Goal: Information Seeking & Learning: Learn about a topic

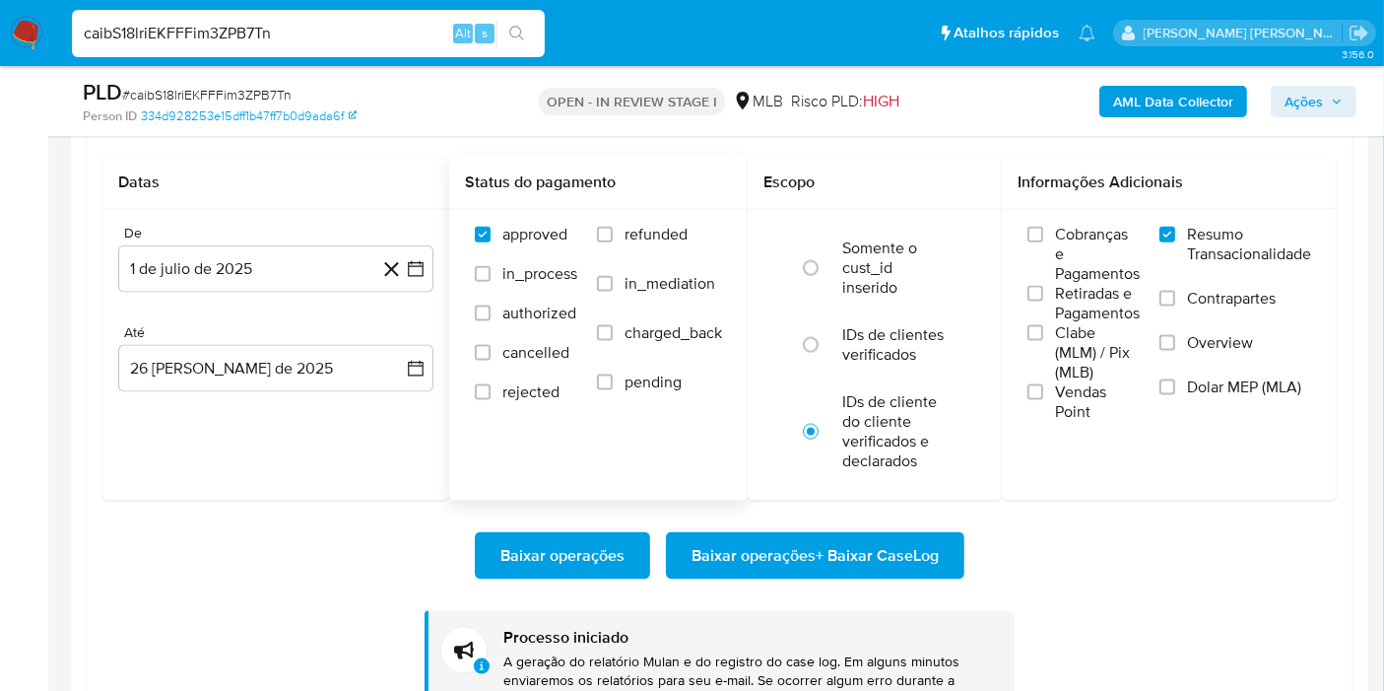
scroll to position [246, 0]
click at [357, 31] on input "caibS18lriEKFFFim3ZPB7Tn" at bounding box center [308, 34] width 473 height 26
paste input "EQX4MWREkPurmSHDHyDQQoOy"
type input "EQX4MWREkPurmSHDHyDQQoOy"
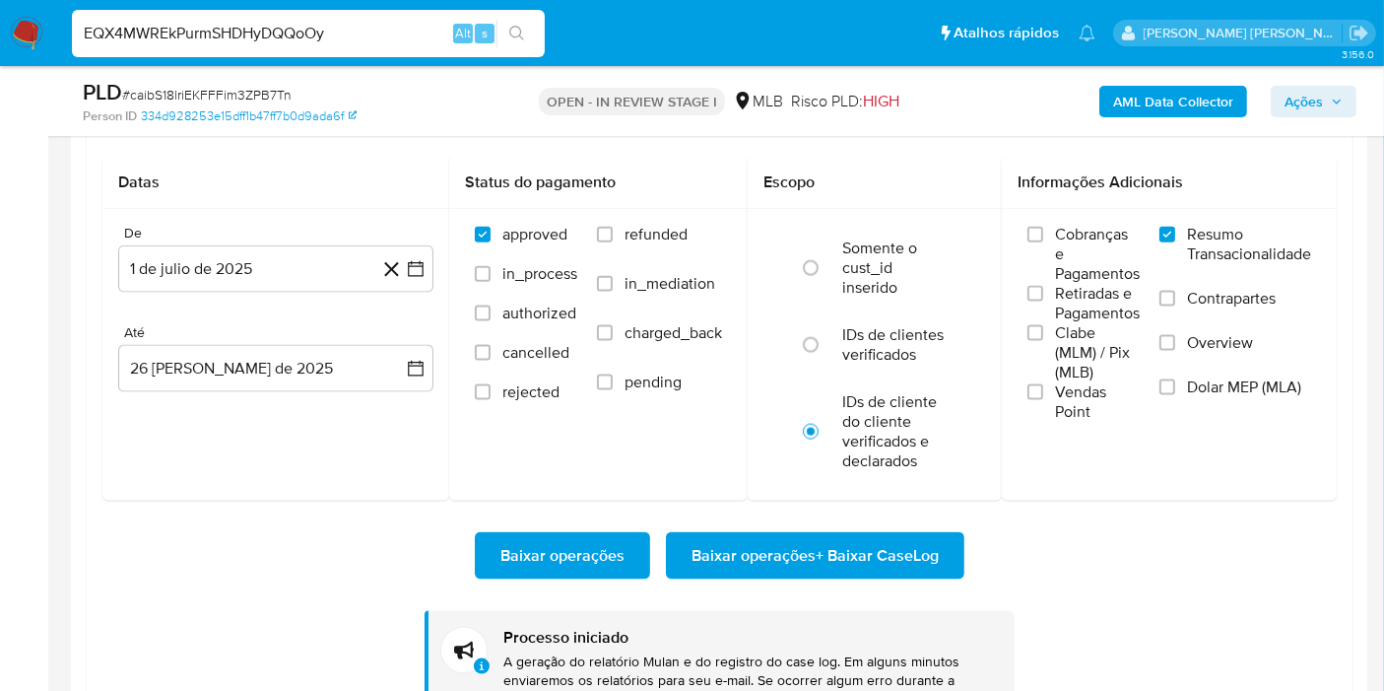
click at [528, 30] on button "search-icon" at bounding box center [517, 34] width 40 height 28
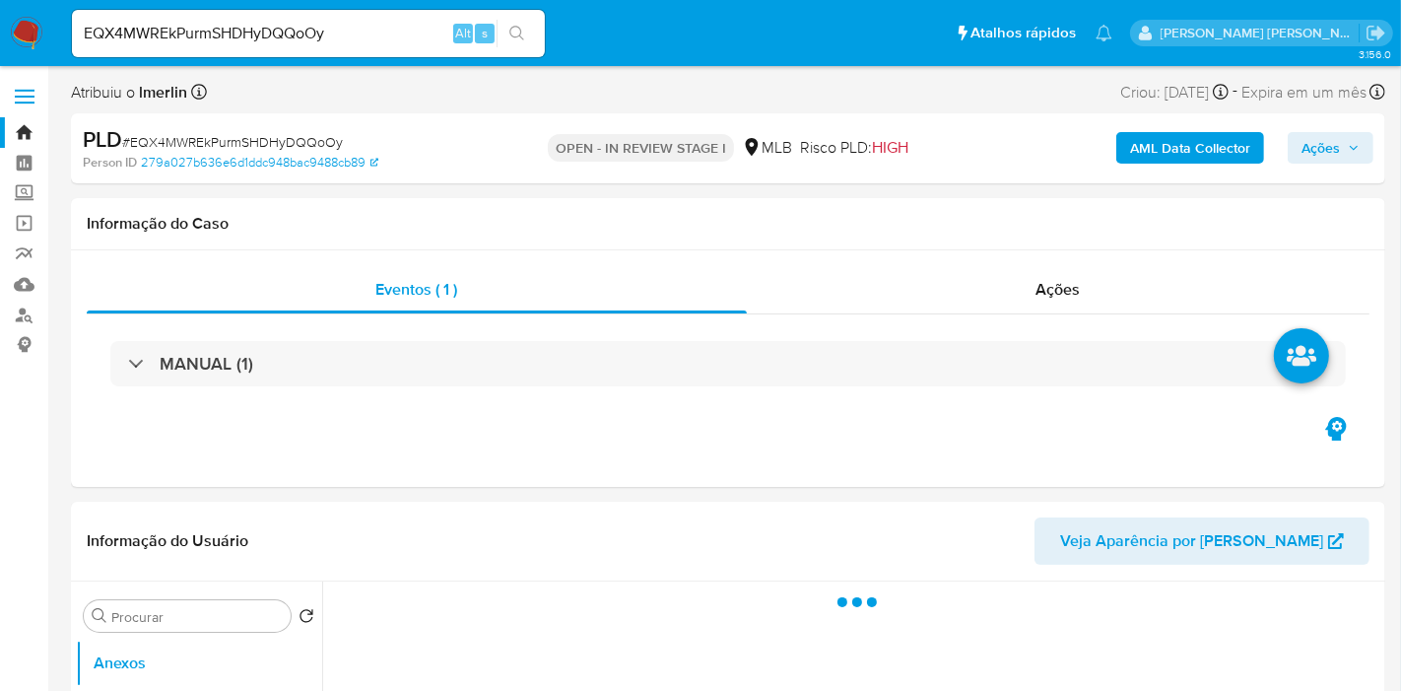
select select "10"
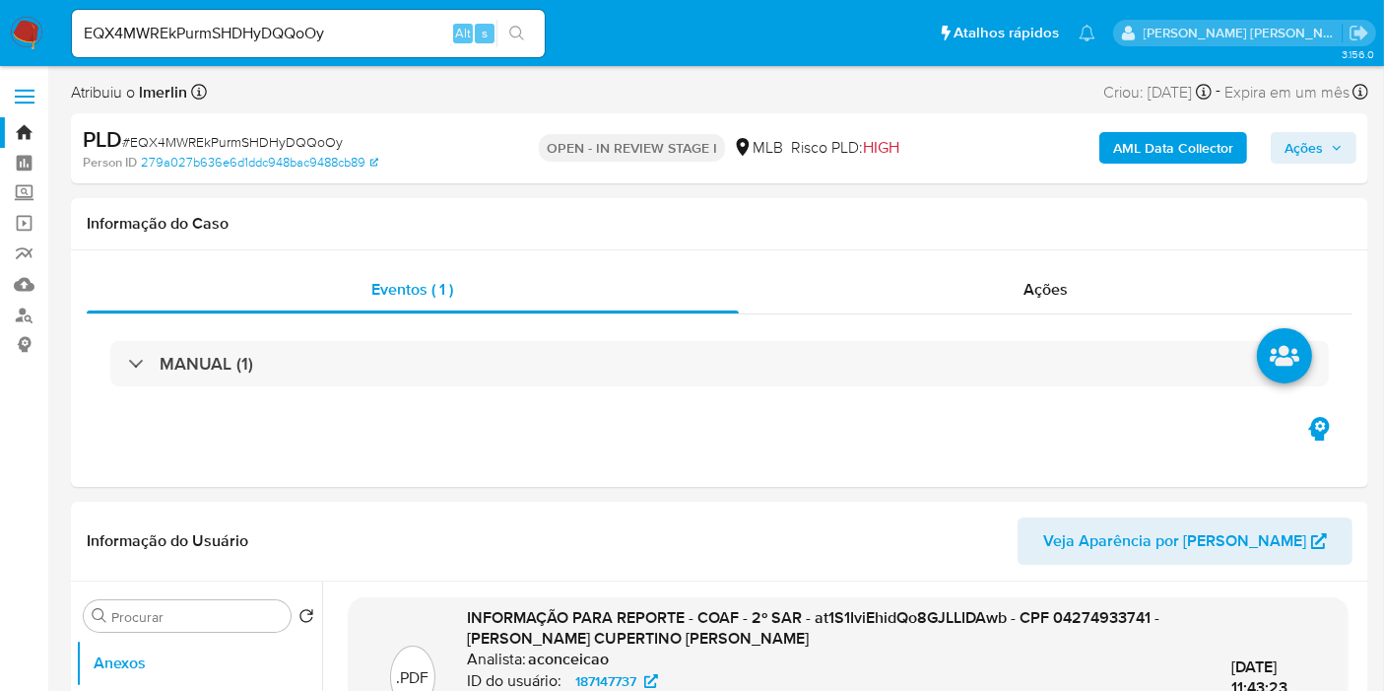
click at [1147, 145] on b "AML Data Collector" at bounding box center [1173, 148] width 120 height 32
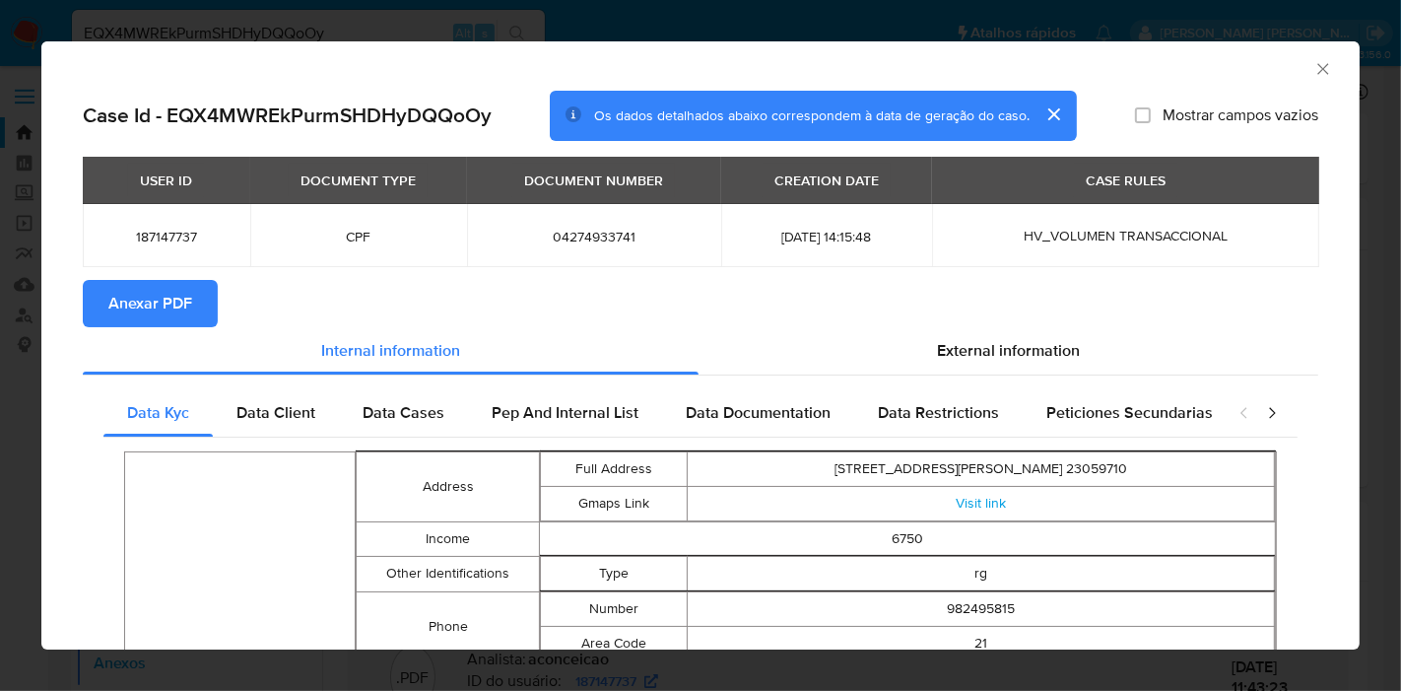
click at [1313, 69] on icon "Fechar a janela" at bounding box center [1323, 69] width 20 height 20
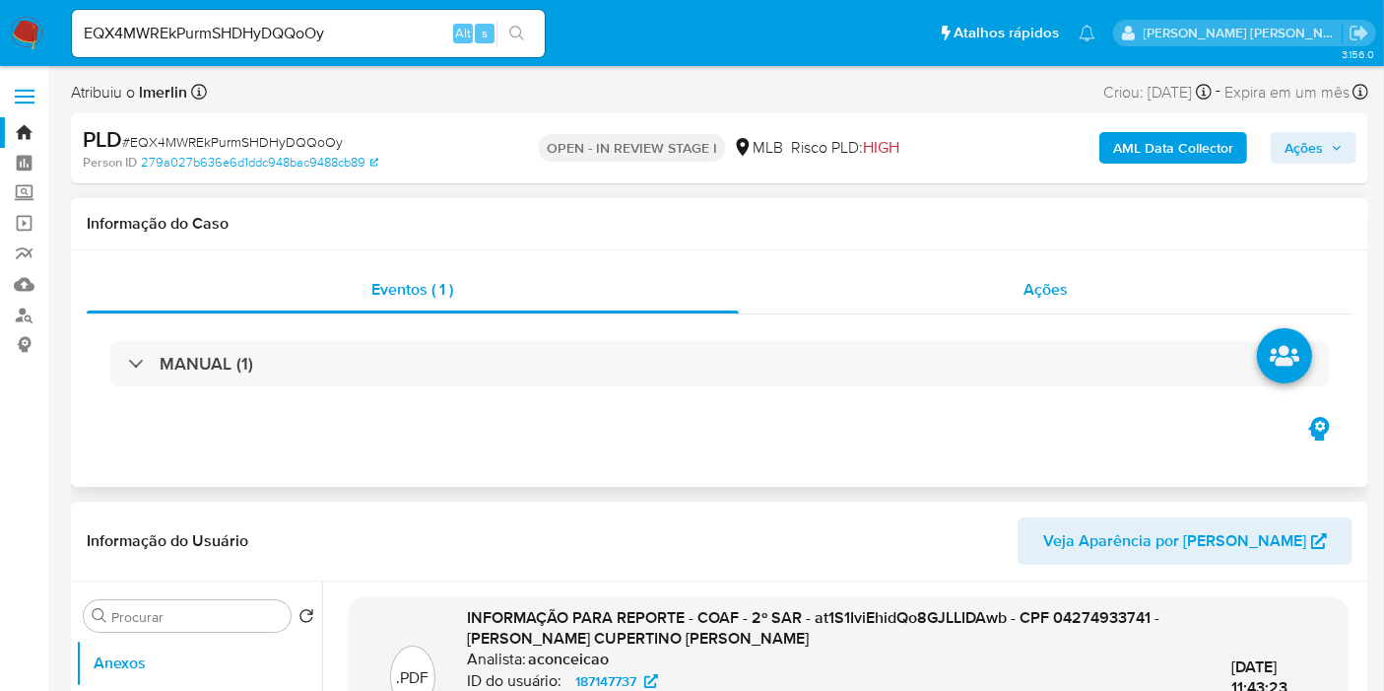
click at [1052, 274] on div "Ações" at bounding box center [1046, 289] width 615 height 47
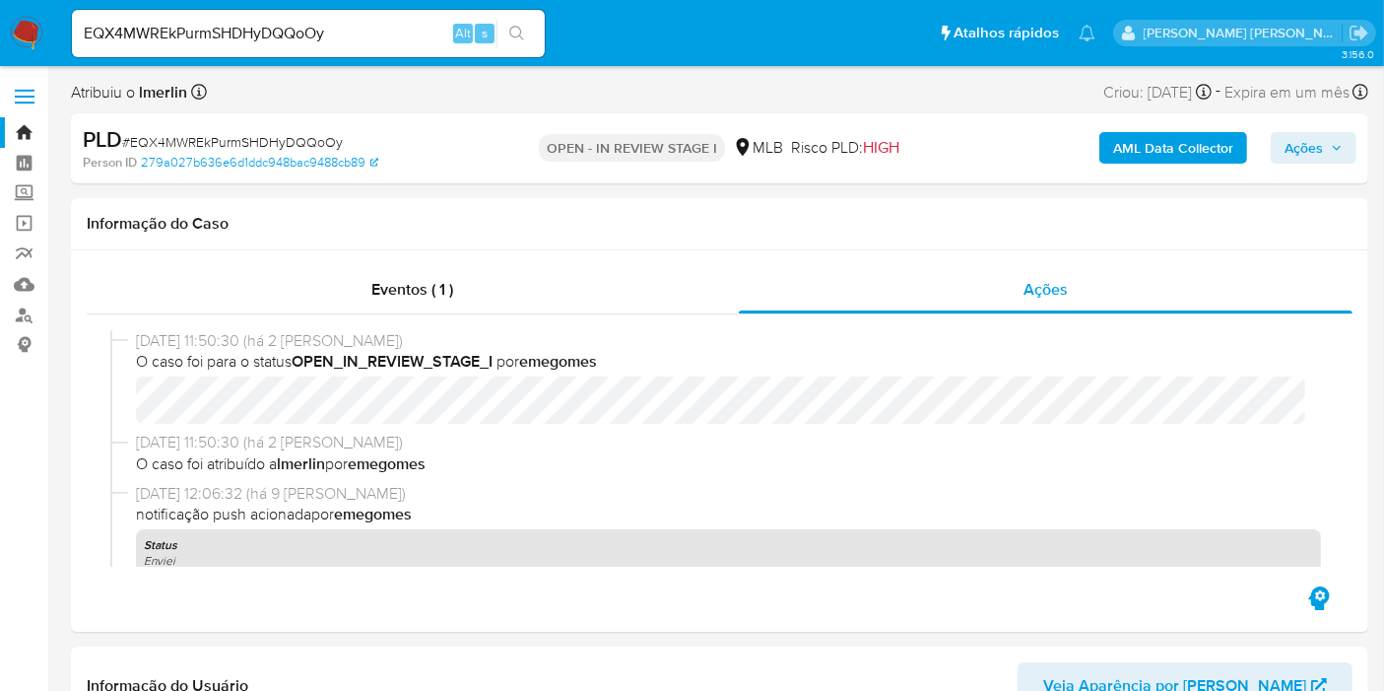
click at [1157, 162] on b "AML Data Collector" at bounding box center [1173, 148] width 120 height 32
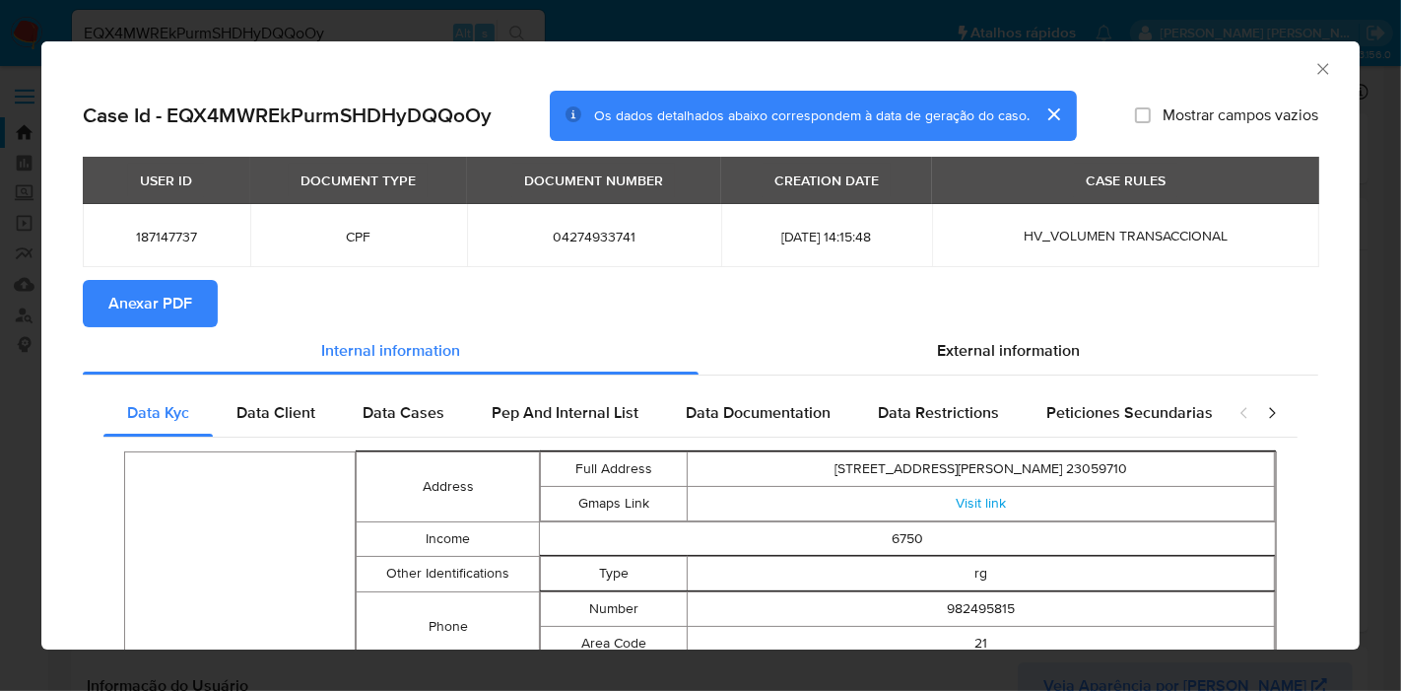
click at [222, 288] on section "Anexar PDF" at bounding box center [700, 303] width 1235 height 47
click at [151, 306] on span "Anexar PDF" at bounding box center [150, 303] width 84 height 43
click at [1317, 70] on icon "Fechar a janela" at bounding box center [1322, 68] width 11 height 11
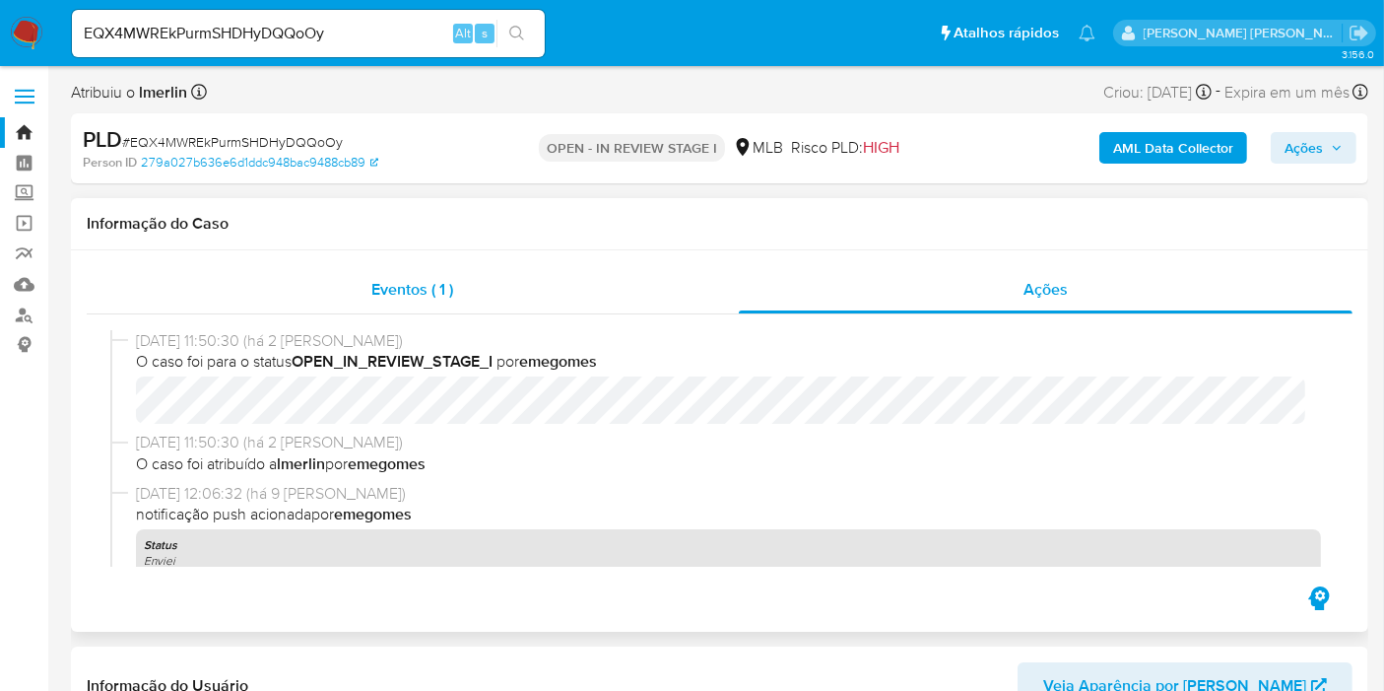
click at [498, 299] on div "Eventos ( 1 )" at bounding box center [413, 289] width 652 height 47
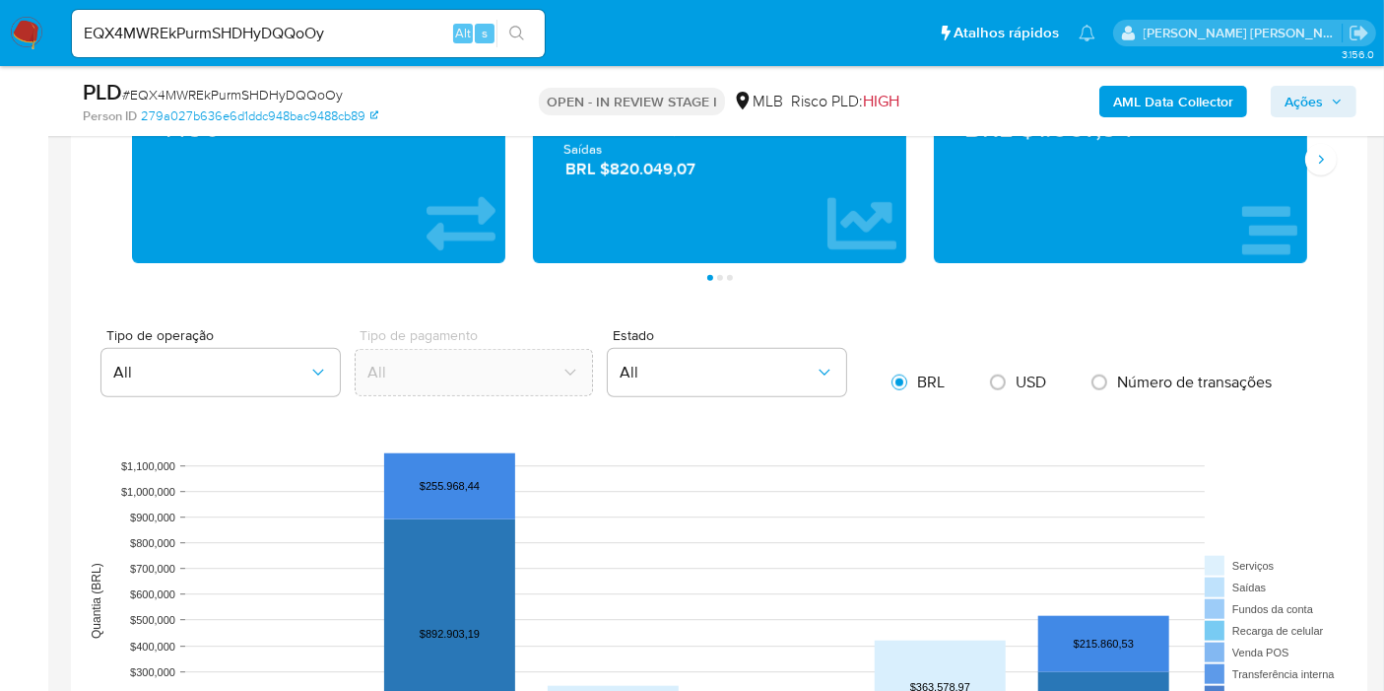
scroll to position [1860, 0]
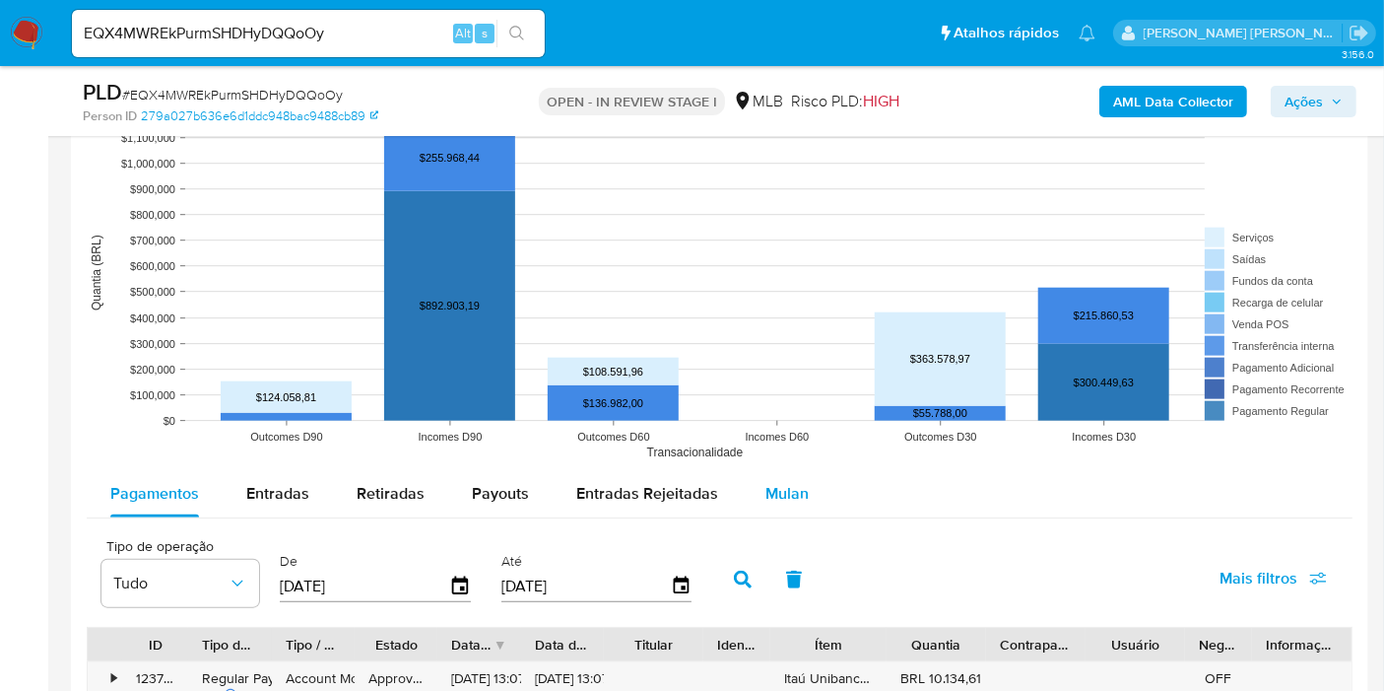
click at [773, 492] on span "Mulan" at bounding box center [786, 493] width 43 height 23
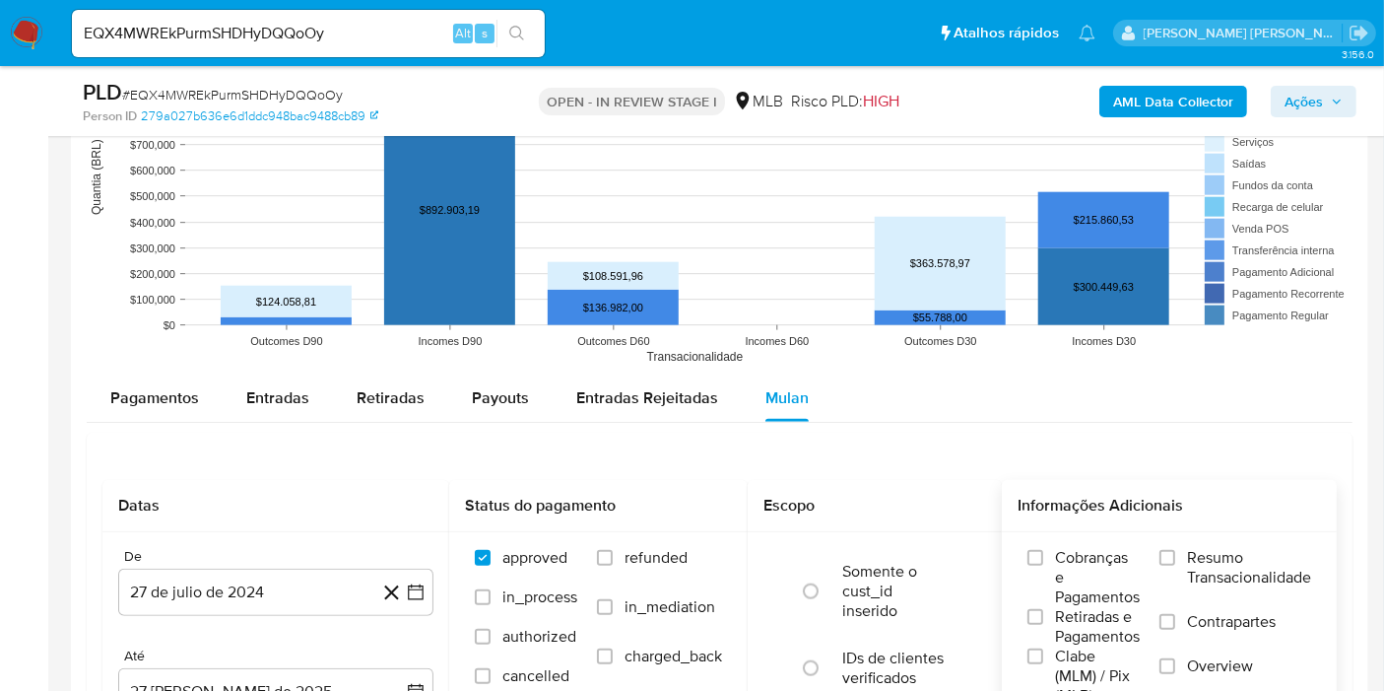
scroll to position [2080, 0]
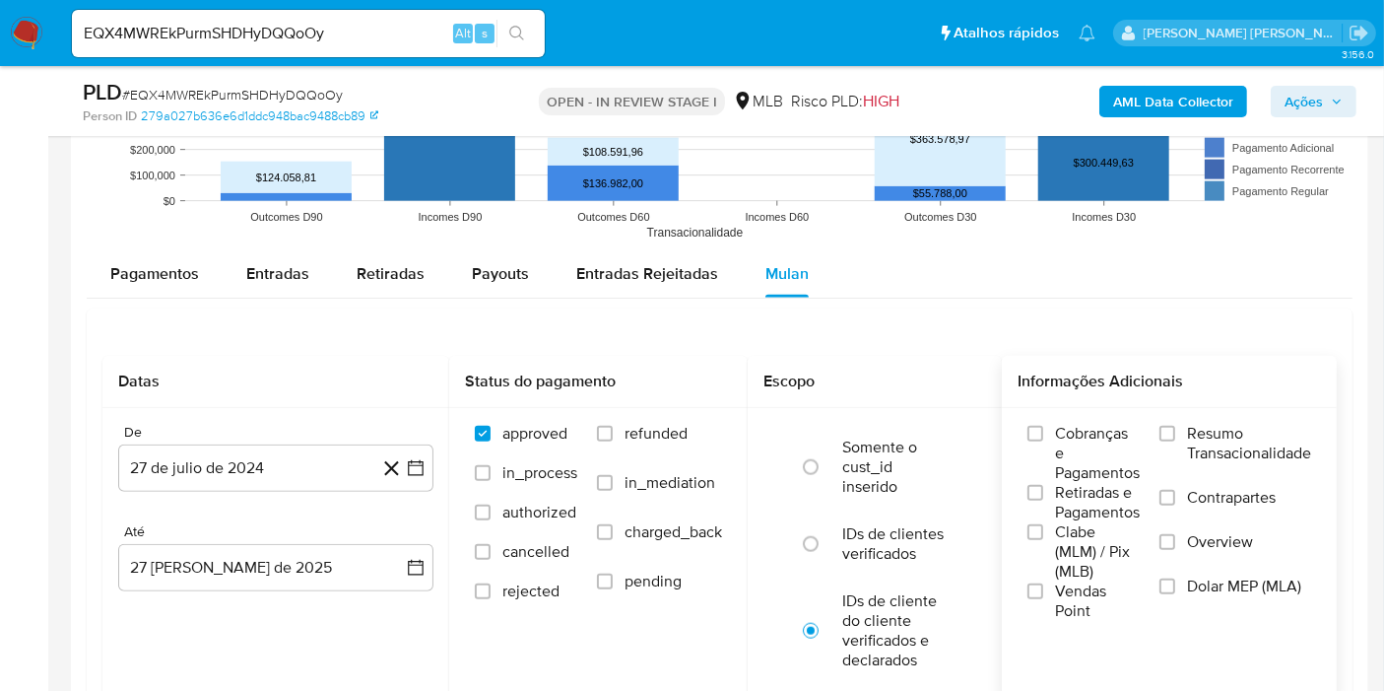
click at [1188, 437] on span "Resumo Transacionalidade" at bounding box center [1249, 443] width 124 height 39
click at [1175, 437] on input "Resumo Transacionalidade" at bounding box center [1168, 434] width 16 height 16
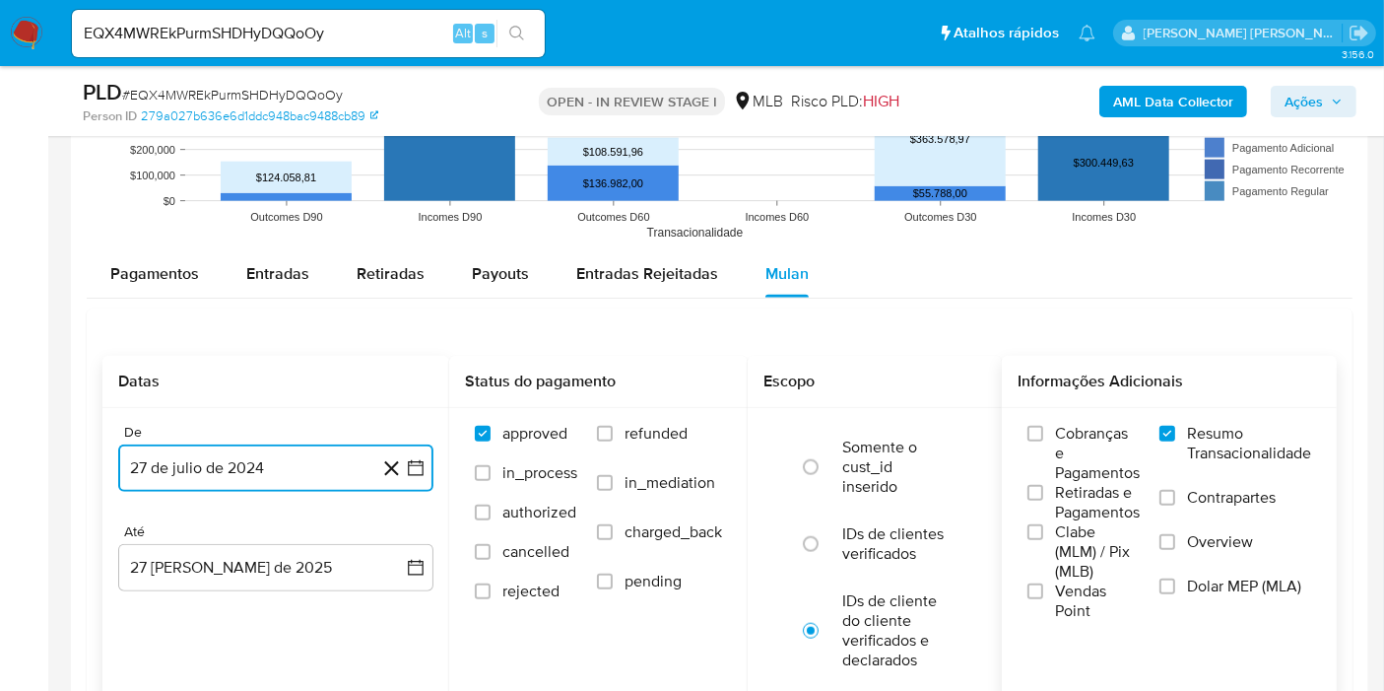
click at [427, 460] on button "27 de julio de 2024" at bounding box center [275, 467] width 315 height 47
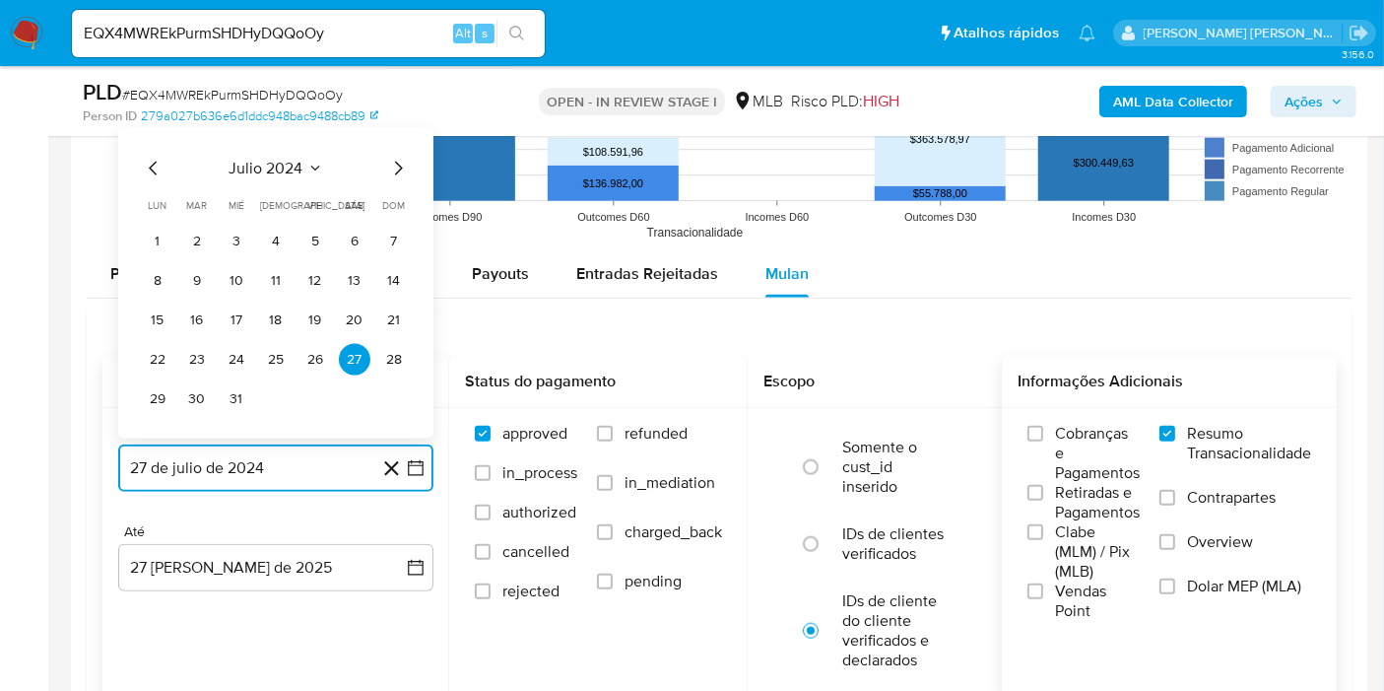
click at [286, 164] on span "julio 2024" at bounding box center [267, 169] width 74 height 20
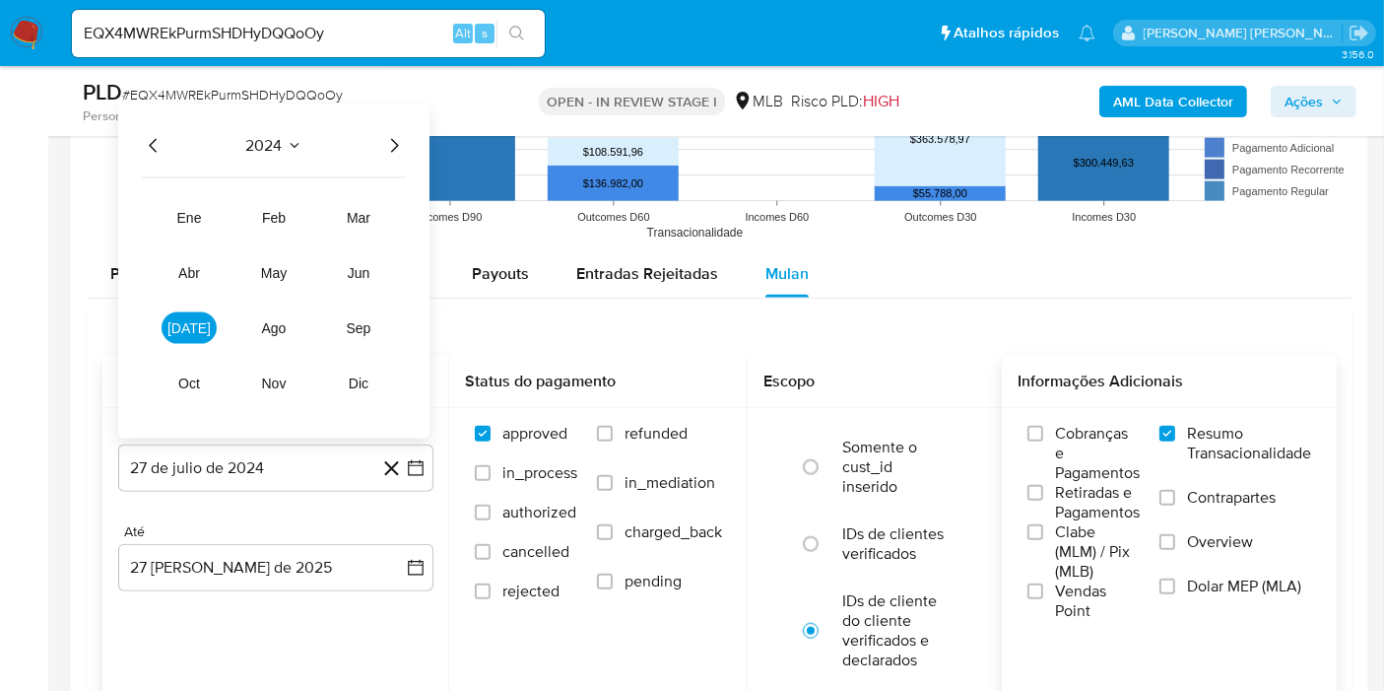
click at [385, 153] on div "2024 2024 ene feb mar abr may jun jul ago sep oct nov dic" at bounding box center [273, 271] width 311 height 334
click at [399, 142] on icon "Año siguiente" at bounding box center [394, 146] width 24 height 24
click at [197, 322] on span "jul" at bounding box center [188, 328] width 43 height 16
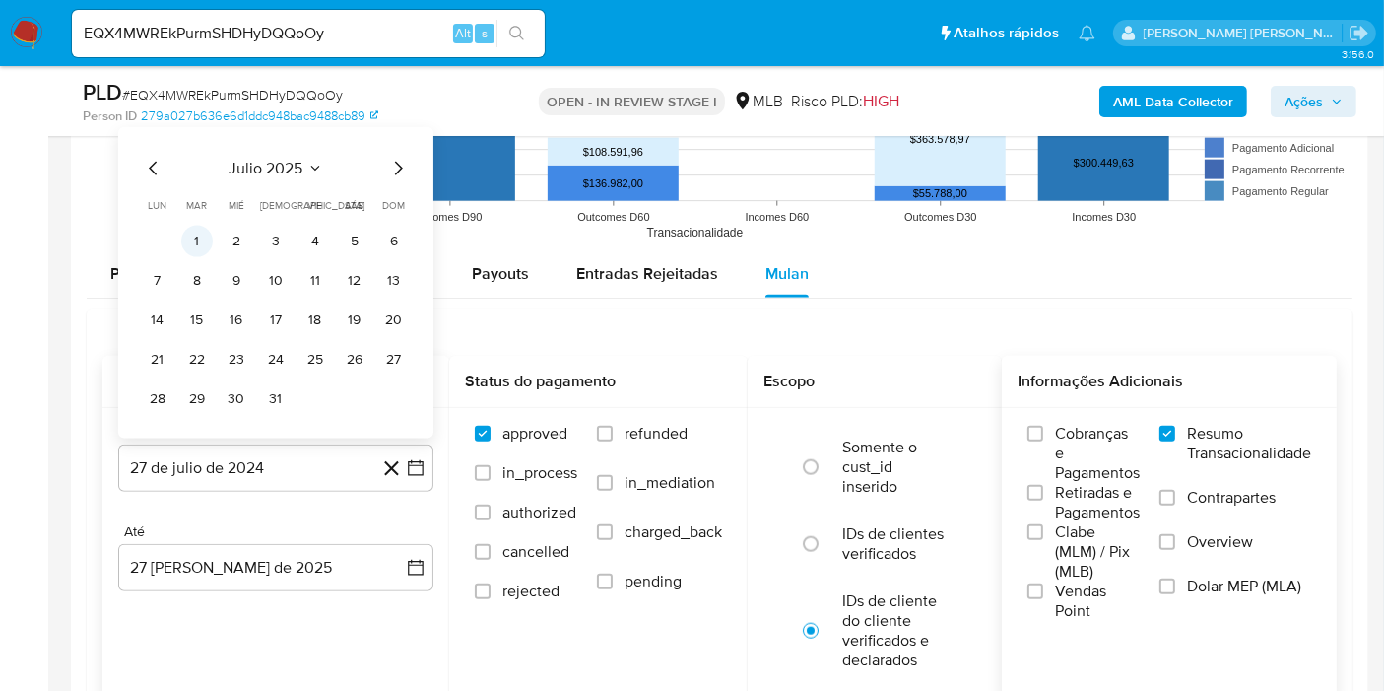
click at [197, 234] on button "1" at bounding box center [197, 242] width 32 height 32
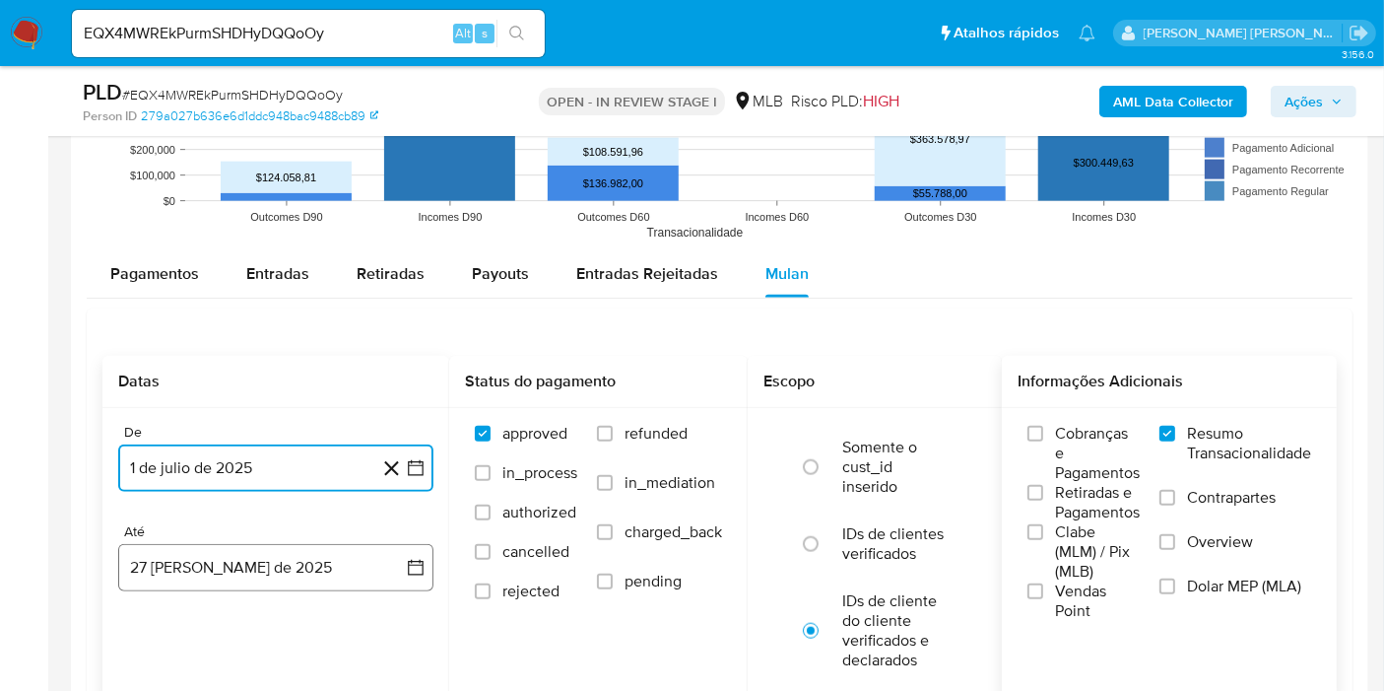
drag, startPoint x: 409, startPoint y: 553, endPoint x: 388, endPoint y: 542, distance: 23.4
click at [408, 558] on icon "button" at bounding box center [416, 568] width 20 height 20
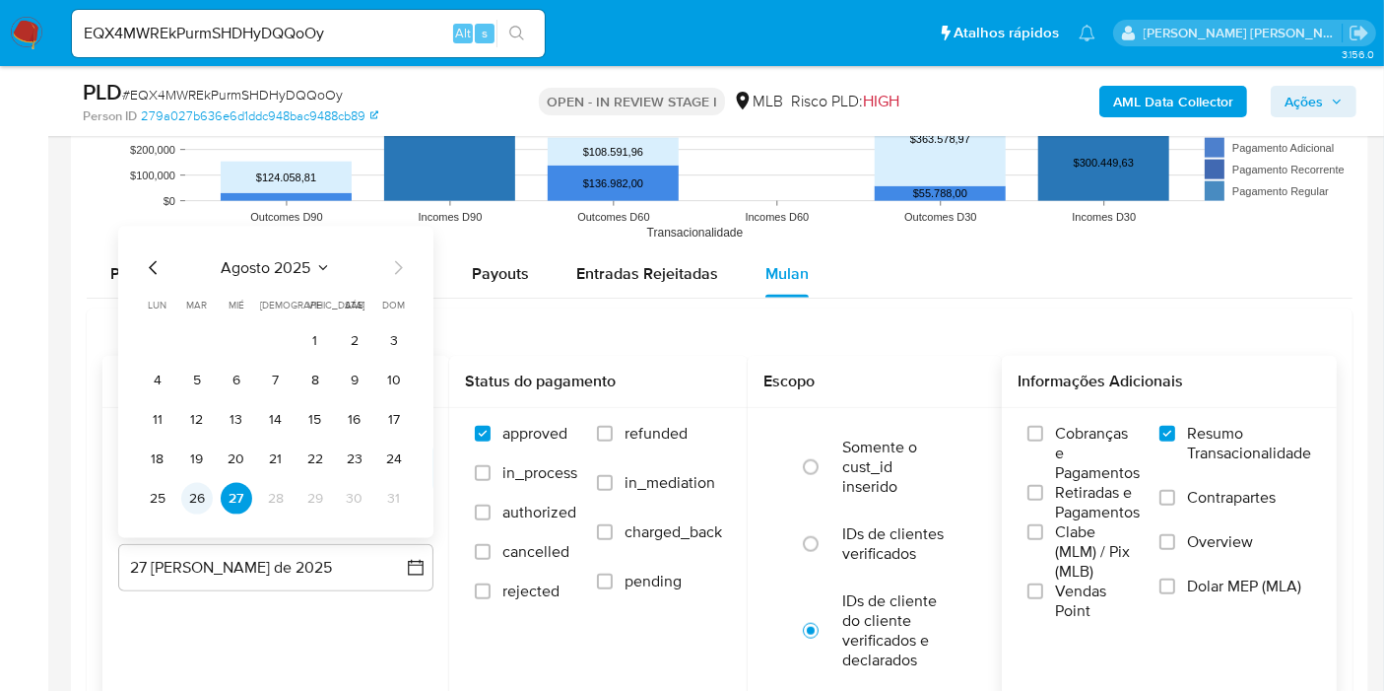
click at [199, 495] on button "26" at bounding box center [197, 499] width 32 height 32
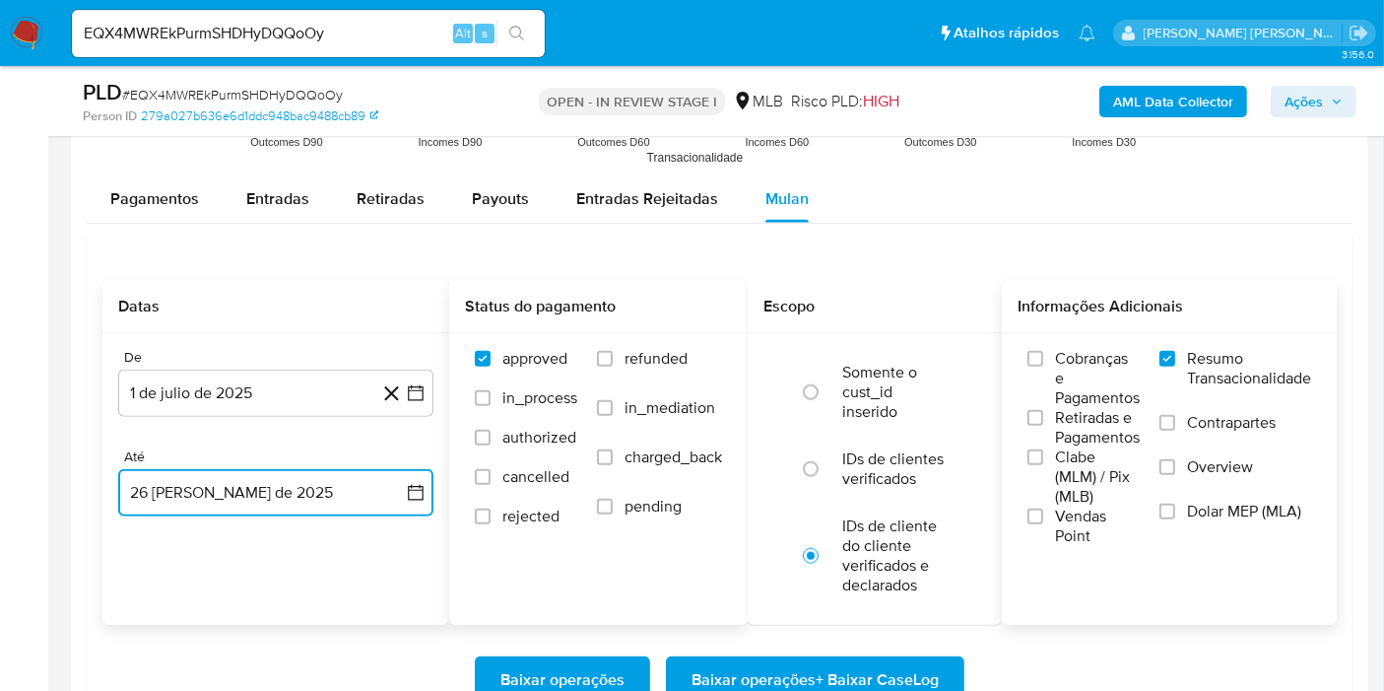
scroll to position [2189, 0]
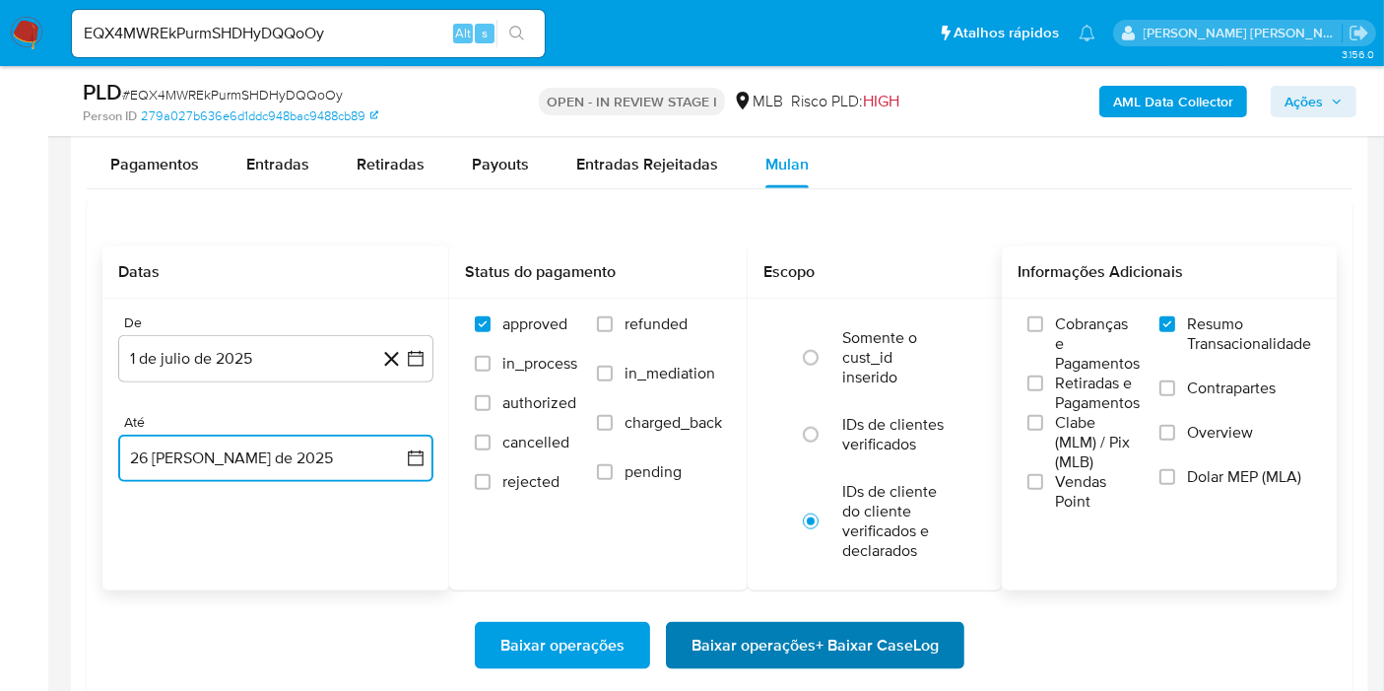
click at [768, 629] on span "Baixar operações + Baixar CaseLog" at bounding box center [815, 645] width 247 height 43
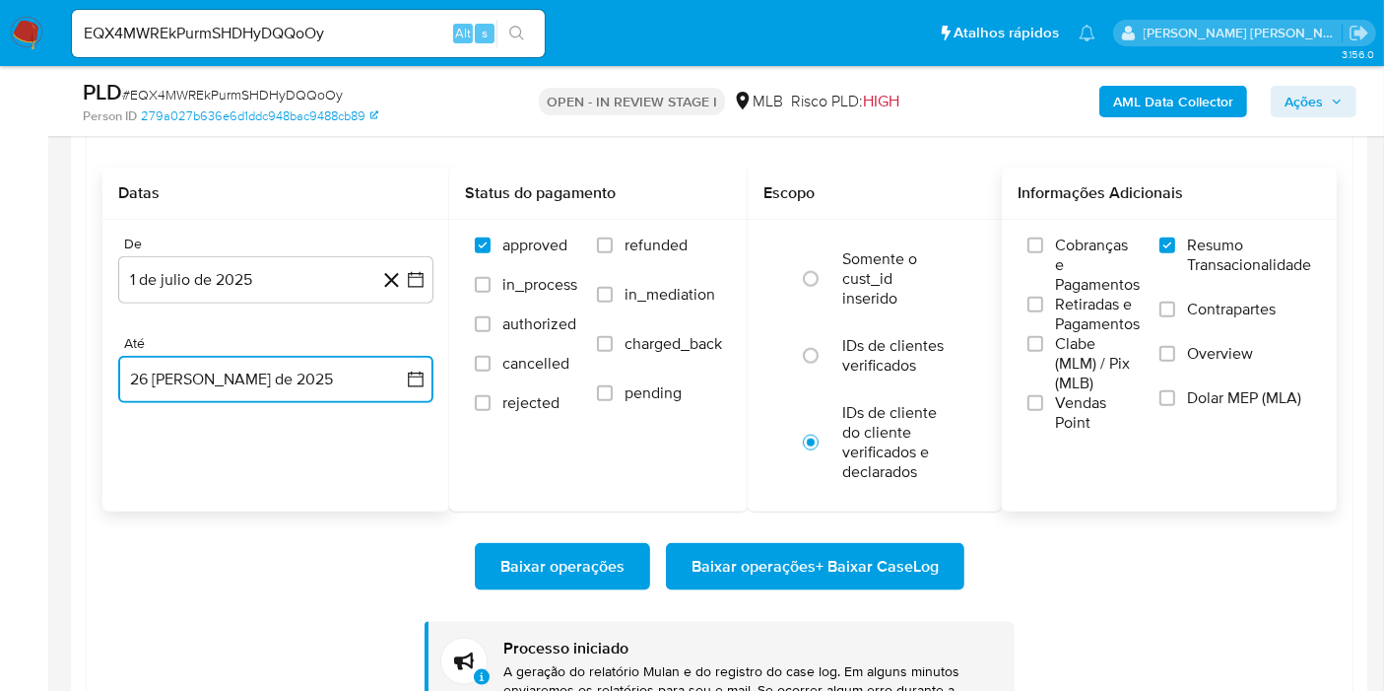
scroll to position [2408, 0]
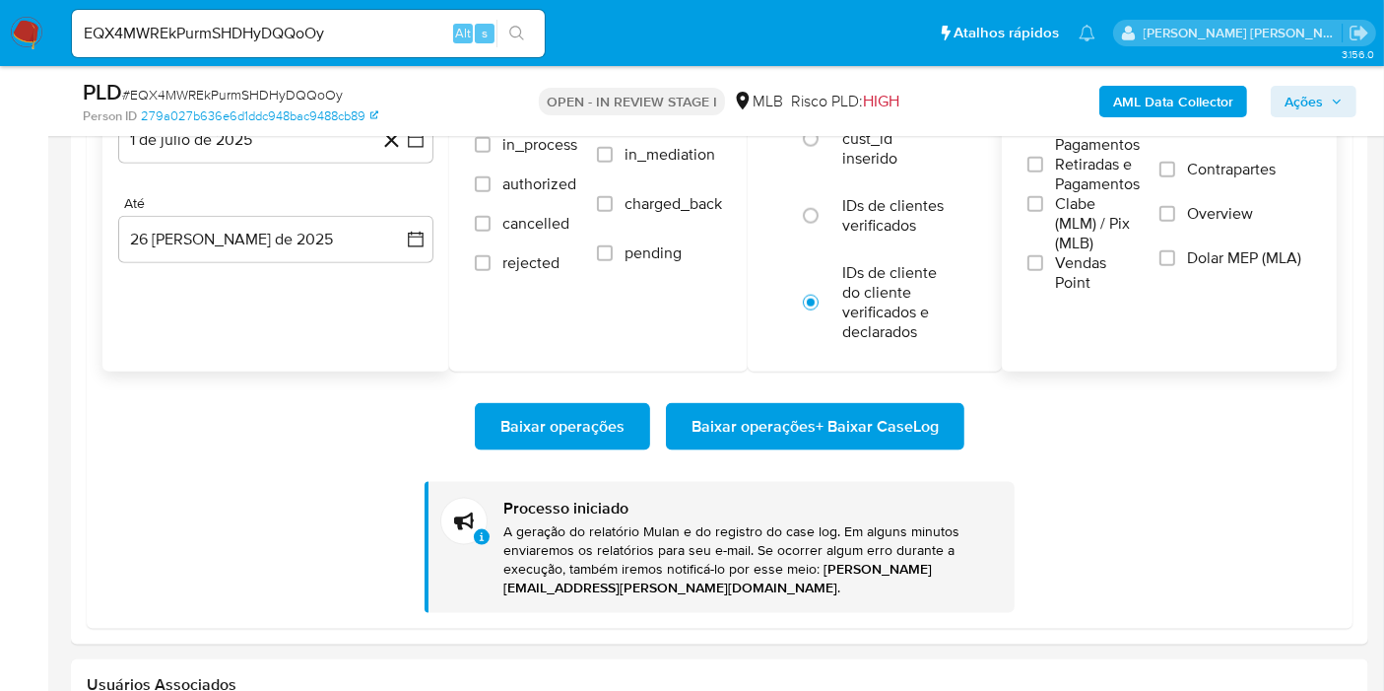
click at [397, 29] on input "EQX4MWREkPurmSHDHyDQQoOy" at bounding box center [308, 34] width 473 height 26
paste input "pj6UDKeVmgUqTLNh6BbQQXfP"
type input "pj6UDKeVmgUqTLNh6BbQQXfP"
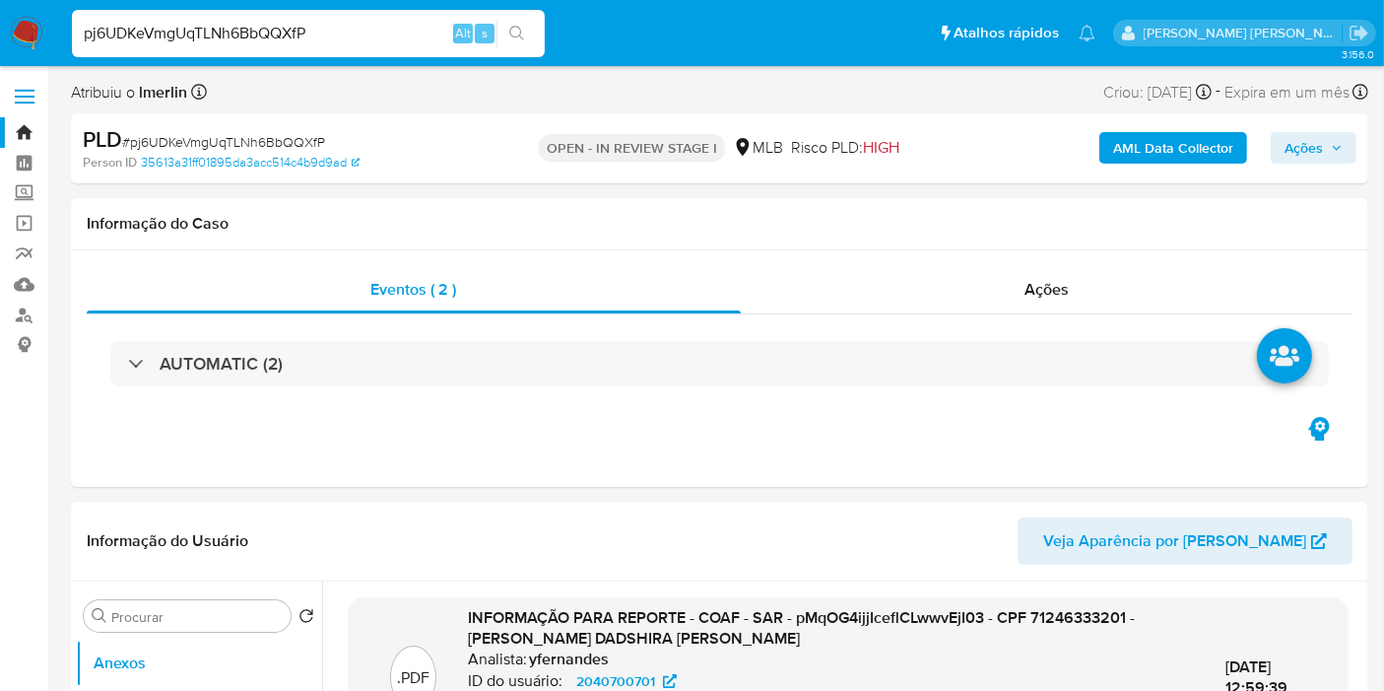
select select "10"
click at [1139, 168] on div "AML Data Collector Ações" at bounding box center [1147, 148] width 420 height 46
click at [1144, 152] on b "AML Data Collector" at bounding box center [1173, 148] width 120 height 32
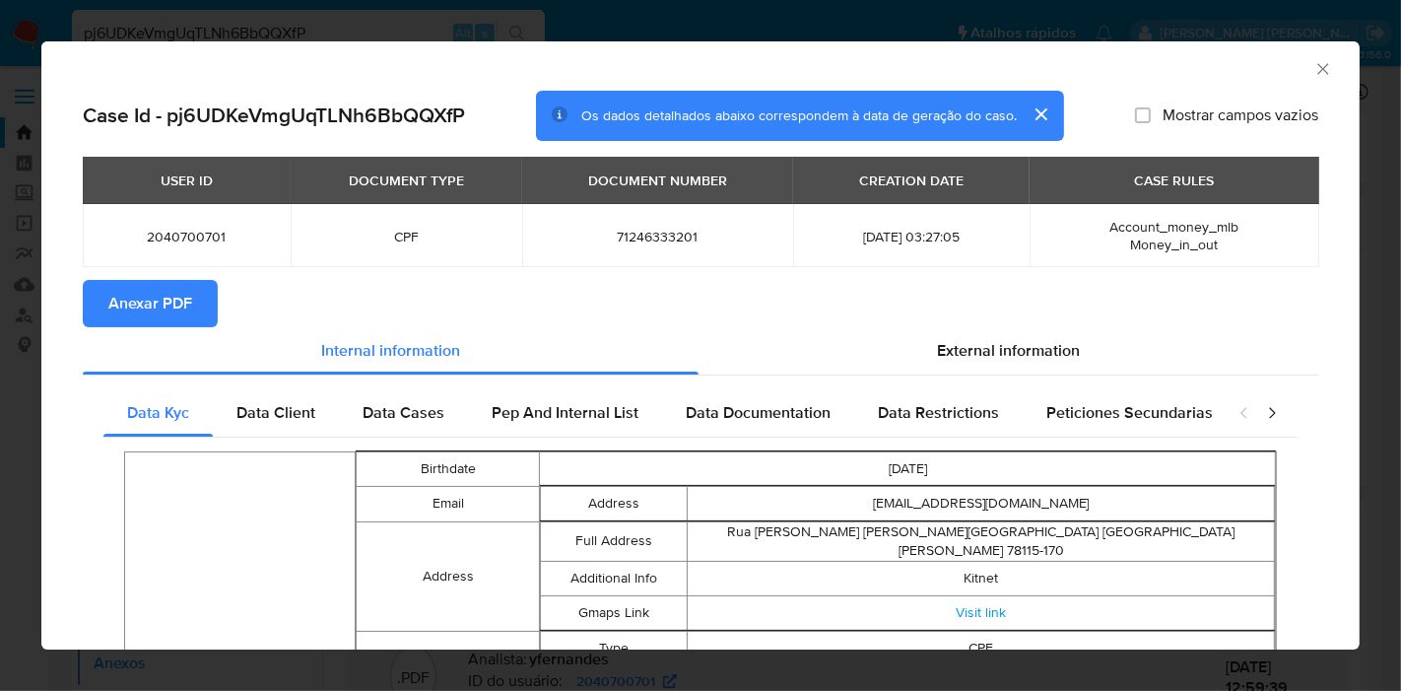
click at [169, 296] on span "Anexar PDF" at bounding box center [150, 303] width 84 height 43
click at [1313, 70] on icon "Fechar a janela" at bounding box center [1323, 69] width 20 height 20
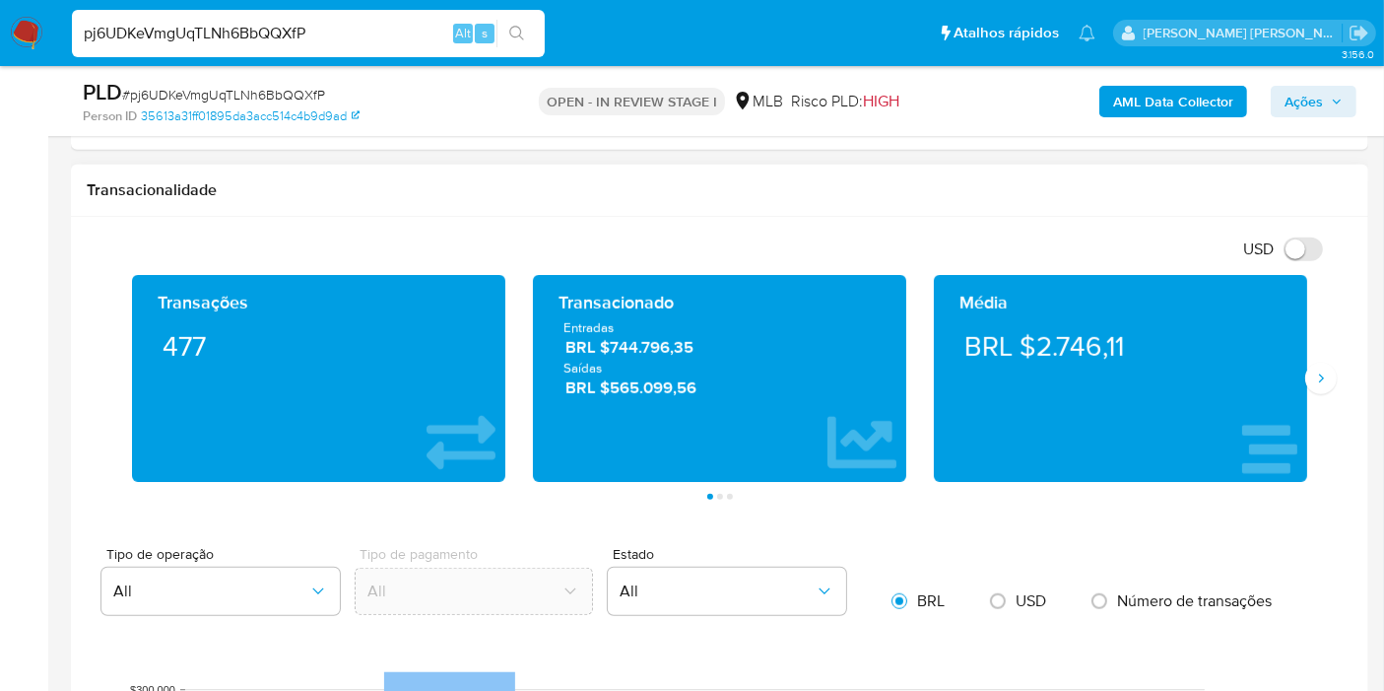
scroll to position [1751, 0]
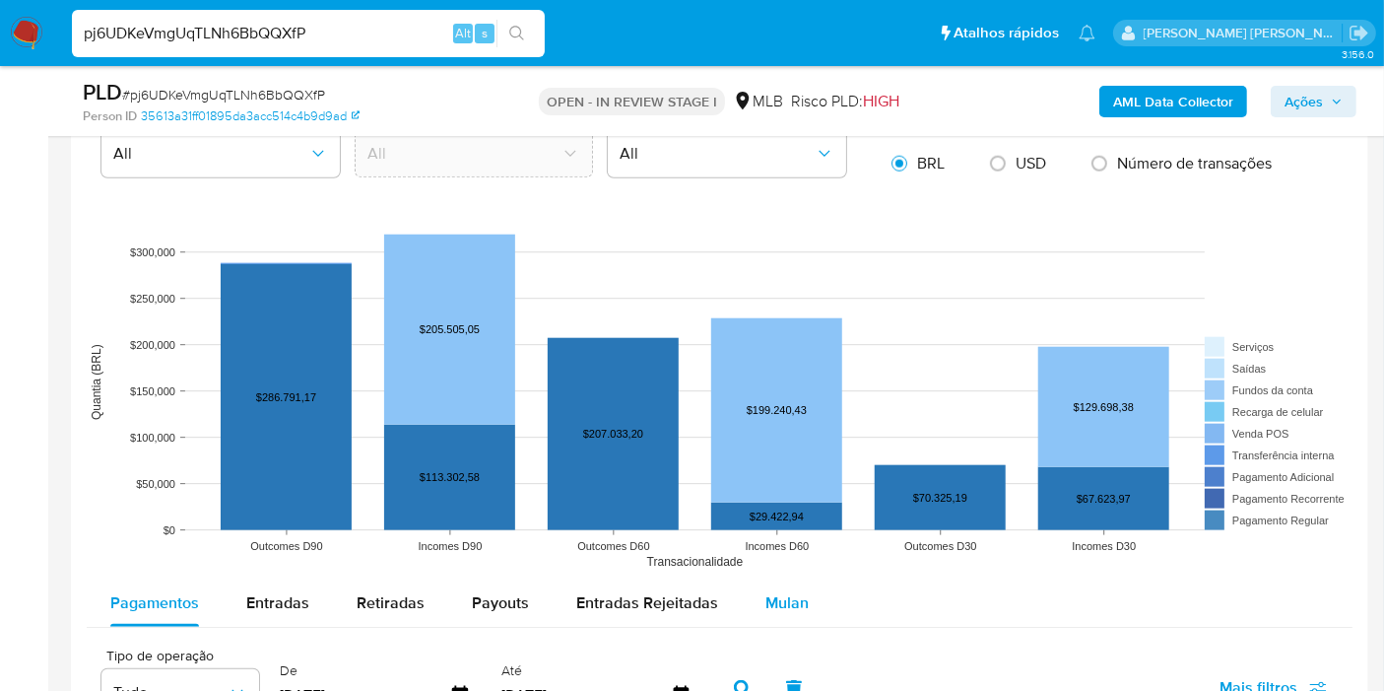
click at [795, 591] on span "Mulan" at bounding box center [786, 602] width 43 height 23
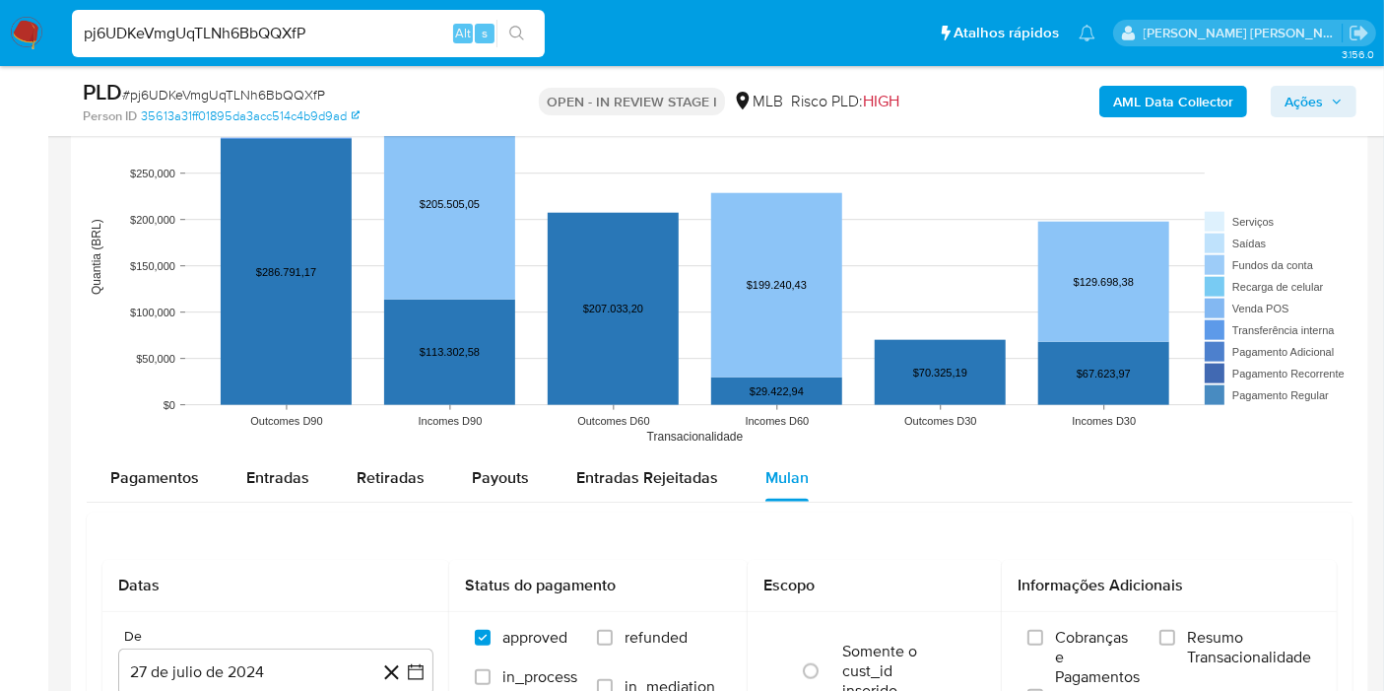
scroll to position [1970, 0]
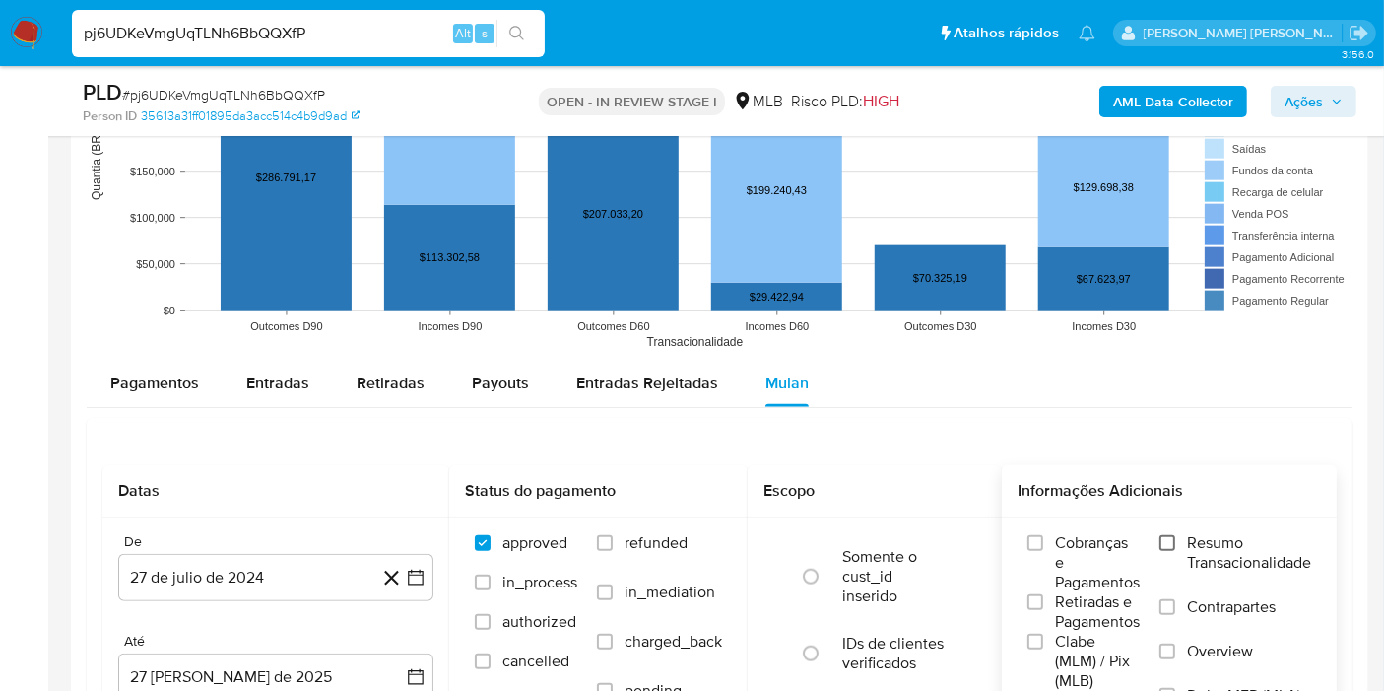
click at [1173, 542] on input "Resumo Transacionalidade" at bounding box center [1168, 543] width 16 height 16
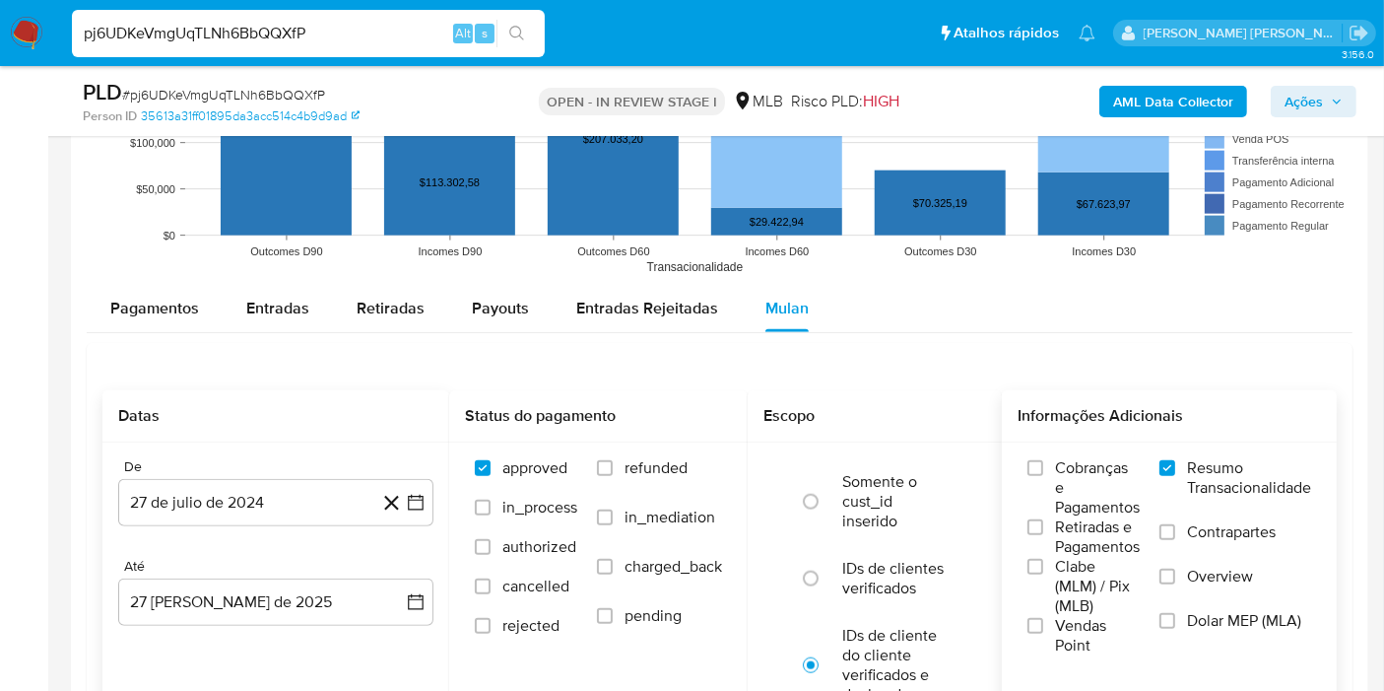
scroll to position [2080, 0]
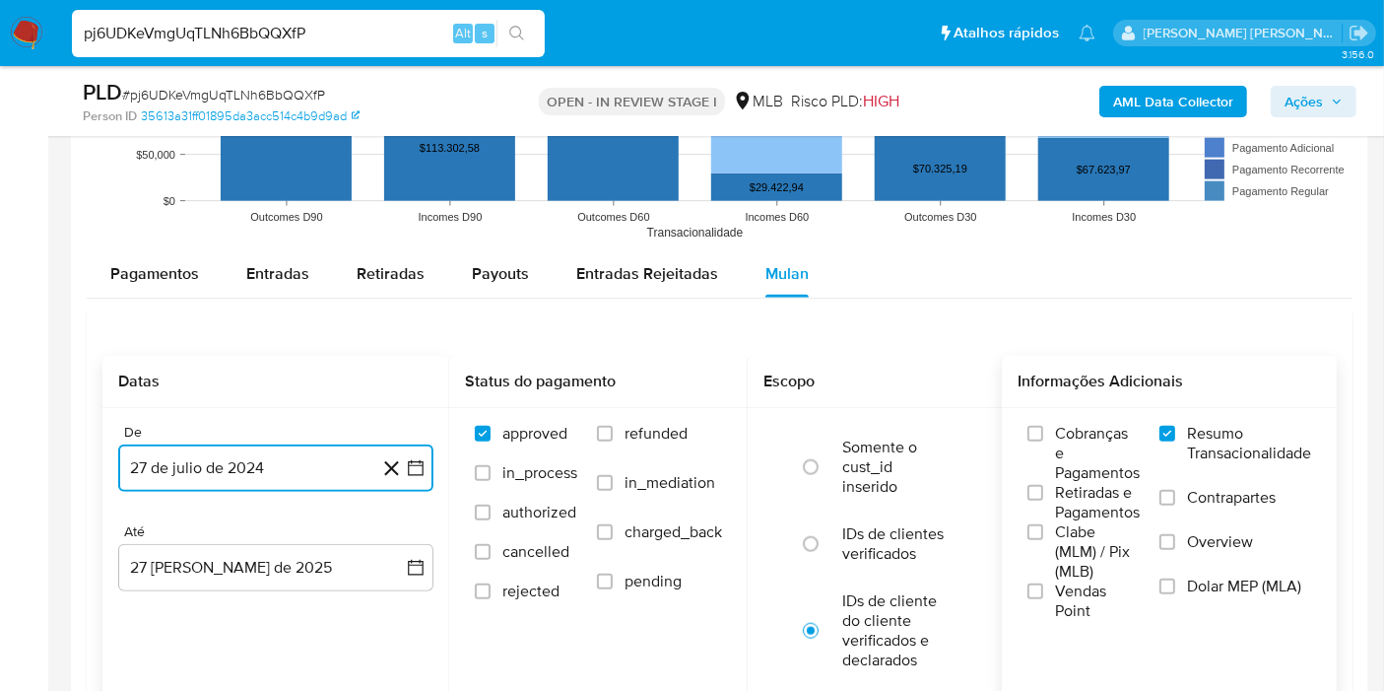
click at [416, 463] on icon "button" at bounding box center [416, 468] width 20 height 20
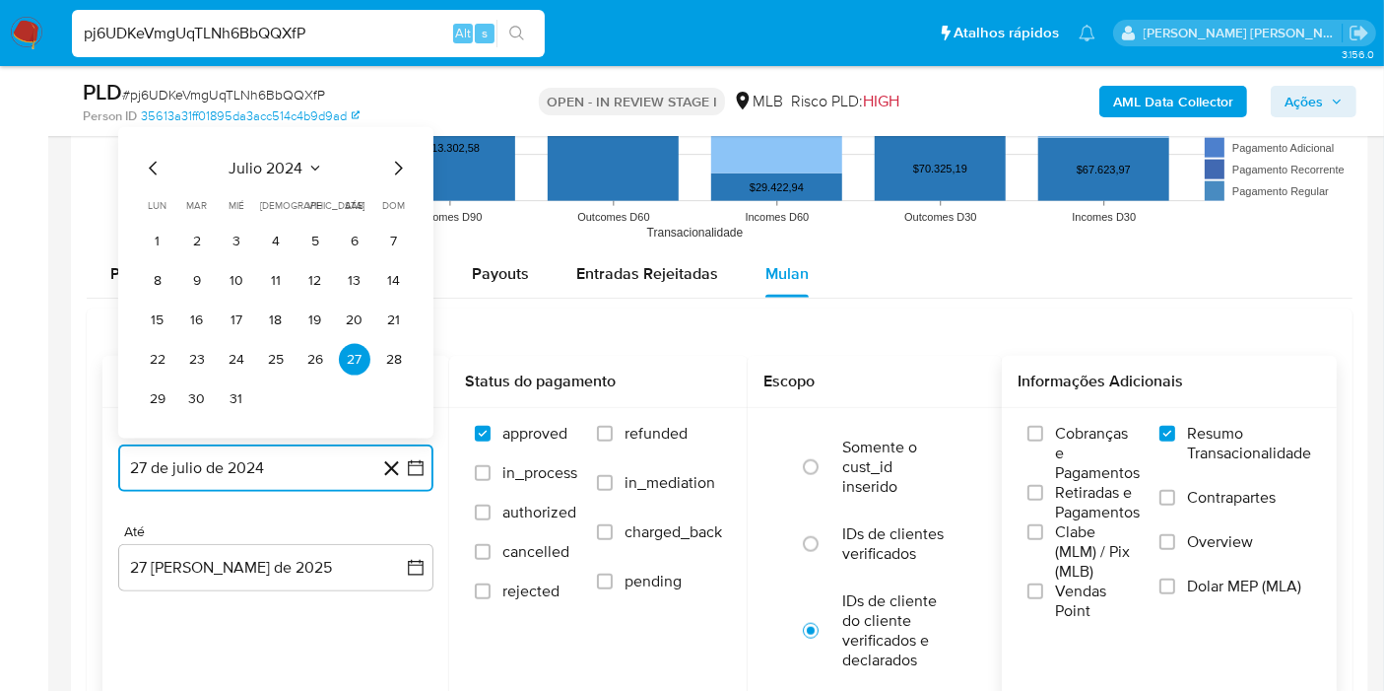
click at [292, 159] on span "julio 2024" at bounding box center [267, 169] width 74 height 20
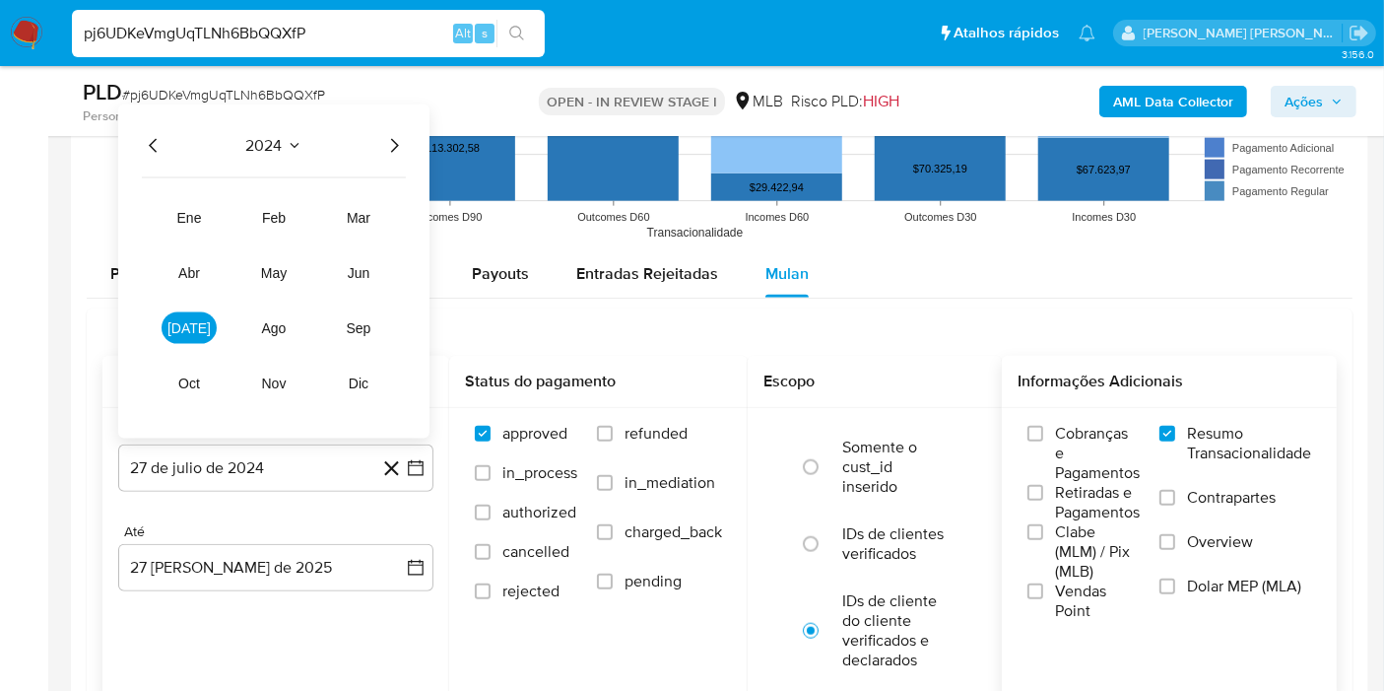
click at [388, 135] on icon "Año siguiente" at bounding box center [394, 146] width 24 height 24
click at [172, 316] on button "jul" at bounding box center [189, 328] width 55 height 32
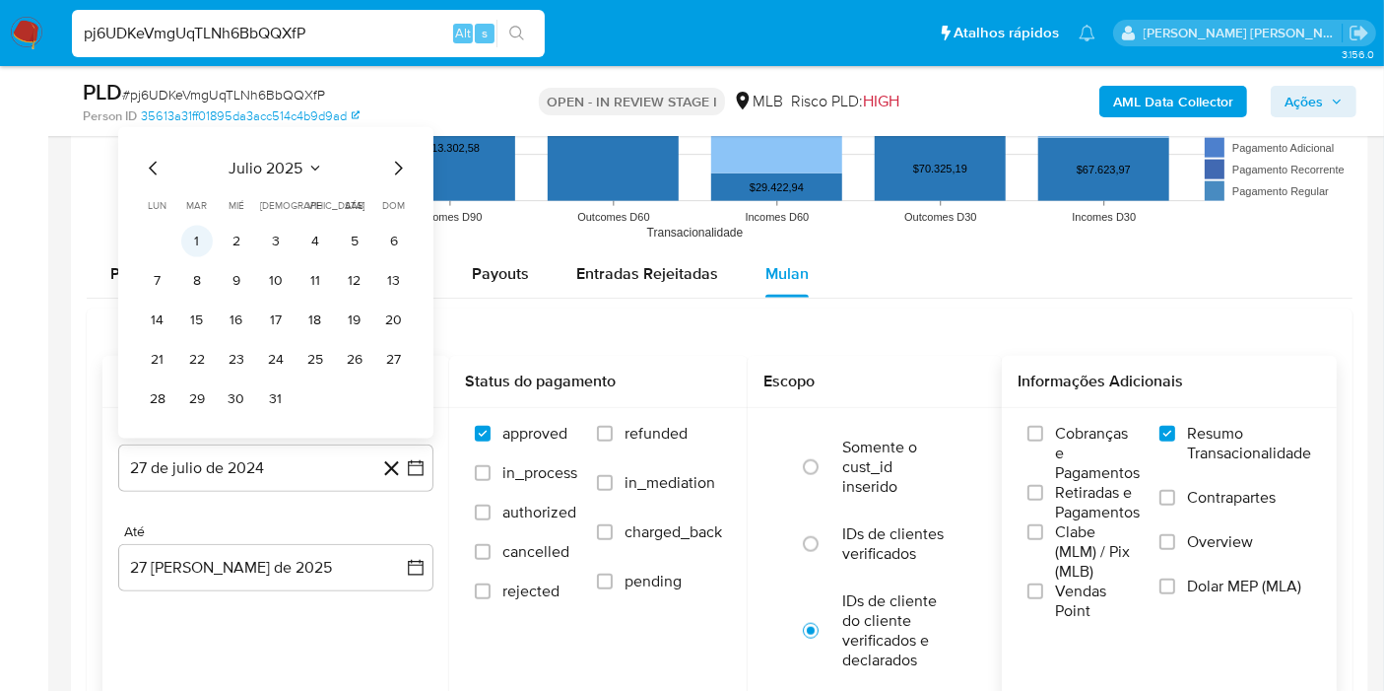
click at [208, 235] on button "1" at bounding box center [197, 242] width 32 height 32
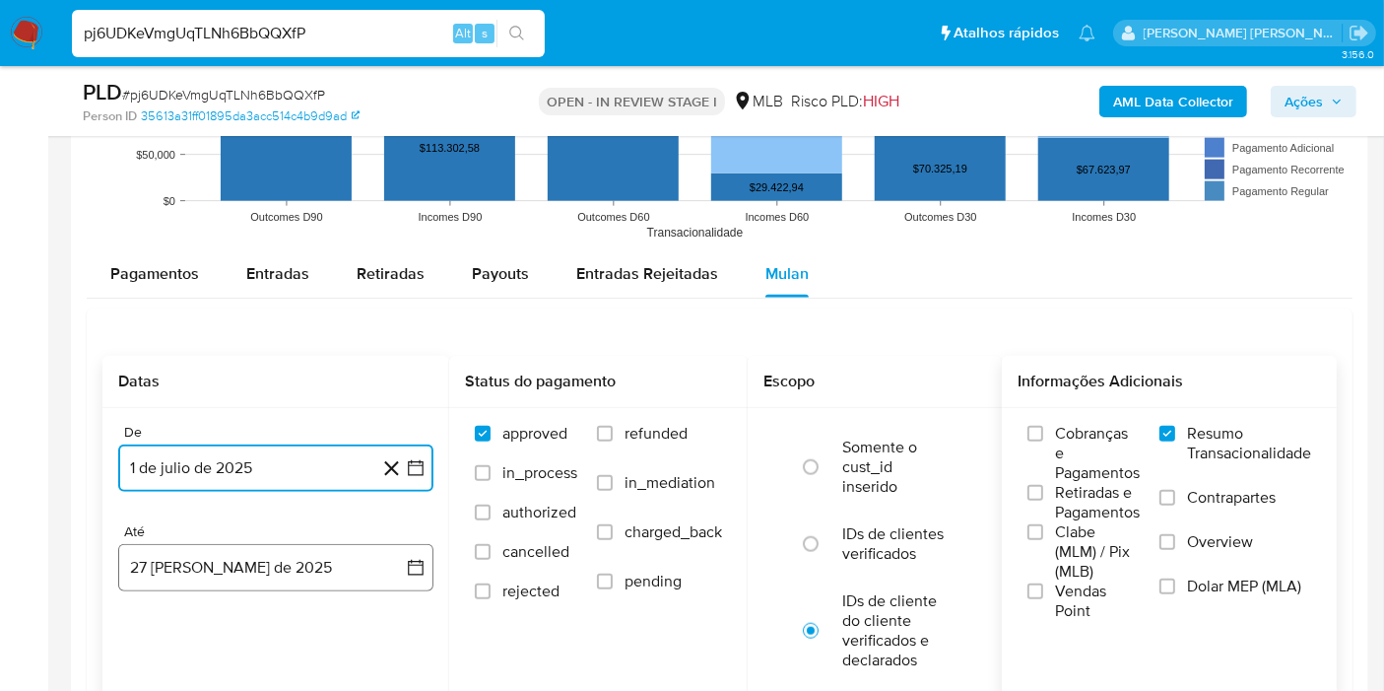
click at [408, 559] on icon "button" at bounding box center [416, 568] width 20 height 20
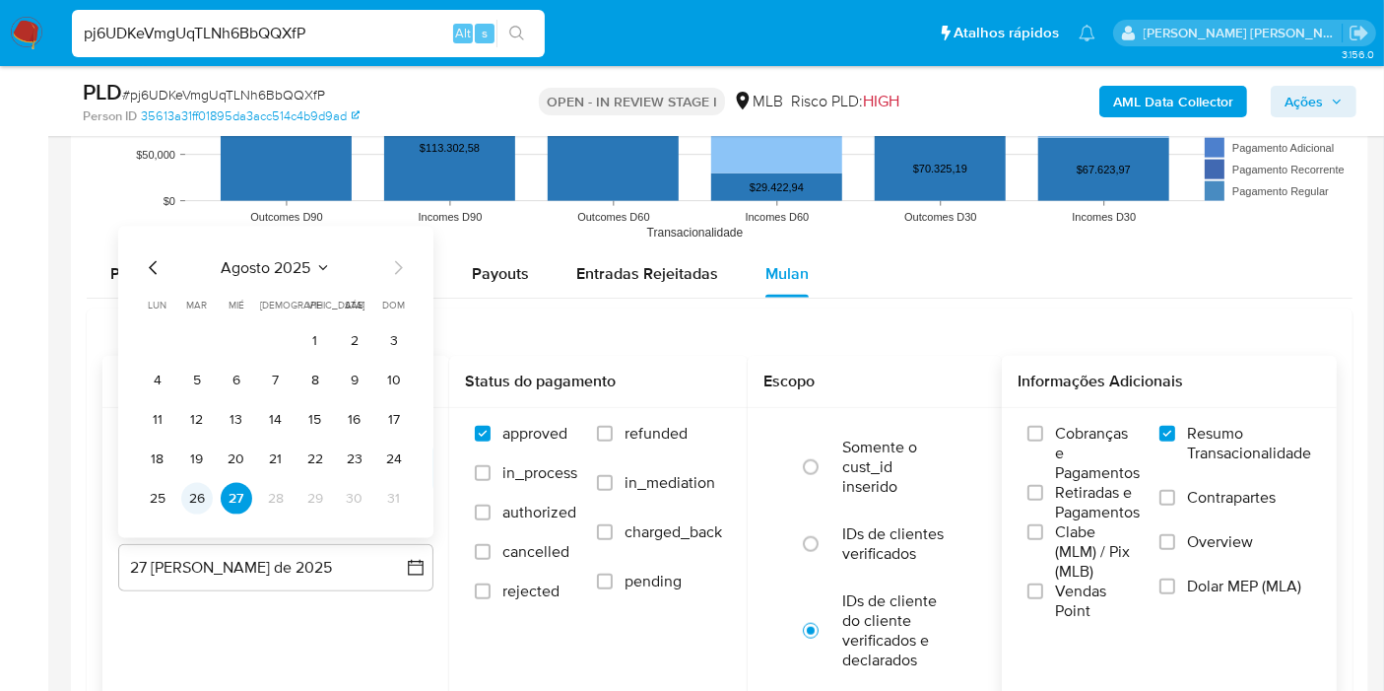
click at [202, 498] on button "26" at bounding box center [197, 499] width 32 height 32
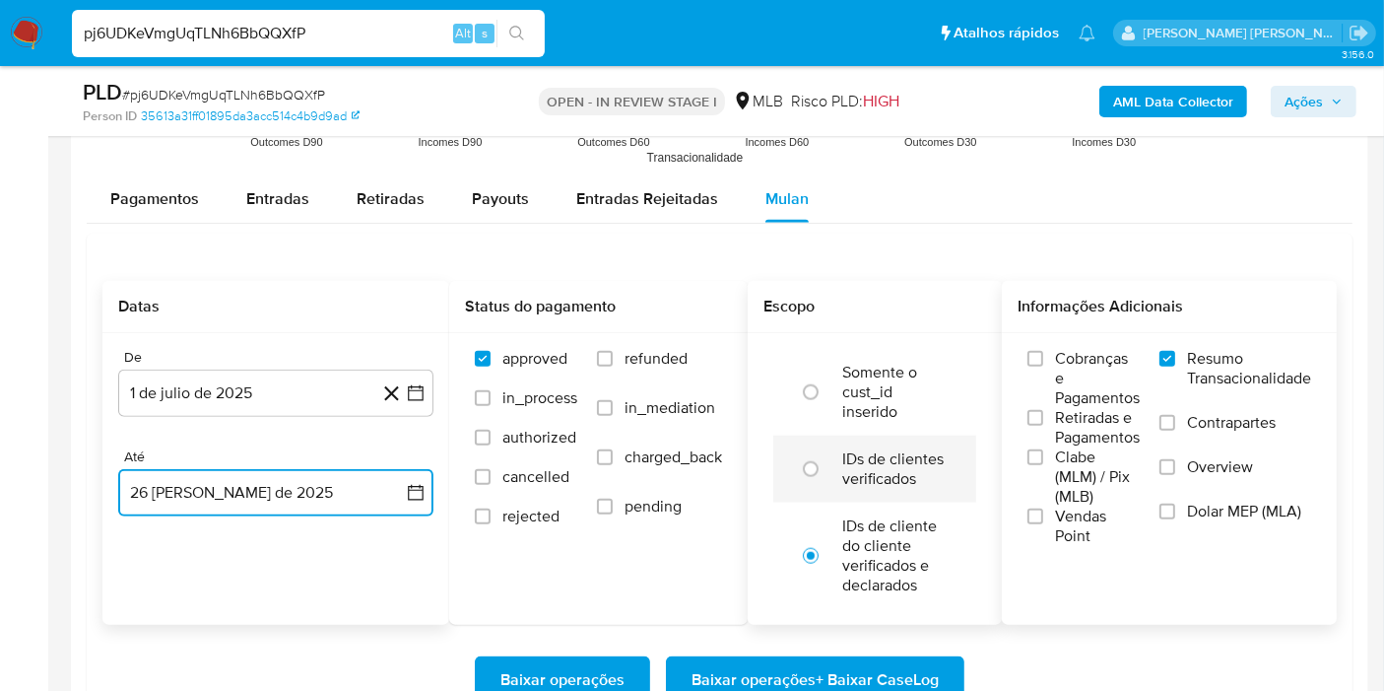
scroll to position [2189, 0]
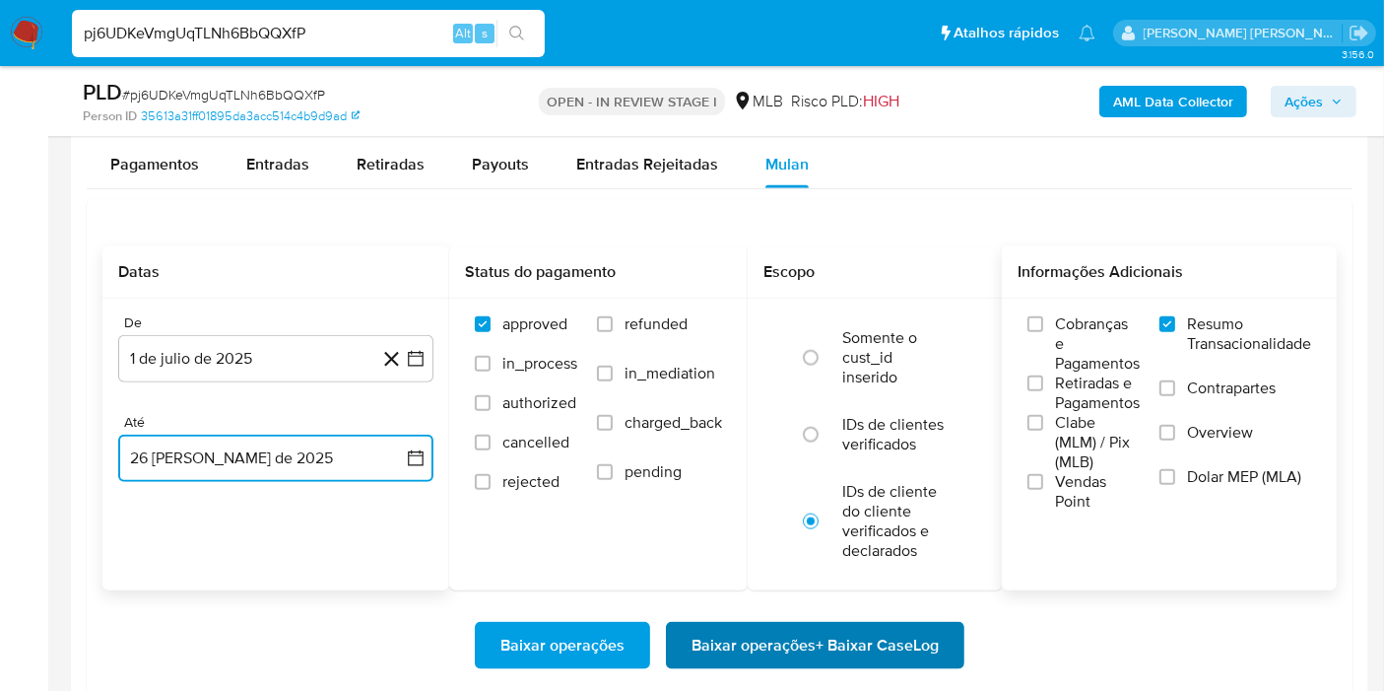
click at [810, 648] on span "Baixar operações + Baixar CaseLog" at bounding box center [815, 645] width 247 height 43
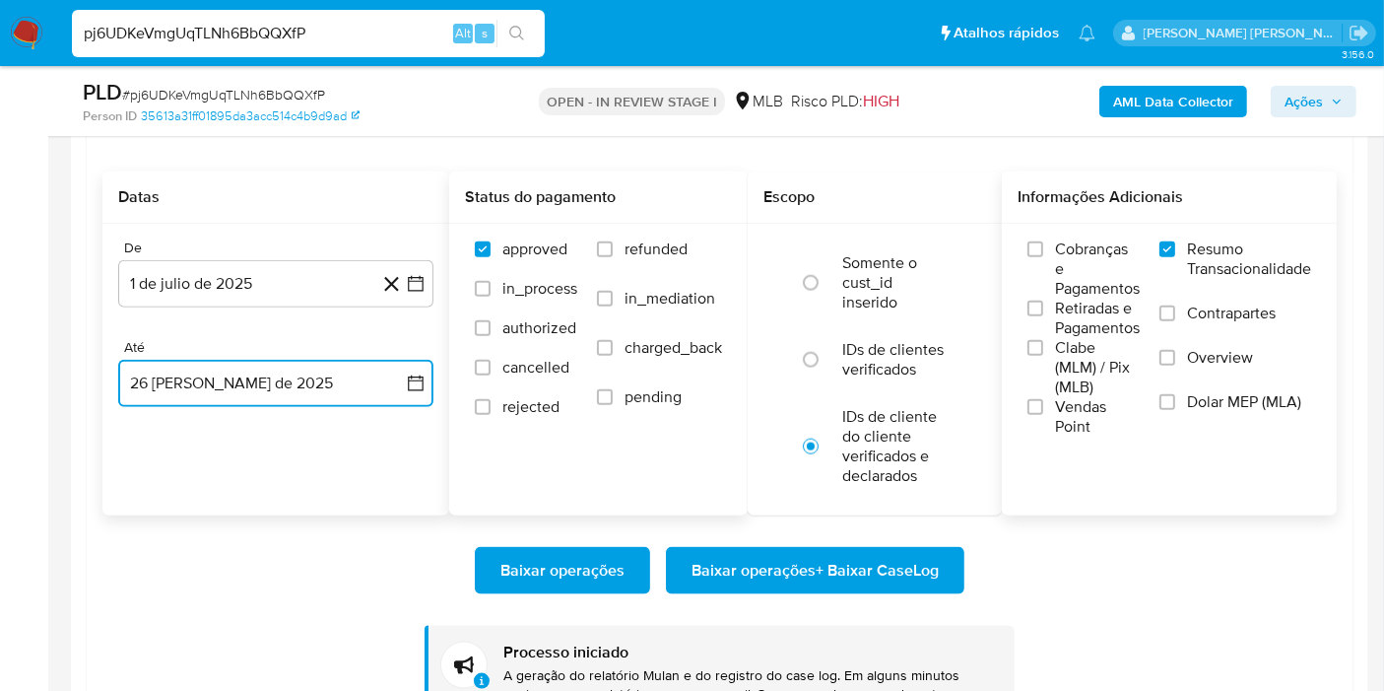
scroll to position [2298, 0]
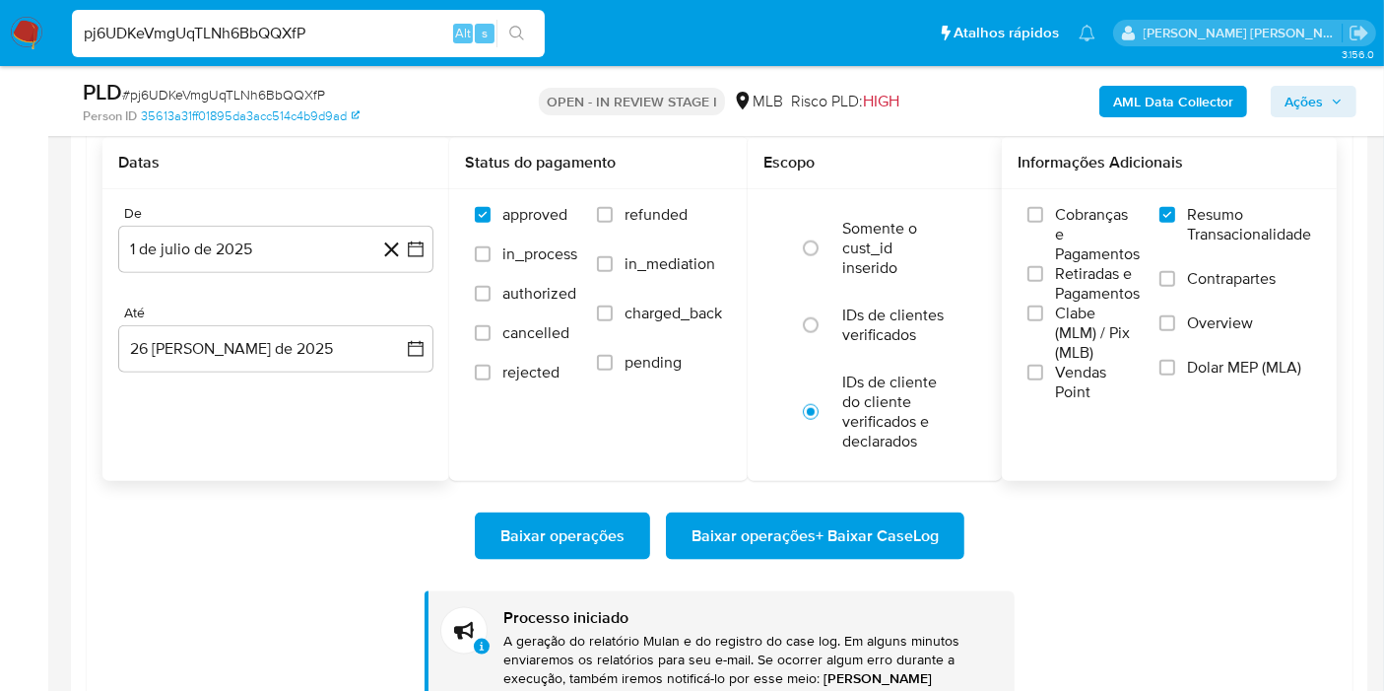
click at [299, 18] on div "pj6UDKeVmgUqTLNh6BbQQXfP Alt s" at bounding box center [308, 33] width 473 height 47
click at [333, 45] on input "pj6UDKeVmgUqTLNh6BbQQXfP" at bounding box center [308, 34] width 473 height 26
paste input "XwqbIjHwXpSxxbawyHZkfSqo"
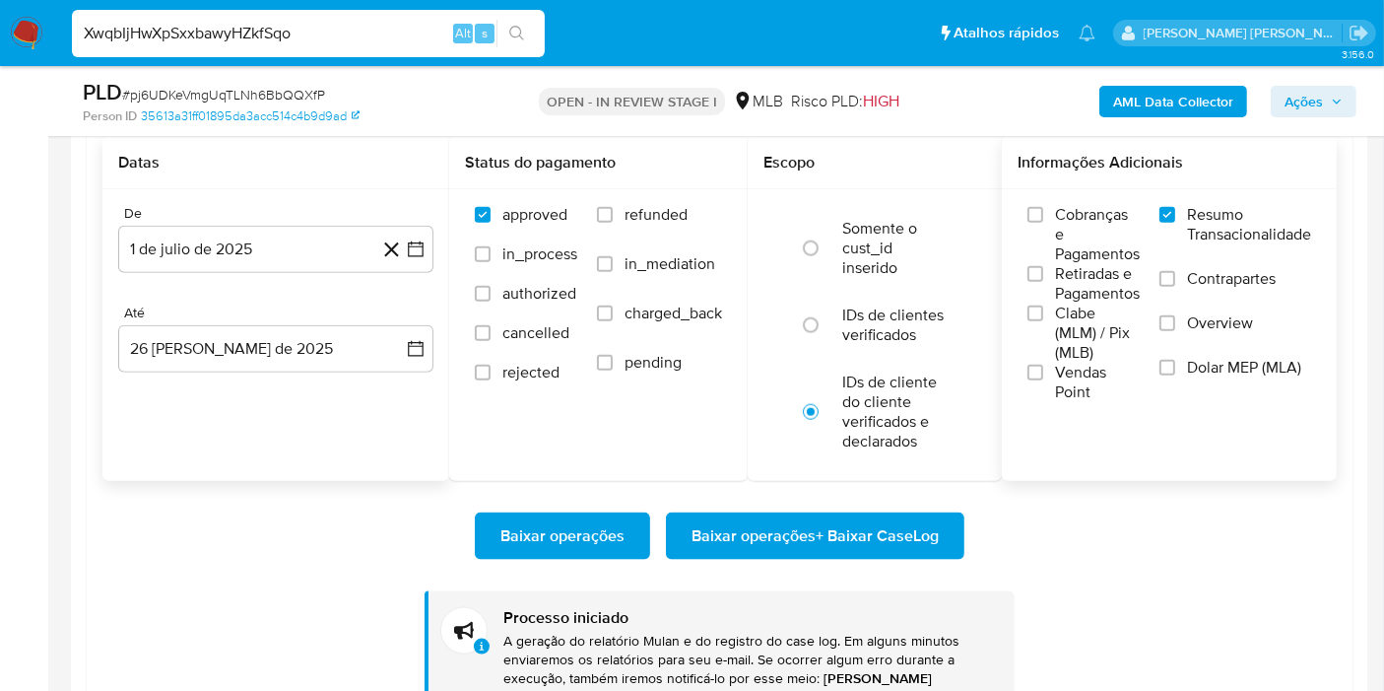
type input "XwqbIjHwXpSxxbawyHZkfSqo"
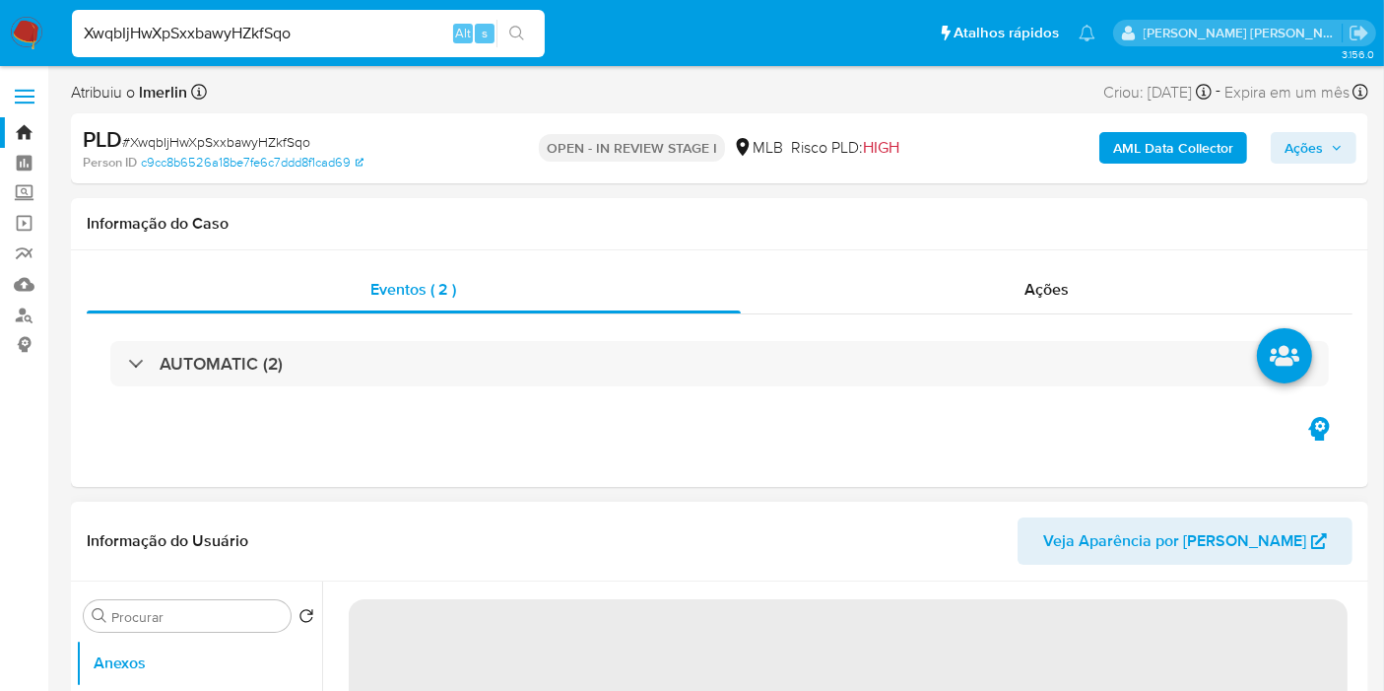
select select "10"
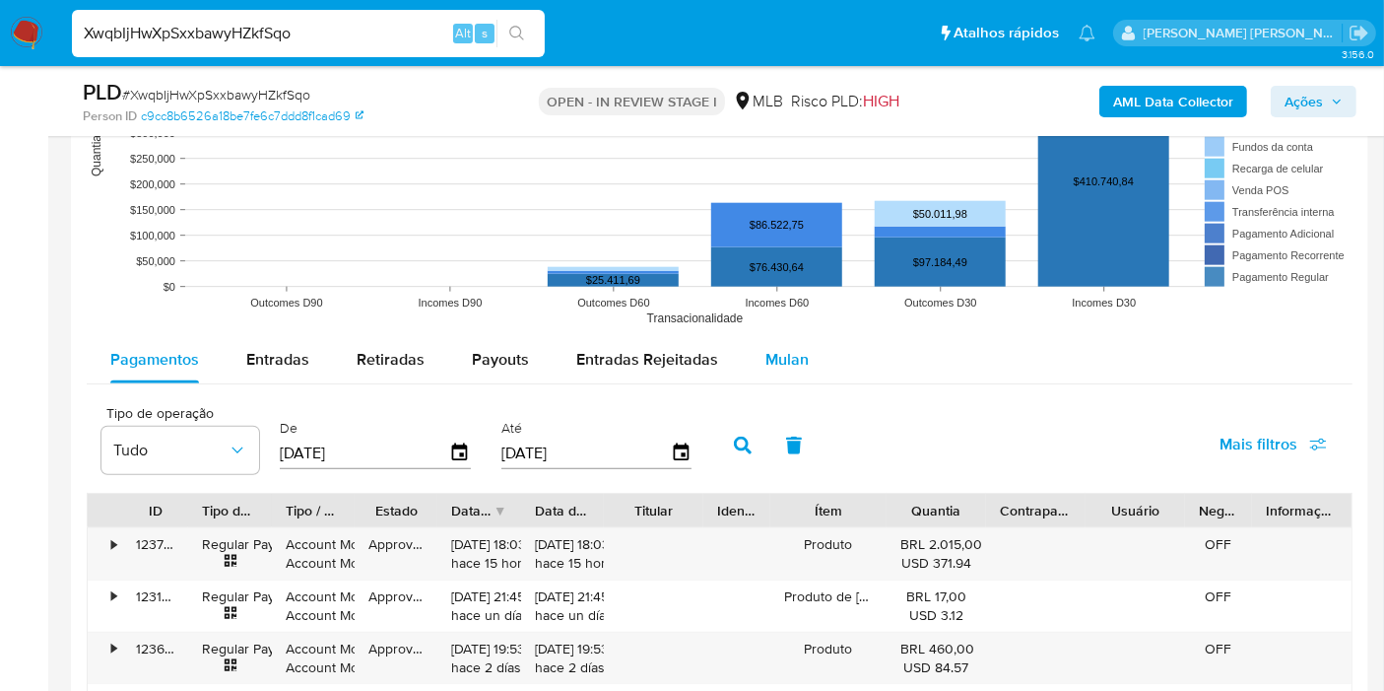
click at [793, 359] on span "Mulan" at bounding box center [786, 359] width 43 height 23
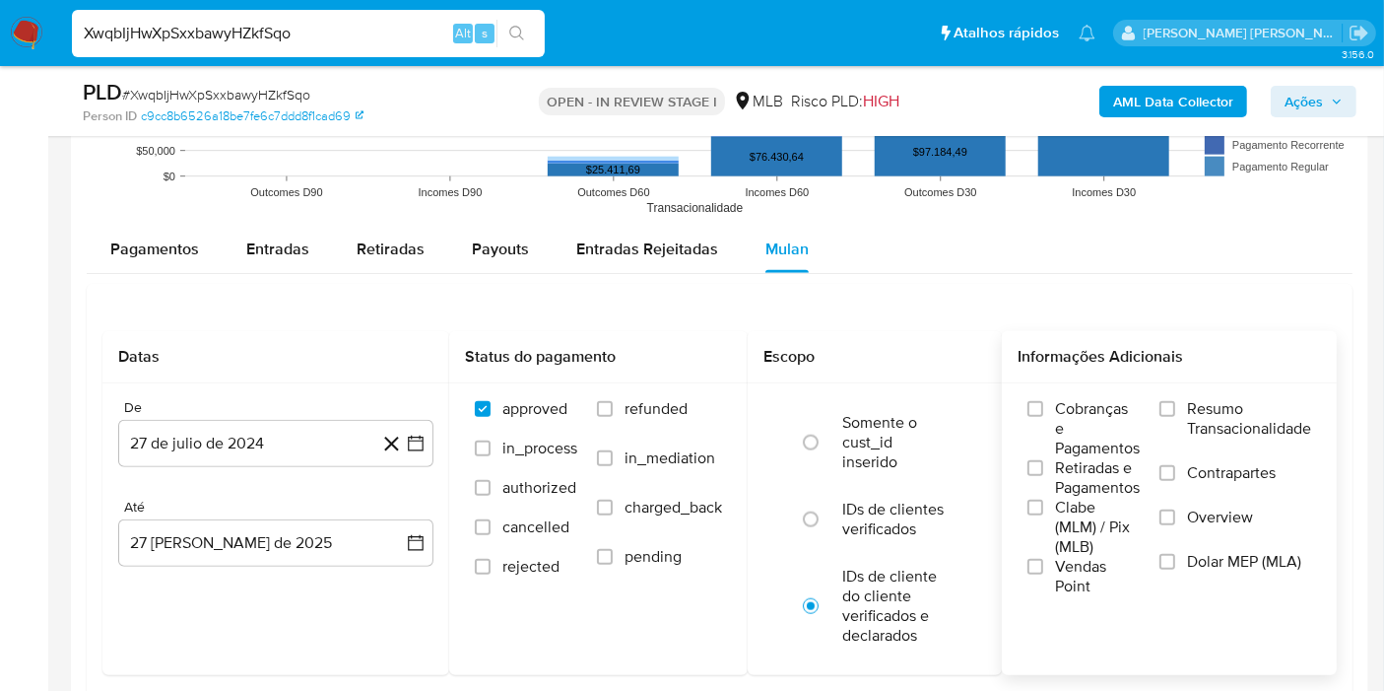
click at [1241, 405] on span "Resumo Transacionalidade" at bounding box center [1249, 418] width 124 height 39
click at [1175, 405] on input "Resumo Transacionalidade" at bounding box center [1168, 409] width 16 height 16
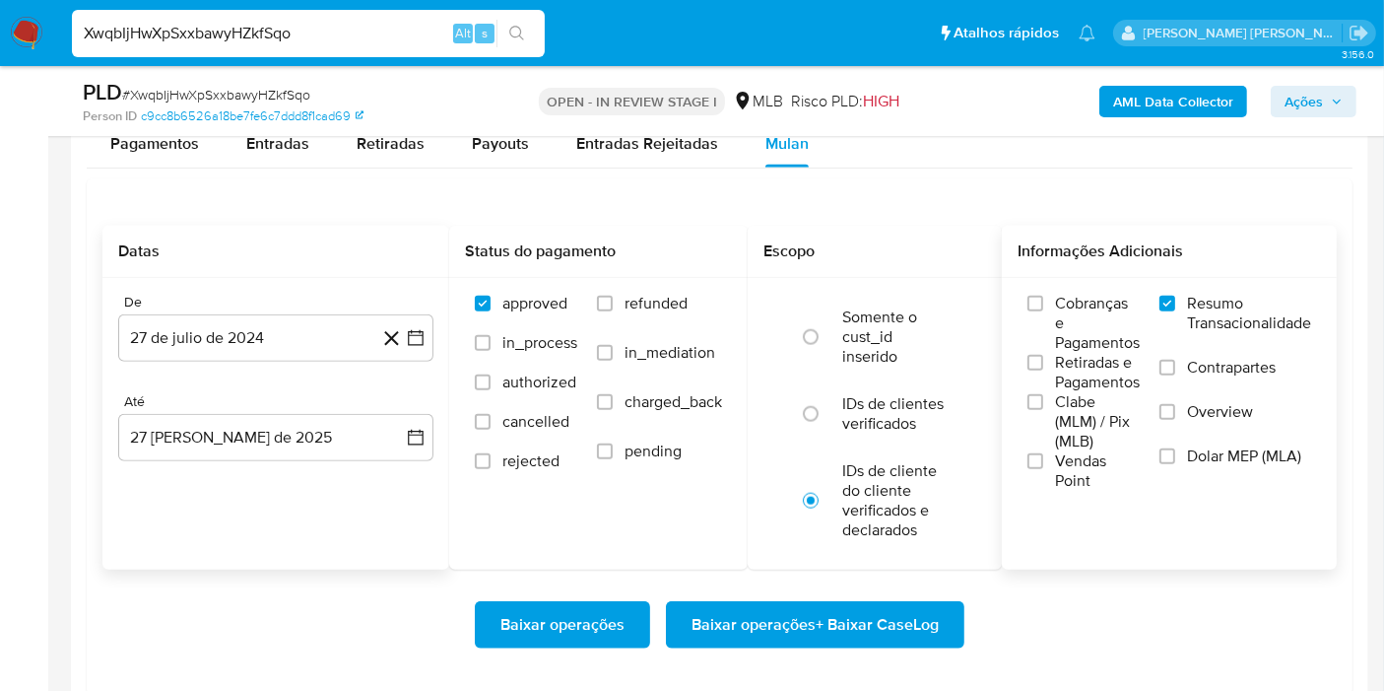
scroll to position [2189, 0]
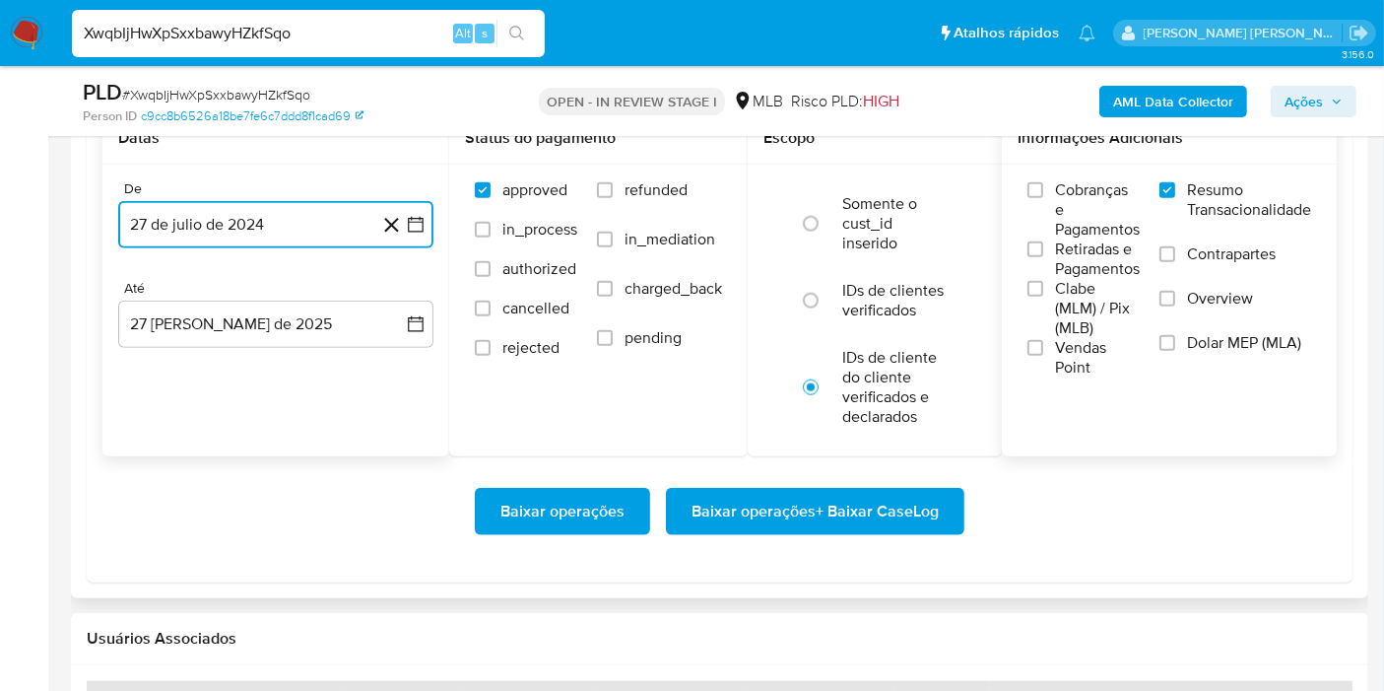
click at [414, 223] on icon "button" at bounding box center [416, 225] width 20 height 20
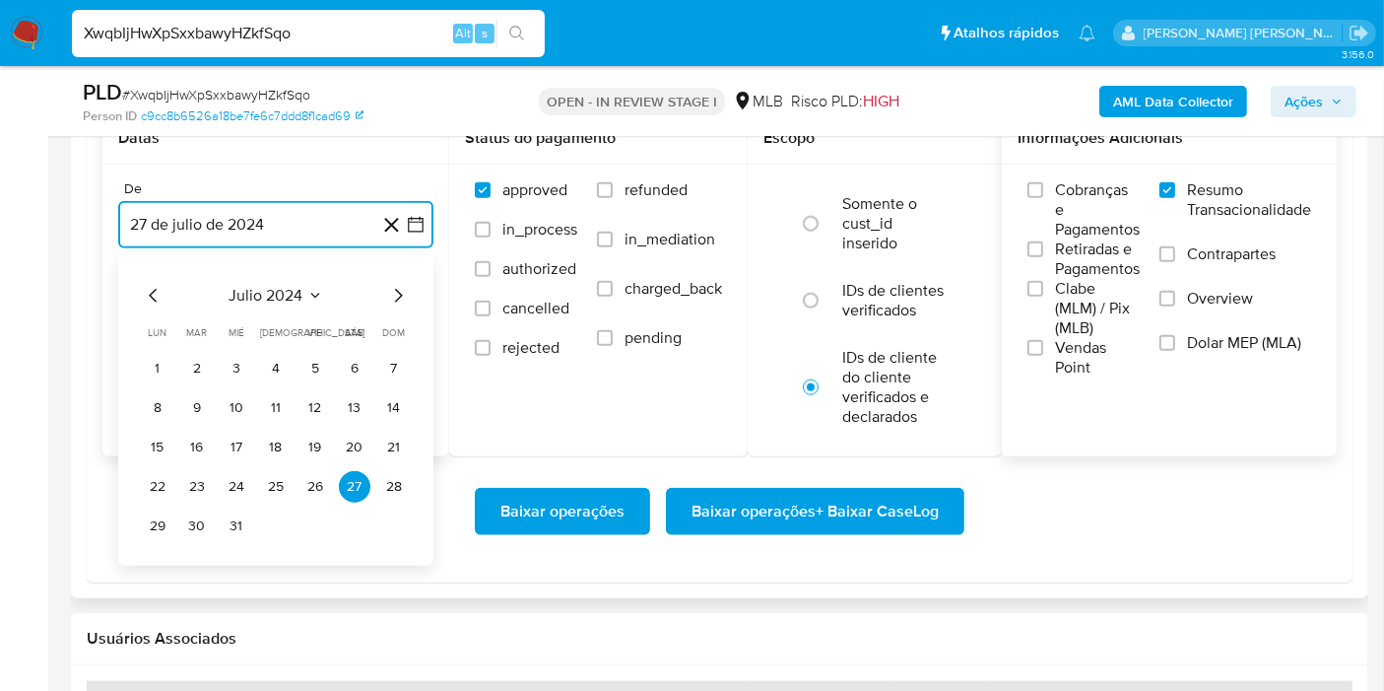
click at [303, 293] on button "julio 2024" at bounding box center [277, 296] width 94 height 20
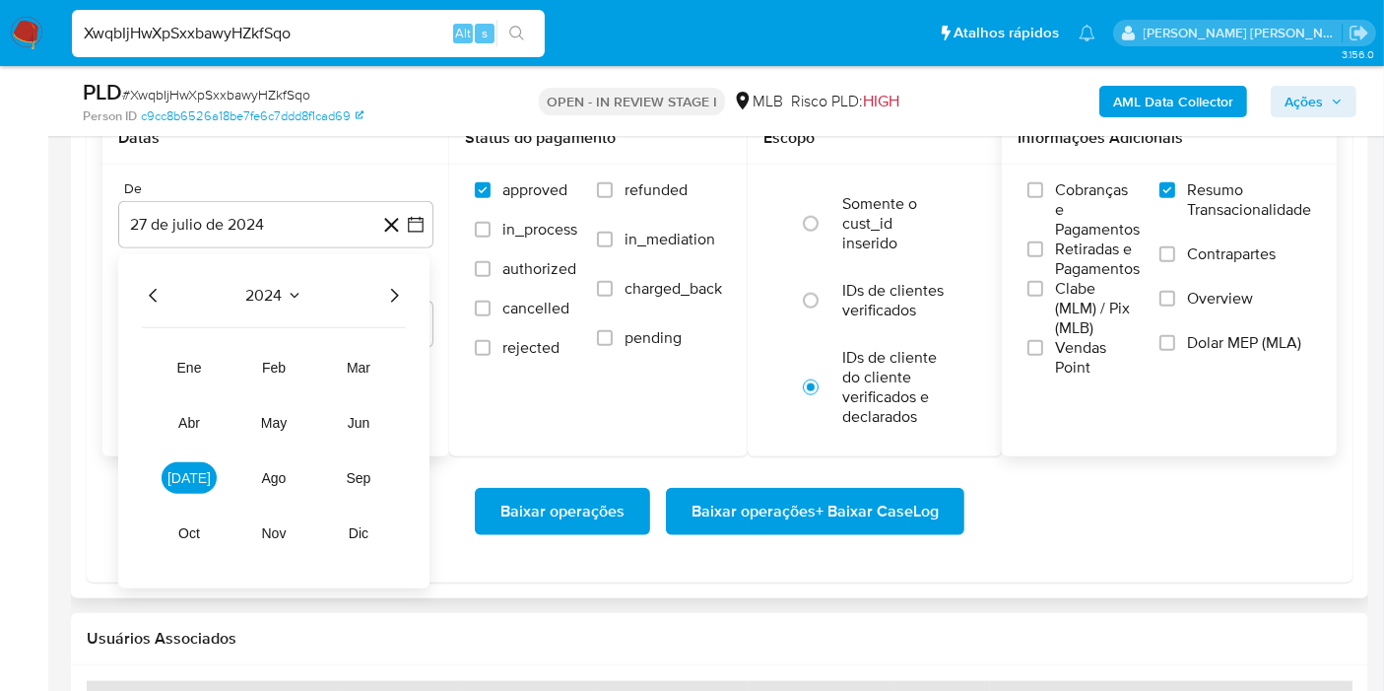
click at [402, 294] on icon "Año siguiente" at bounding box center [394, 296] width 24 height 24
click at [194, 470] on span "jul" at bounding box center [188, 478] width 43 height 16
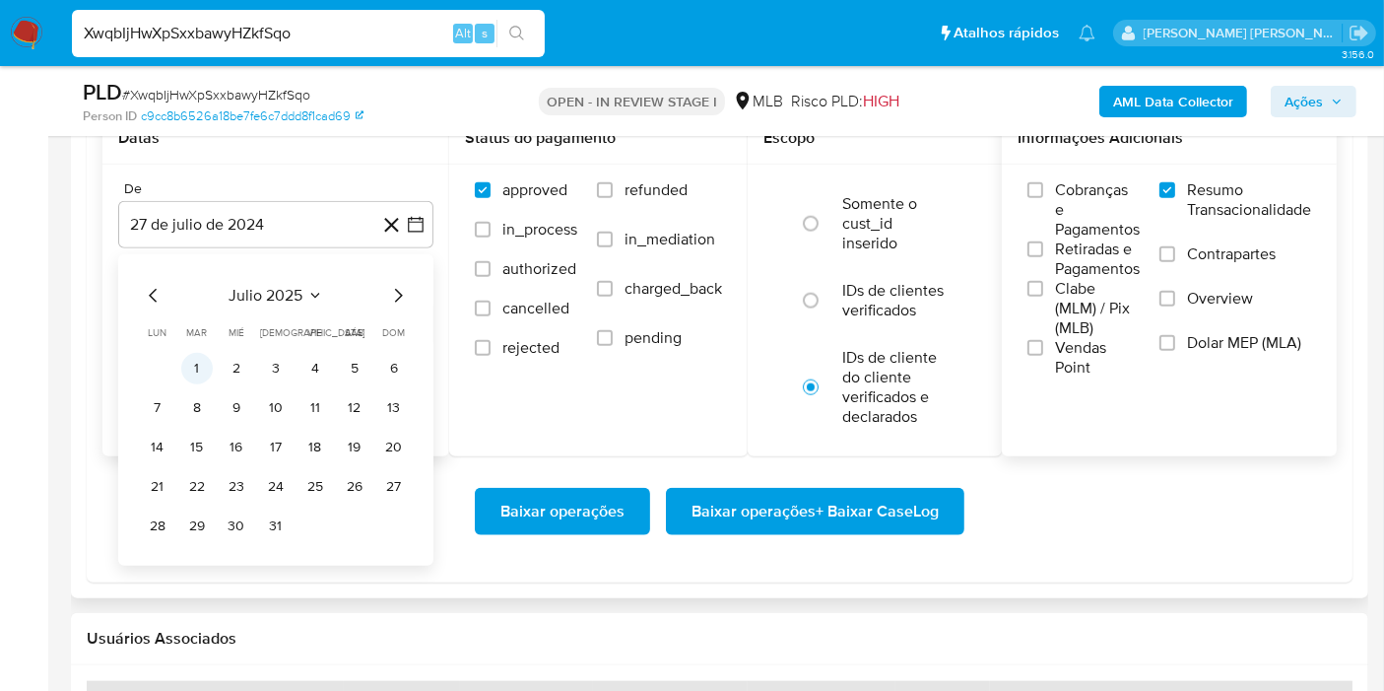
click at [201, 361] on button "1" at bounding box center [197, 369] width 32 height 32
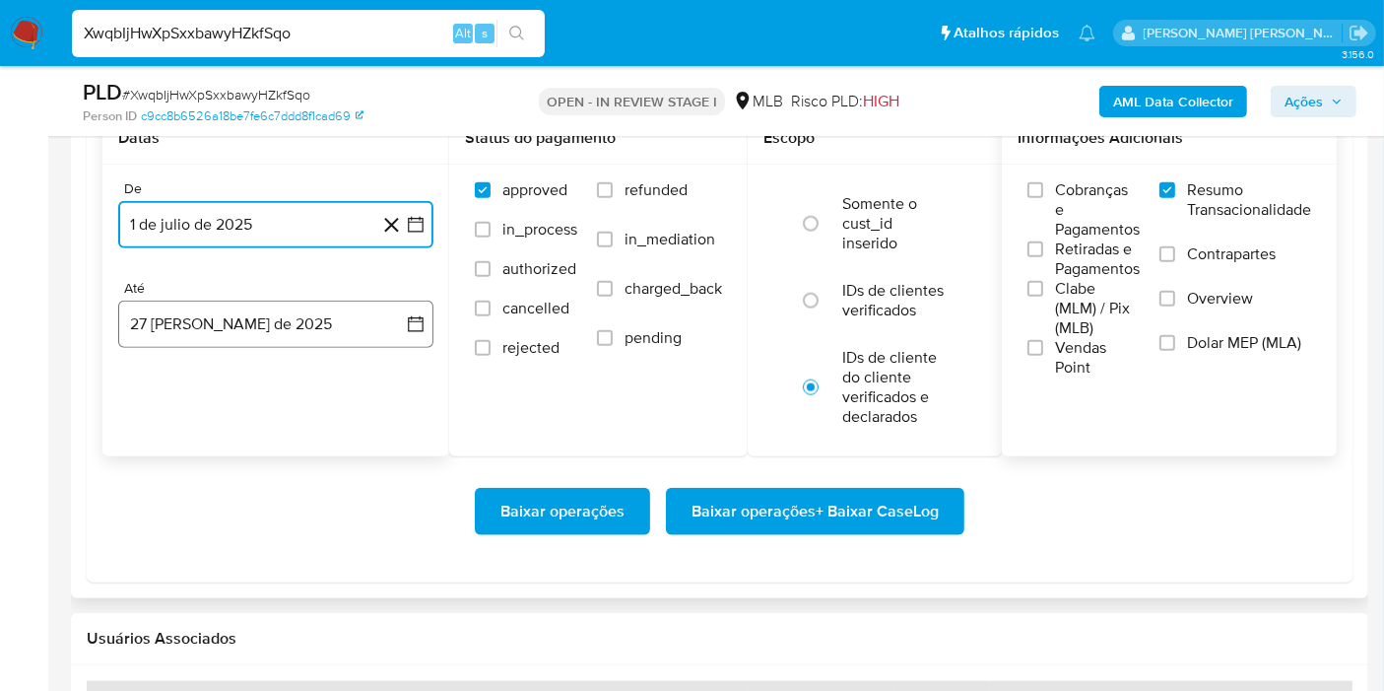
click at [368, 339] on button "27 de agosto de 2025" at bounding box center [275, 323] width 315 height 47
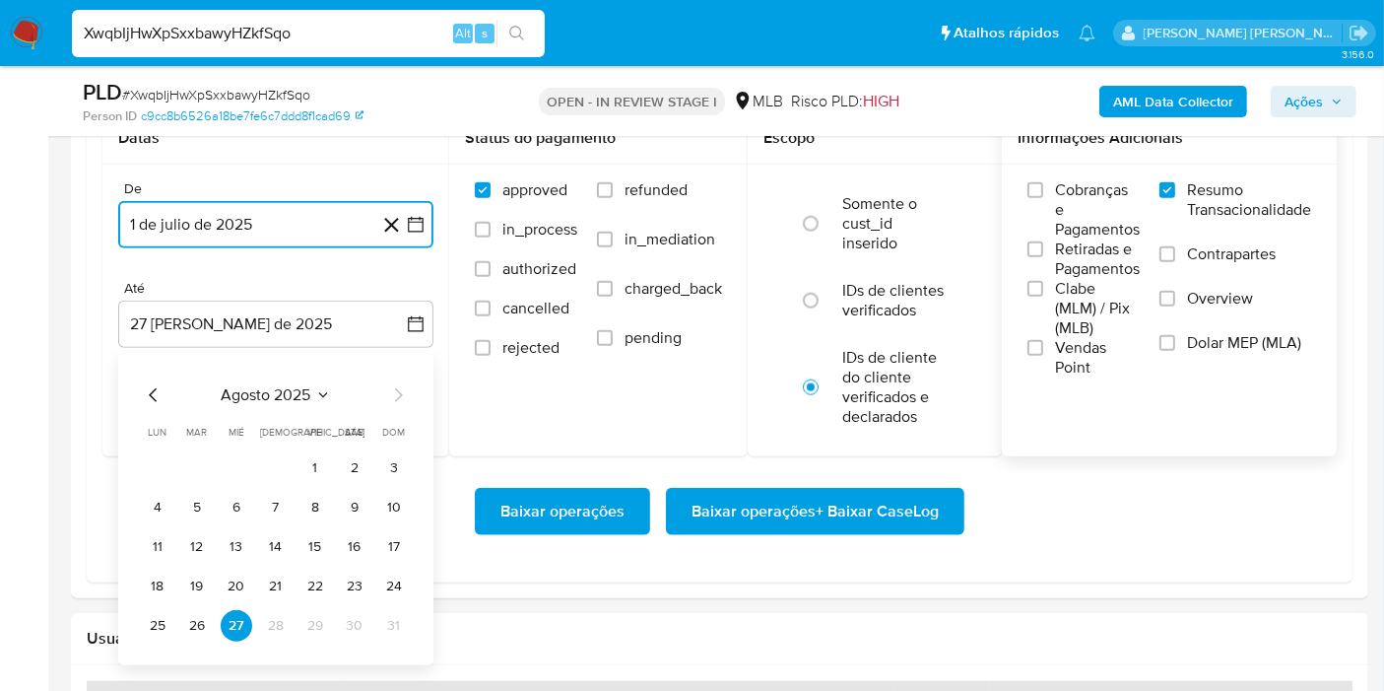
click at [191, 614] on button "26" at bounding box center [197, 626] width 32 height 32
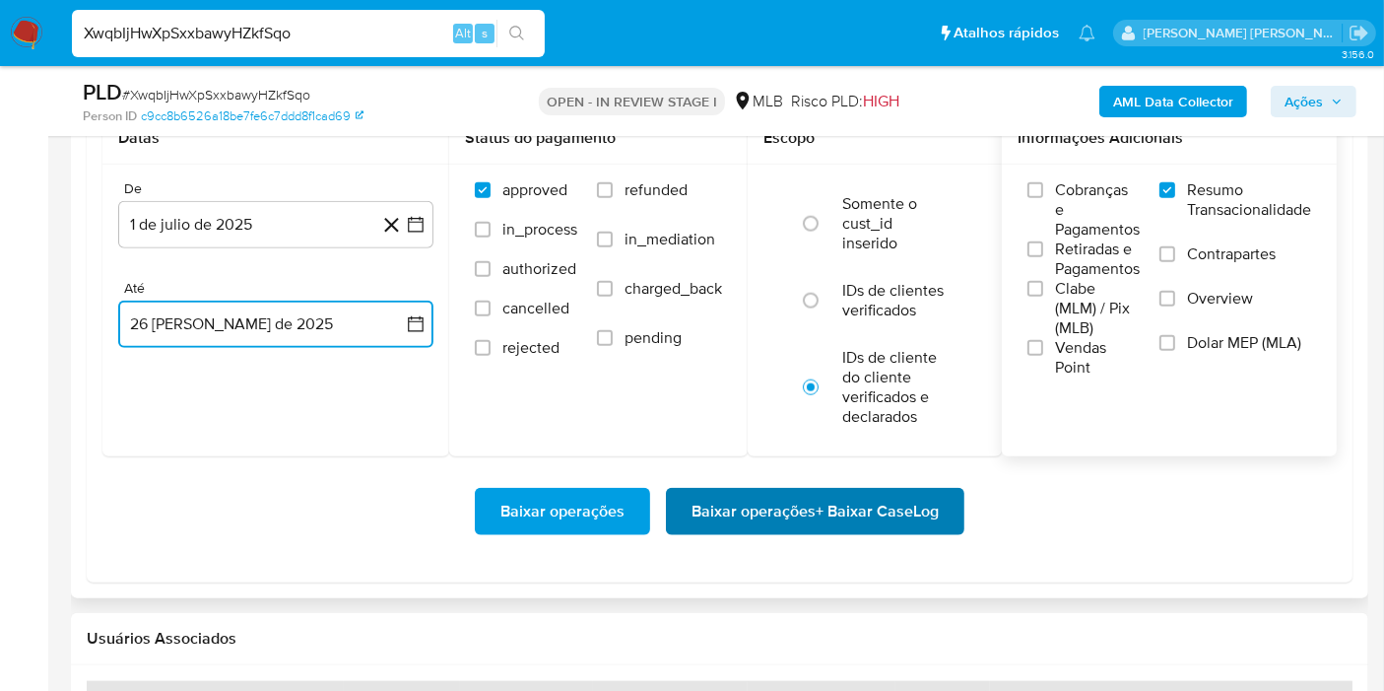
click at [793, 506] on span "Baixar operações + Baixar CaseLog" at bounding box center [815, 511] width 247 height 43
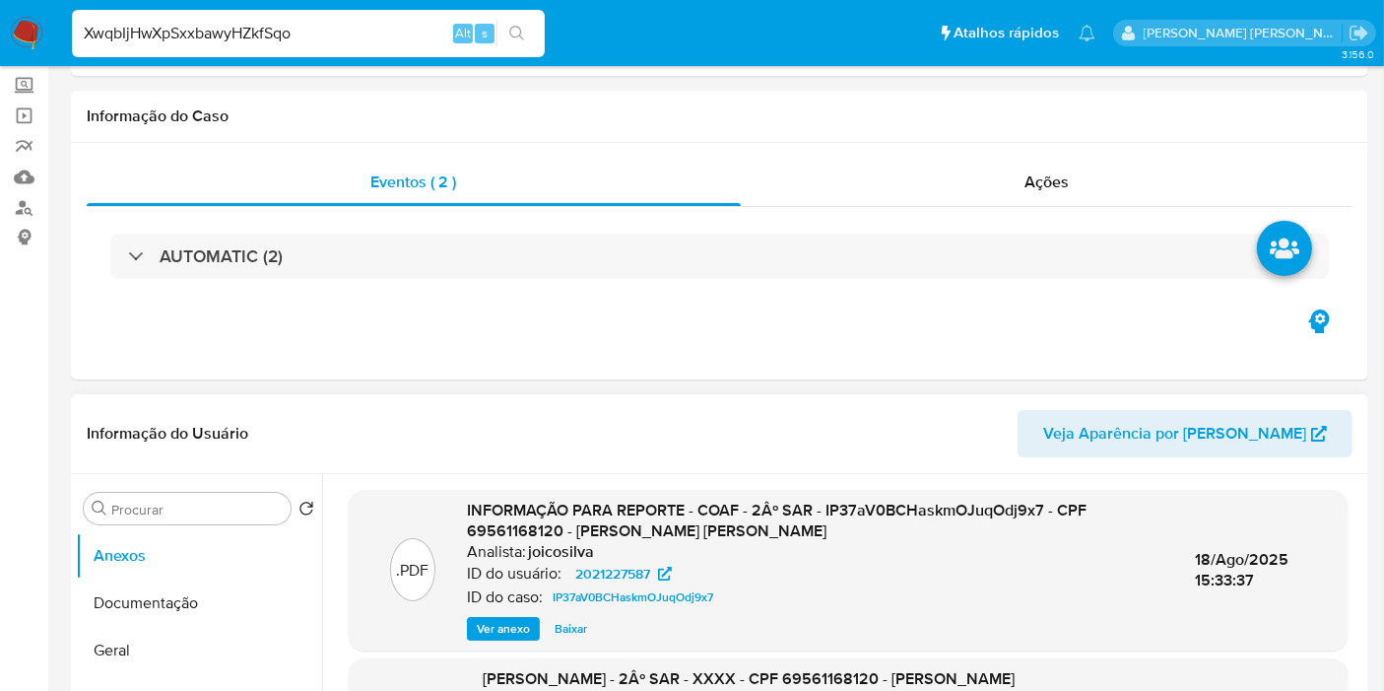
scroll to position [0, 0]
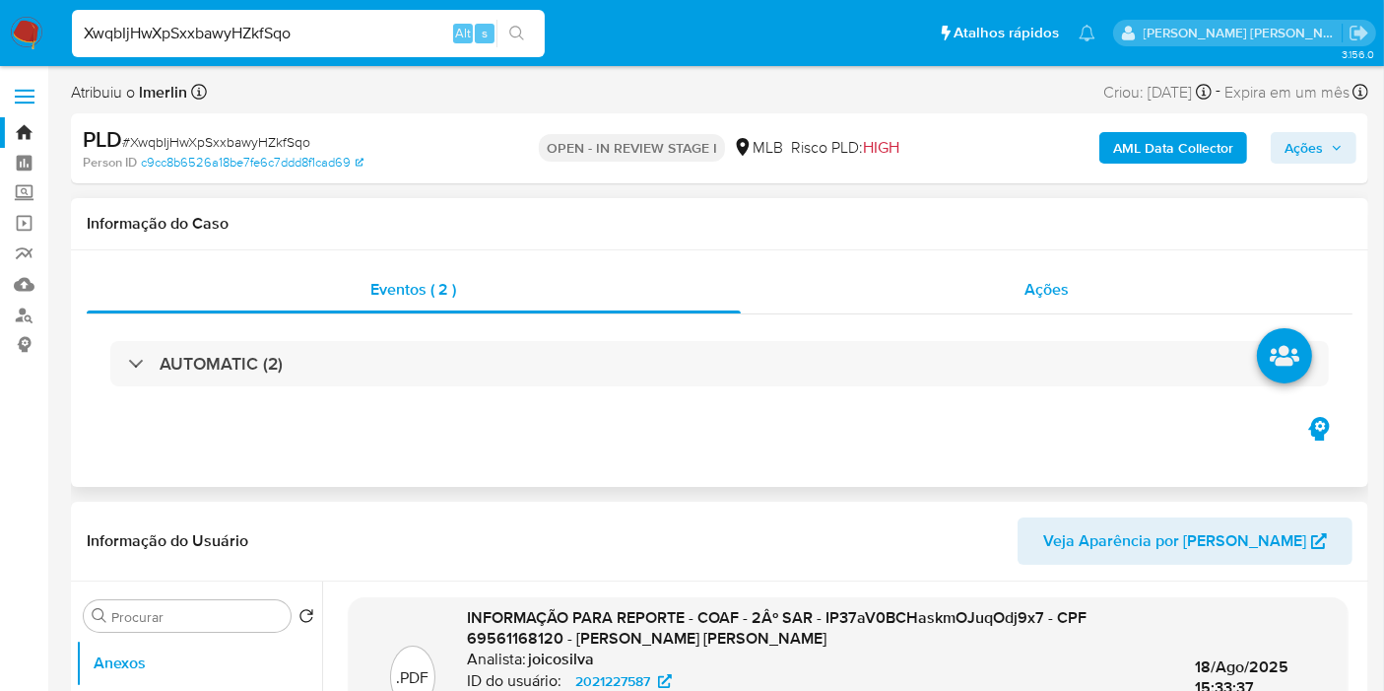
click at [1046, 280] on span "Ações" at bounding box center [1047, 289] width 44 height 23
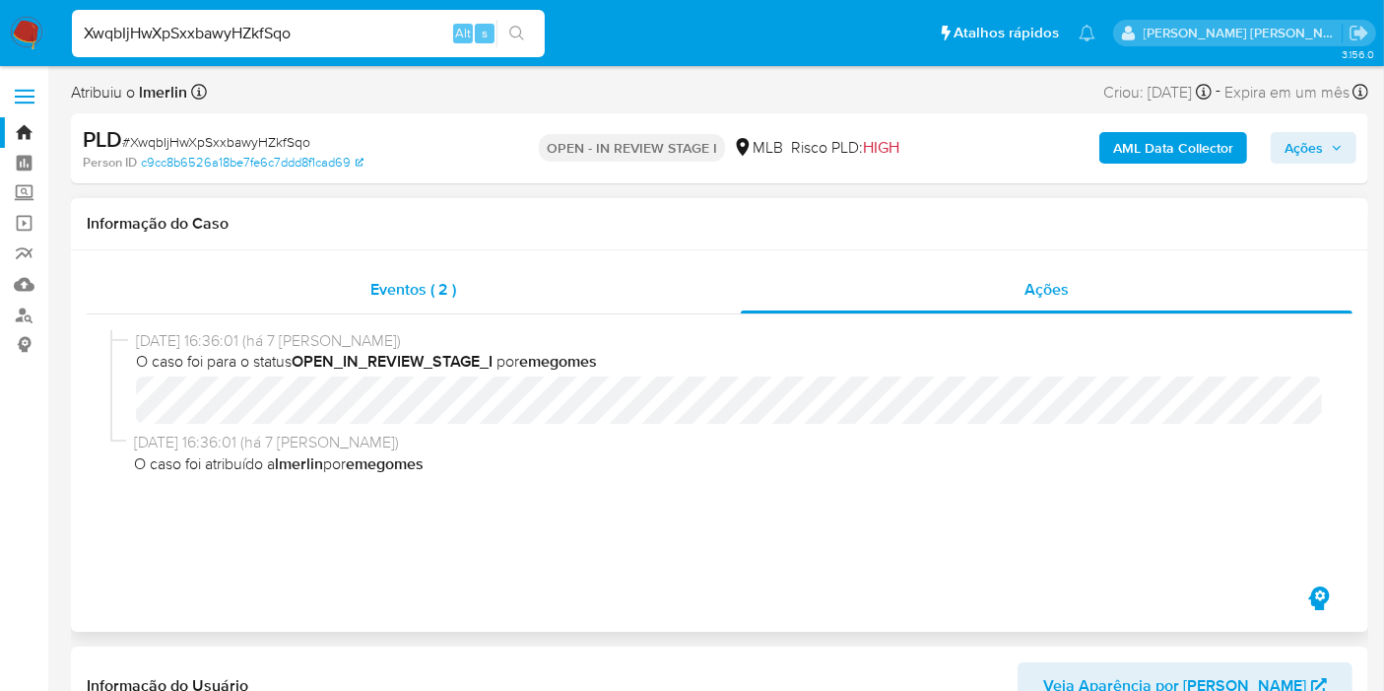
click at [498, 294] on div "Eventos ( 2 )" at bounding box center [414, 289] width 654 height 47
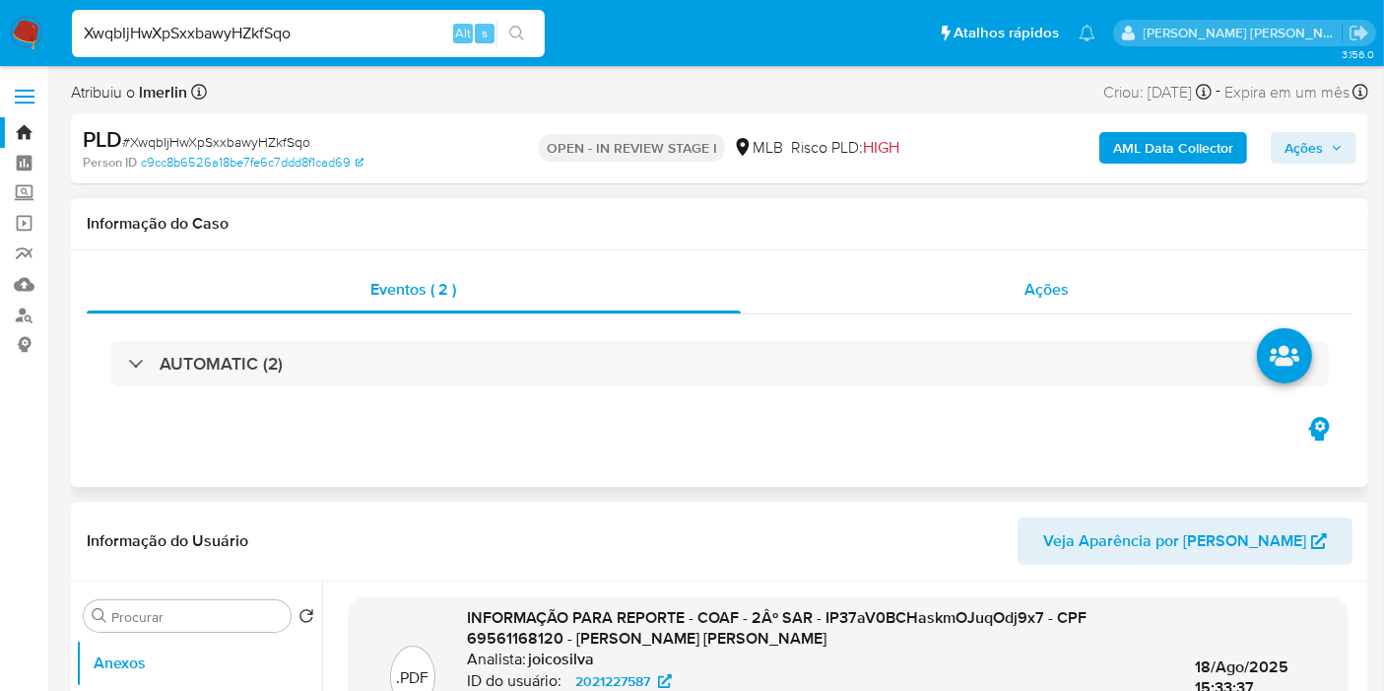
click at [941, 268] on div "Ações" at bounding box center [1047, 289] width 613 height 47
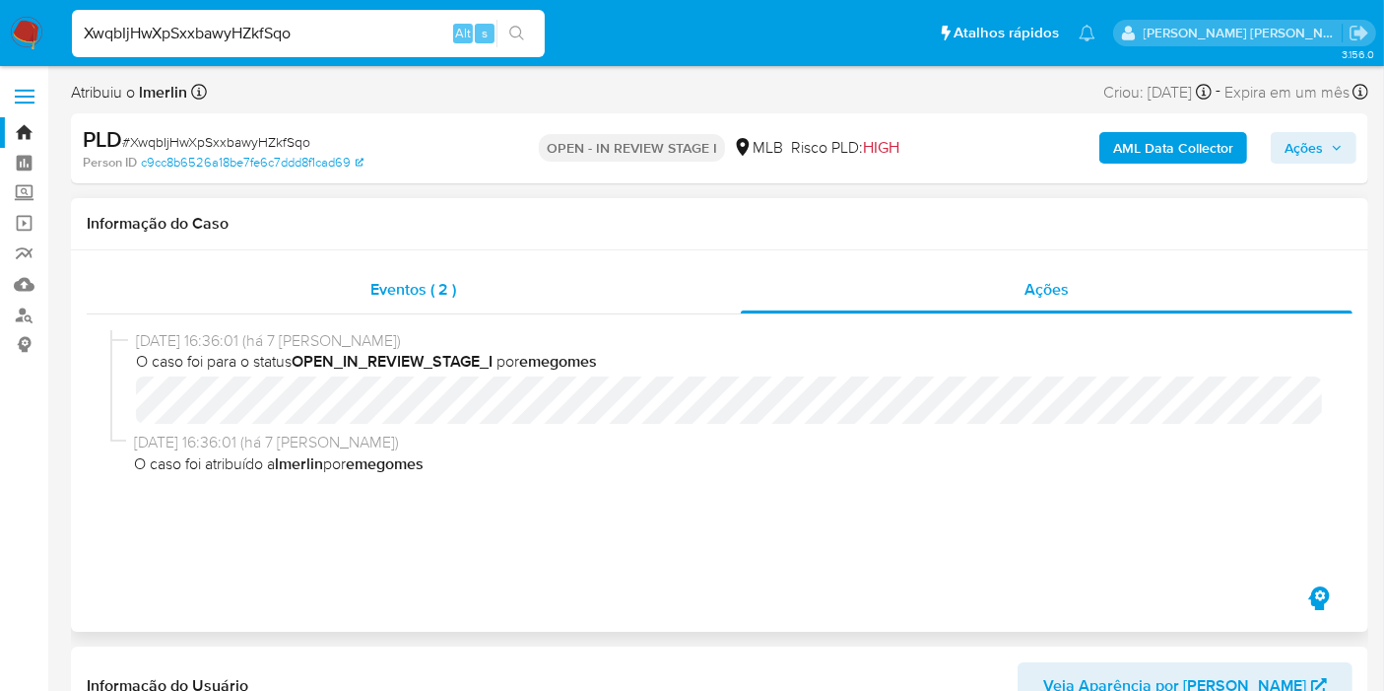
click at [458, 290] on div "Eventos ( 2 )" at bounding box center [414, 289] width 654 height 47
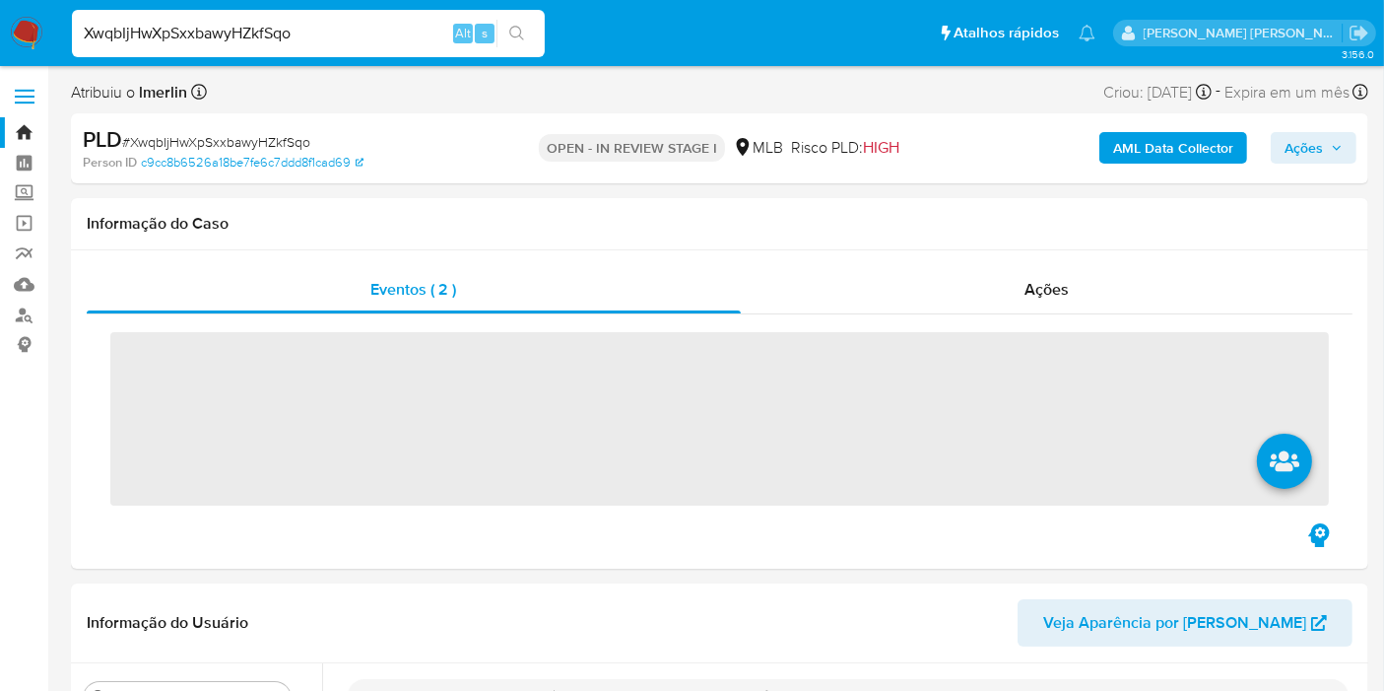
click at [1196, 138] on b "AML Data Collector" at bounding box center [1173, 148] width 120 height 32
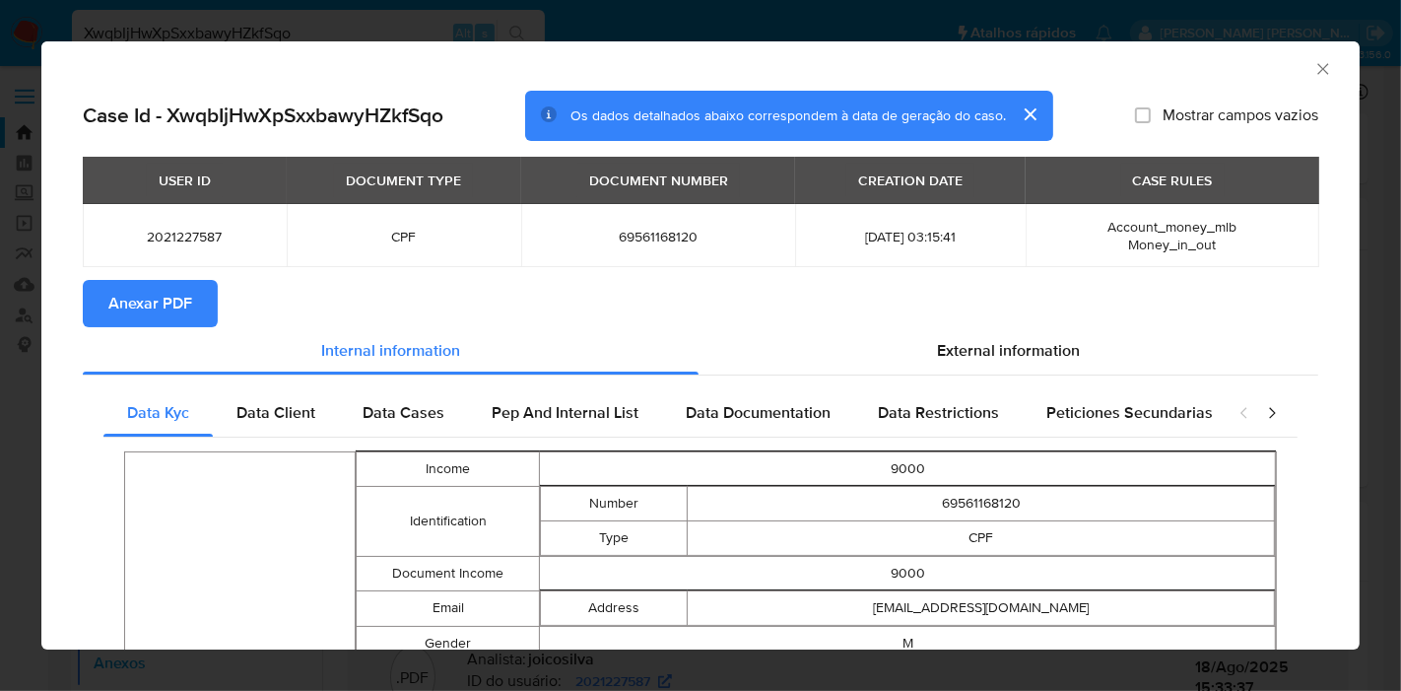
click at [168, 320] on span "Anexar PDF" at bounding box center [150, 303] width 84 height 43
click at [1317, 69] on icon "Fechar a janela" at bounding box center [1322, 68] width 11 height 11
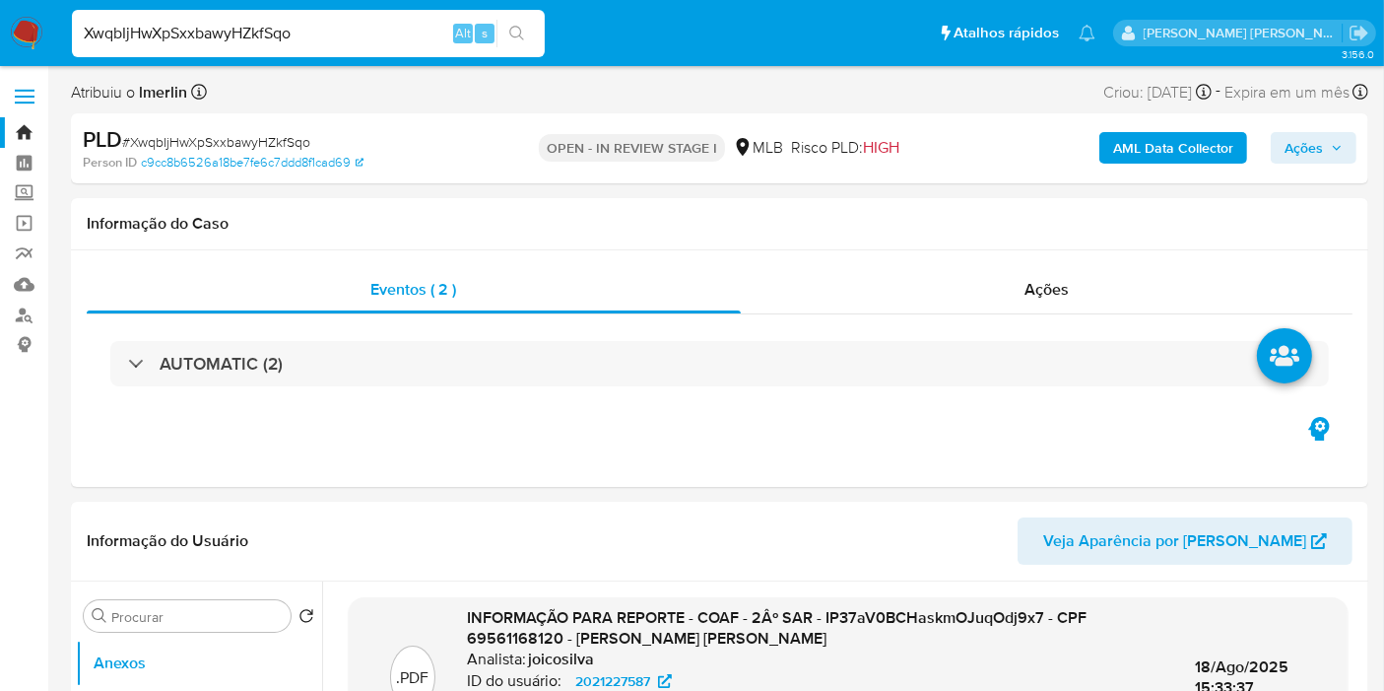
click at [395, 32] on input "XwqbIjHwXpSxxbawyHZkfSqo" at bounding box center [308, 34] width 473 height 26
paste input "vyhfLdyFNm8SOmChkyh6AR2U"
type input "vyhfLdyFNm8SOmChkyh6AR2U"
click at [1162, 161] on b "AML Data Collector" at bounding box center [1173, 148] width 120 height 32
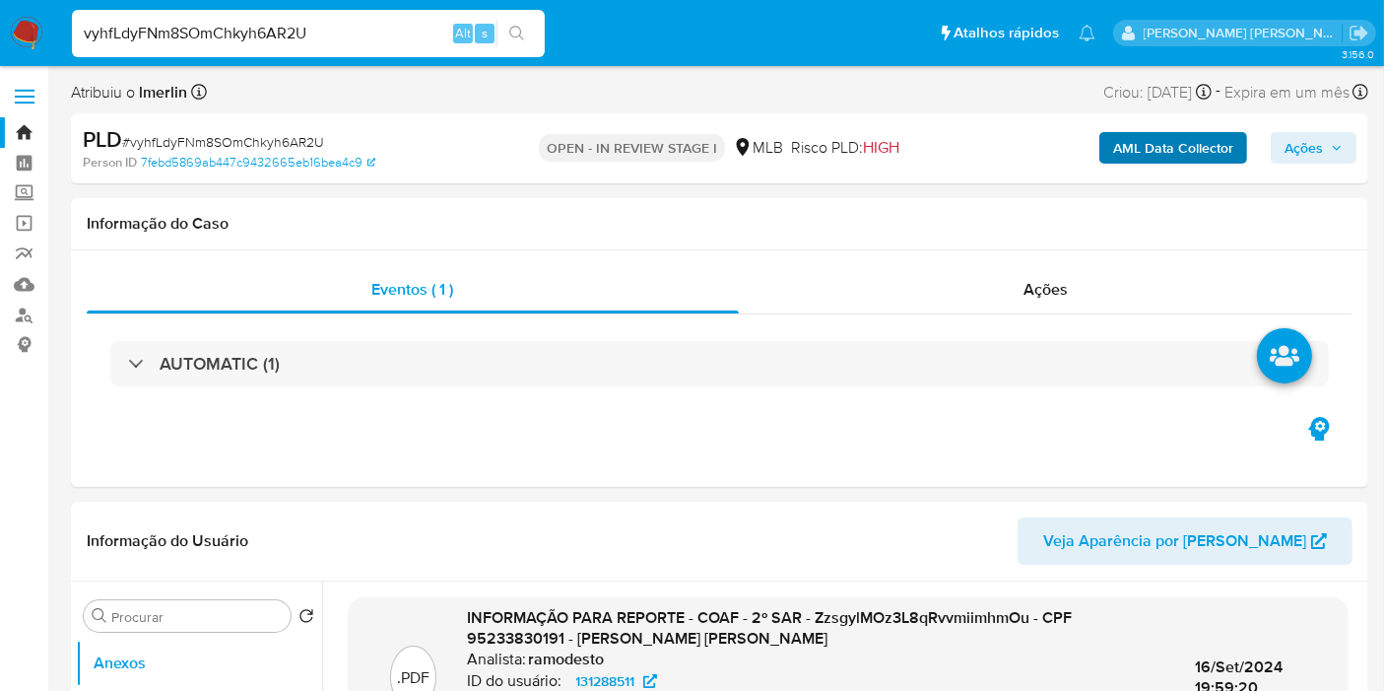
select select "10"
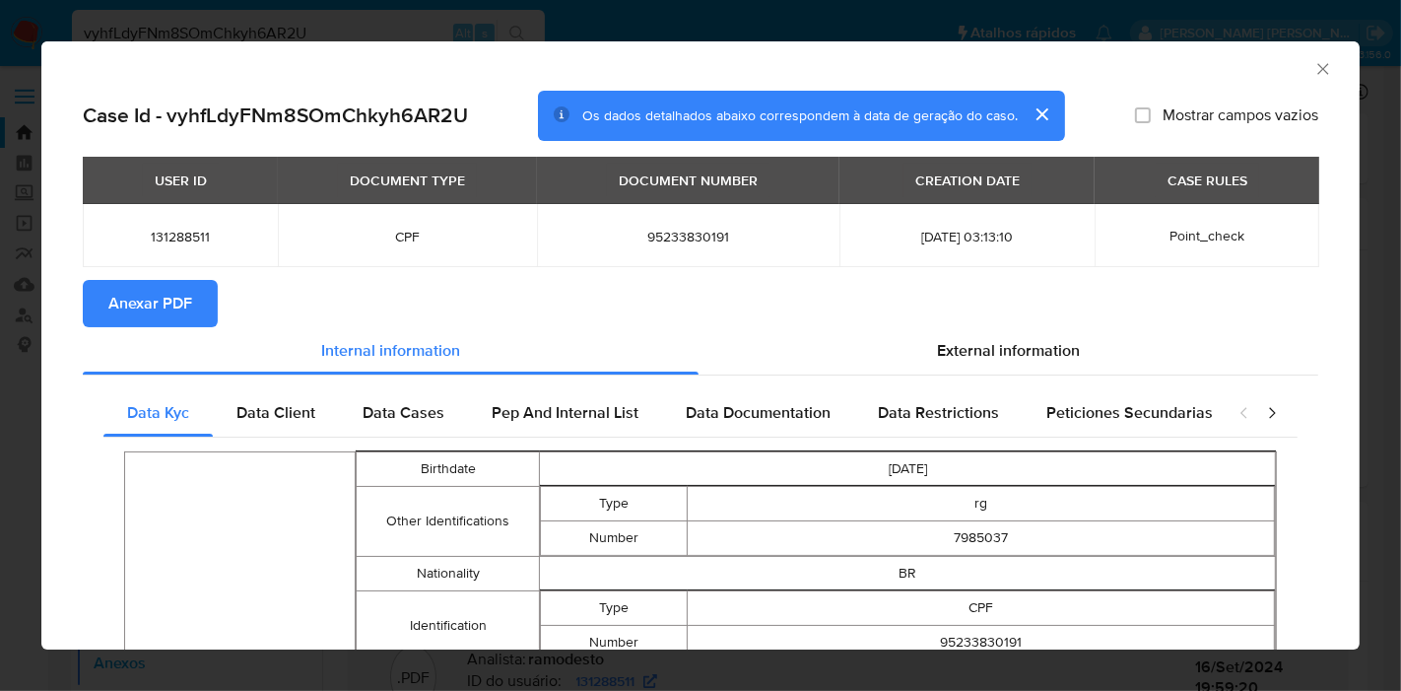
click at [175, 294] on span "Anexar PDF" at bounding box center [150, 303] width 84 height 43
click at [1294, 74] on div "AML Data Collector" at bounding box center [684, 66] width 1258 height 22
click at [1313, 69] on icon "Fechar a janela" at bounding box center [1323, 69] width 20 height 20
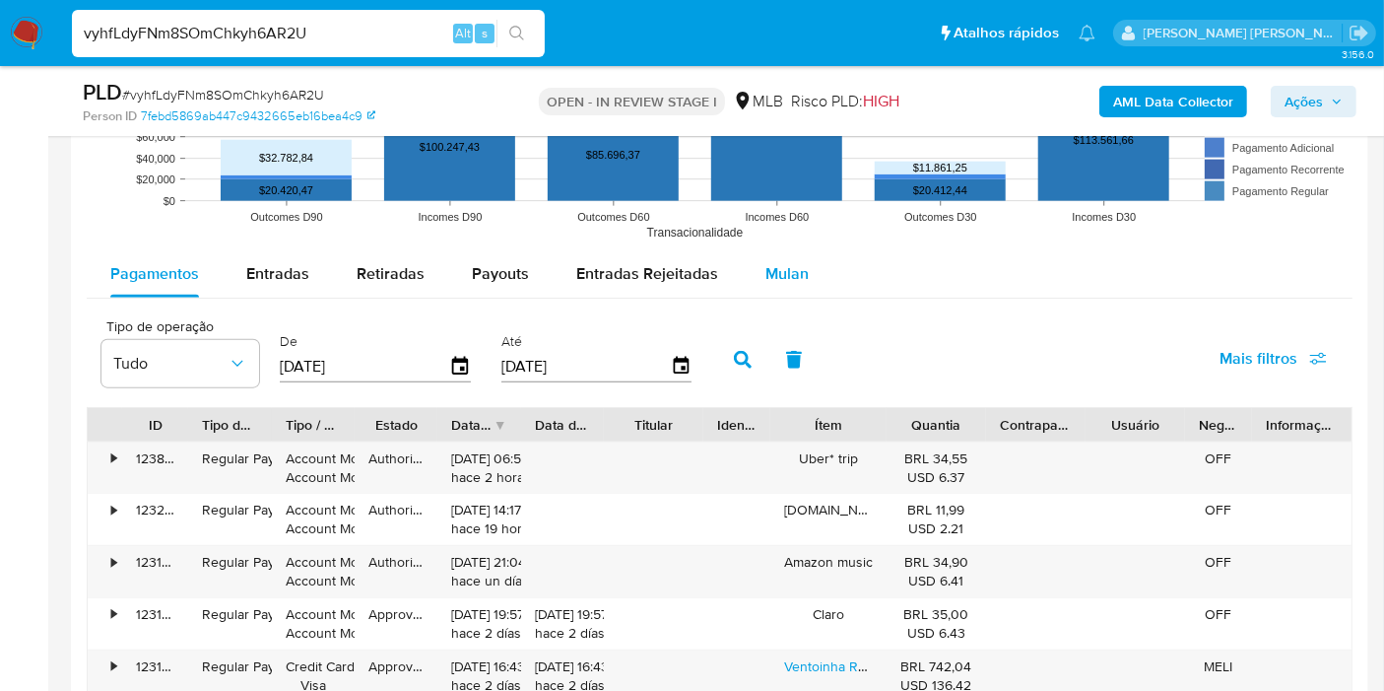
click at [800, 274] on span "Mulan" at bounding box center [786, 273] width 43 height 23
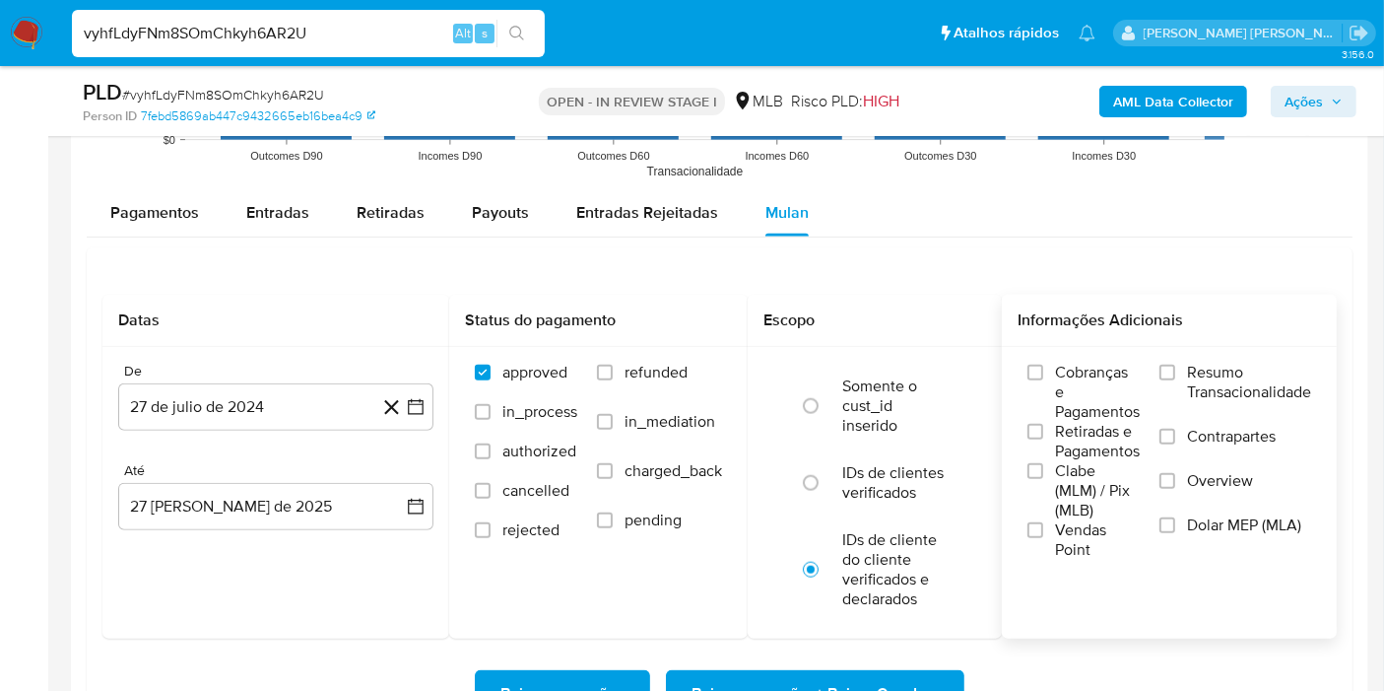
scroll to position [2189, 0]
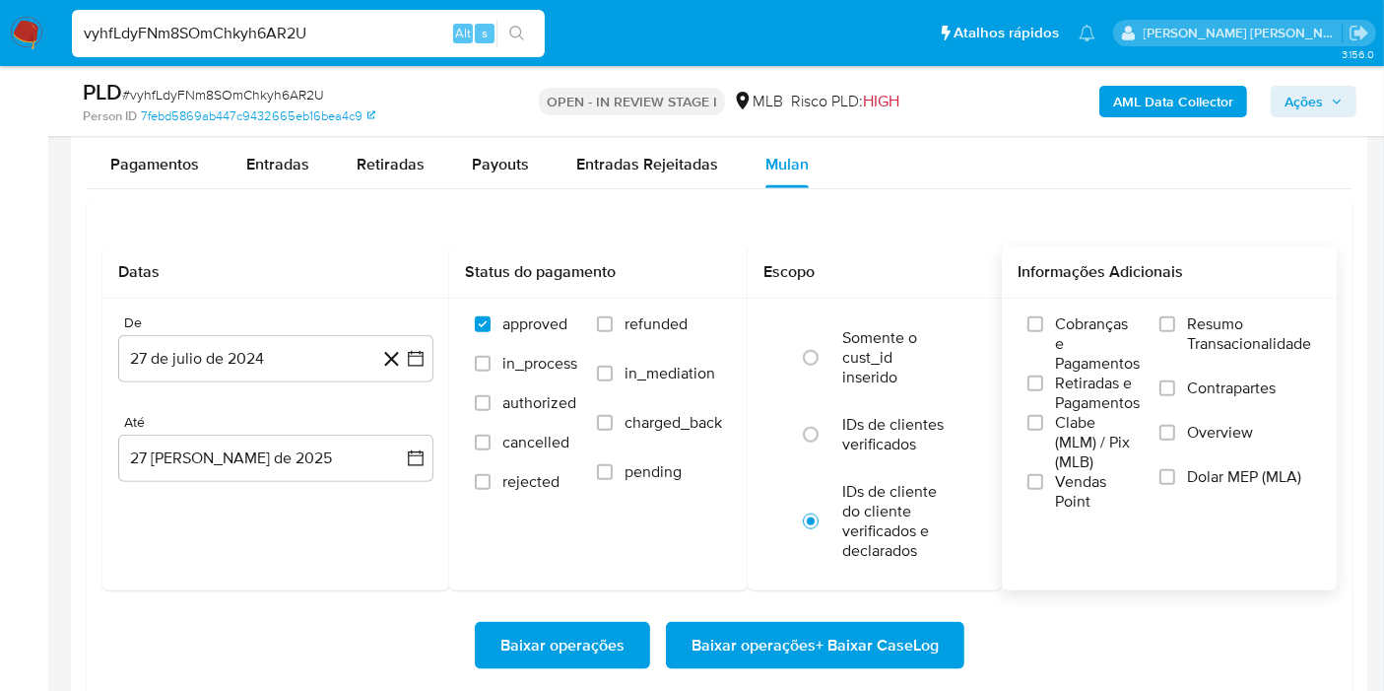
click at [1272, 326] on span "Resumo Transacionalidade" at bounding box center [1249, 333] width 124 height 39
click at [1175, 326] on input "Resumo Transacionalidade" at bounding box center [1168, 324] width 16 height 16
click at [411, 360] on icon "button" at bounding box center [416, 359] width 20 height 20
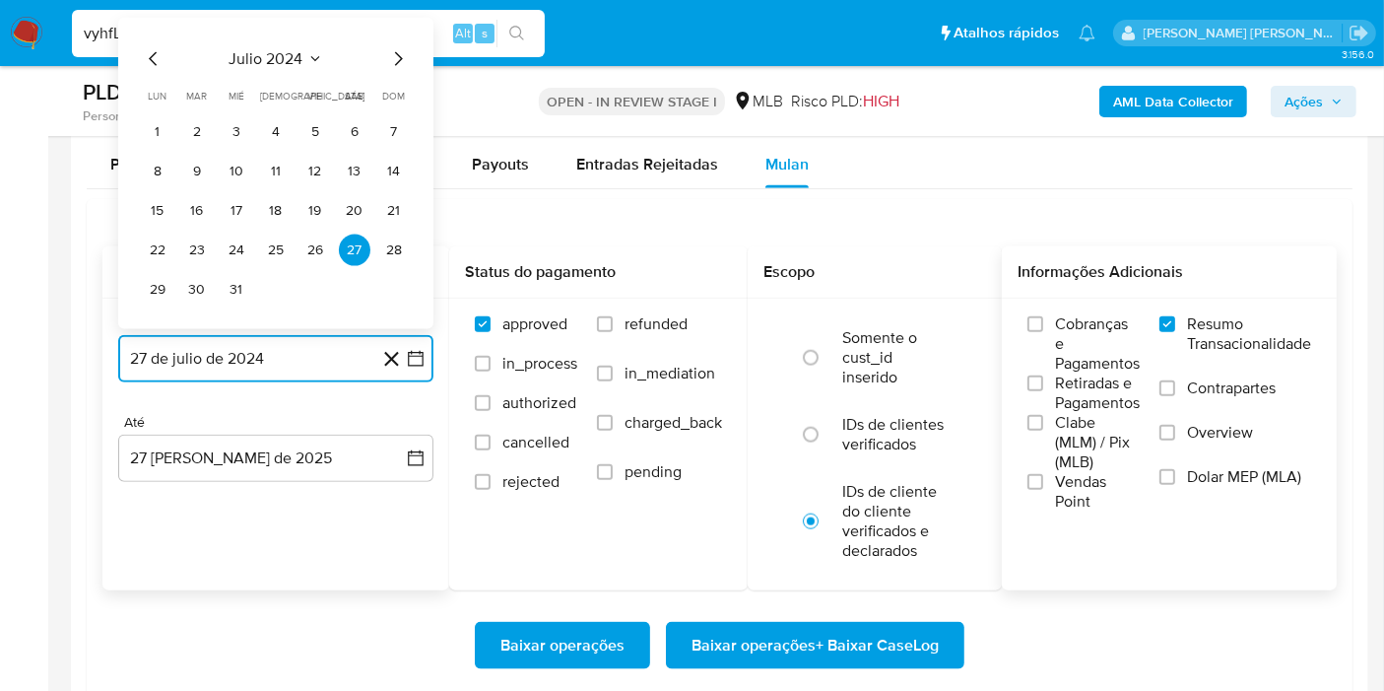
click at [261, 64] on span "julio 2024" at bounding box center [267, 59] width 74 height 20
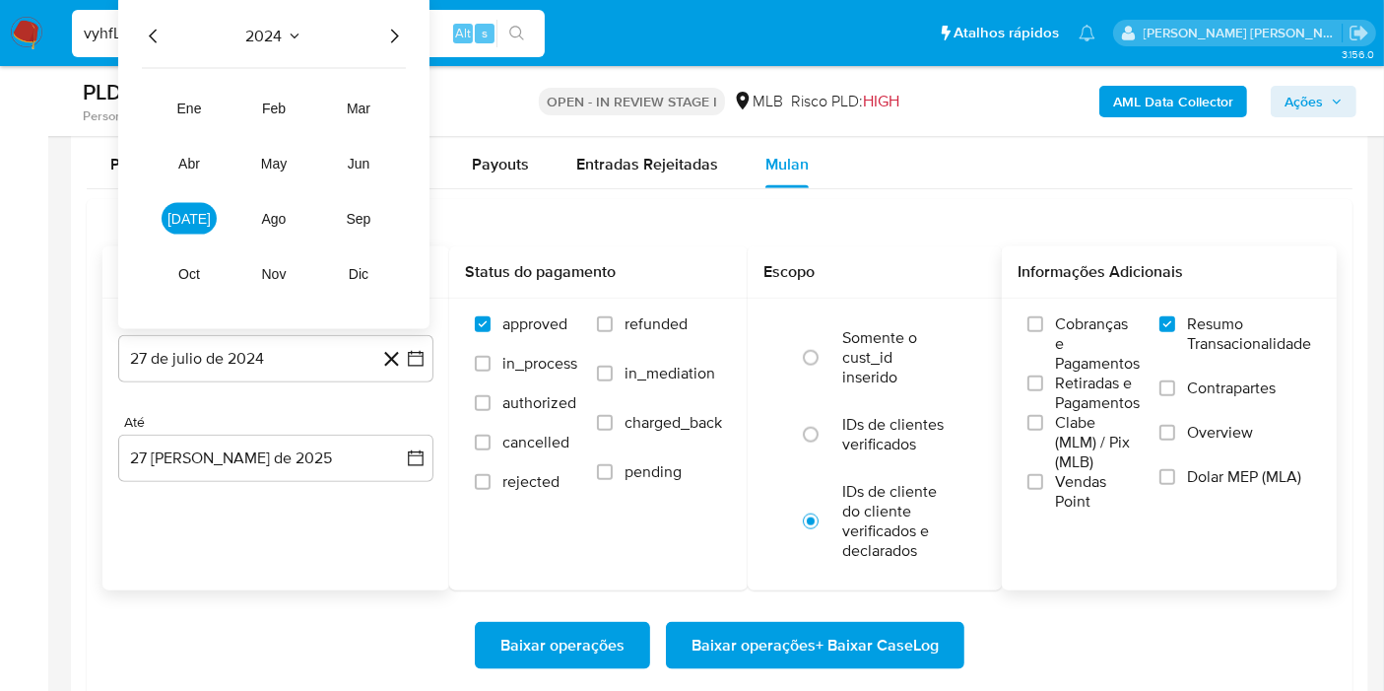
click at [402, 30] on icon "Año siguiente" at bounding box center [394, 37] width 24 height 24
click at [194, 211] on span "jul" at bounding box center [188, 219] width 43 height 16
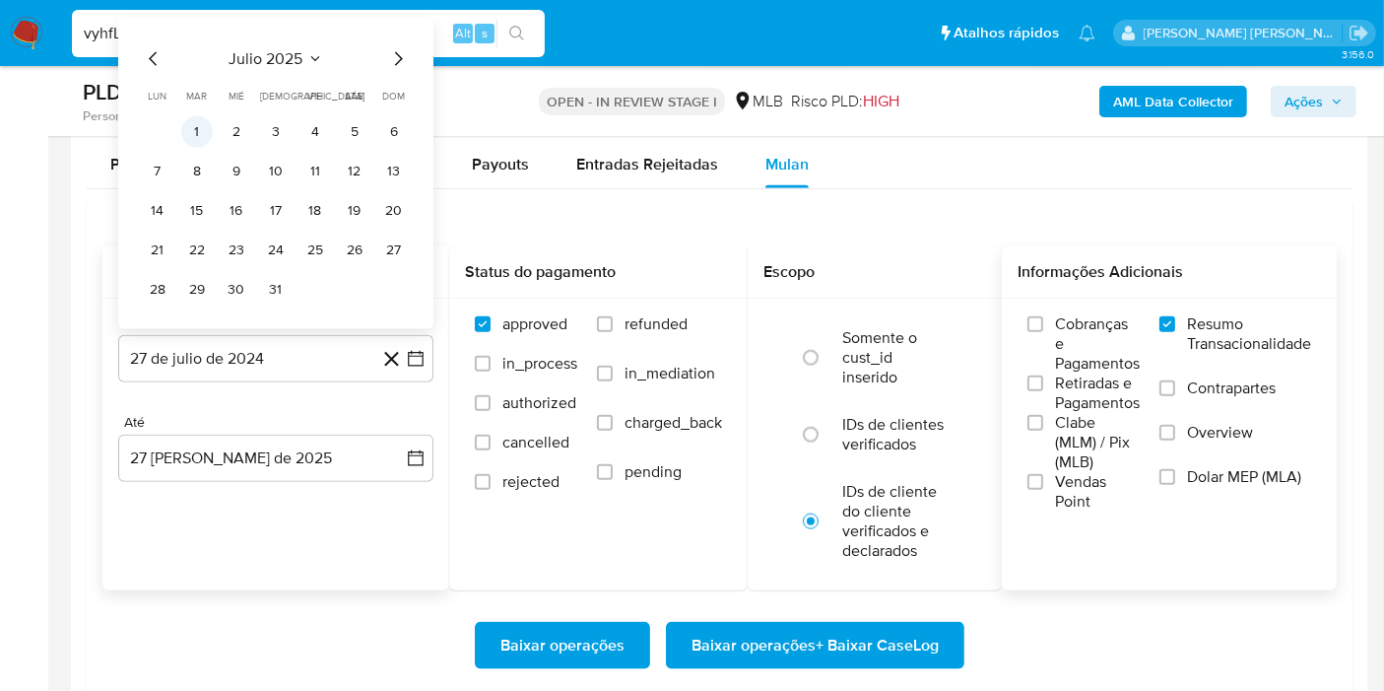
click at [205, 133] on button "1" at bounding box center [197, 132] width 32 height 32
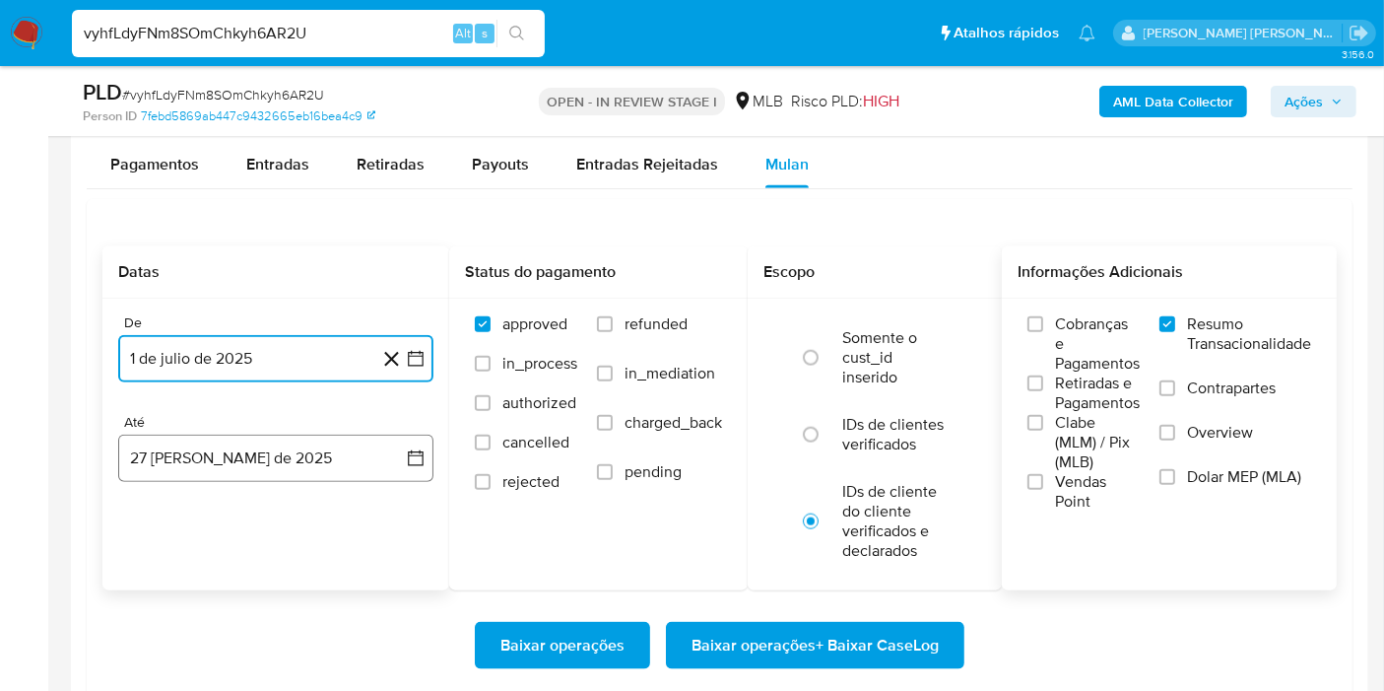
click at [403, 446] on button "27 de agosto de 2025" at bounding box center [275, 457] width 315 height 47
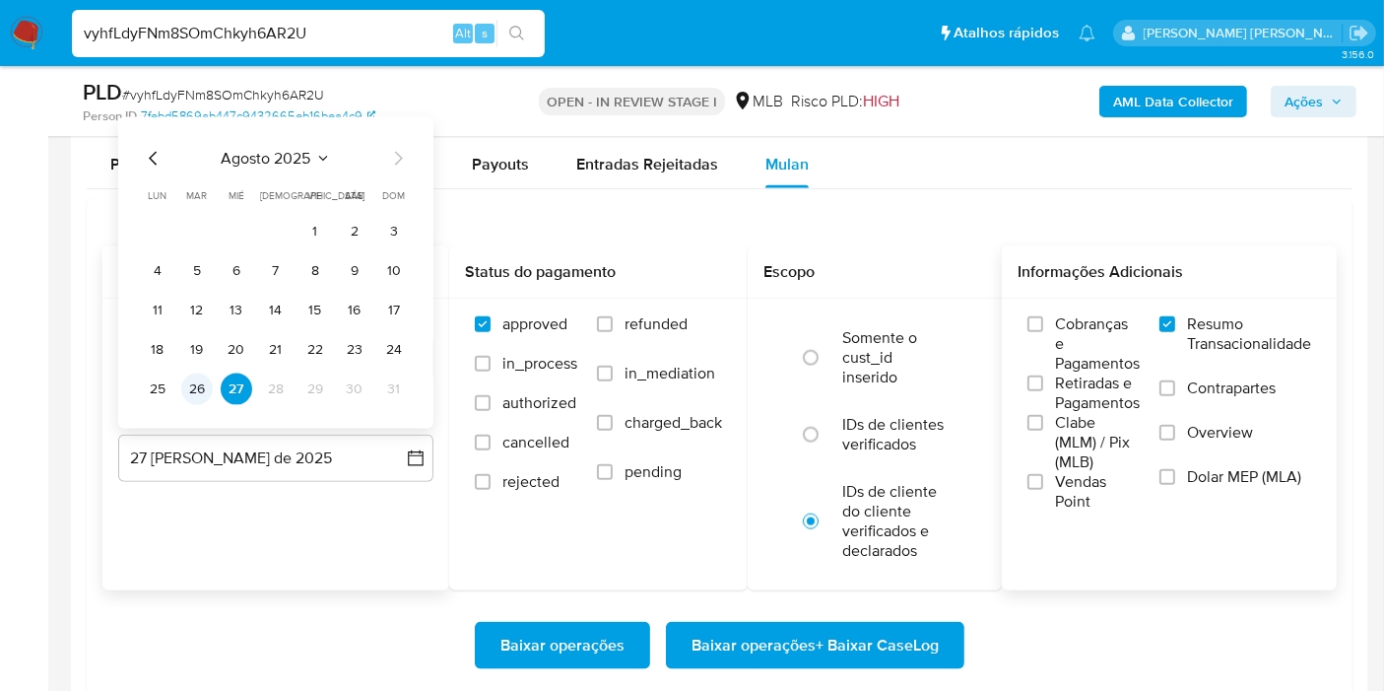
click at [191, 373] on button "26" at bounding box center [197, 389] width 32 height 32
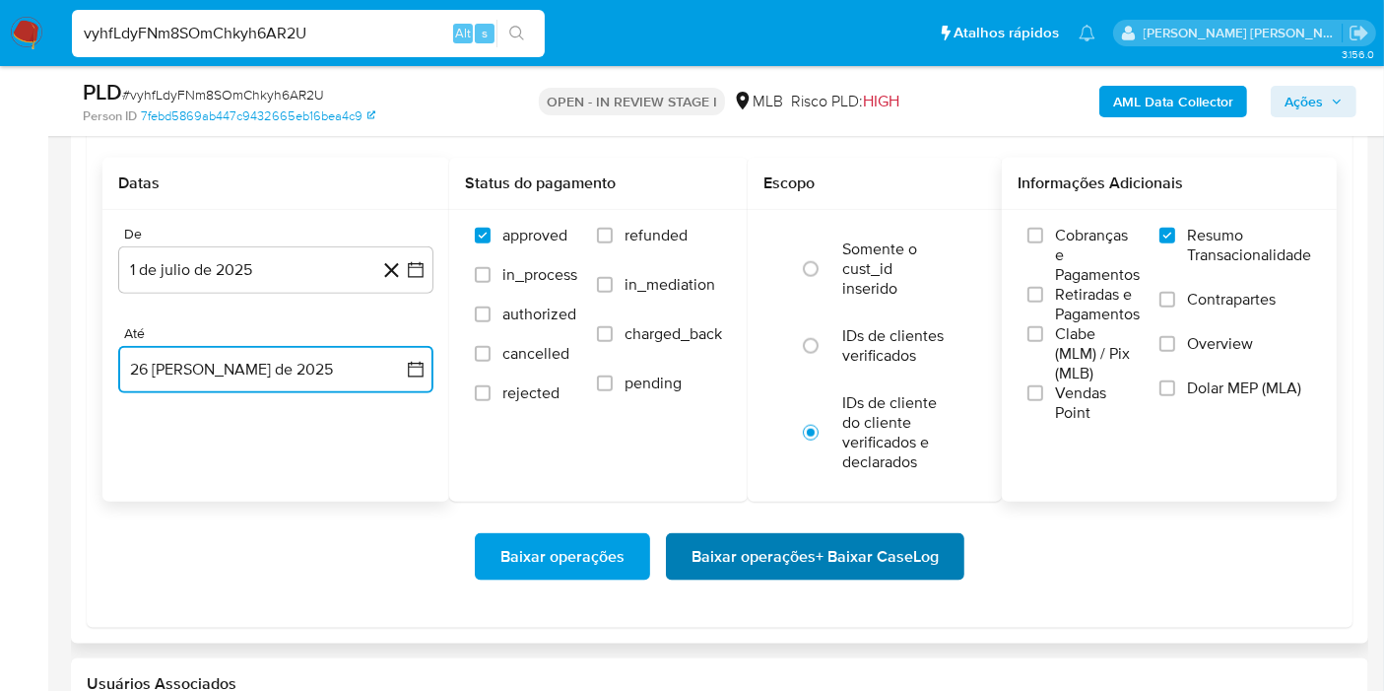
scroll to position [2298, 0]
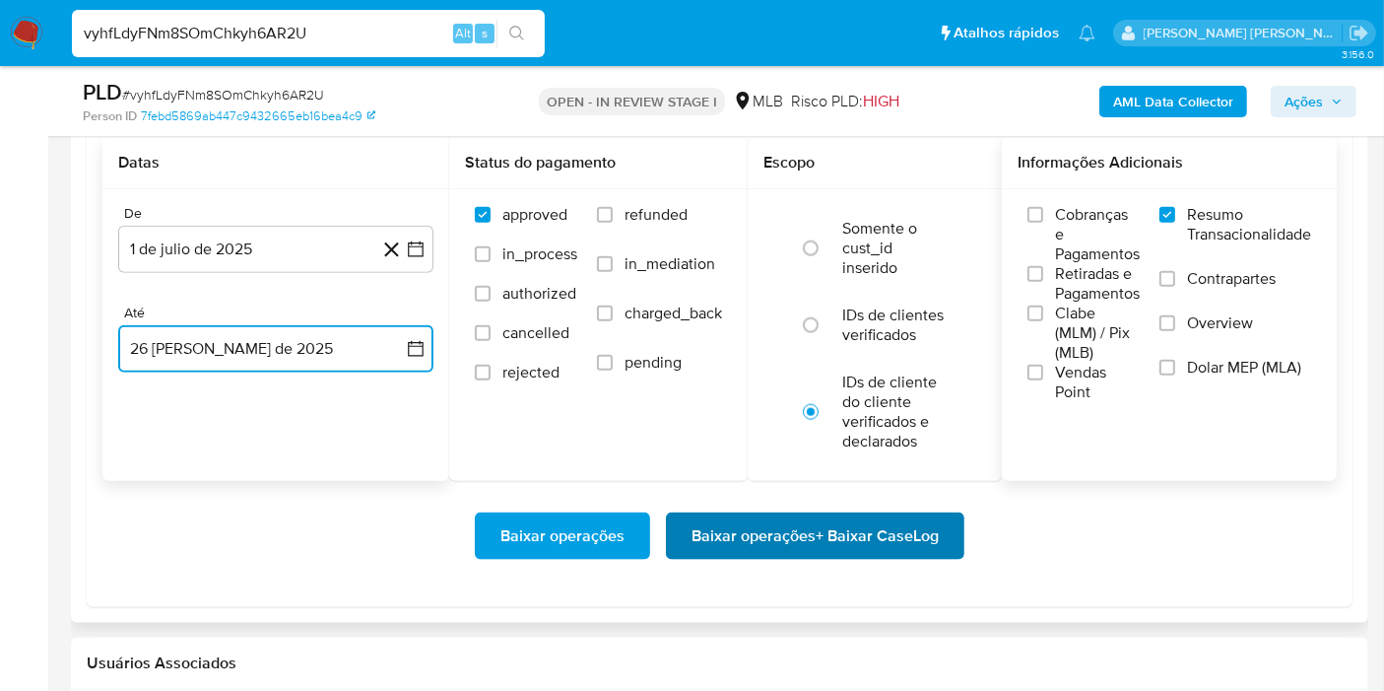
click at [817, 542] on span "Baixar operações + Baixar CaseLog" at bounding box center [815, 535] width 247 height 43
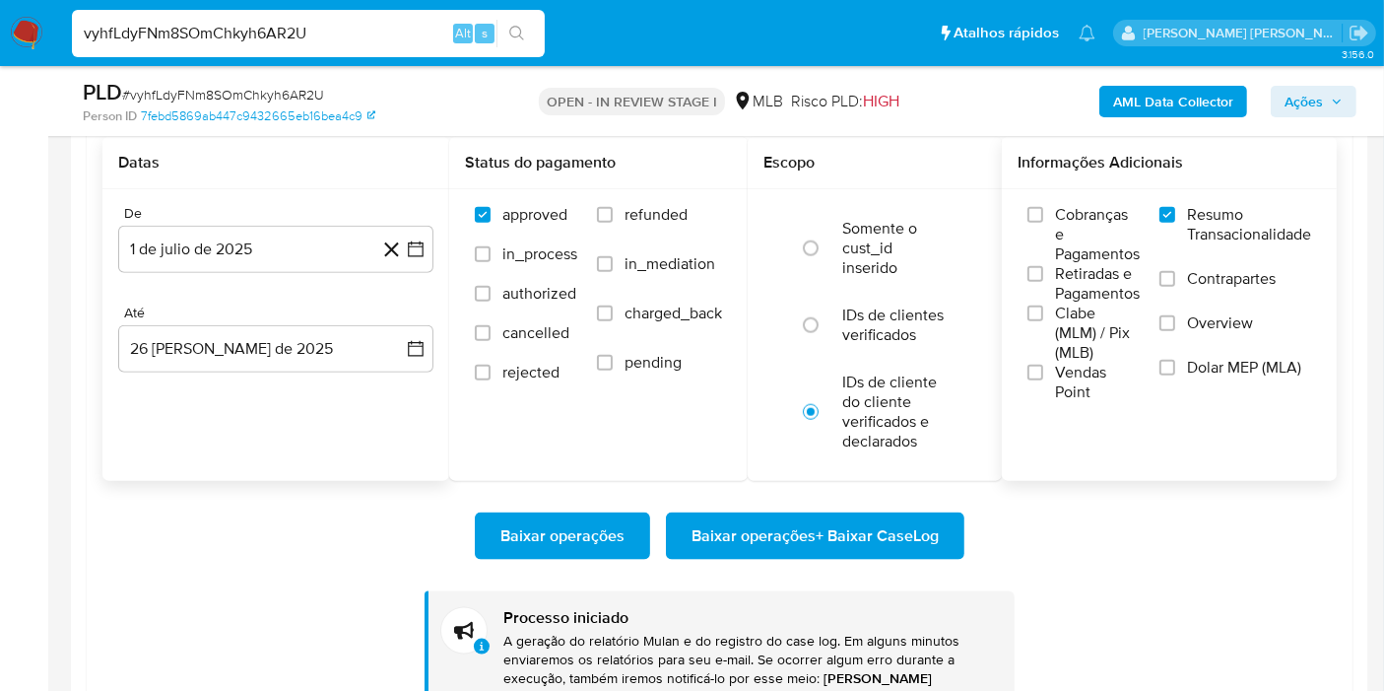
click at [320, 21] on input "vyhfLdyFNm8SOmChkyh6AR2U" at bounding box center [308, 34] width 473 height 26
paste input "3GaaowCu5O4DEqqB3lKbu7cm"
type input "3GaaowCu5O4DEqqB3lKbu7cm"
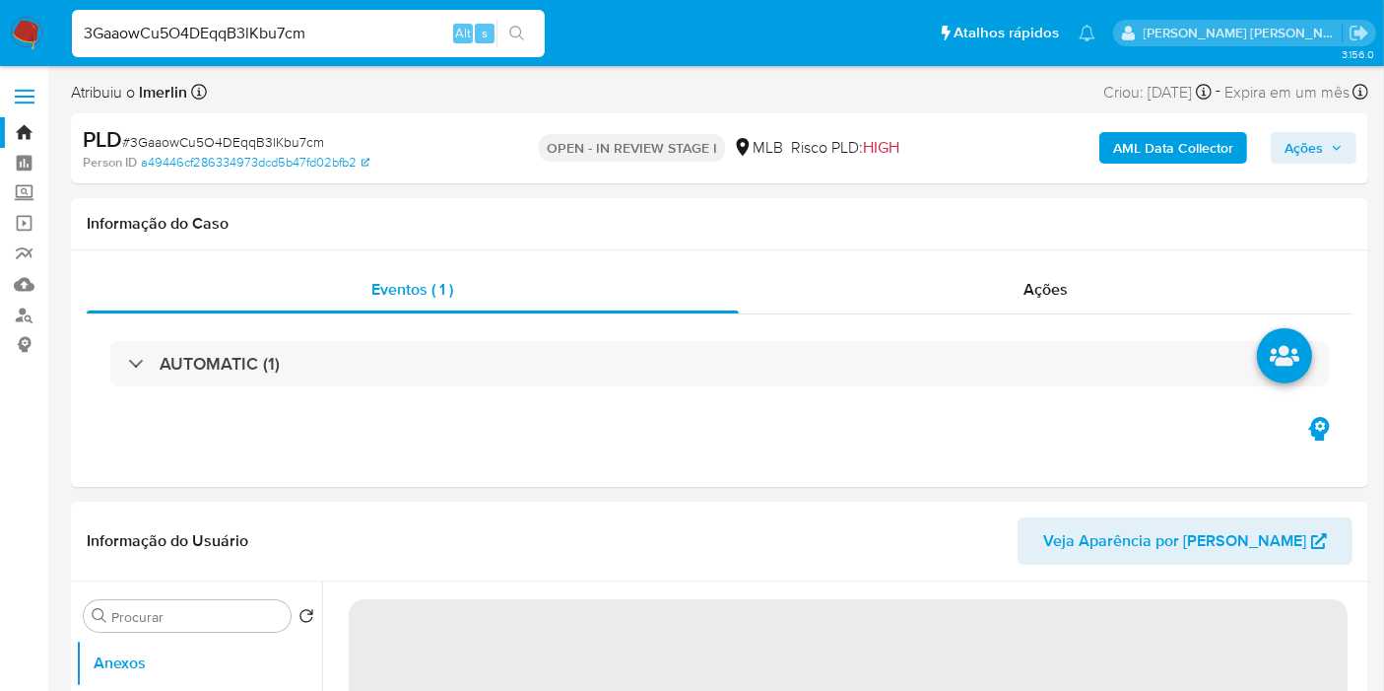
select select "10"
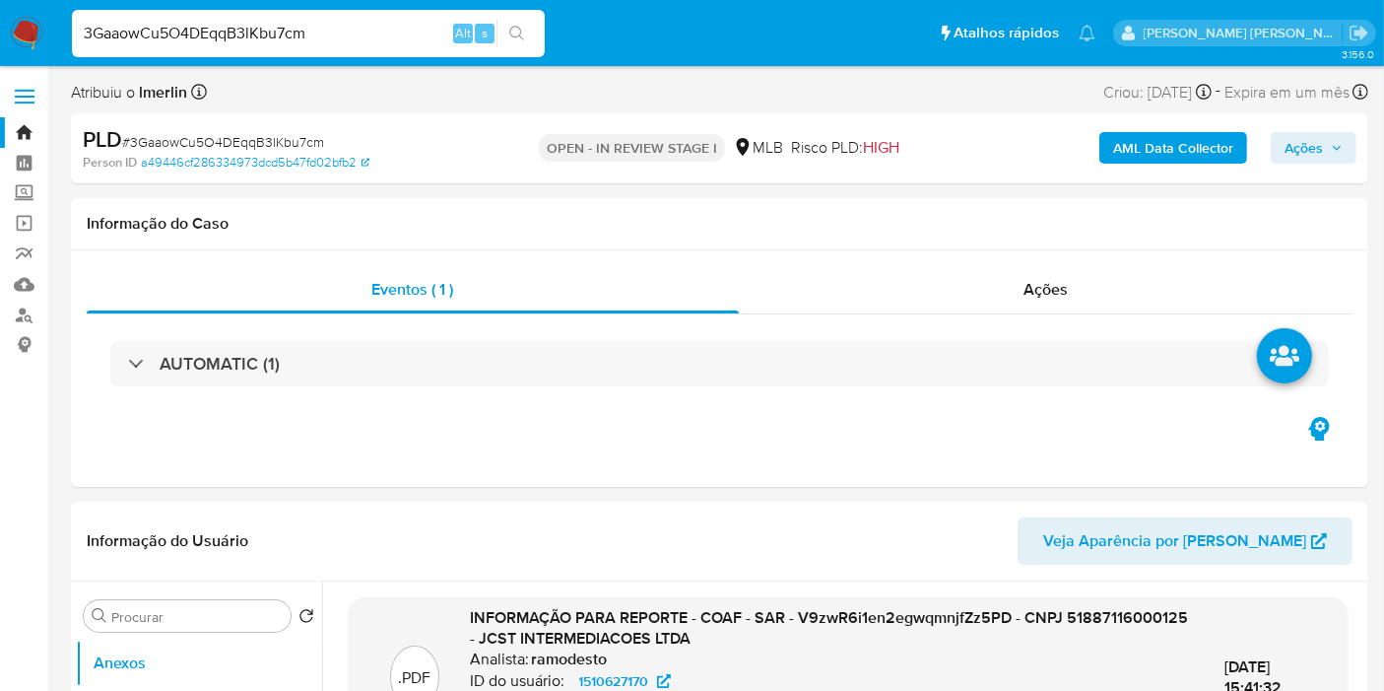
click at [1201, 150] on b "AML Data Collector" at bounding box center [1173, 148] width 120 height 32
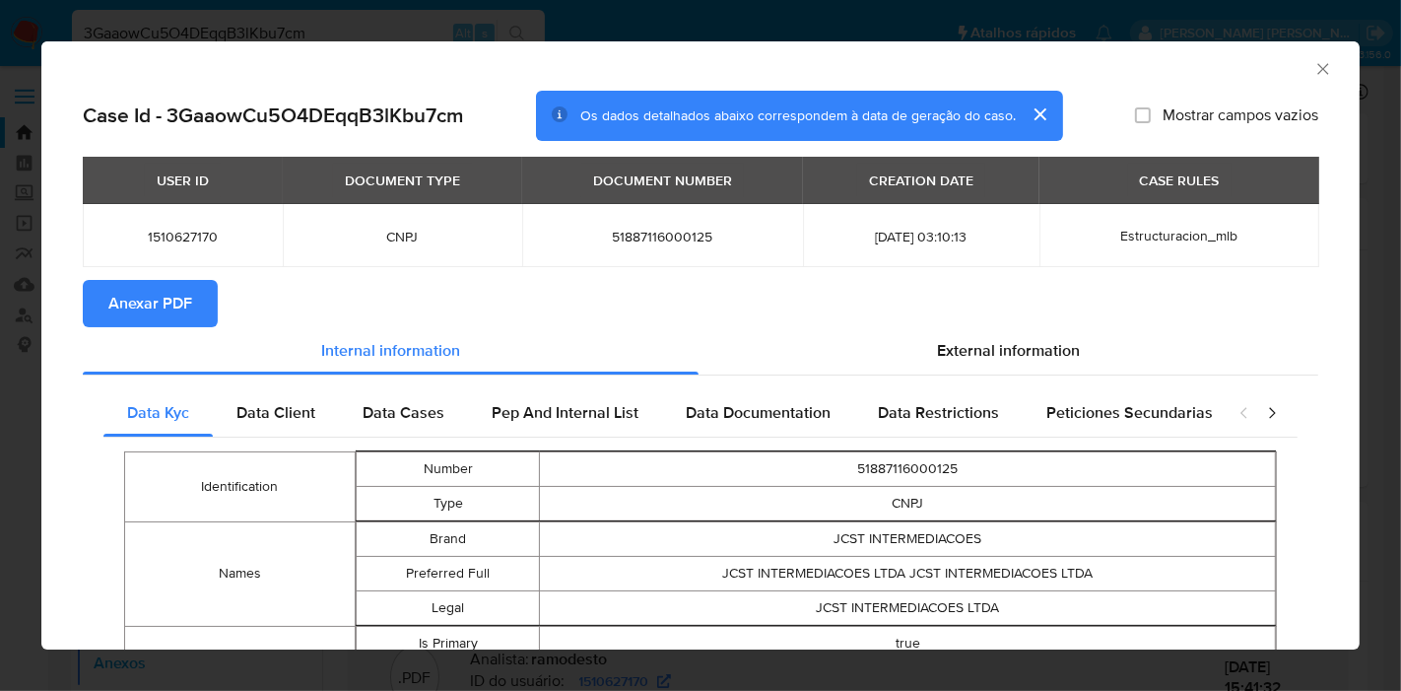
click at [174, 306] on span "Anexar PDF" at bounding box center [150, 303] width 84 height 43
click at [1313, 78] on icon "Fechar a janela" at bounding box center [1323, 69] width 20 height 20
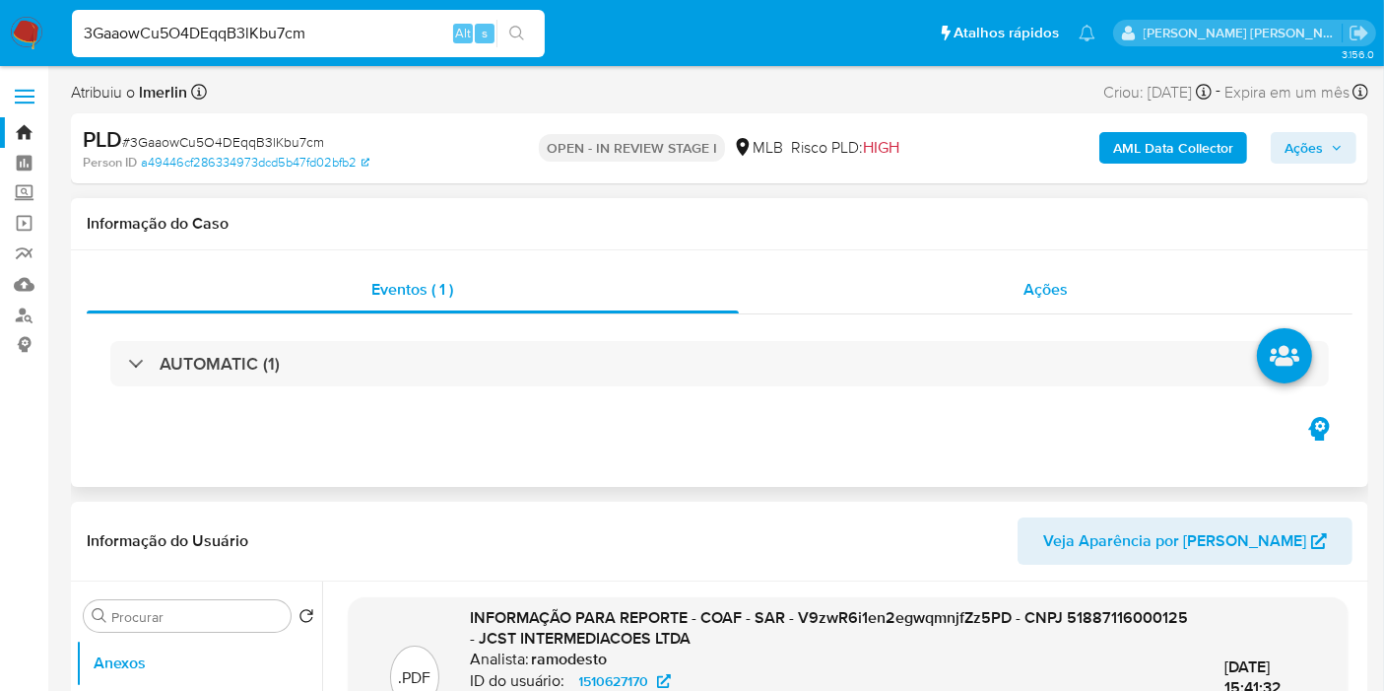
click at [991, 288] on div "Ações" at bounding box center [1046, 289] width 615 height 47
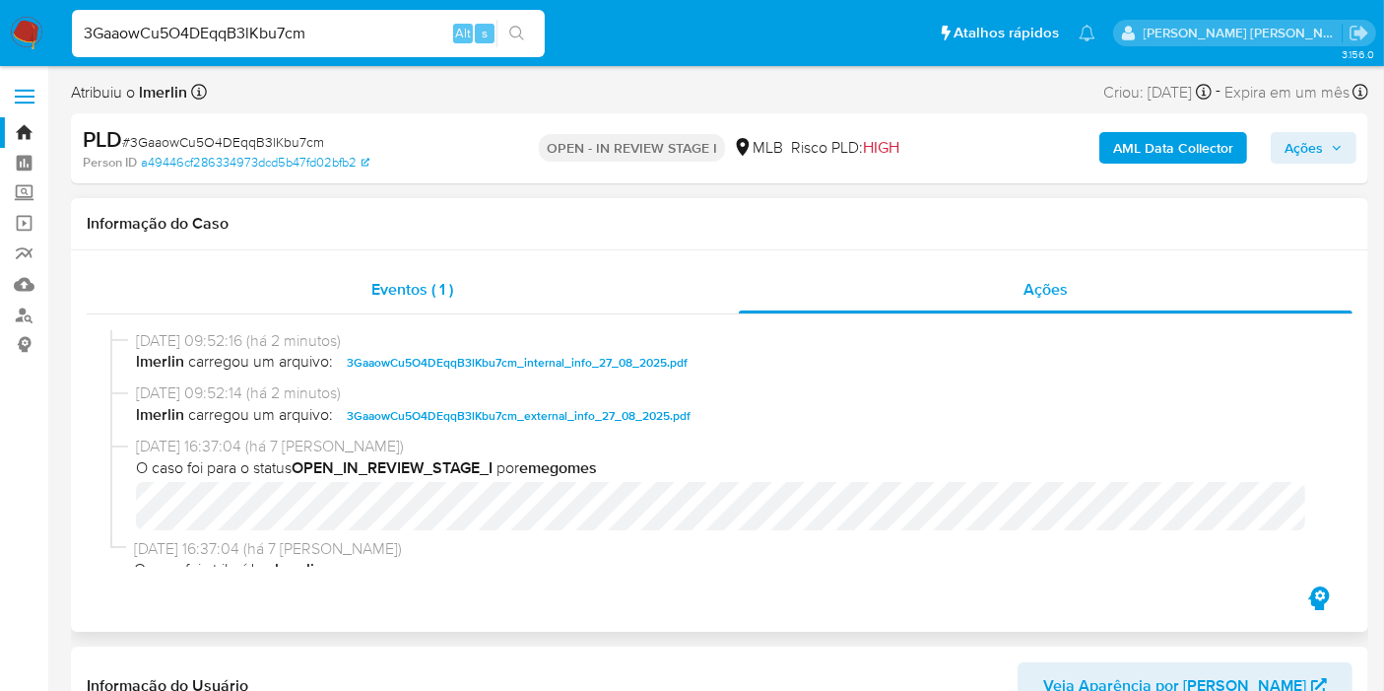
click at [548, 299] on div "Eventos ( 1 )" at bounding box center [413, 289] width 652 height 47
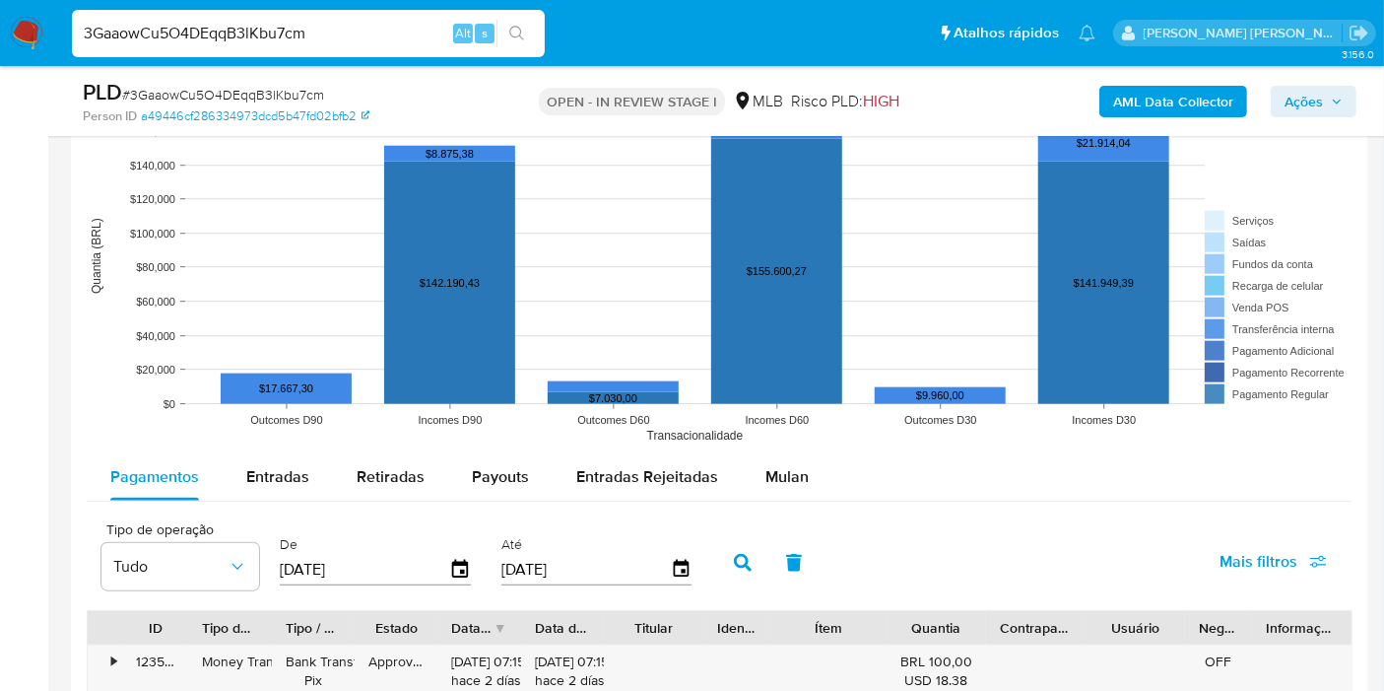
scroll to position [1970, 0]
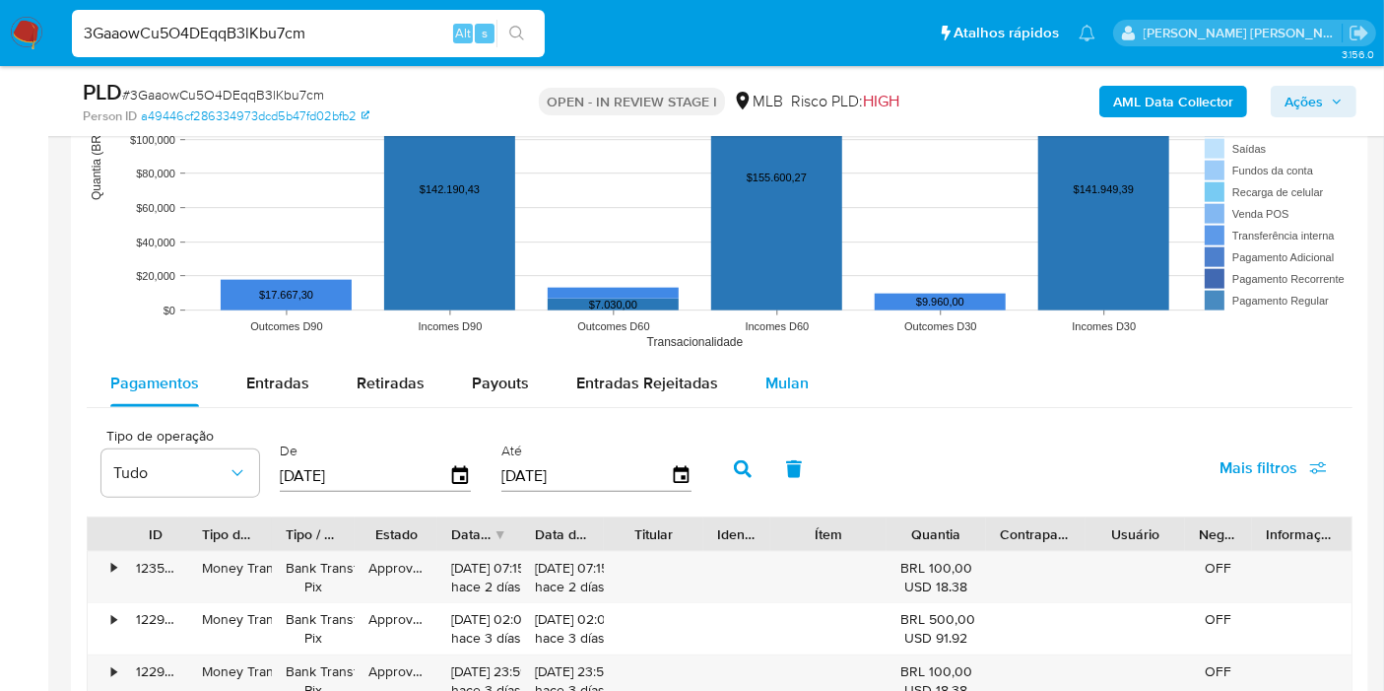
click at [782, 397] on div "Mulan" at bounding box center [786, 383] width 43 height 47
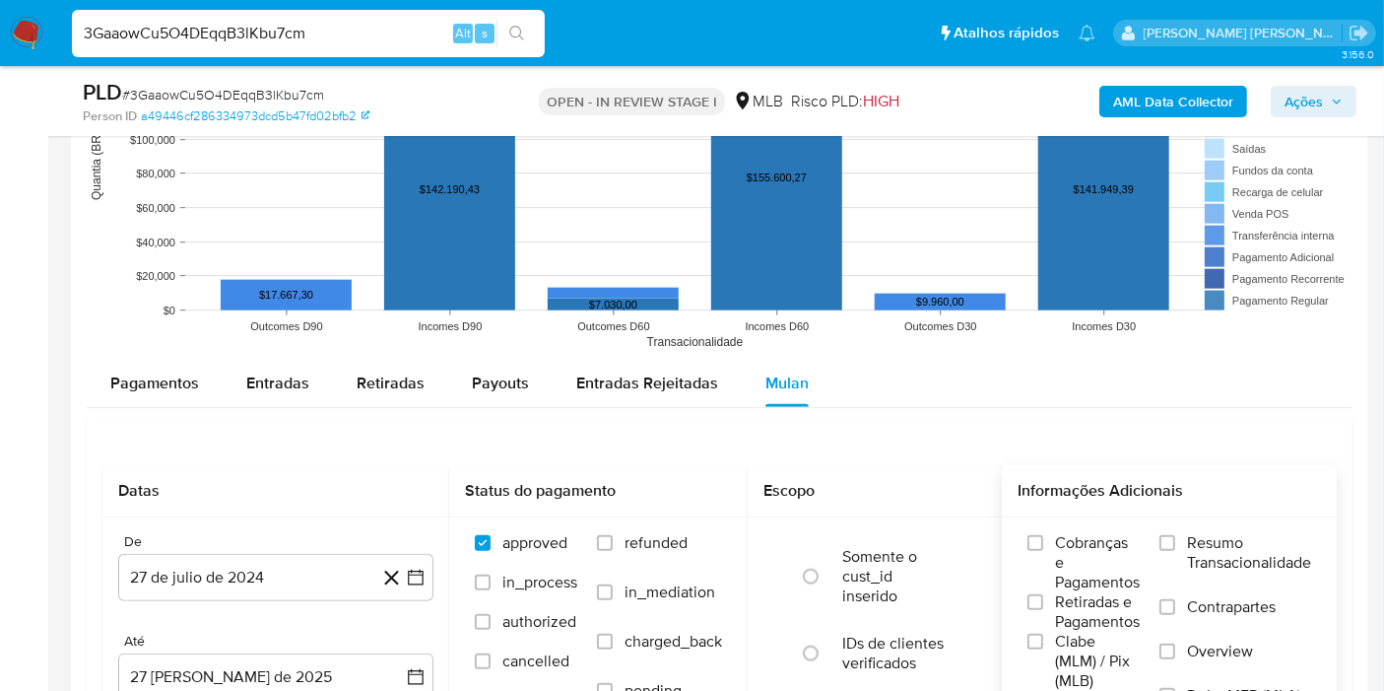
click at [1182, 533] on label "Resumo Transacionalidade" at bounding box center [1236, 565] width 152 height 64
click at [1175, 535] on input "Resumo Transacionalidade" at bounding box center [1168, 543] width 16 height 16
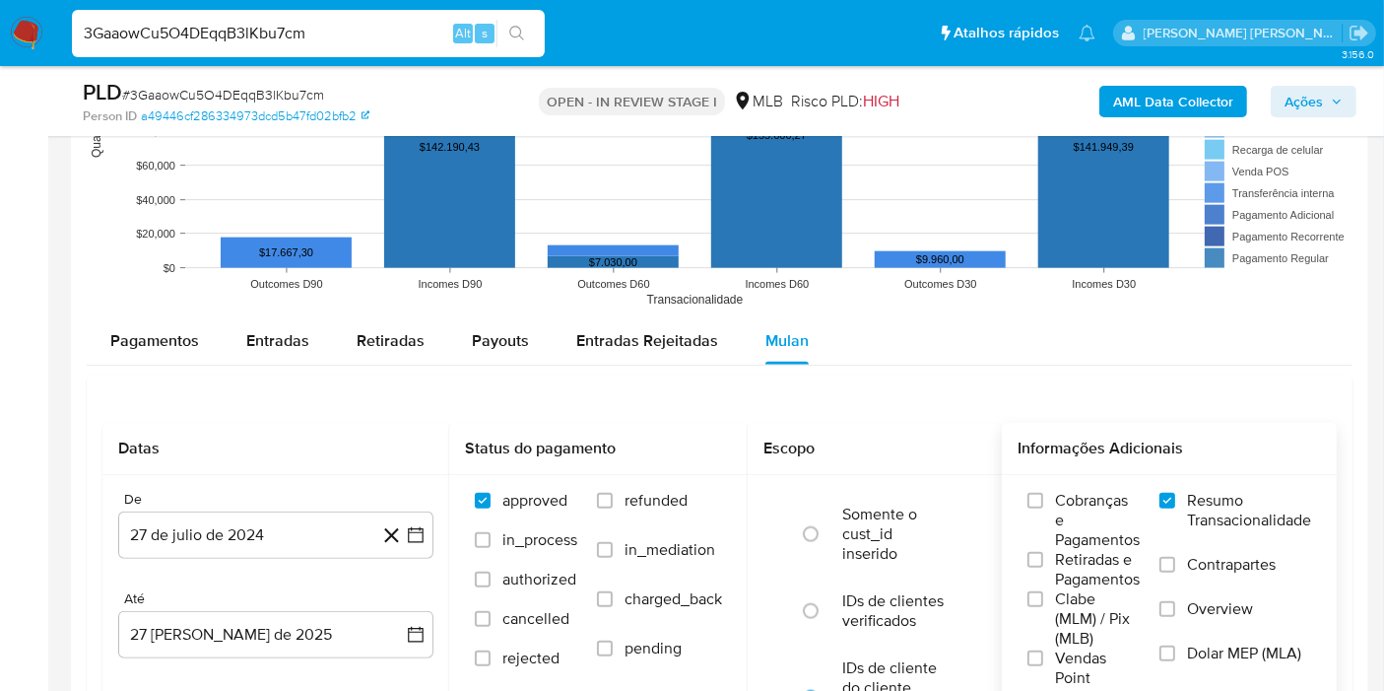
scroll to position [2080, 0]
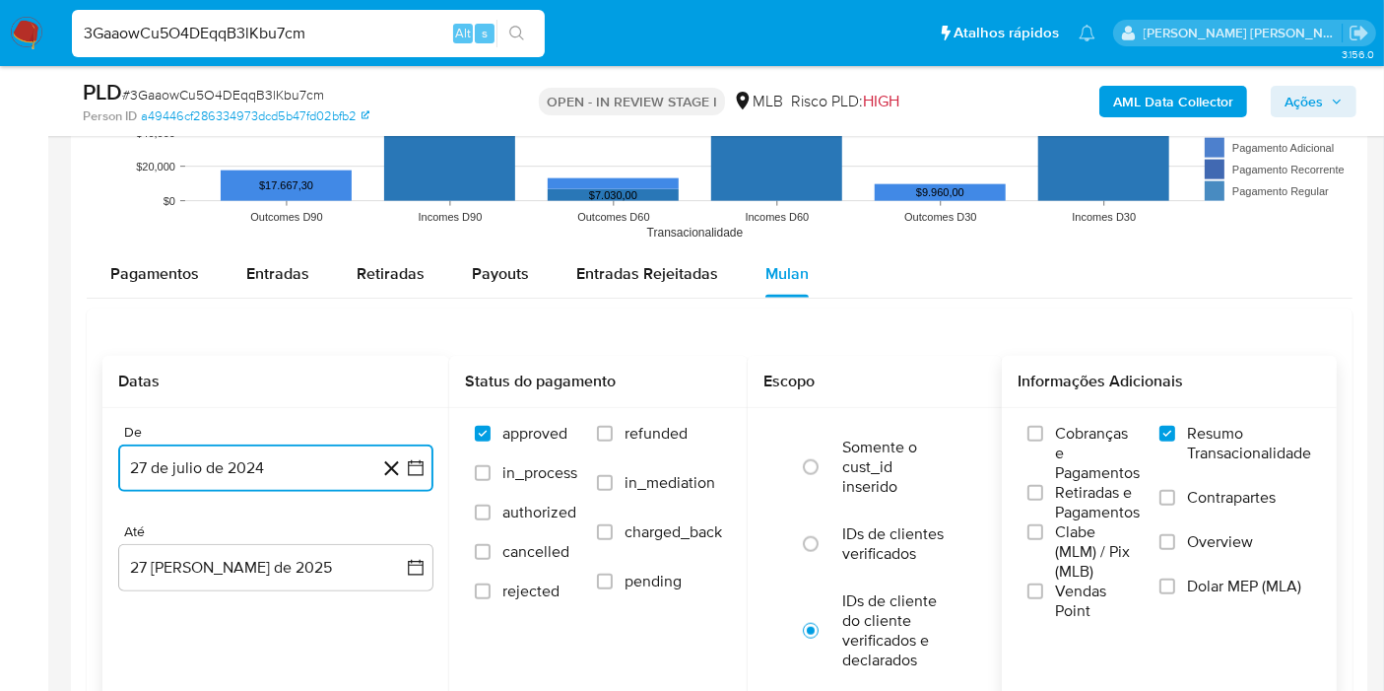
click at [424, 461] on icon "button" at bounding box center [416, 468] width 20 height 20
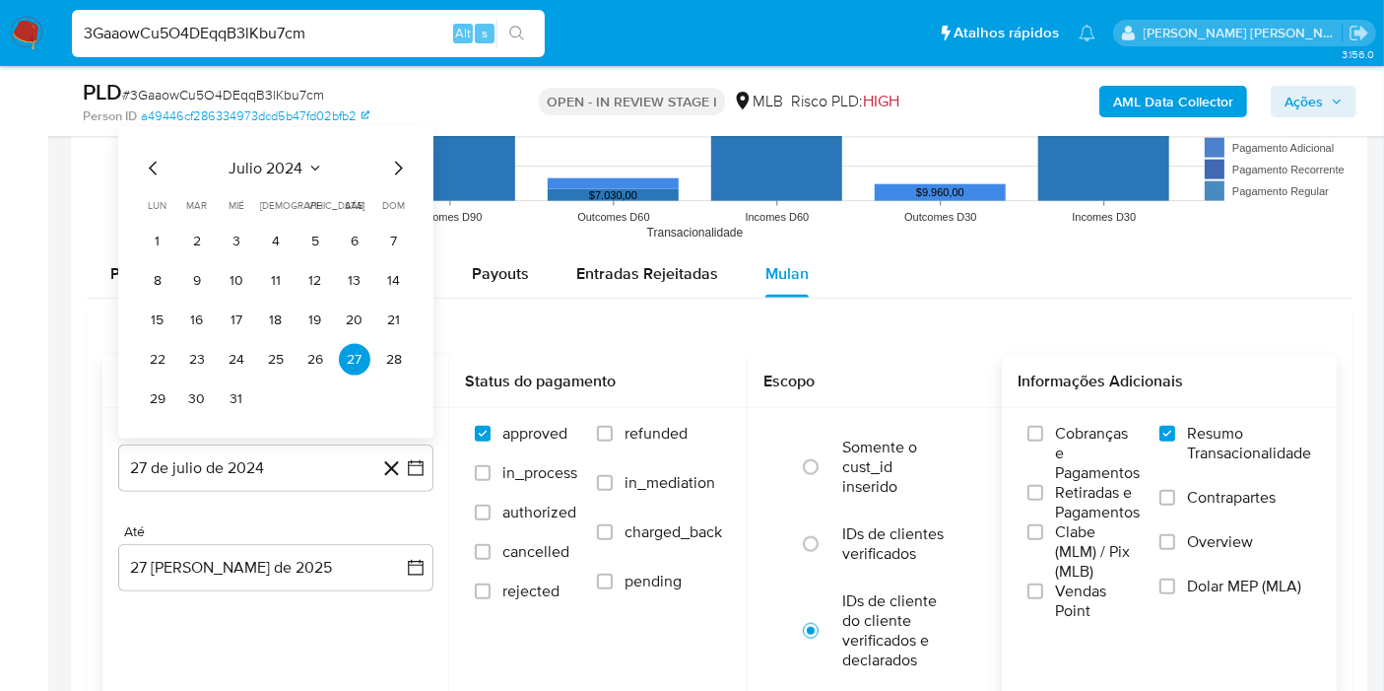
click at [297, 175] on div "julio 2024" at bounding box center [276, 169] width 268 height 24
click at [287, 160] on span "julio 2024" at bounding box center [267, 169] width 74 height 20
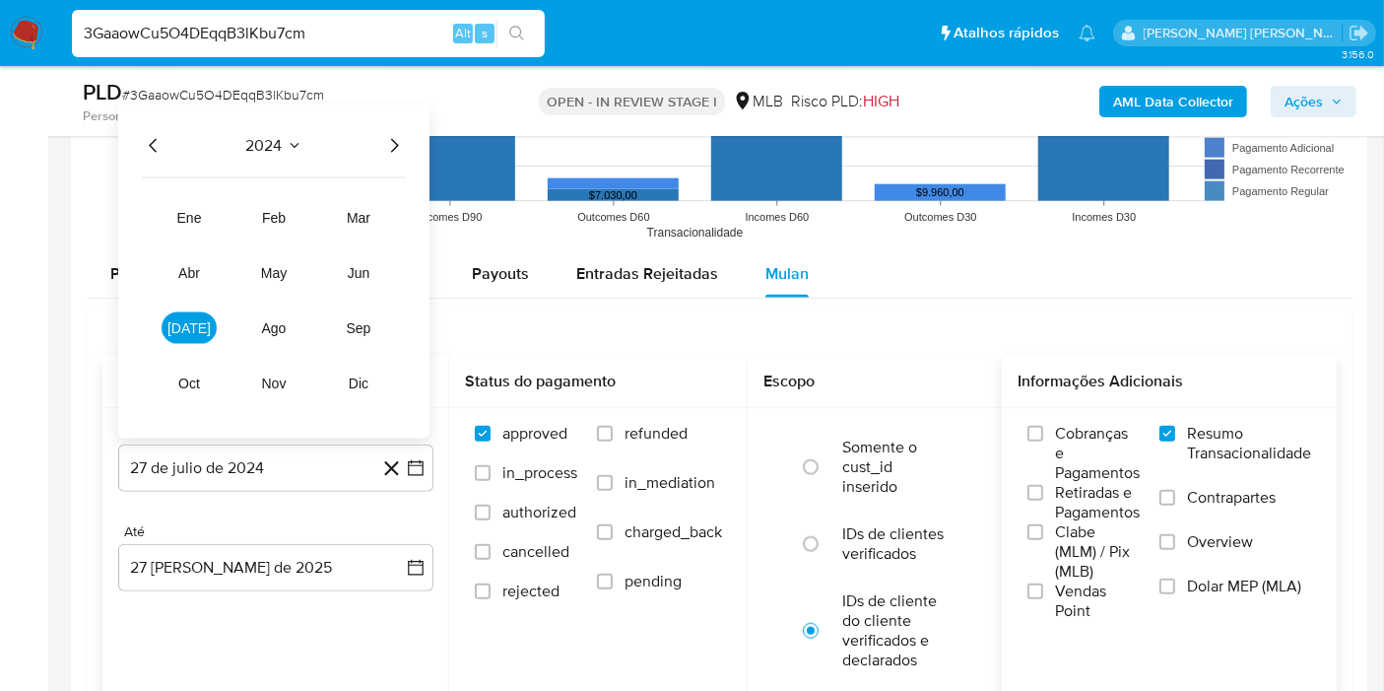
click at [382, 142] on icon "Año siguiente" at bounding box center [394, 146] width 24 height 24
click at [205, 312] on button "jul" at bounding box center [189, 328] width 55 height 32
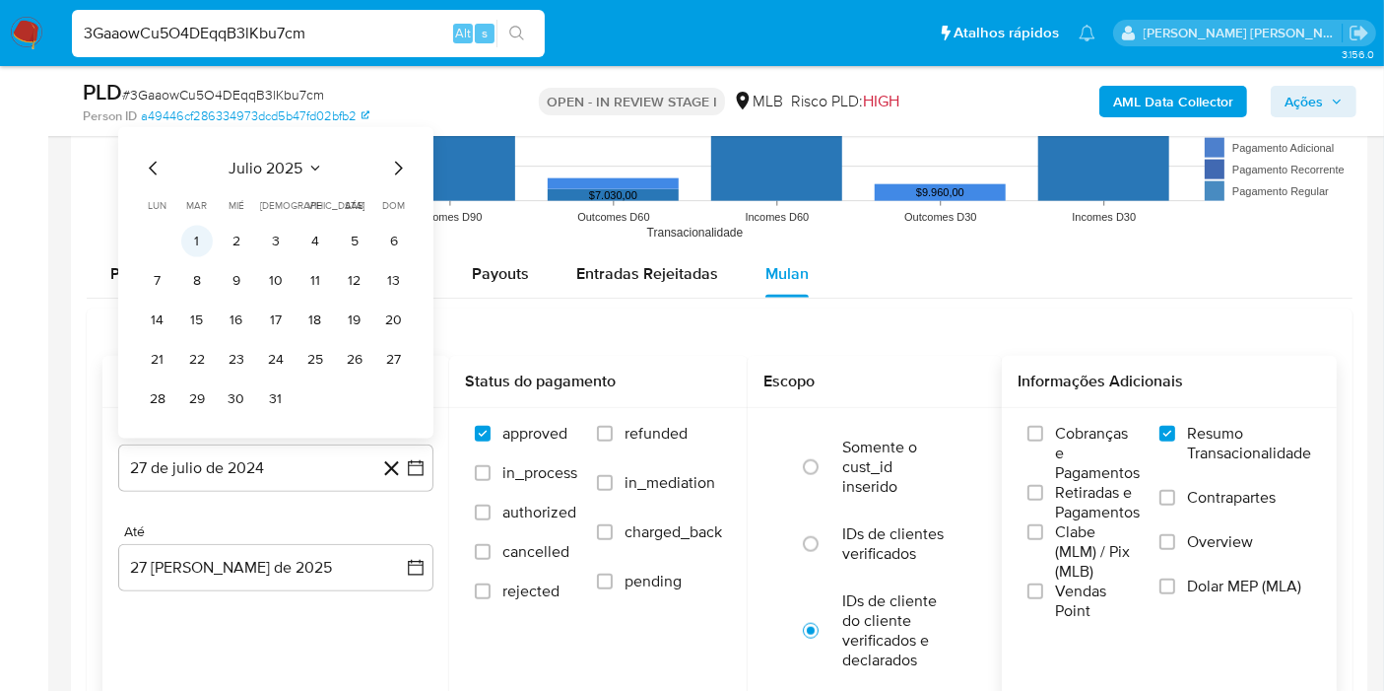
click at [194, 241] on button "1" at bounding box center [197, 242] width 32 height 32
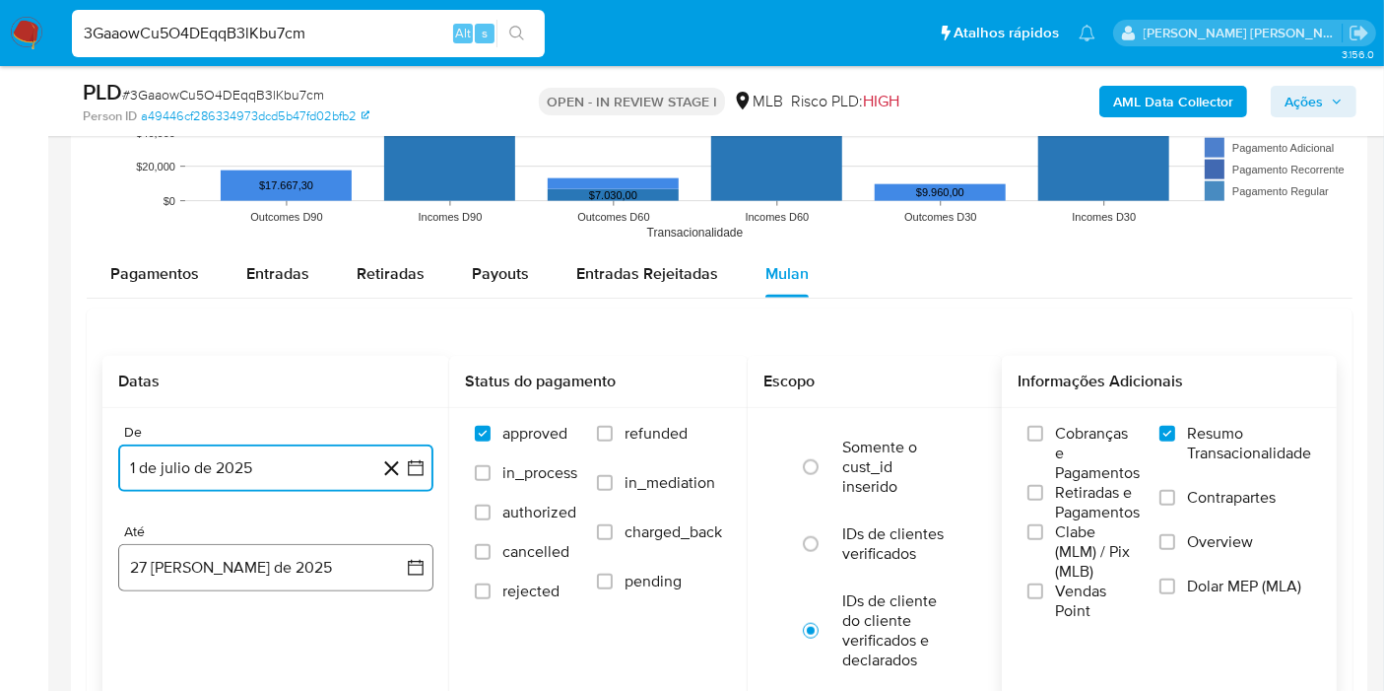
click at [412, 567] on icon "button" at bounding box center [416, 568] width 20 height 20
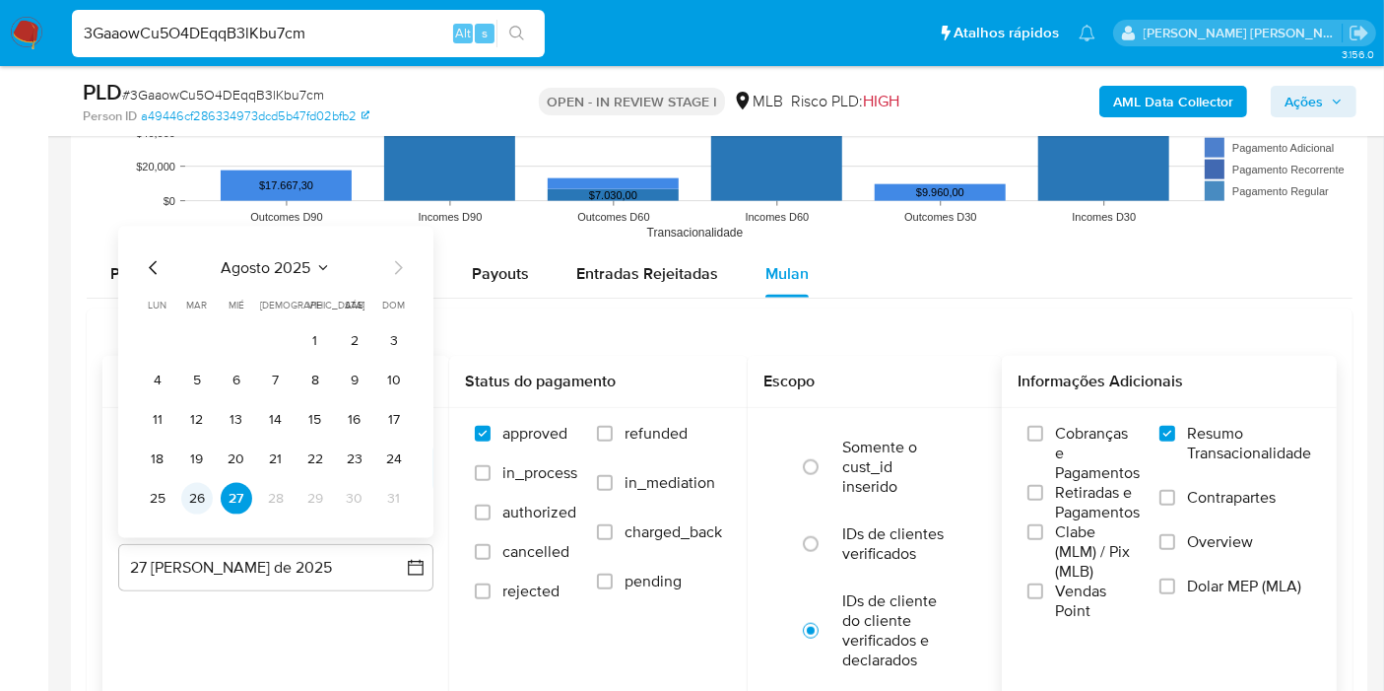
click at [182, 499] on button "26" at bounding box center [197, 499] width 32 height 32
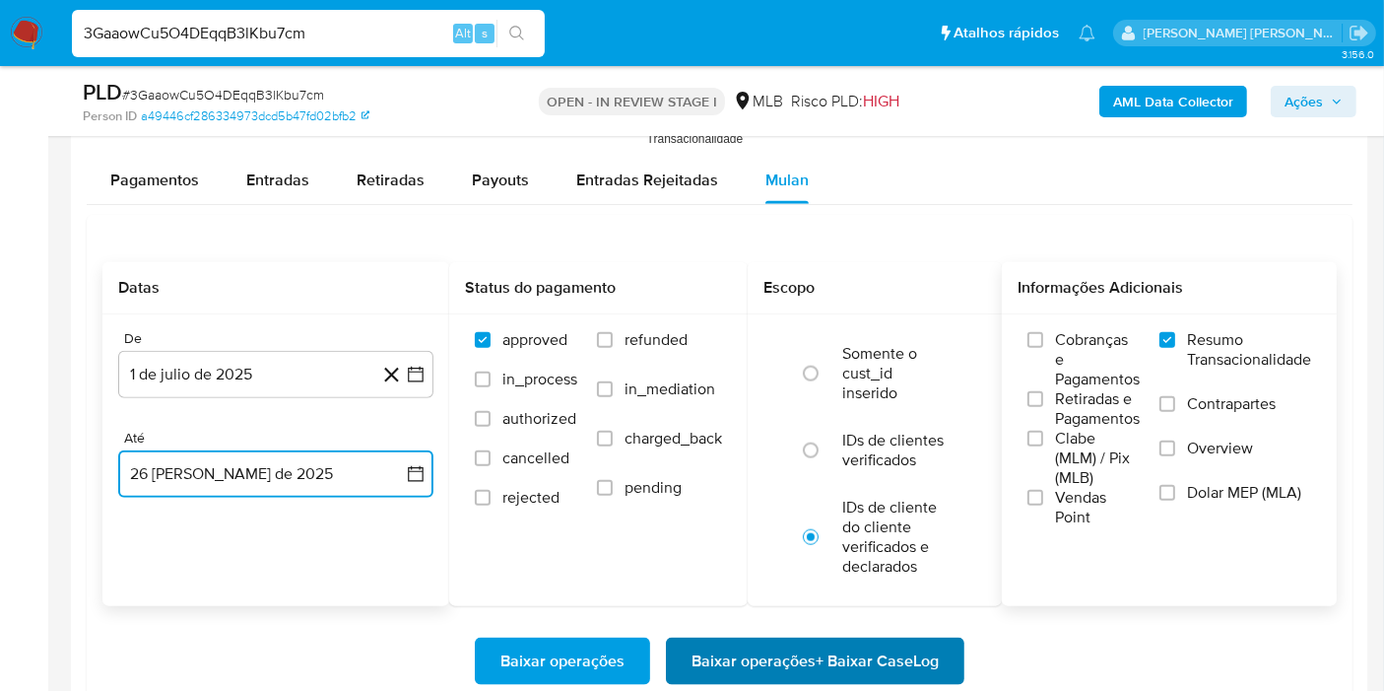
scroll to position [2298, 0]
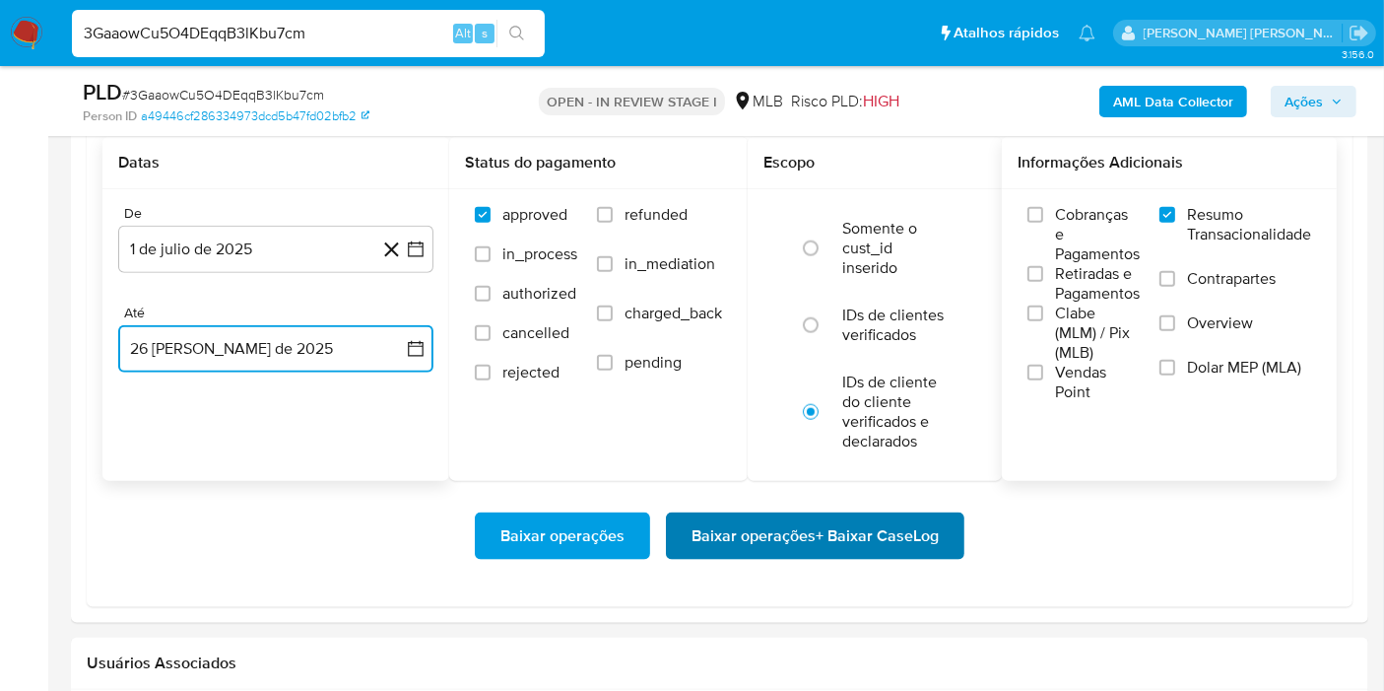
click at [878, 539] on span "Baixar operações + Baixar CaseLog" at bounding box center [815, 535] width 247 height 43
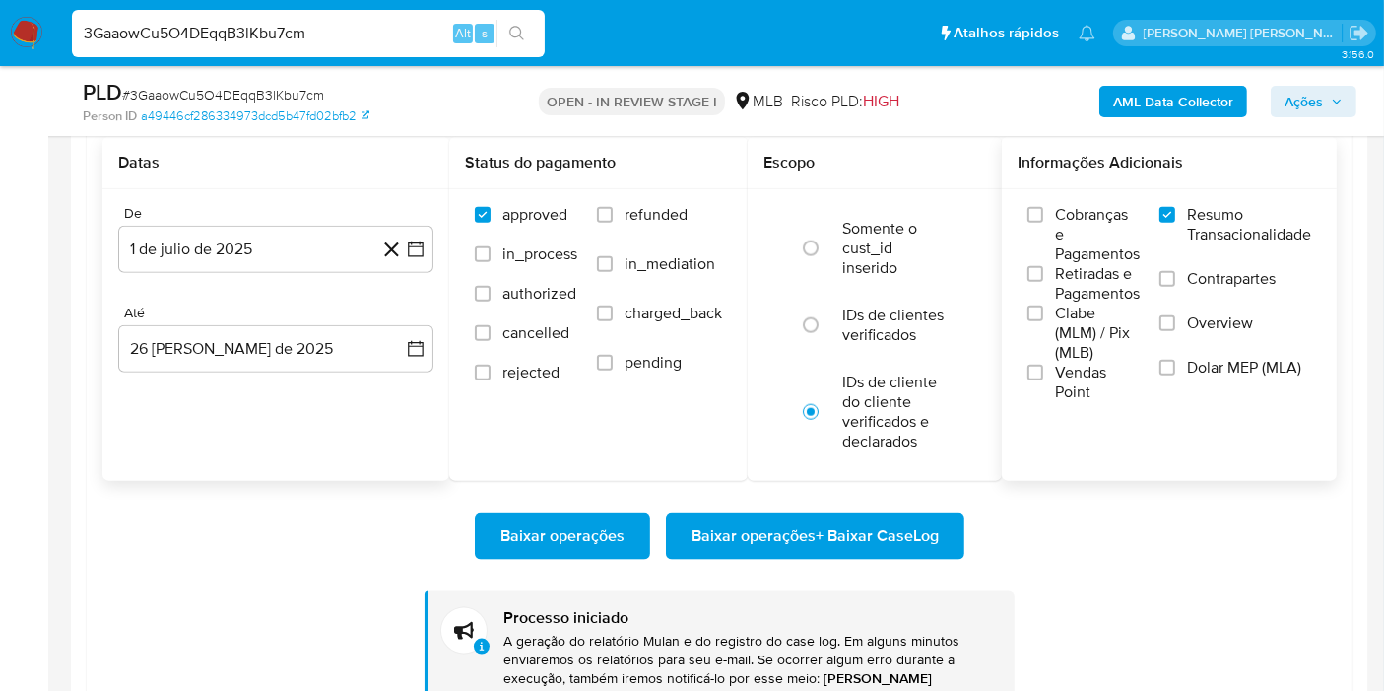
click at [380, 33] on input "3GaaowCu5O4DEqqB3lKbu7cm" at bounding box center [308, 34] width 473 height 26
paste input "cvJORzWMu60DXXSC6zb9uL5c"
type input "3GaaowCu5O4DEqqB3lKbu7cmcvJORzWMu60DXXSC6zb9uL5c"
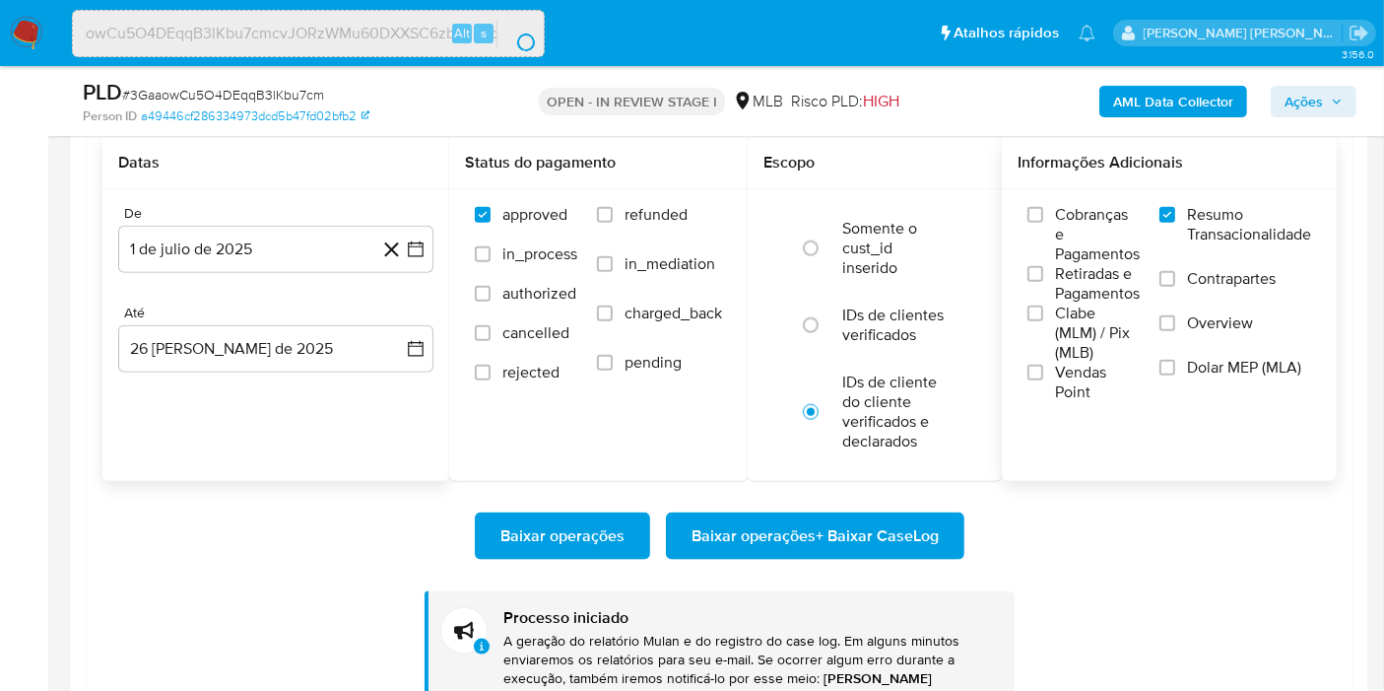
scroll to position [0, 0]
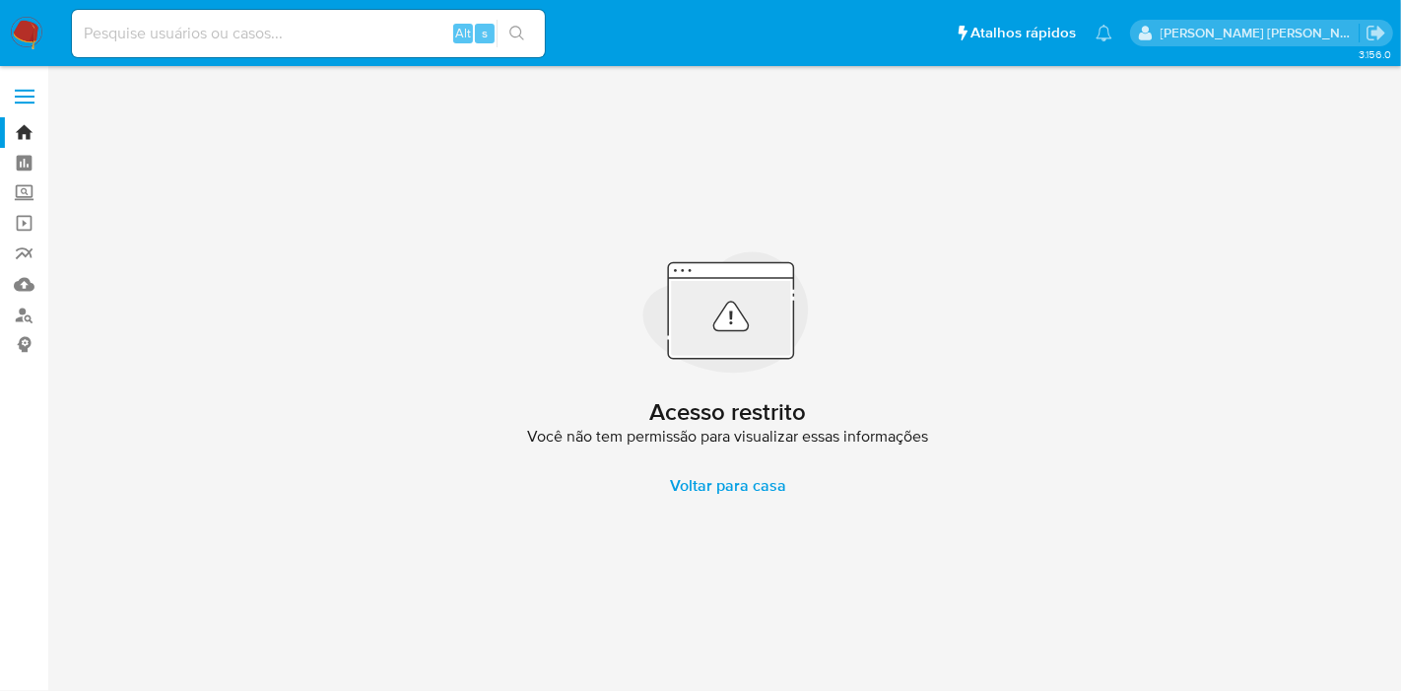
click at [380, 33] on input at bounding box center [308, 34] width 473 height 26
paste input "cvJORzWMu60DXXSC6zb9uL5c"
type input "cvJORzWMu60DXXSC6zb9uL5c"
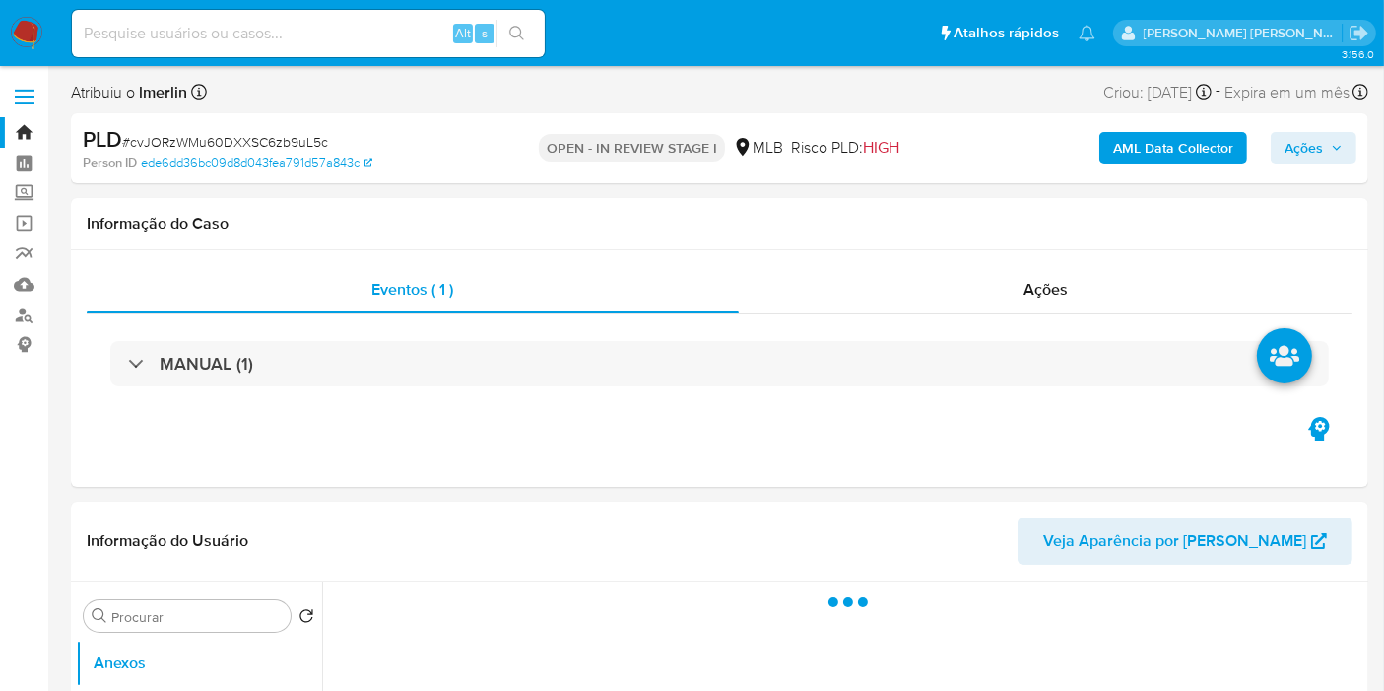
select select "10"
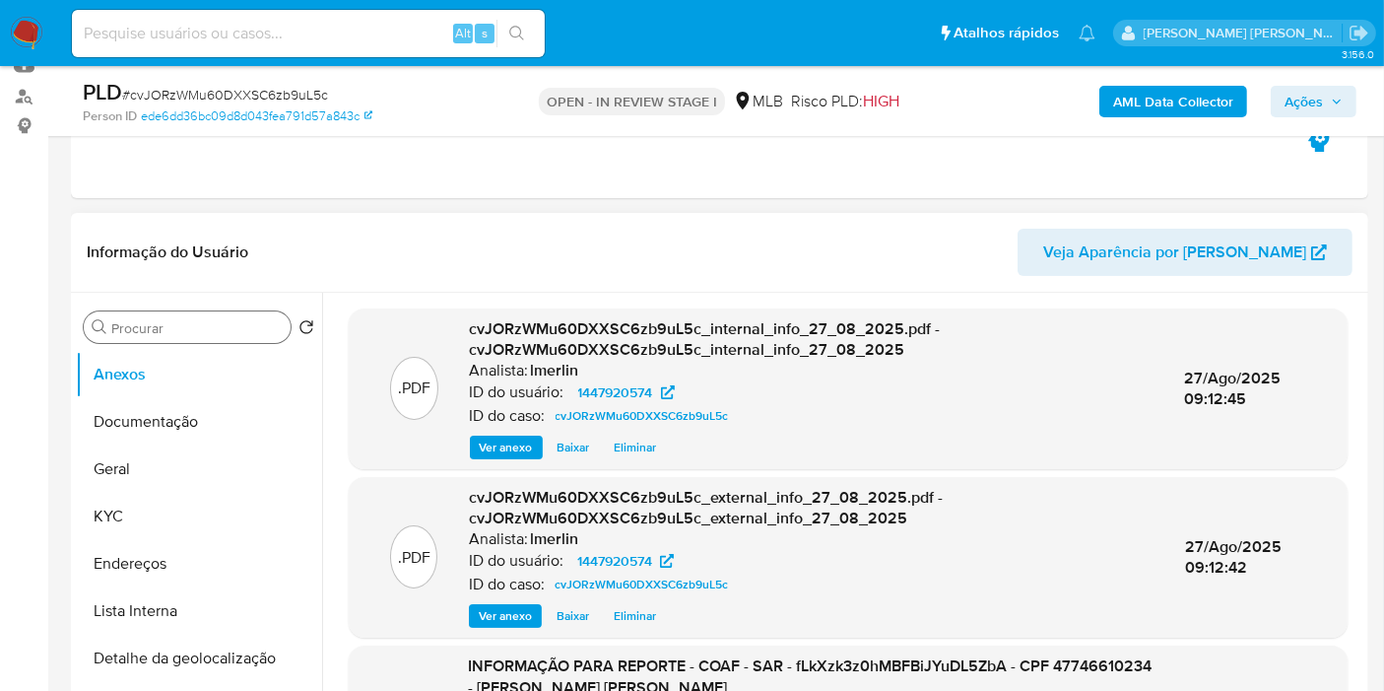
scroll to position [328, 0]
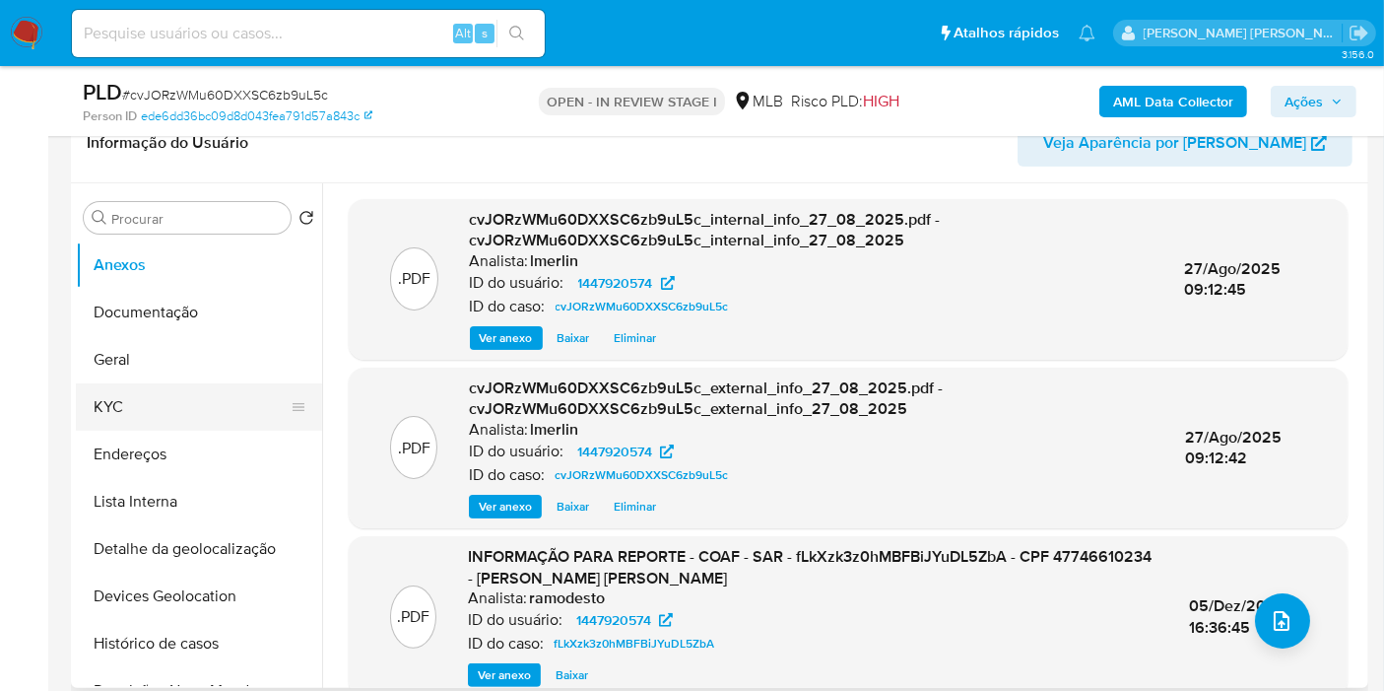
click at [174, 401] on button "KYC" at bounding box center [191, 406] width 231 height 47
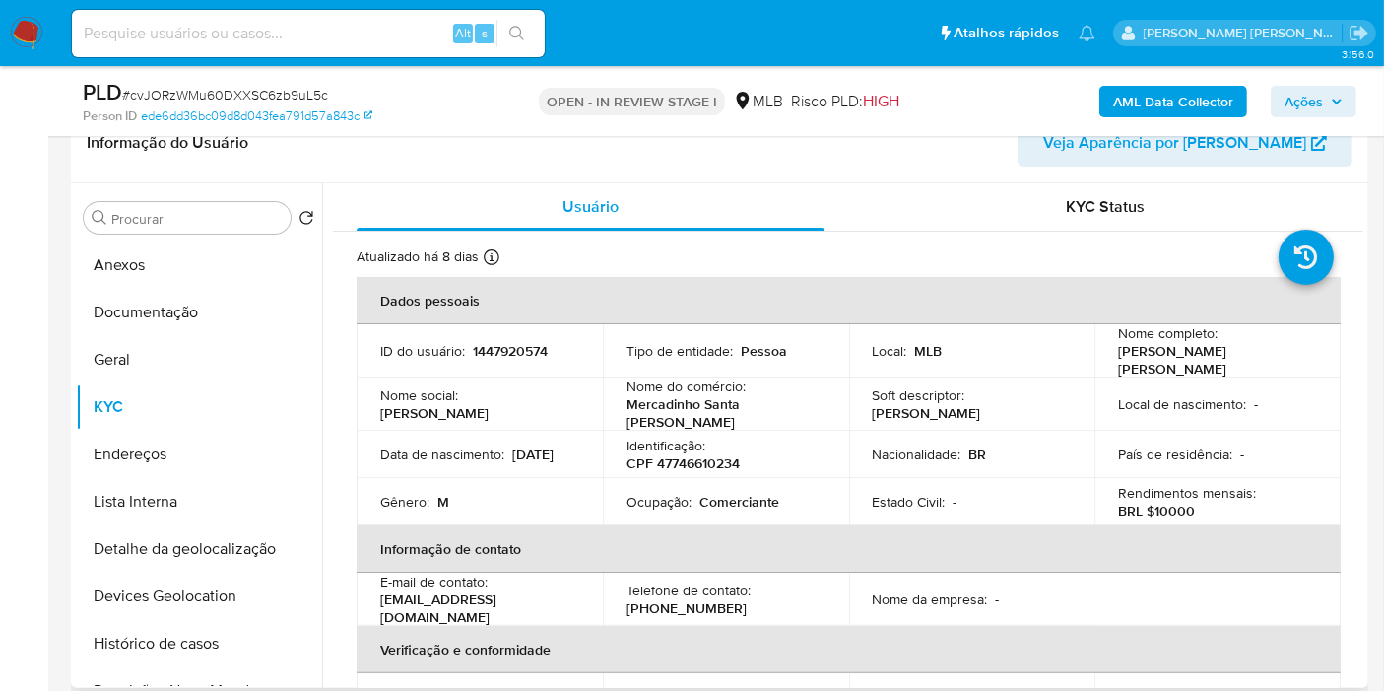
click at [693, 454] on p "CPF 47746610234" at bounding box center [683, 463] width 113 height 18
copy p "47746610234"
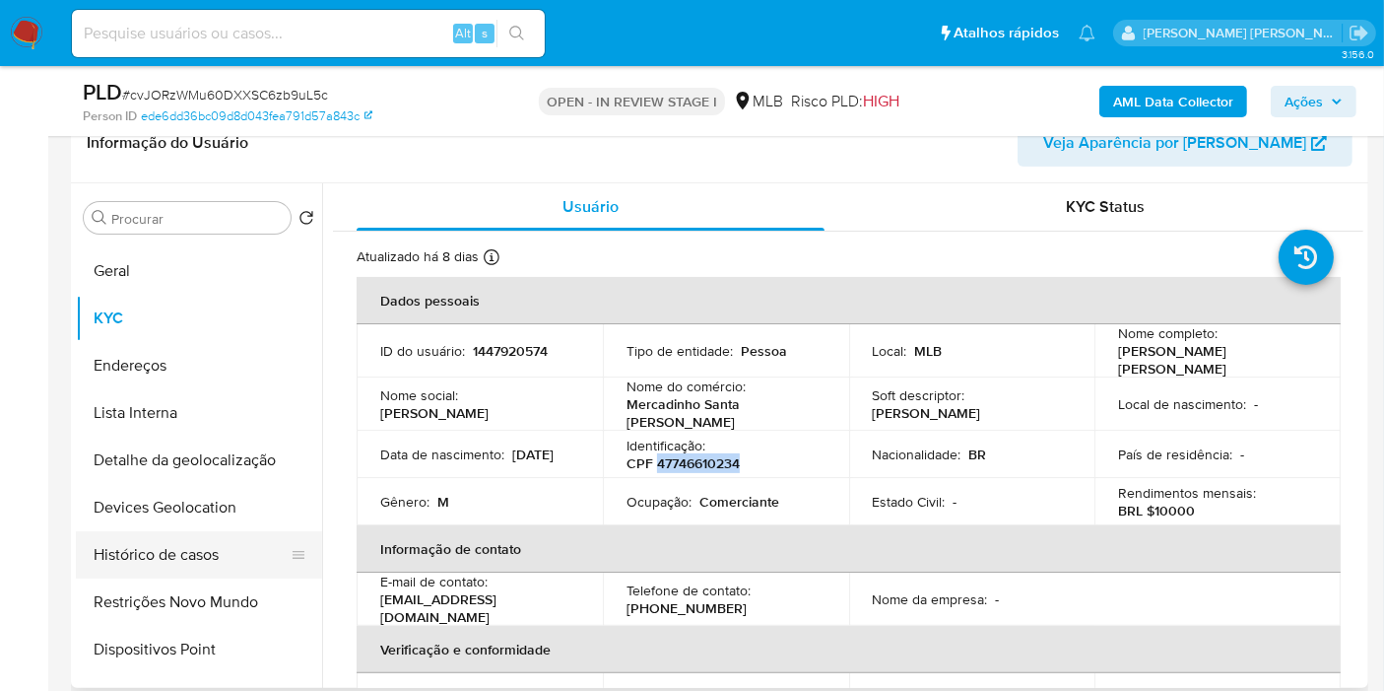
scroll to position [109, 0]
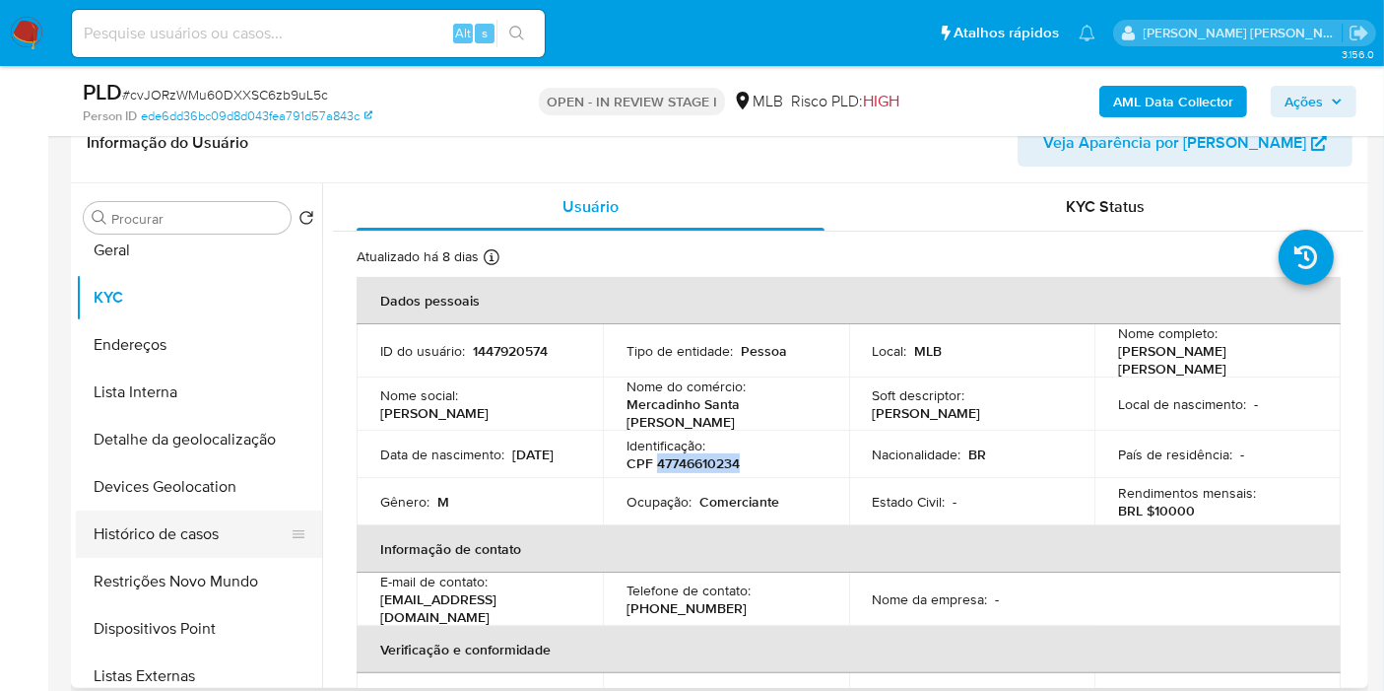
click at [219, 527] on button "Histórico de casos" at bounding box center [191, 533] width 231 height 47
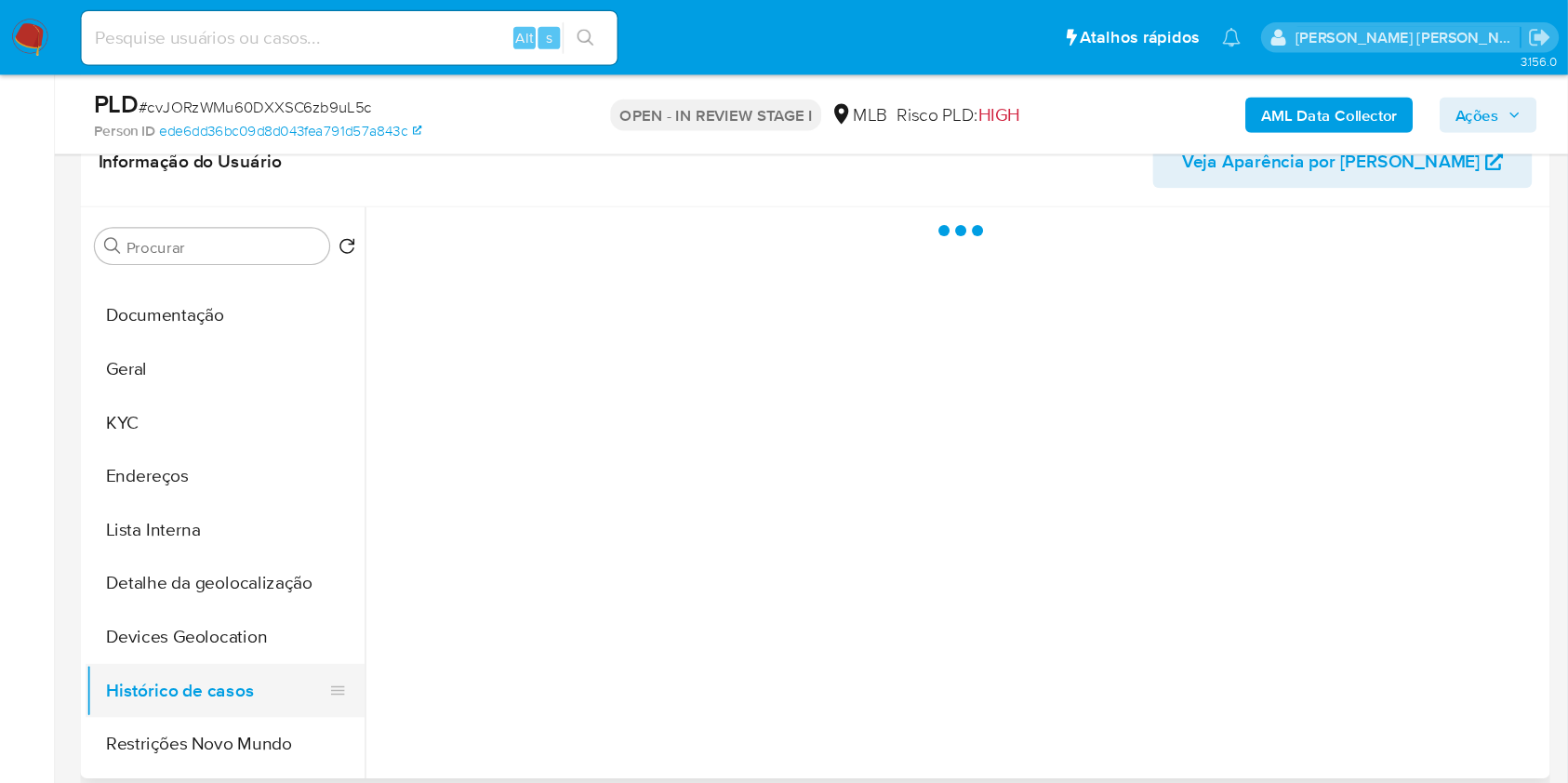
scroll to position [0, 0]
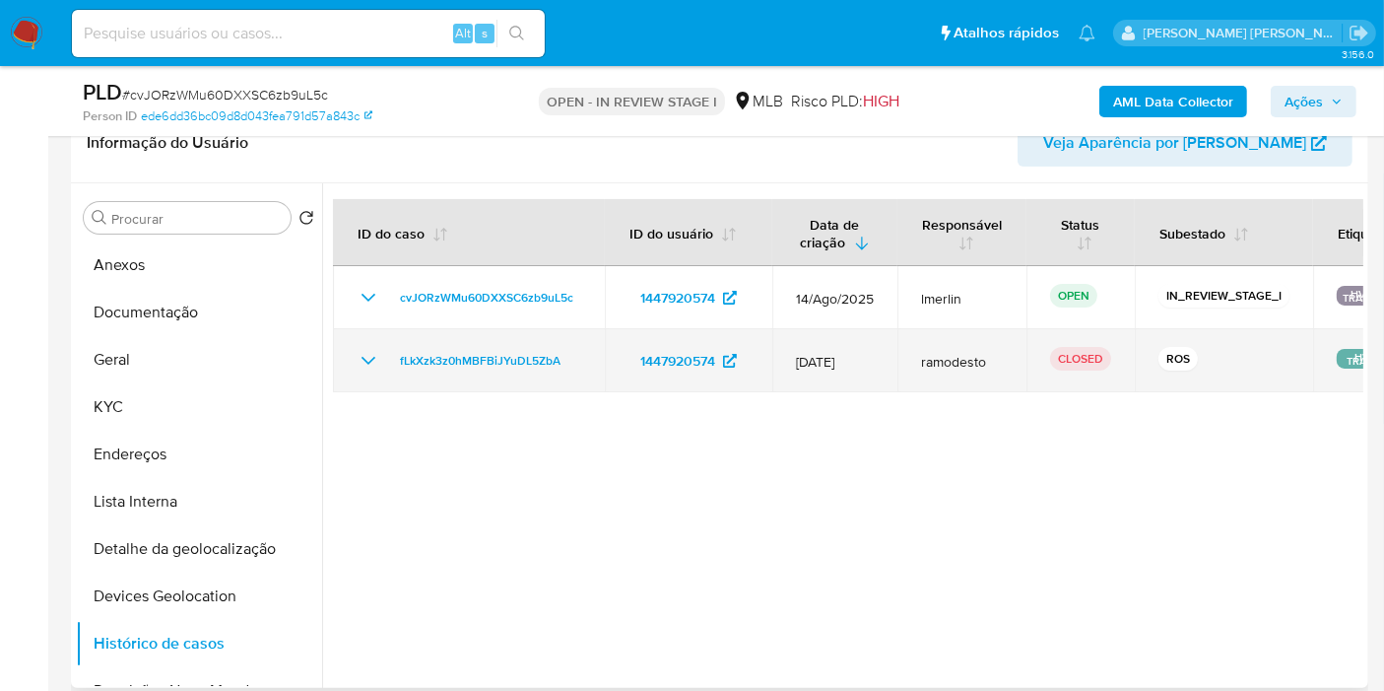
click at [376, 366] on icon "Mostrar/Ocultar" at bounding box center [369, 361] width 24 height 24
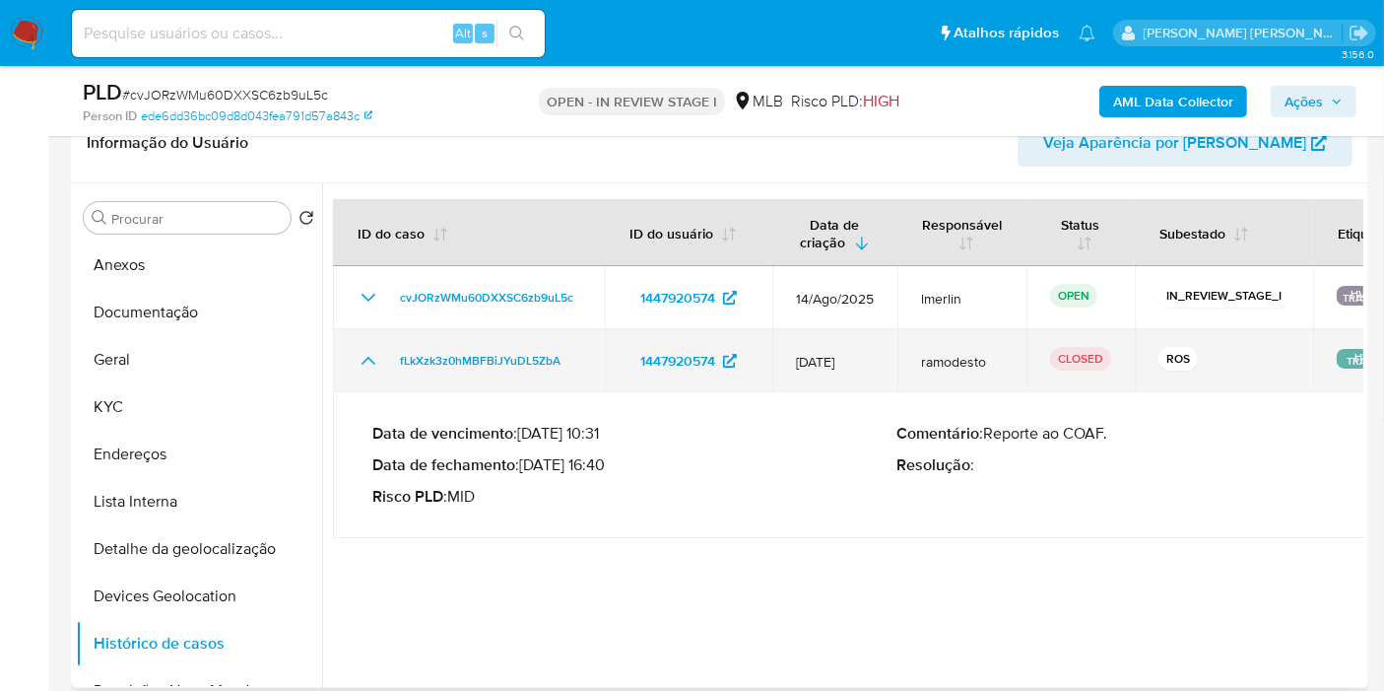
click at [376, 366] on icon "Mostrar/Ocultar" at bounding box center [369, 361] width 24 height 24
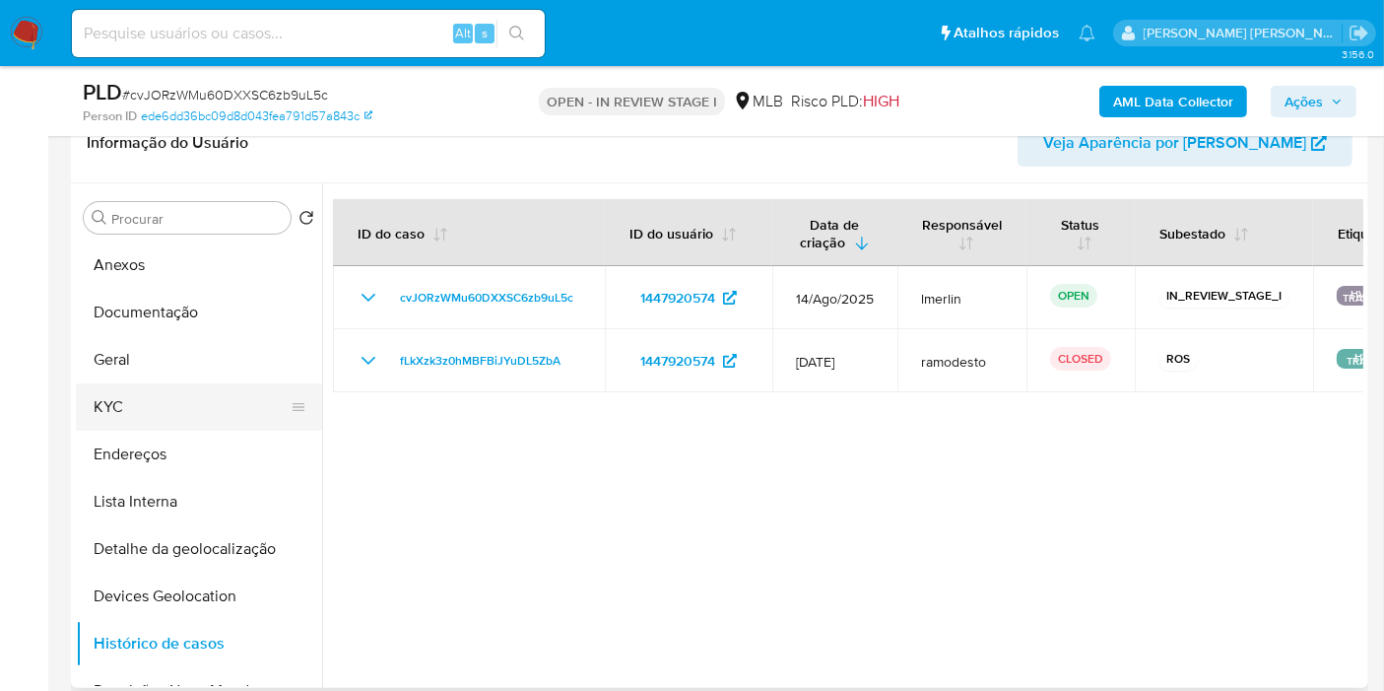
click at [214, 410] on button "KYC" at bounding box center [191, 406] width 231 height 47
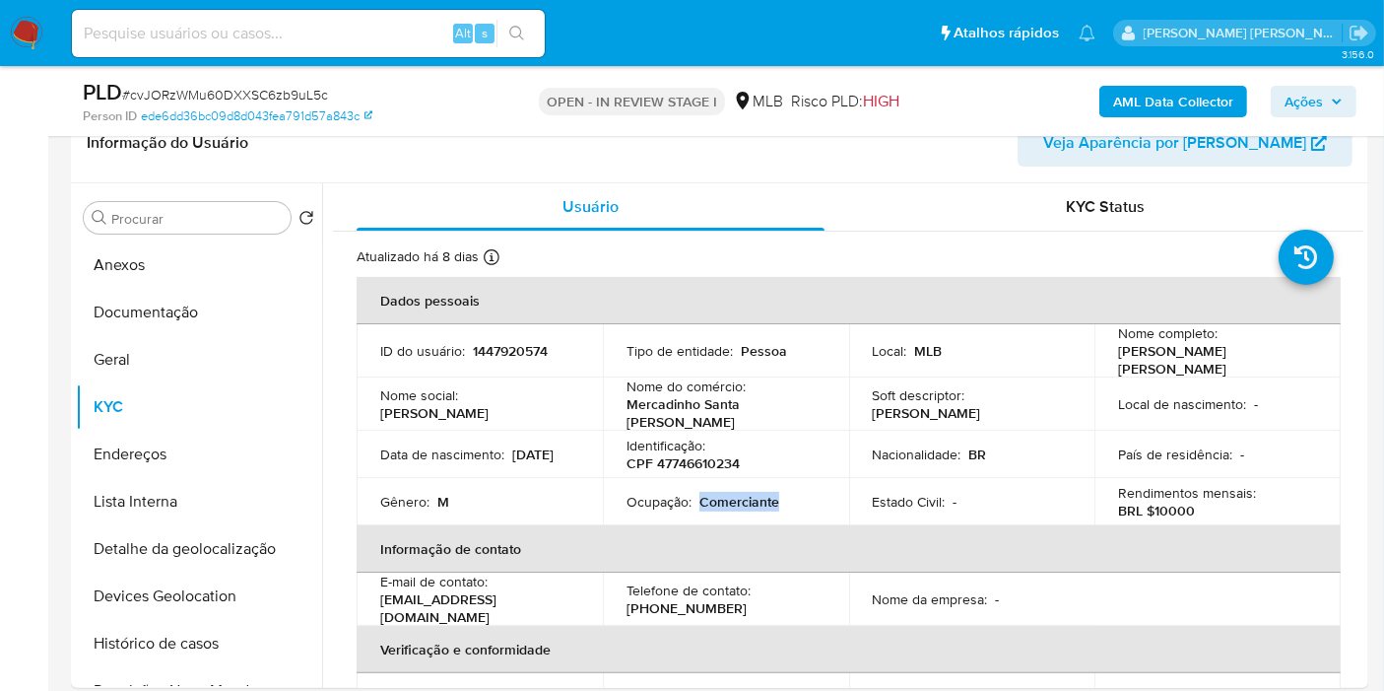
drag, startPoint x: 699, startPoint y: 489, endPoint x: 828, endPoint y: 37, distance: 469.0
click at [796, 493] on div "Ocupação : Comerciante" at bounding box center [726, 502] width 199 height 18
copy p "Comerciante"
click at [207, 643] on button "Histórico de casos" at bounding box center [191, 643] width 231 height 47
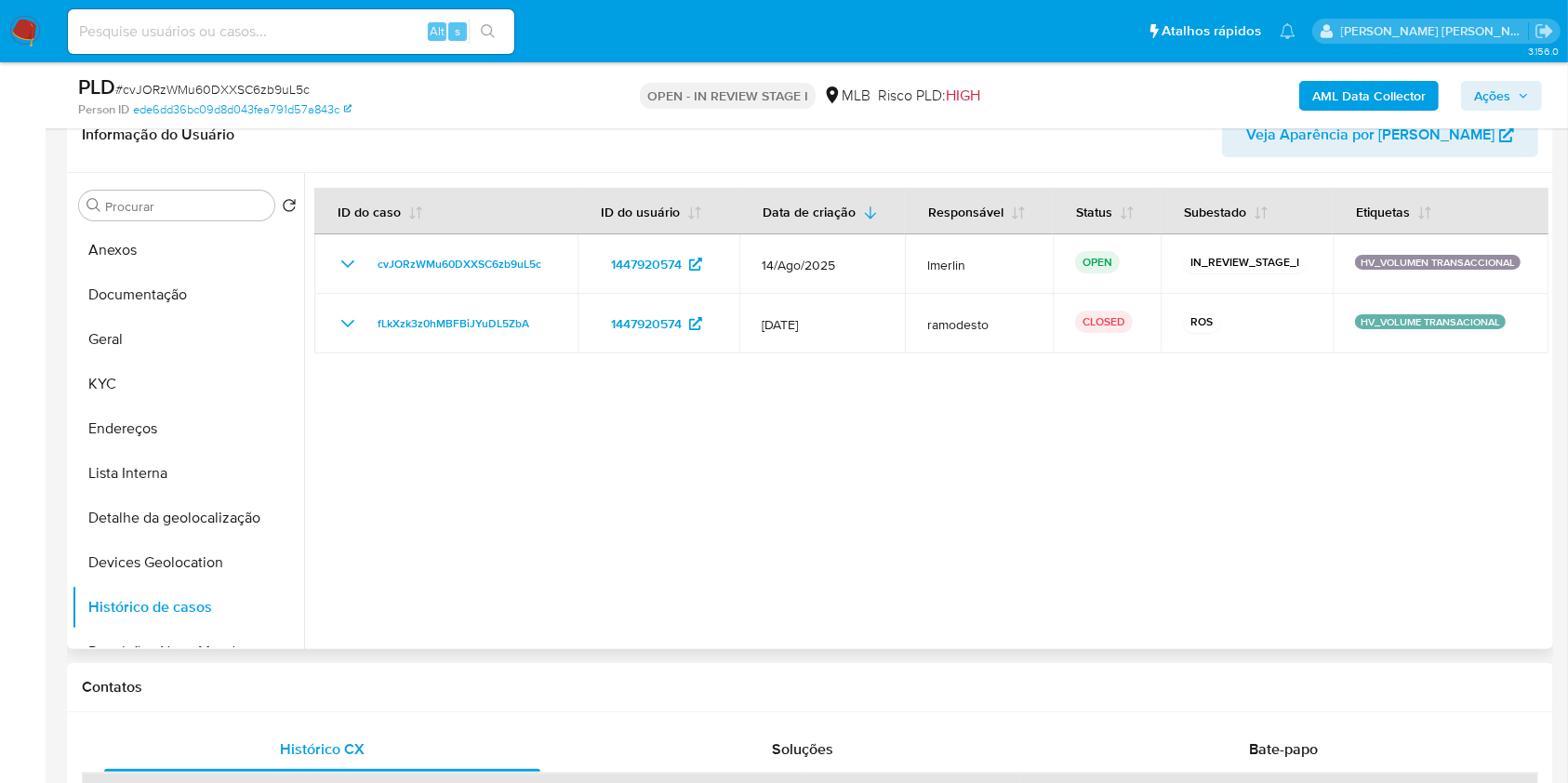
drag, startPoint x: 1284, startPoint y: 4, endPoint x: 858, endPoint y: 502, distance: 655.3
click at [858, 502] on div at bounding box center [926, 411] width 1244 height 476
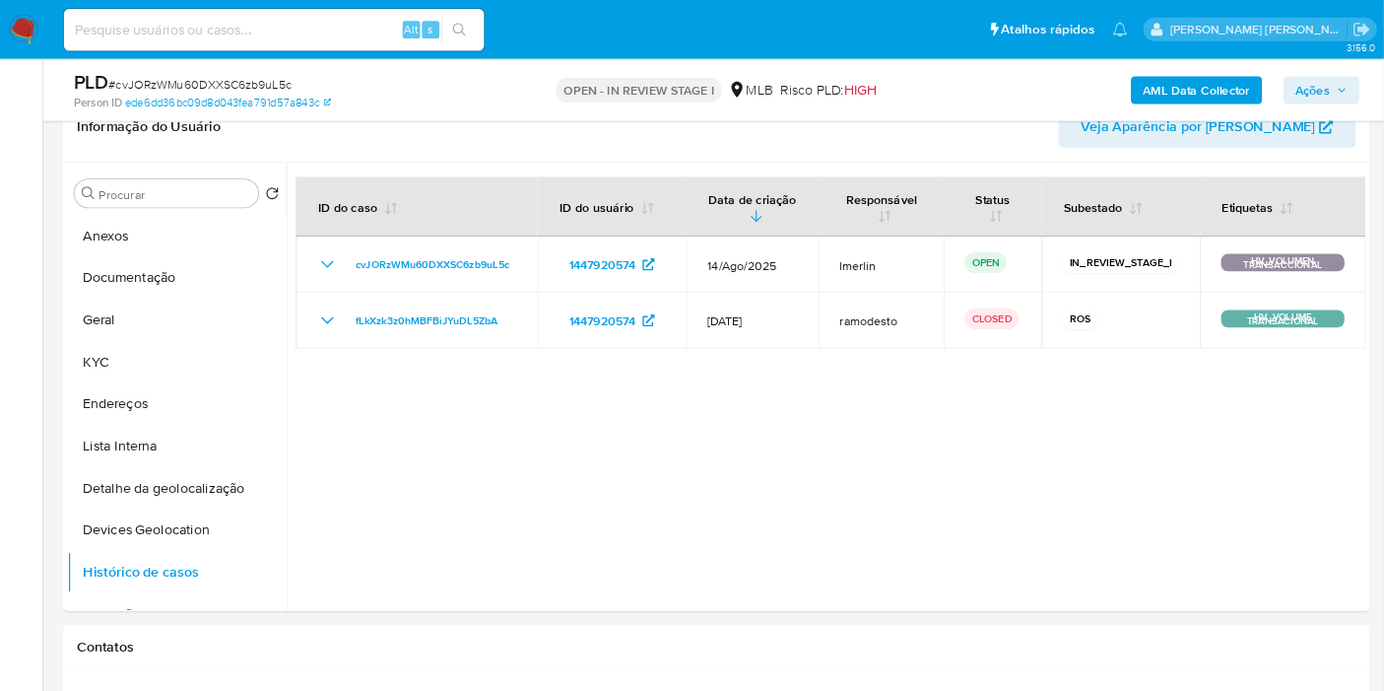
scroll to position [328, 0]
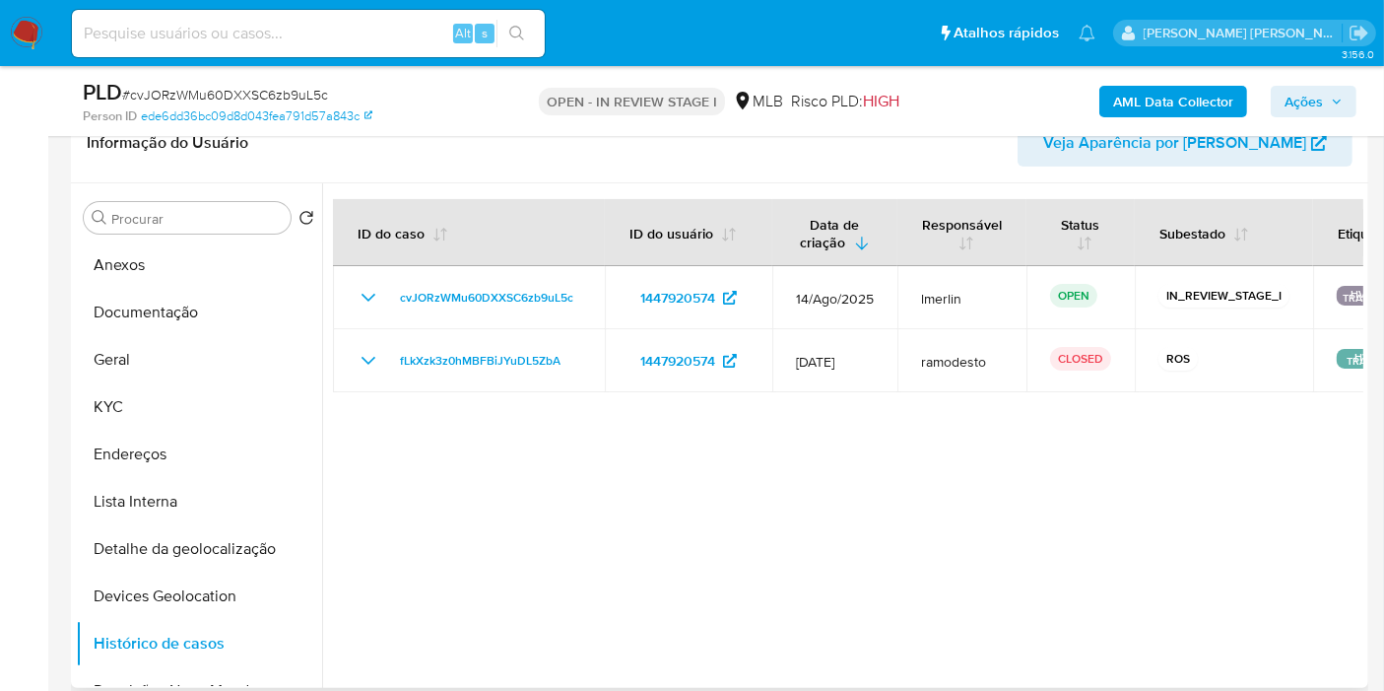
drag, startPoint x: 1672, startPoint y: 12, endPoint x: 645, endPoint y: 495, distance: 1134.4
click at [645, 495] on div at bounding box center [842, 435] width 1041 height 504
click at [214, 399] on button "KYC" at bounding box center [191, 406] width 231 height 47
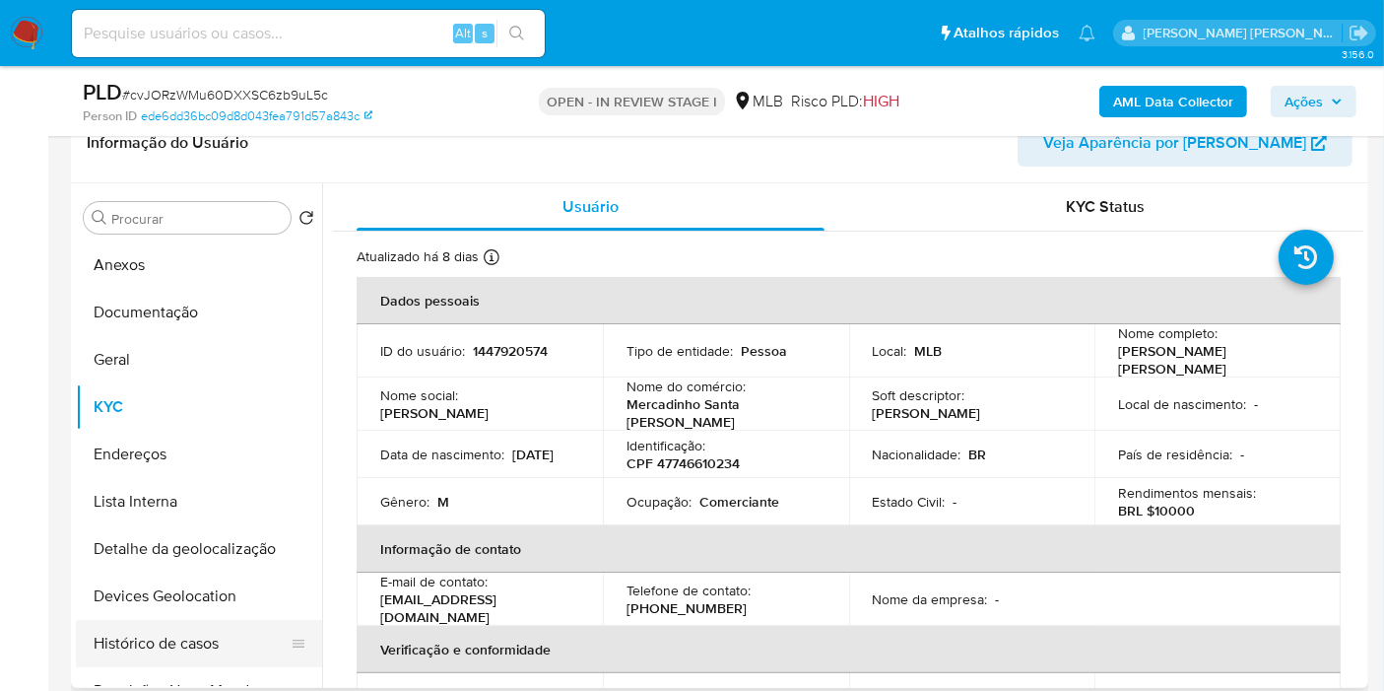
scroll to position [109, 0]
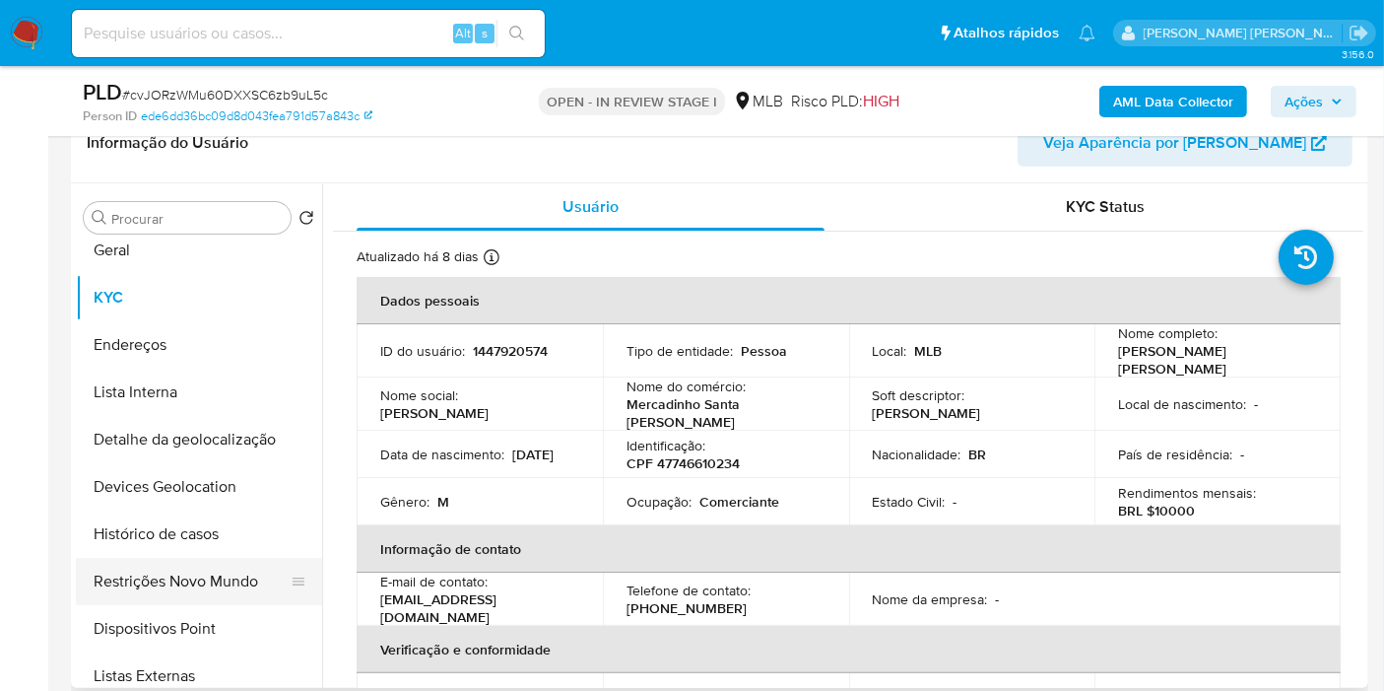
click at [207, 568] on button "Restrições Novo Mundo" at bounding box center [191, 581] width 231 height 47
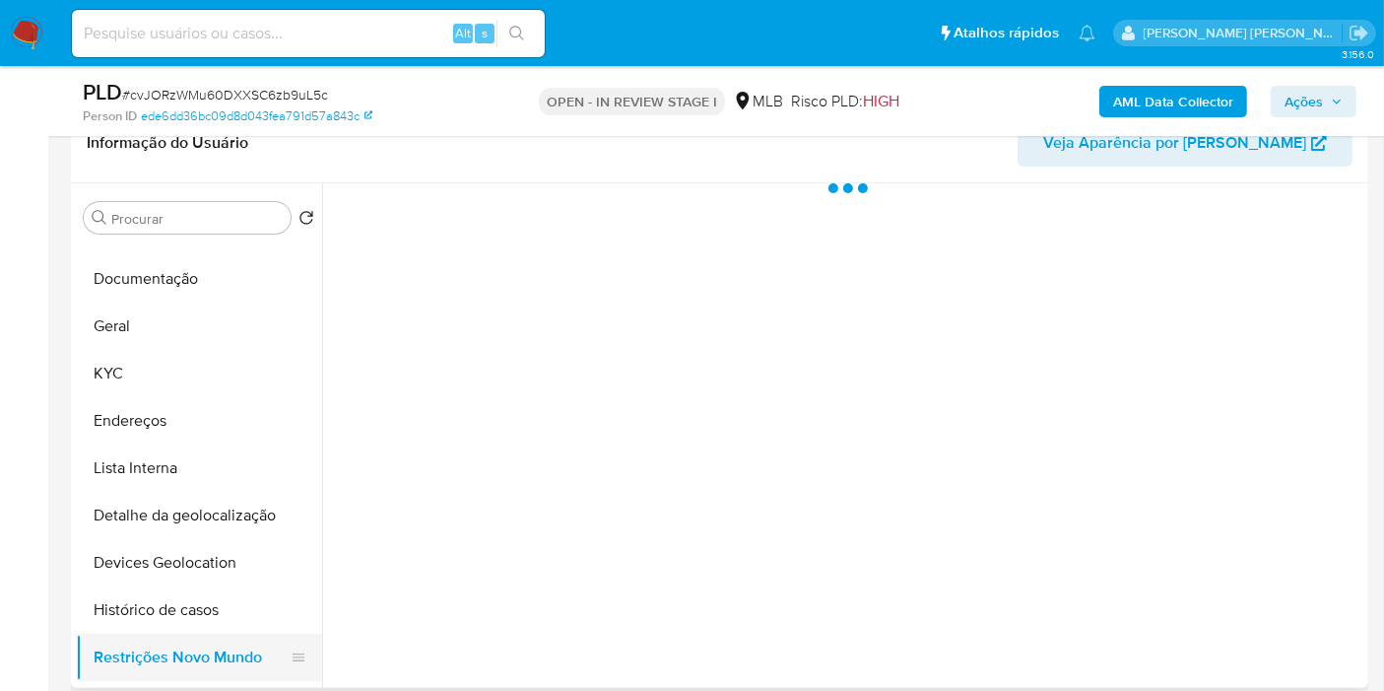
scroll to position [0, 0]
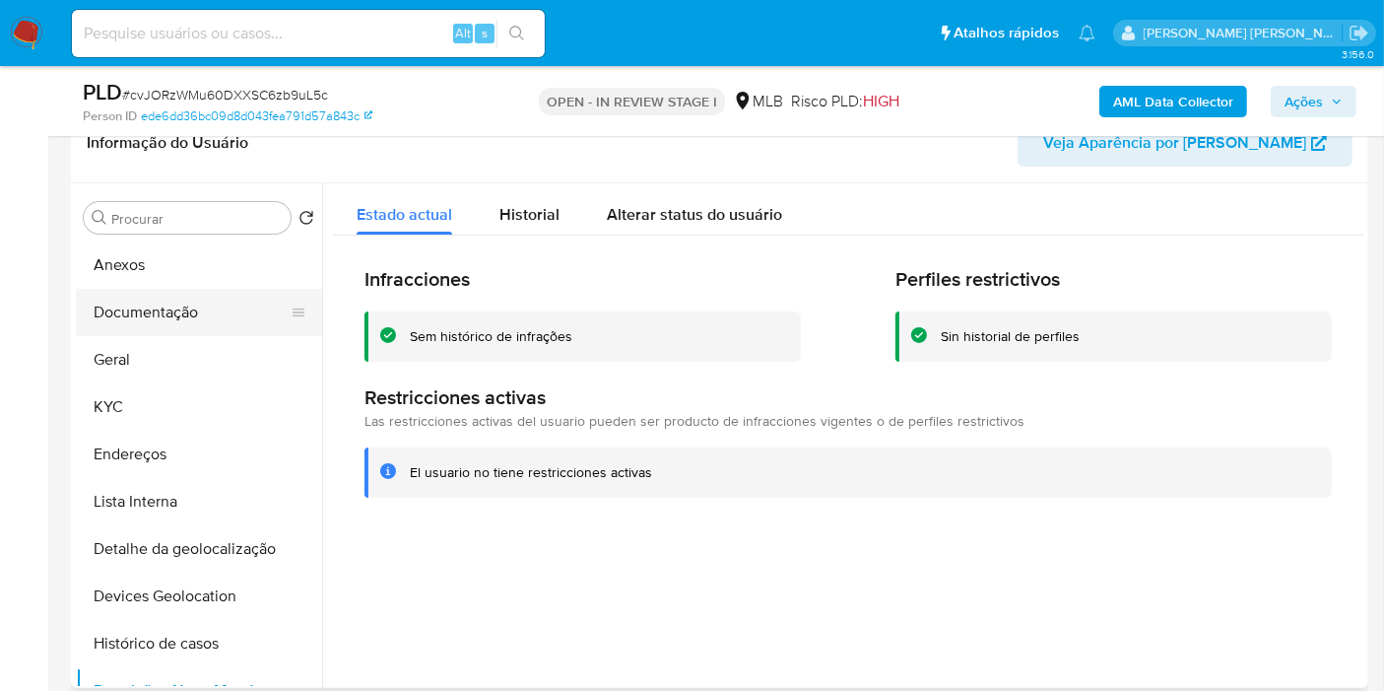
click at [208, 324] on button "Documentação" at bounding box center [191, 312] width 231 height 47
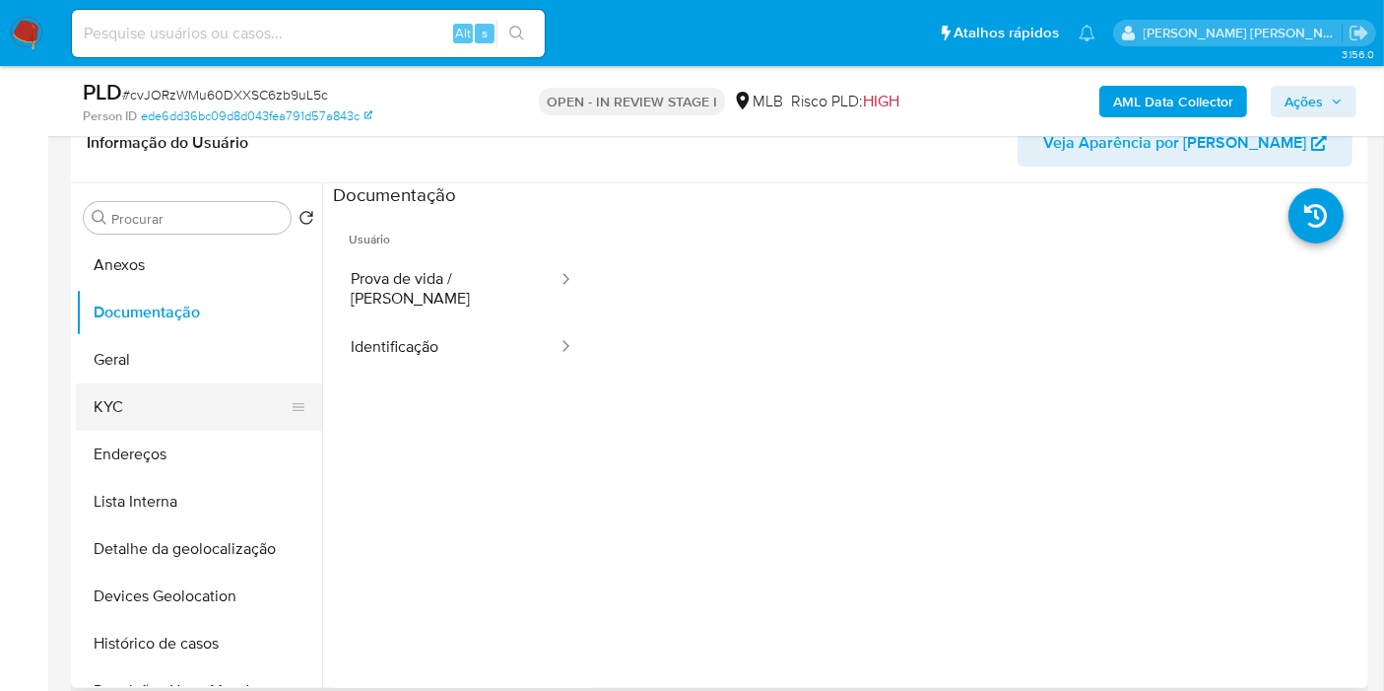
click at [138, 399] on button "KYC" at bounding box center [191, 406] width 231 height 47
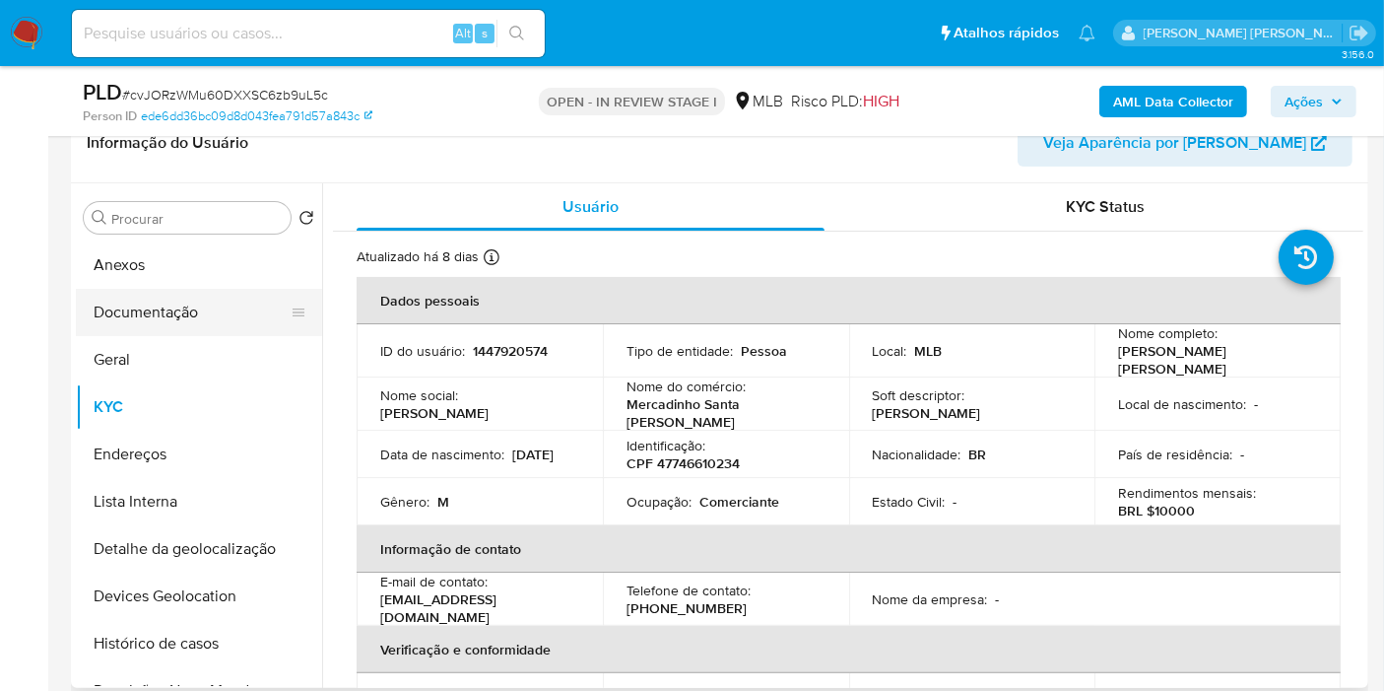
click at [231, 325] on button "Documentação" at bounding box center [191, 312] width 231 height 47
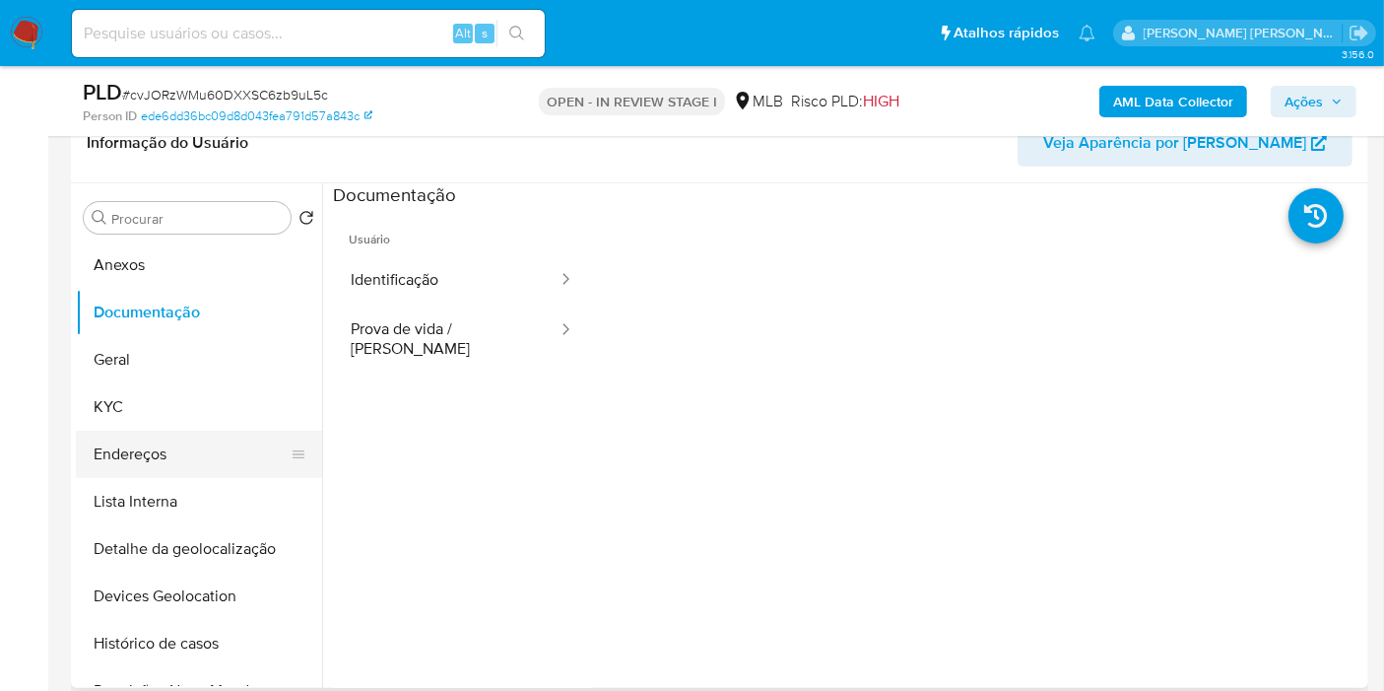
click at [177, 468] on button "Endereços" at bounding box center [191, 454] width 231 height 47
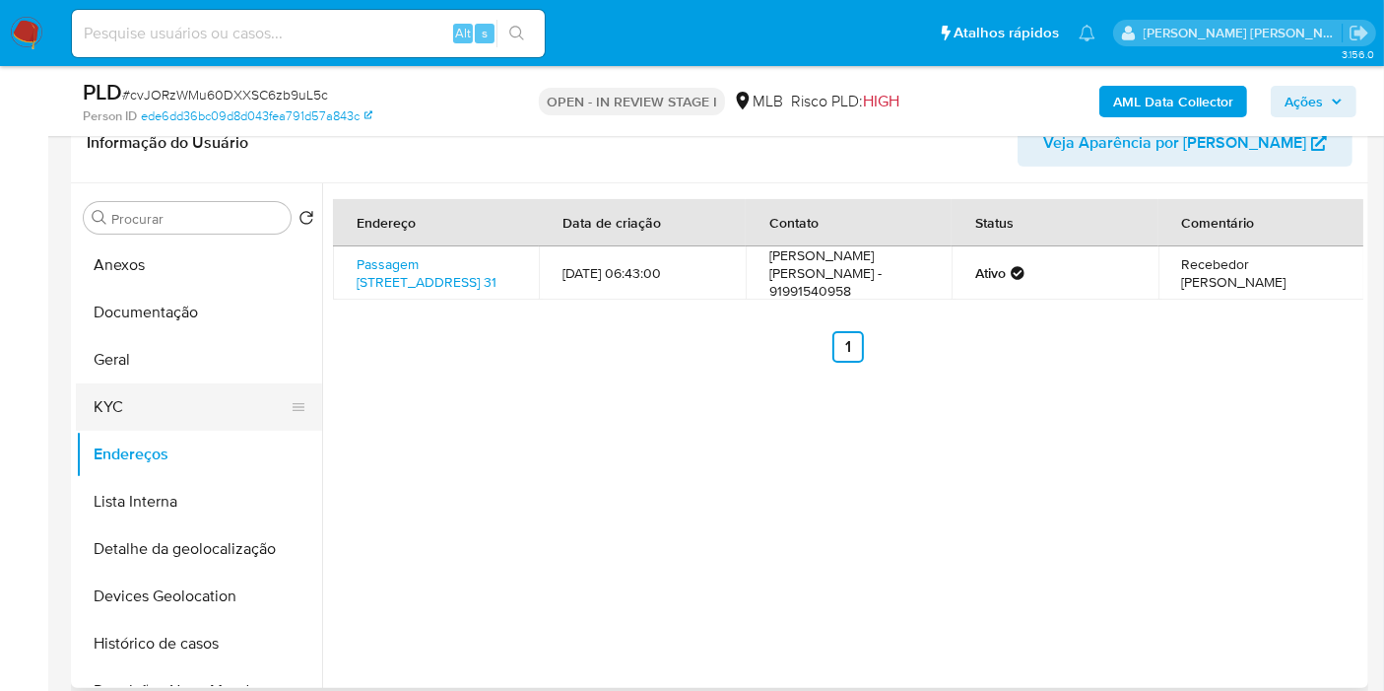
click at [135, 420] on button "KYC" at bounding box center [191, 406] width 231 height 47
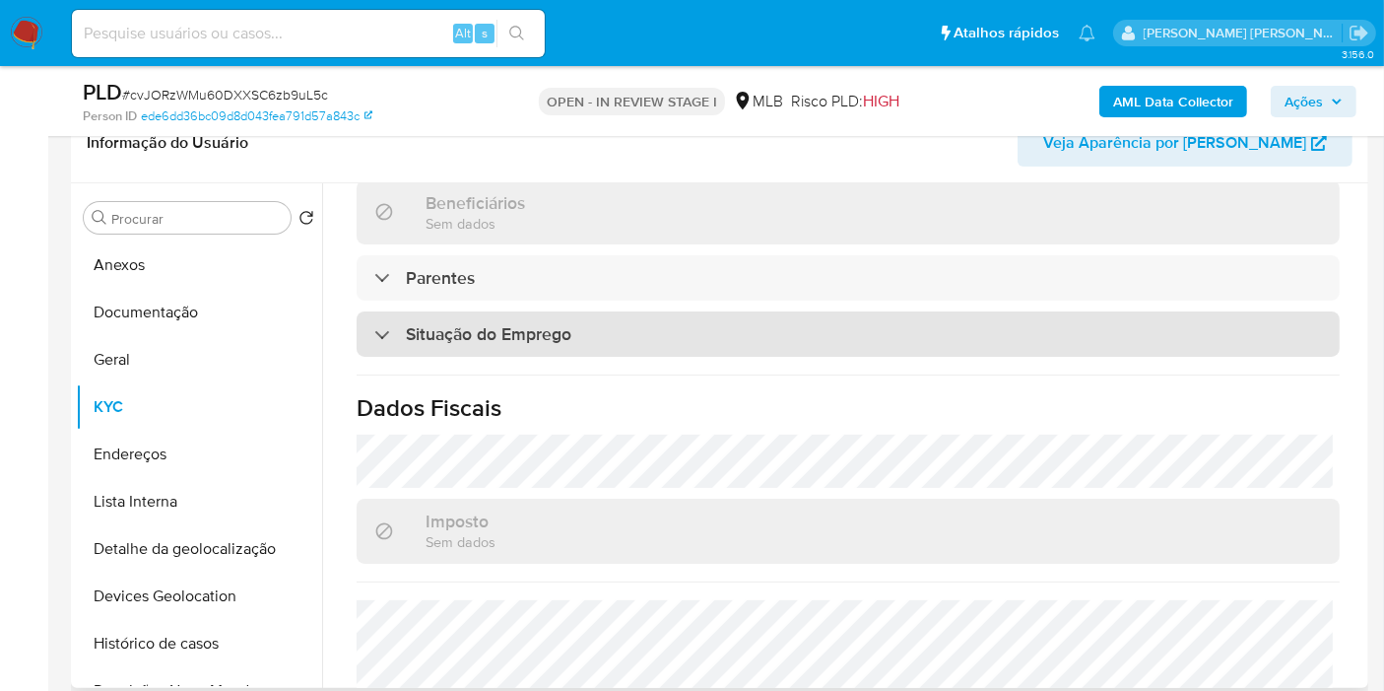
scroll to position [895, 0]
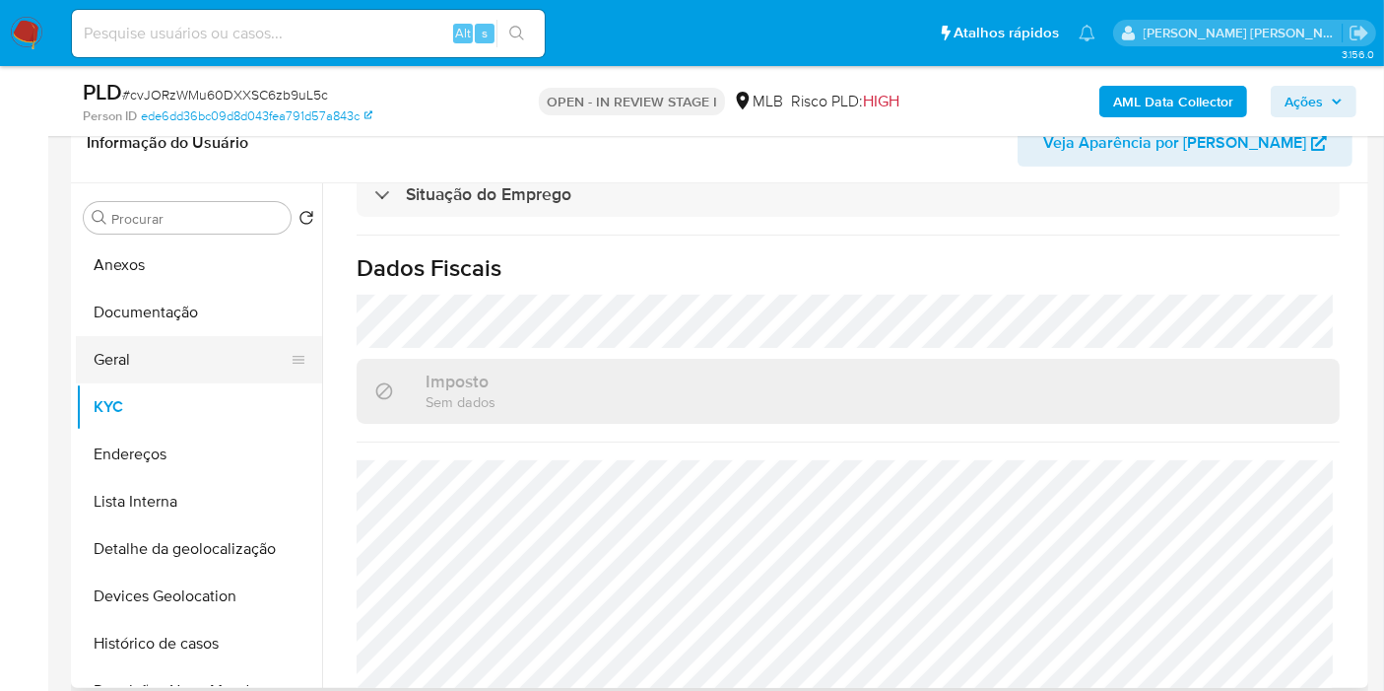
click at [158, 348] on button "Geral" at bounding box center [191, 359] width 231 height 47
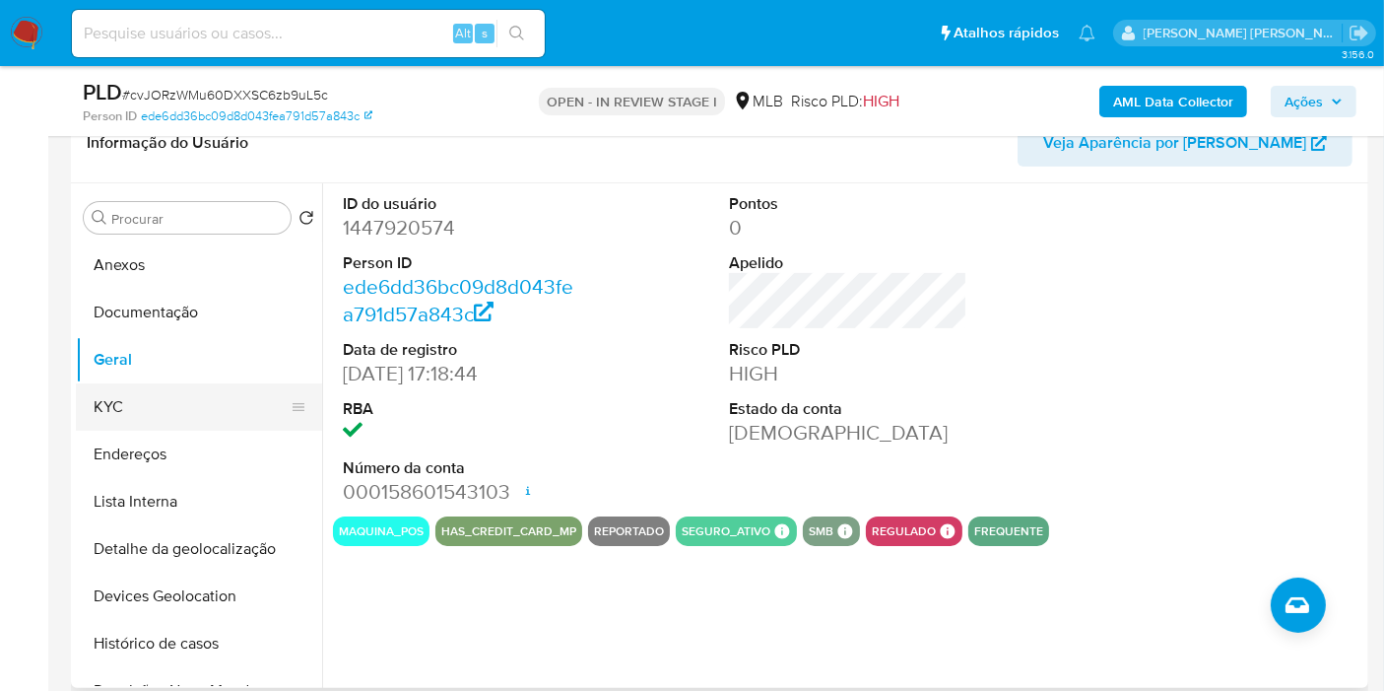
click at [135, 405] on button "KYC" at bounding box center [191, 406] width 231 height 47
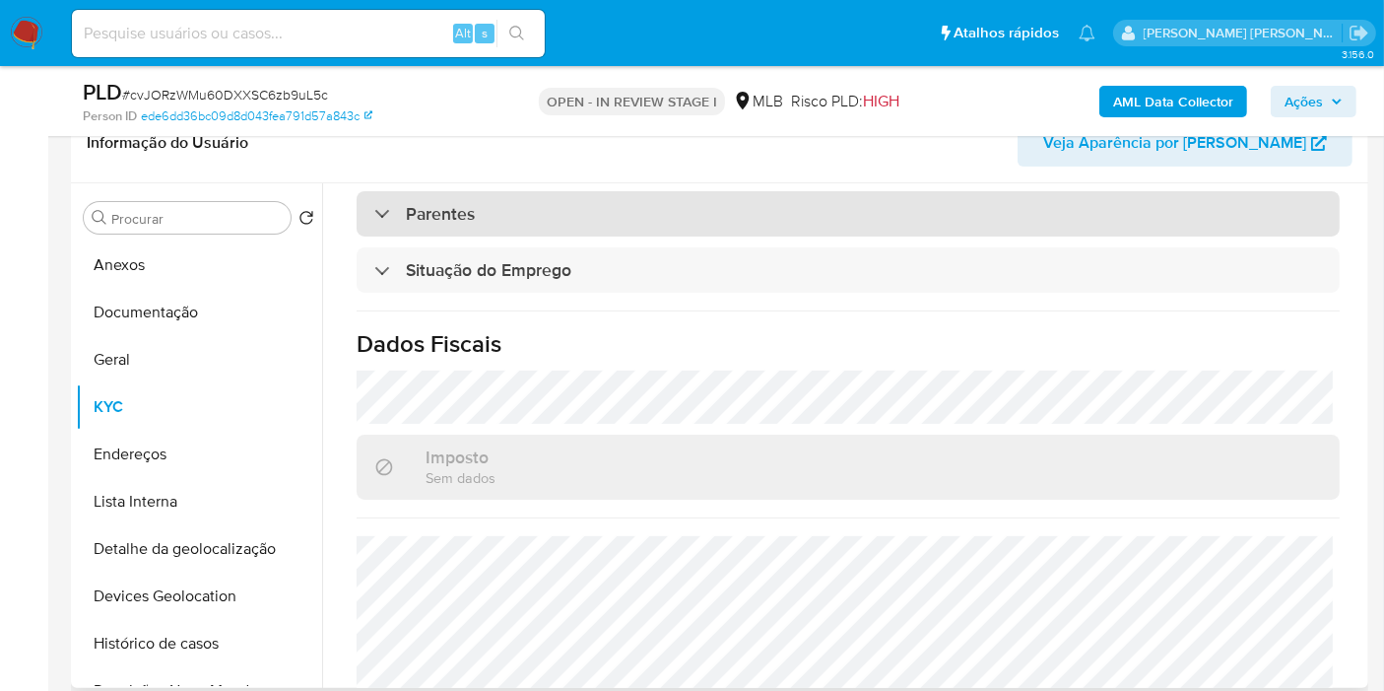
scroll to position [895, 0]
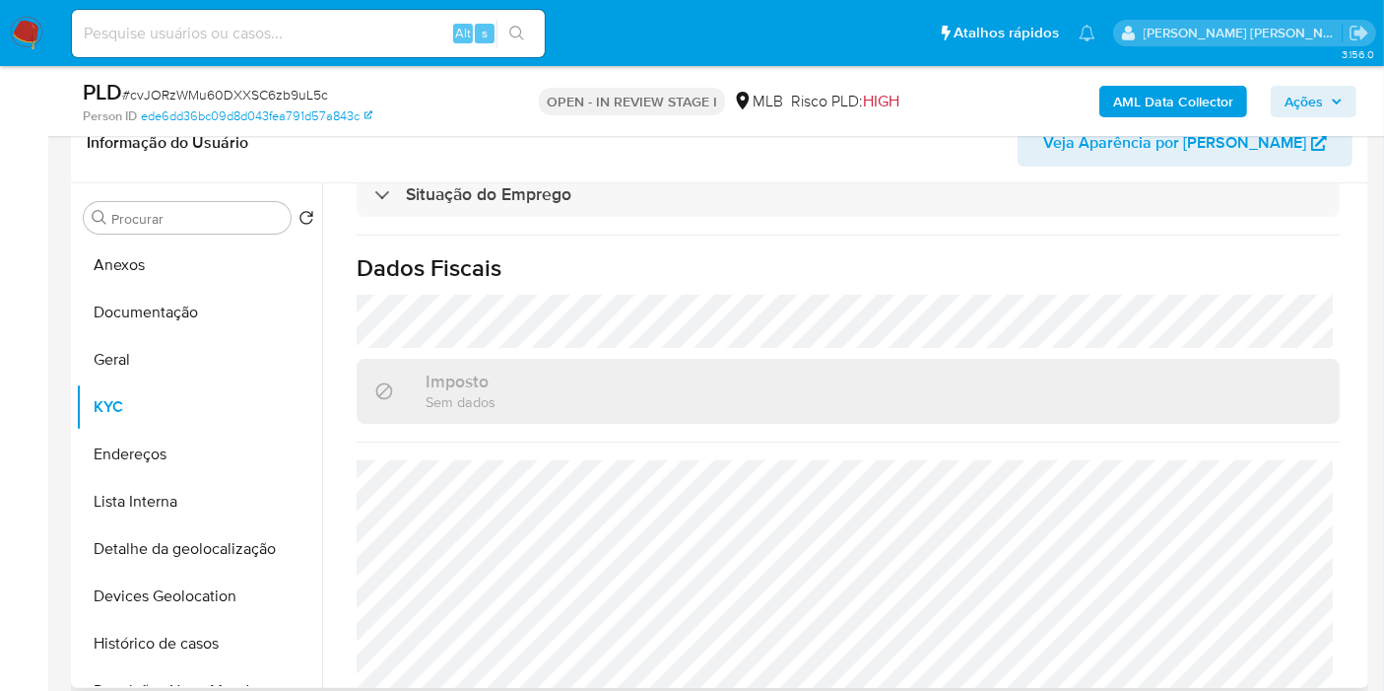
drag, startPoint x: 158, startPoint y: 441, endPoint x: 543, endPoint y: 431, distance: 385.3
click at [158, 441] on button "Endereços" at bounding box center [199, 454] width 246 height 47
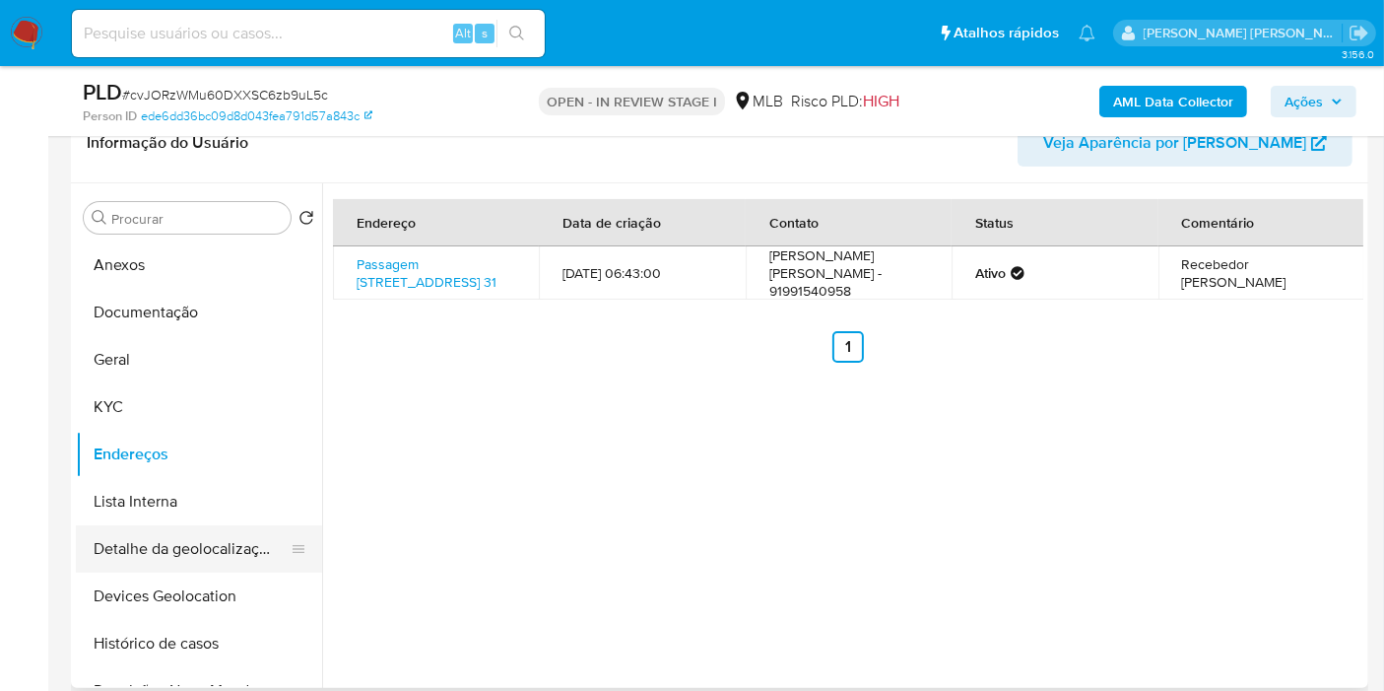
click at [236, 538] on button "Detalhe da geolocalização" at bounding box center [191, 548] width 231 height 47
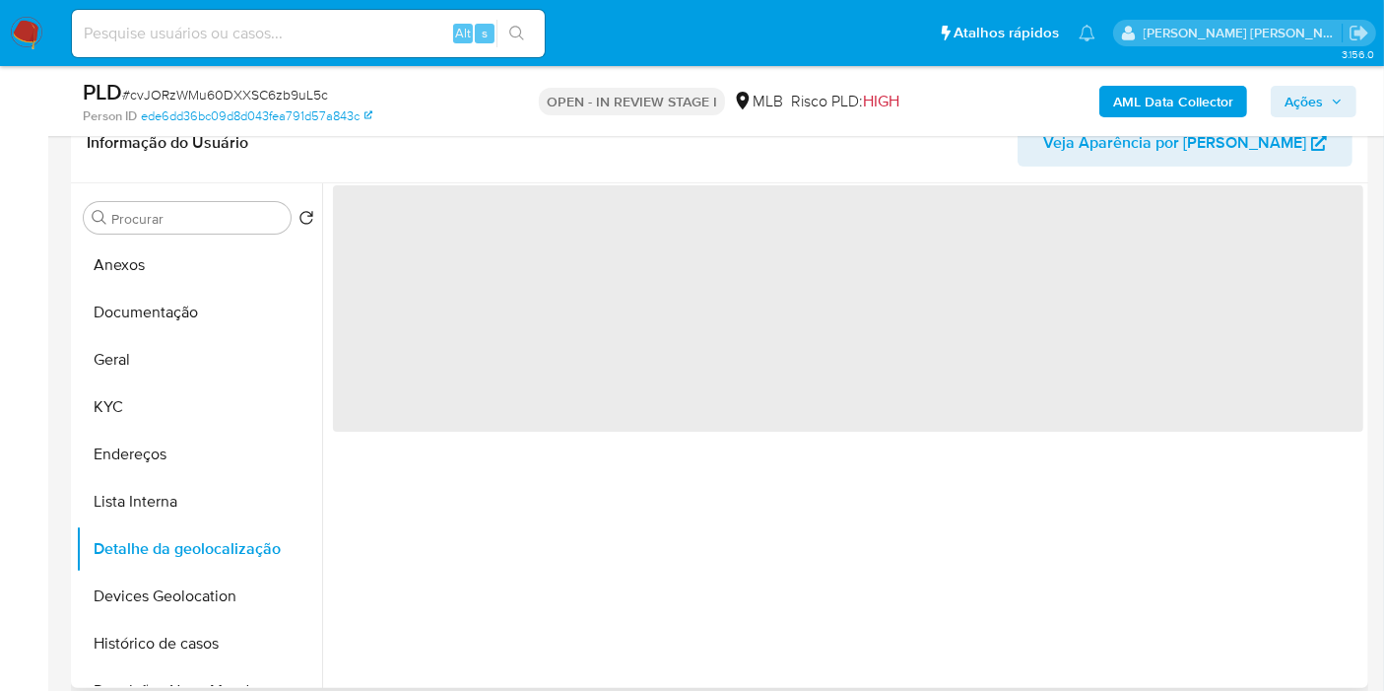
scroll to position [109, 0]
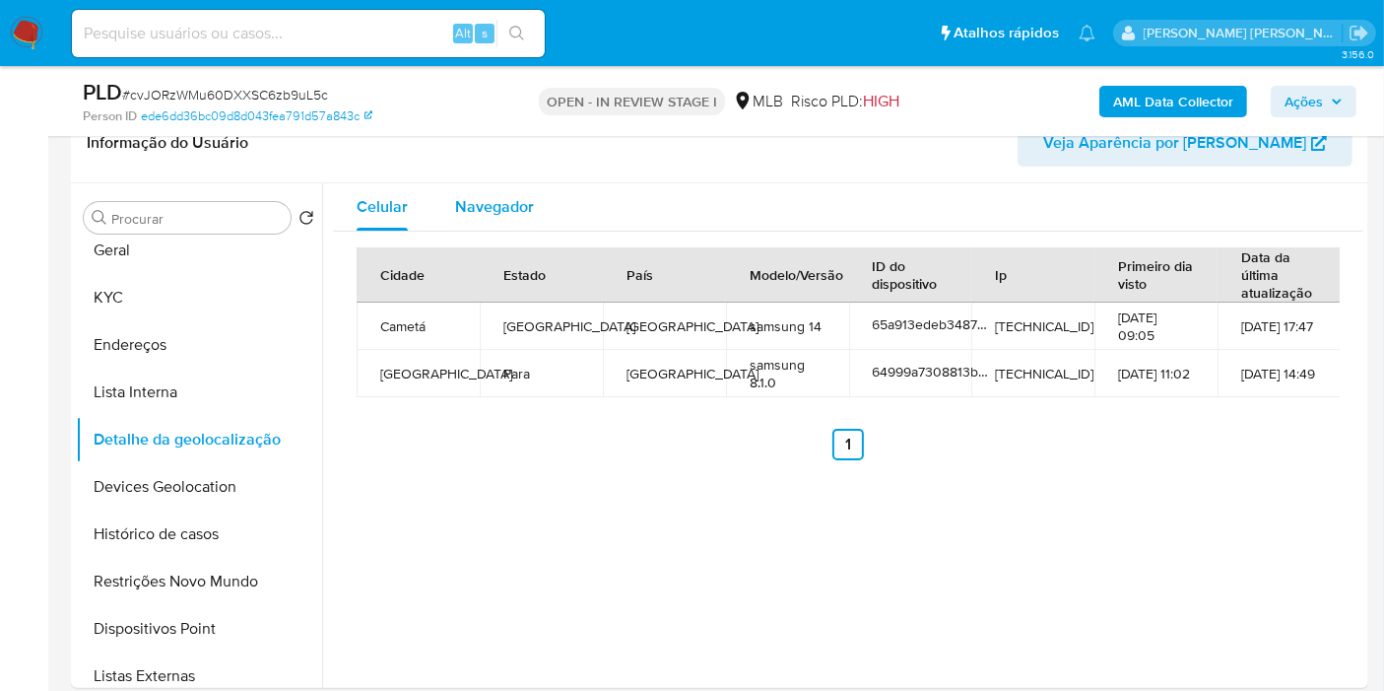
click at [478, 216] on span "Navegador" at bounding box center [494, 206] width 79 height 23
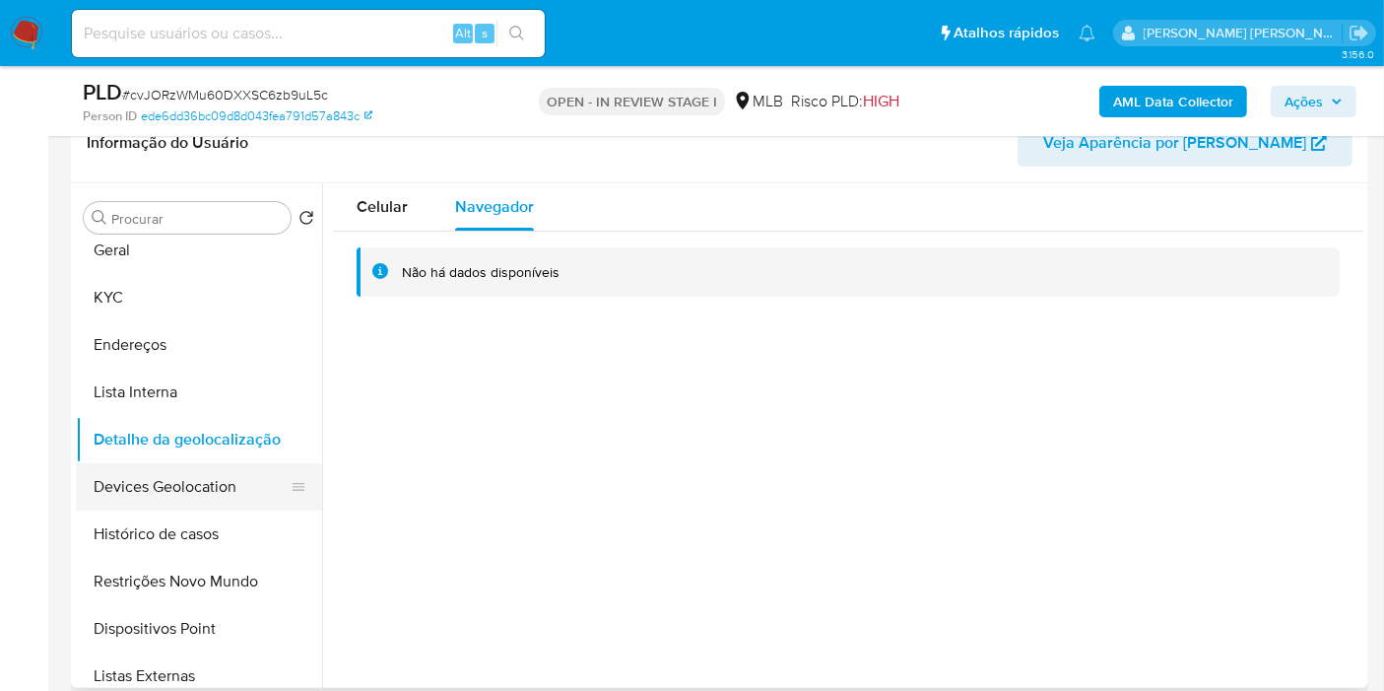
click at [190, 489] on button "Devices Geolocation" at bounding box center [191, 486] width 231 height 47
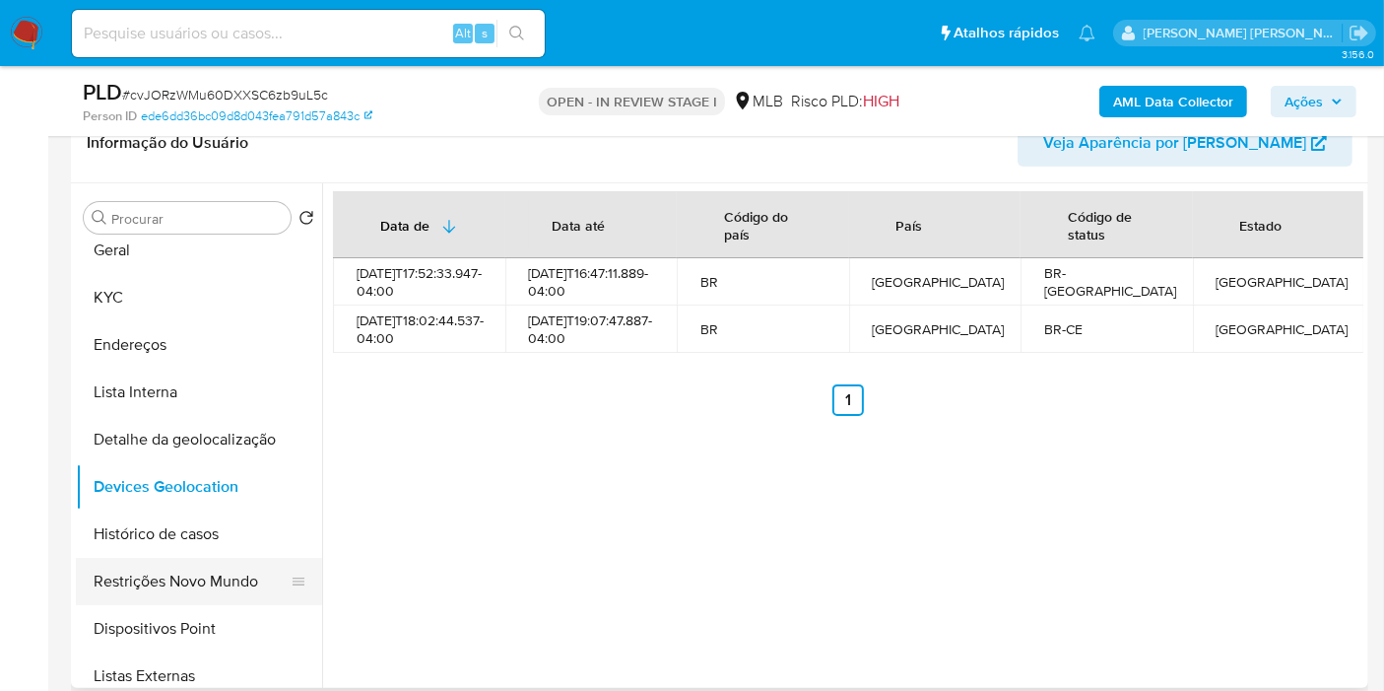
click at [198, 586] on button "Restrições Novo Mundo" at bounding box center [191, 581] width 231 height 47
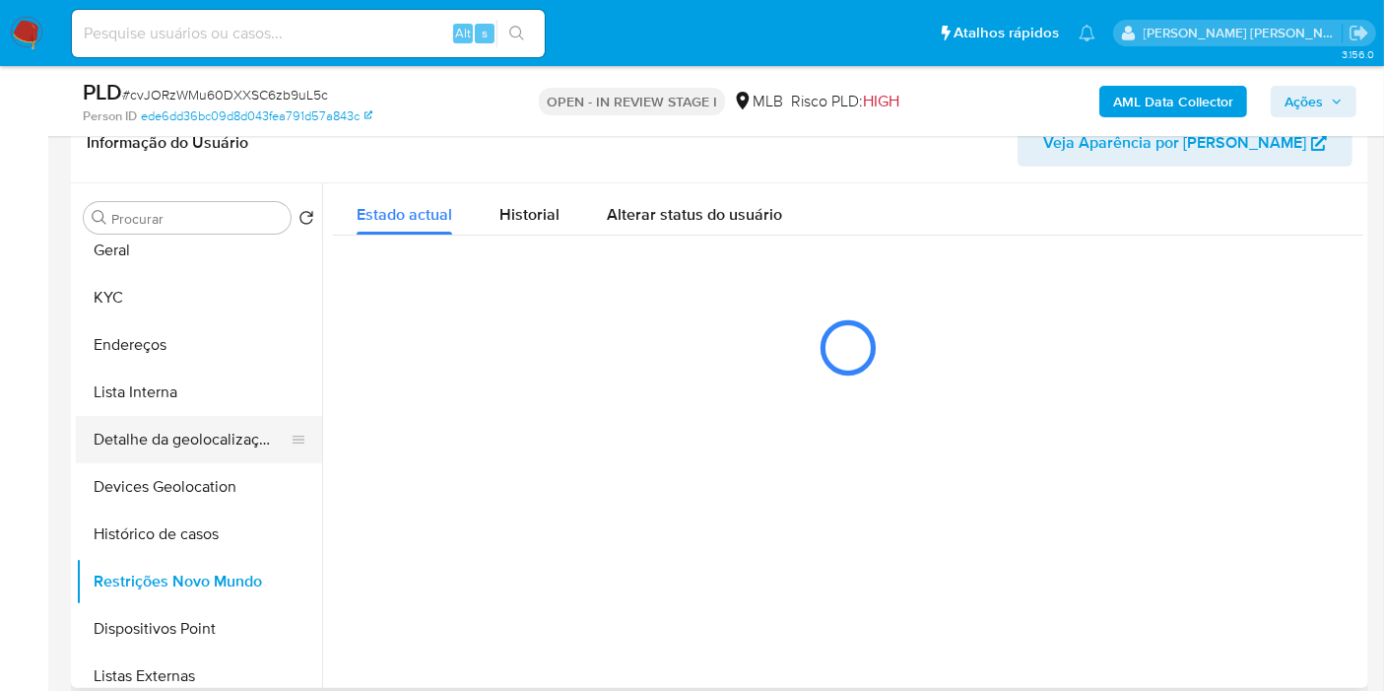
scroll to position [219, 0]
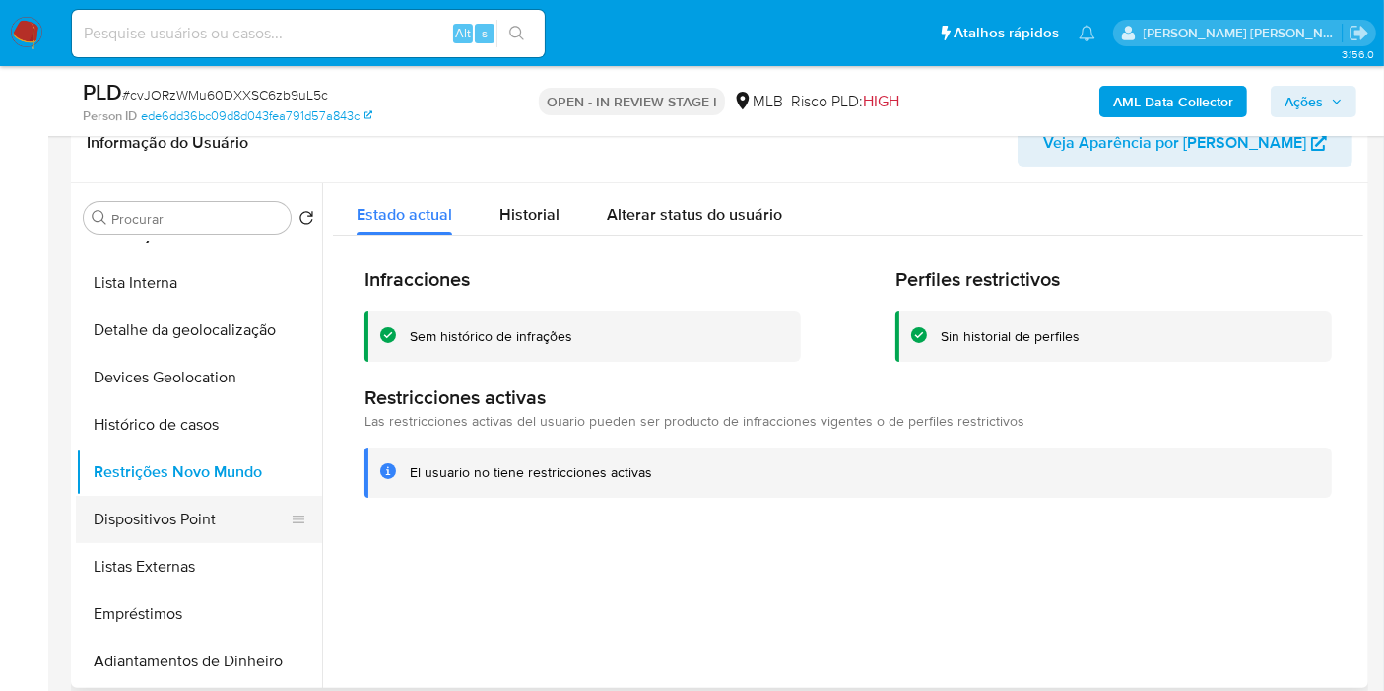
click at [164, 507] on button "Dispositivos Point" at bounding box center [191, 519] width 231 height 47
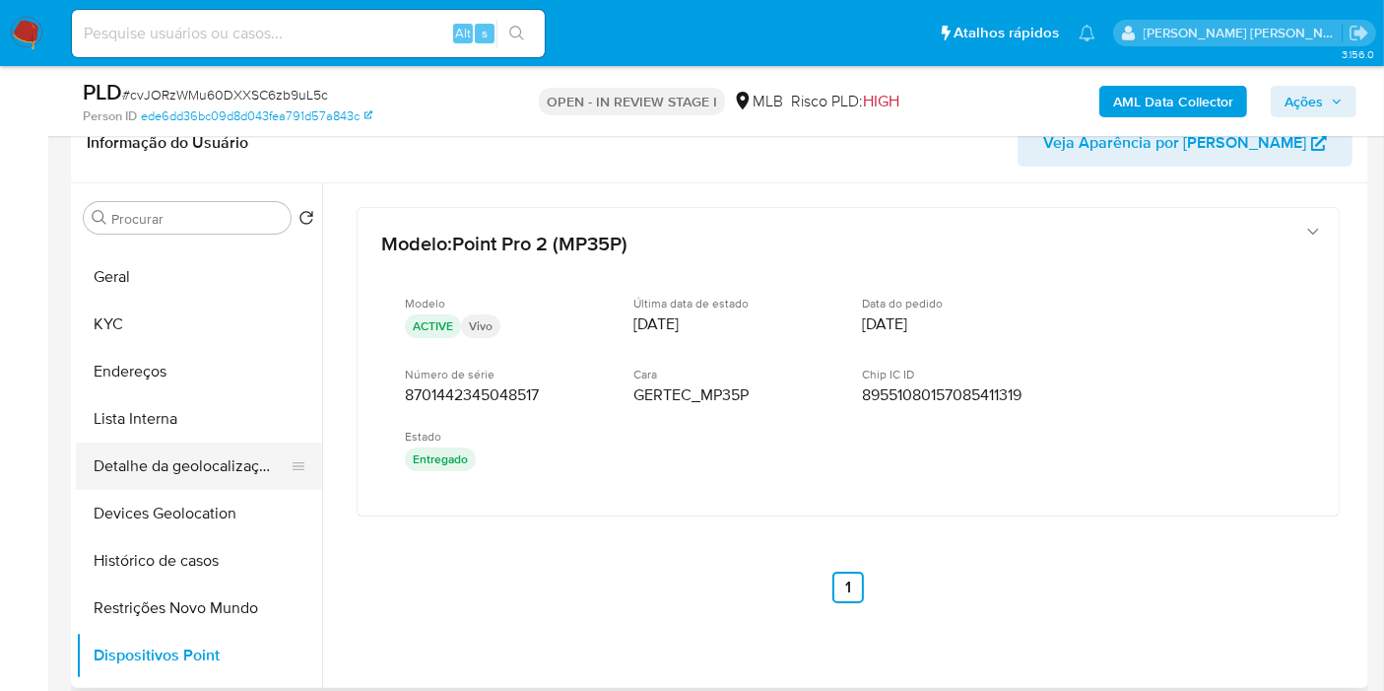
scroll to position [0, 0]
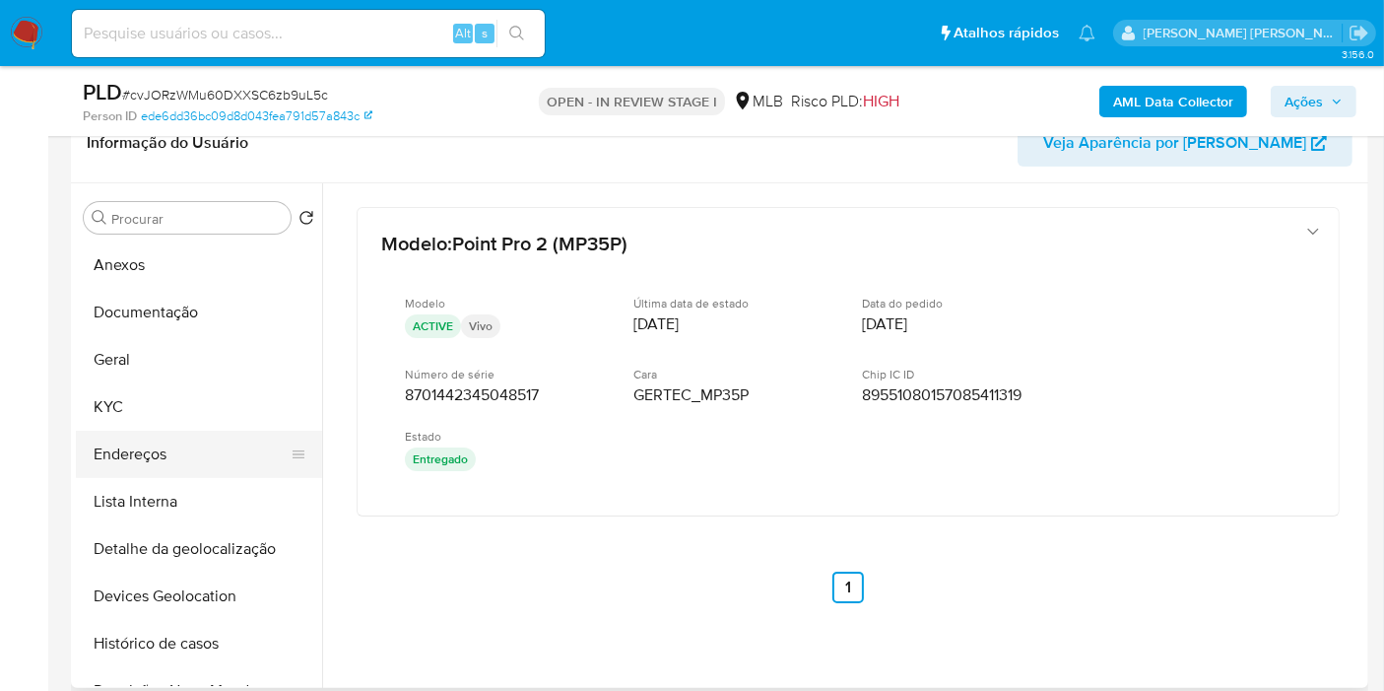
click at [183, 458] on button "Endereços" at bounding box center [191, 454] width 231 height 47
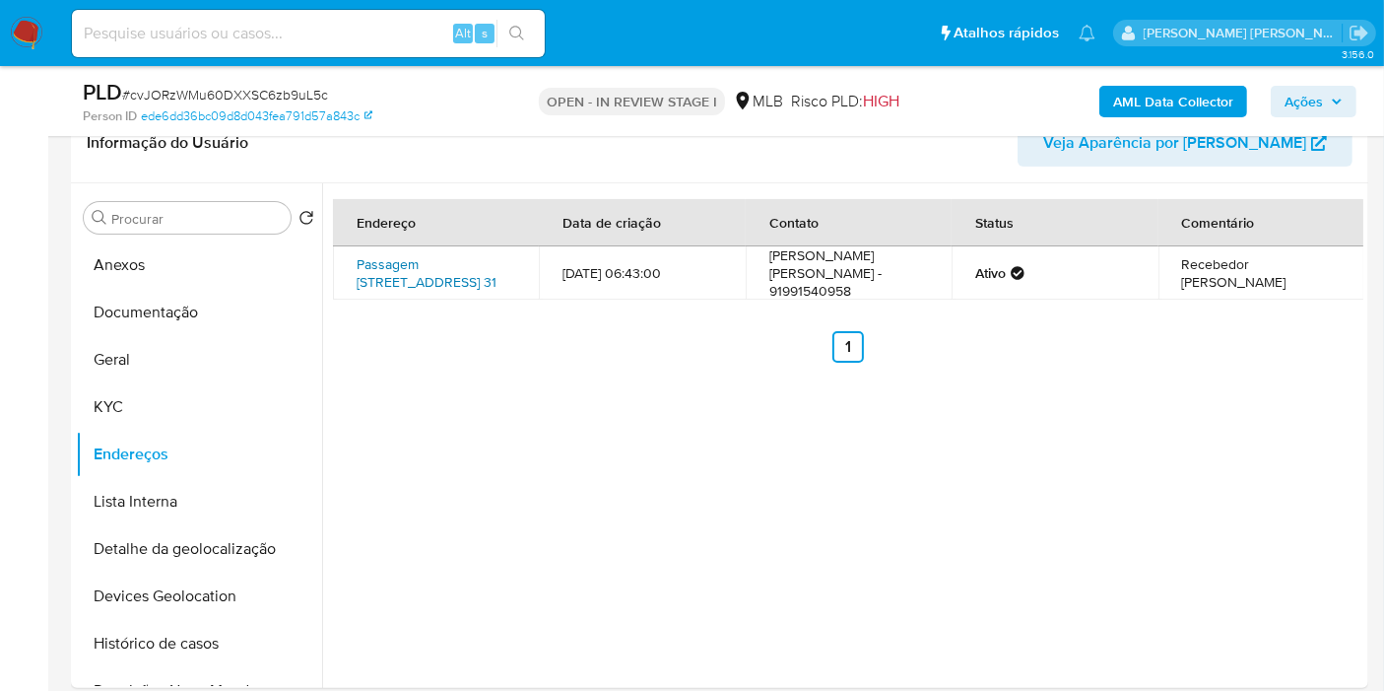
click at [454, 275] on link "Passagem Dez De Outubro 31, Belém, Pará, 66080690, Brasil 31" at bounding box center [427, 272] width 140 height 37
click at [185, 412] on button "KYC" at bounding box center [191, 406] width 231 height 47
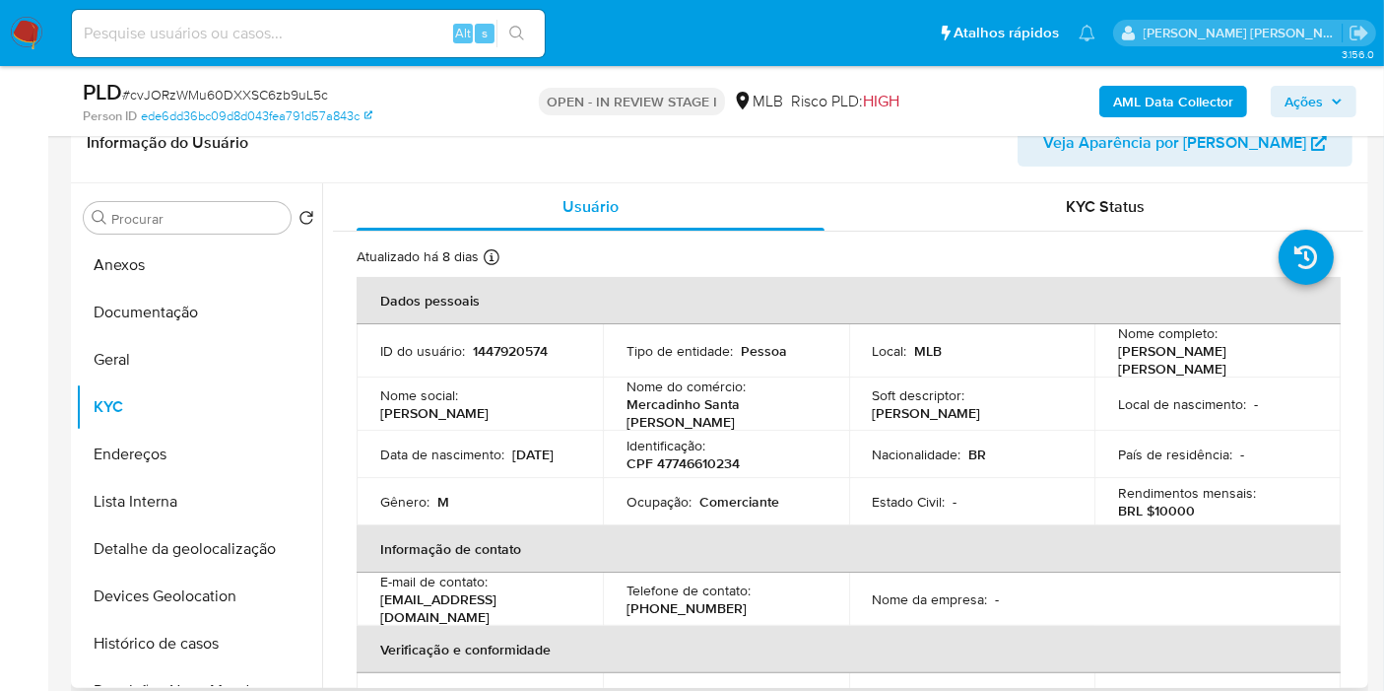
click at [695, 455] on p "CPF 47746610234" at bounding box center [683, 463] width 113 height 18
copy p "47746610234"
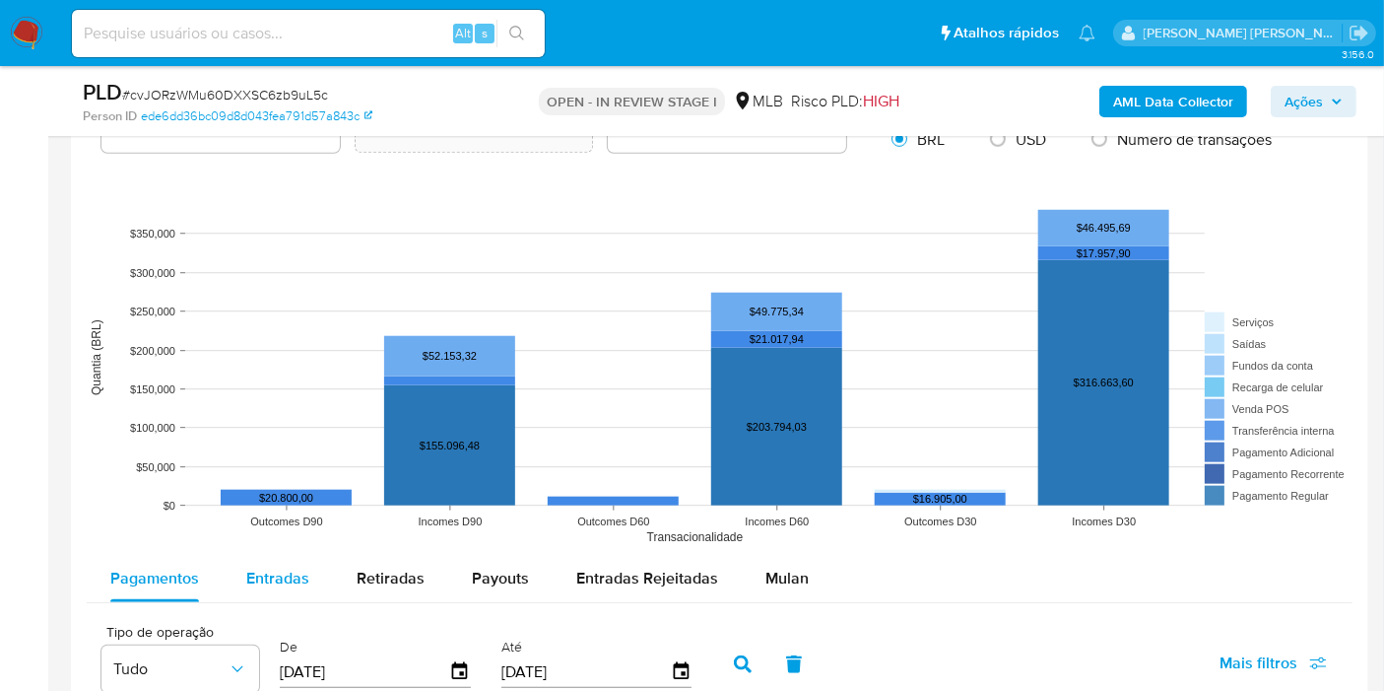
click at [273, 563] on div "Entradas" at bounding box center [277, 578] width 63 height 47
select select "10"
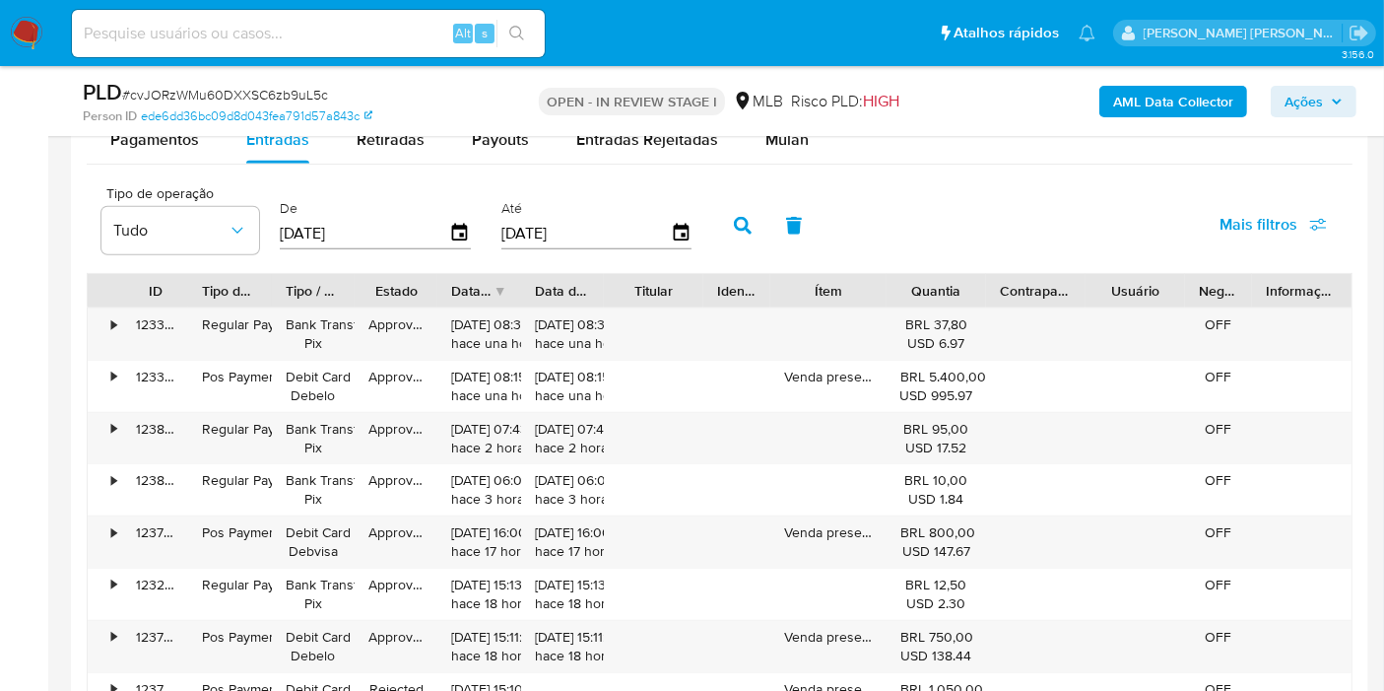
scroll to position [2298, 0]
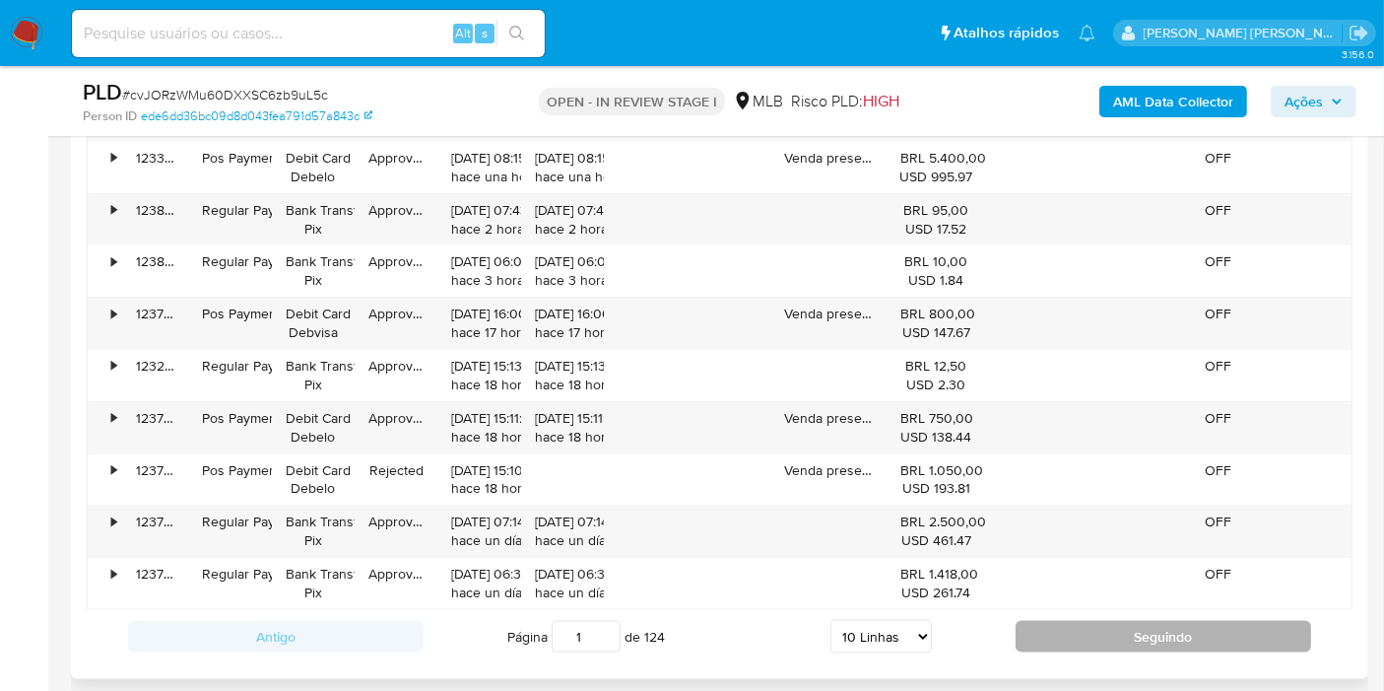
click at [1041, 626] on button "Seguindo" at bounding box center [1164, 637] width 296 height 32
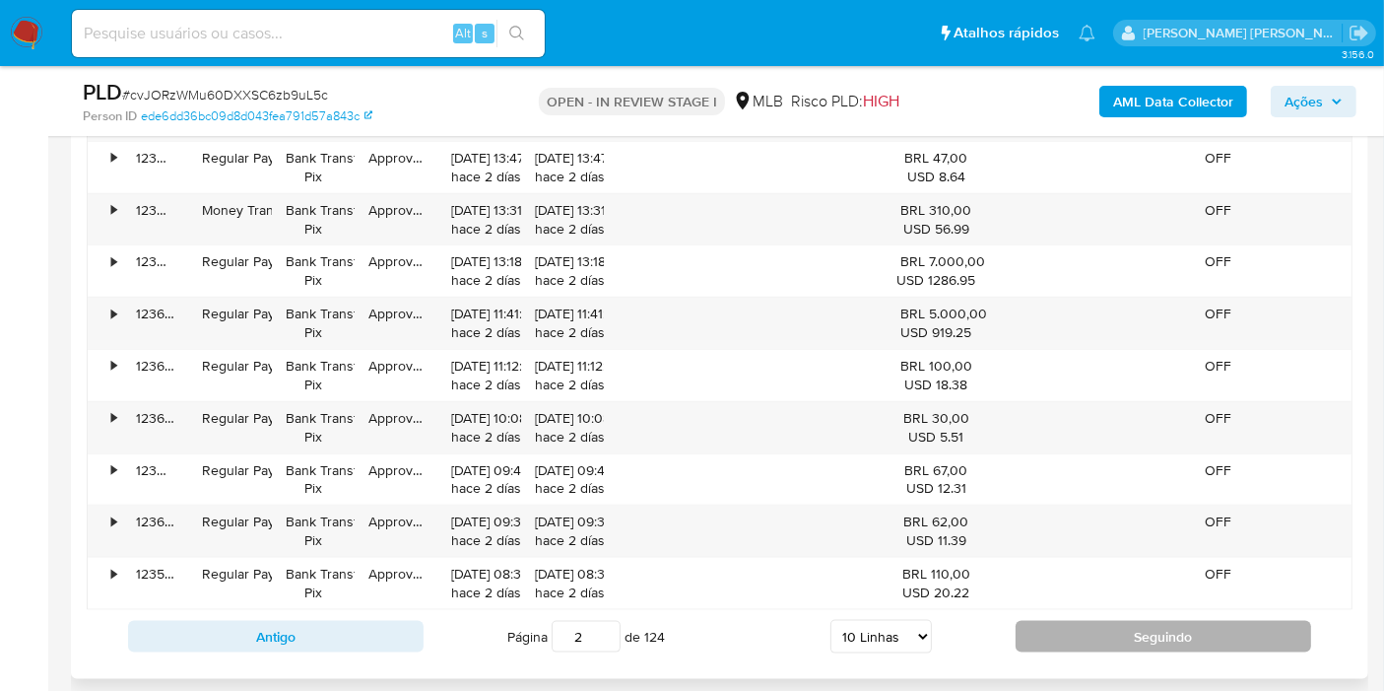
click at [1086, 621] on button "Seguindo" at bounding box center [1164, 637] width 296 height 32
click at [1076, 626] on button "Seguindo" at bounding box center [1164, 637] width 296 height 32
type input "4"
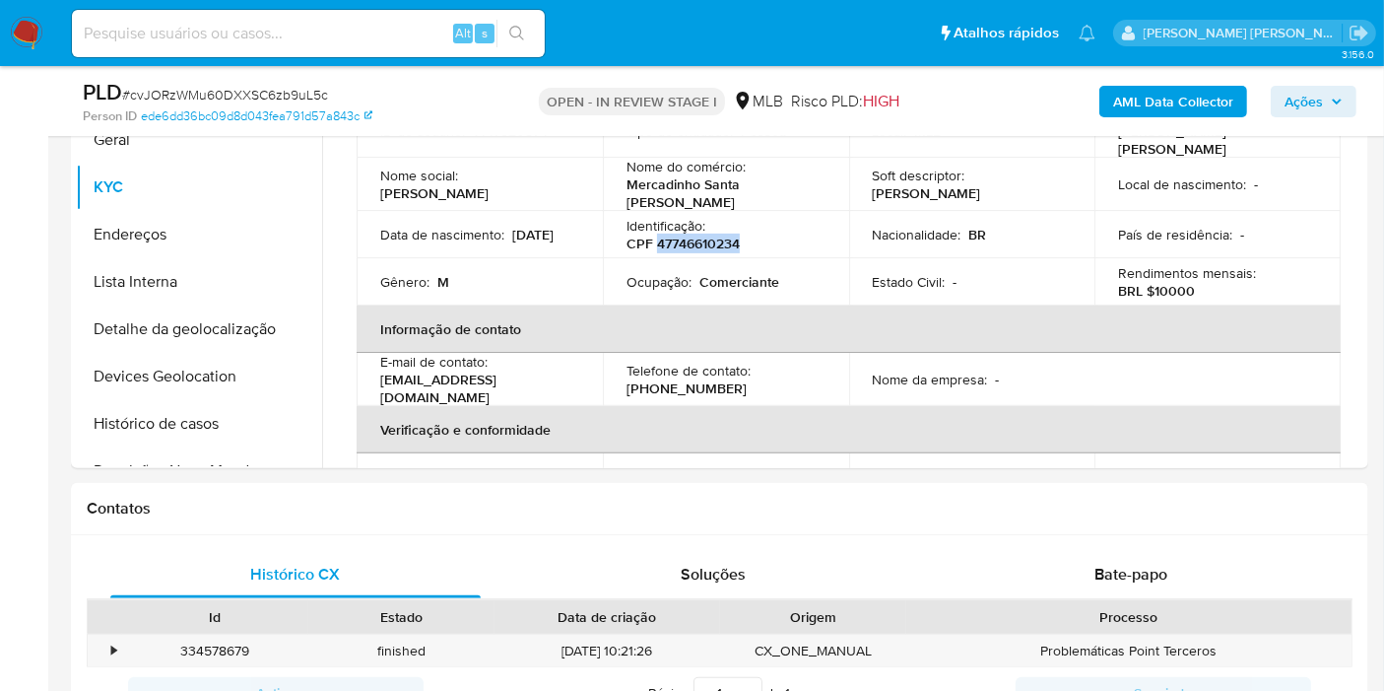
scroll to position [547, 0]
click at [164, 431] on button "Histórico de casos" at bounding box center [191, 424] width 231 height 47
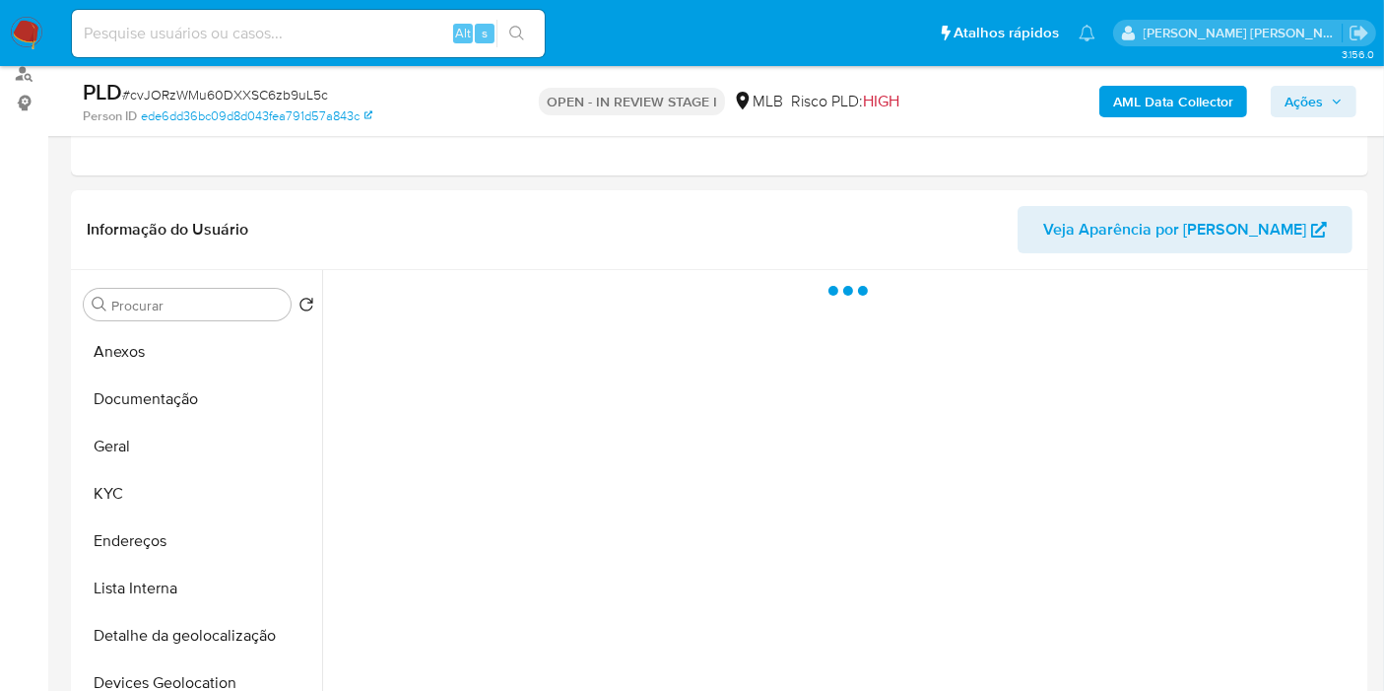
scroll to position [219, 0]
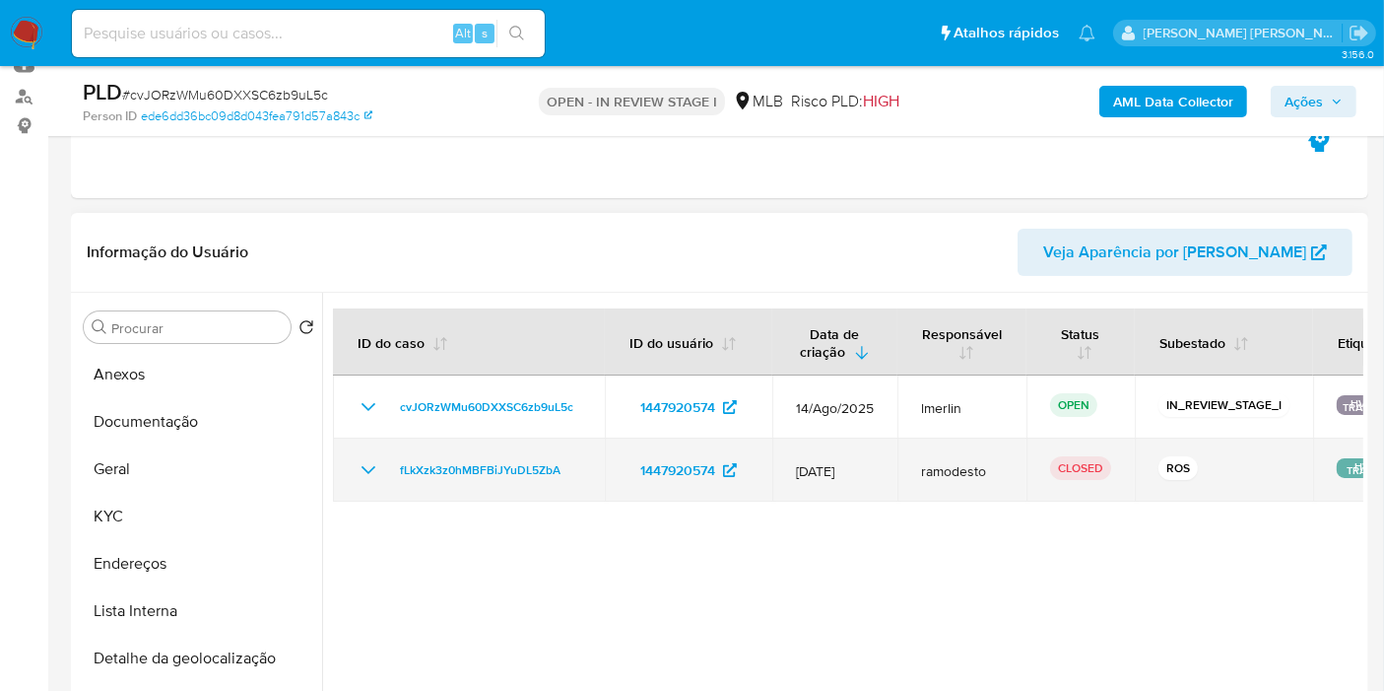
click at [360, 465] on icon "Mostrar/Ocultar" at bounding box center [369, 470] width 24 height 24
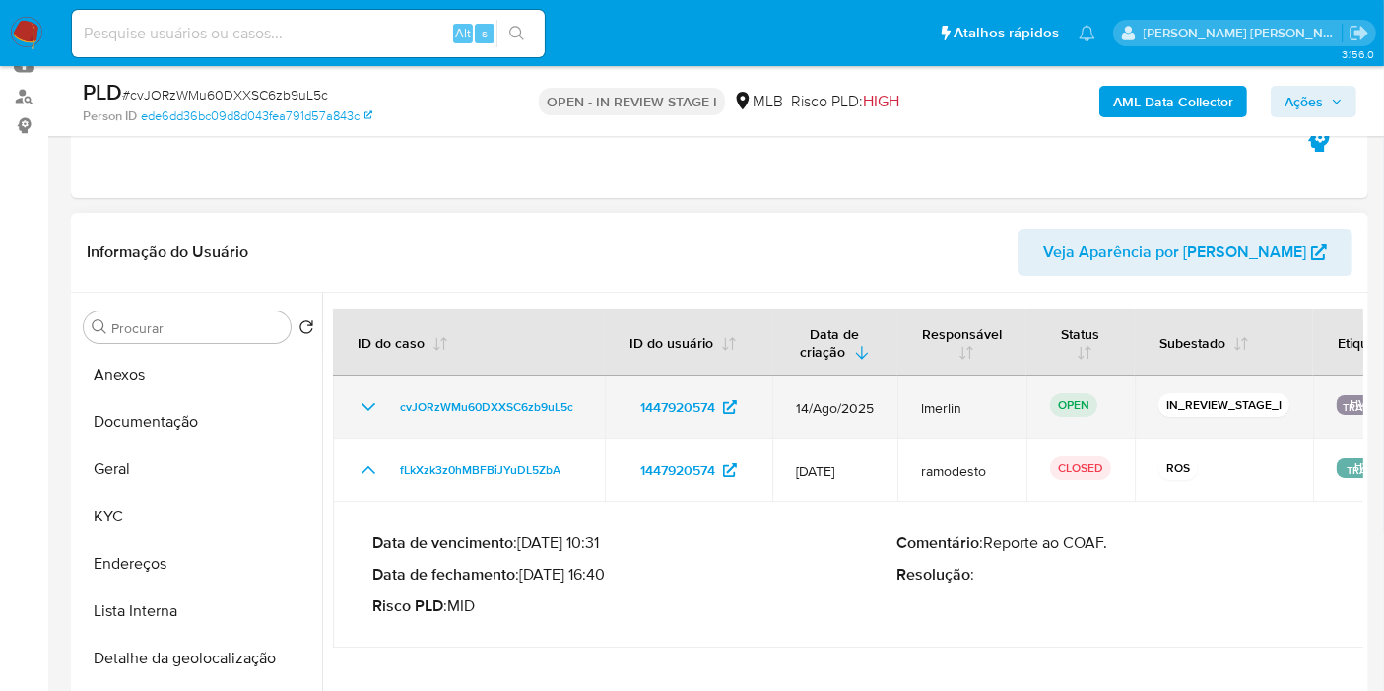
scroll to position [437, 0]
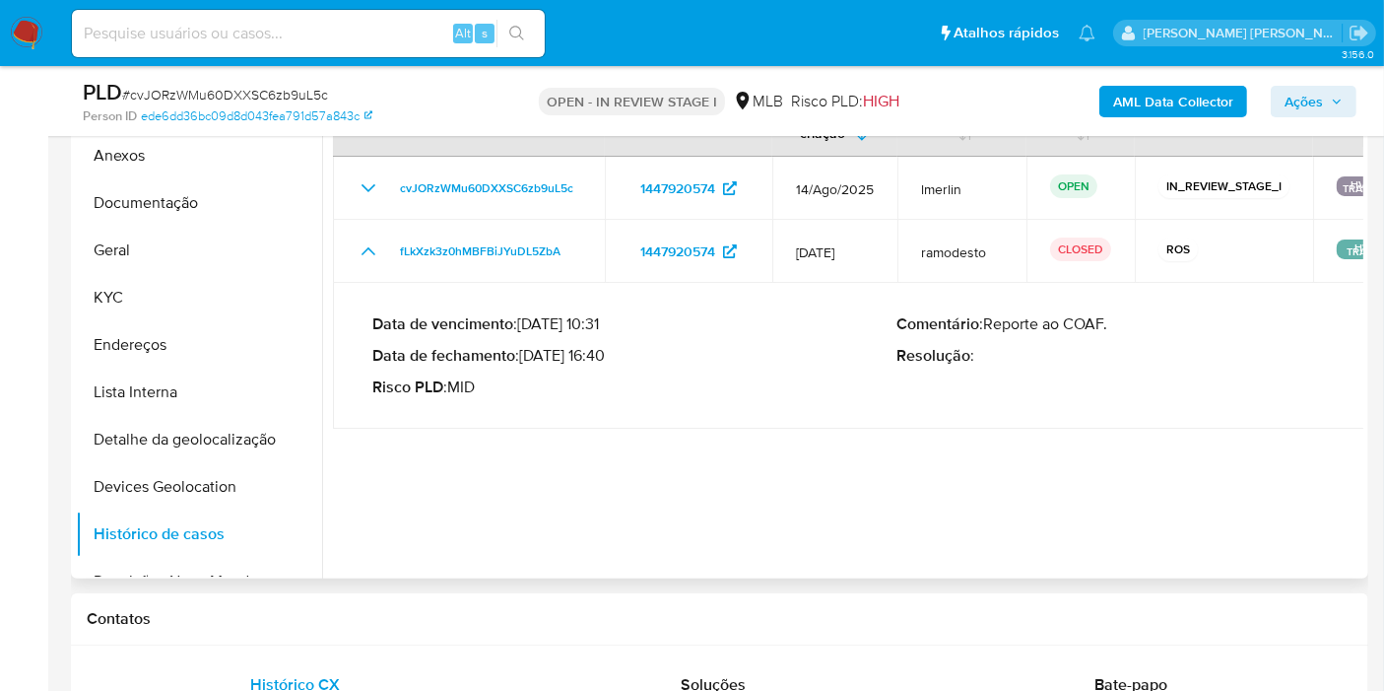
drag, startPoint x: 602, startPoint y: 357, endPoint x: 524, endPoint y: 353, distance: 77.9
click at [524, 353] on p "Data de fechamento : 05/12/2024 16:40" at bounding box center [634, 356] width 525 height 20
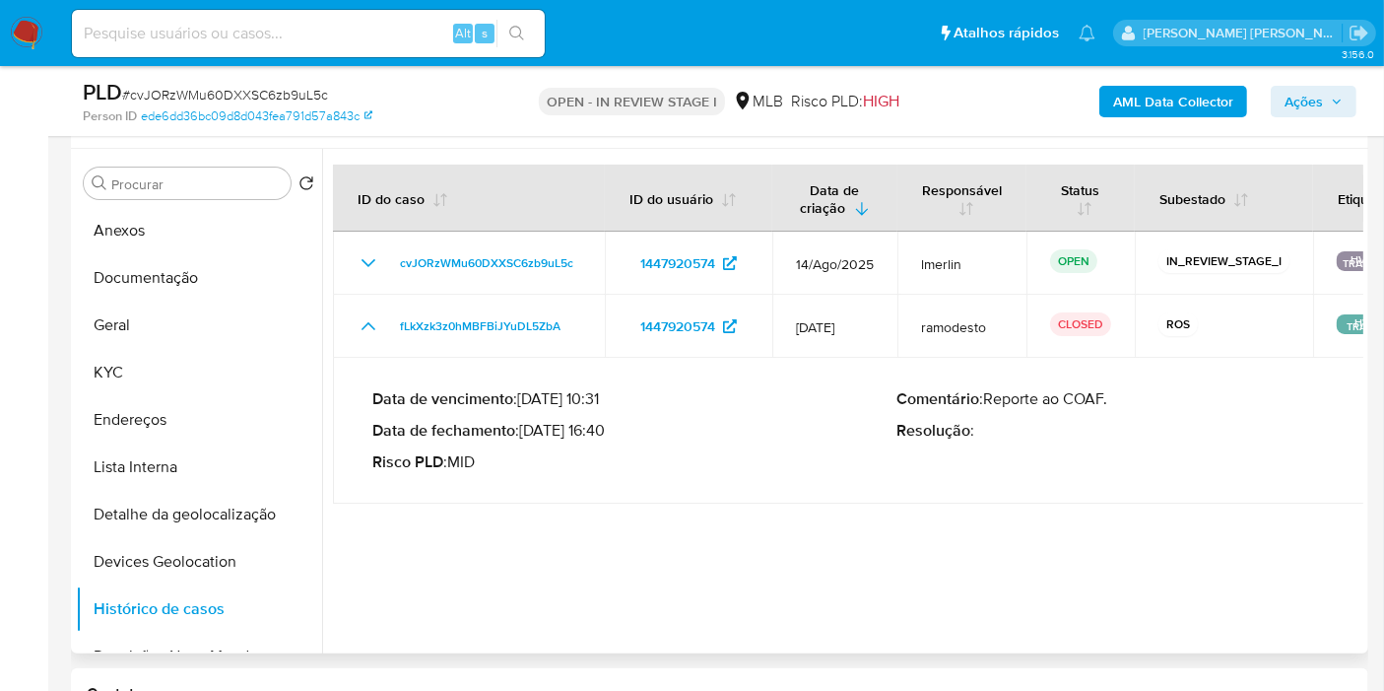
scroll to position [328, 0]
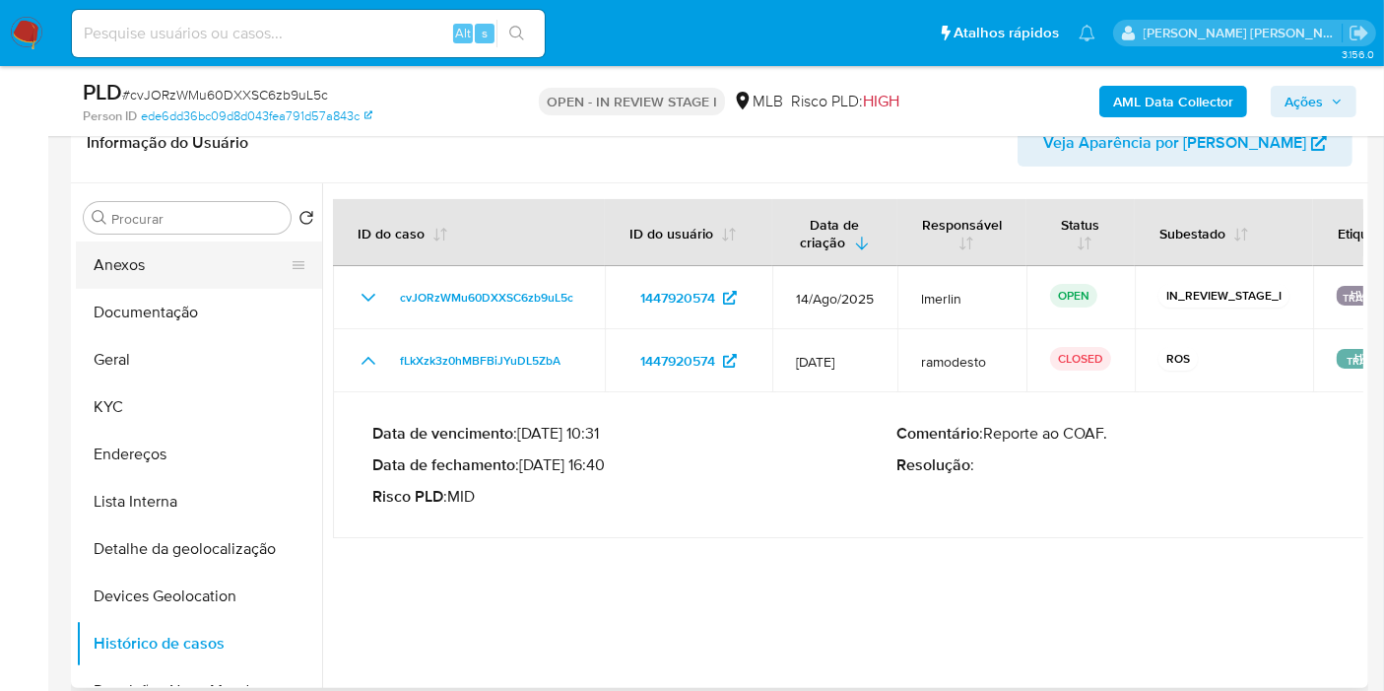
click at [219, 274] on button "Anexos" at bounding box center [191, 264] width 231 height 47
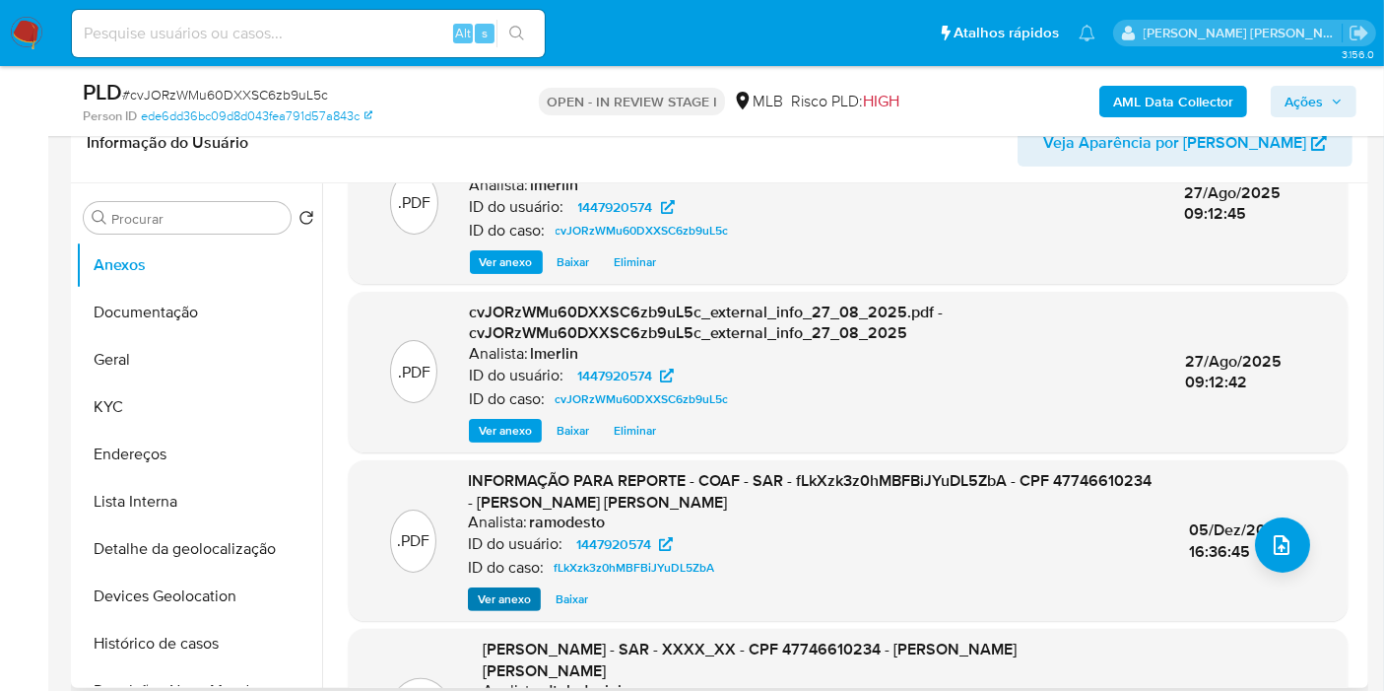
scroll to position [109, 0]
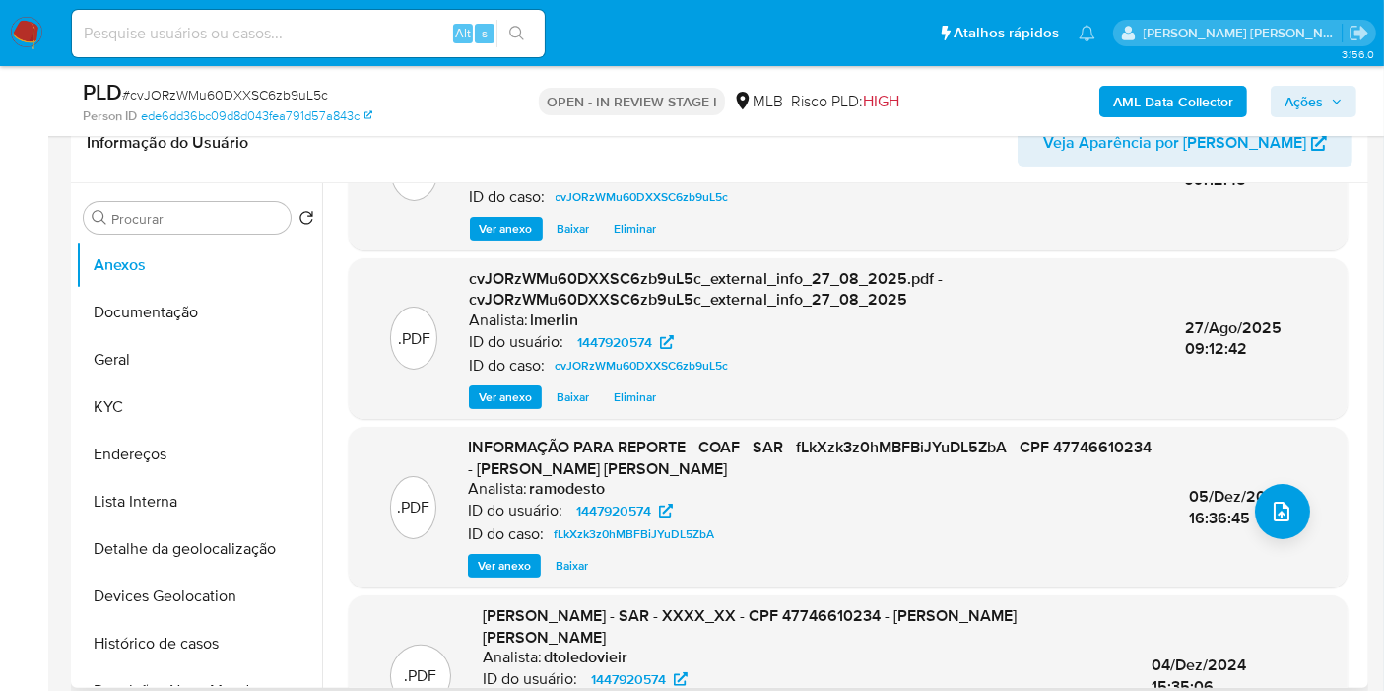
click at [514, 559] on span "Ver anexo" at bounding box center [504, 566] width 53 height 20
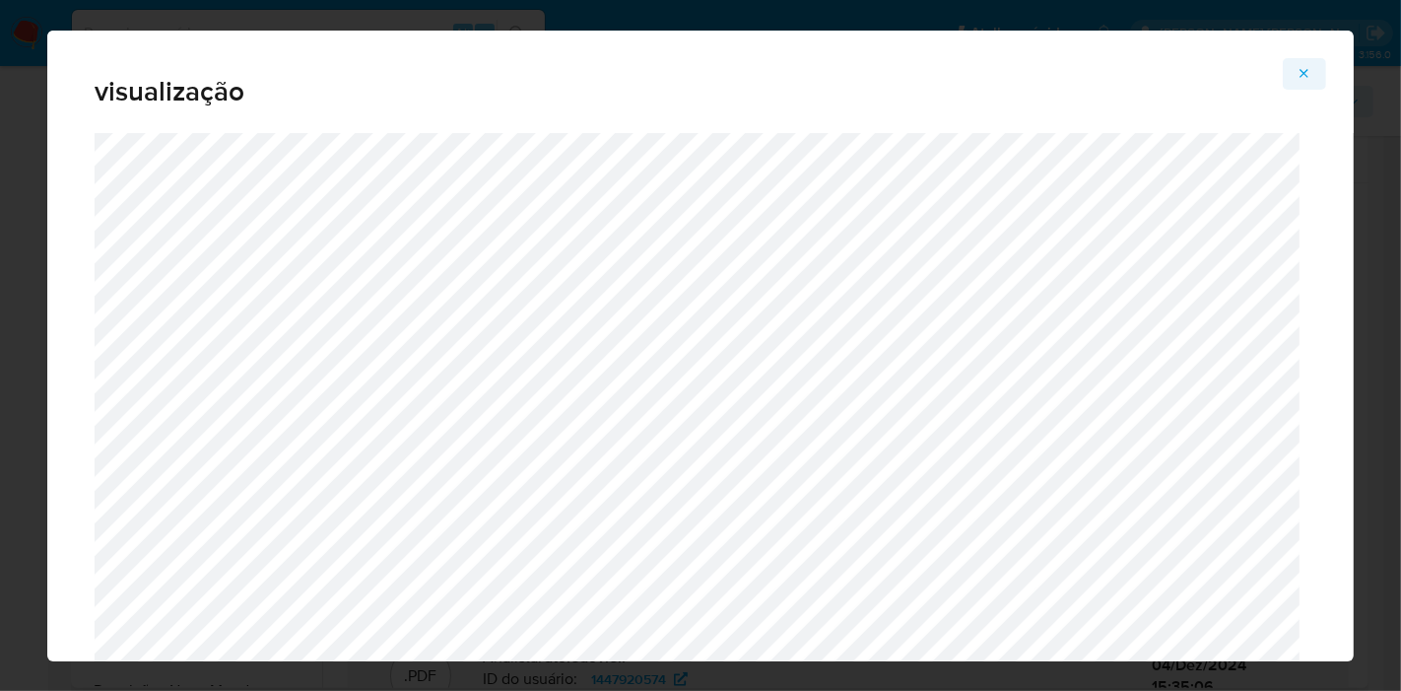
click at [1305, 74] on icon "Attachment preview" at bounding box center [1304, 73] width 9 height 9
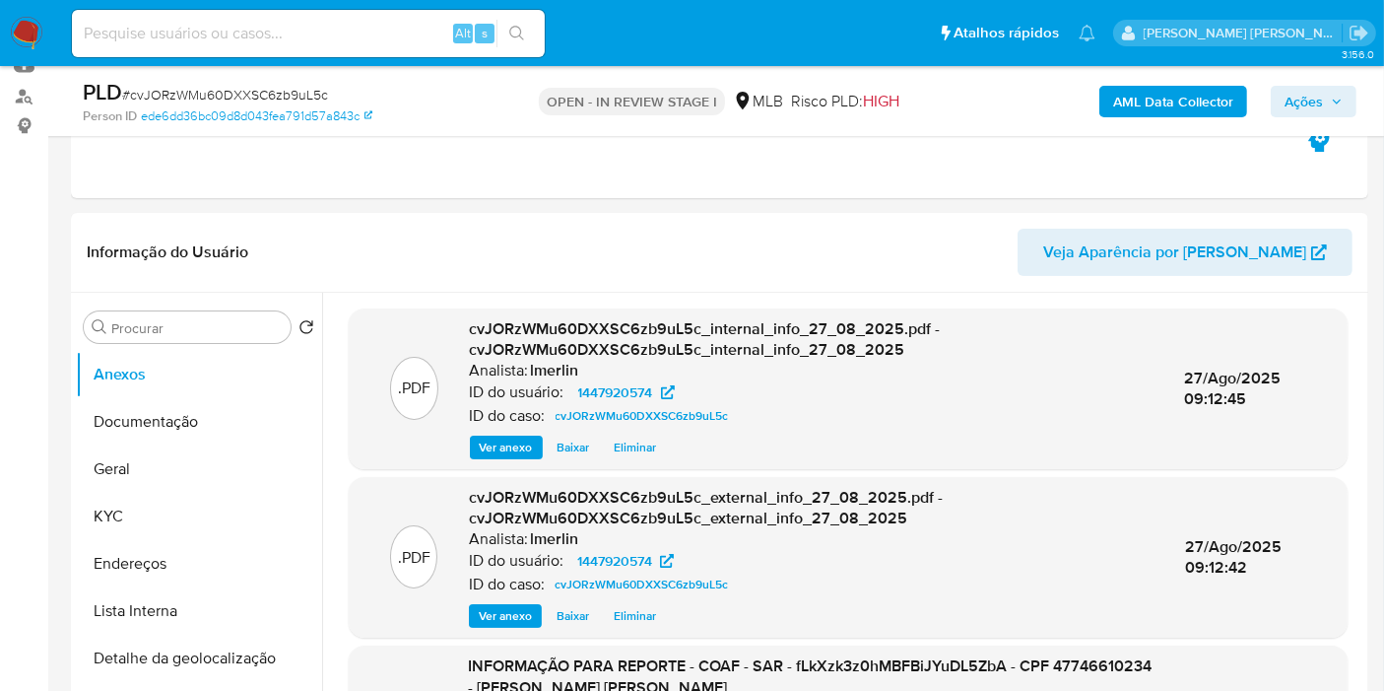
scroll to position [0, 0]
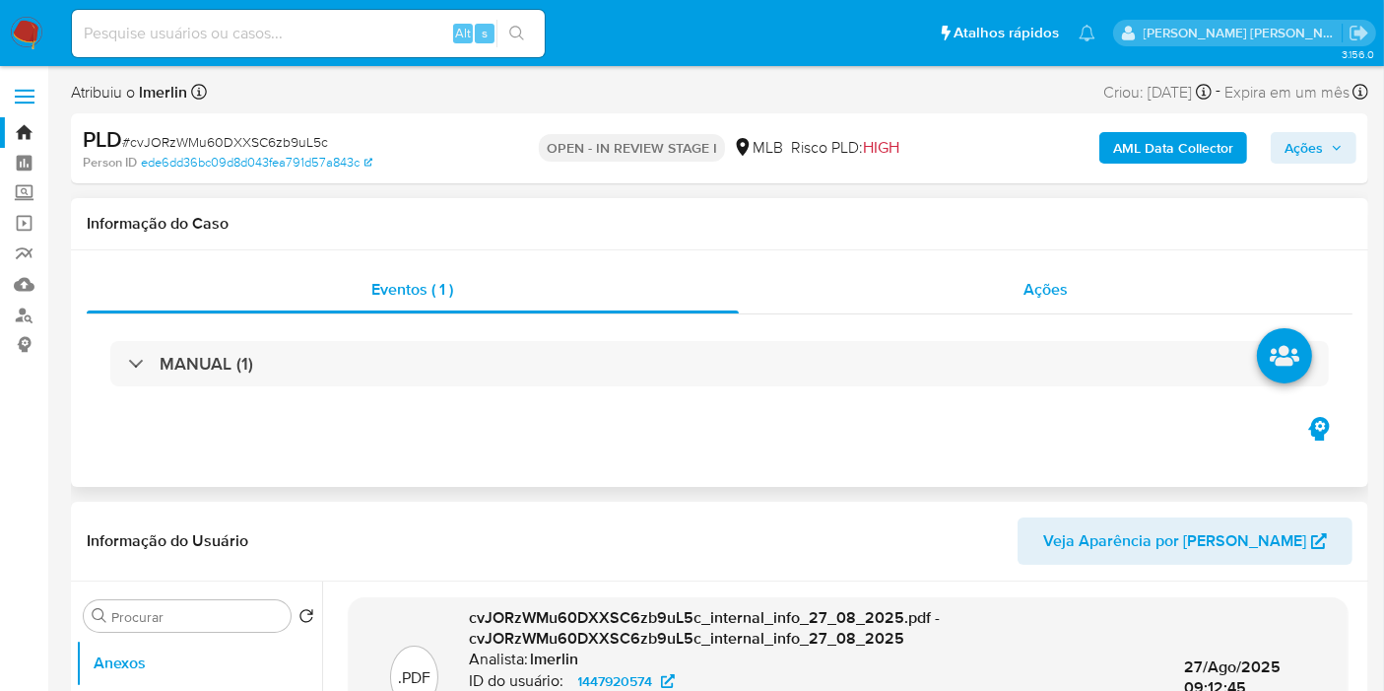
click at [1111, 266] on div "Ações" at bounding box center [1046, 289] width 615 height 47
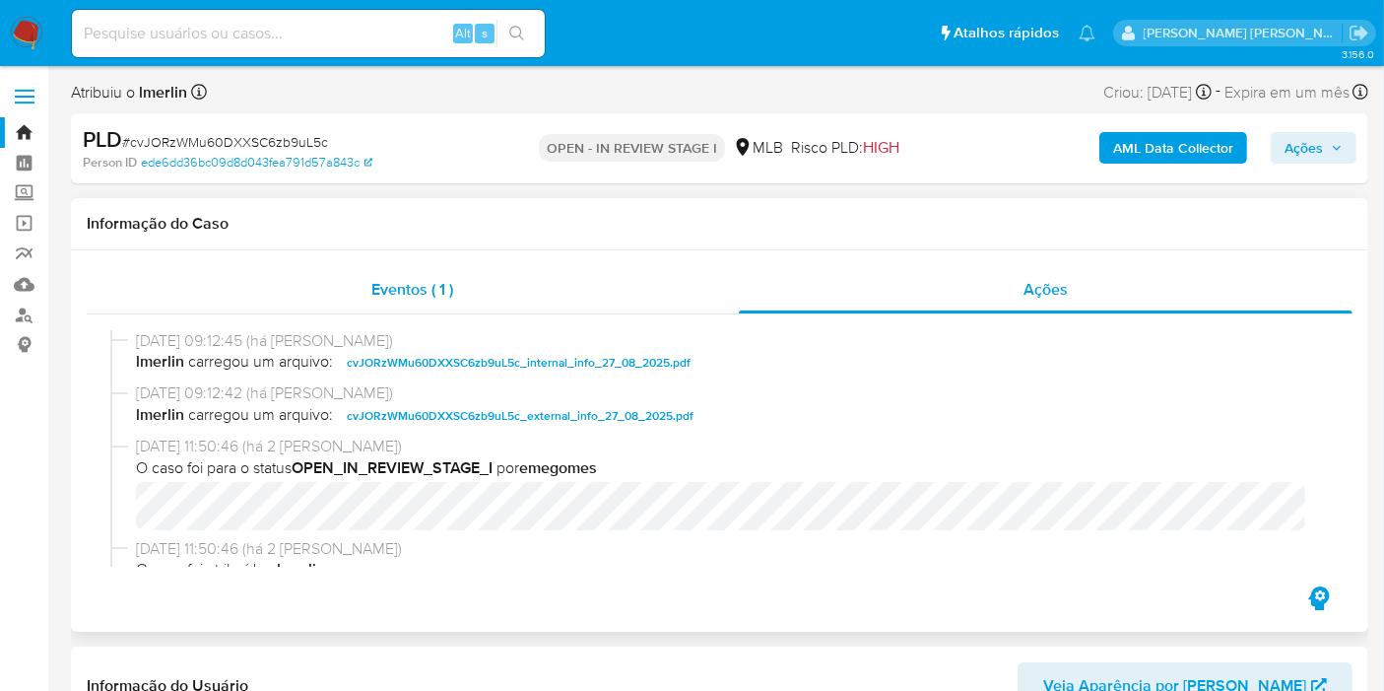
click at [596, 278] on div "Eventos ( 1 )" at bounding box center [413, 289] width 652 height 47
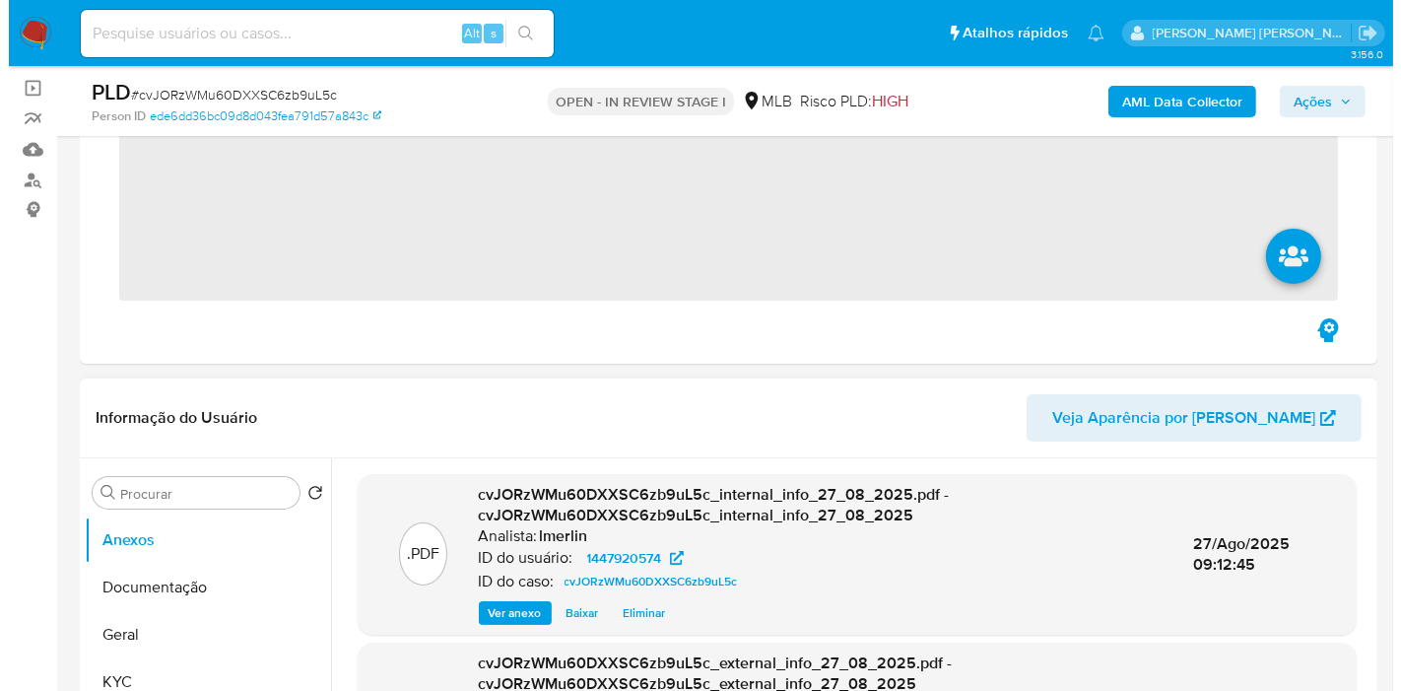
scroll to position [328, 0]
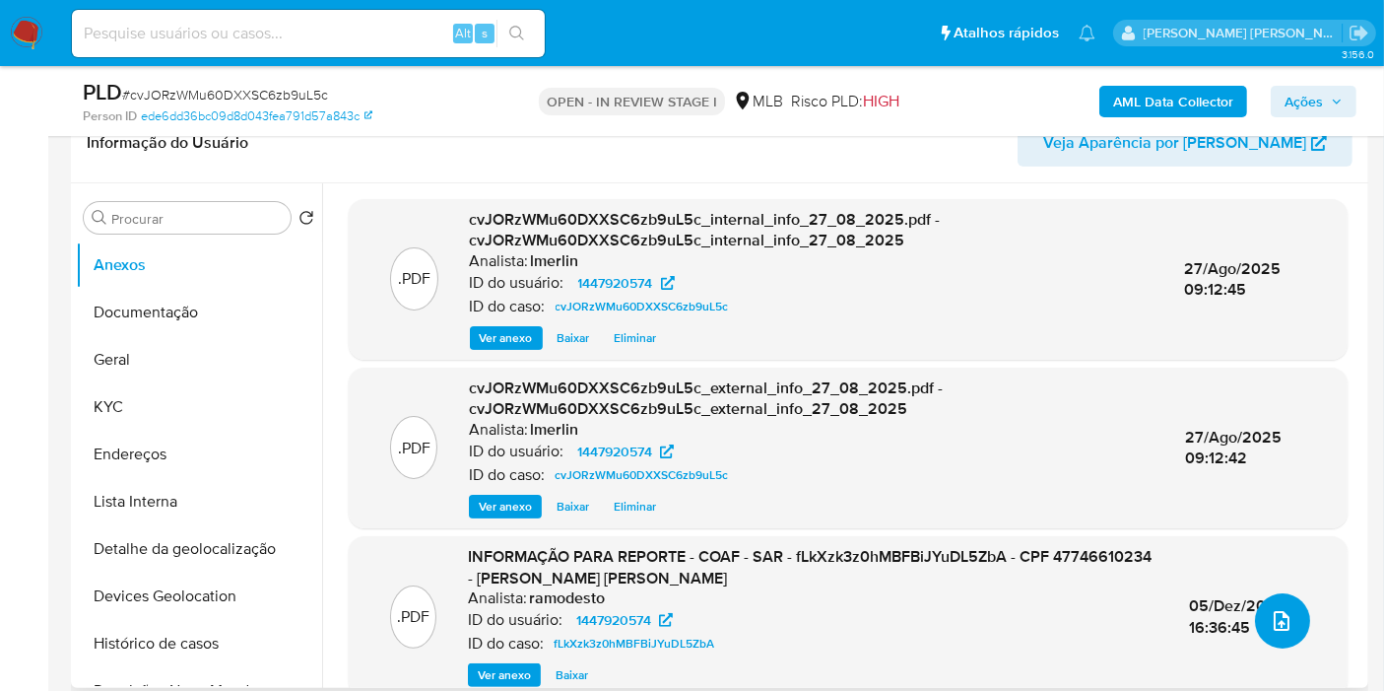
click at [1270, 609] on span "upload-file" at bounding box center [1282, 621] width 24 height 24
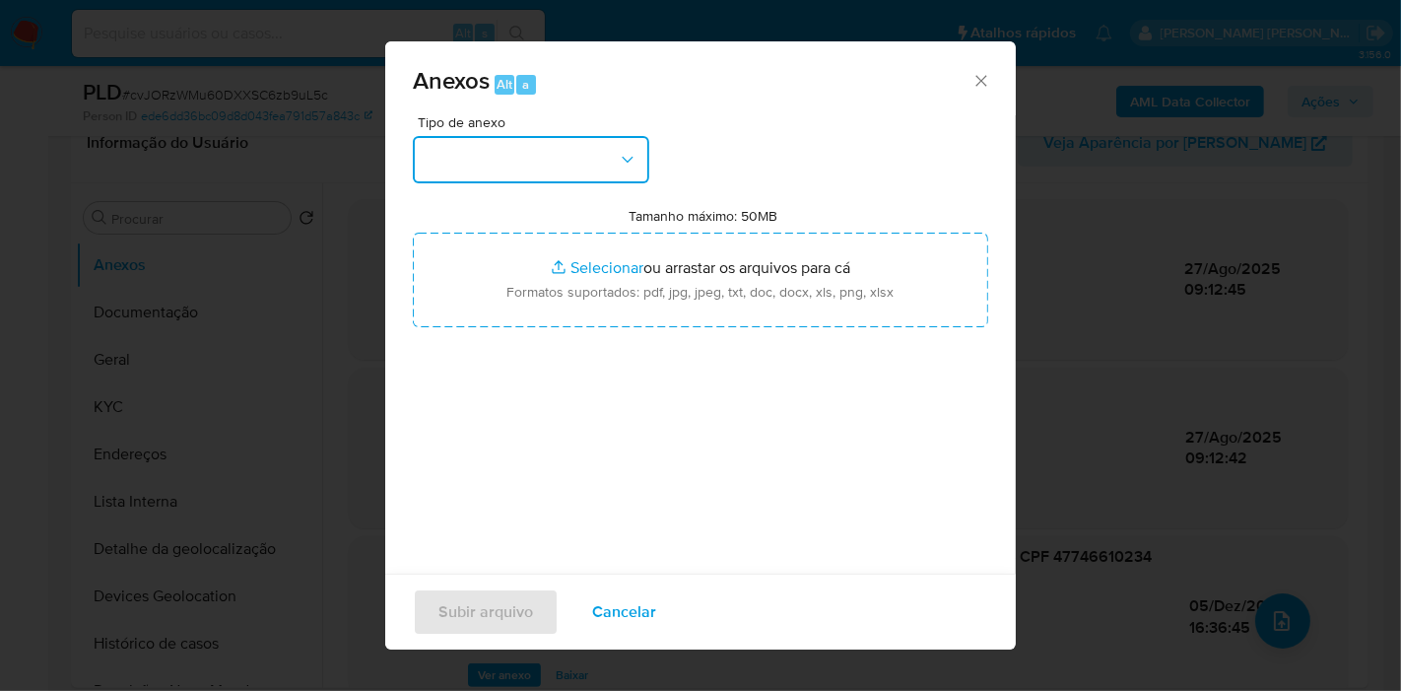
click at [548, 136] on button "button" at bounding box center [531, 159] width 236 height 47
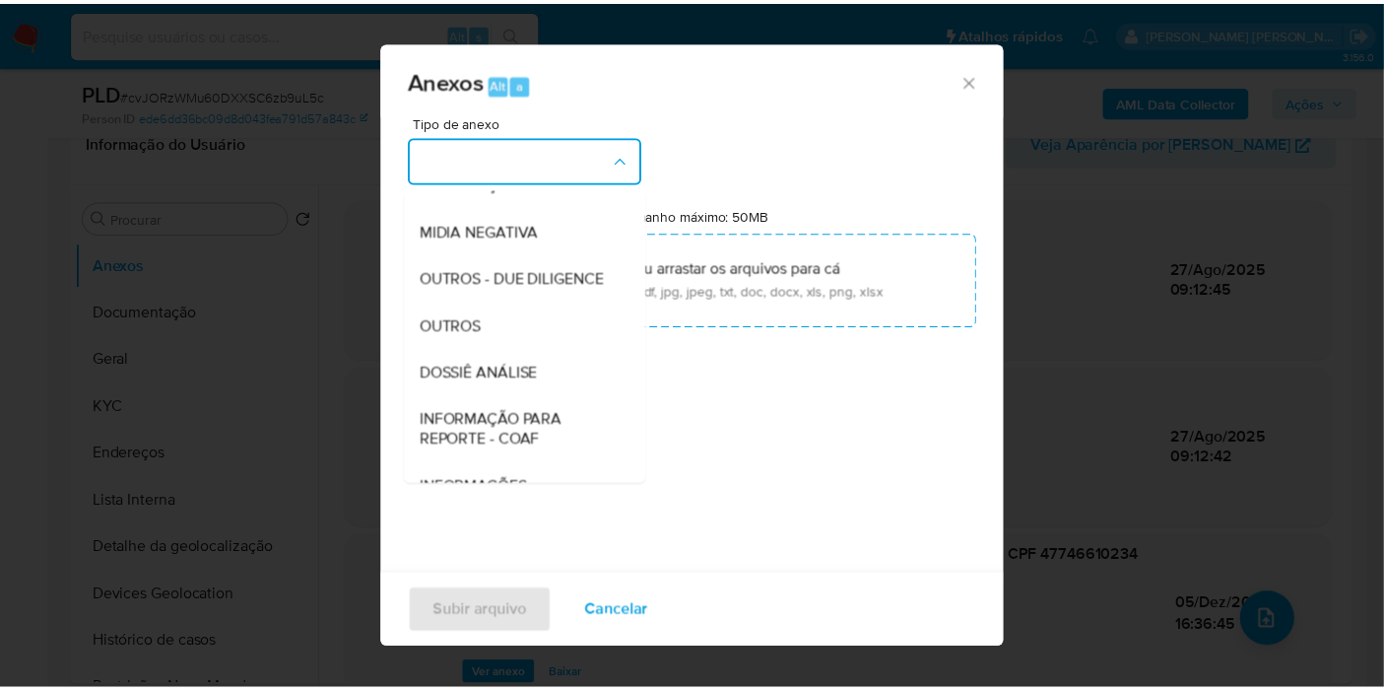
scroll to position [219, 0]
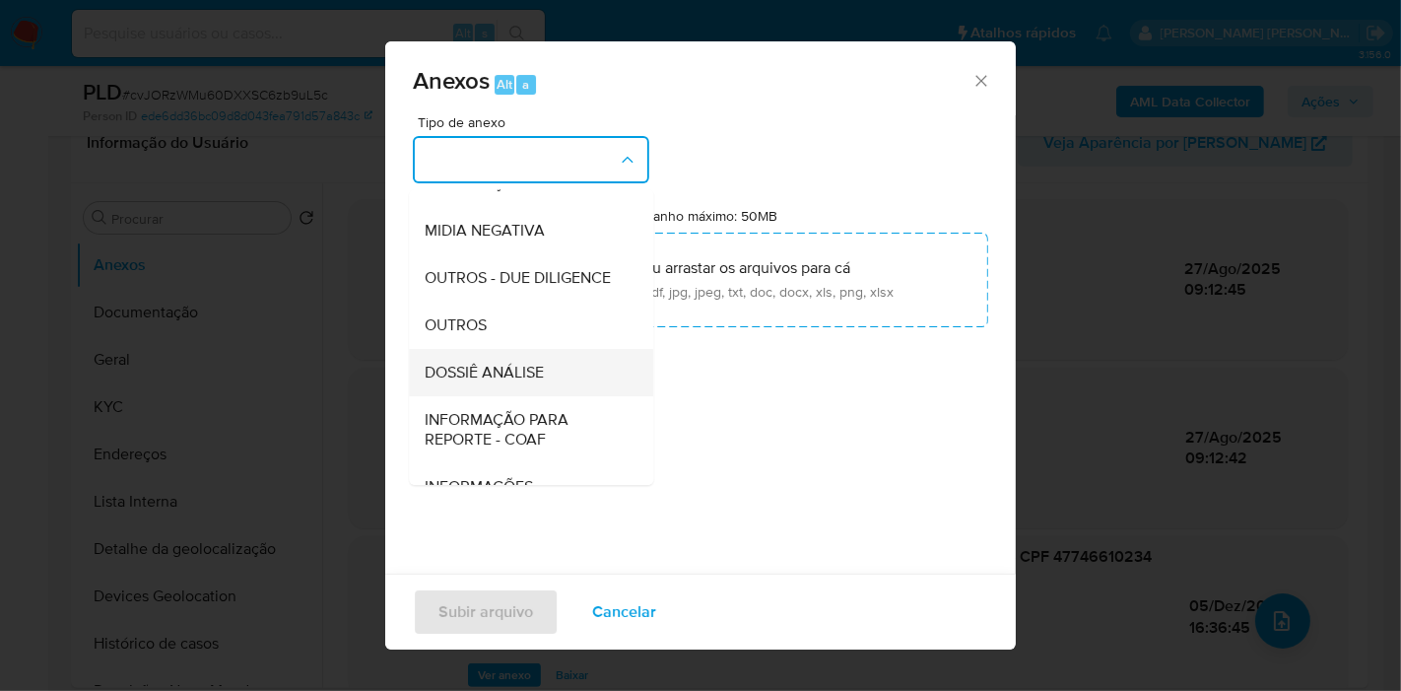
click at [475, 382] on span "DOSSIÊ ANÁLISE" at bounding box center [484, 373] width 119 height 20
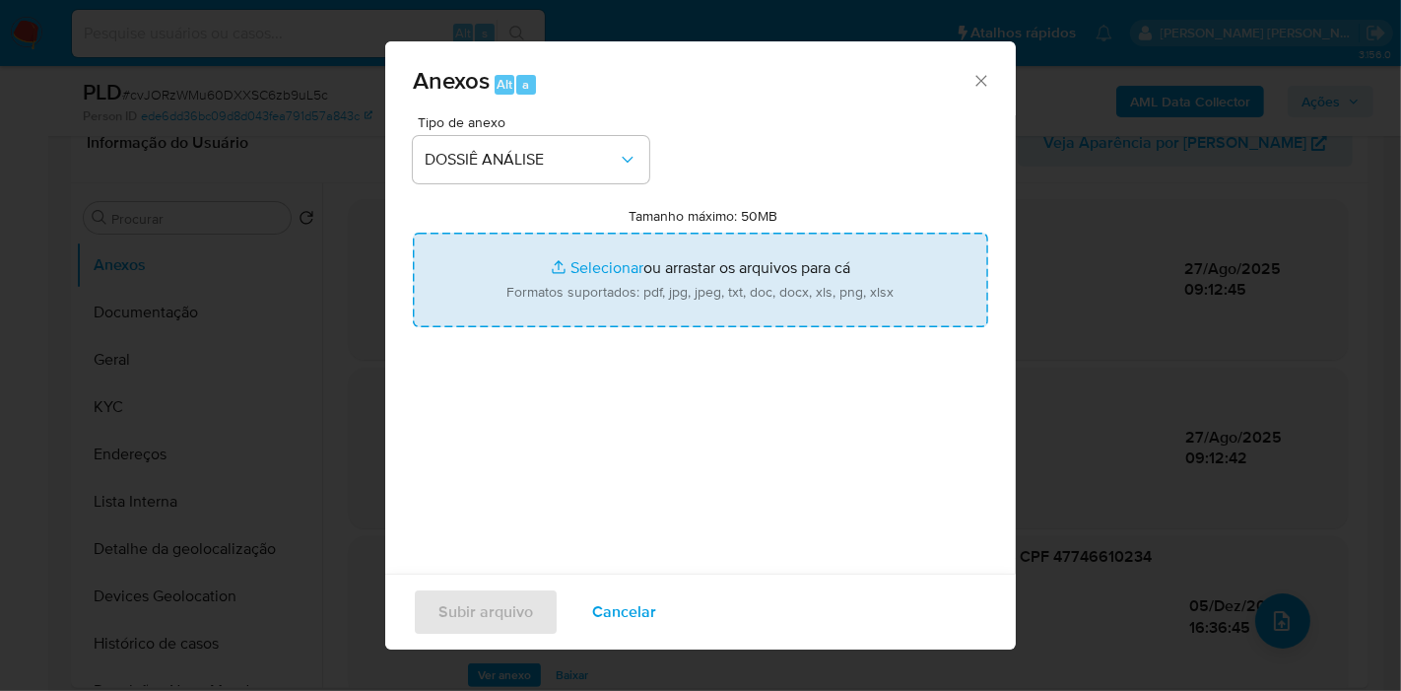
click at [621, 251] on input "Tamanho máximo: 50MB Selecionar arquivos" at bounding box center [700, 279] width 575 height 95
type input "C:\fakepath\2º SAR - XXX - CPF 47746610234 - EDISON MENDES DE FREITAS.pdf"
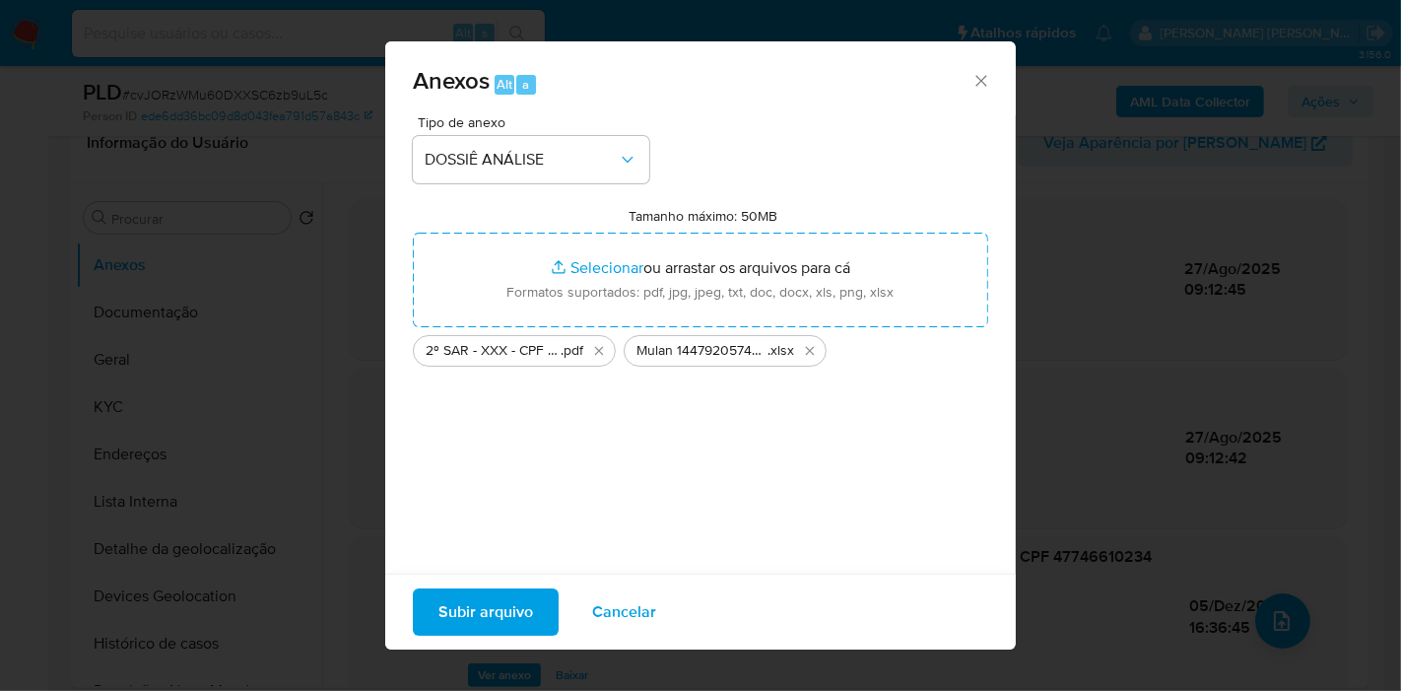
click at [505, 612] on span "Subir arquivo" at bounding box center [485, 611] width 95 height 43
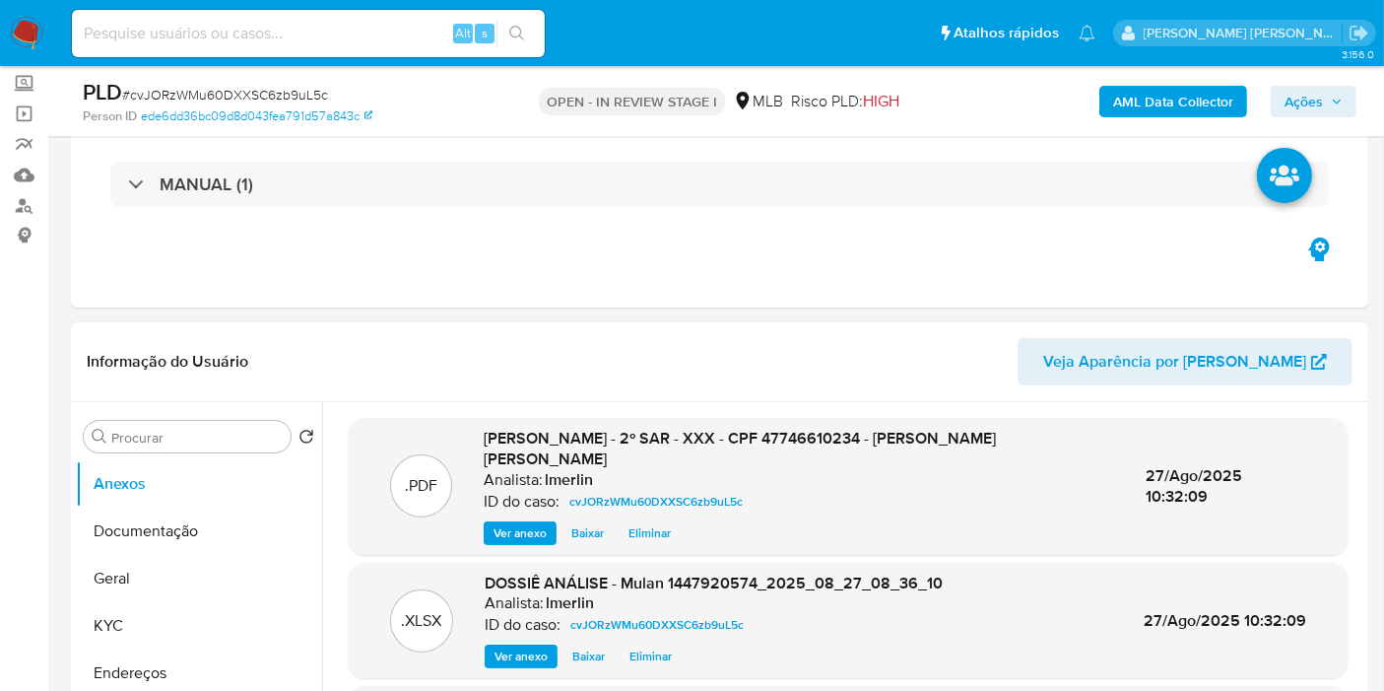
scroll to position [109, 0]
click at [762, 367] on header "Informação do Usuário Veja Aparência por Pessoa" at bounding box center [720, 361] width 1266 height 47
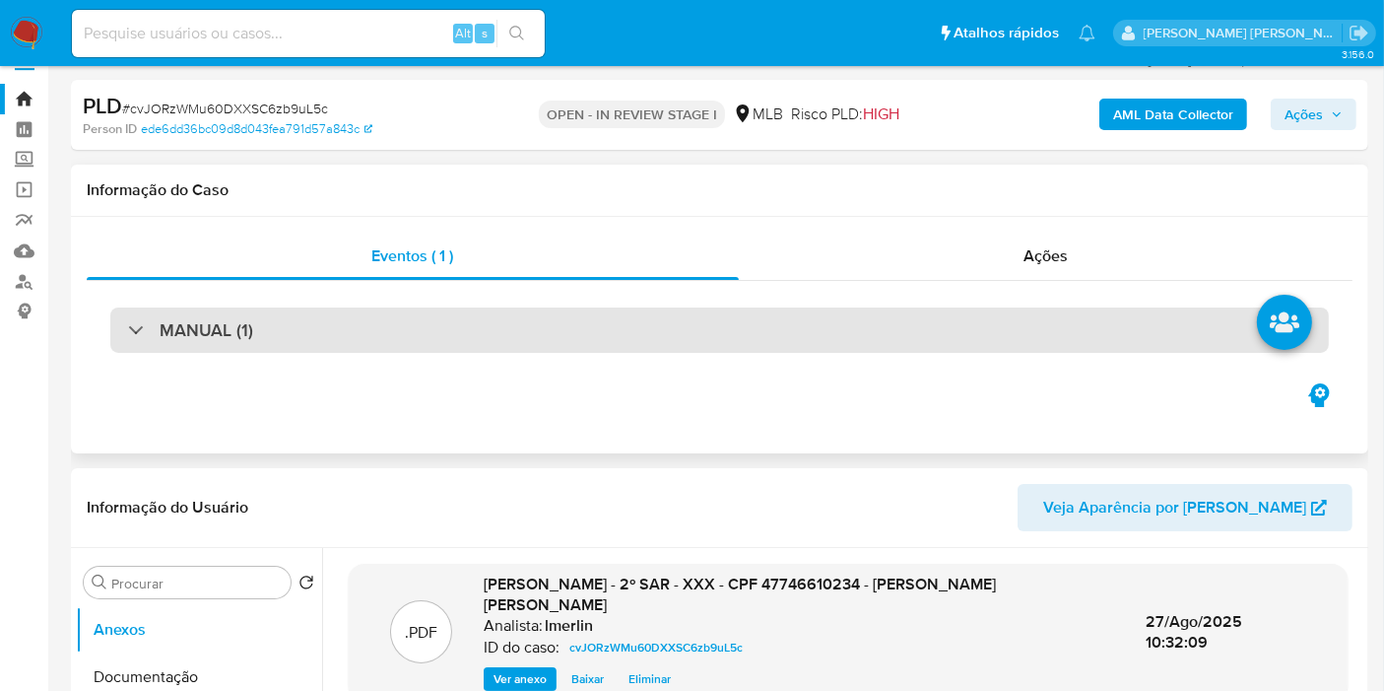
scroll to position [0, 0]
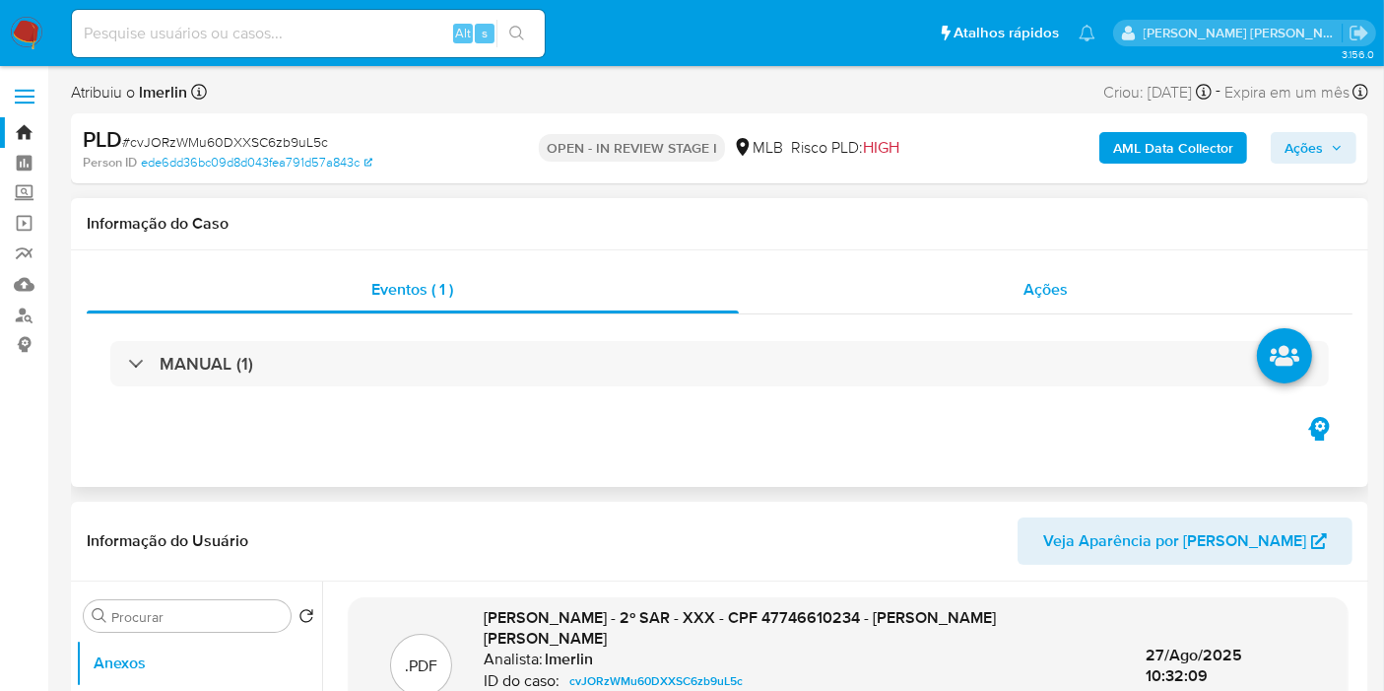
click at [1067, 298] on span "Ações" at bounding box center [1046, 289] width 44 height 23
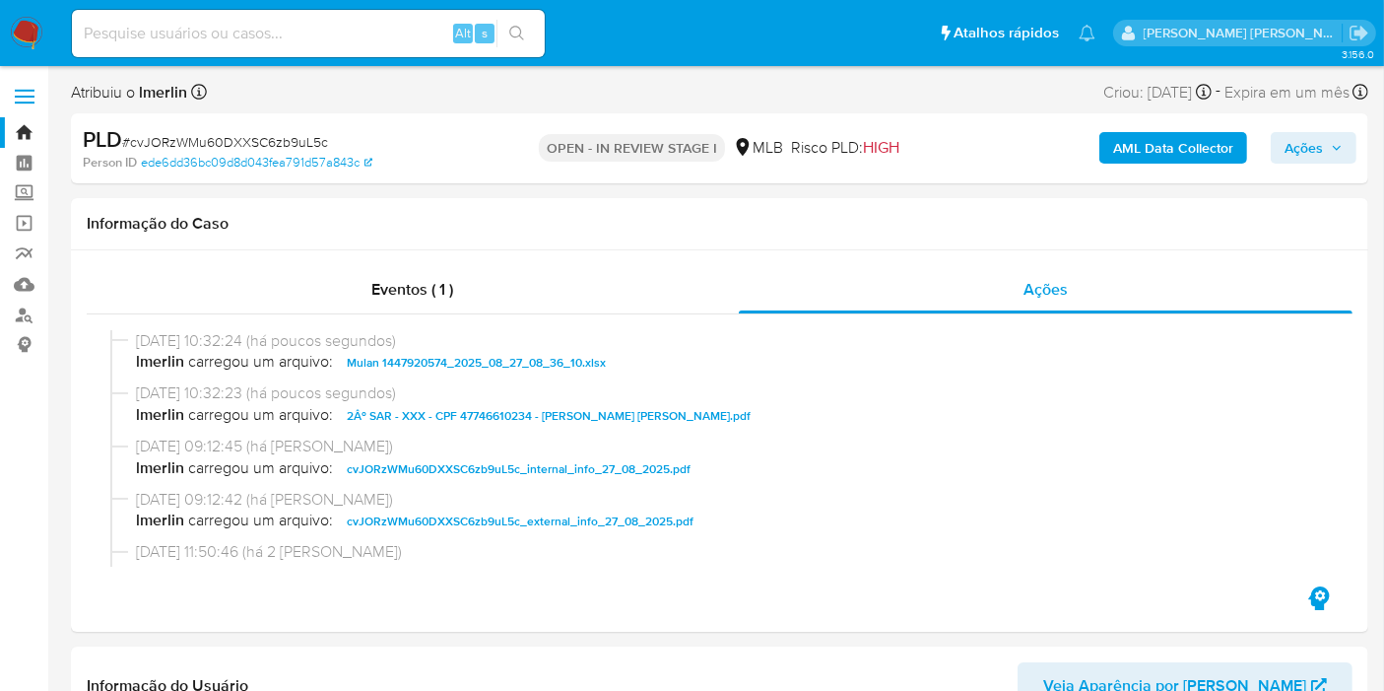
click at [1303, 163] on span "Ações" at bounding box center [1304, 148] width 38 height 32
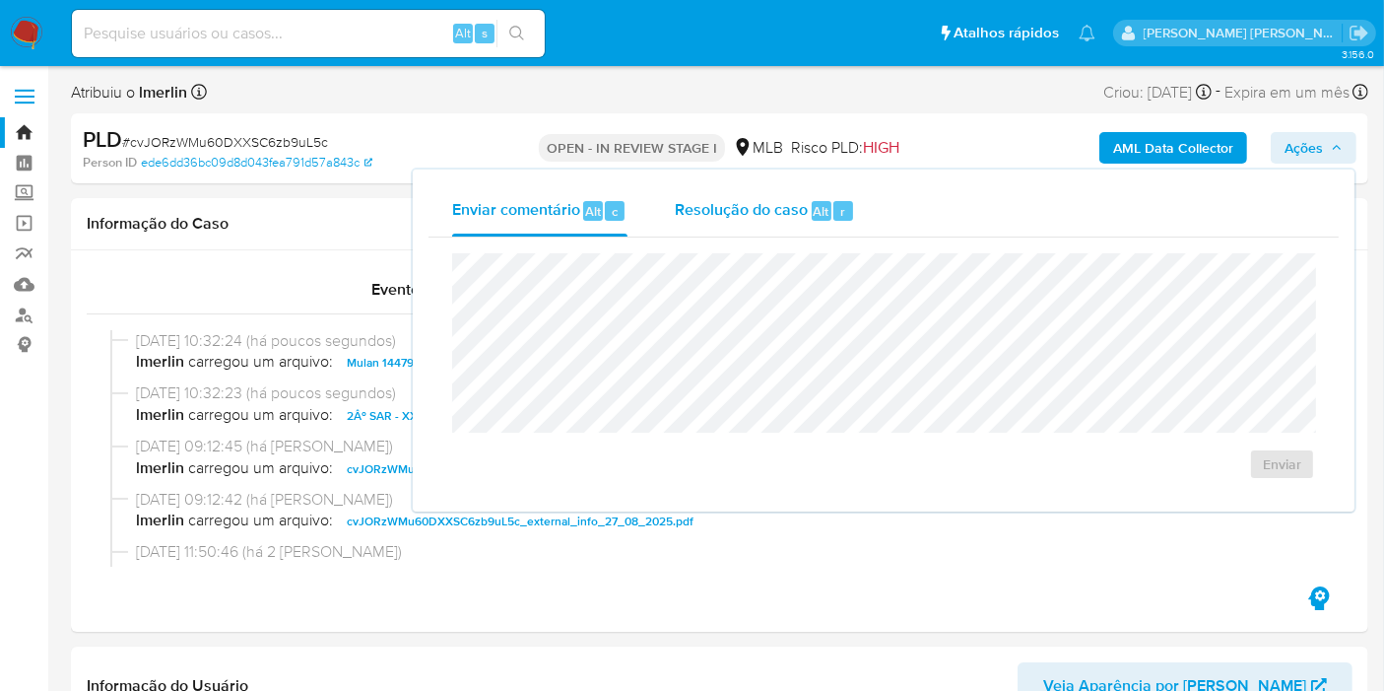
click at [743, 226] on div "Resolução do caso Alt r" at bounding box center [765, 210] width 180 height 51
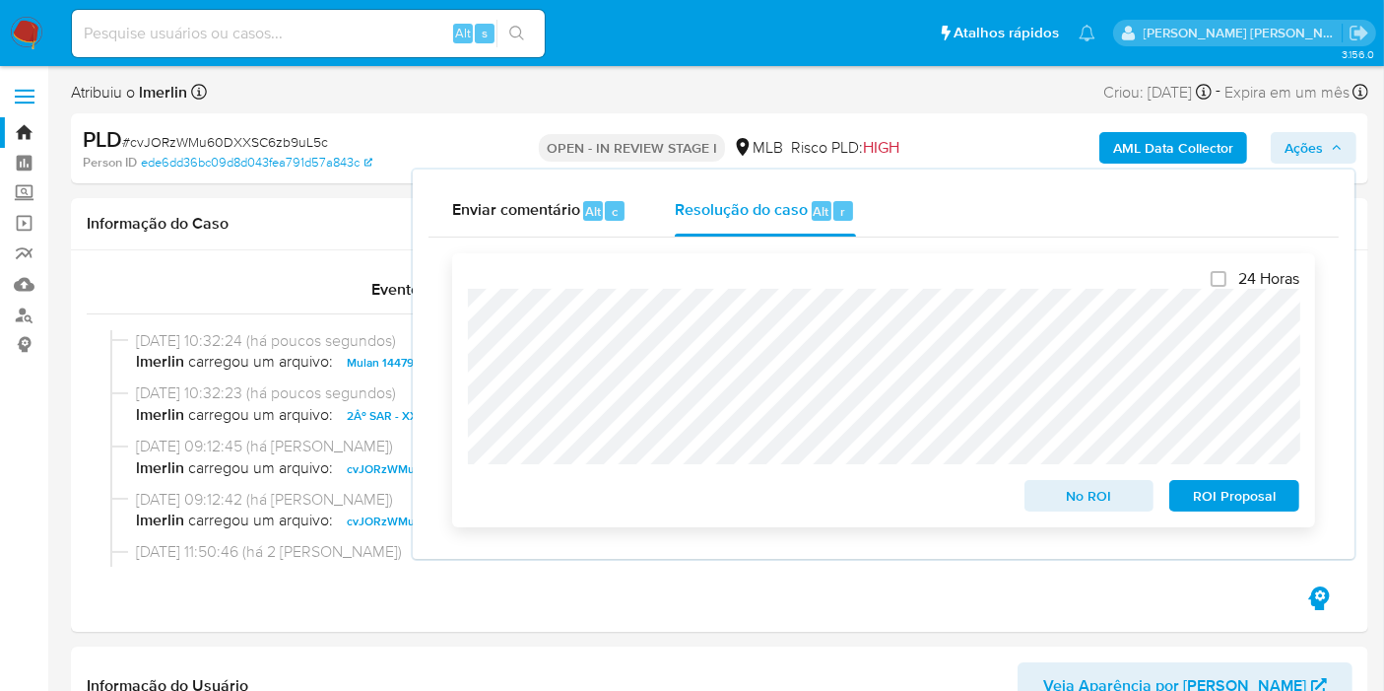
click at [1227, 509] on span "ROI Proposal" at bounding box center [1234, 496] width 102 height 28
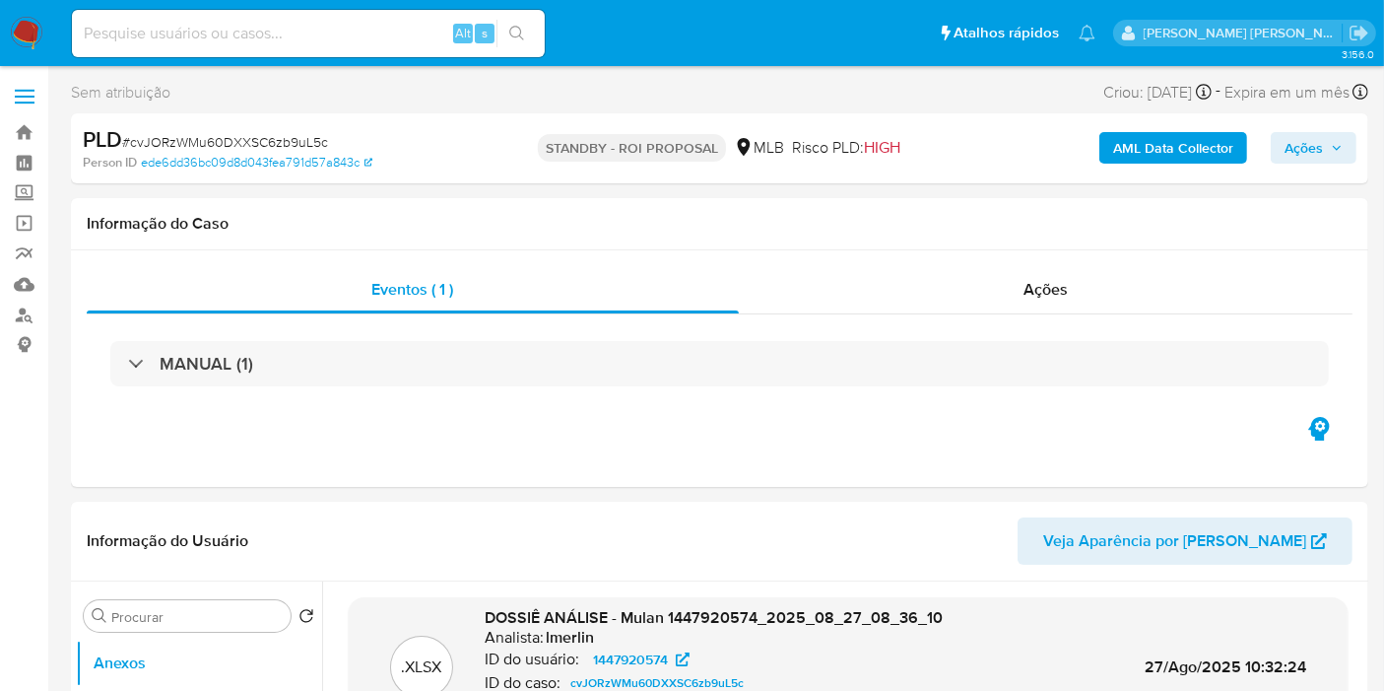
select select "10"
click at [245, 34] on input at bounding box center [308, 34] width 473 height 26
paste input "caibS18lriEKFFFim3ZPB7Tn"
type input "caibS18lriEKFFFim3ZPB7Tn"
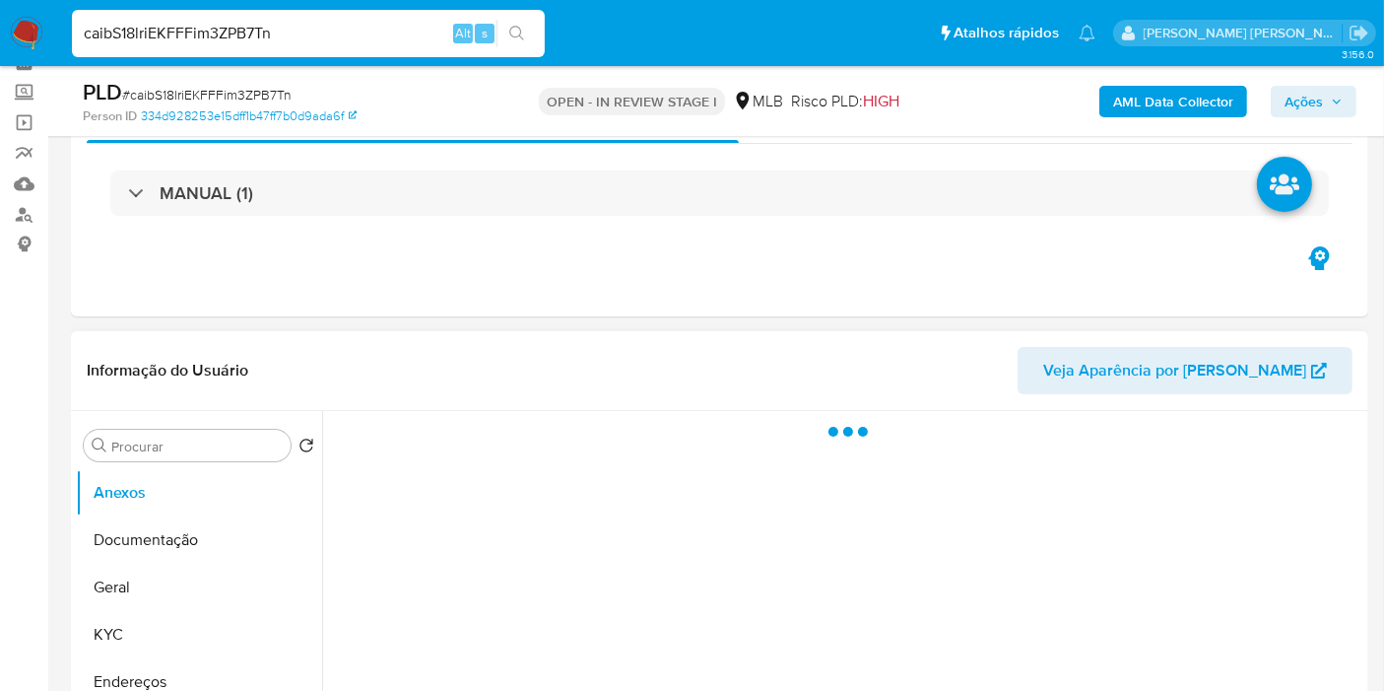
scroll to position [328, 0]
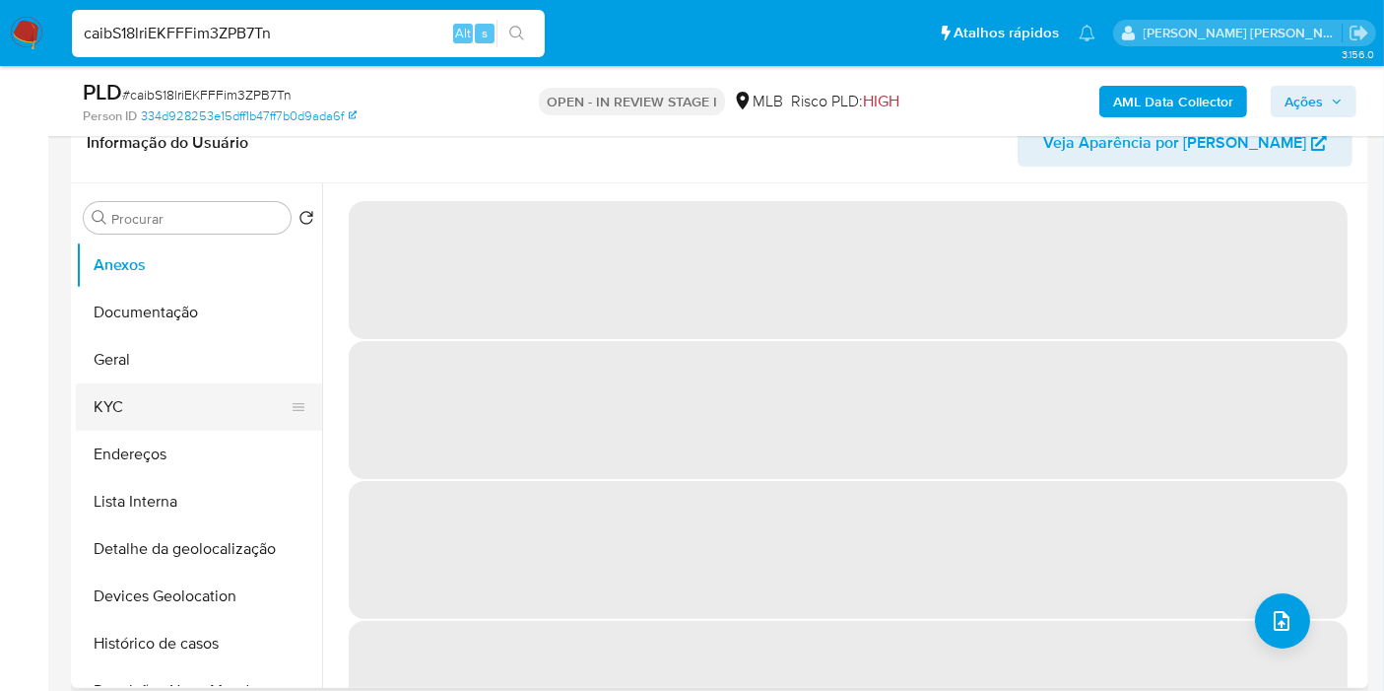
click at [192, 391] on button "KYC" at bounding box center [191, 406] width 231 height 47
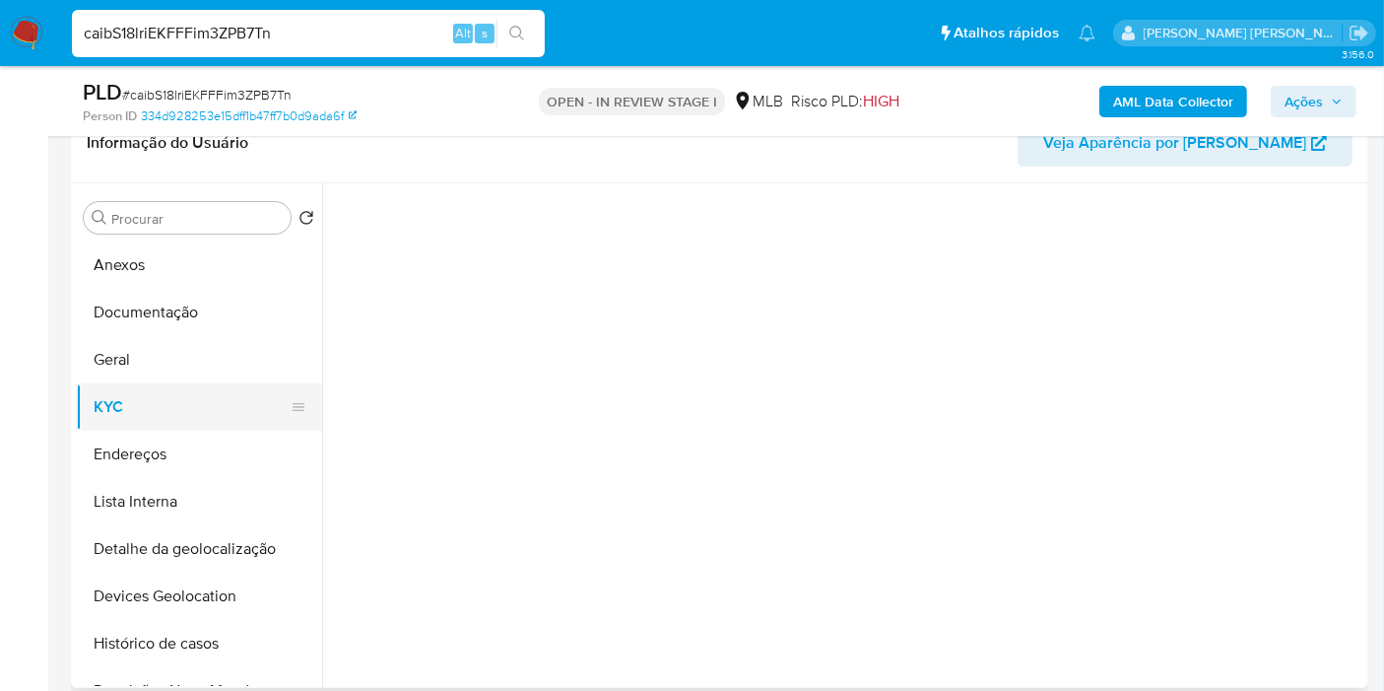
select select "10"
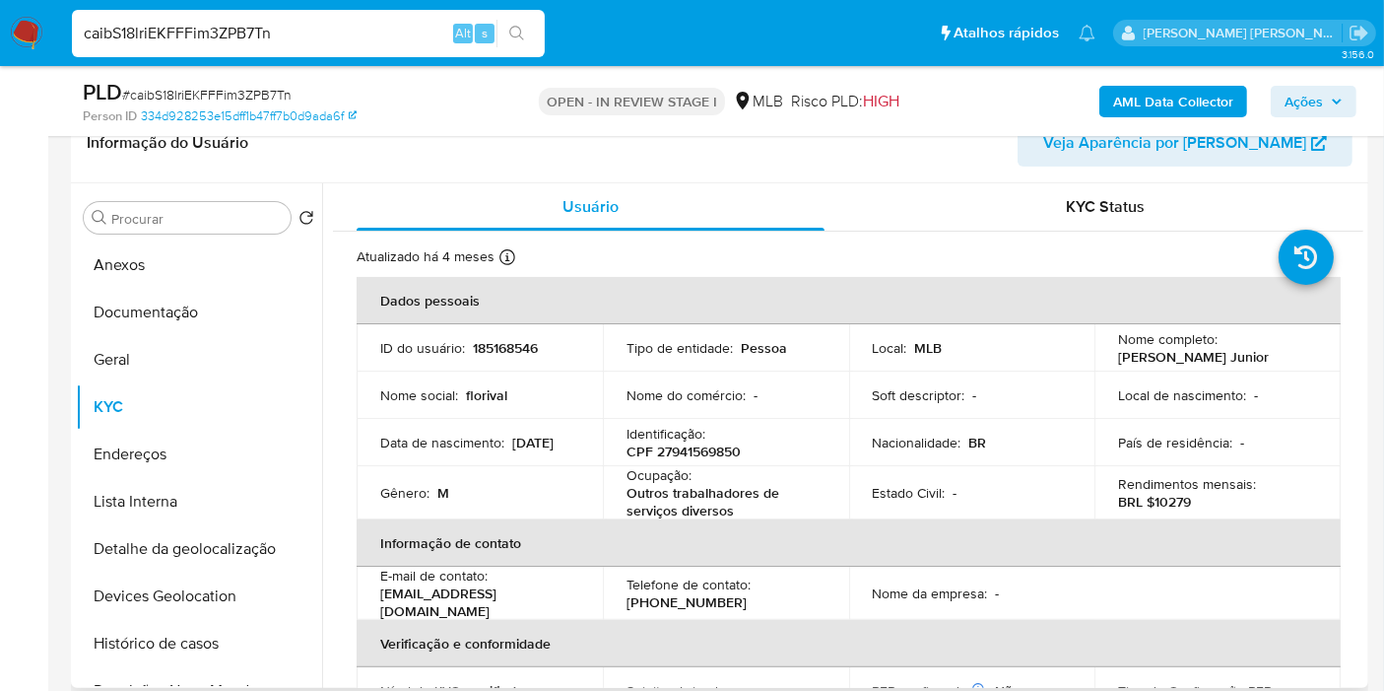
click at [704, 460] on td "Identificação : CPF 27941569850" at bounding box center [726, 442] width 246 height 47
click at [705, 450] on p "CPF 27941569850" at bounding box center [684, 451] width 114 height 18
copy p "27941569850"
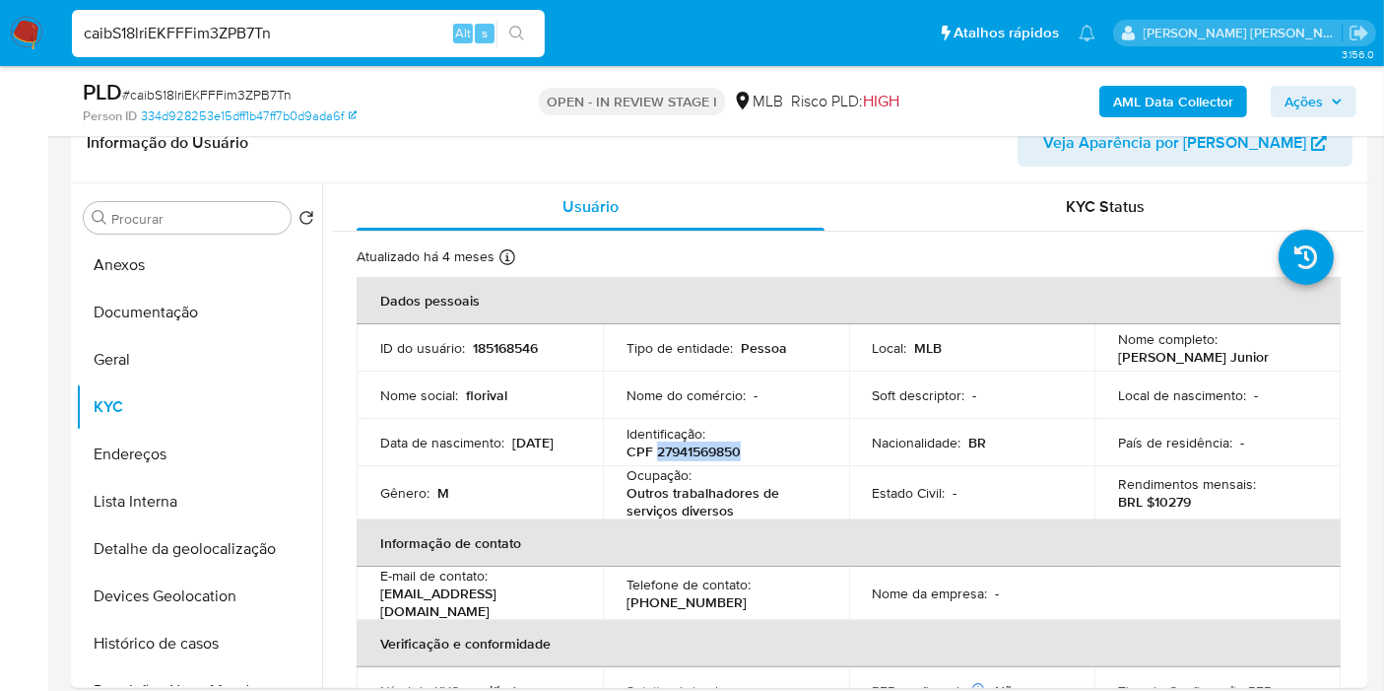
copy p "27941569850"
click at [192, 633] on button "Histórico de casos" at bounding box center [191, 643] width 231 height 47
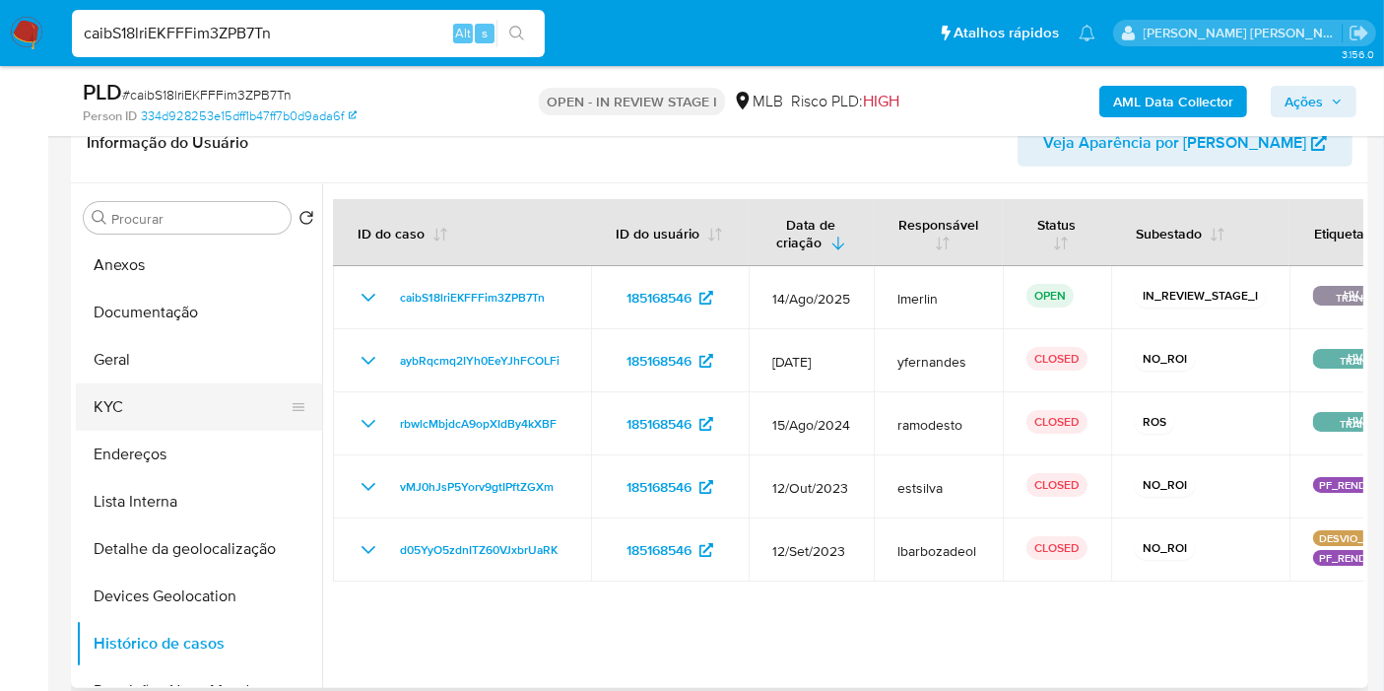
click at [215, 414] on button "KYC" at bounding box center [191, 406] width 231 height 47
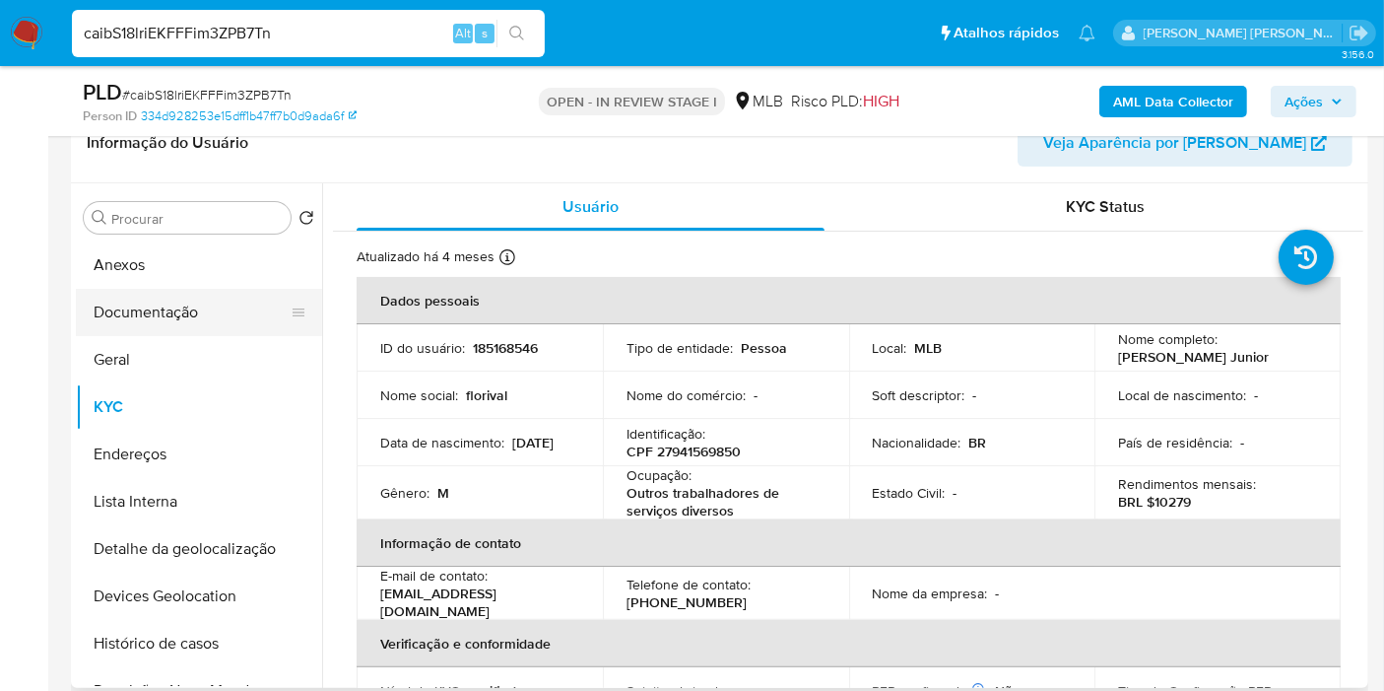
click at [197, 315] on button "Documentação" at bounding box center [191, 312] width 231 height 47
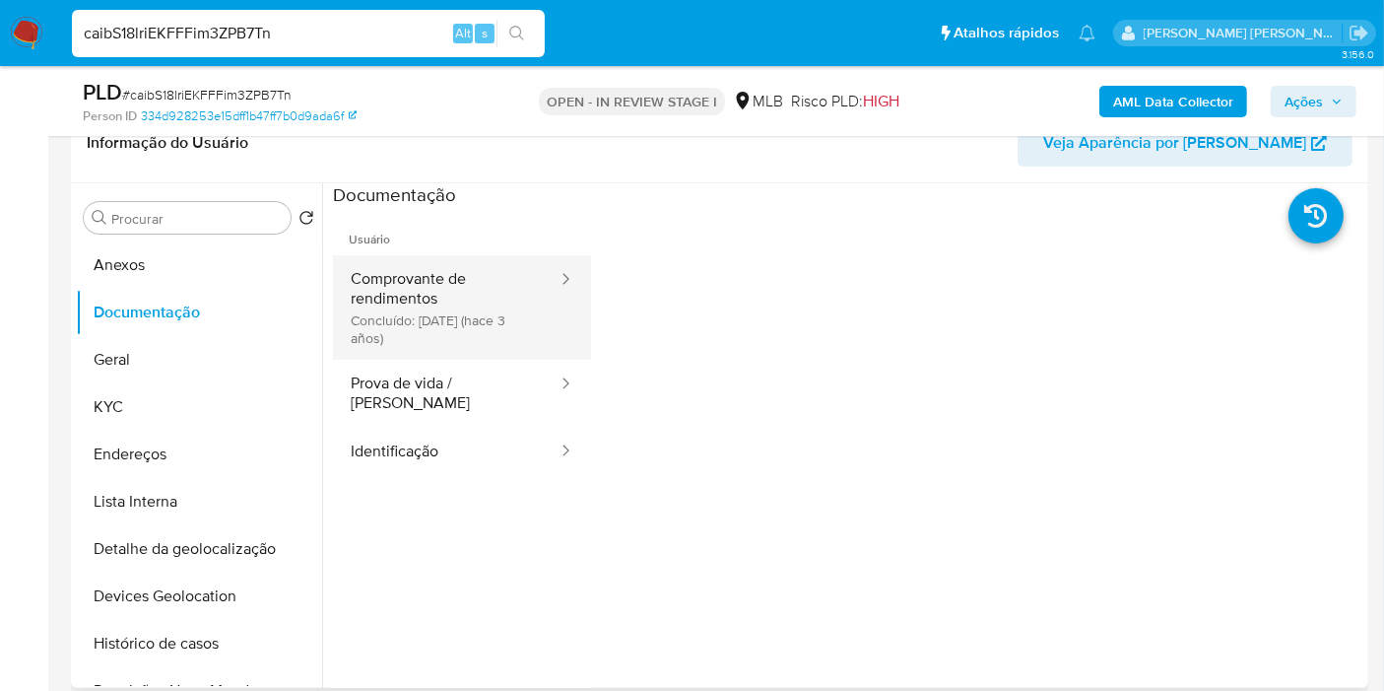
click at [544, 289] on div at bounding box center [560, 280] width 32 height 23
click at [503, 309] on button "Comprovante de rendimentos Concluído: 27/06/2022 (hace 3 años)" at bounding box center [446, 307] width 227 height 104
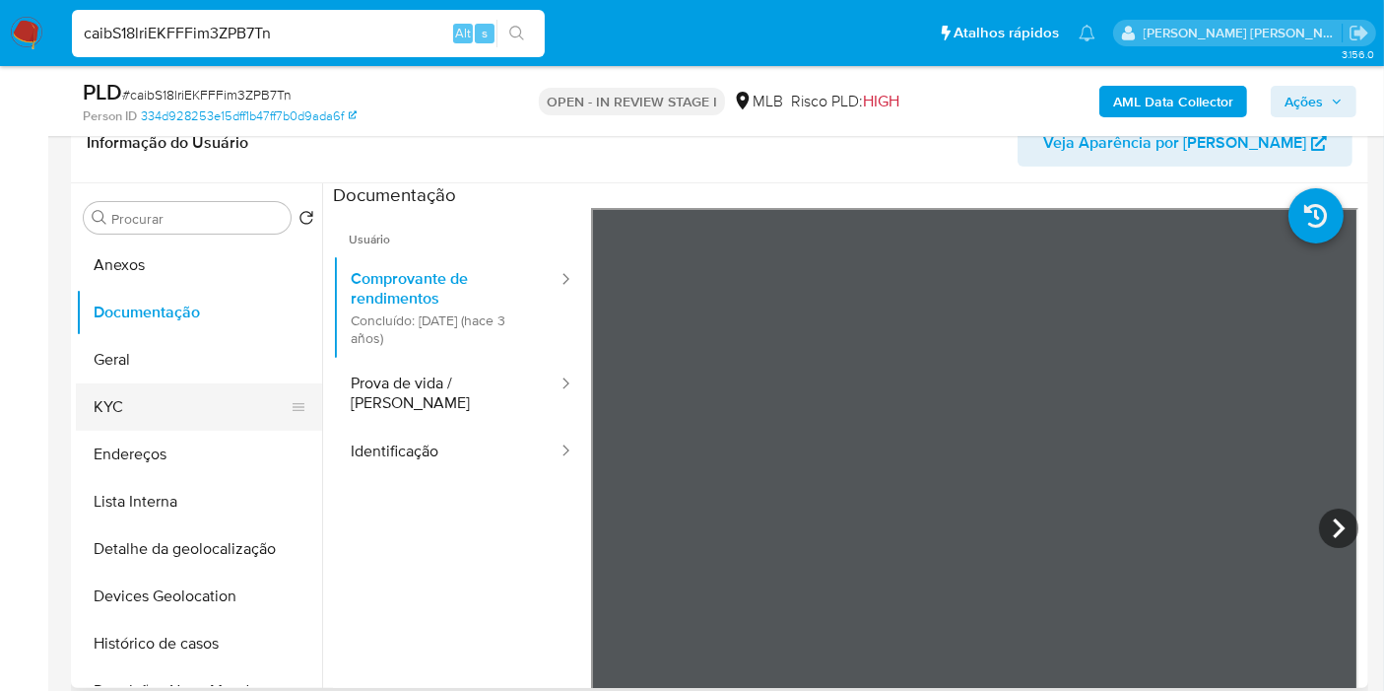
click at [150, 403] on button "KYC" at bounding box center [191, 406] width 231 height 47
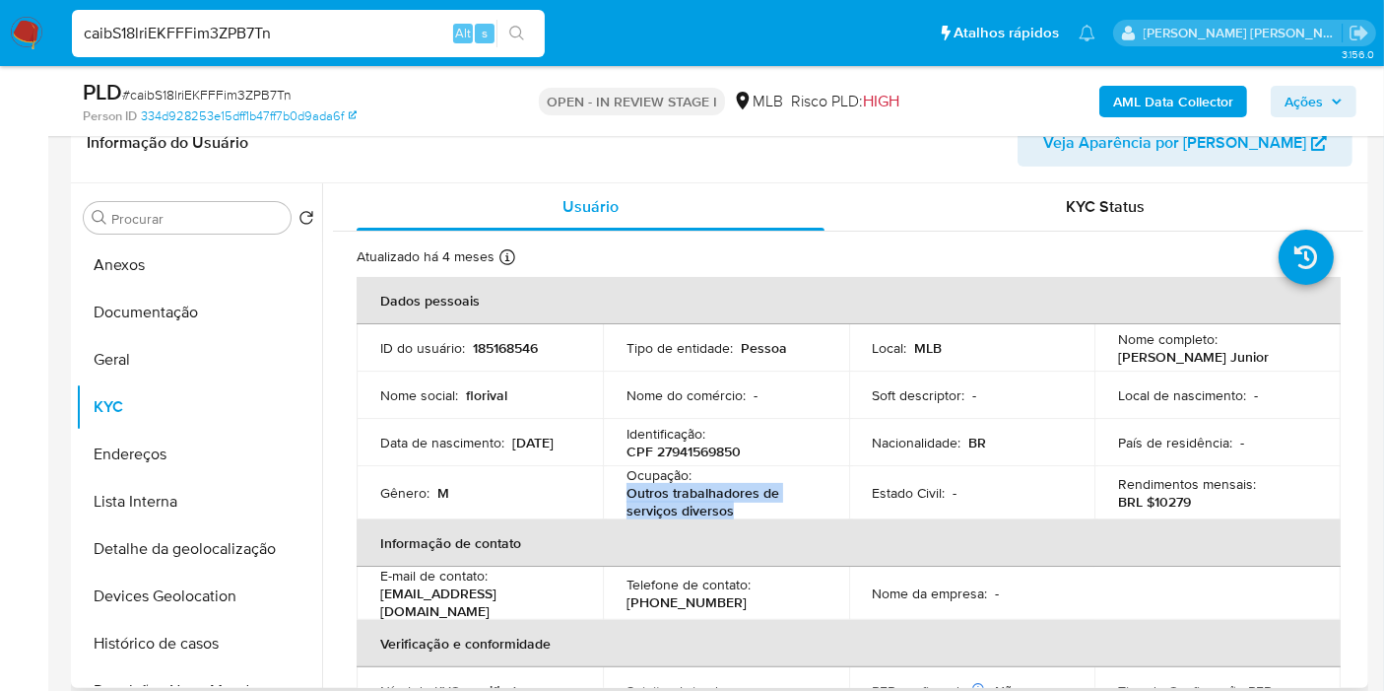
drag, startPoint x: 747, startPoint y: 514, endPoint x: 631, endPoint y: 455, distance: 129.5
click at [627, 490] on p "Outros trabalhadores de serviços diversos" at bounding box center [722, 501] width 191 height 35
copy p "Outros trabalhadores de serviços diversos"
click at [177, 299] on button "Documentação" at bounding box center [191, 312] width 231 height 47
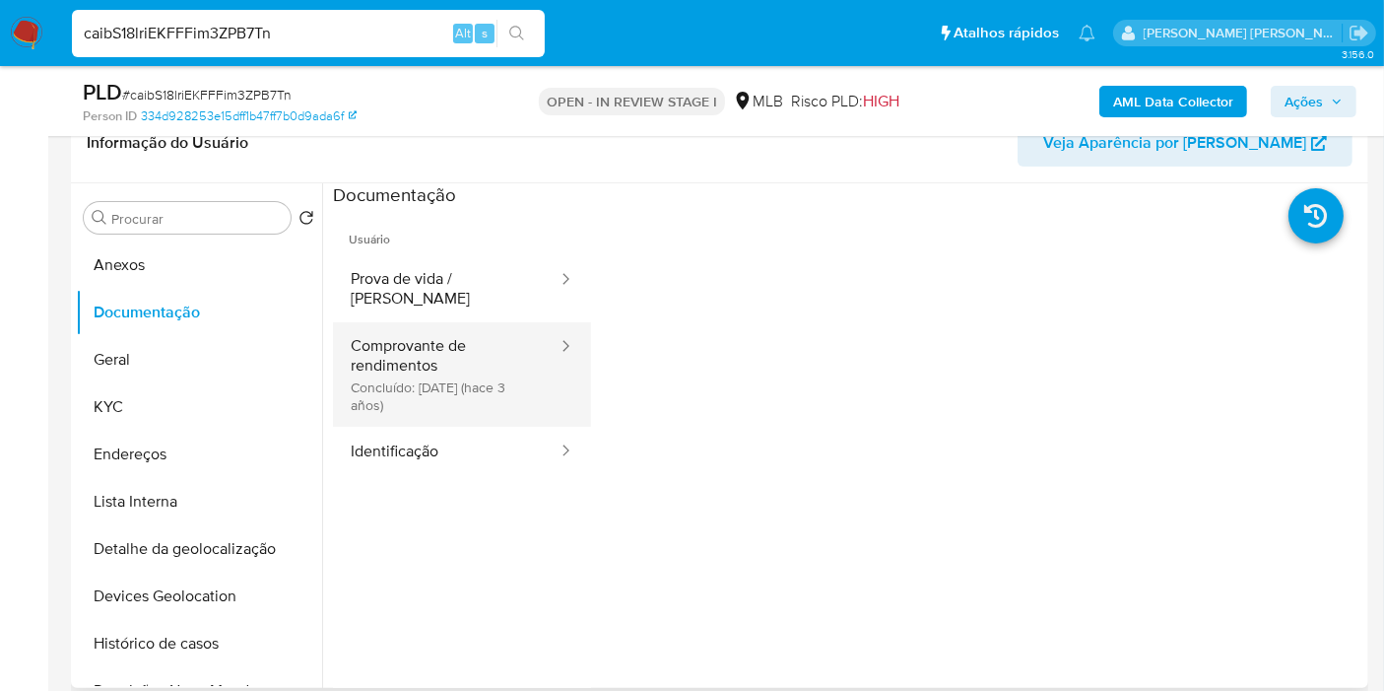
click at [438, 372] on button "Comprovante de rendimentos Concluído: 27/06/2022 (hace 3 años)" at bounding box center [446, 374] width 227 height 104
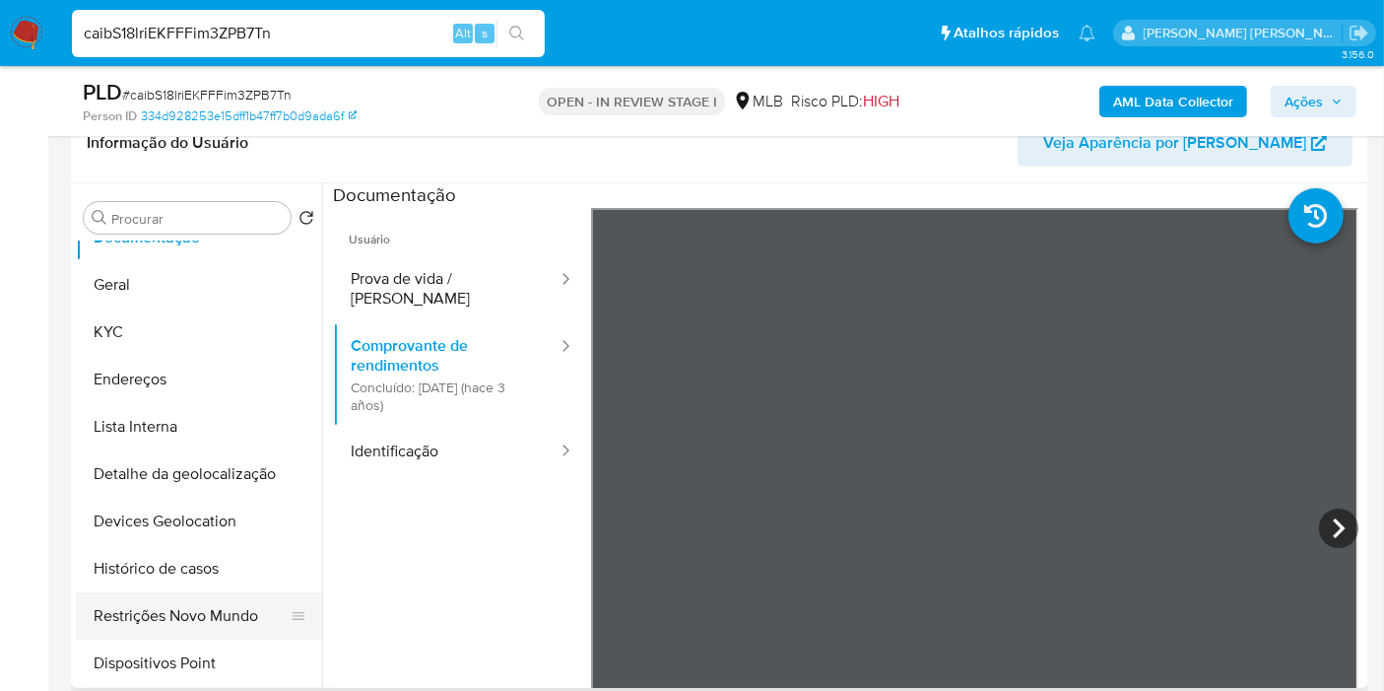
scroll to position [109, 0]
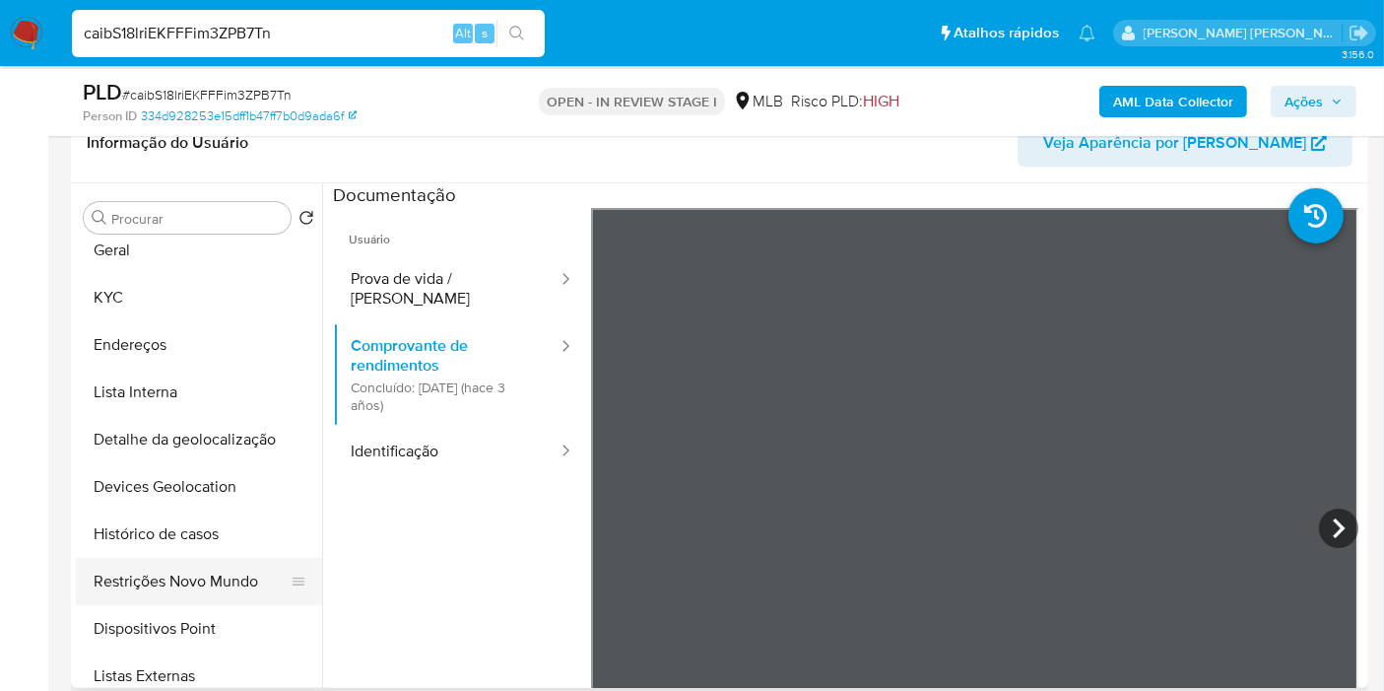
click at [183, 593] on button "Restrições Novo Mundo" at bounding box center [191, 581] width 231 height 47
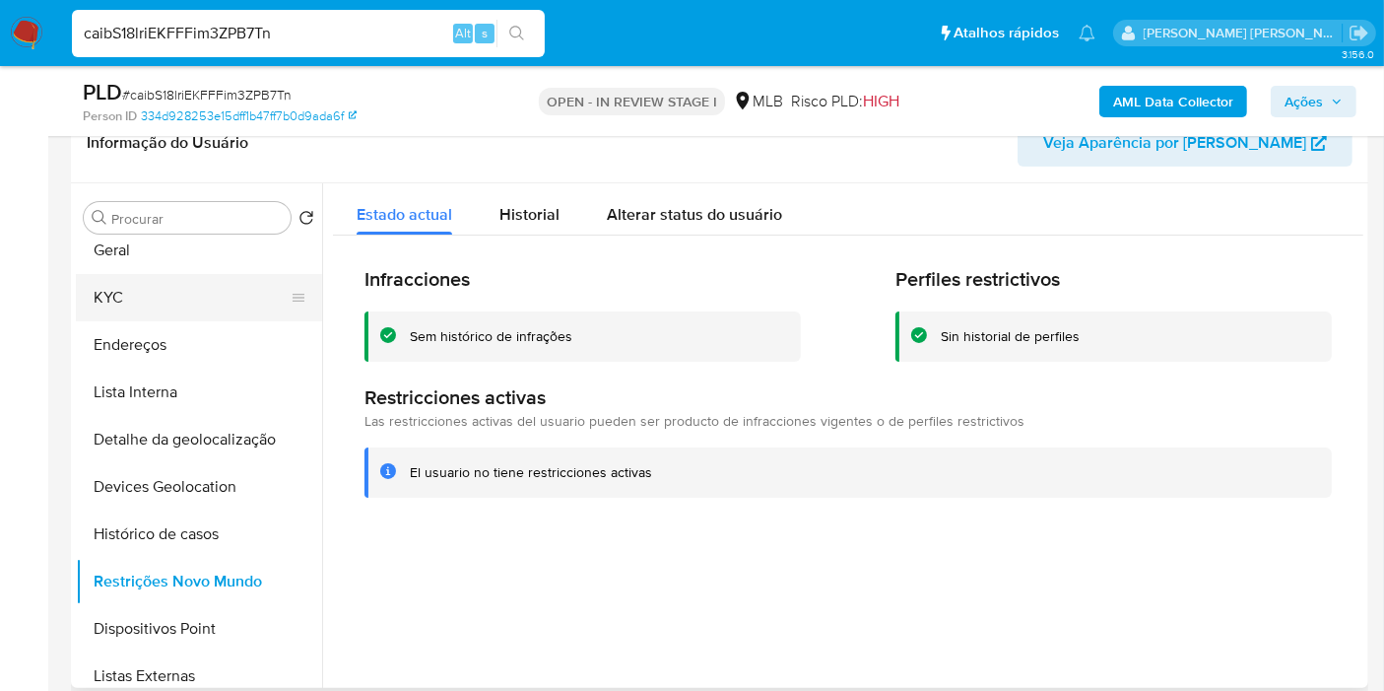
click at [177, 291] on button "KYC" at bounding box center [191, 297] width 231 height 47
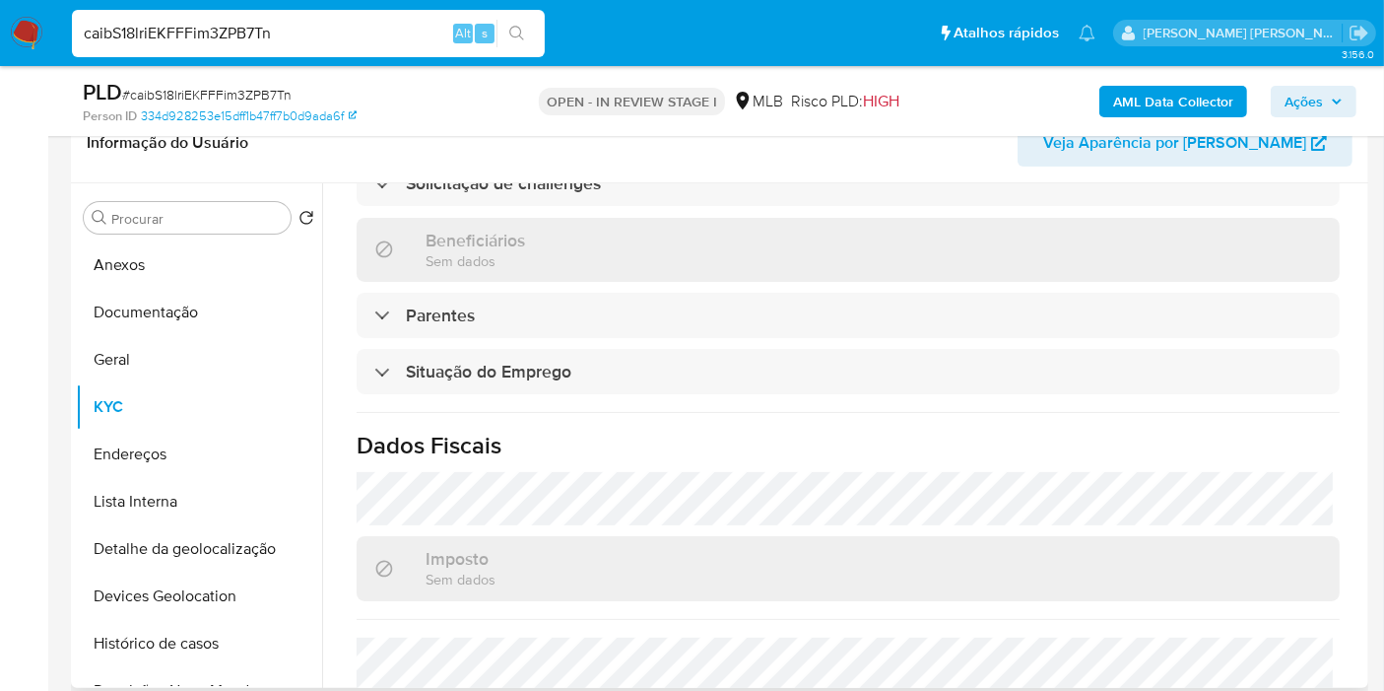
scroll to position [900, 0]
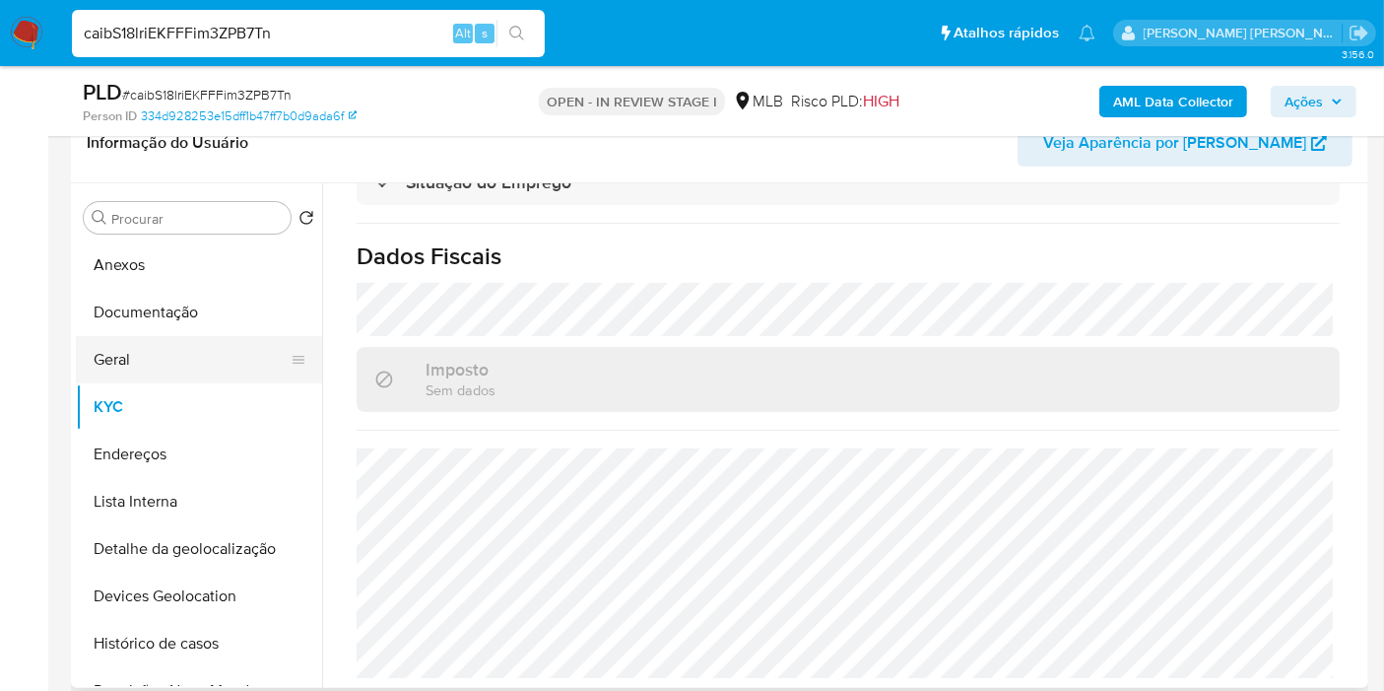
click at [185, 340] on button "Geral" at bounding box center [191, 359] width 231 height 47
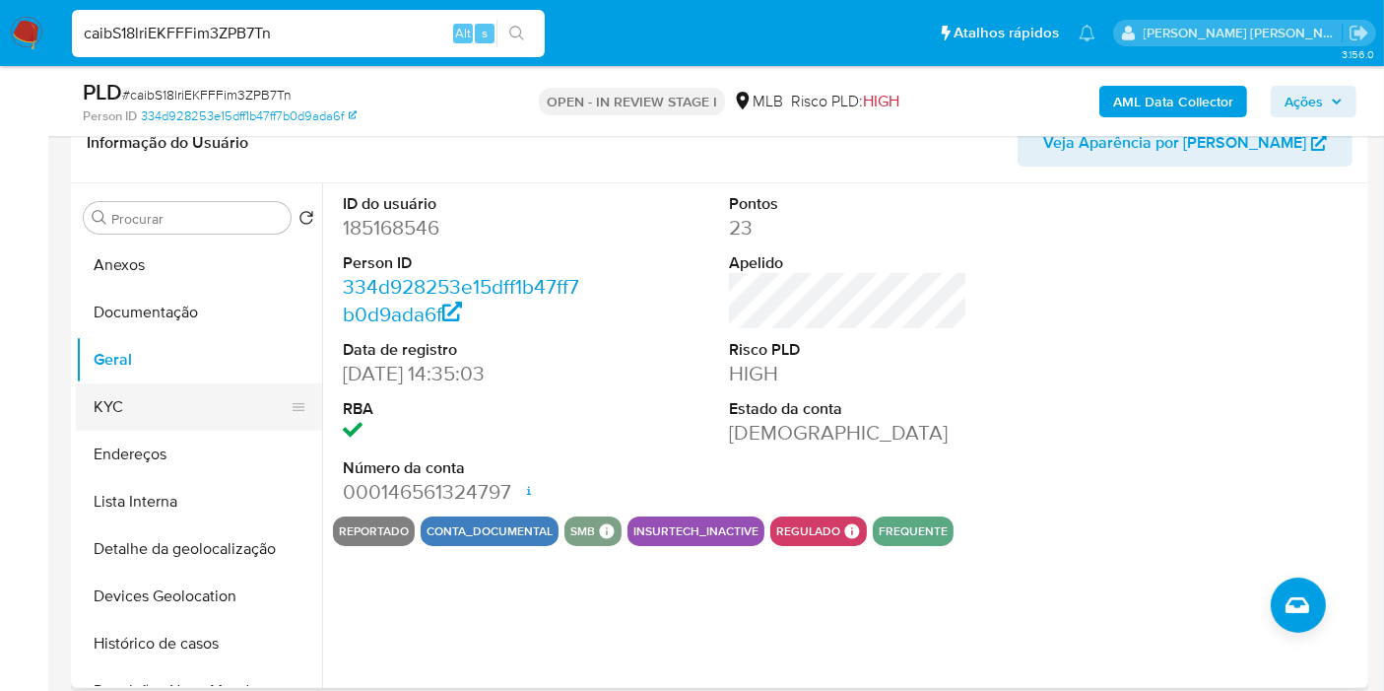
click at [214, 404] on button "KYC" at bounding box center [191, 406] width 231 height 47
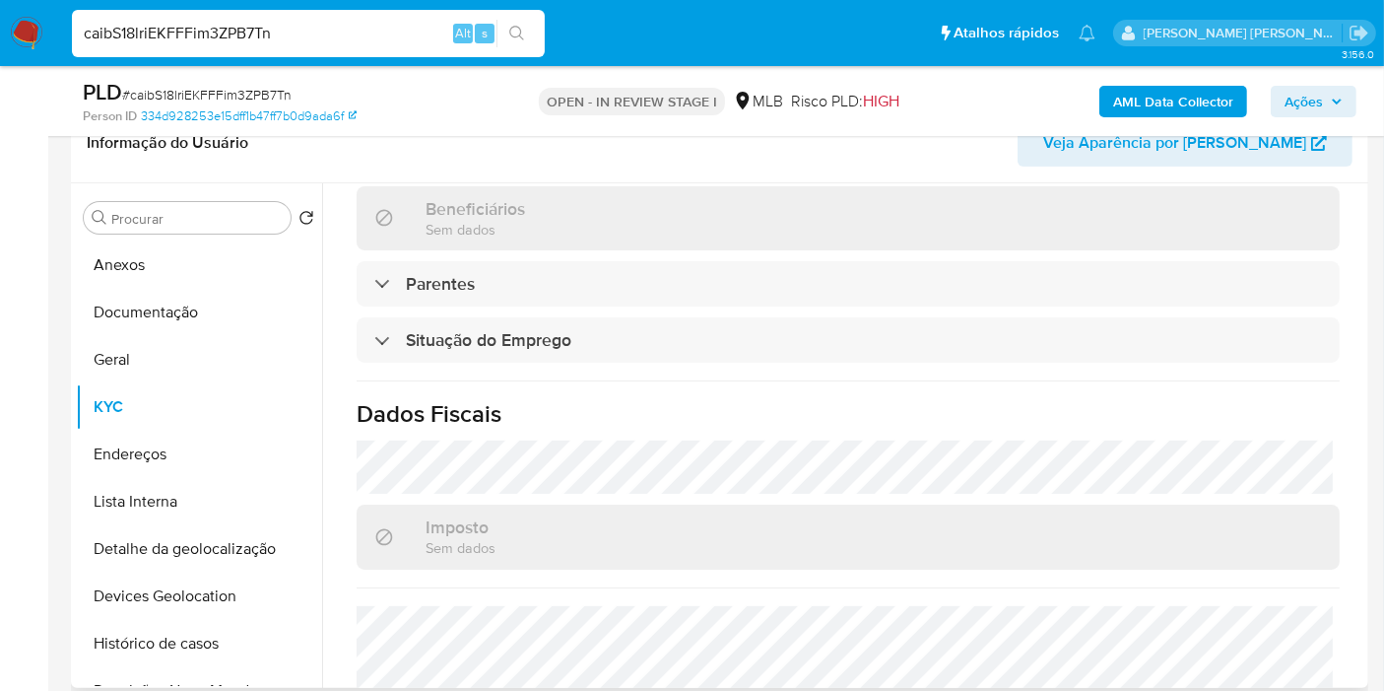
scroll to position [900, 0]
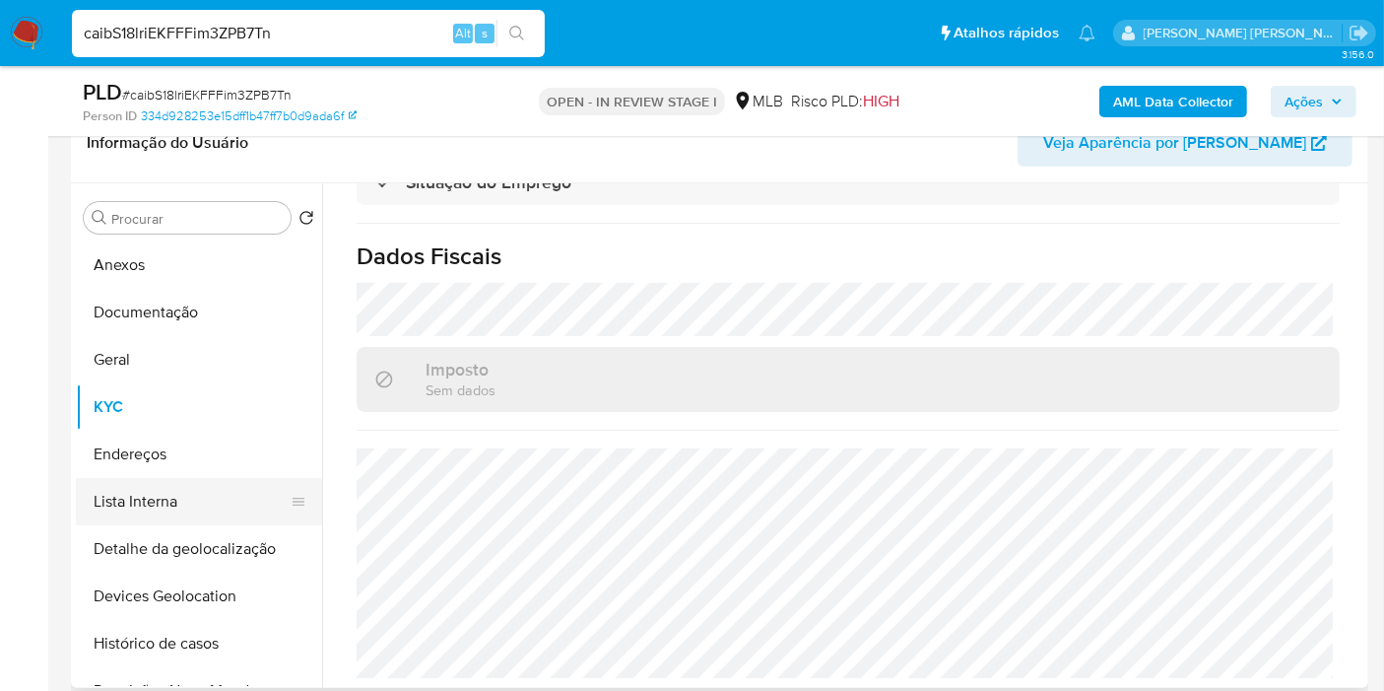
click at [198, 478] on button "Lista Interna" at bounding box center [191, 501] width 231 height 47
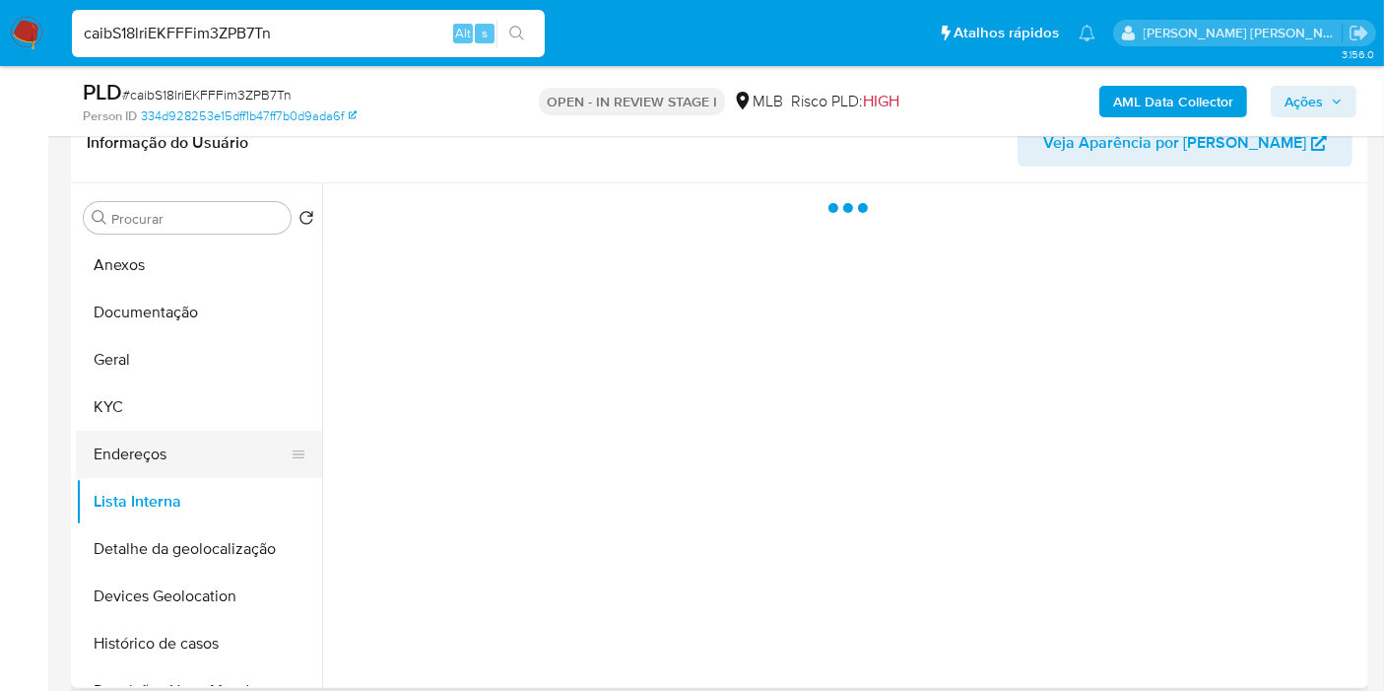
scroll to position [0, 0]
click at [164, 451] on button "Endereços" at bounding box center [191, 454] width 231 height 47
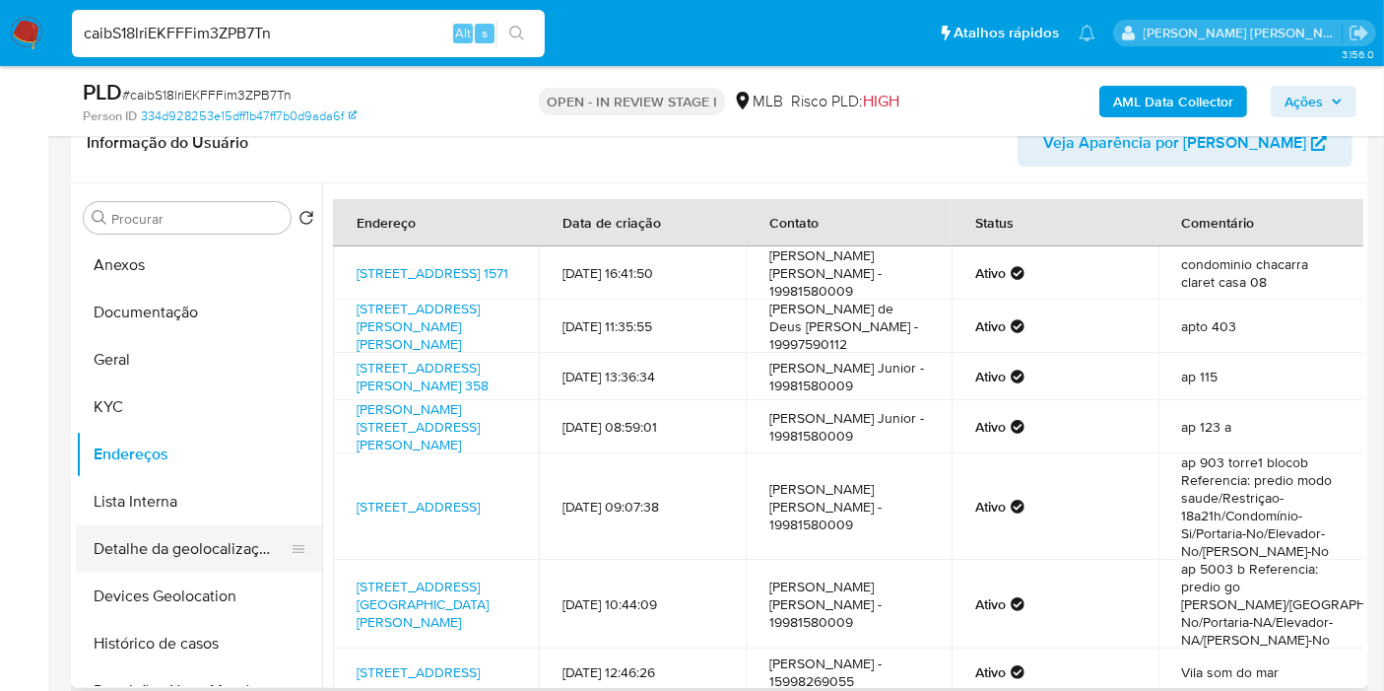
click at [229, 542] on button "Detalhe da geolocalização" at bounding box center [191, 548] width 231 height 47
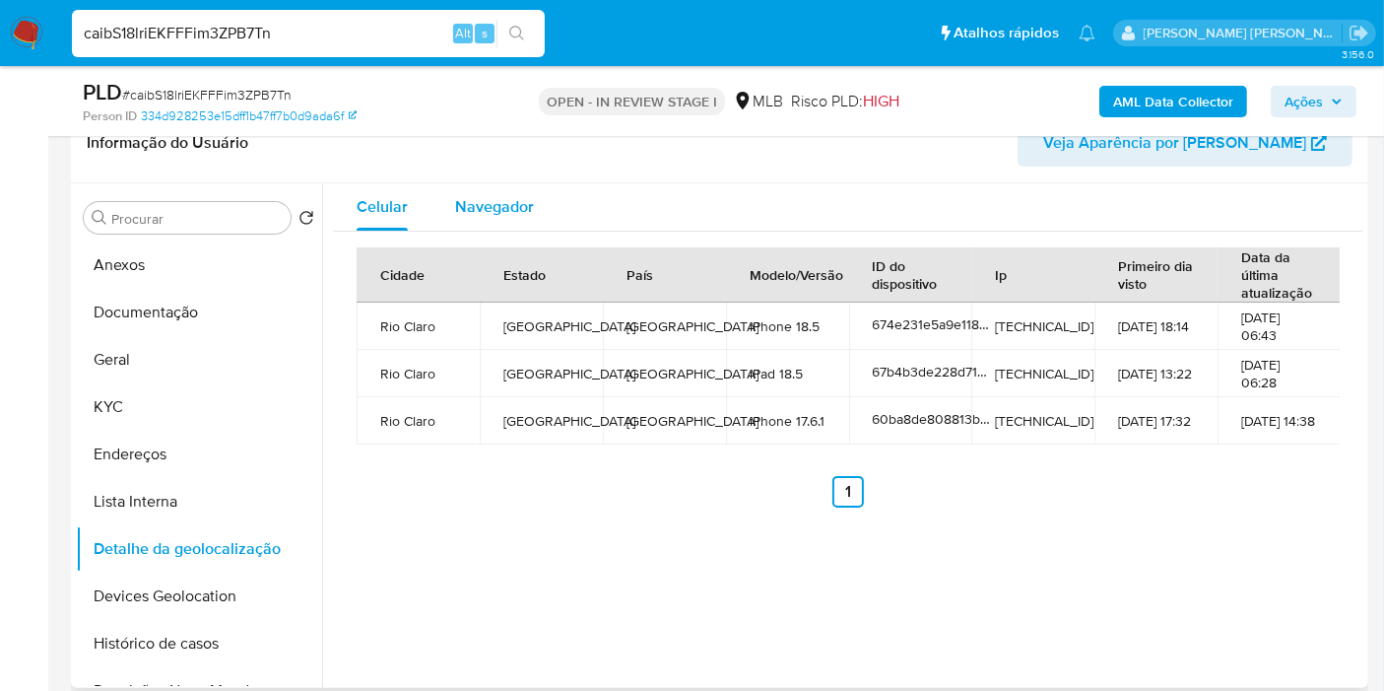
click at [524, 222] on div "Navegador" at bounding box center [494, 206] width 79 height 47
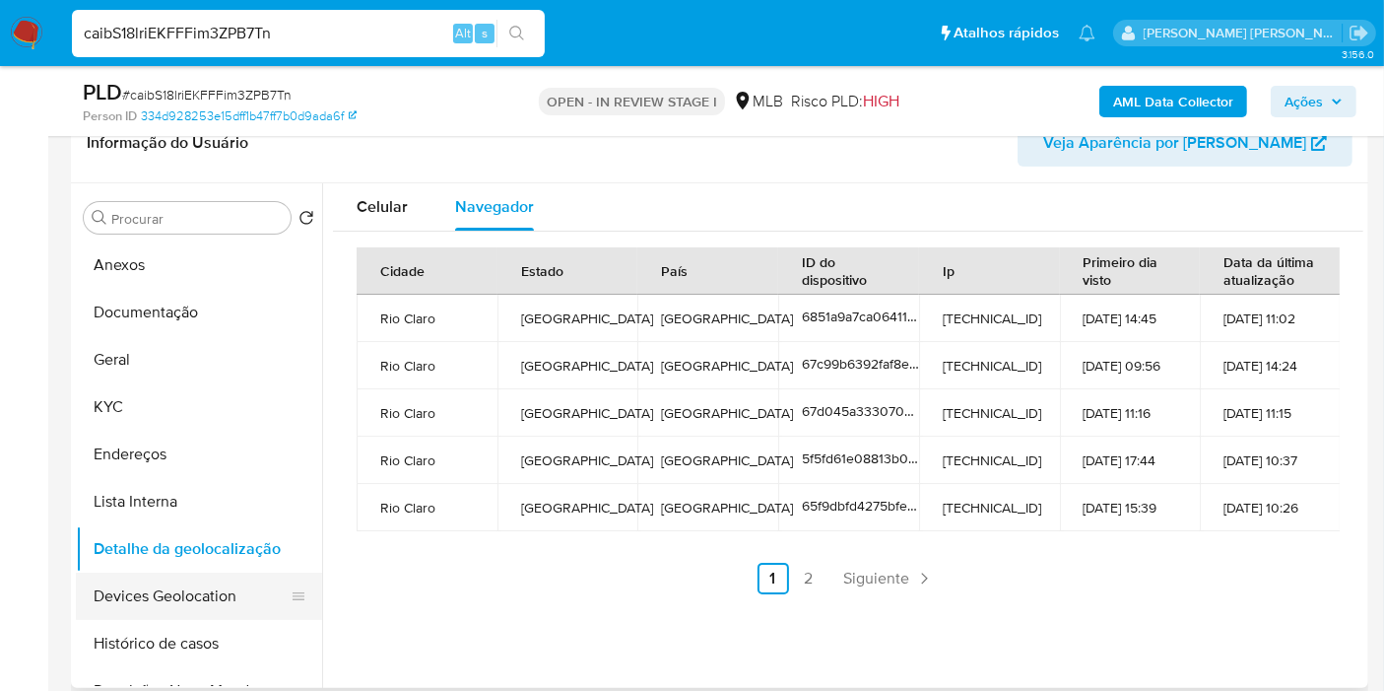
click at [196, 583] on button "Devices Geolocation" at bounding box center [191, 595] width 231 height 47
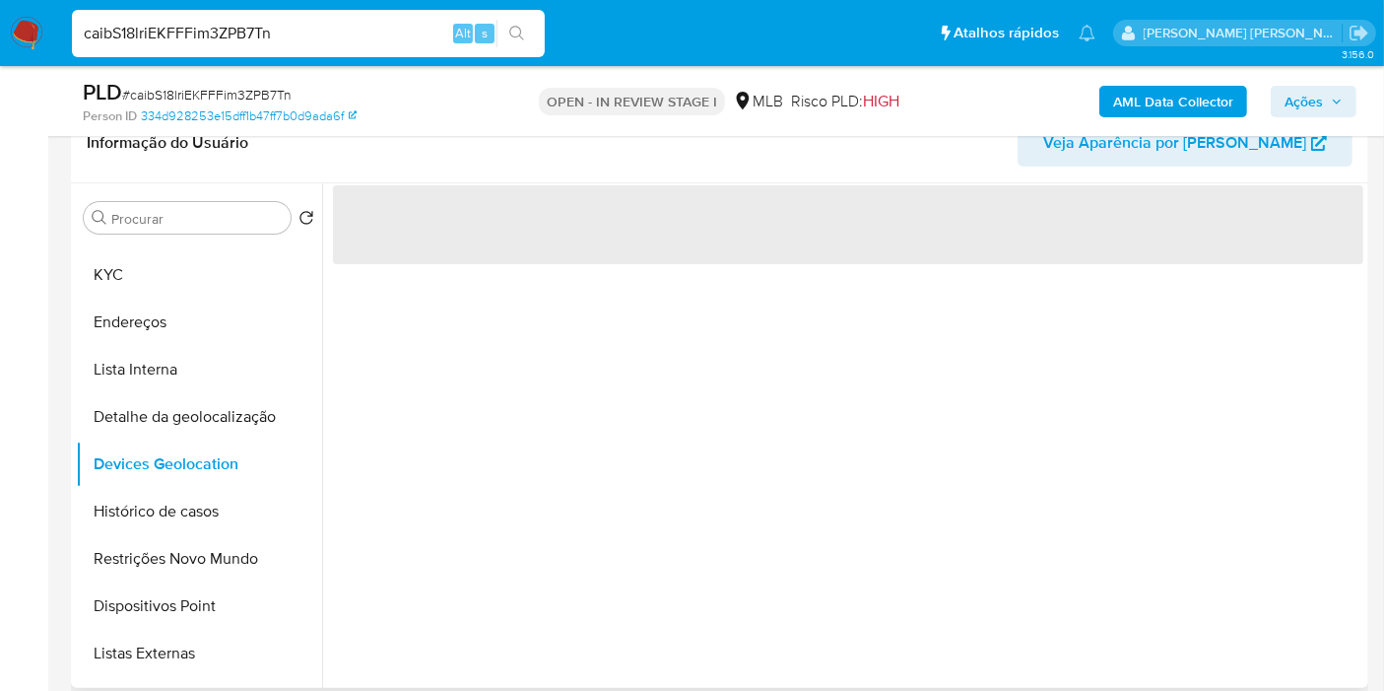
scroll to position [328, 0]
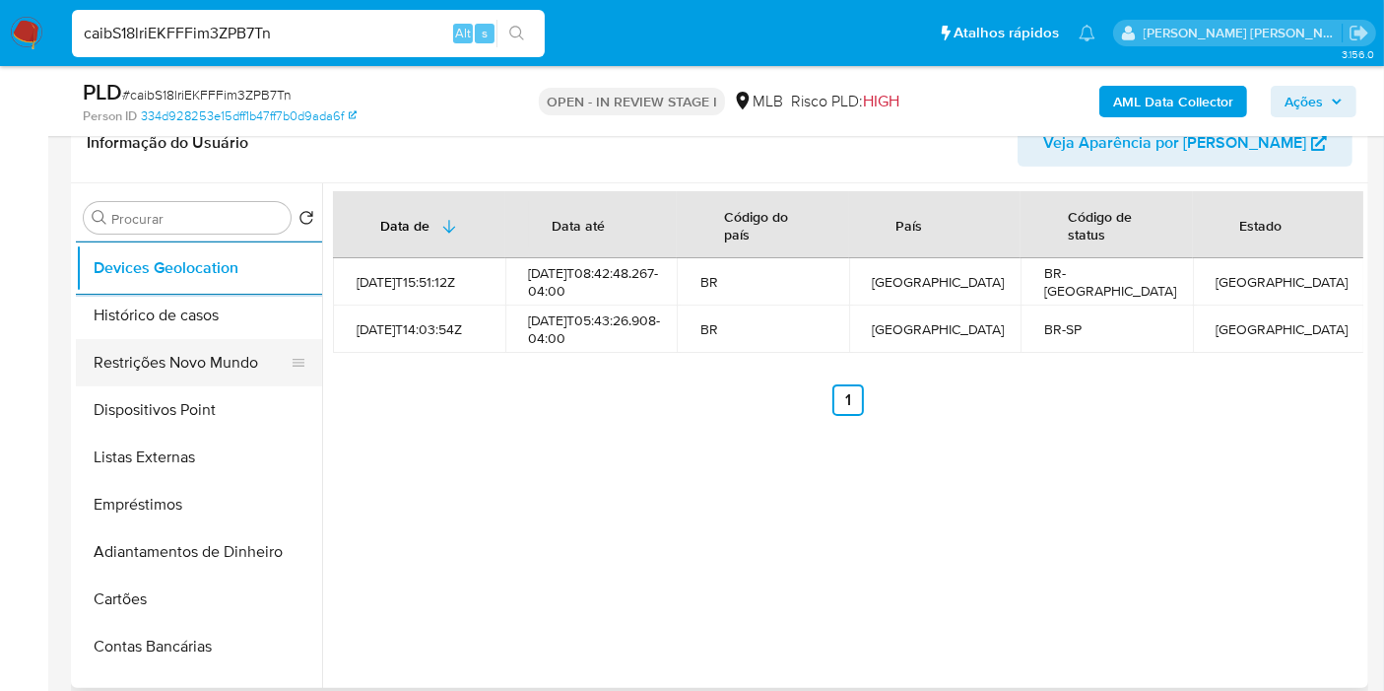
click at [250, 357] on button "Restrições Novo Mundo" at bounding box center [191, 362] width 231 height 47
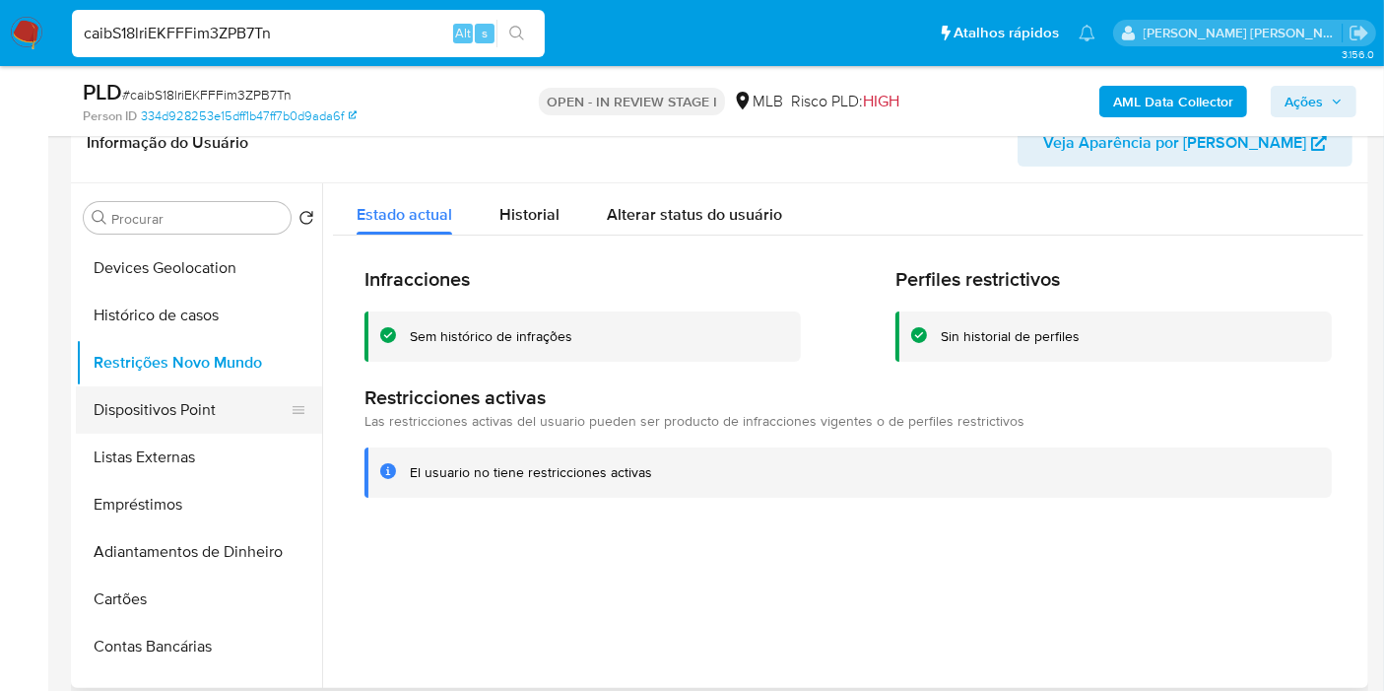
click at [210, 402] on button "Dispositivos Point" at bounding box center [191, 409] width 231 height 47
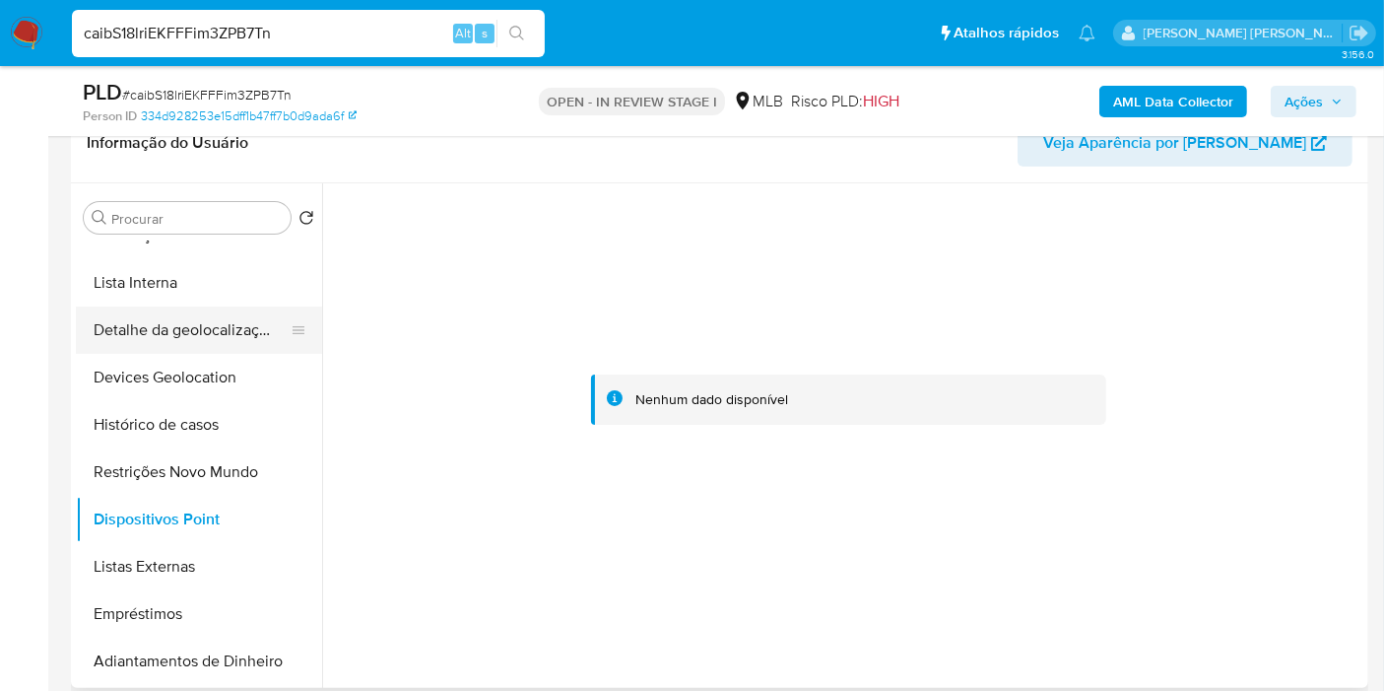
scroll to position [109, 0]
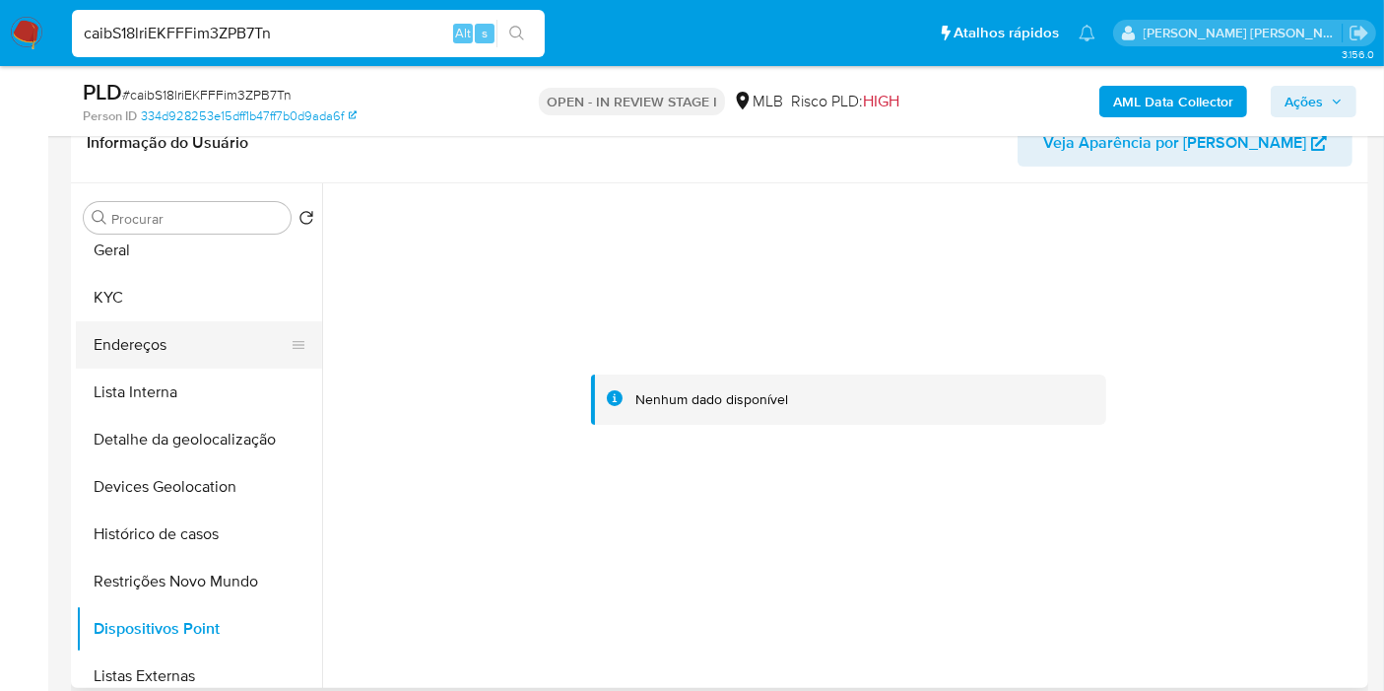
click at [188, 358] on button "Endereços" at bounding box center [191, 344] width 231 height 47
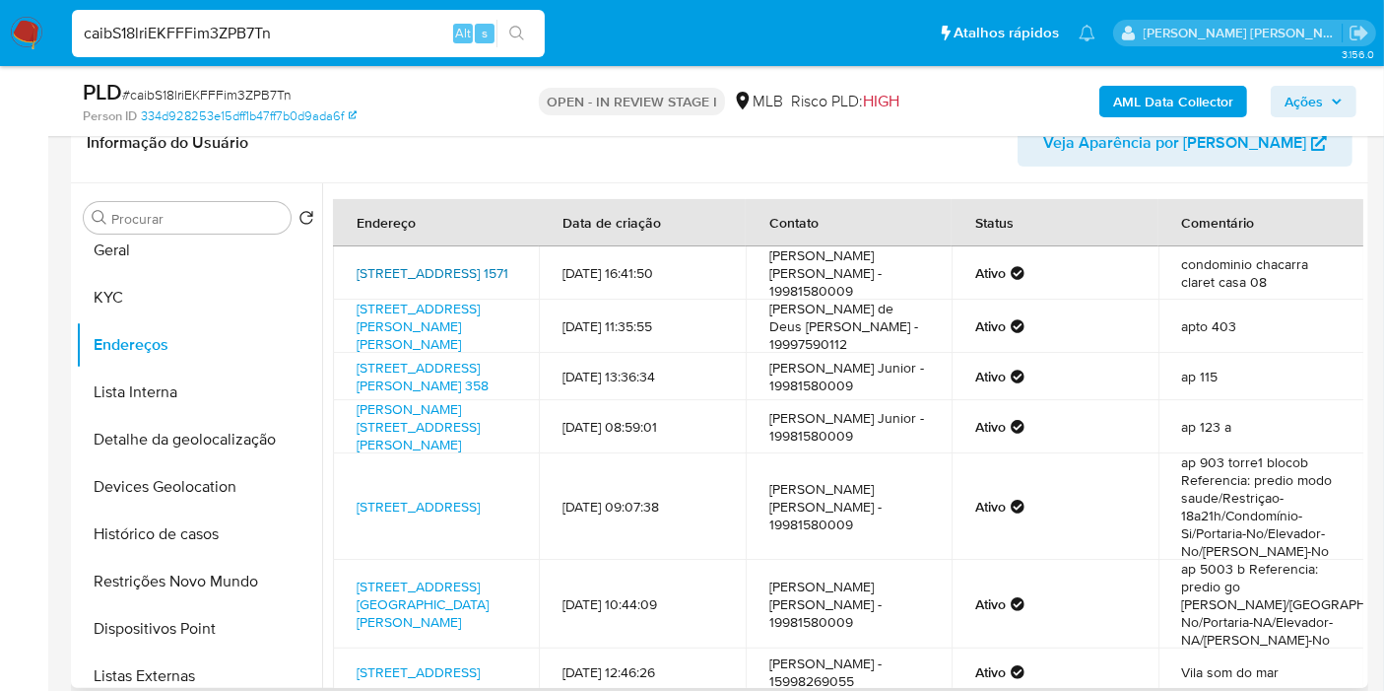
click at [425, 268] on link "Avenida 2 1571, Rio Claro, São Paulo, 13503240, Brasil 1571" at bounding box center [433, 273] width 152 height 20
click at [179, 295] on button "KYC" at bounding box center [191, 297] width 231 height 47
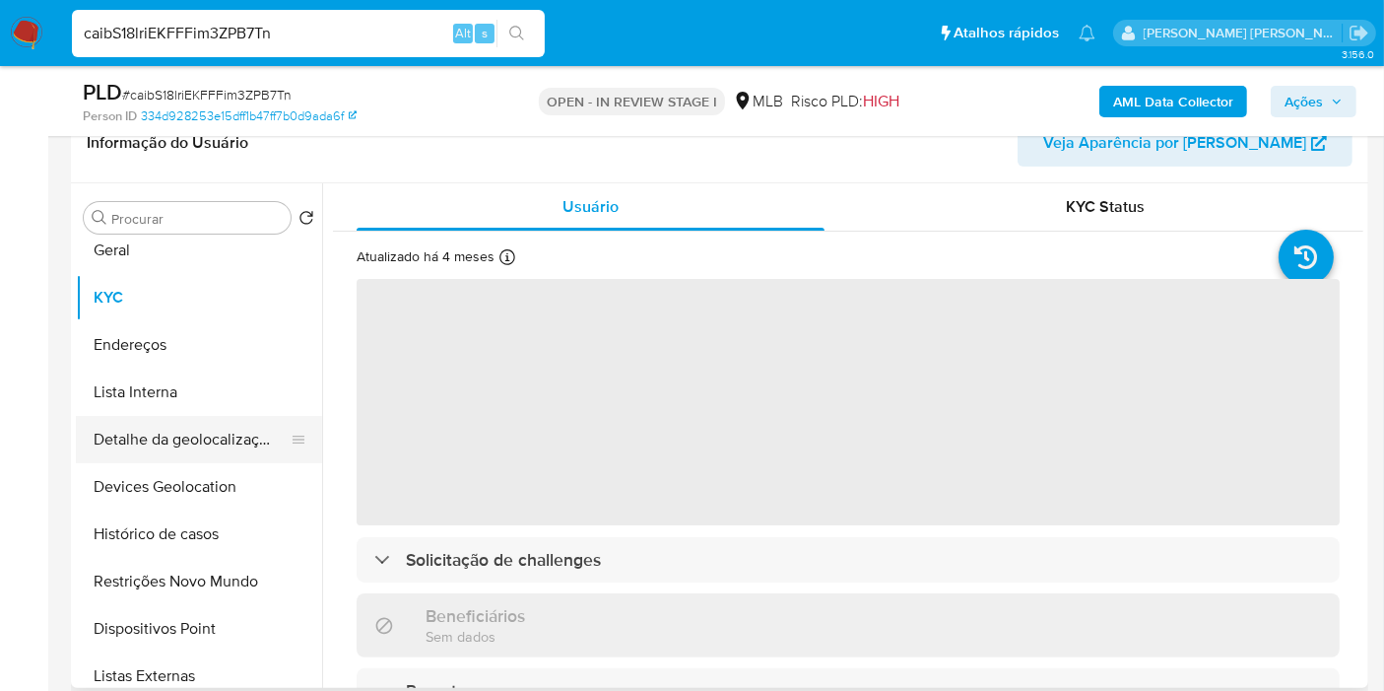
scroll to position [0, 0]
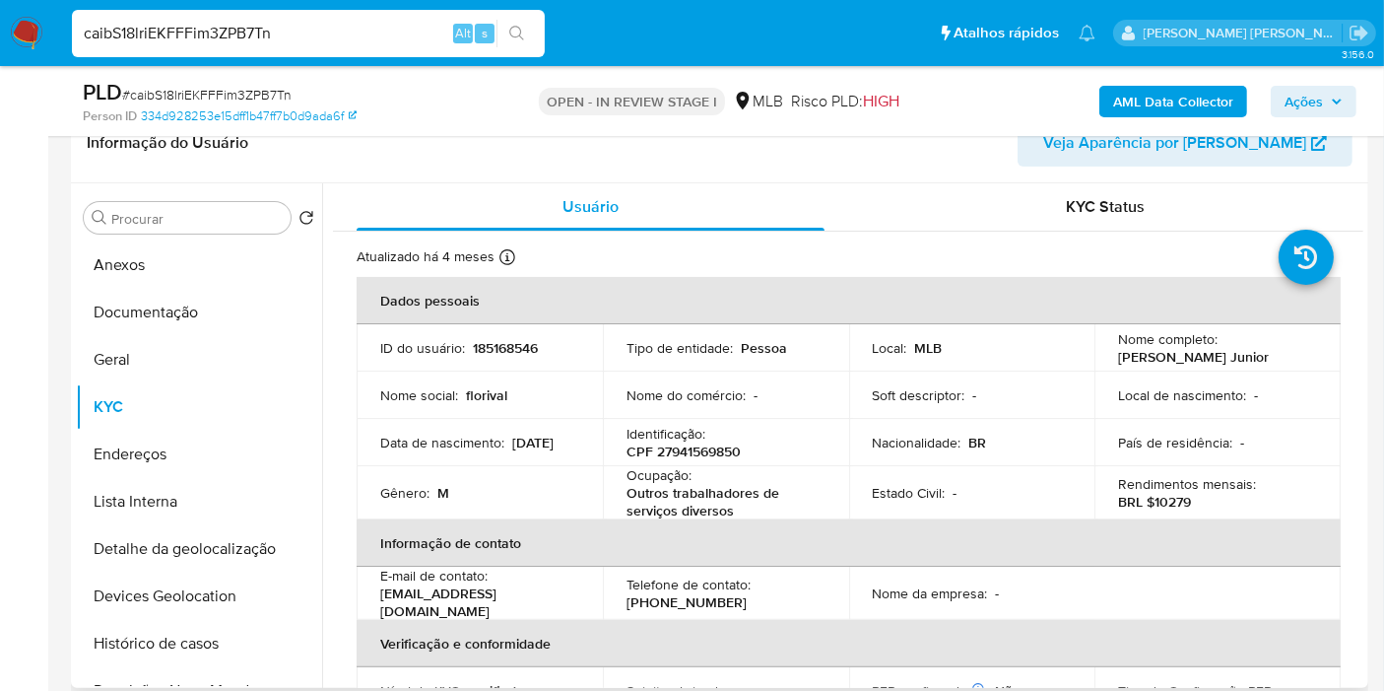
click at [723, 452] on p "CPF 27941569850" at bounding box center [684, 451] width 114 height 18
copy p "27941569850"
click at [215, 310] on button "Documentação" at bounding box center [191, 312] width 231 height 47
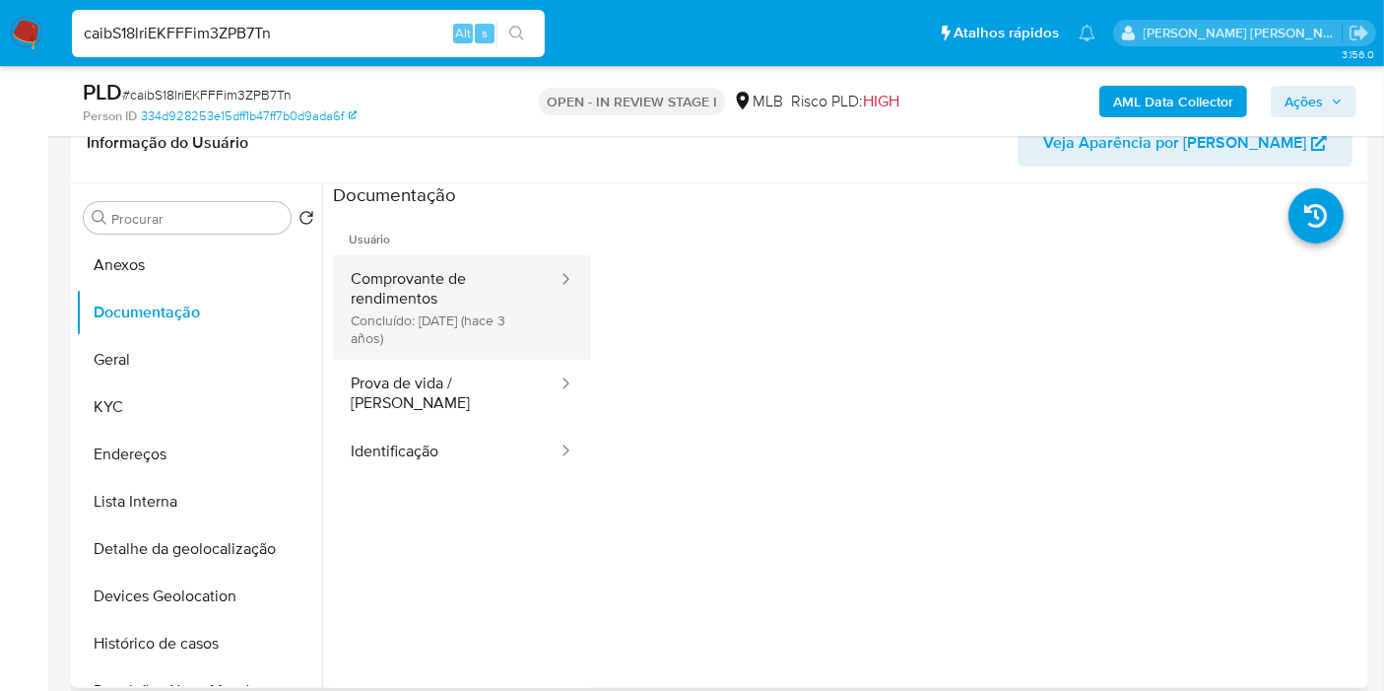
click at [442, 315] on button "Comprovante de rendimentos Concluído: 27/06/2022 (hace 3 años)" at bounding box center [446, 307] width 227 height 104
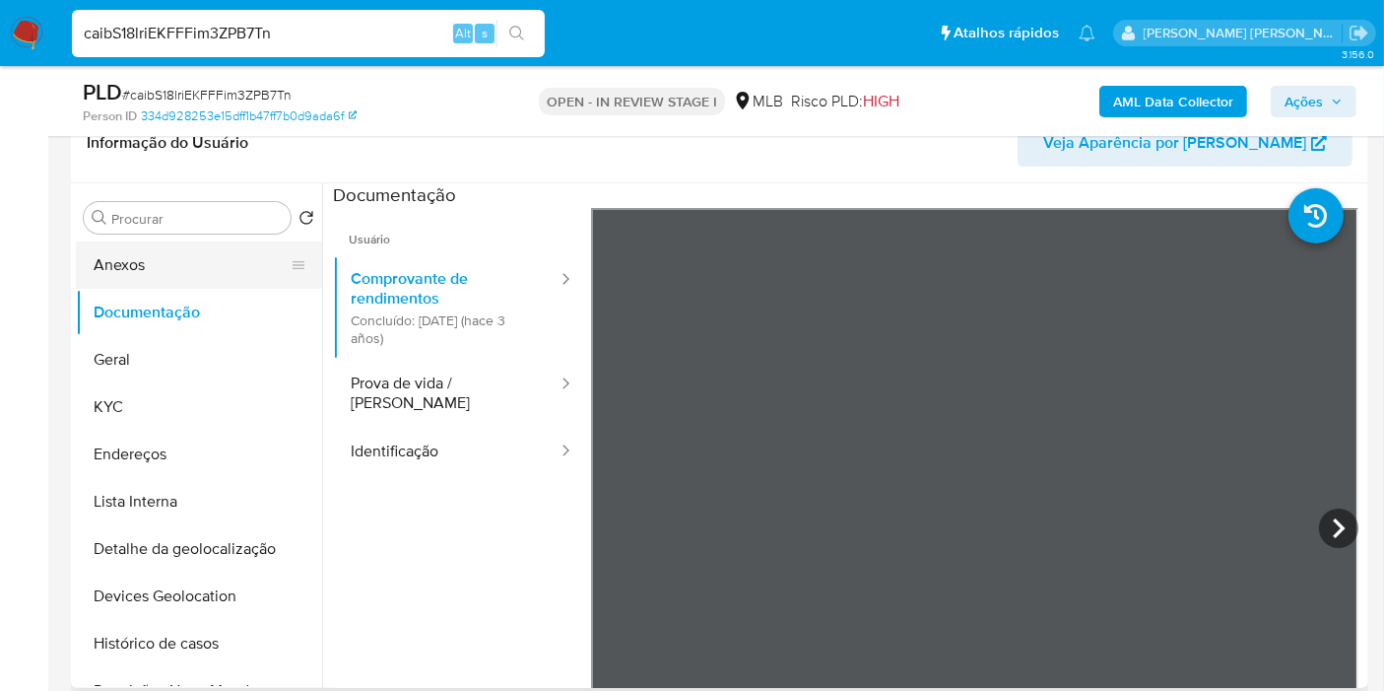
click at [205, 265] on button "Anexos" at bounding box center [191, 264] width 231 height 47
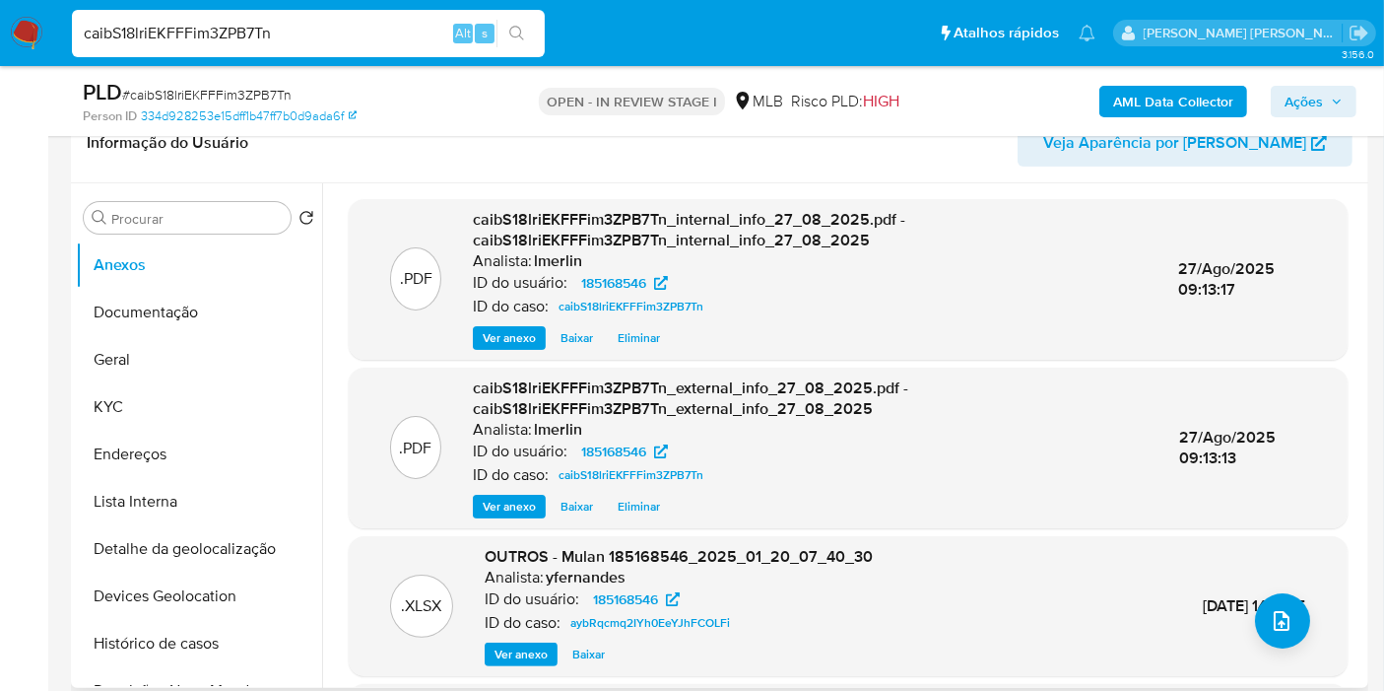
scroll to position [208, 0]
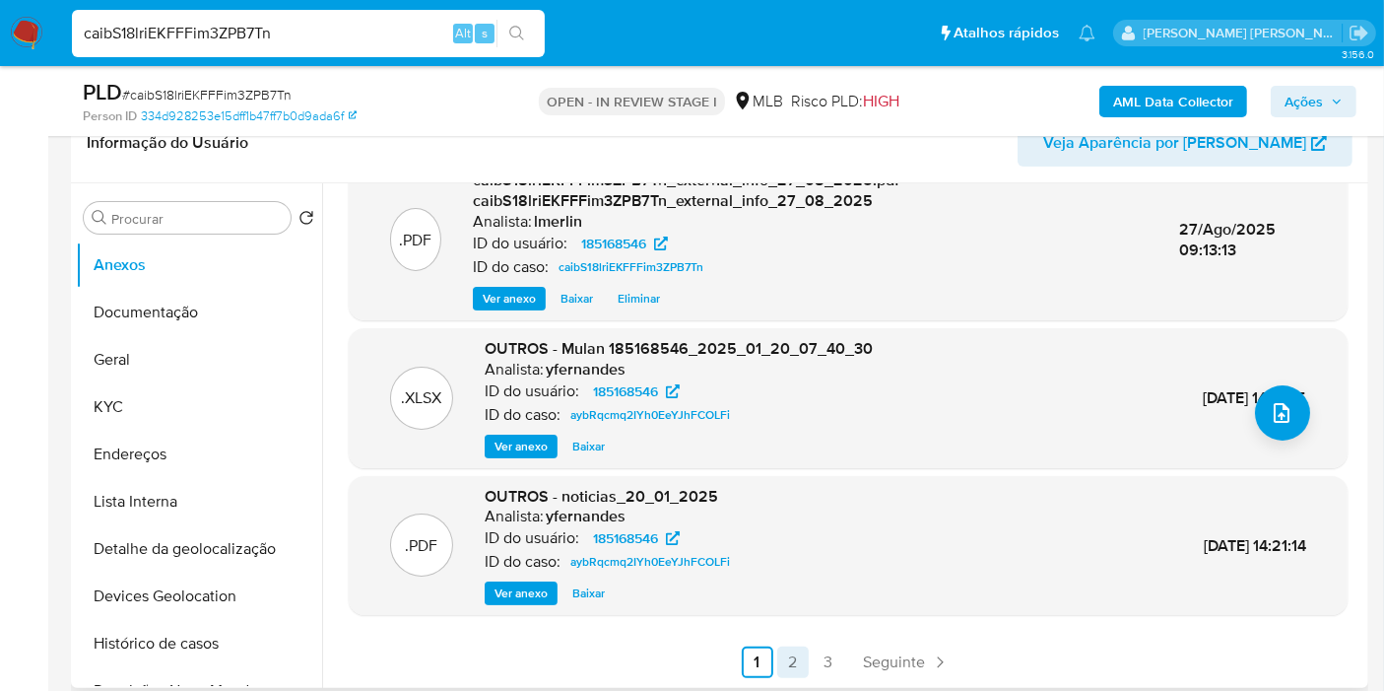
click at [788, 655] on link "2" at bounding box center [793, 662] width 32 height 32
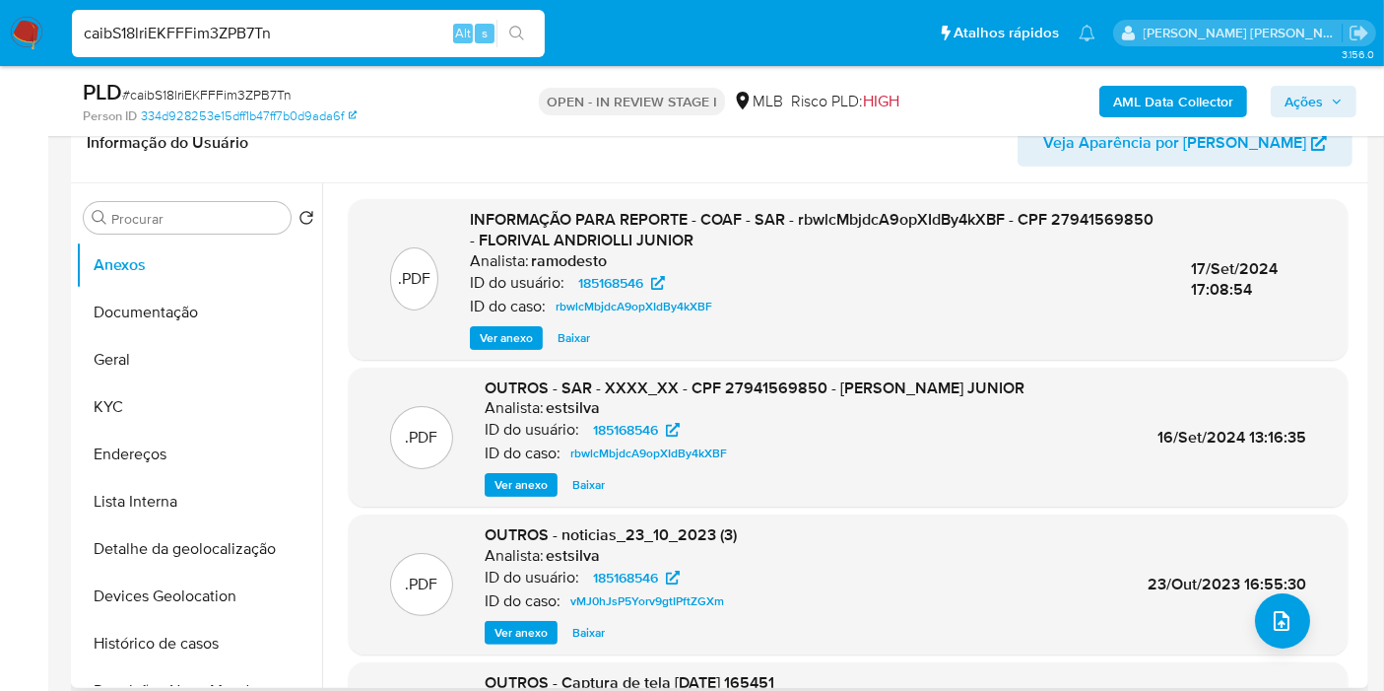
click at [494, 332] on span "Ver anexo" at bounding box center [506, 338] width 53 height 20
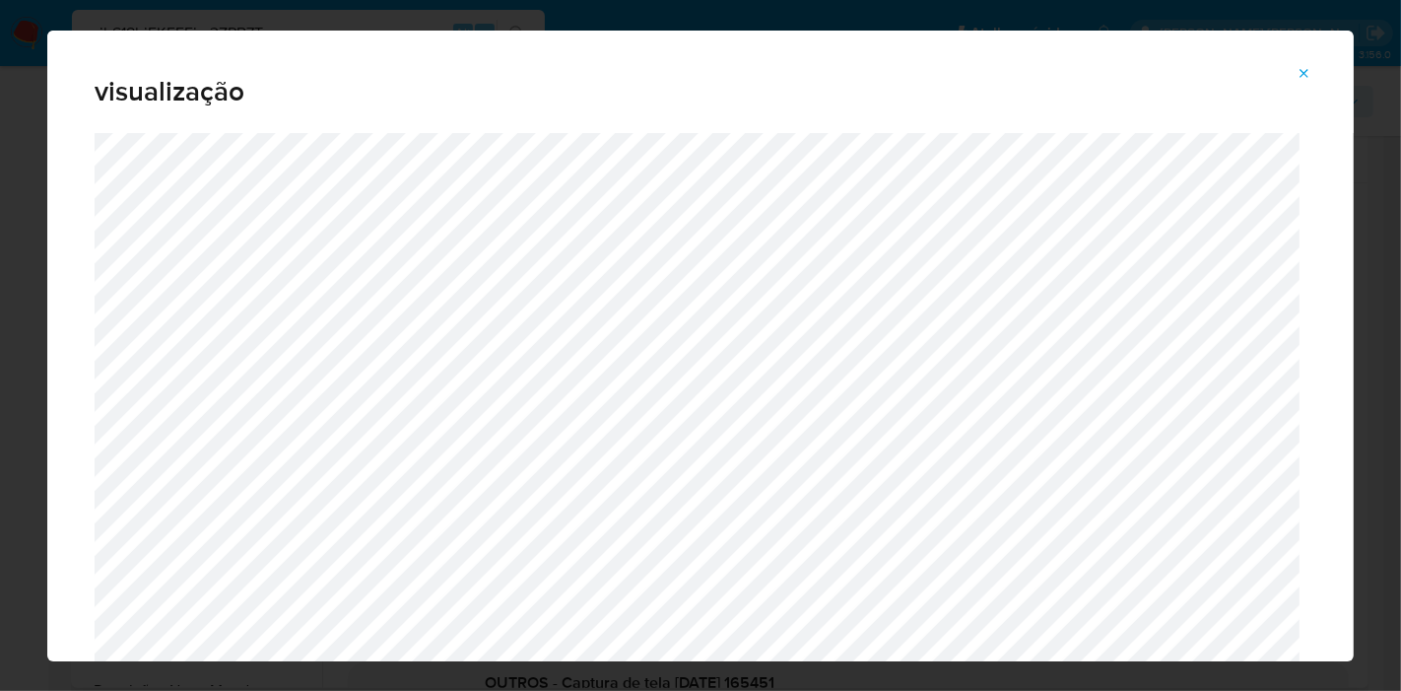
click at [1303, 68] on icon "Attachment preview" at bounding box center [1304, 74] width 16 height 16
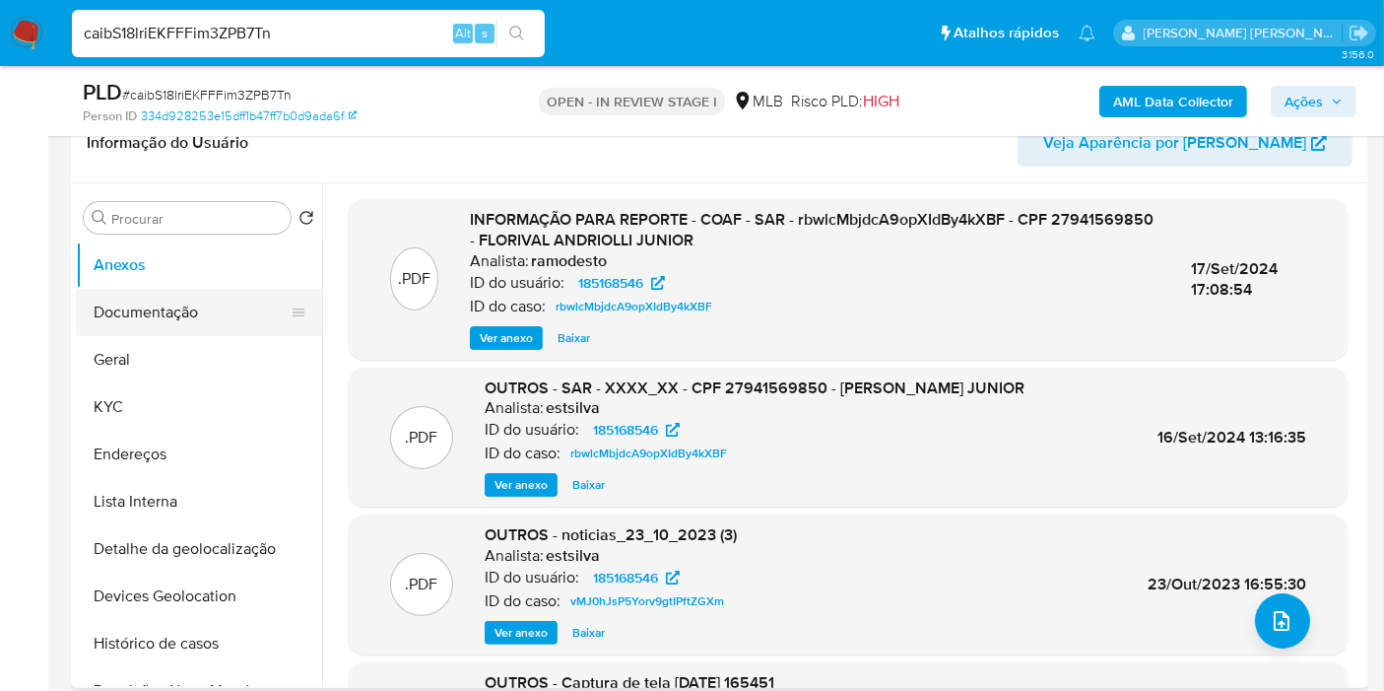
click at [195, 299] on button "Documentação" at bounding box center [191, 312] width 231 height 47
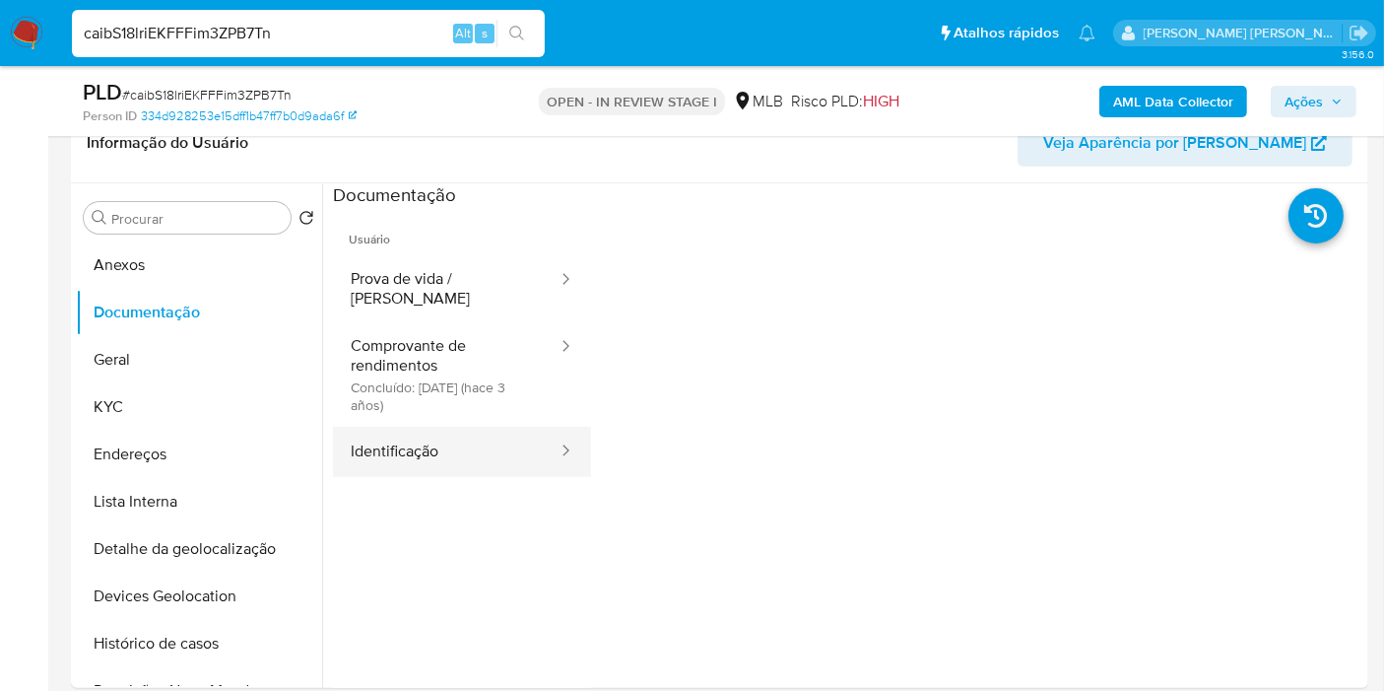
click at [431, 431] on button "Identificação" at bounding box center [446, 452] width 227 height 50
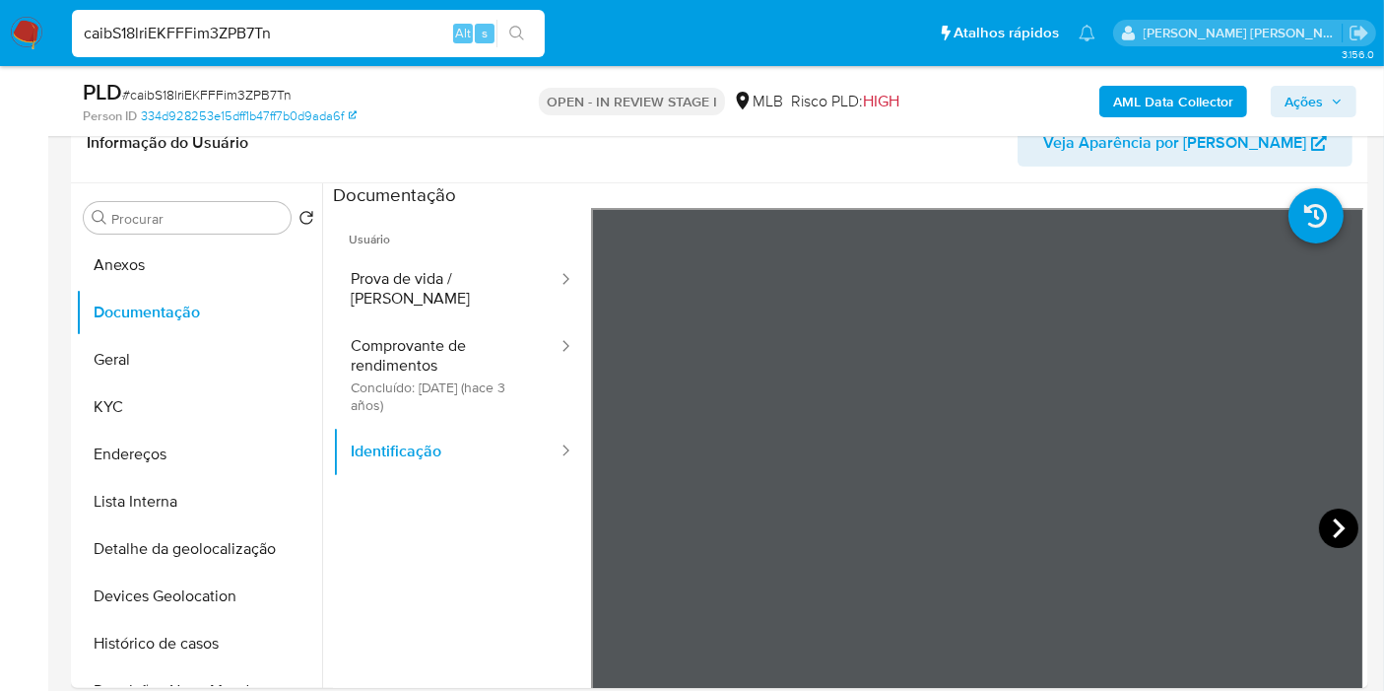
click at [1323, 522] on icon at bounding box center [1338, 527] width 39 height 39
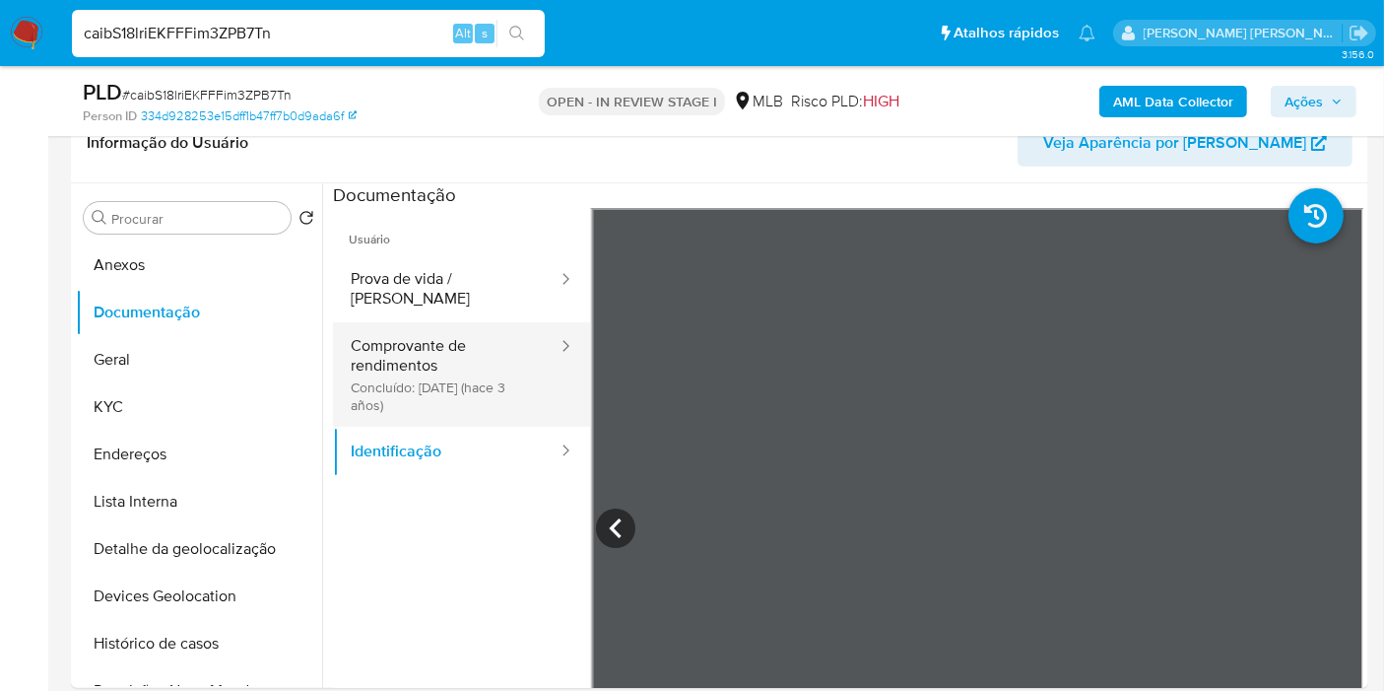
click at [409, 365] on button "Comprovante de rendimentos Concluído: 27/06/2022 (hace 3 años)" at bounding box center [446, 374] width 227 height 104
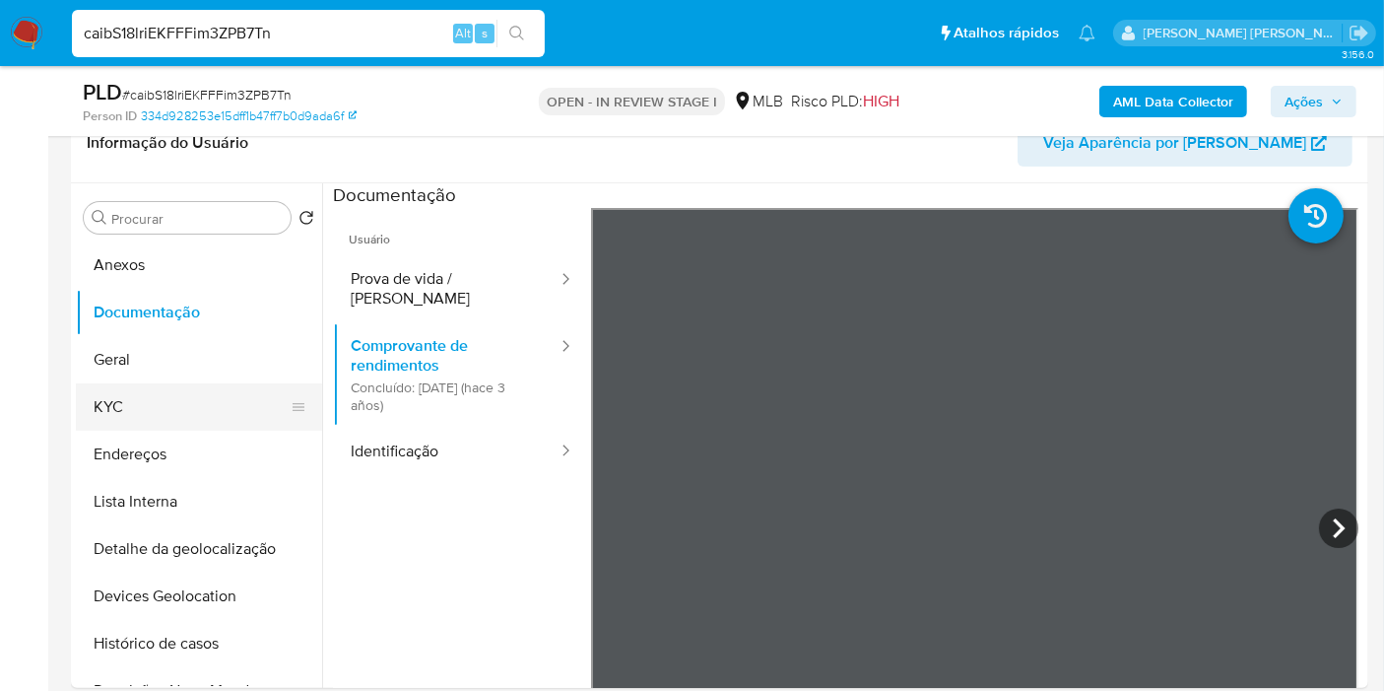
click at [162, 398] on button "KYC" at bounding box center [191, 406] width 231 height 47
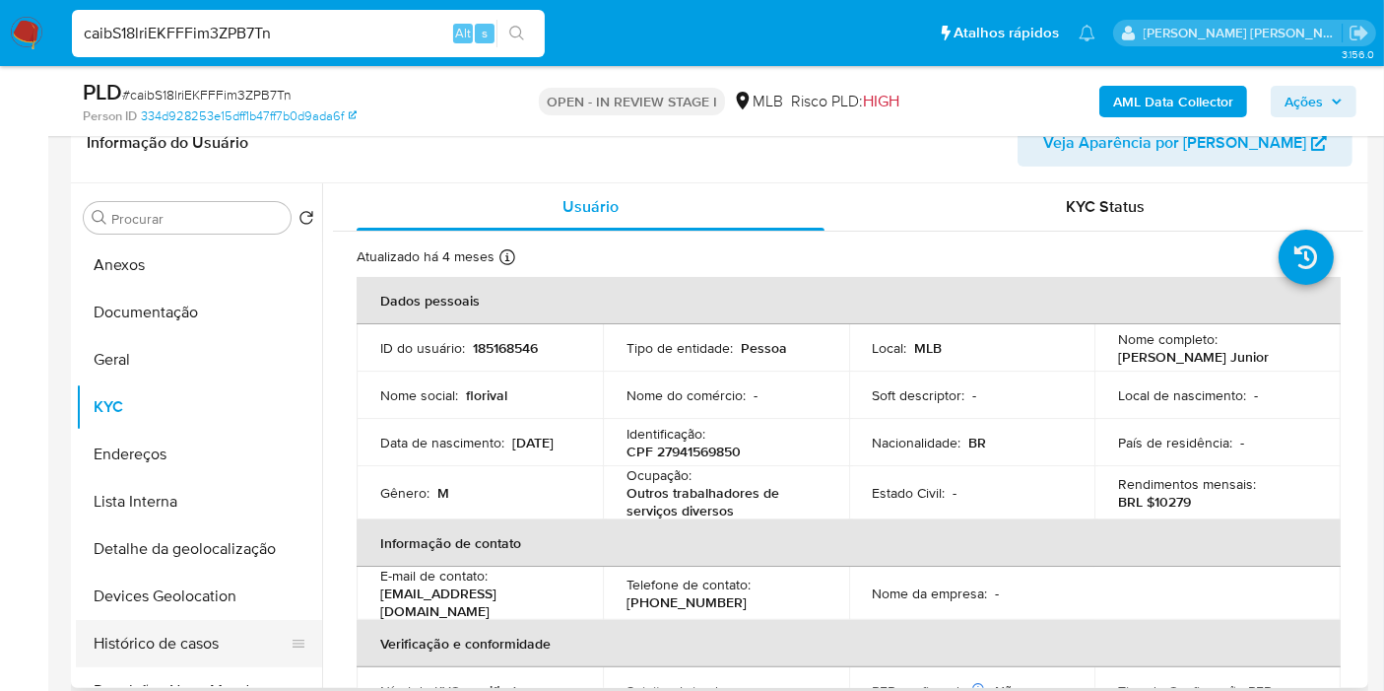
click at [179, 656] on button "Histórico de casos" at bounding box center [191, 643] width 231 height 47
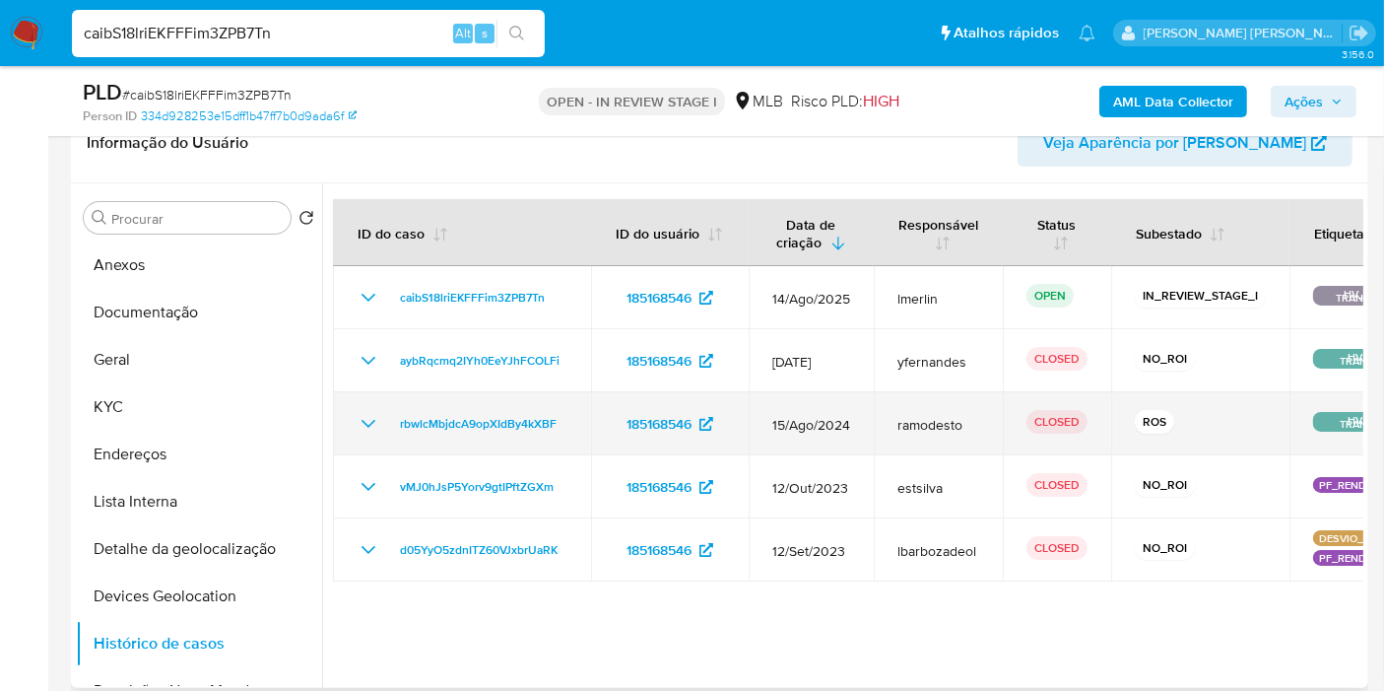
click at [360, 434] on td "rbwlcMbjdcA9opXIdBy4kXBF" at bounding box center [462, 423] width 258 height 63
click at [365, 422] on icon "Mostrar/Ocultar" at bounding box center [369, 424] width 14 height 8
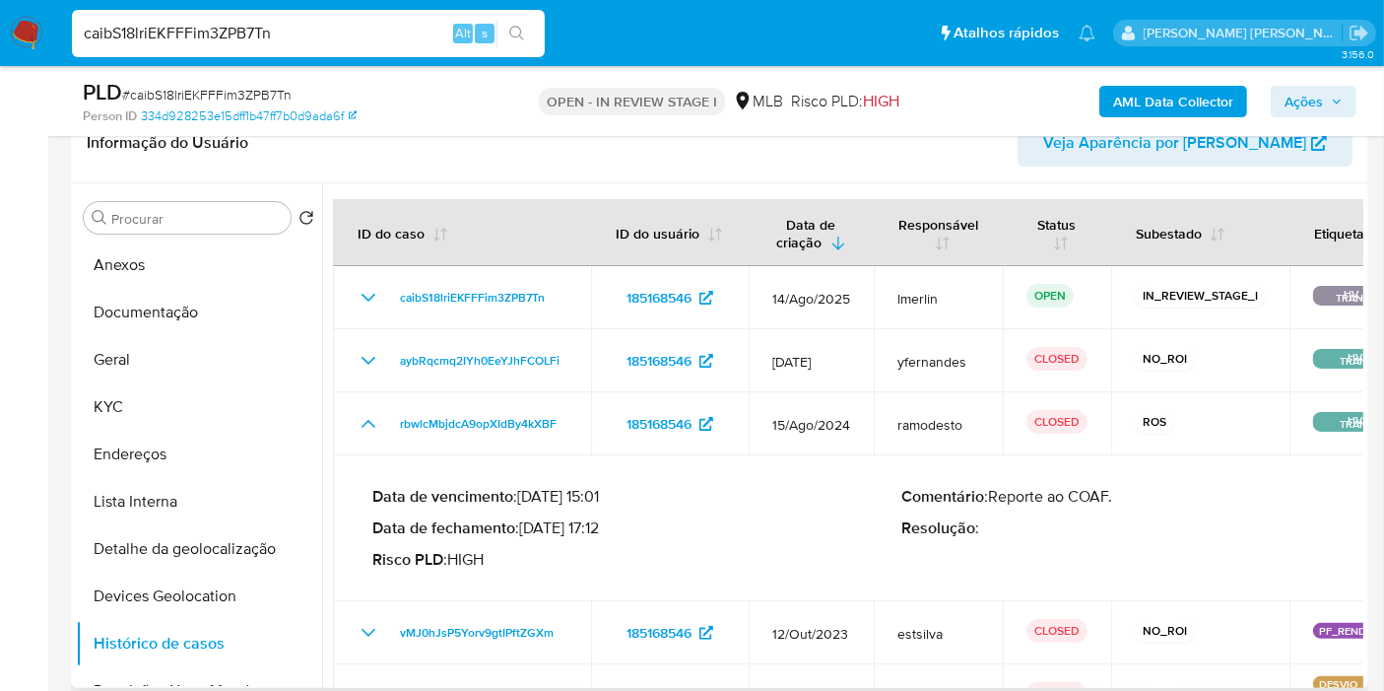
drag, startPoint x: 604, startPoint y: 527, endPoint x: 524, endPoint y: 522, distance: 79.9
click at [526, 524] on p "Data de fechamento : 17/09/2024 17:12" at bounding box center [637, 528] width 530 height 20
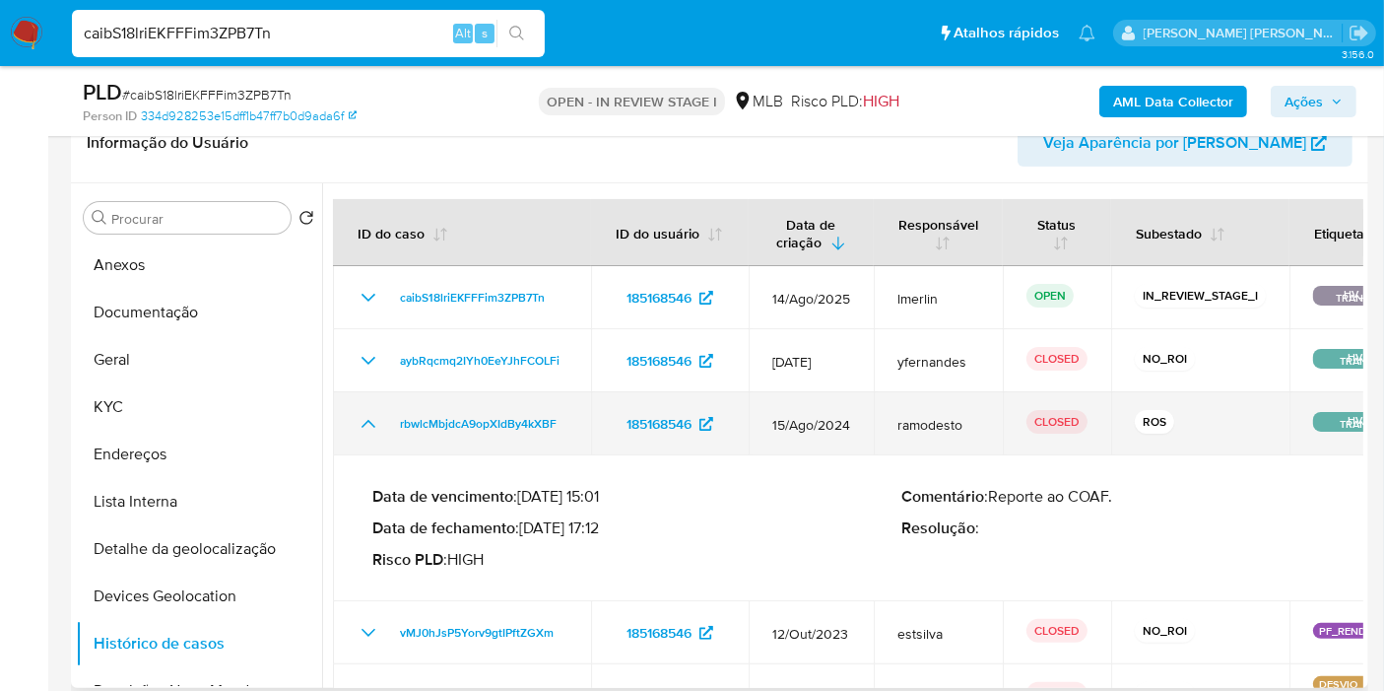
click at [365, 421] on icon "Mostrar/Ocultar" at bounding box center [369, 424] width 14 height 8
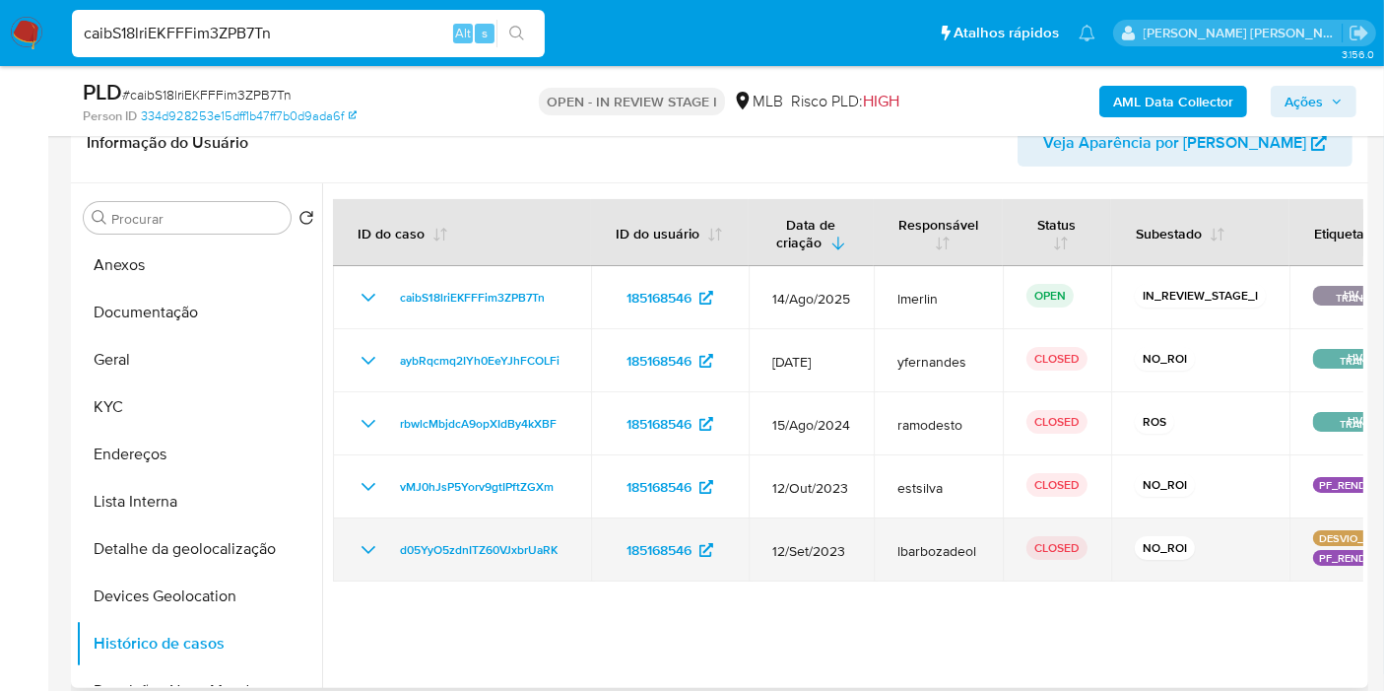
click at [373, 547] on icon "Mostrar/Ocultar" at bounding box center [369, 550] width 24 height 24
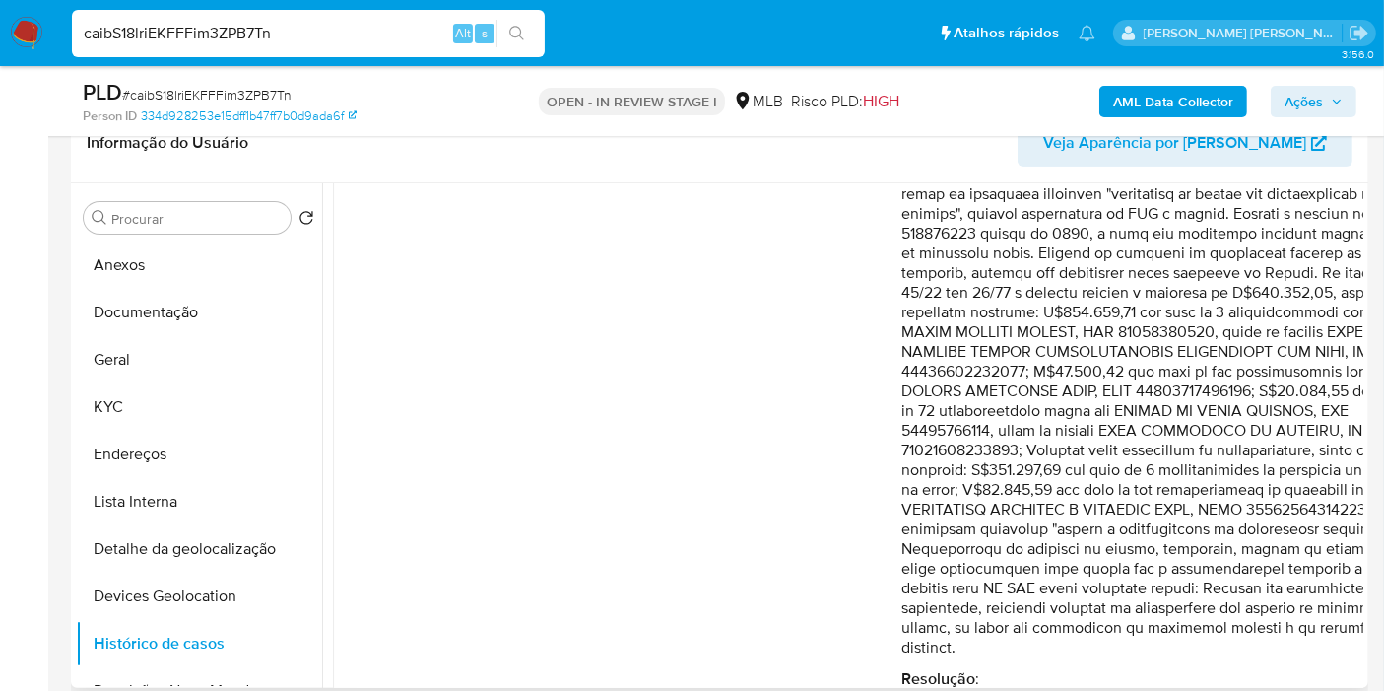
scroll to position [219, 0]
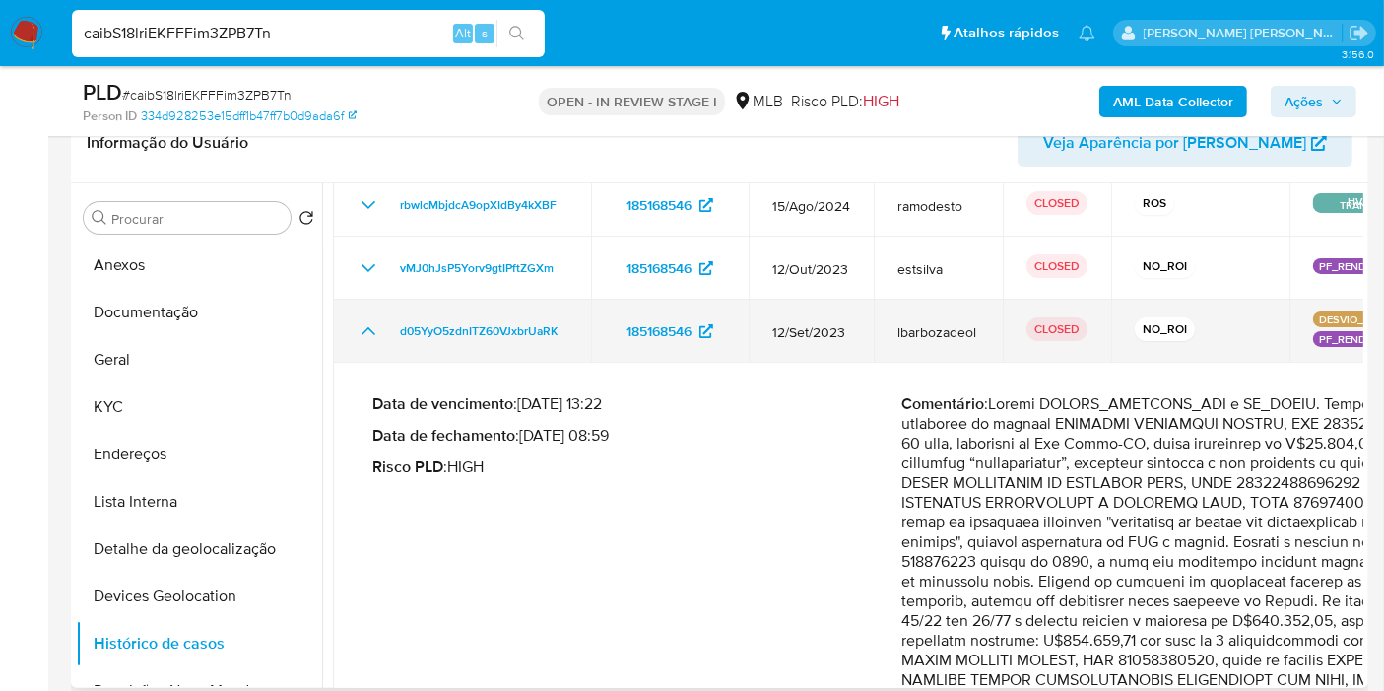
click at [378, 327] on icon "Mostrar/Ocultar" at bounding box center [369, 331] width 24 height 24
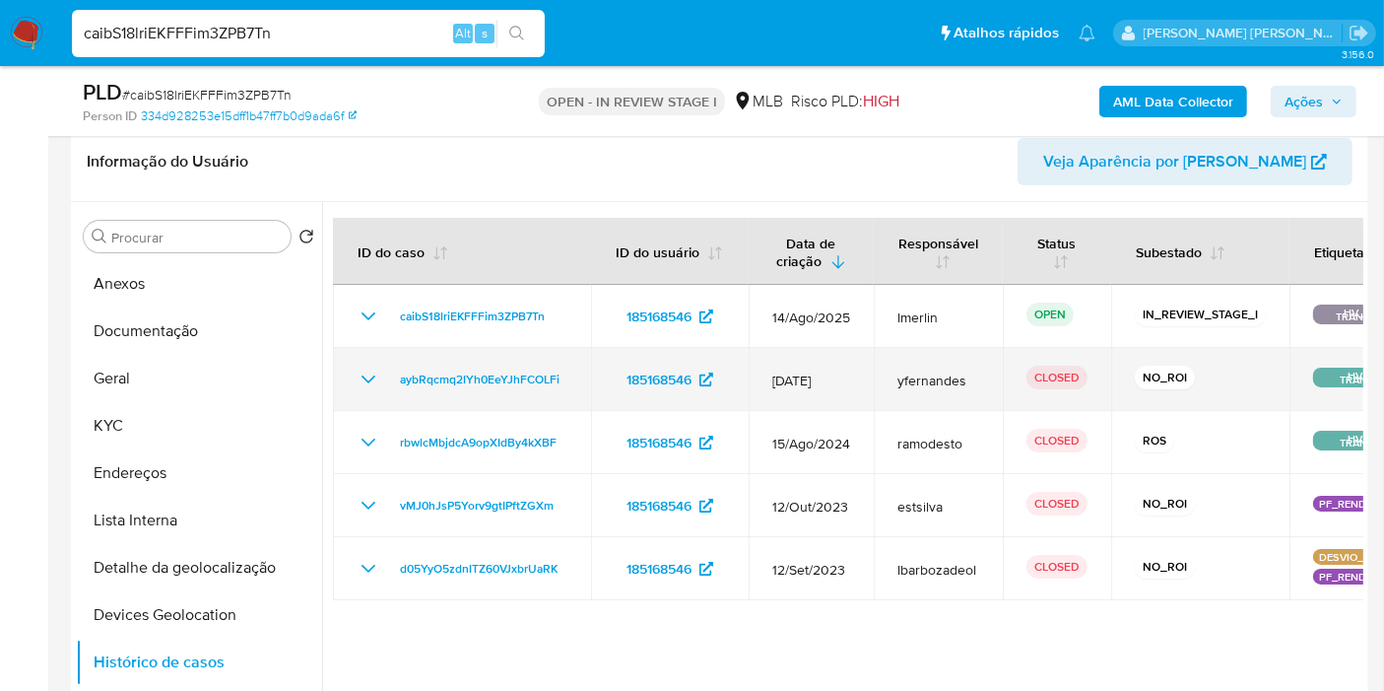
scroll to position [328, 0]
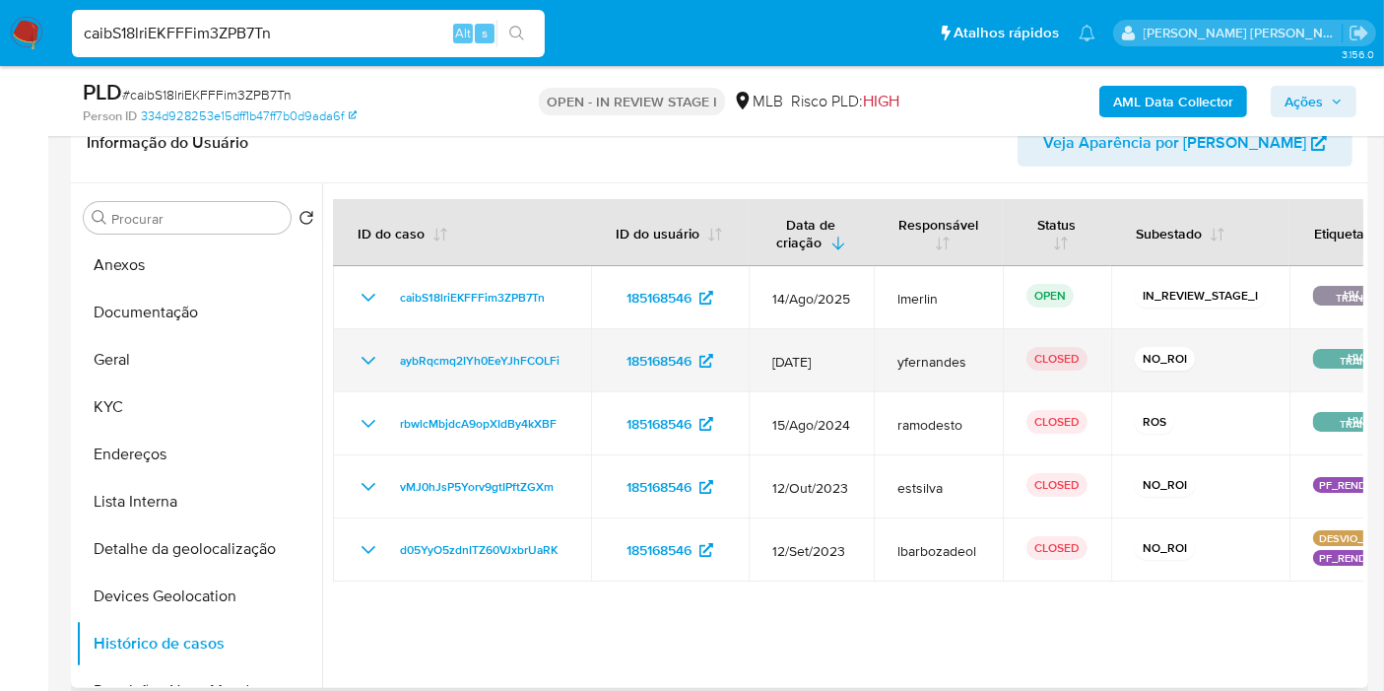
click at [369, 358] on icon "Mostrar/Ocultar" at bounding box center [369, 361] width 24 height 24
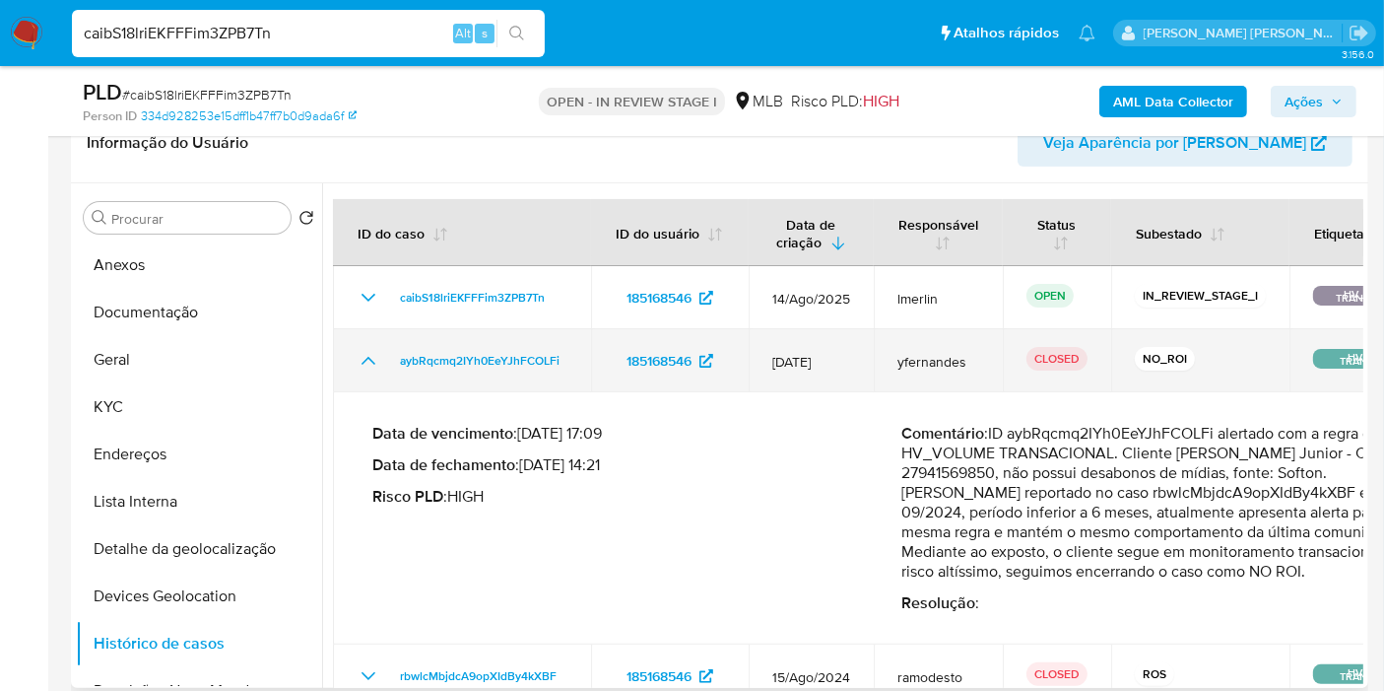
click at [369, 358] on icon "Mostrar/Ocultar" at bounding box center [369, 361] width 14 height 8
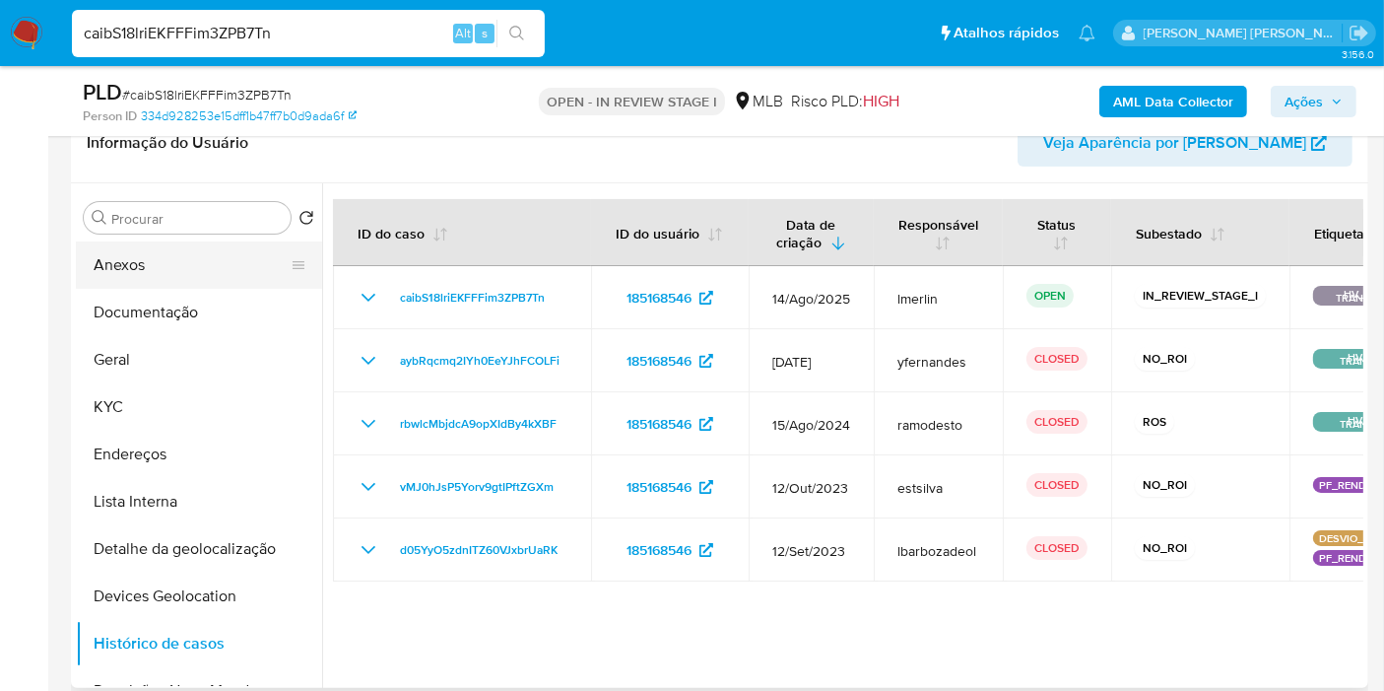
click at [166, 260] on button "Anexos" at bounding box center [191, 264] width 231 height 47
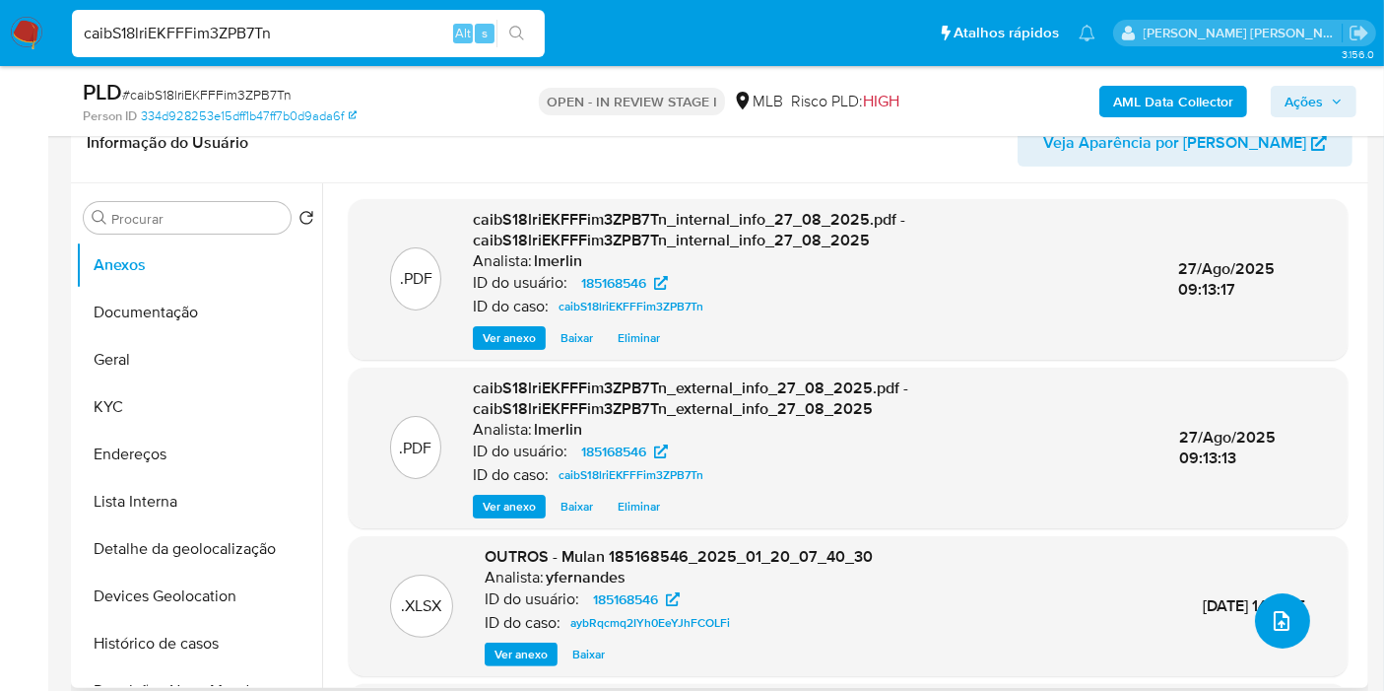
click at [1273, 619] on icon "upload-file" at bounding box center [1282, 621] width 24 height 24
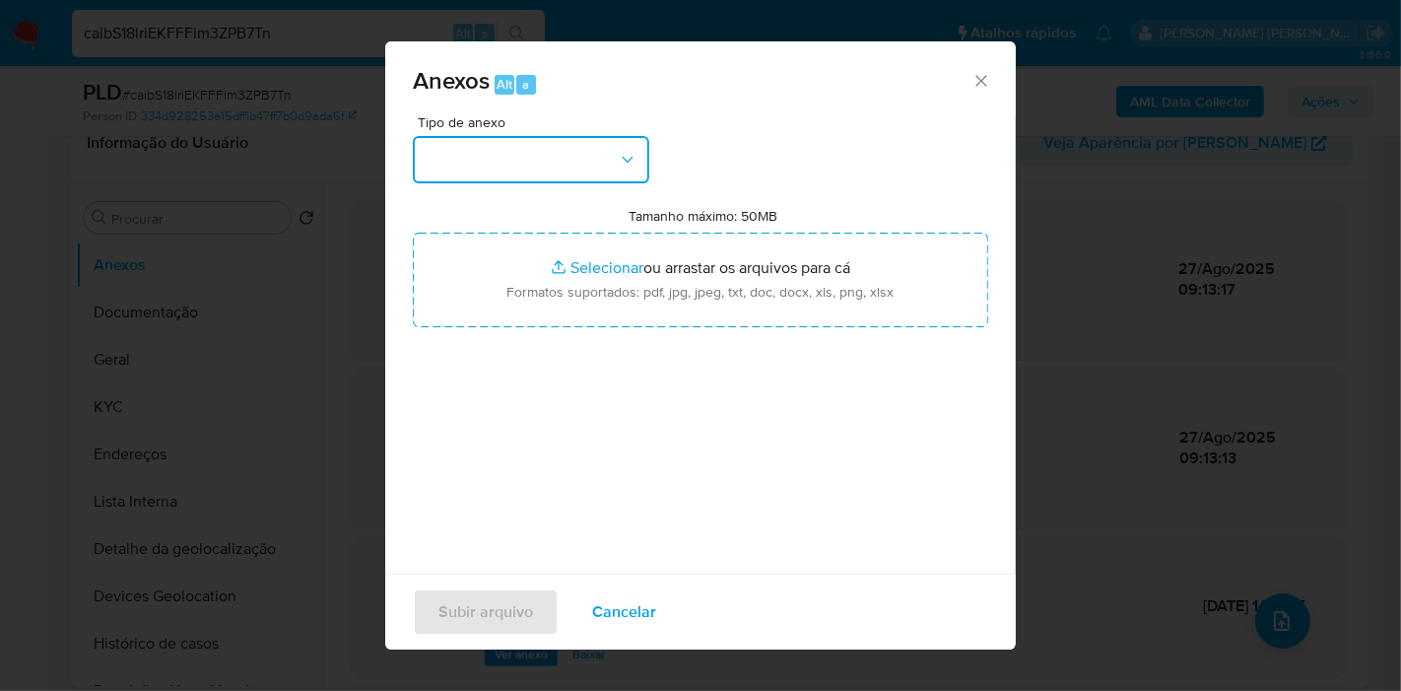
click at [517, 149] on button "button" at bounding box center [531, 159] width 236 height 47
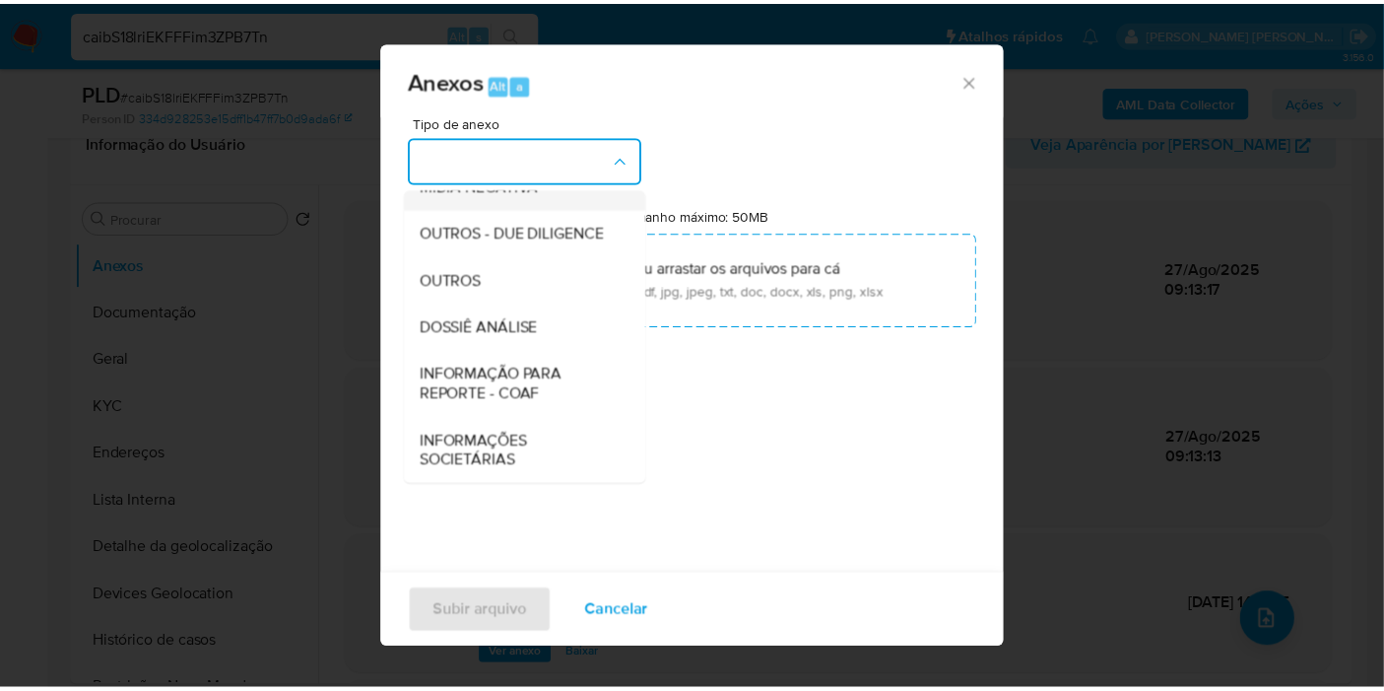
scroll to position [302, 0]
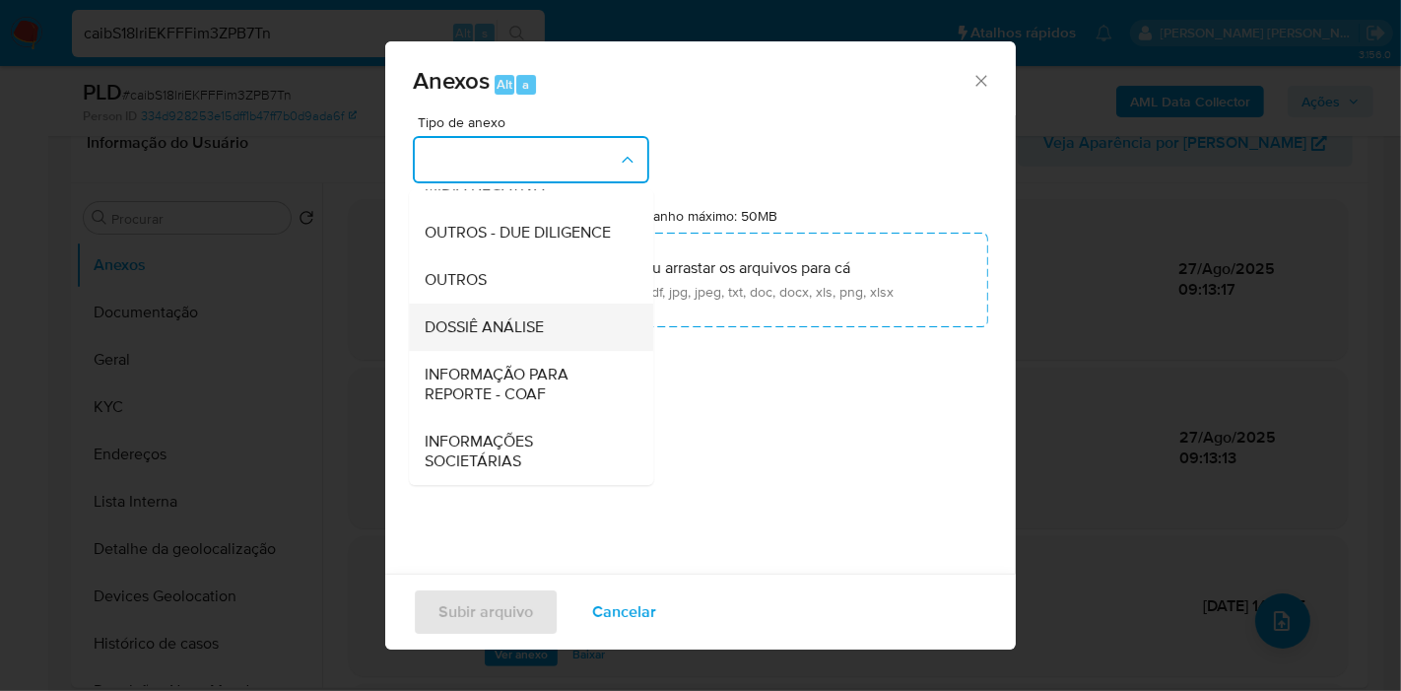
click at [529, 322] on span "DOSSIÊ ANÁLISE" at bounding box center [484, 327] width 119 height 20
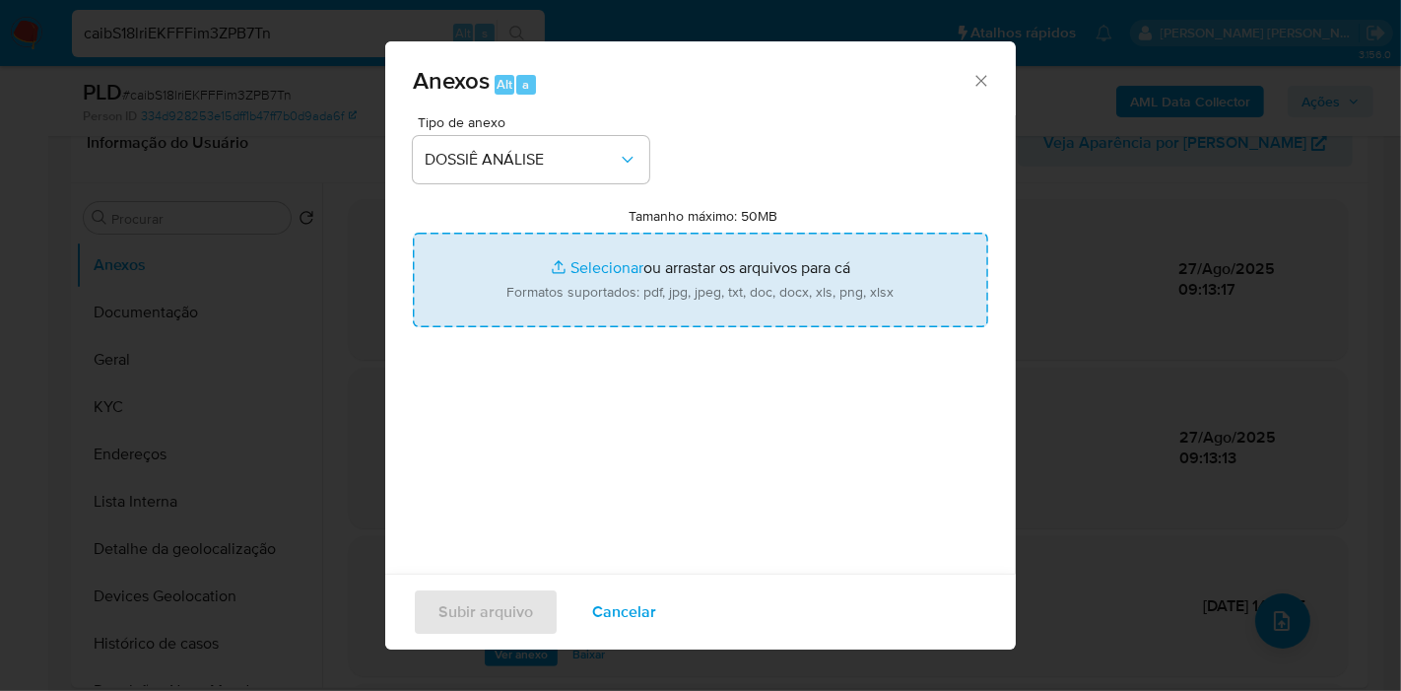
click at [696, 270] on input "Tamanho máximo: 50MB Selecionar arquivos" at bounding box center [700, 279] width 575 height 95
type input "C:\fakepath\2º SAR - XXX - CPF 27941569850 - FLORIVAL ANDRIOLLI JUNIOR.pdf"
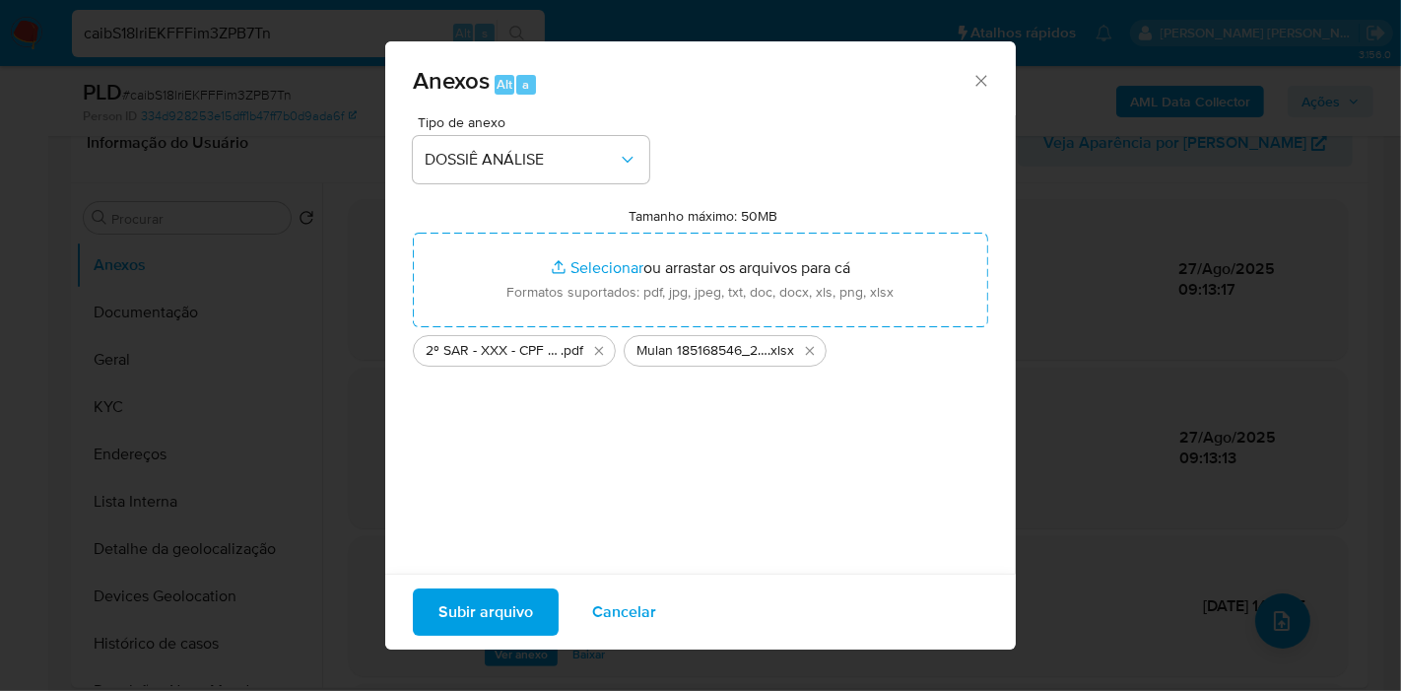
click at [461, 629] on span "Subir arquivo" at bounding box center [485, 611] width 95 height 43
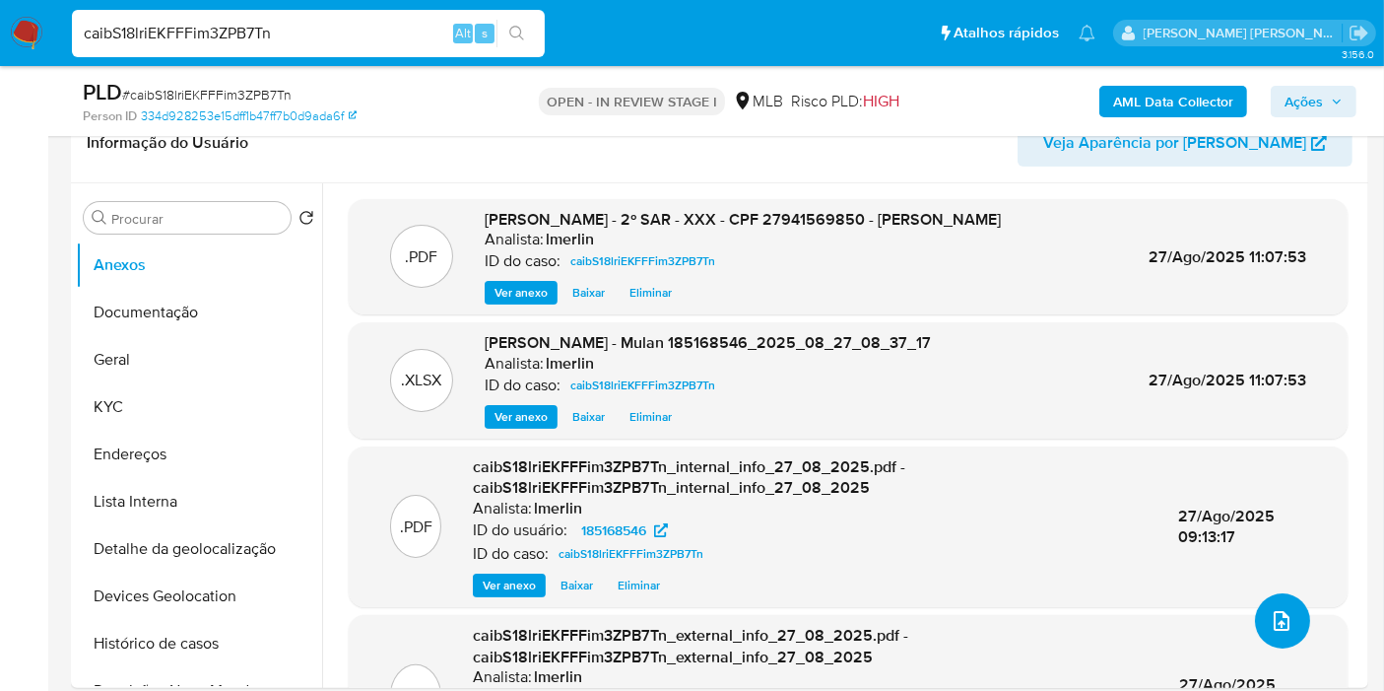
scroll to position [0, 0]
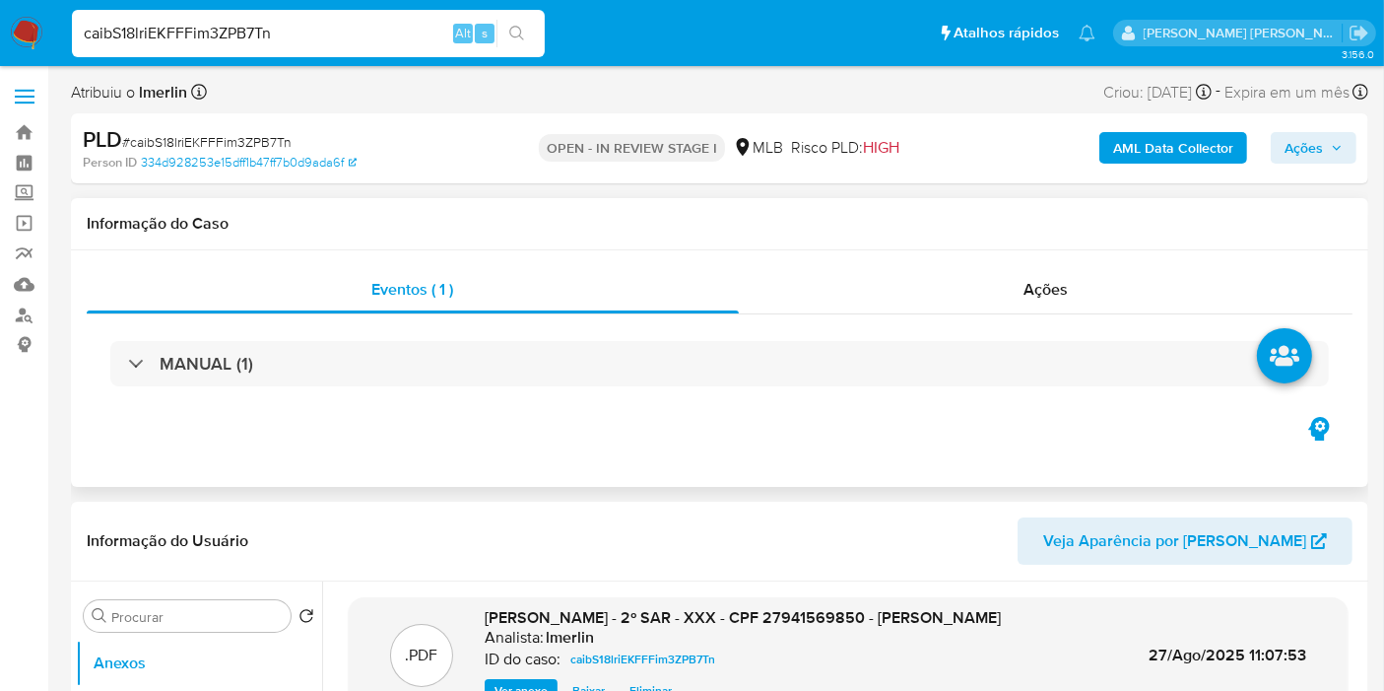
click at [1122, 315] on div "MANUAL (1)" at bounding box center [720, 363] width 1266 height 99
click at [1139, 291] on div "Ações" at bounding box center [1046, 289] width 615 height 47
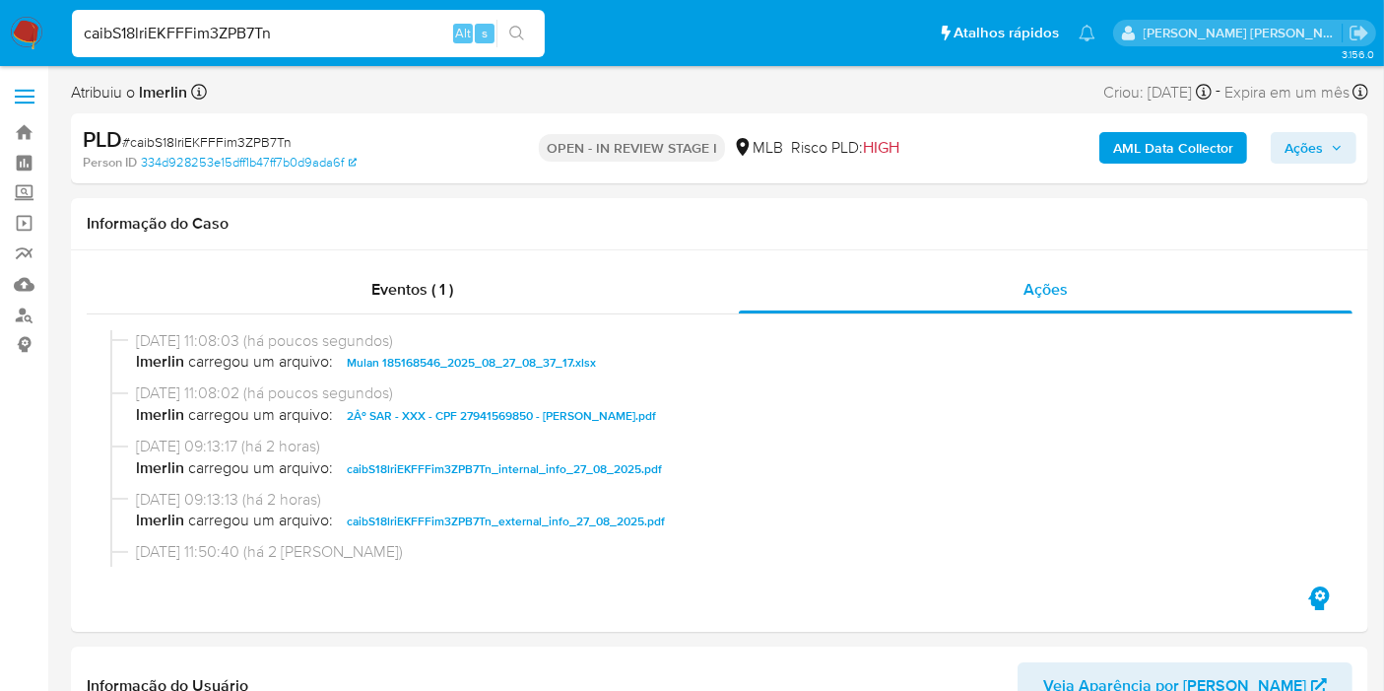
click at [1300, 157] on span "Ações" at bounding box center [1304, 148] width 38 height 32
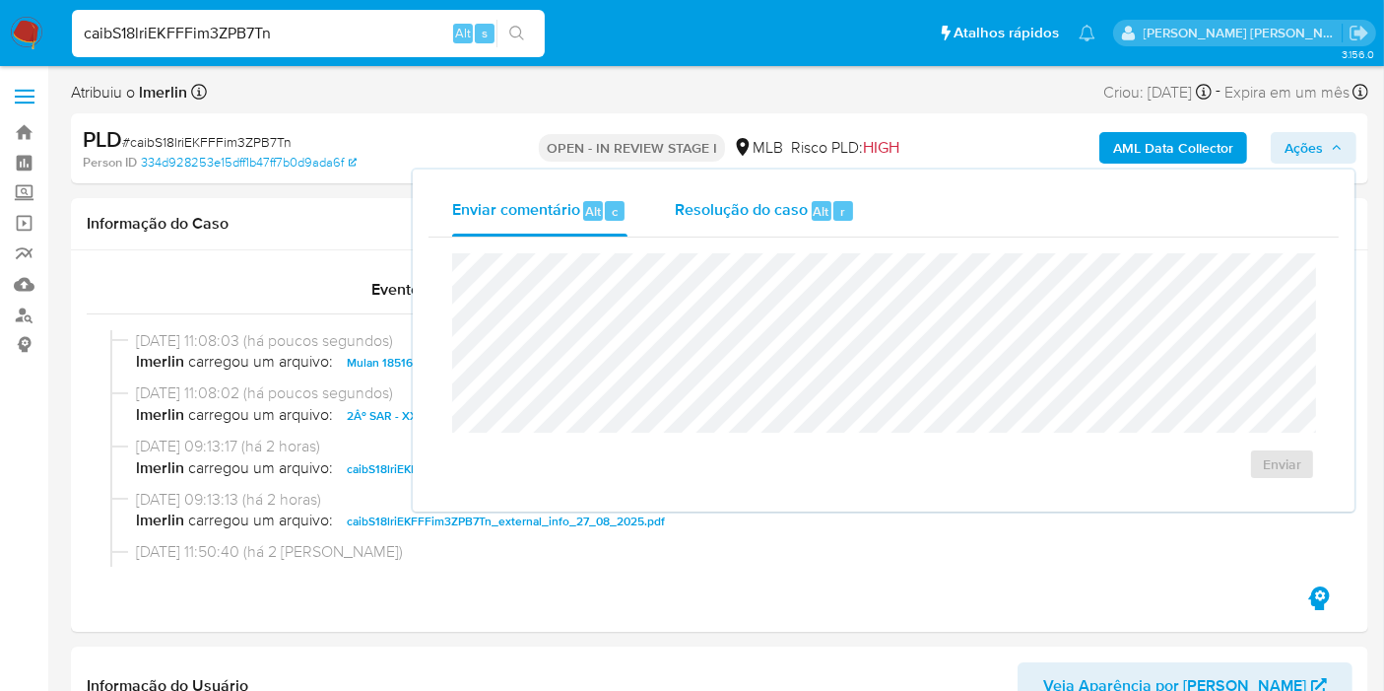
click at [706, 204] on span "Resolução do caso" at bounding box center [741, 210] width 133 height 23
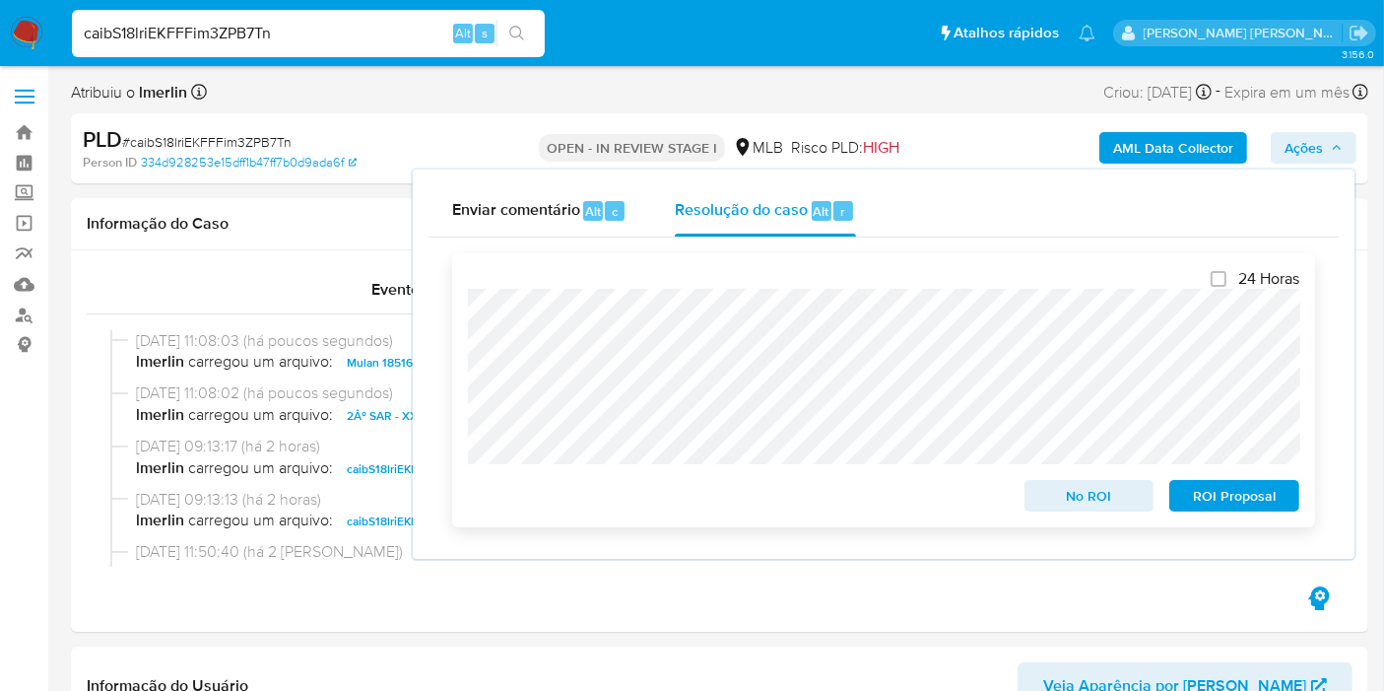
click at [1206, 485] on span "ROI Proposal" at bounding box center [1234, 496] width 102 height 28
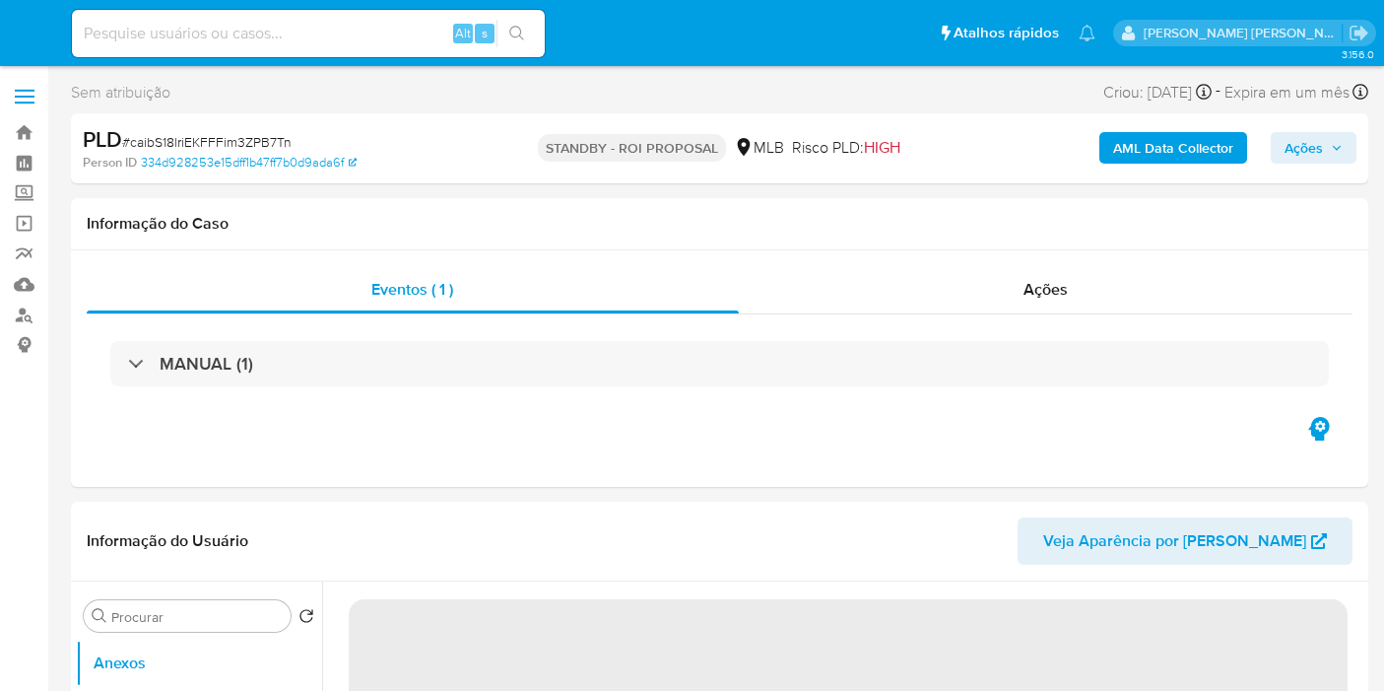
select select "10"
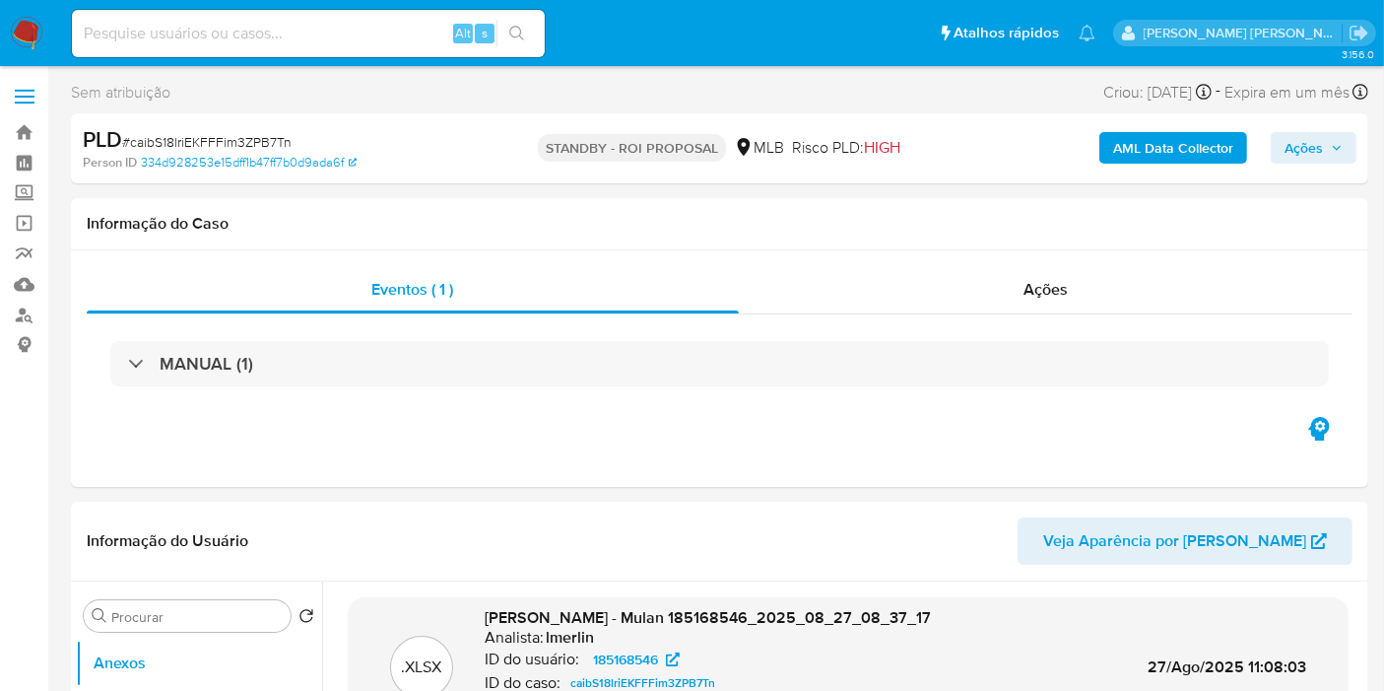
click at [322, 35] on input at bounding box center [308, 34] width 473 height 26
click at [22, 30] on img at bounding box center [26, 33] width 33 height 33
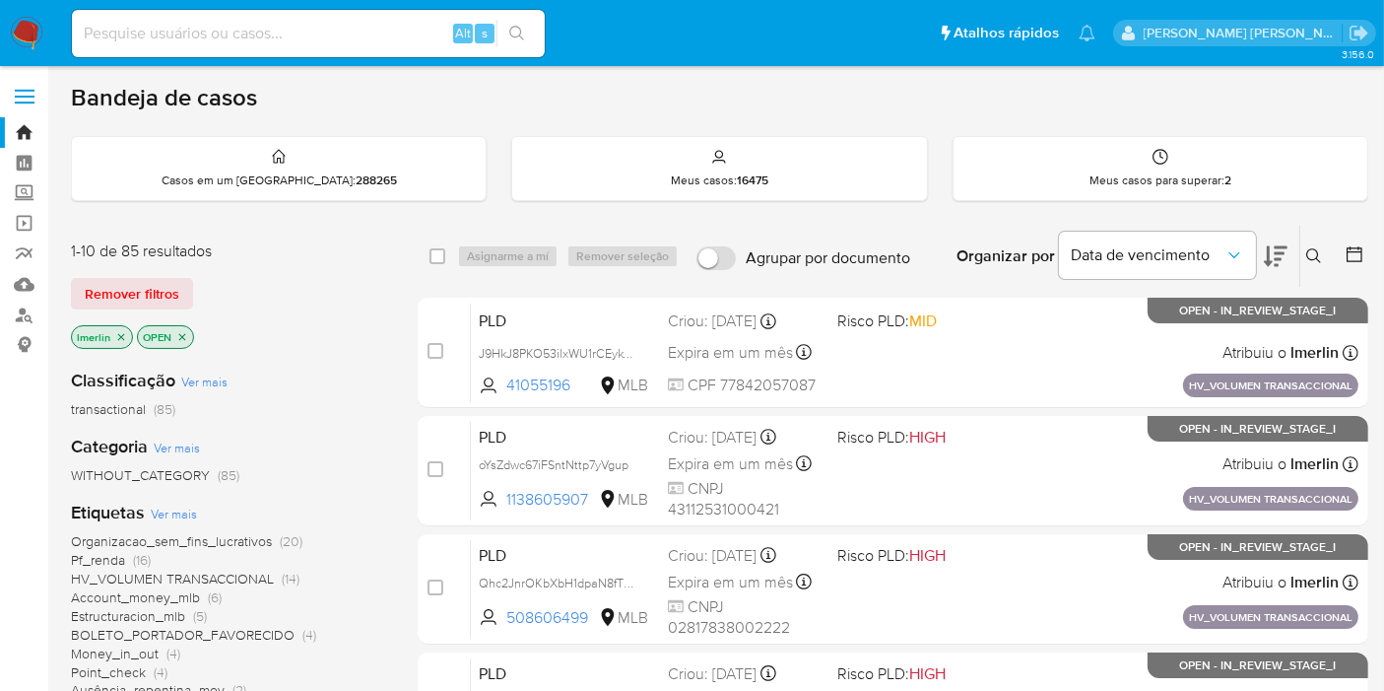
click at [123, 333] on icon "close-filter" at bounding box center [121, 337] width 12 height 12
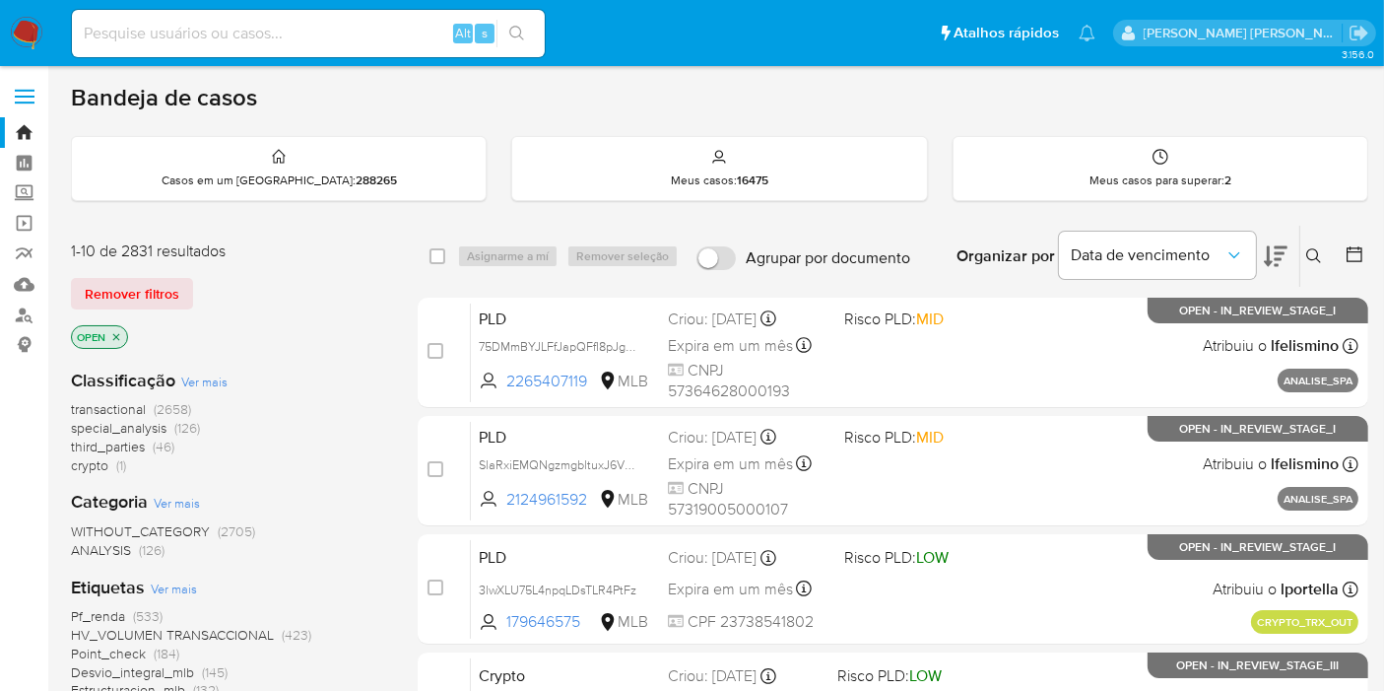
click at [388, 19] on div "Alt s" at bounding box center [308, 33] width 473 height 47
click at [385, 51] on div "Alt s" at bounding box center [308, 33] width 473 height 47
click at [381, 32] on input at bounding box center [308, 34] width 473 height 26
paste input "EQX4MWREkPurmSHDHyDQQoOy"
type input "EQX4MWREkPurmSHDHyDQQoOy"
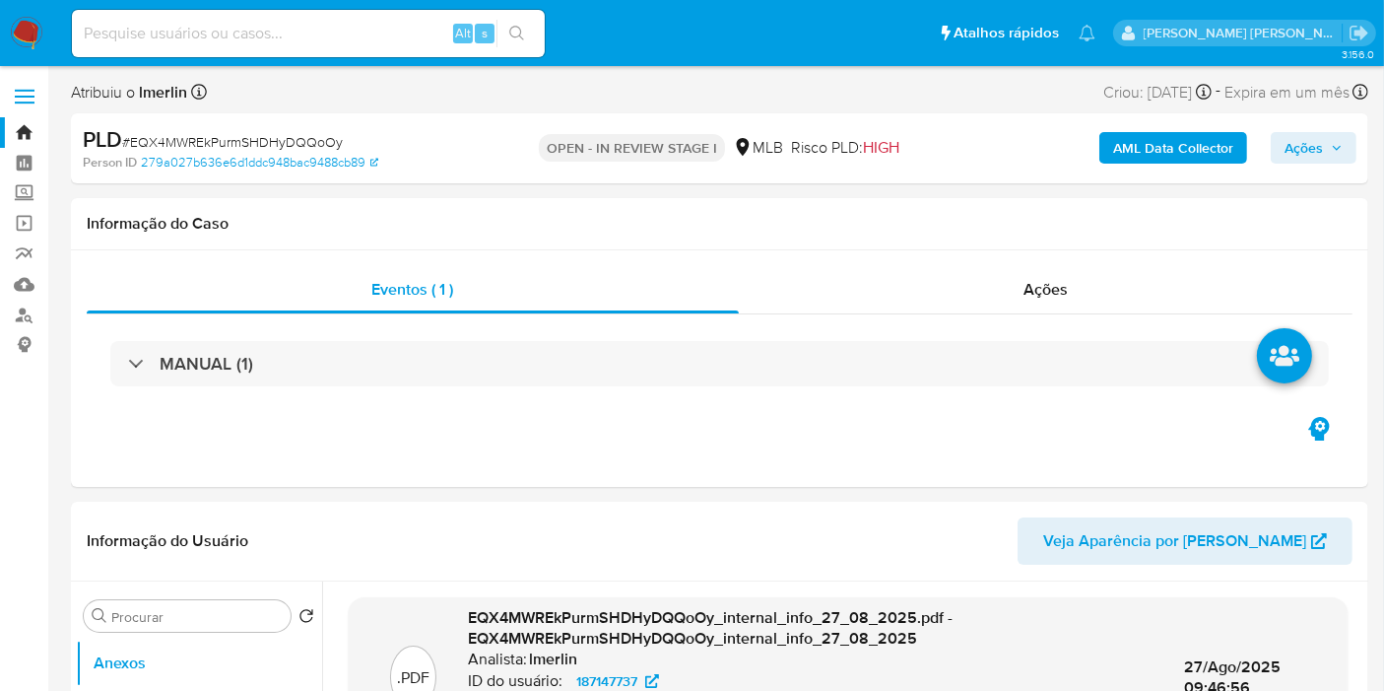
select select "10"
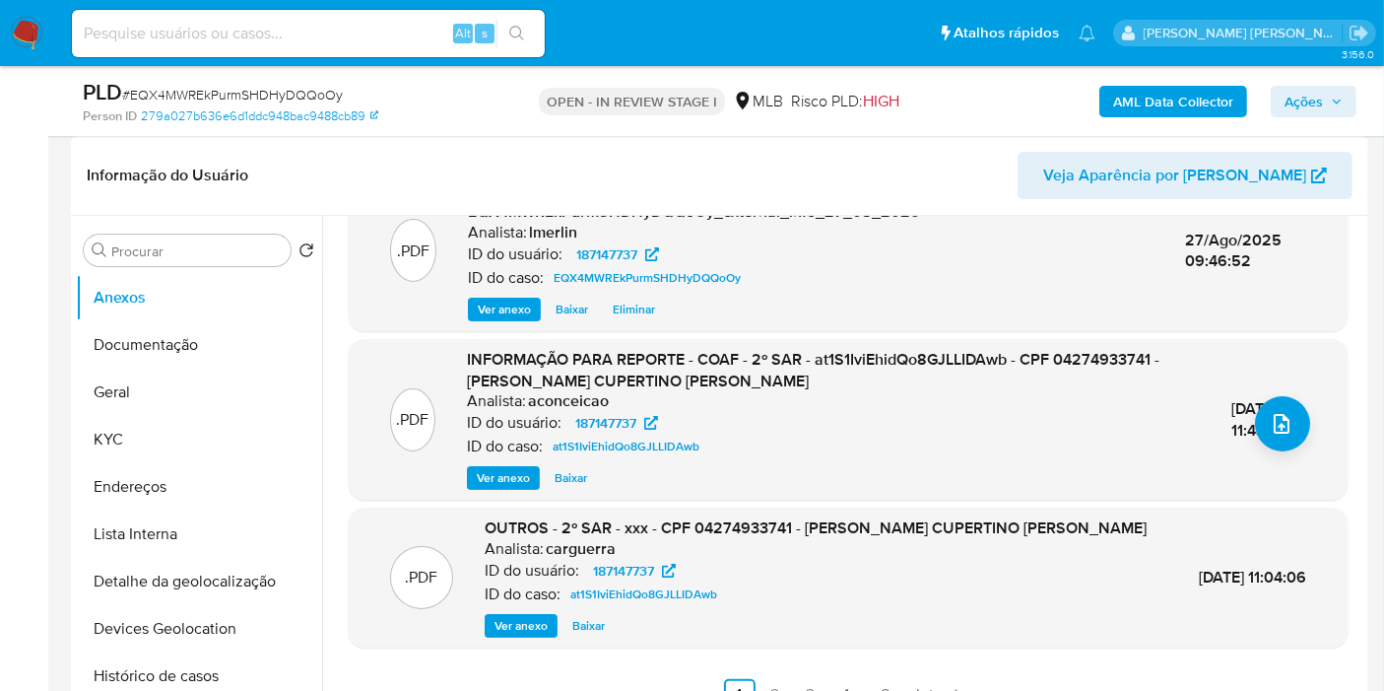
scroll to position [328, 0]
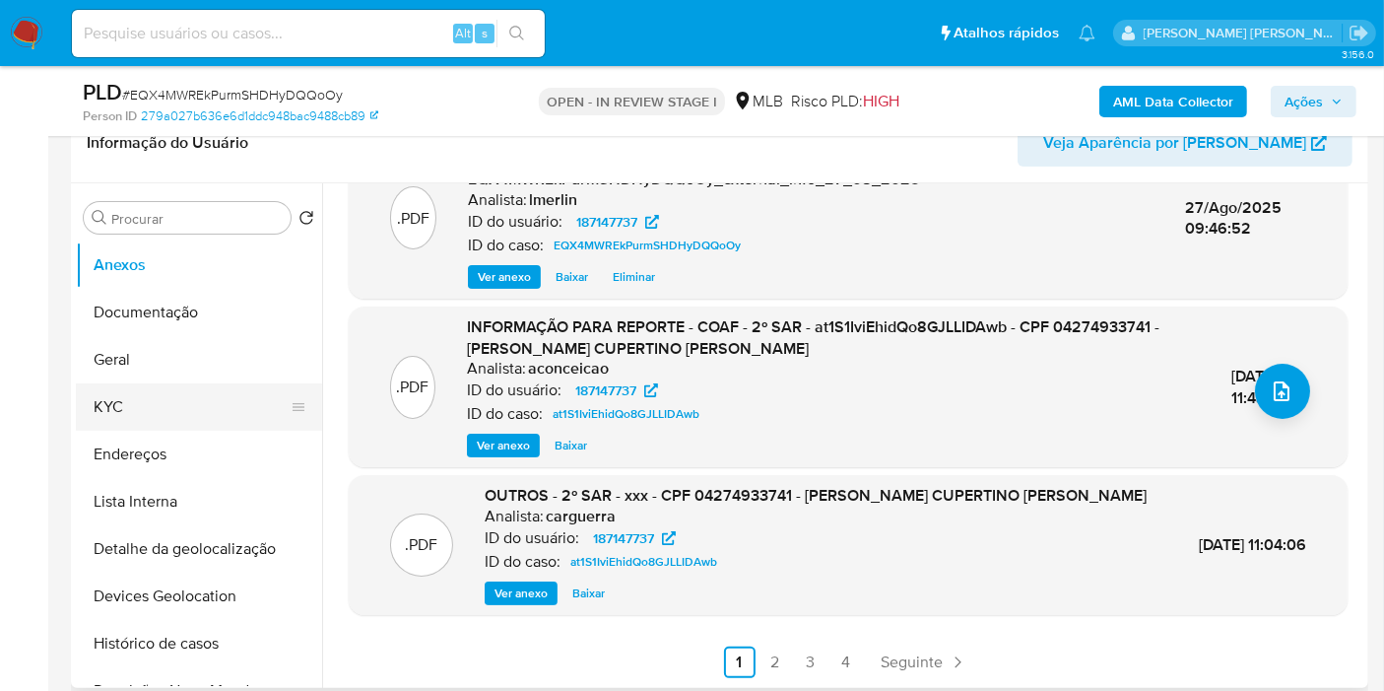
click at [182, 401] on button "KYC" at bounding box center [191, 406] width 231 height 47
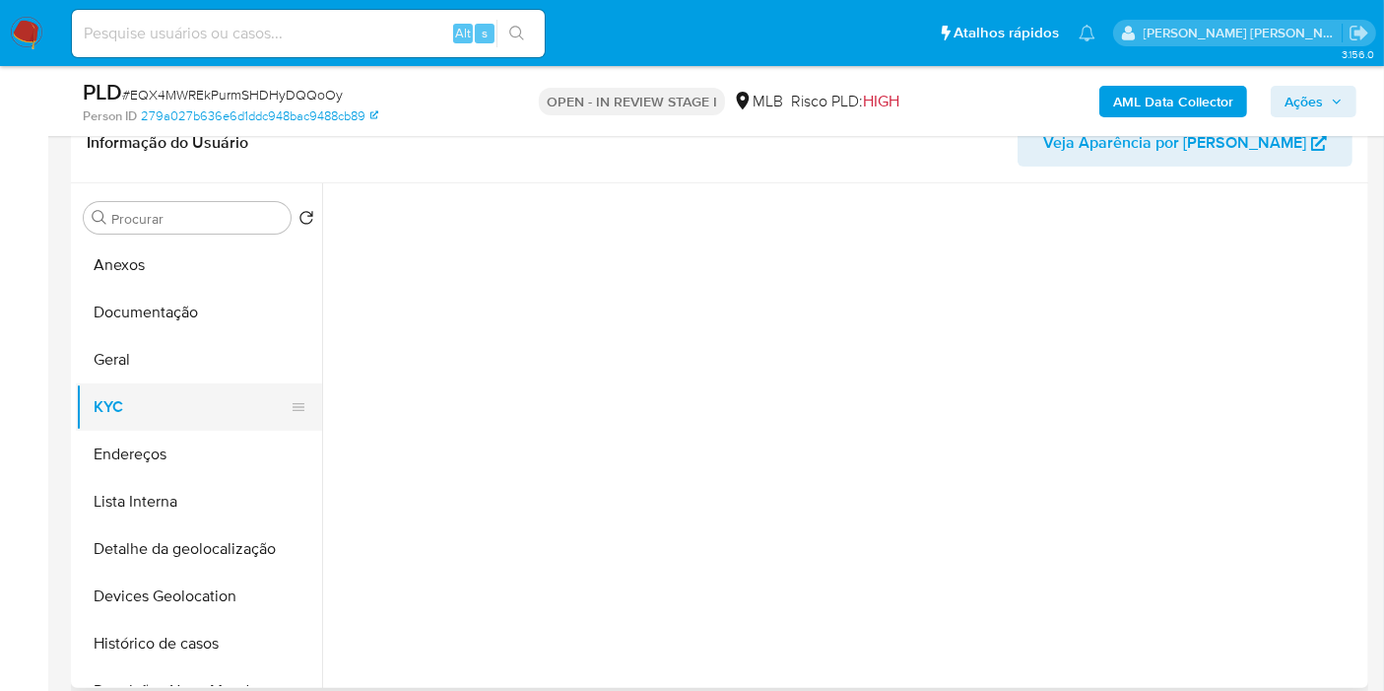
scroll to position [0, 0]
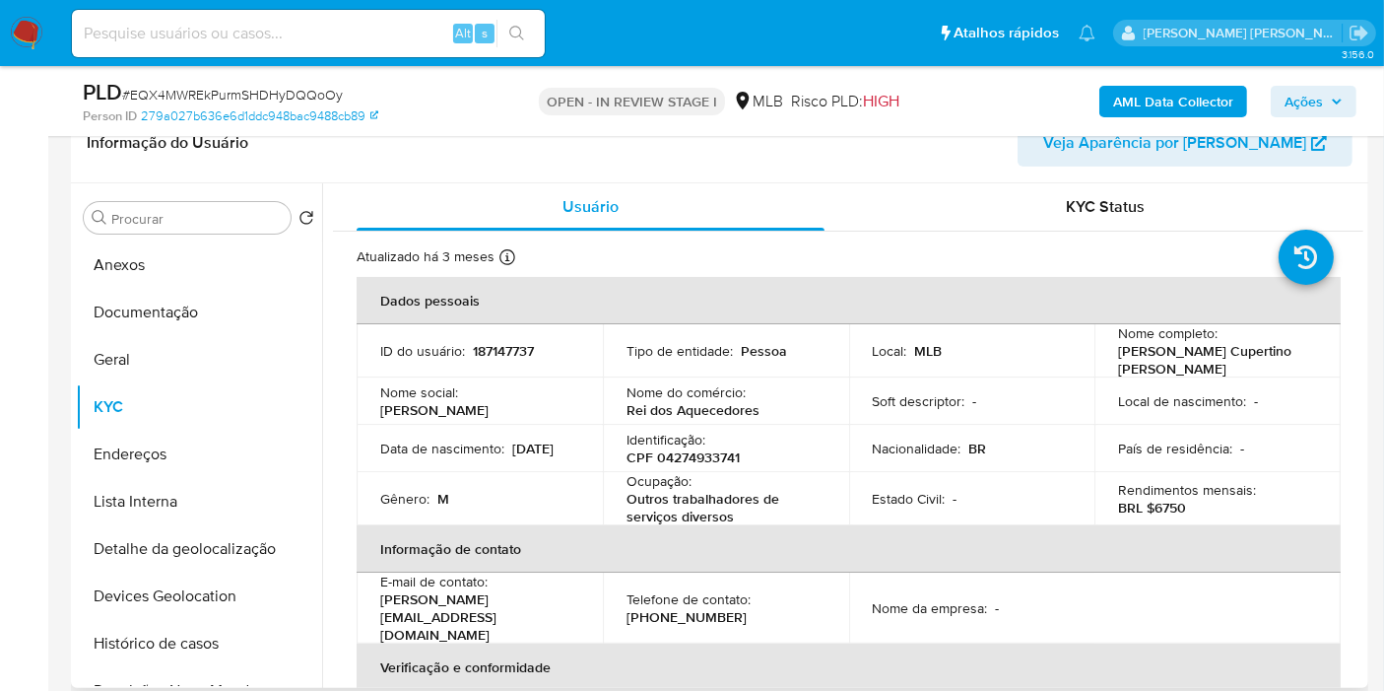
click at [711, 451] on p "CPF 04274933741" at bounding box center [683, 457] width 113 height 18
copy p "04274933741"
click at [223, 630] on button "Histórico de casos" at bounding box center [191, 643] width 231 height 47
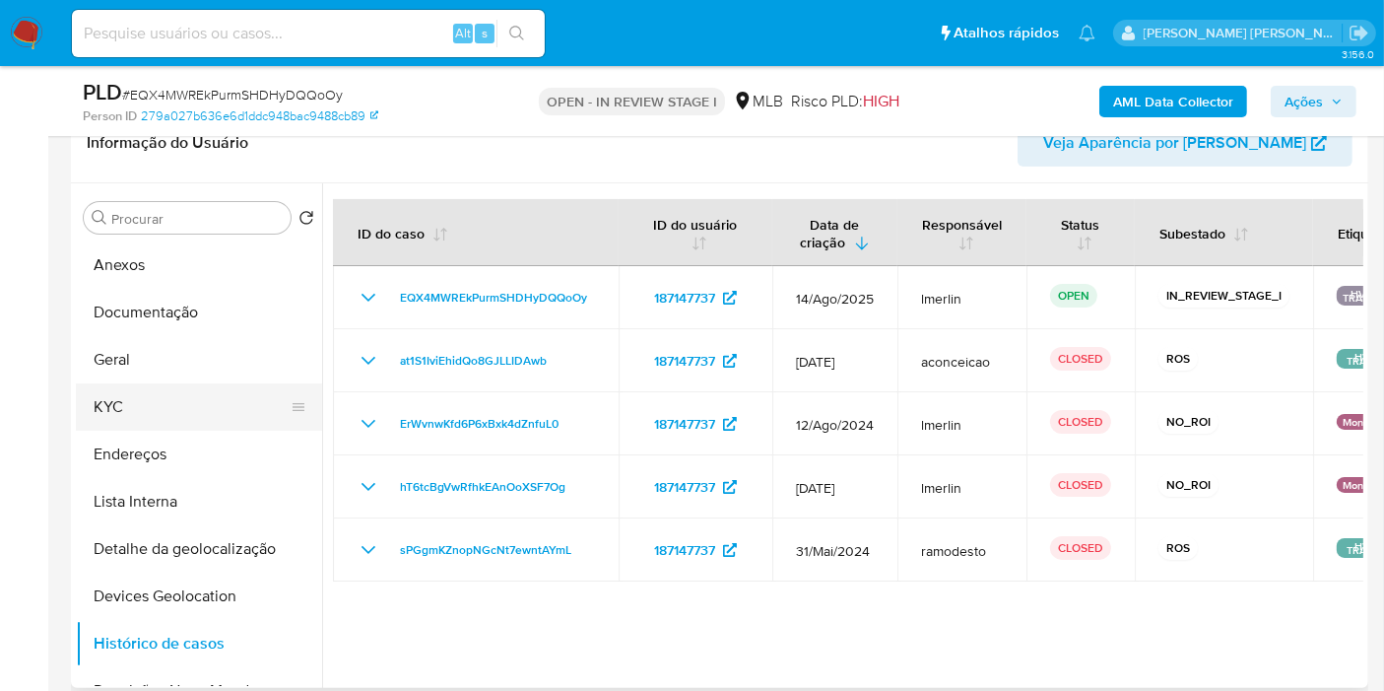
click at [149, 405] on button "KYC" at bounding box center [191, 406] width 231 height 47
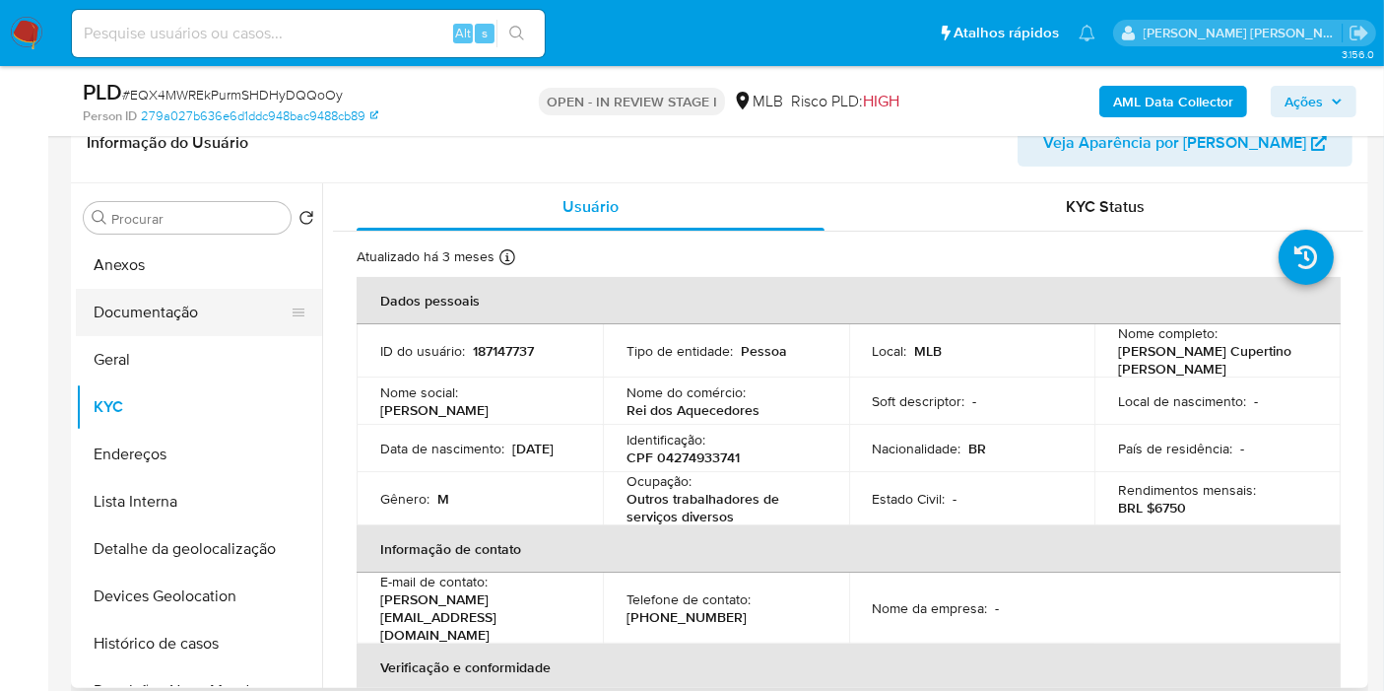
click at [188, 310] on button "Documentação" at bounding box center [191, 312] width 231 height 47
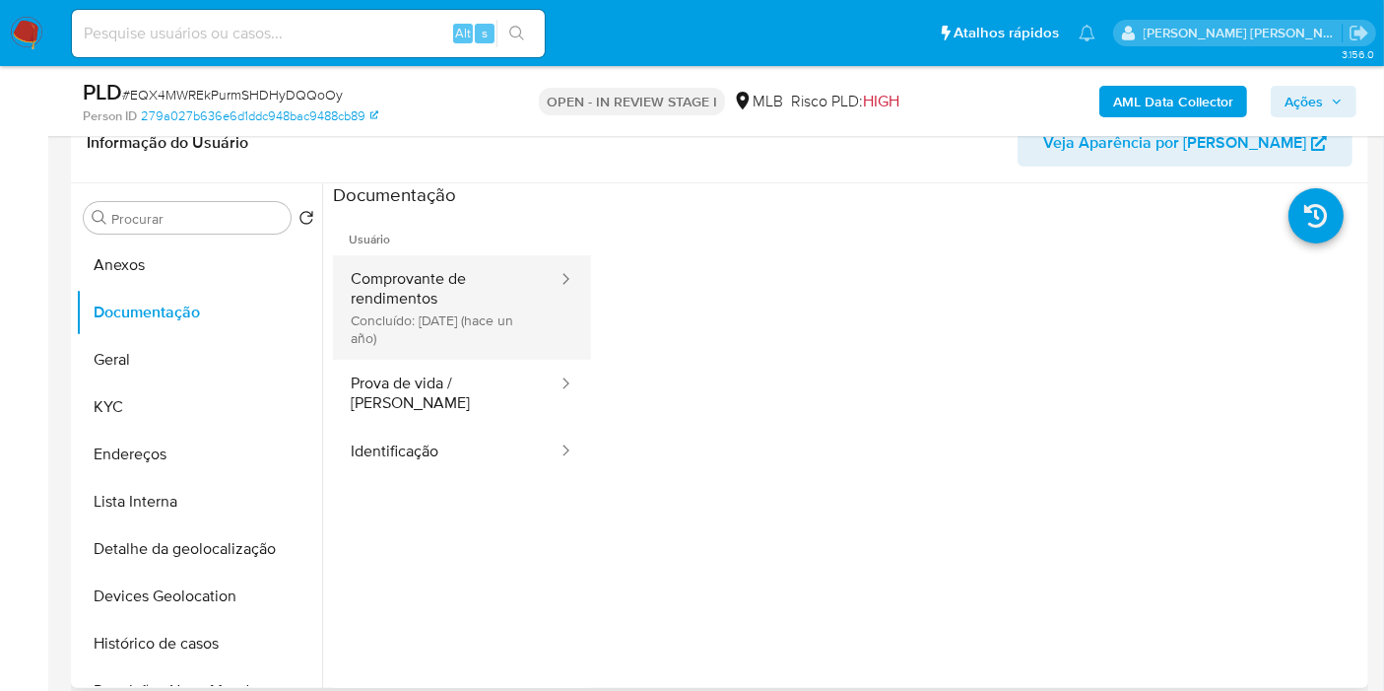
click at [435, 320] on button "Comprovante de rendimentos Concluído: 01/08/2024 (hace un año)" at bounding box center [446, 307] width 227 height 104
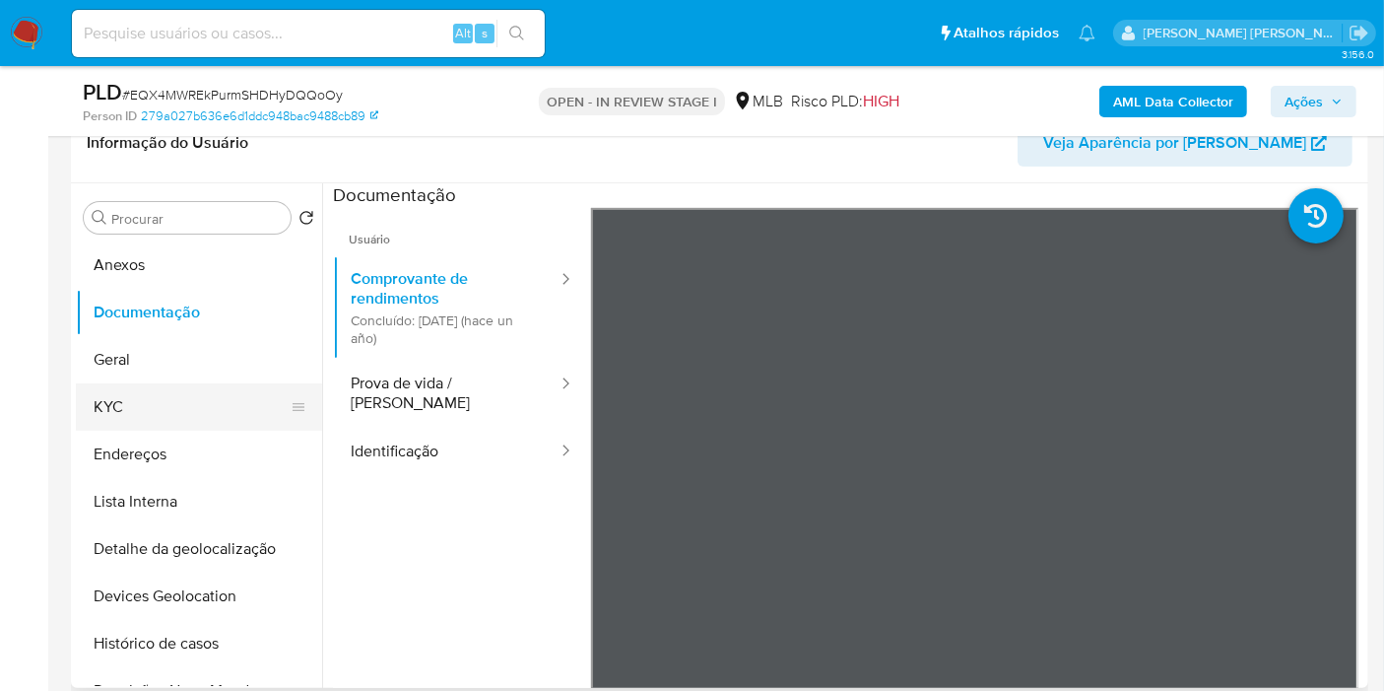
click at [135, 393] on button "KYC" at bounding box center [191, 406] width 231 height 47
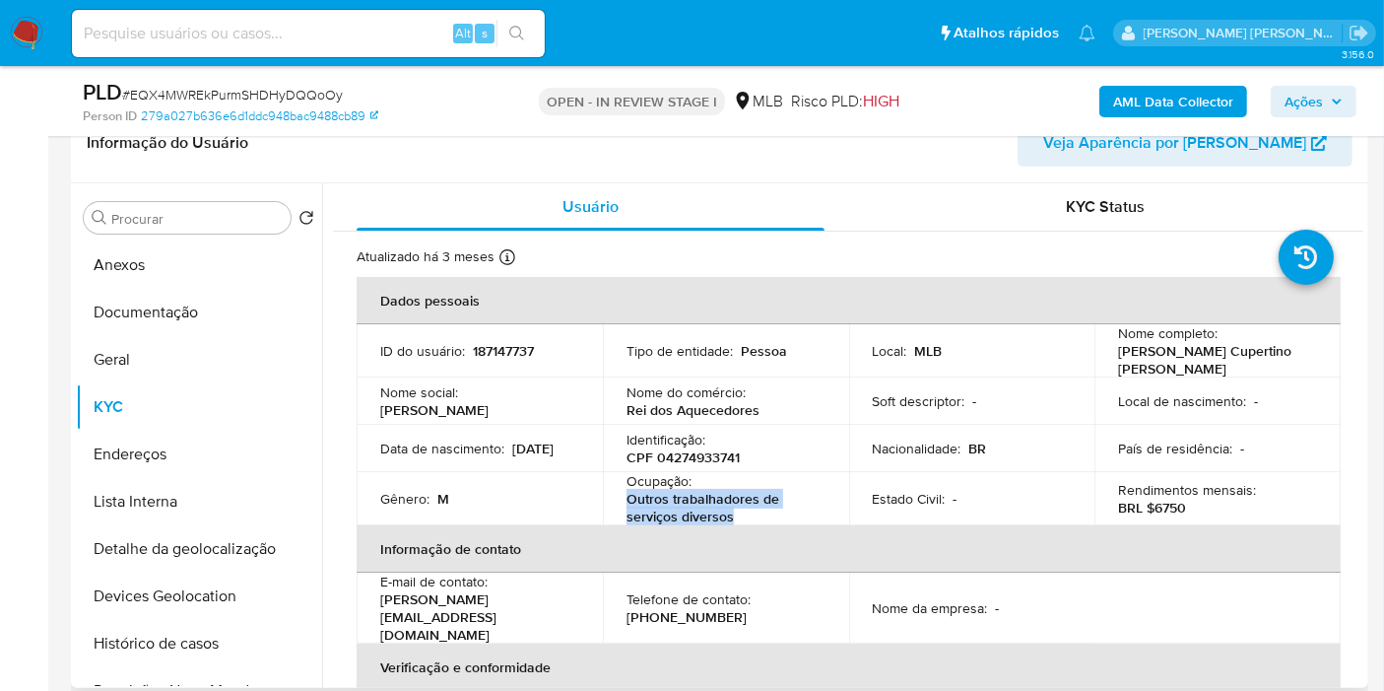
drag, startPoint x: 735, startPoint y: 505, endPoint x: 613, endPoint y: 398, distance: 162.6
click at [611, 495] on td "Ocupação : Outros trabalhadores de serviços diversos" at bounding box center [726, 498] width 246 height 53
copy p "Outros trabalhadores de serviços diversos"
click at [188, 327] on button "Documentação" at bounding box center [191, 312] width 231 height 47
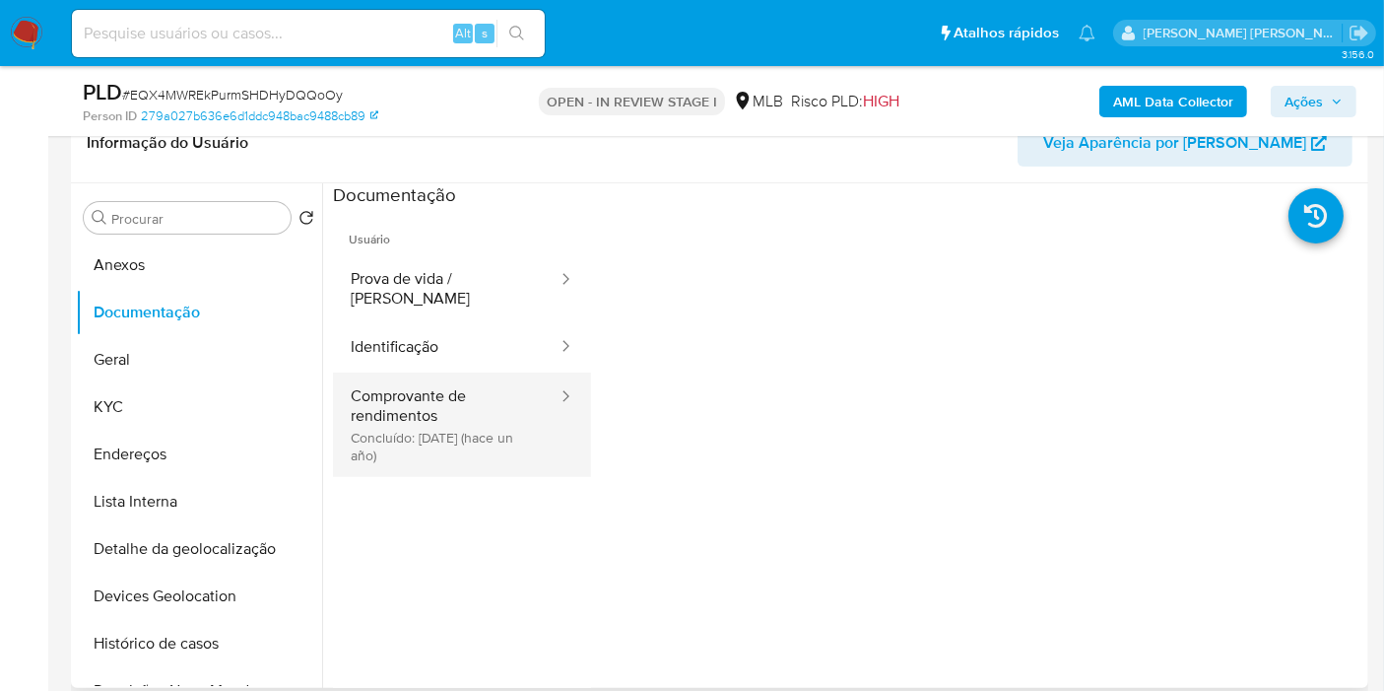
click at [425, 417] on button "Comprovante de rendimentos Concluído: 01/08/2024 (hace un año)" at bounding box center [446, 424] width 227 height 104
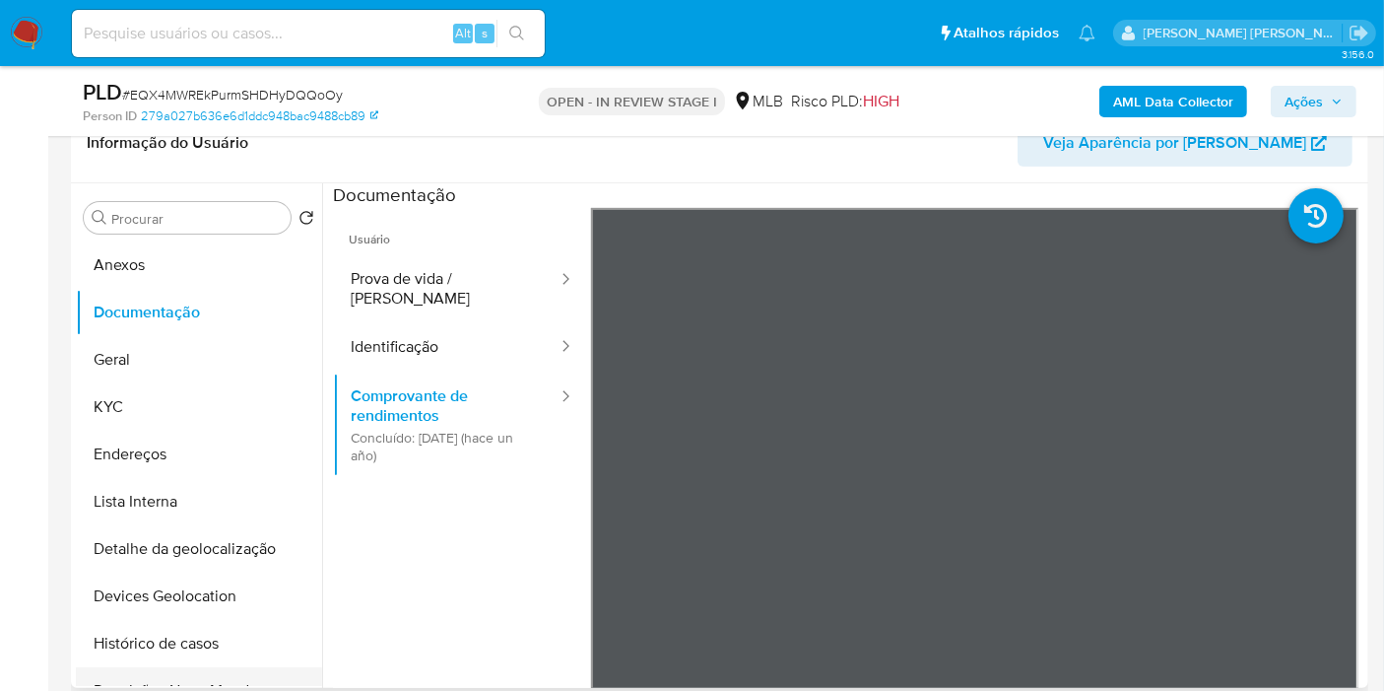
scroll to position [109, 0]
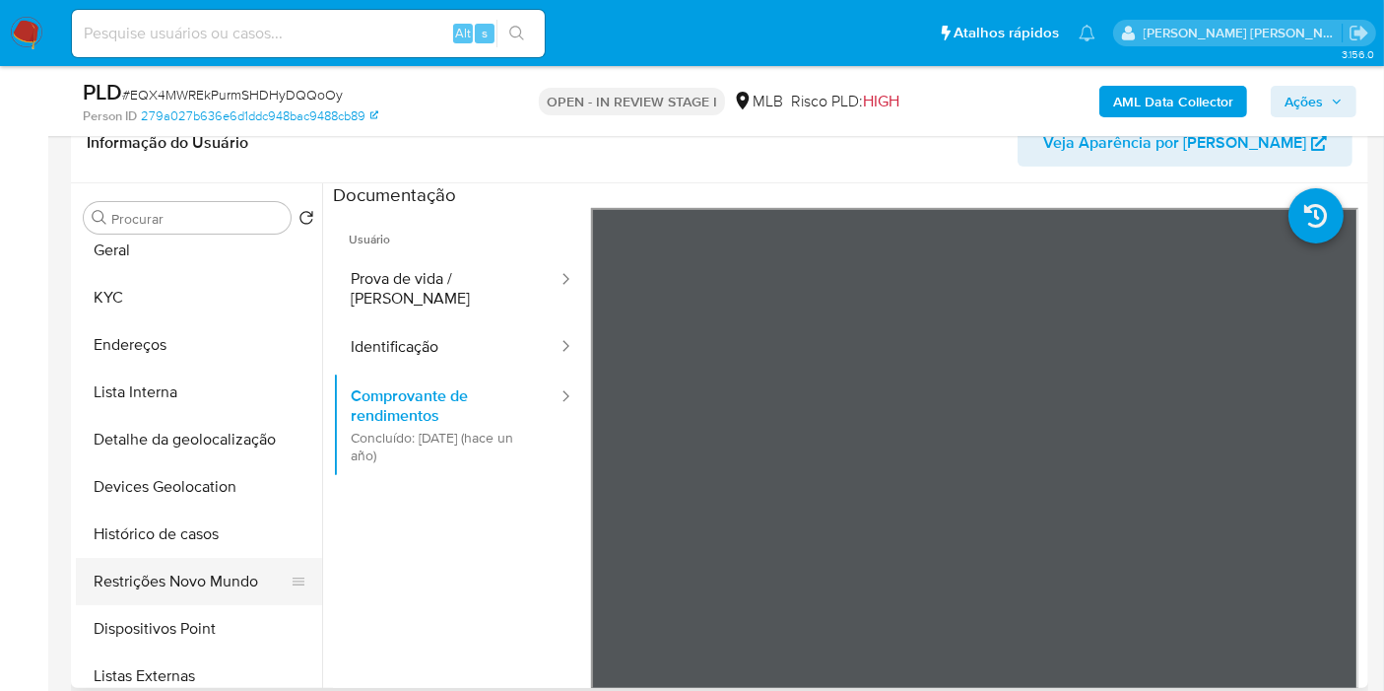
click at [204, 566] on button "Restrições Novo Mundo" at bounding box center [191, 581] width 231 height 47
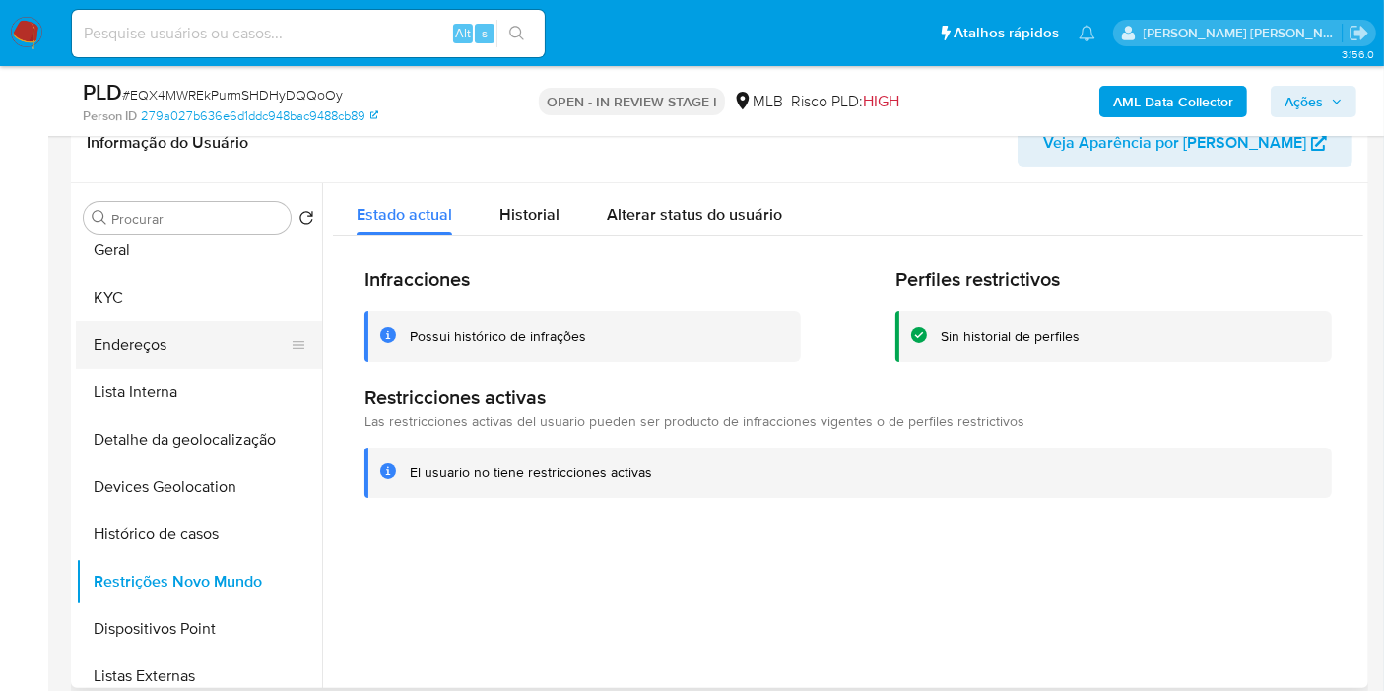
click at [200, 338] on button "Endereços" at bounding box center [191, 344] width 231 height 47
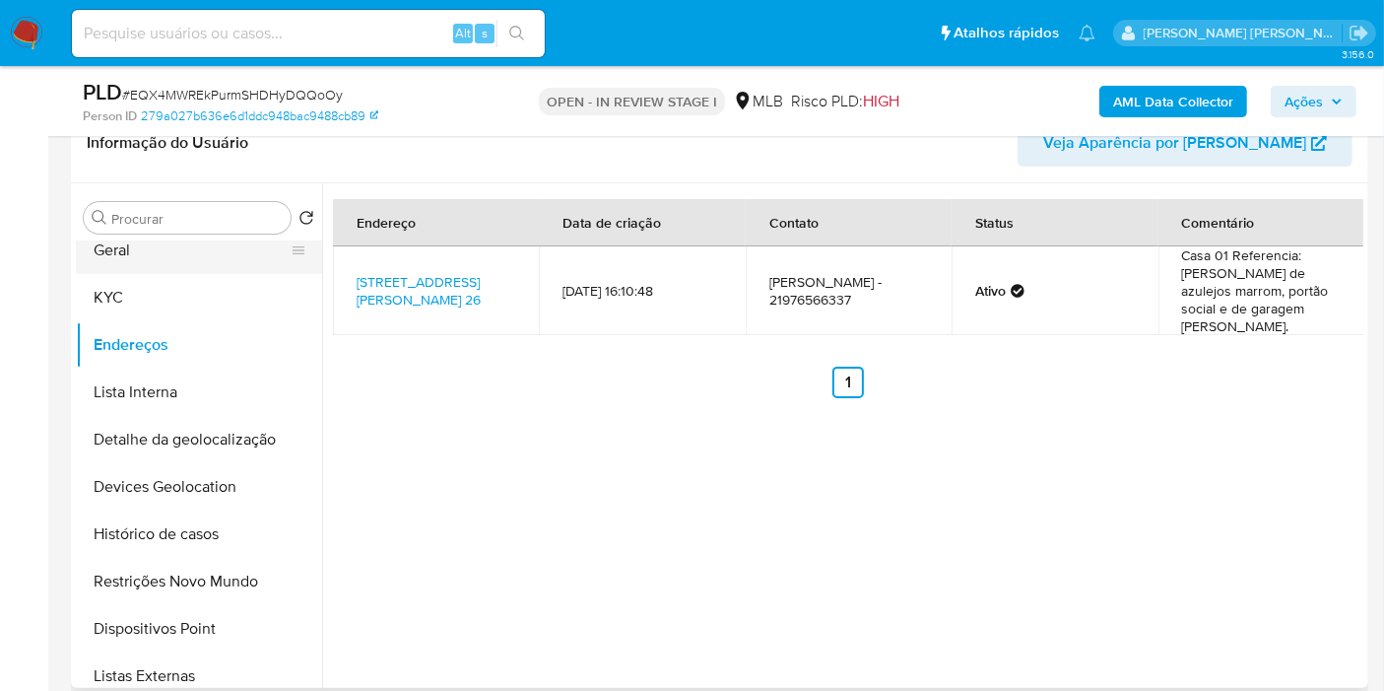
click at [236, 253] on button "Geral" at bounding box center [191, 250] width 231 height 47
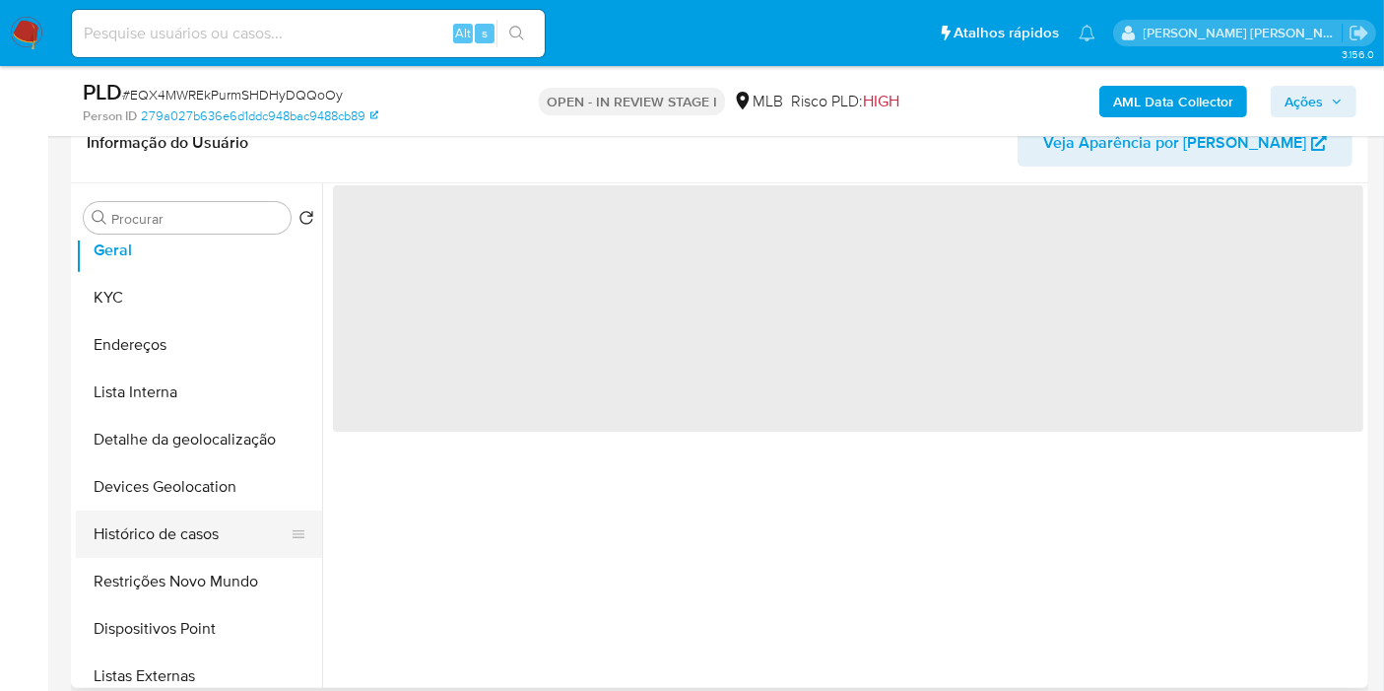
scroll to position [0, 0]
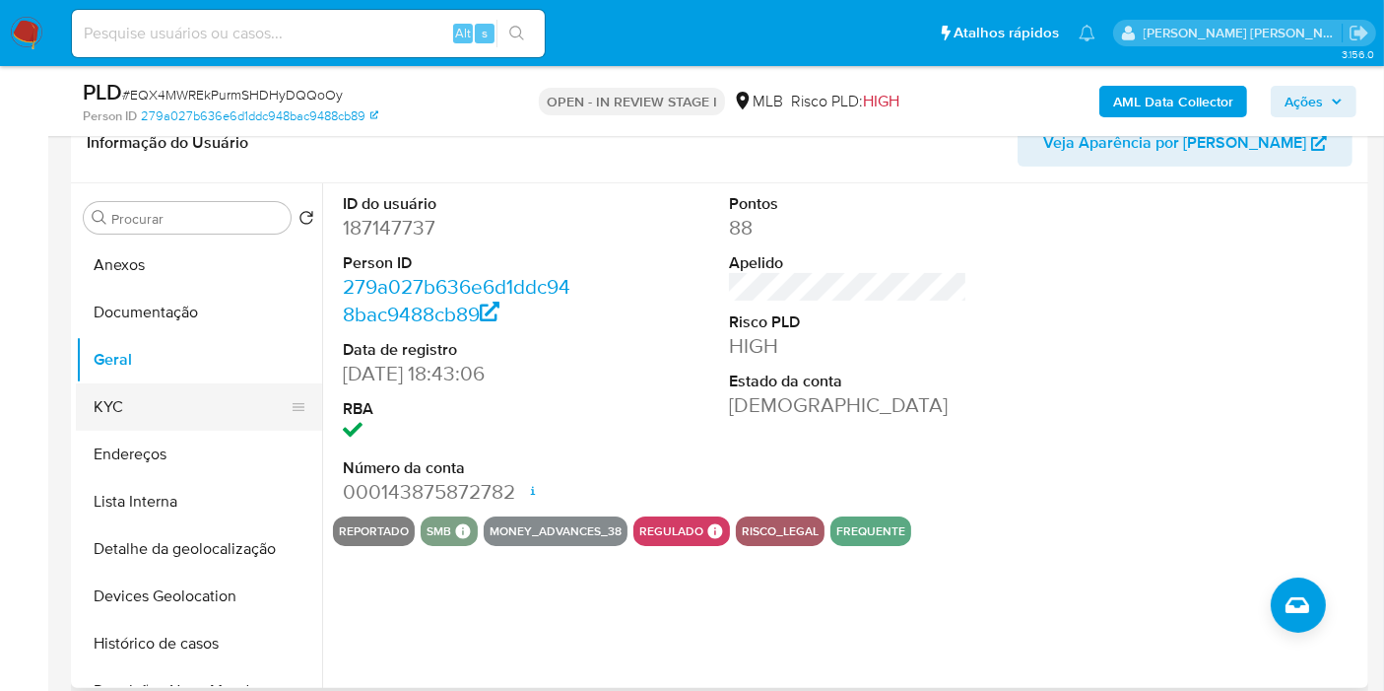
click at [207, 398] on button "KYC" at bounding box center [191, 406] width 231 height 47
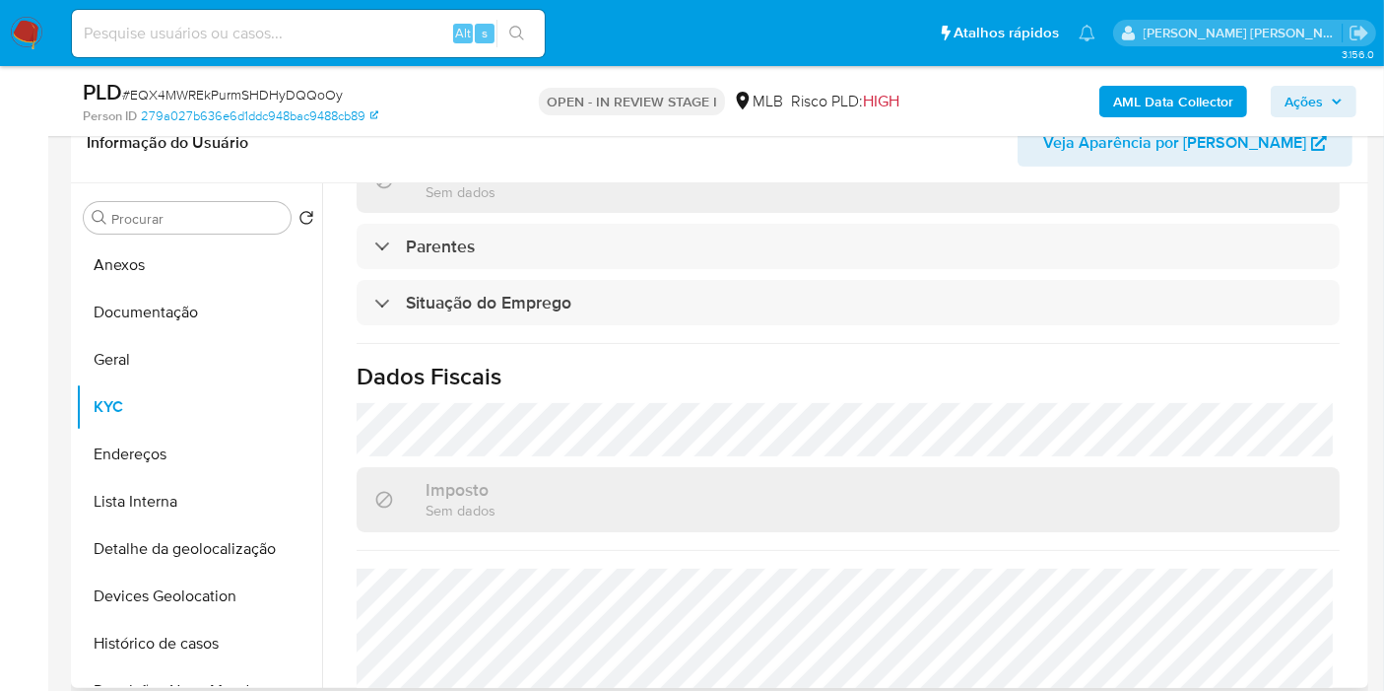
scroll to position [900, 0]
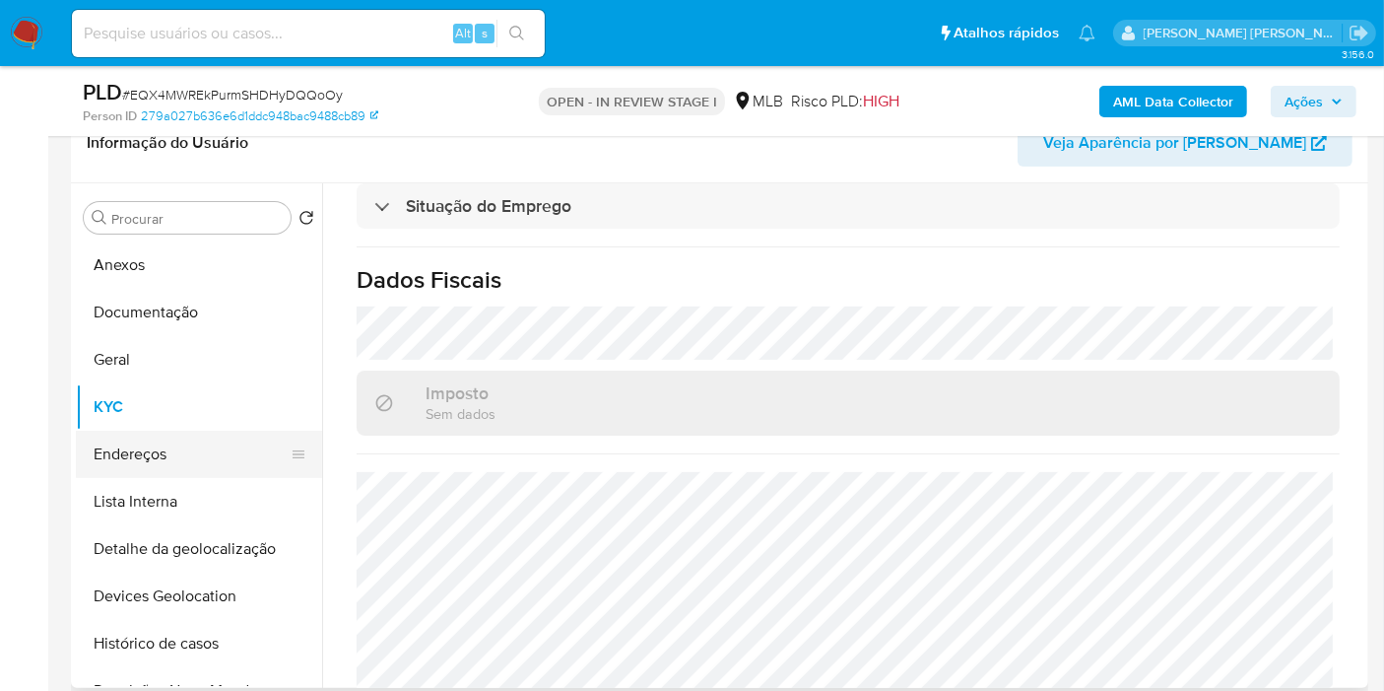
click at [132, 435] on button "Endereços" at bounding box center [191, 454] width 231 height 47
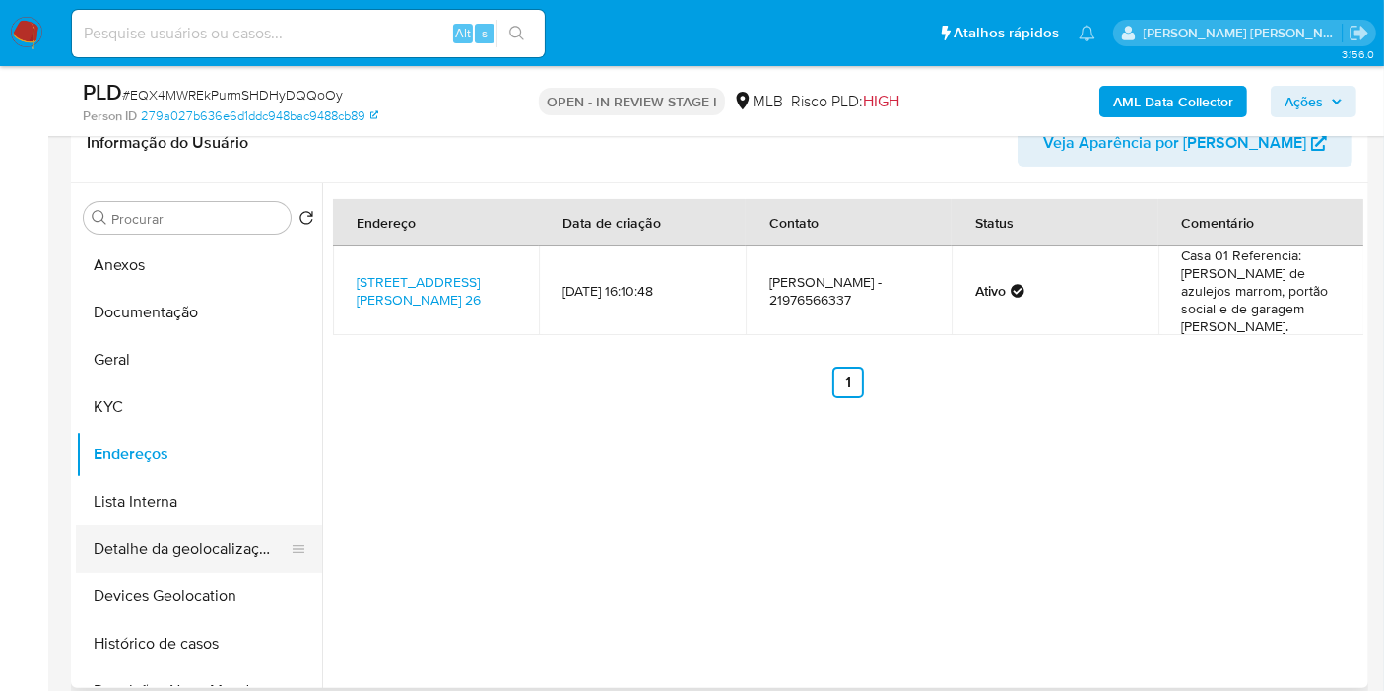
click at [182, 553] on button "Detalhe da geolocalização" at bounding box center [191, 548] width 231 height 47
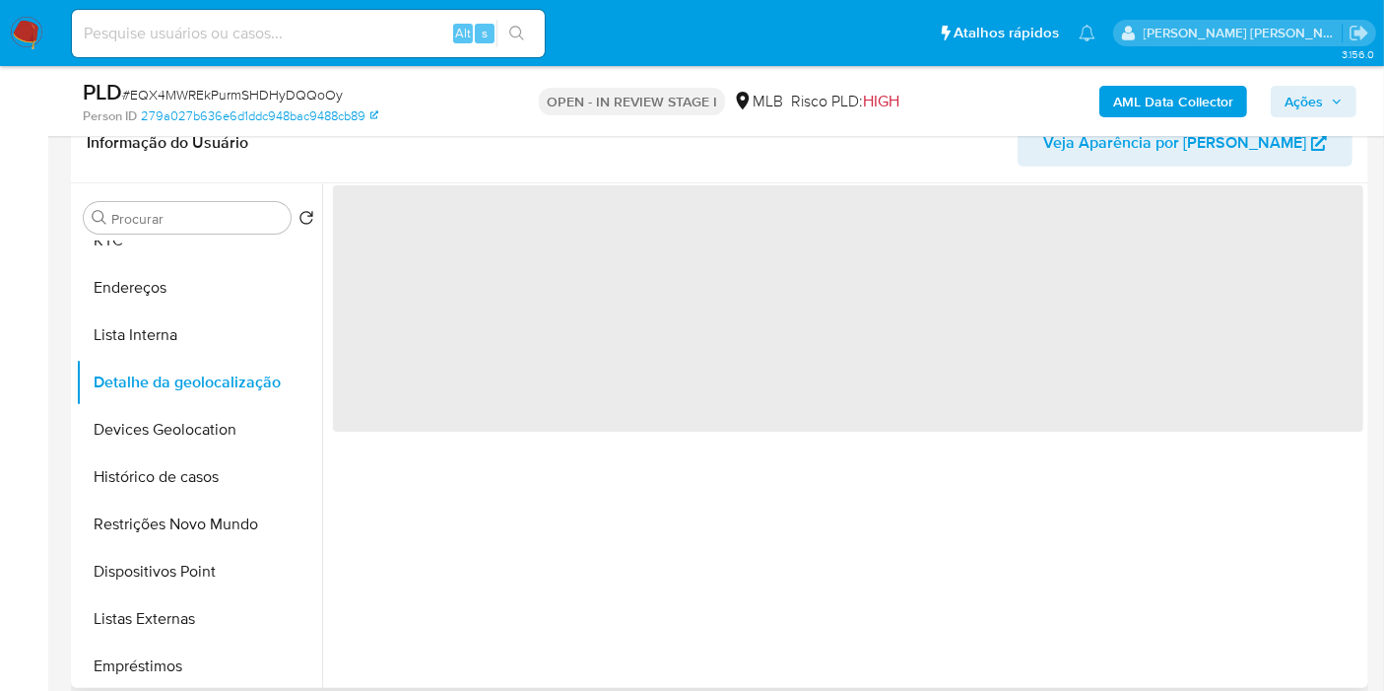
scroll to position [219, 0]
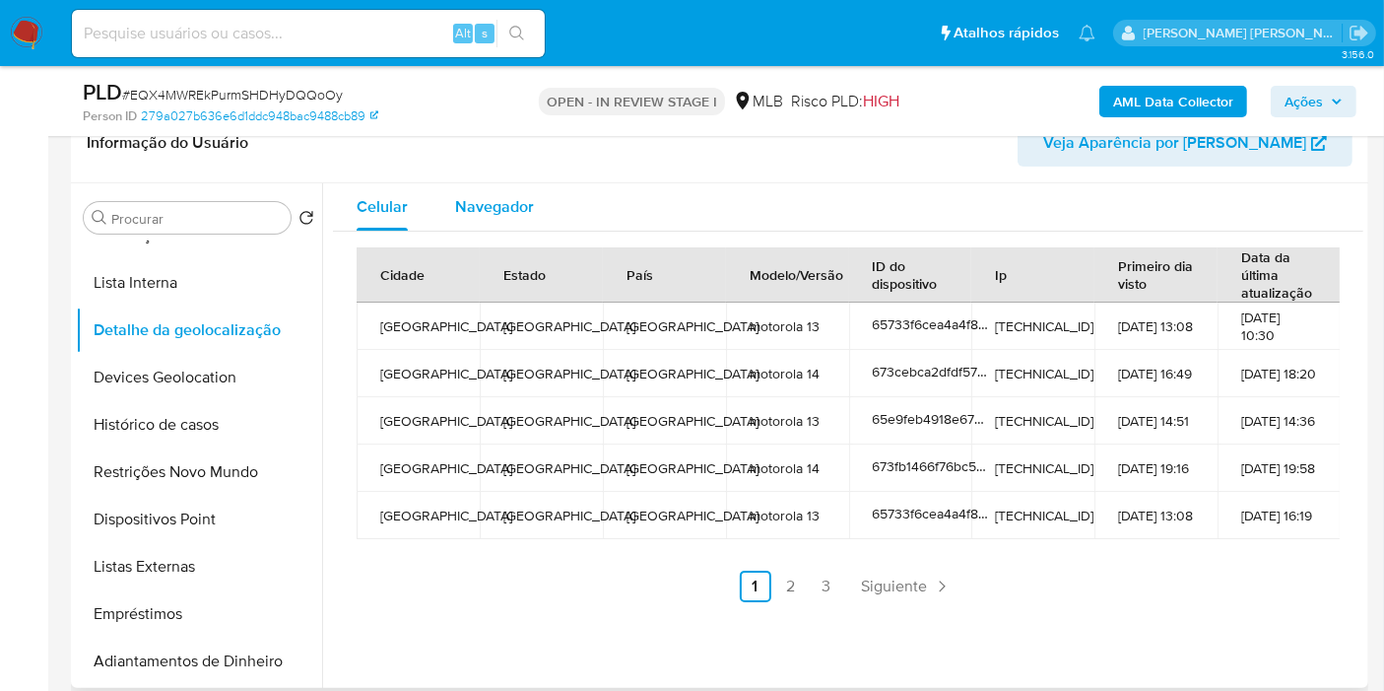
click at [500, 199] on span "Navegador" at bounding box center [494, 206] width 79 height 23
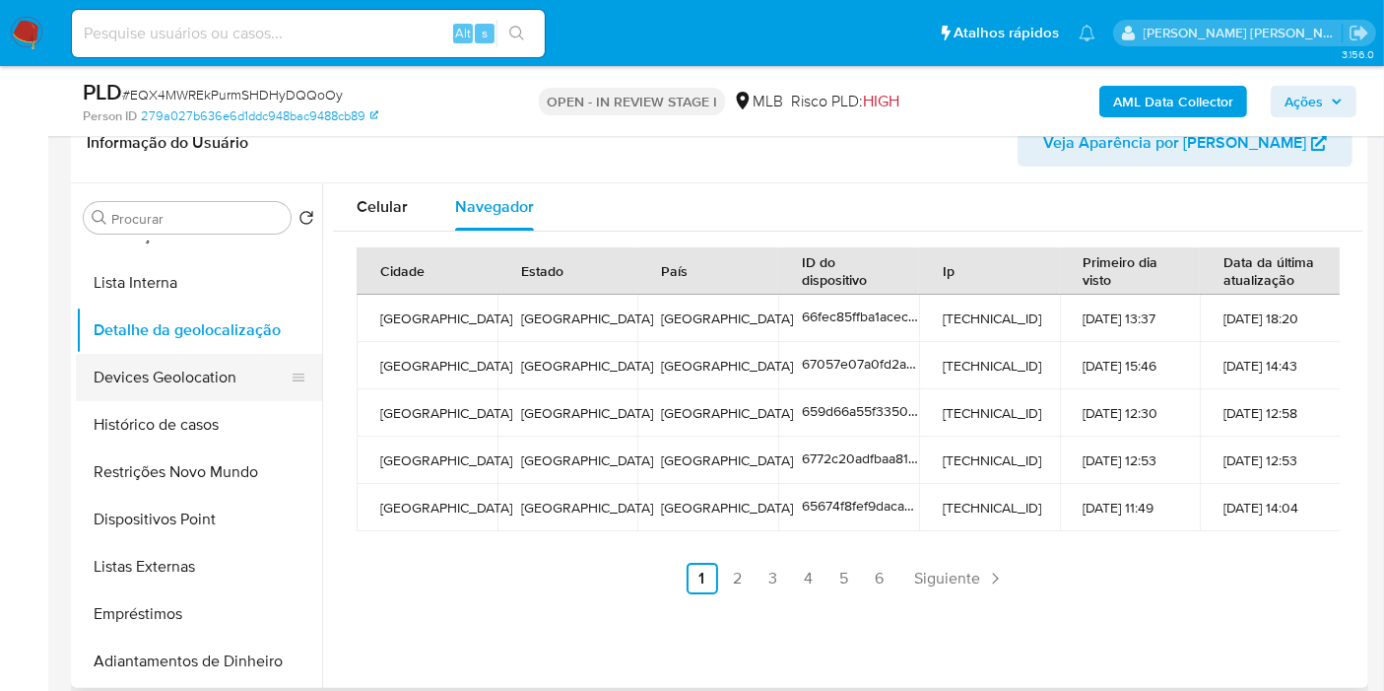
click at [226, 375] on button "Devices Geolocation" at bounding box center [191, 377] width 231 height 47
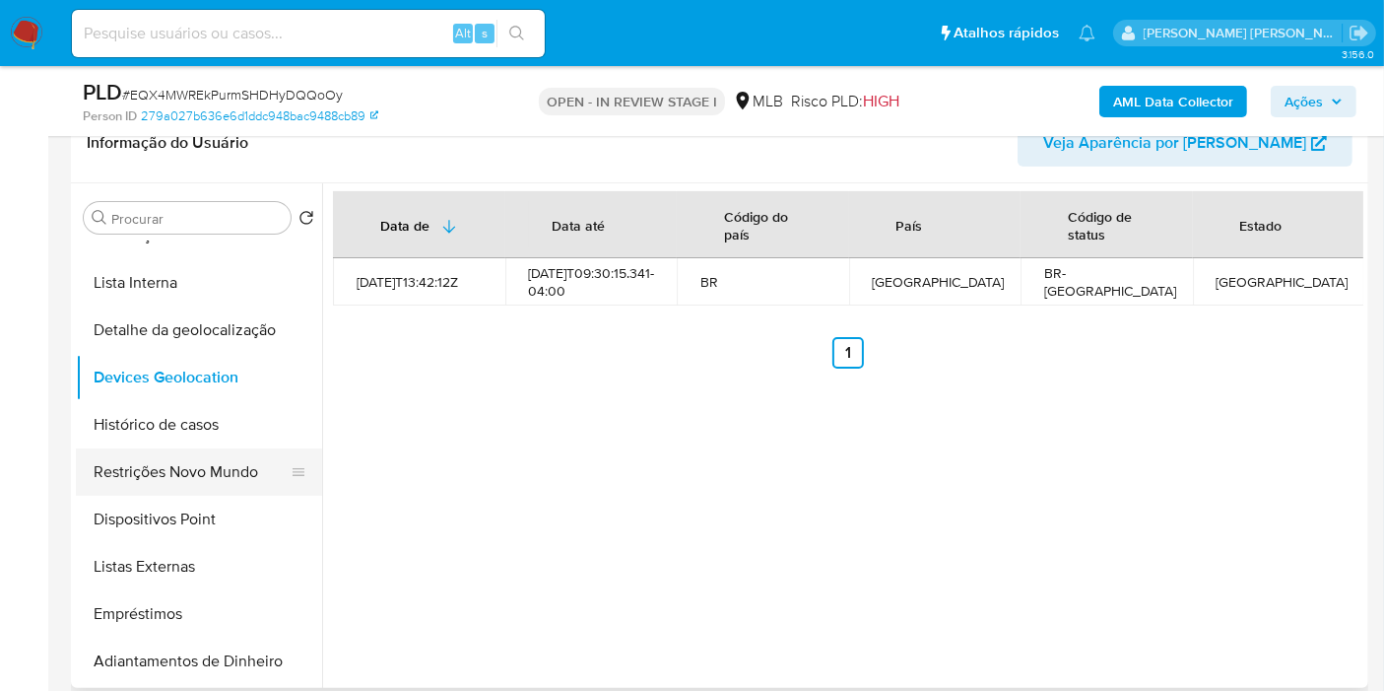
click at [260, 452] on button "Restrições Novo Mundo" at bounding box center [191, 471] width 231 height 47
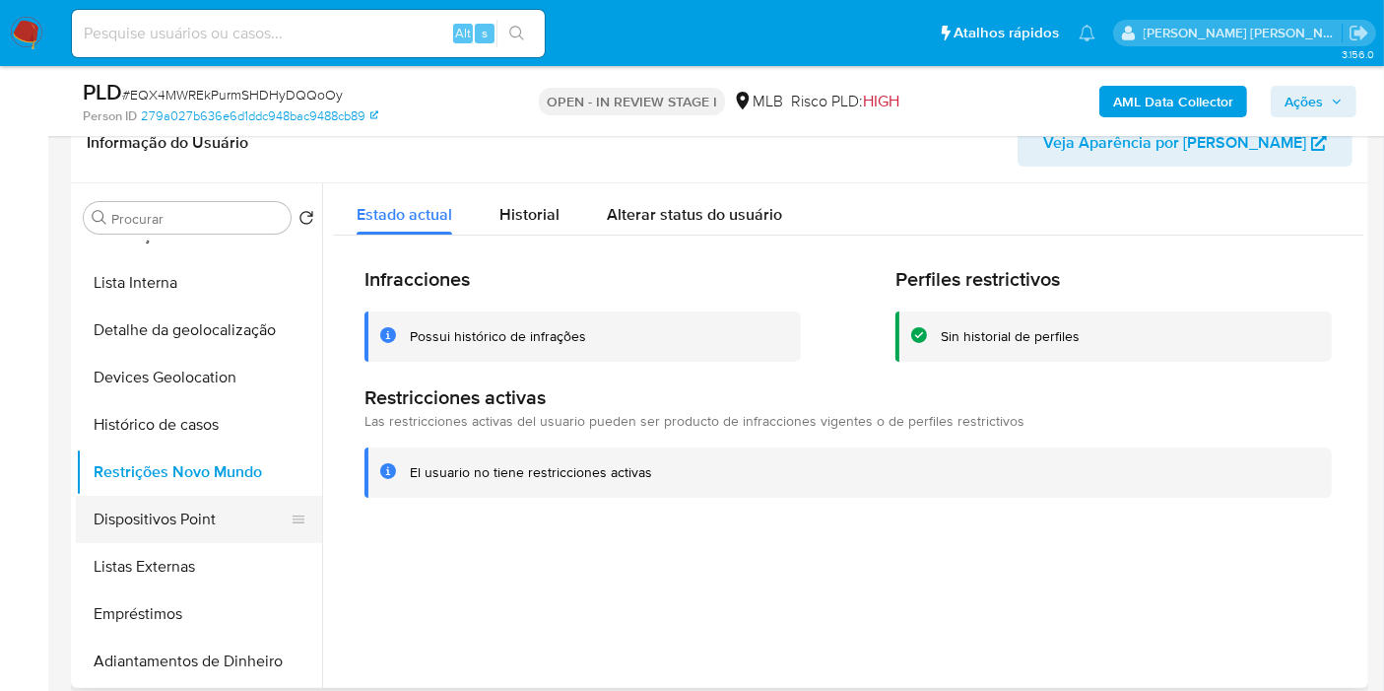
click at [233, 533] on button "Dispositivos Point" at bounding box center [191, 519] width 231 height 47
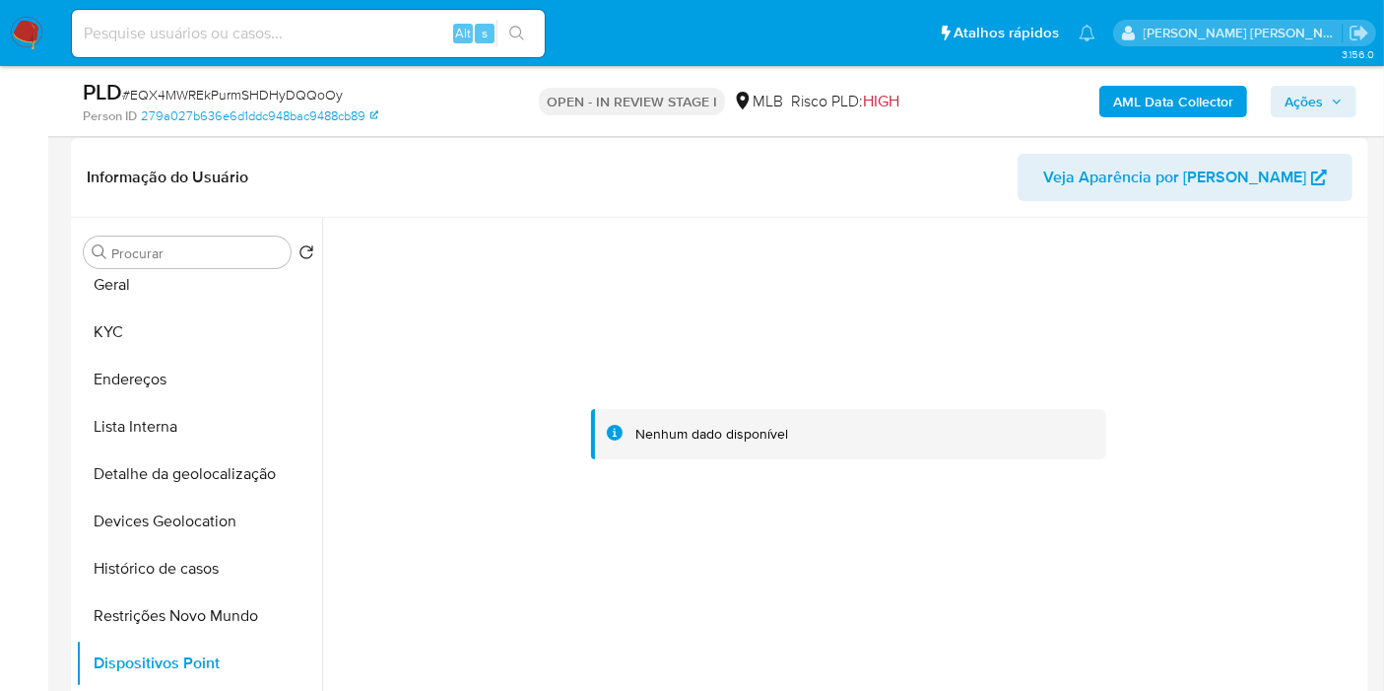
scroll to position [328, 0]
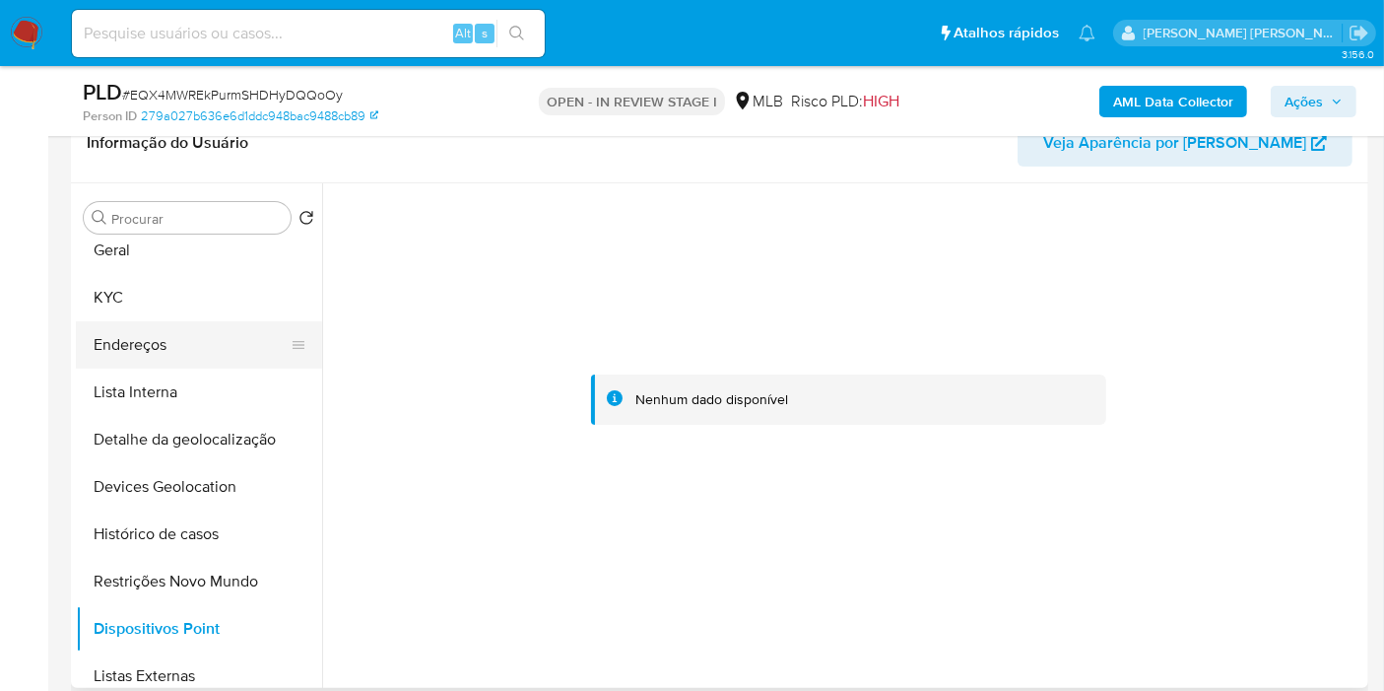
click at [253, 346] on button "Endereços" at bounding box center [191, 344] width 231 height 47
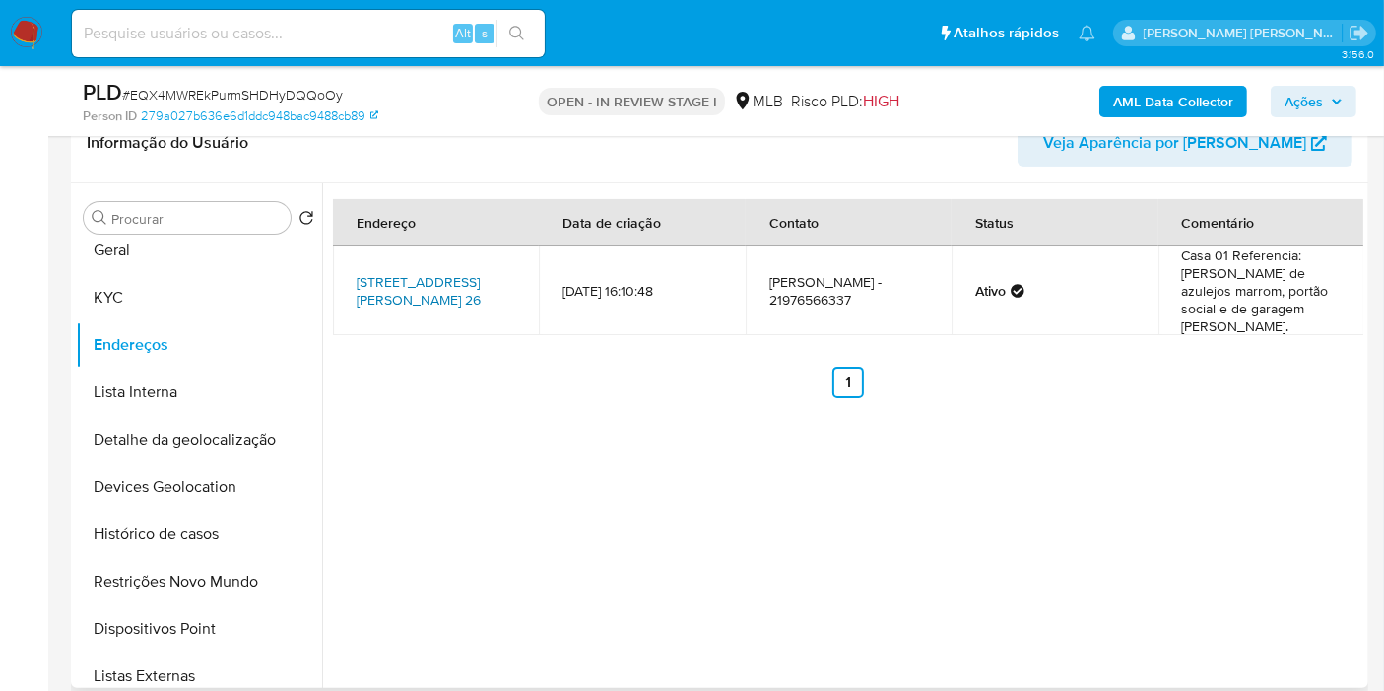
click at [420, 272] on link "Rua Benedito Mergulhão 26, Rio De Janeiro, Rio De Janeiro, 23059710, Brasil 26" at bounding box center [419, 290] width 124 height 37
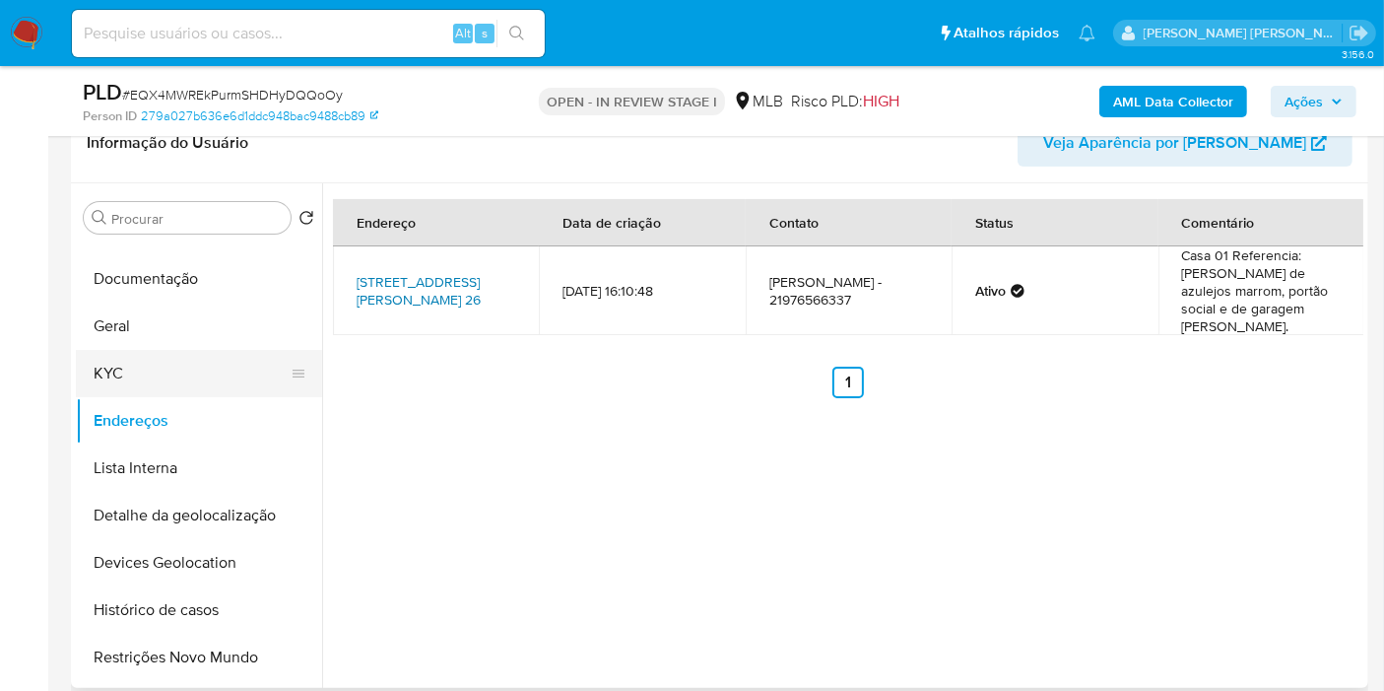
scroll to position [0, 0]
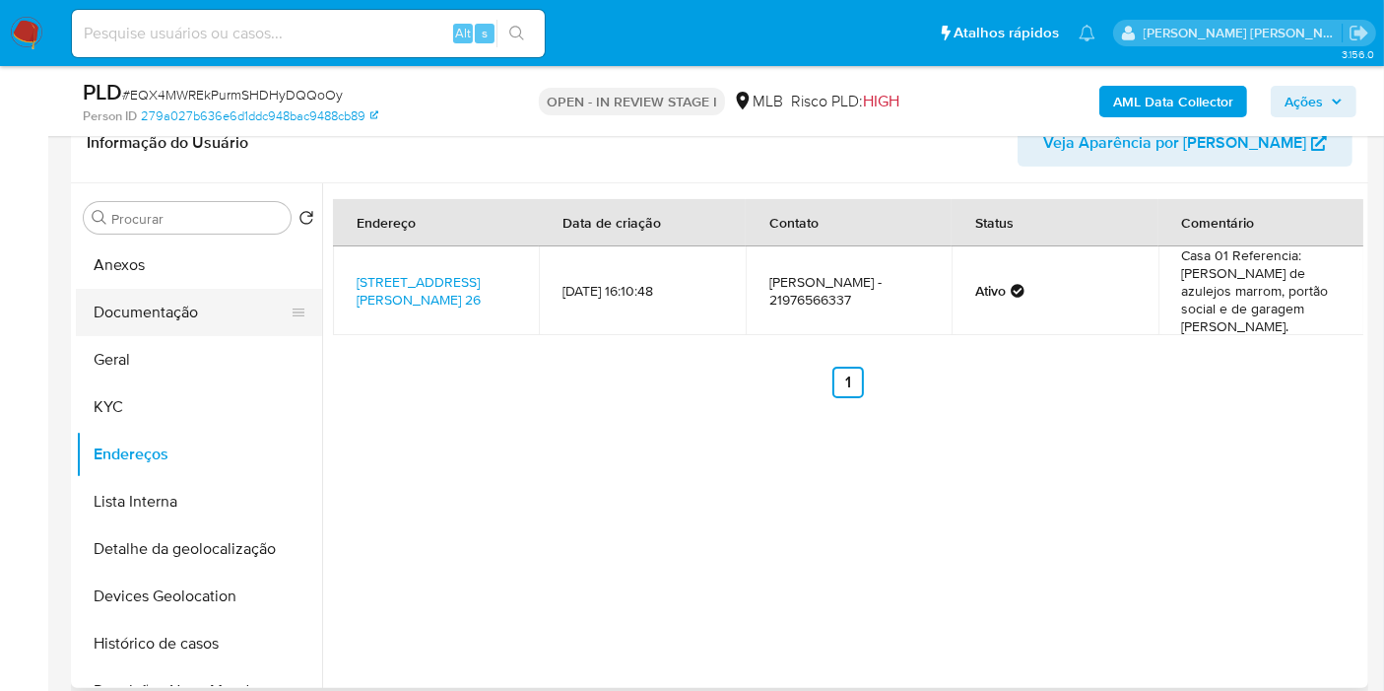
click at [219, 307] on button "Documentação" at bounding box center [191, 312] width 231 height 47
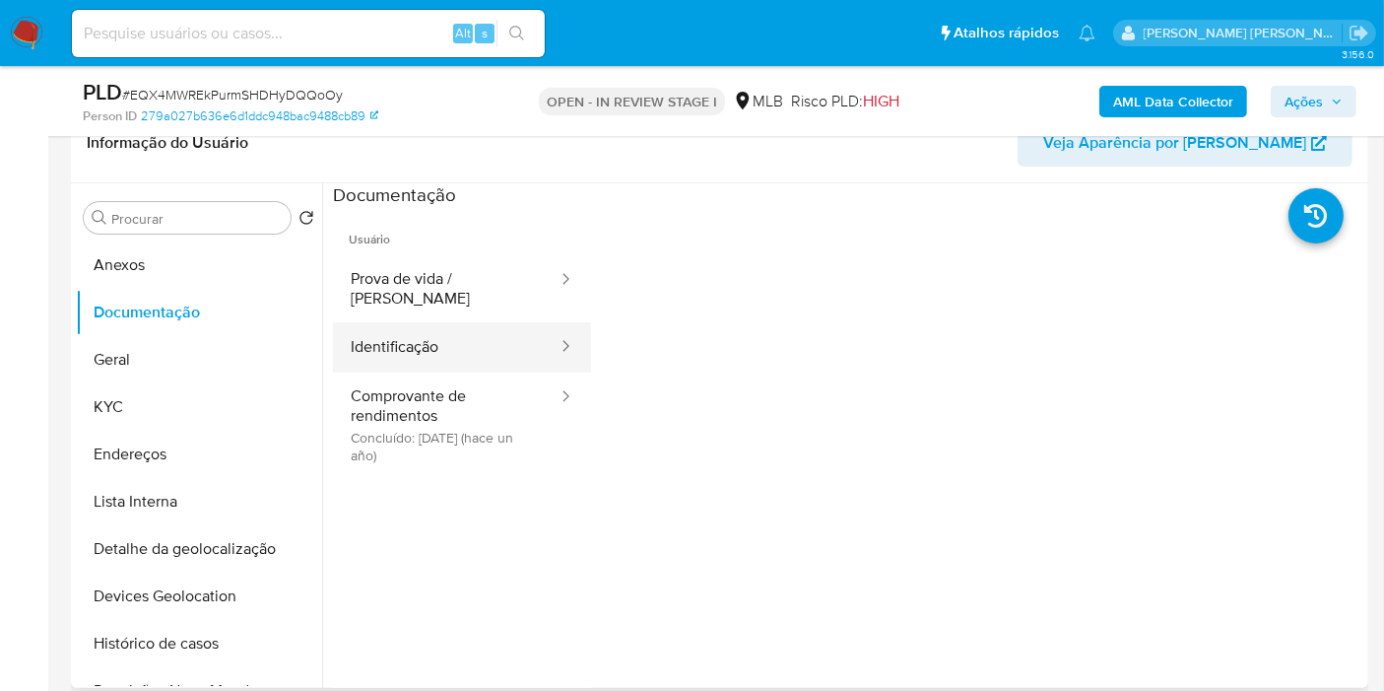
click at [447, 325] on button "Identificação" at bounding box center [446, 347] width 227 height 50
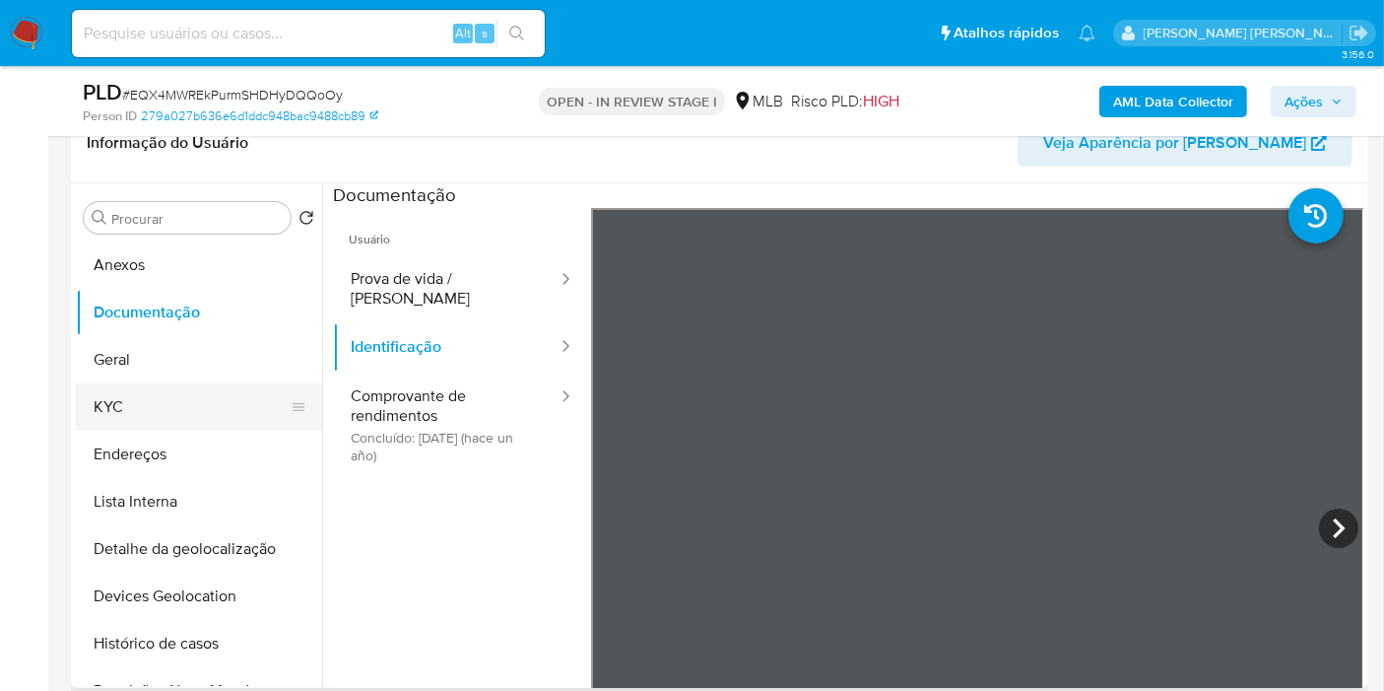
click at [235, 392] on button "KYC" at bounding box center [191, 406] width 231 height 47
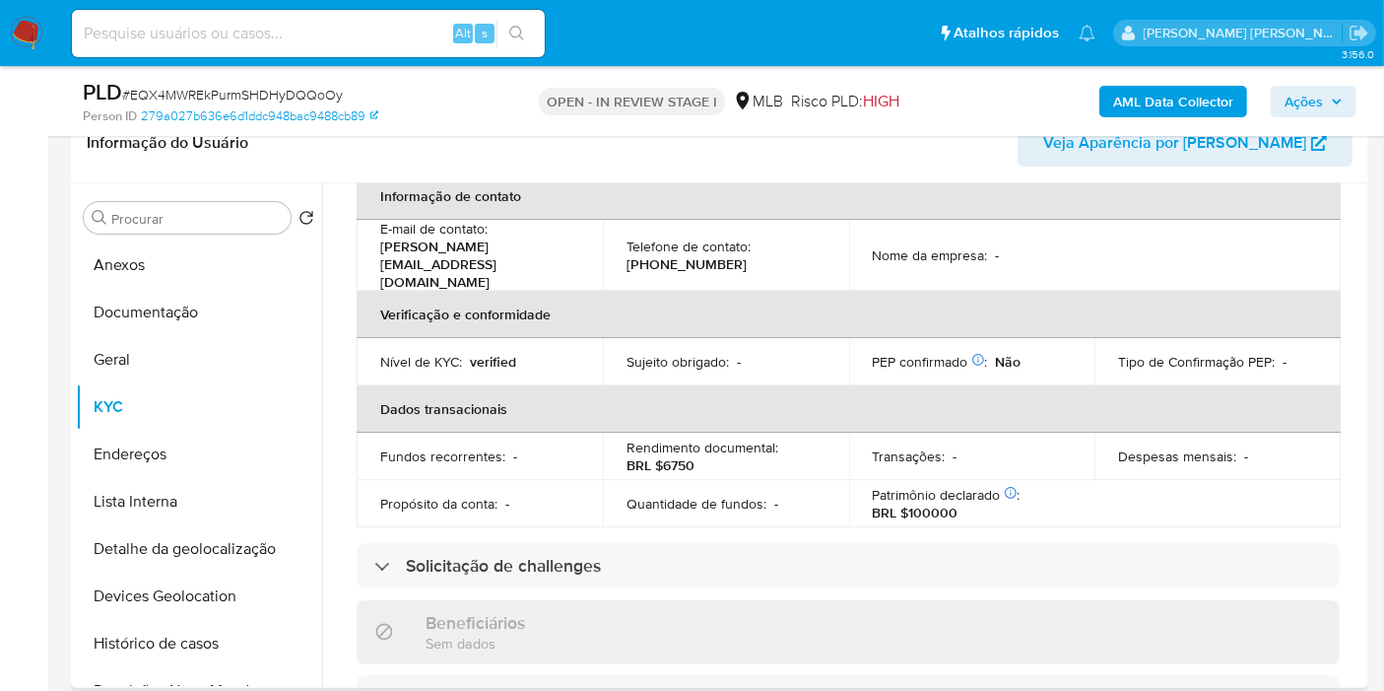
scroll to position [134, 0]
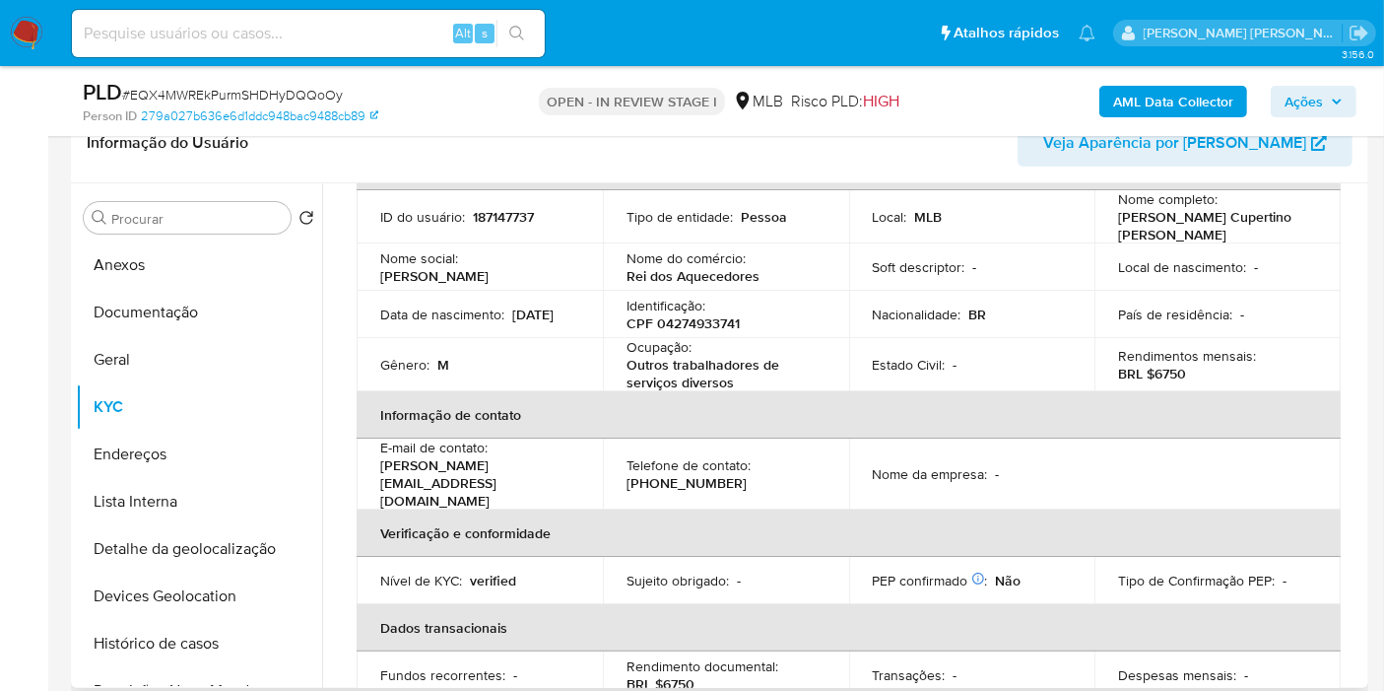
click at [729, 314] on p "CPF 04274933741" at bounding box center [683, 323] width 113 height 18
copy p "04274933741"
click at [232, 639] on button "Histórico de casos" at bounding box center [191, 643] width 231 height 47
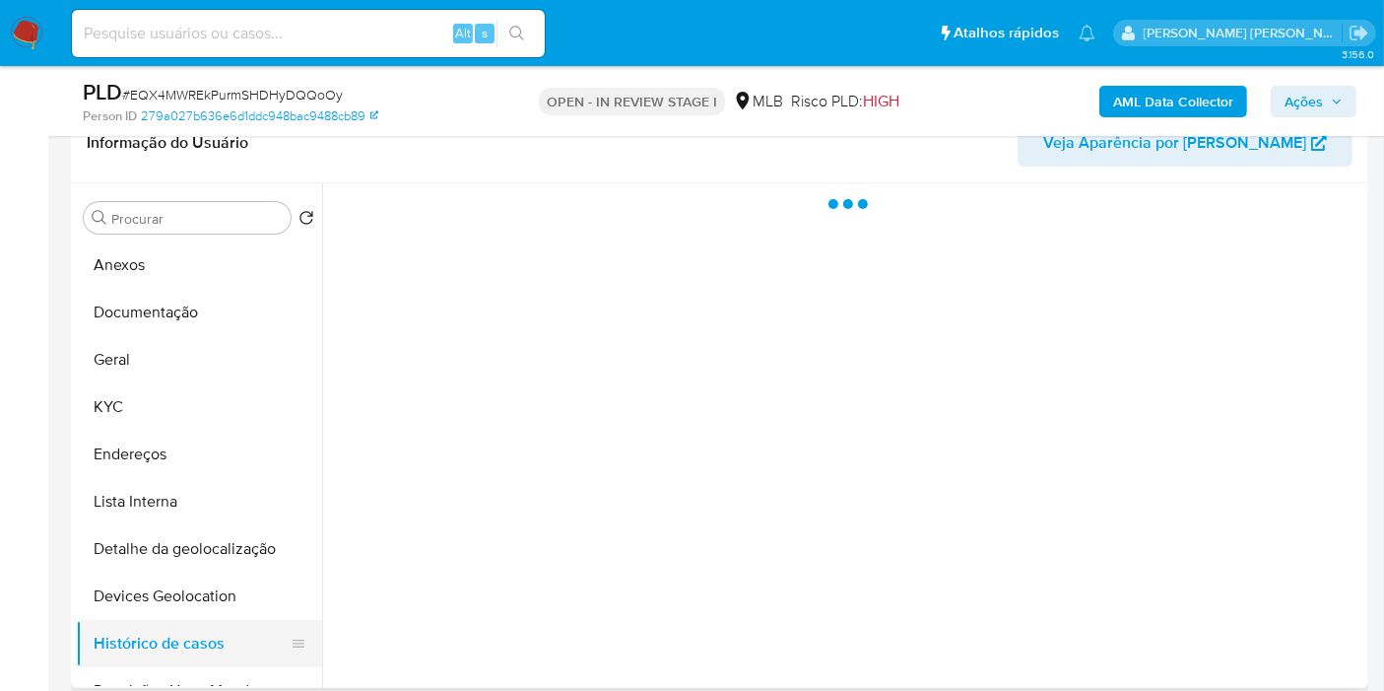
scroll to position [0, 0]
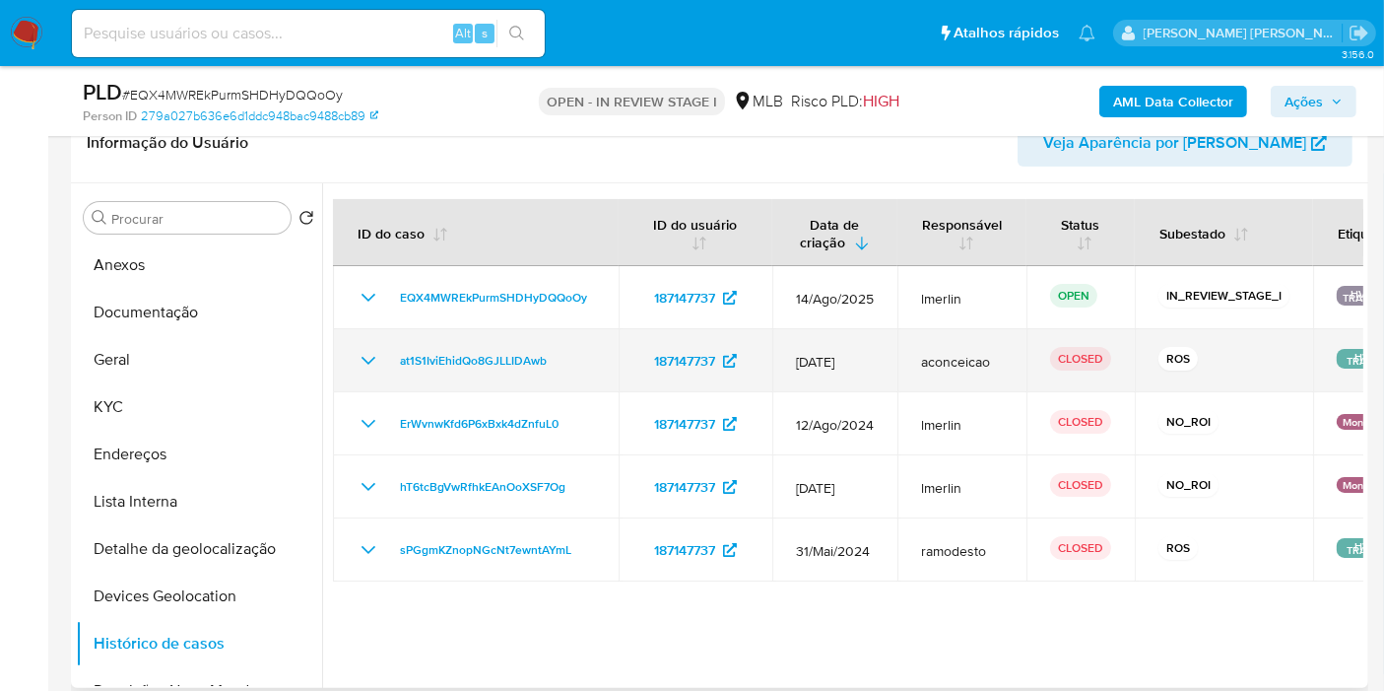
click at [357, 360] on icon "Mostrar/Ocultar" at bounding box center [369, 361] width 24 height 24
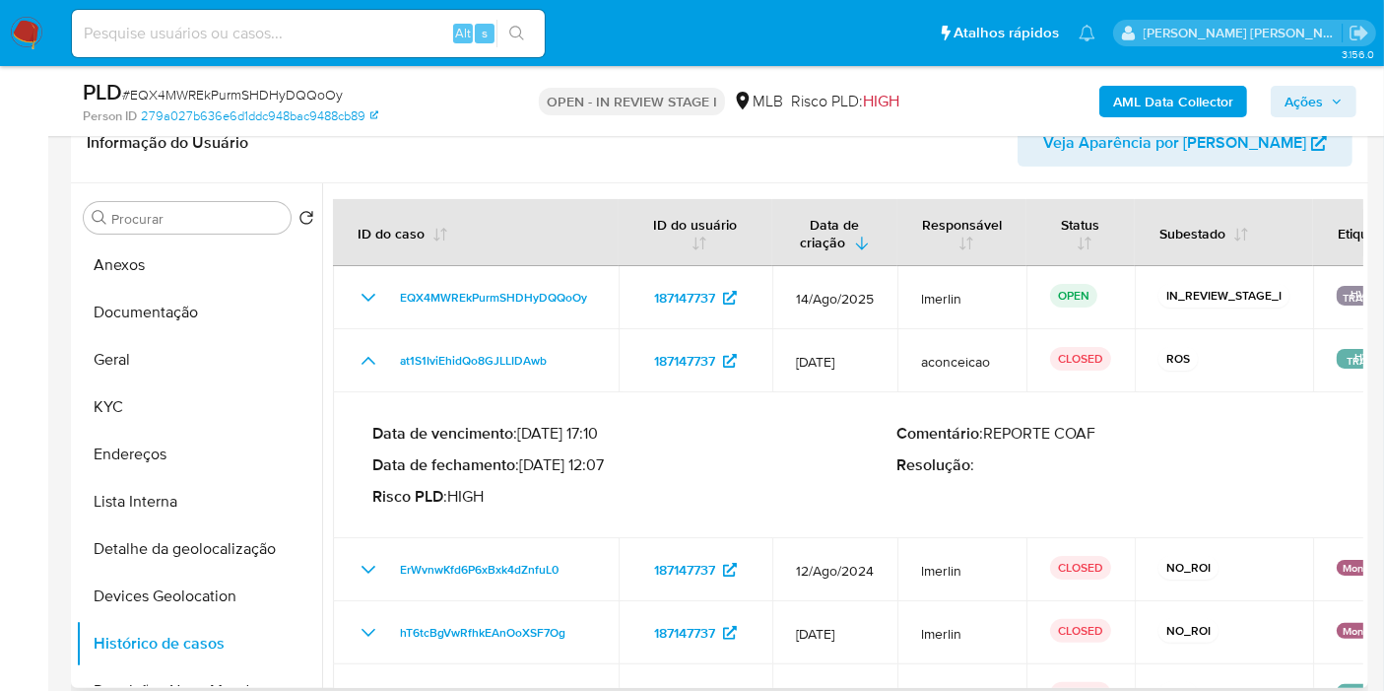
drag, startPoint x: 533, startPoint y: 462, endPoint x: 604, endPoint y: 463, distance: 70.9
click at [604, 463] on p "Data de fechamento : 27/01/2025 12:07" at bounding box center [634, 465] width 525 height 20
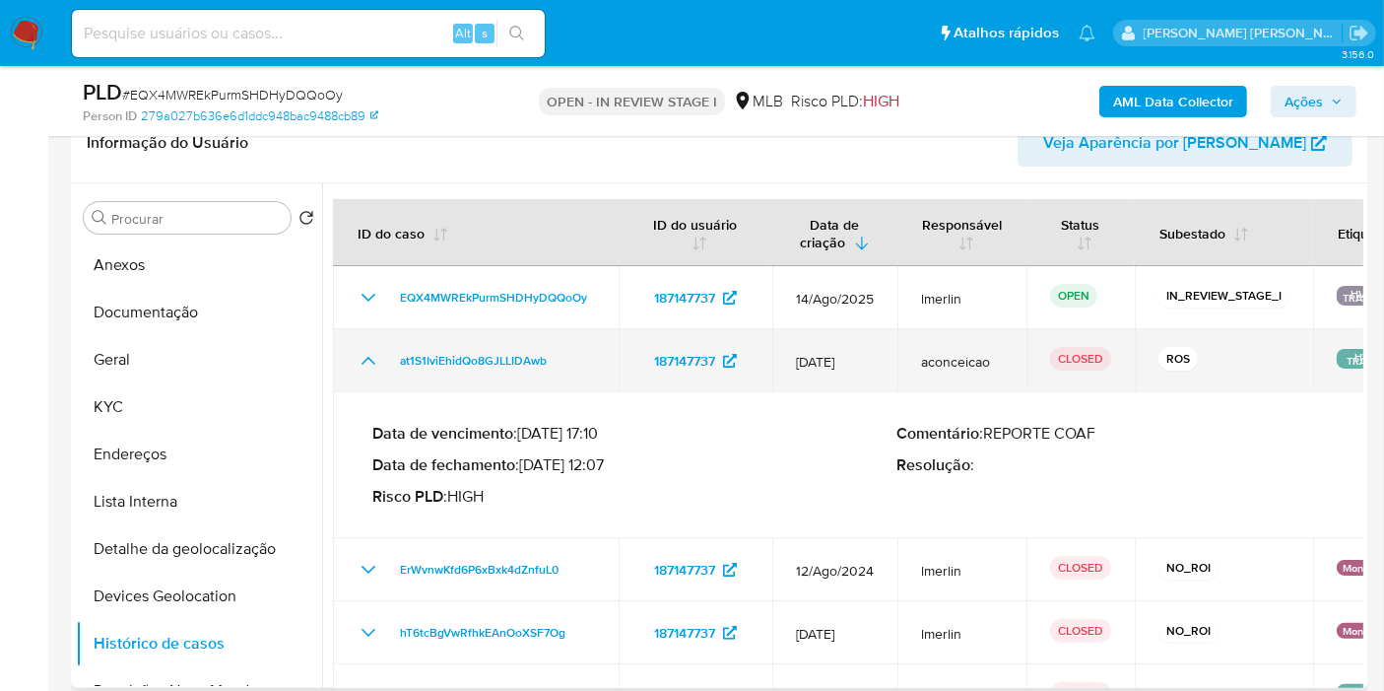
click at [357, 349] on icon "Mostrar/Ocultar" at bounding box center [369, 361] width 24 height 24
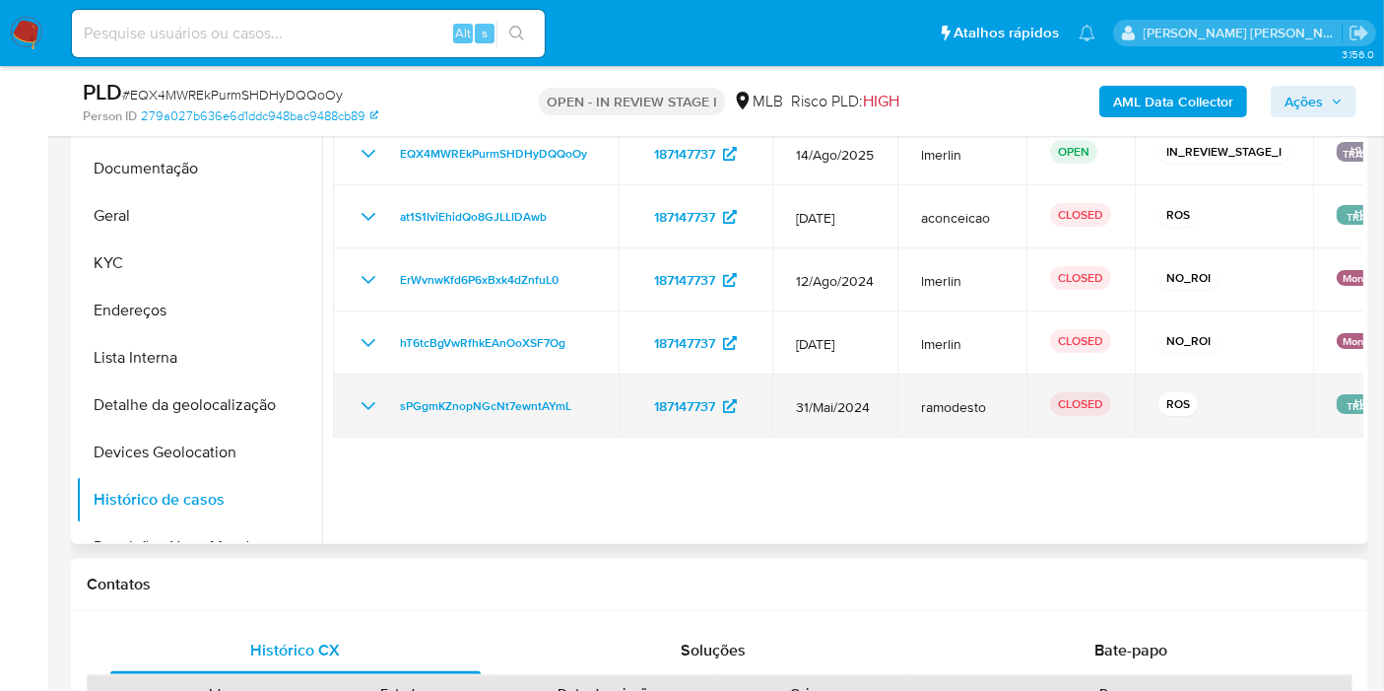
scroll to position [437, 0]
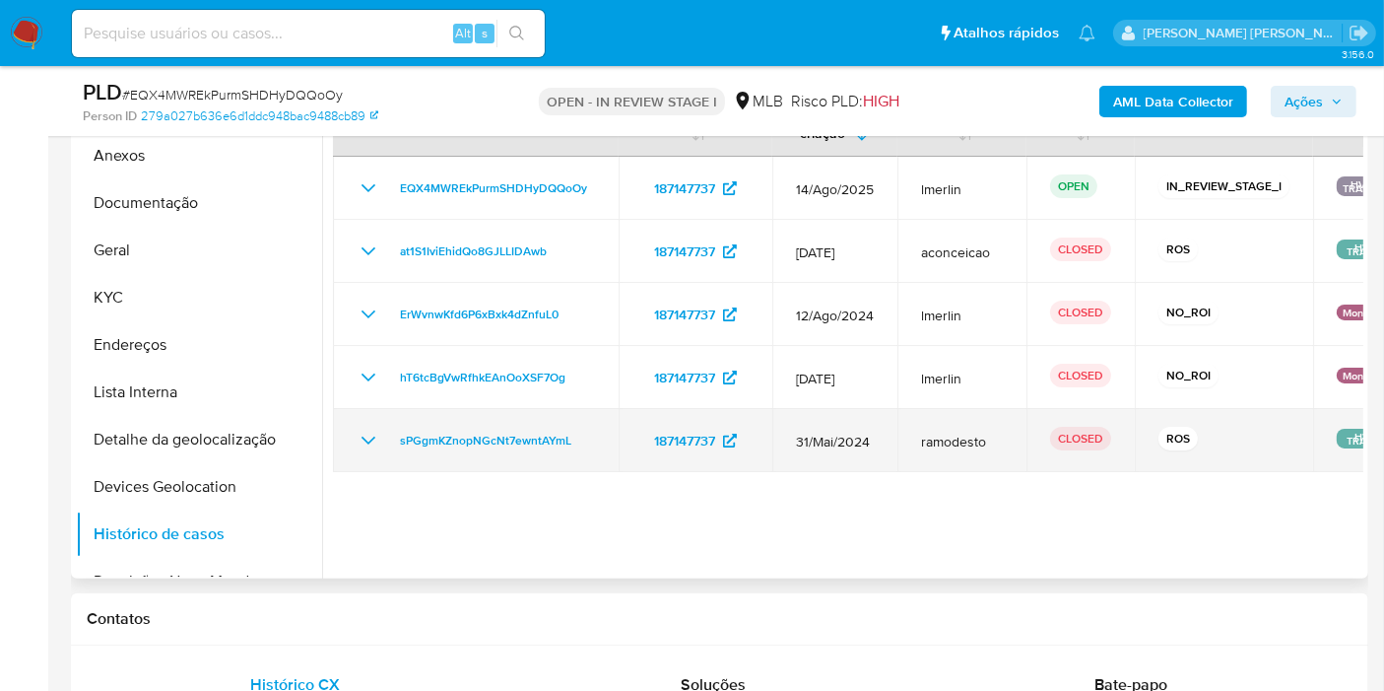
click at [366, 437] on icon "Mostrar/Ocultar" at bounding box center [369, 441] width 24 height 24
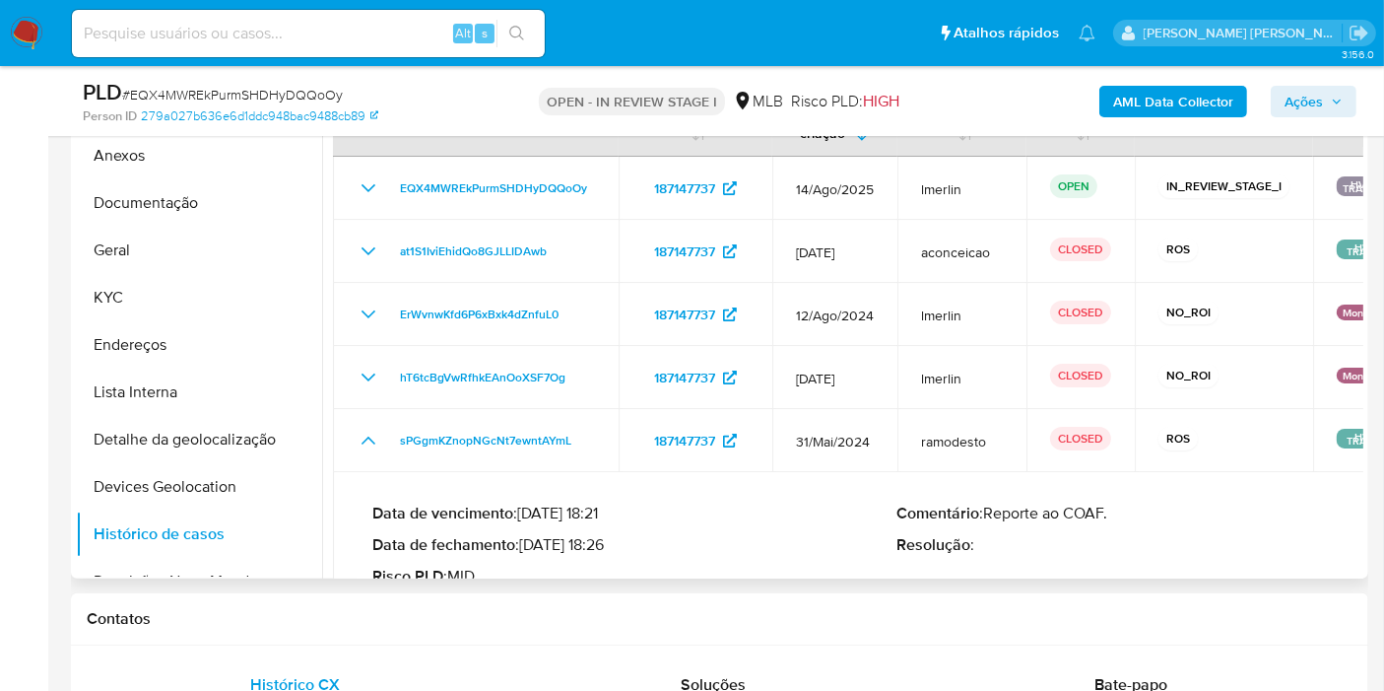
drag, startPoint x: 606, startPoint y: 545, endPoint x: 527, endPoint y: 542, distance: 78.9
click at [527, 542] on p "Data de fechamento : 07/06/2024 18:26" at bounding box center [634, 545] width 525 height 20
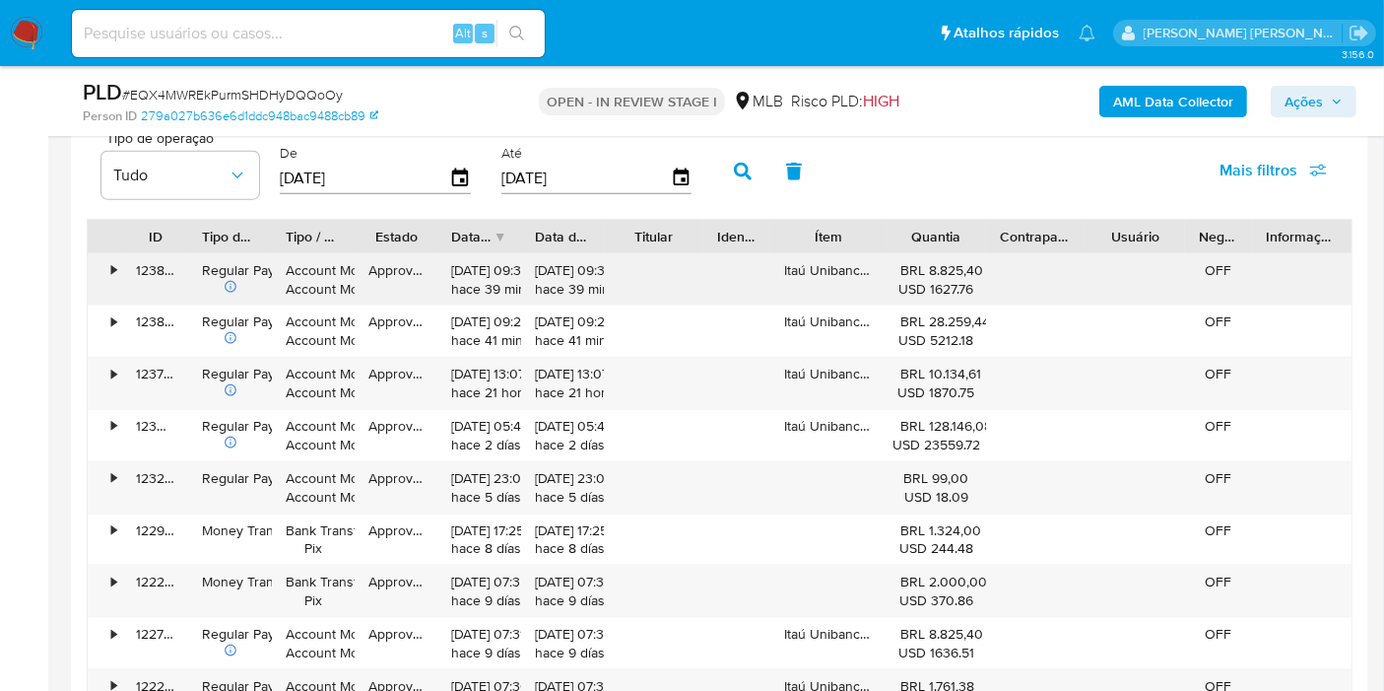
scroll to position [2408, 0]
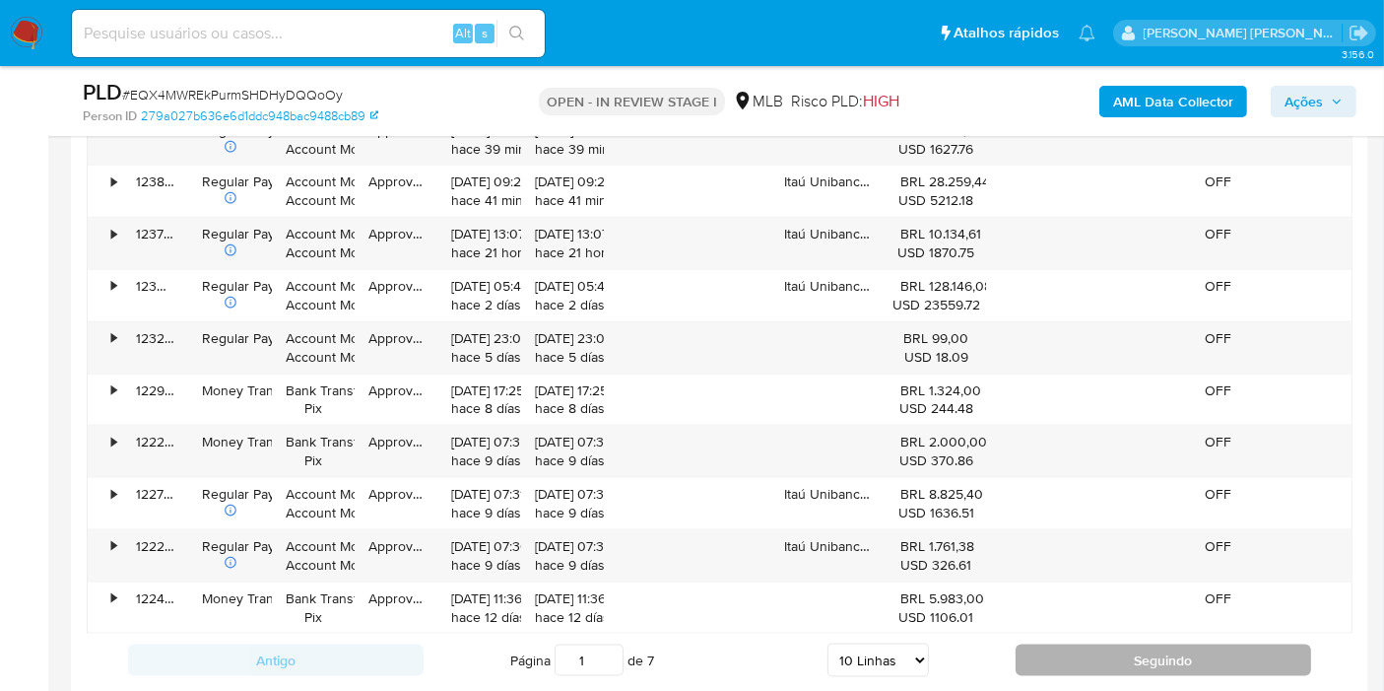
click at [1068, 656] on button "Seguindo" at bounding box center [1164, 660] width 296 height 32
type input "2"
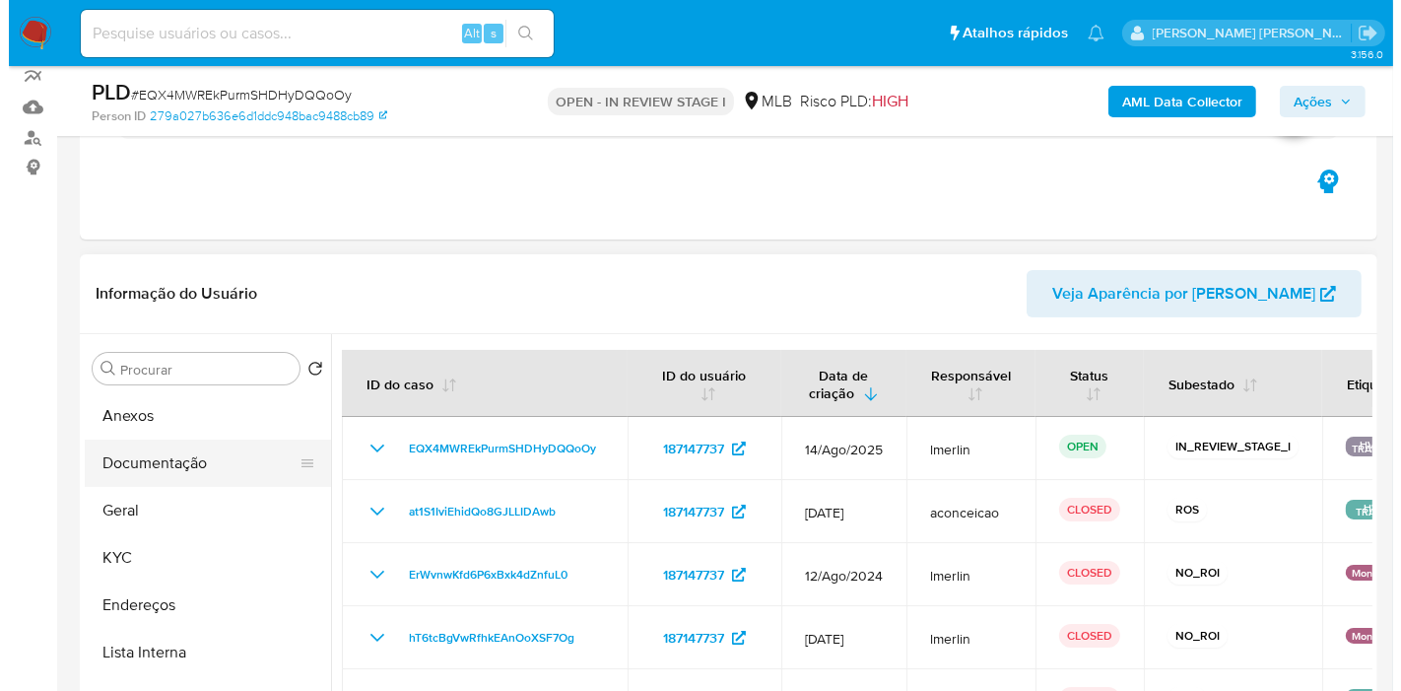
scroll to position [328, 0]
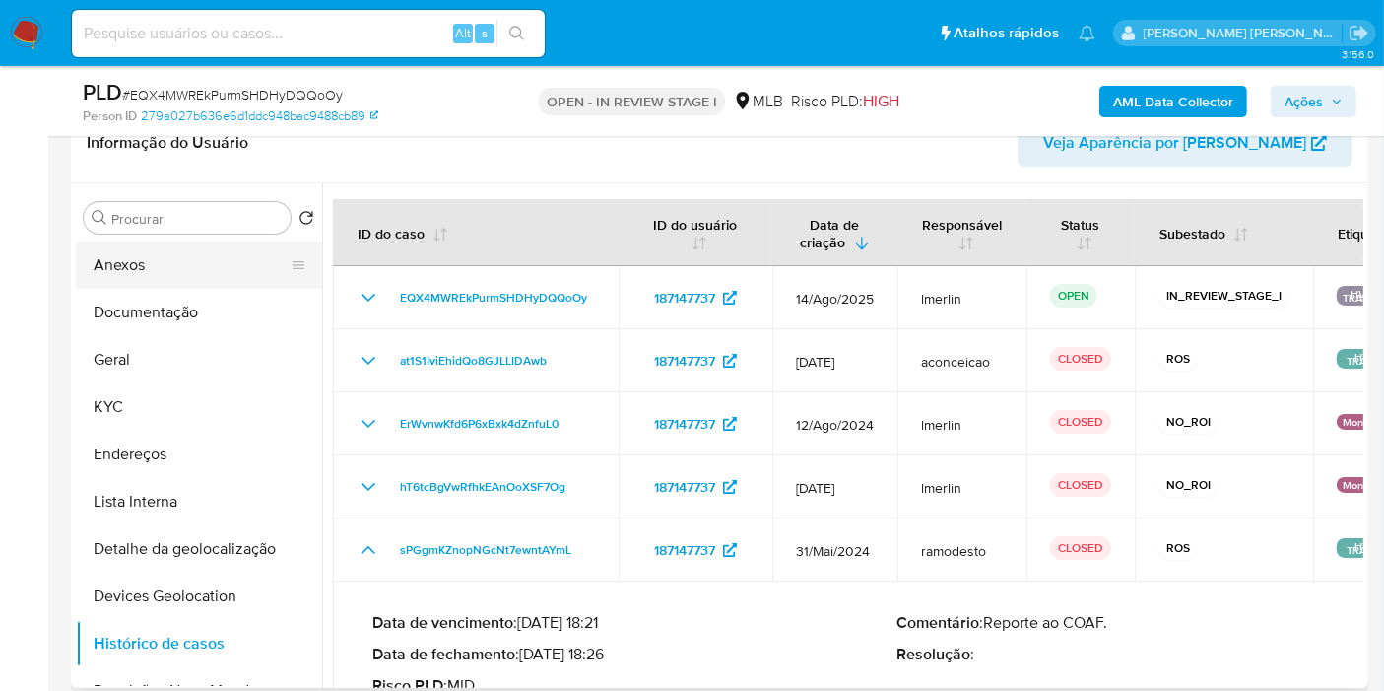
click at [207, 251] on button "Anexos" at bounding box center [191, 264] width 231 height 47
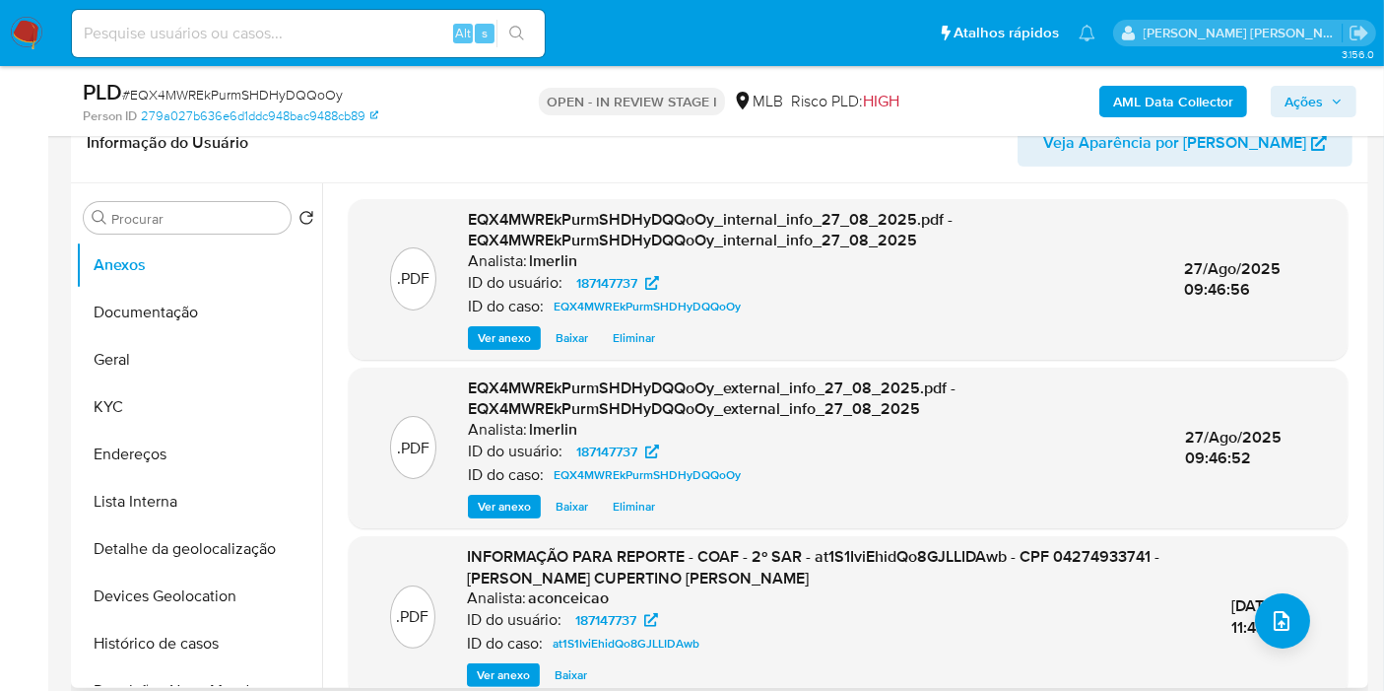
click at [489, 671] on span "Ver anexo" at bounding box center [503, 675] width 53 height 20
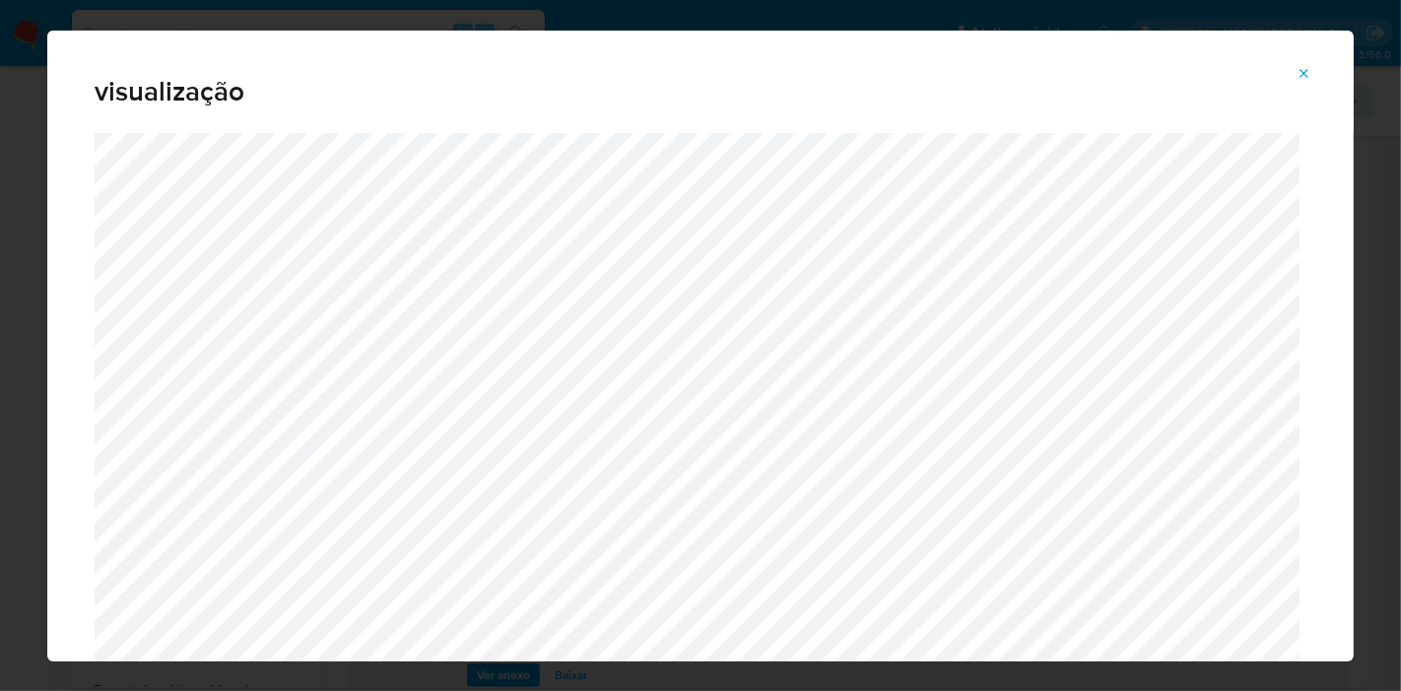
click at [1298, 75] on icon "Attachment preview" at bounding box center [1304, 74] width 16 height 16
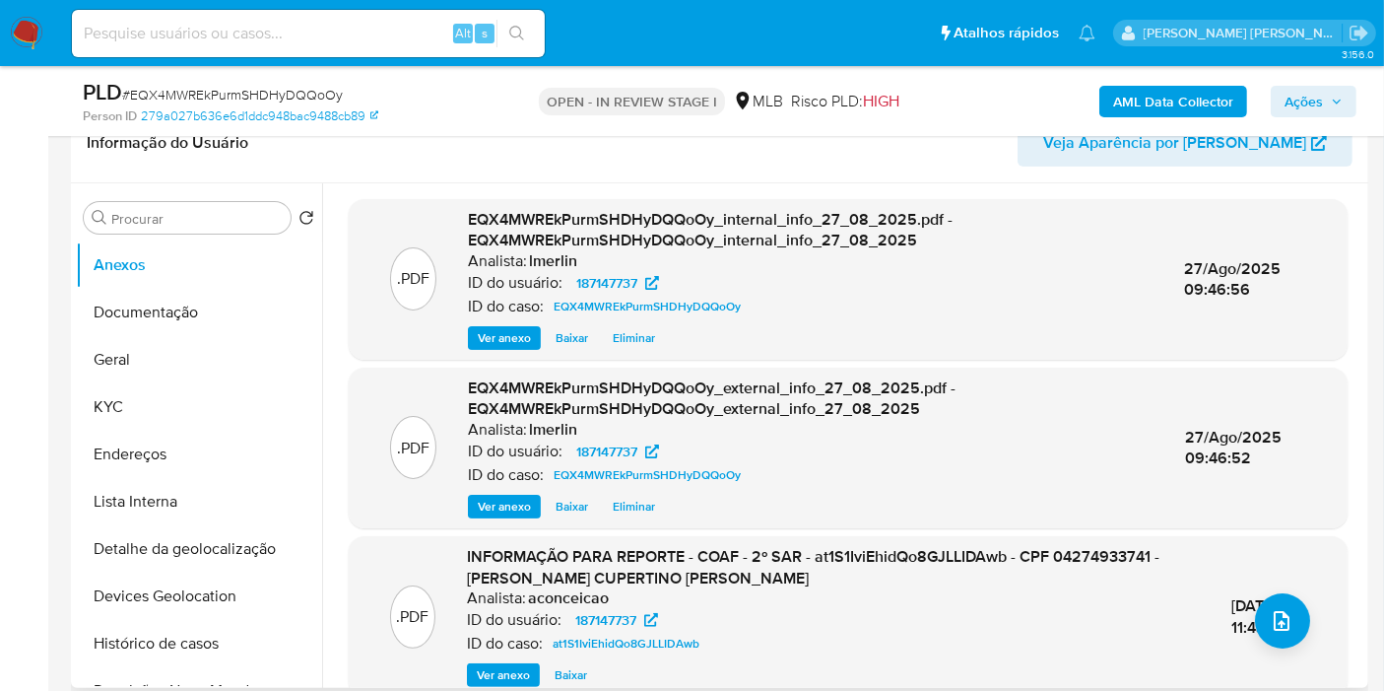
click at [516, 677] on span "Ver anexo" at bounding box center [503, 675] width 53 height 20
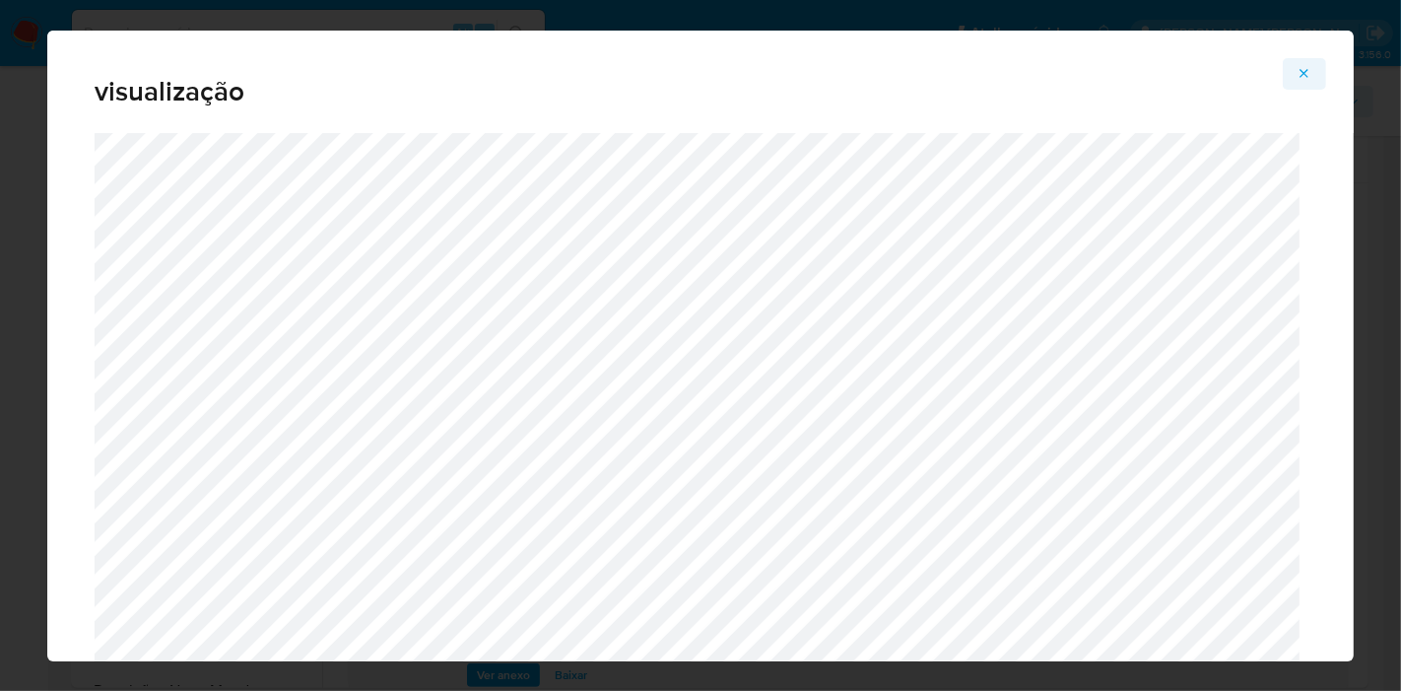
click at [1308, 67] on icon "Attachment preview" at bounding box center [1304, 74] width 16 height 16
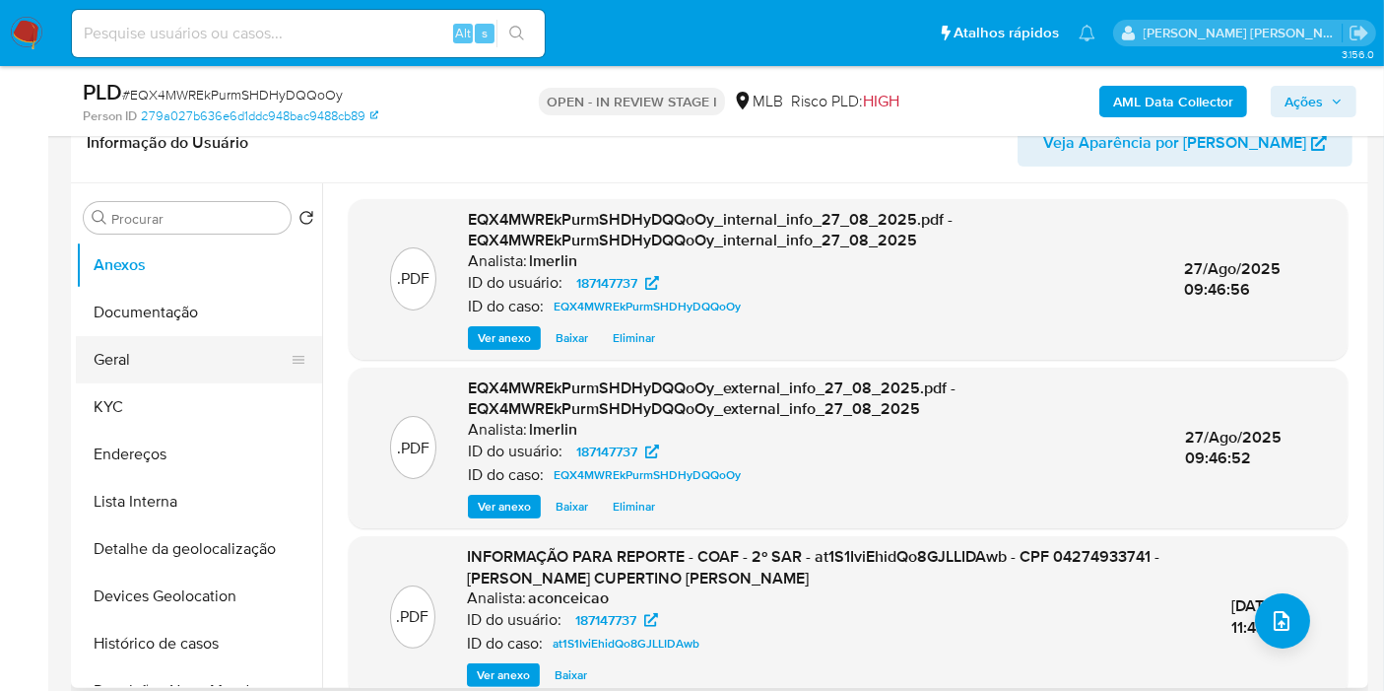
click at [214, 336] on button "Geral" at bounding box center [191, 359] width 231 height 47
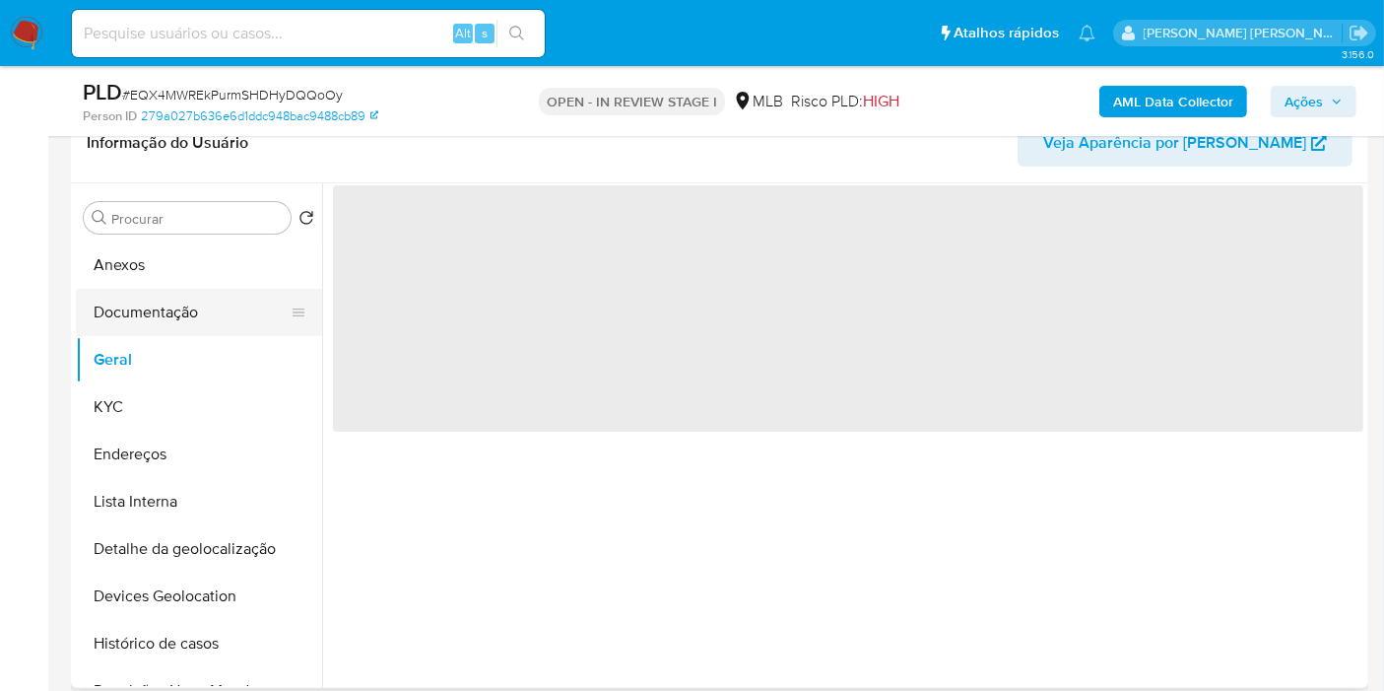
click at [222, 312] on button "Documentação" at bounding box center [191, 312] width 231 height 47
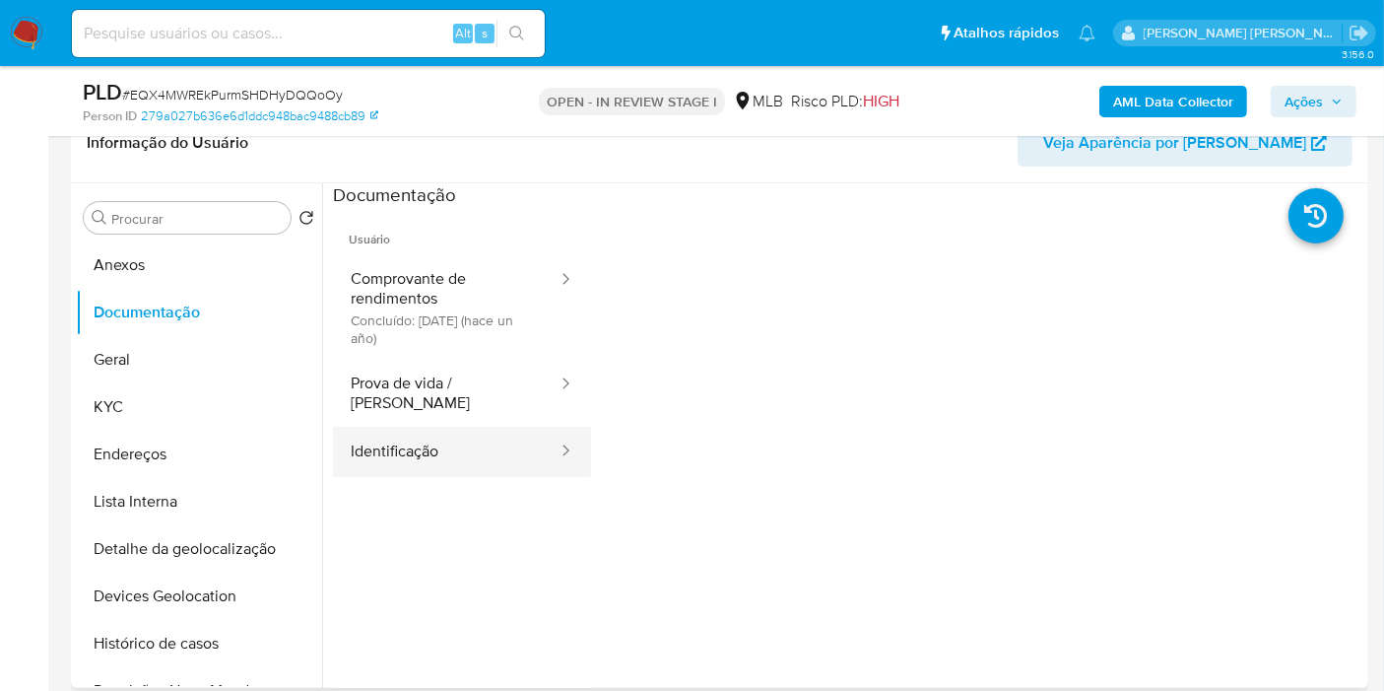
click at [475, 440] on button "Identificação" at bounding box center [446, 452] width 227 height 50
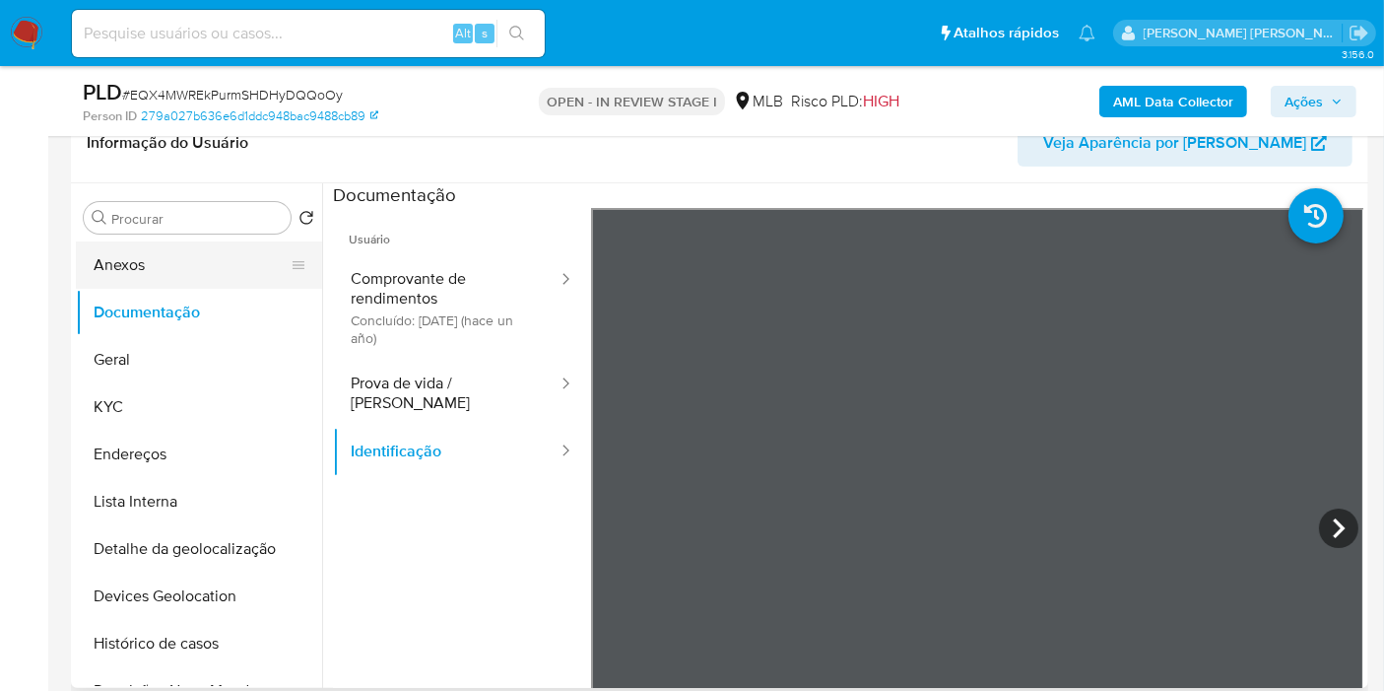
click at [207, 242] on button "Anexos" at bounding box center [191, 264] width 231 height 47
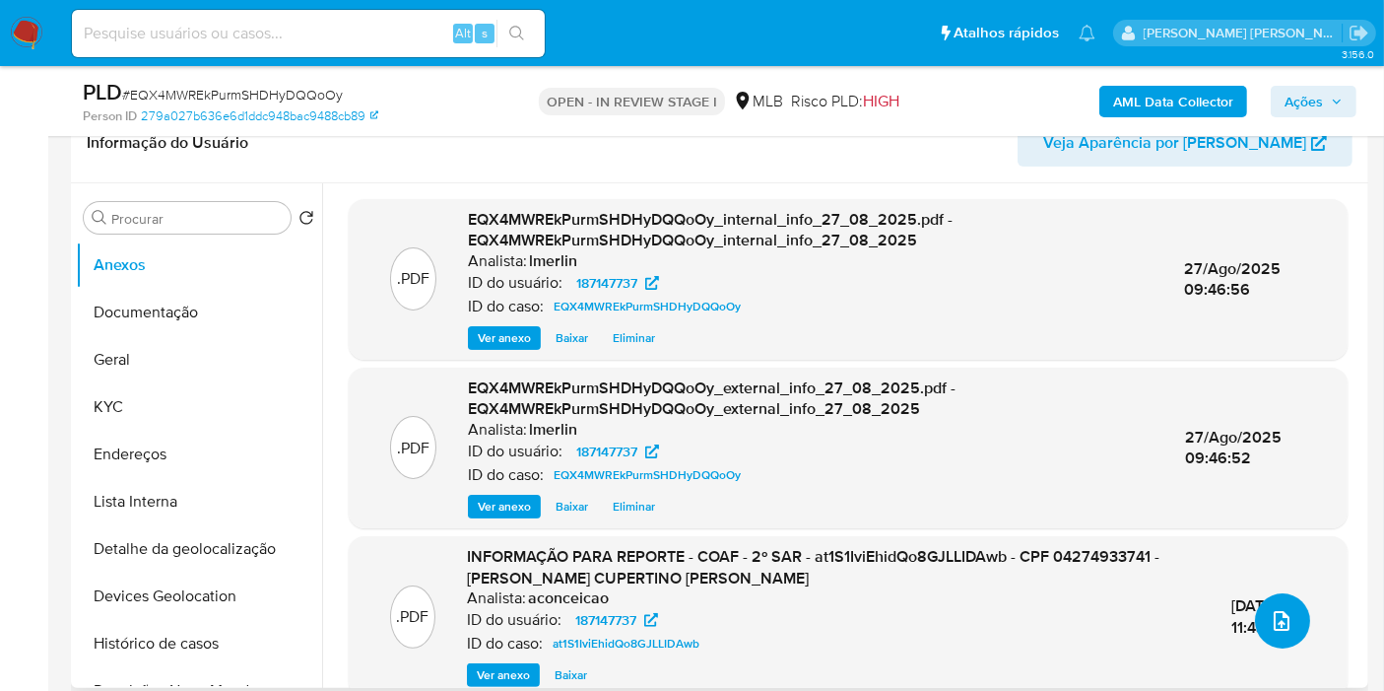
click at [1270, 609] on span "upload-file" at bounding box center [1282, 621] width 24 height 24
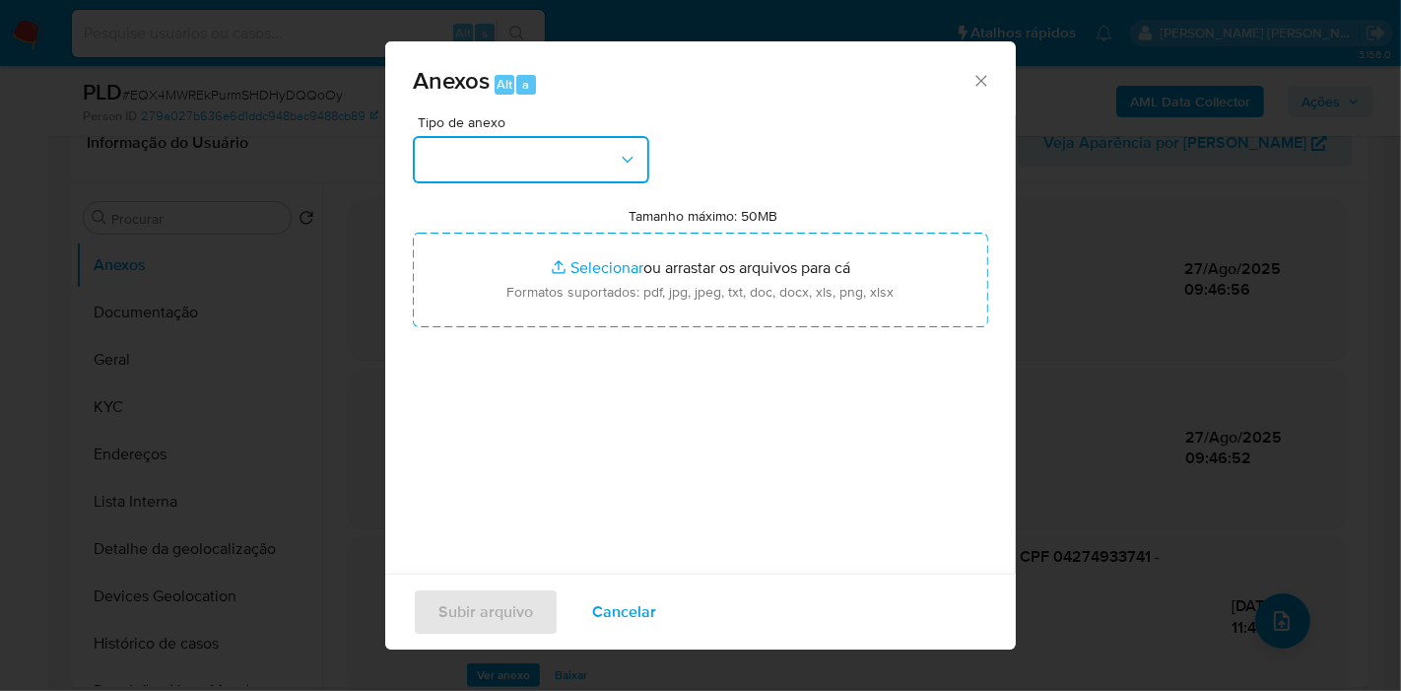
click at [511, 172] on button "button" at bounding box center [531, 159] width 236 height 47
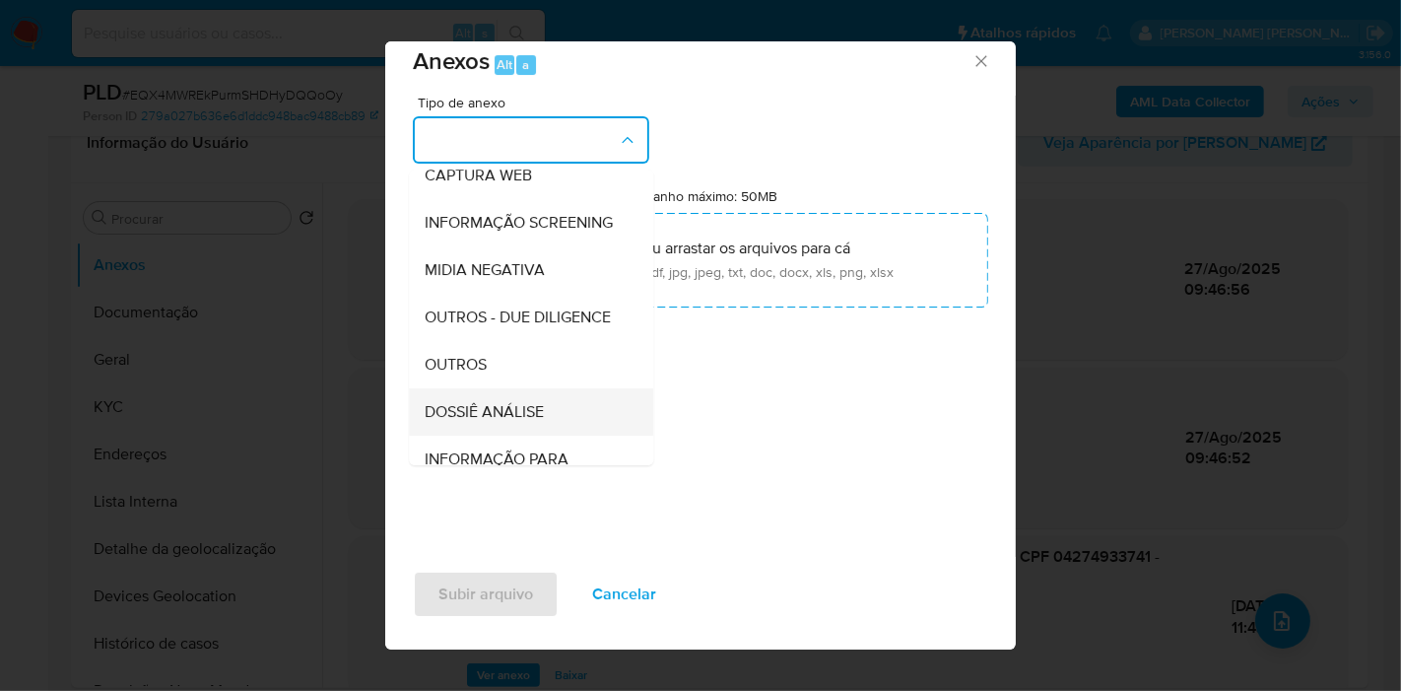
scroll to position [302, 0]
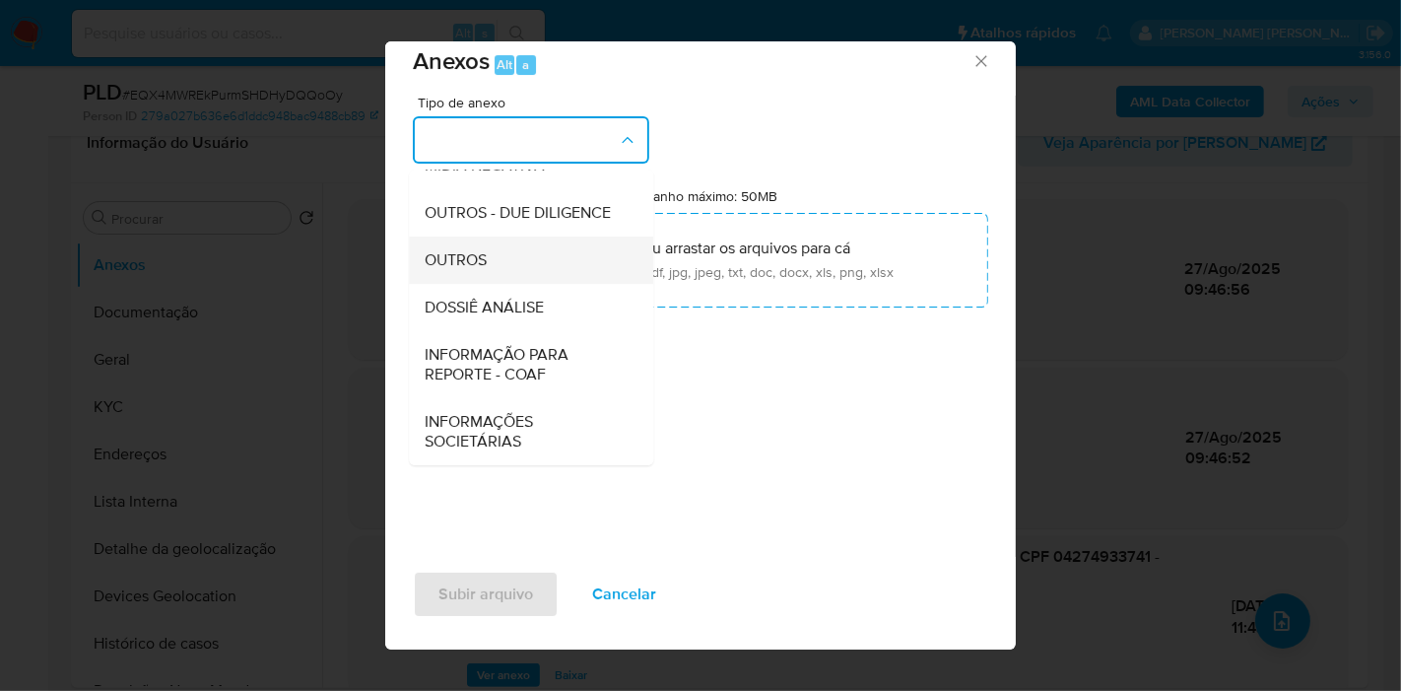
click at [565, 271] on div "OUTROS" at bounding box center [525, 259] width 201 height 47
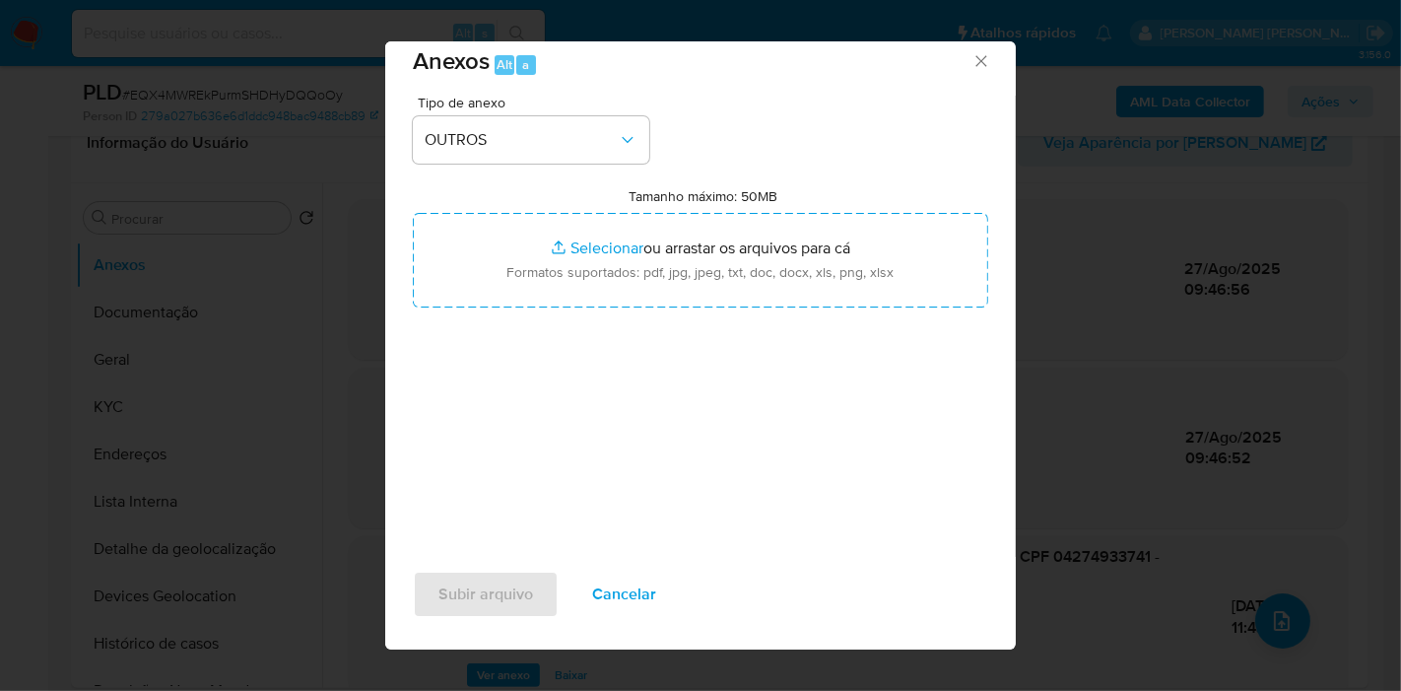
click at [555, 98] on span "Tipo de anexo" at bounding box center [536, 103] width 236 height 14
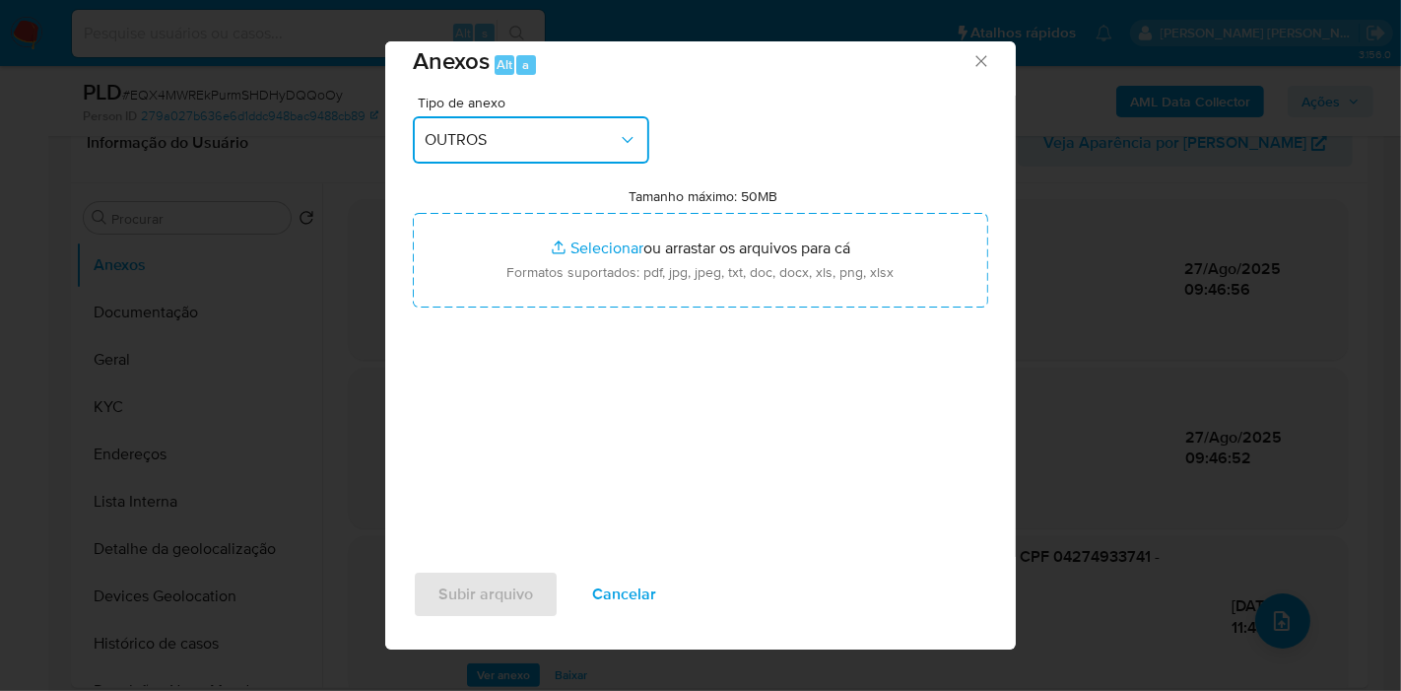
click at [557, 127] on button "OUTROS" at bounding box center [531, 139] width 236 height 47
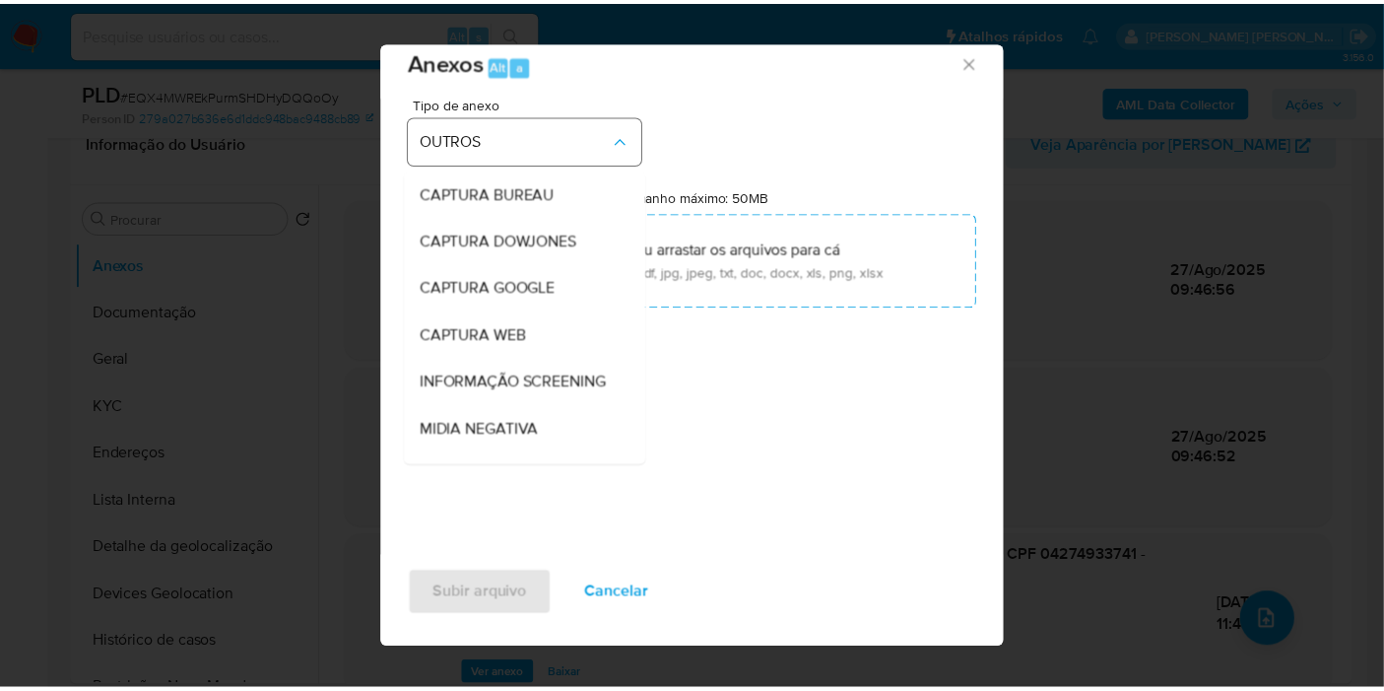
scroll to position [245, 0]
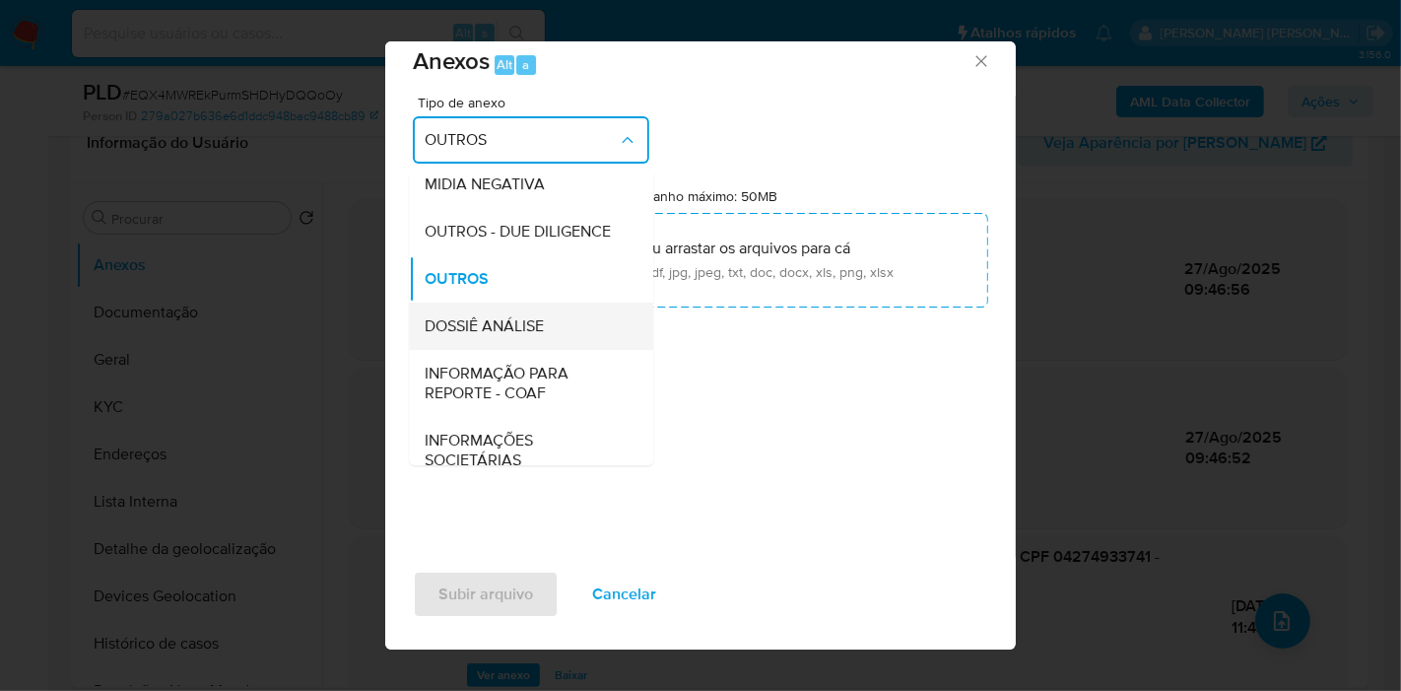
click at [557, 350] on div "DOSSIÊ ANÁLISE" at bounding box center [525, 325] width 201 height 47
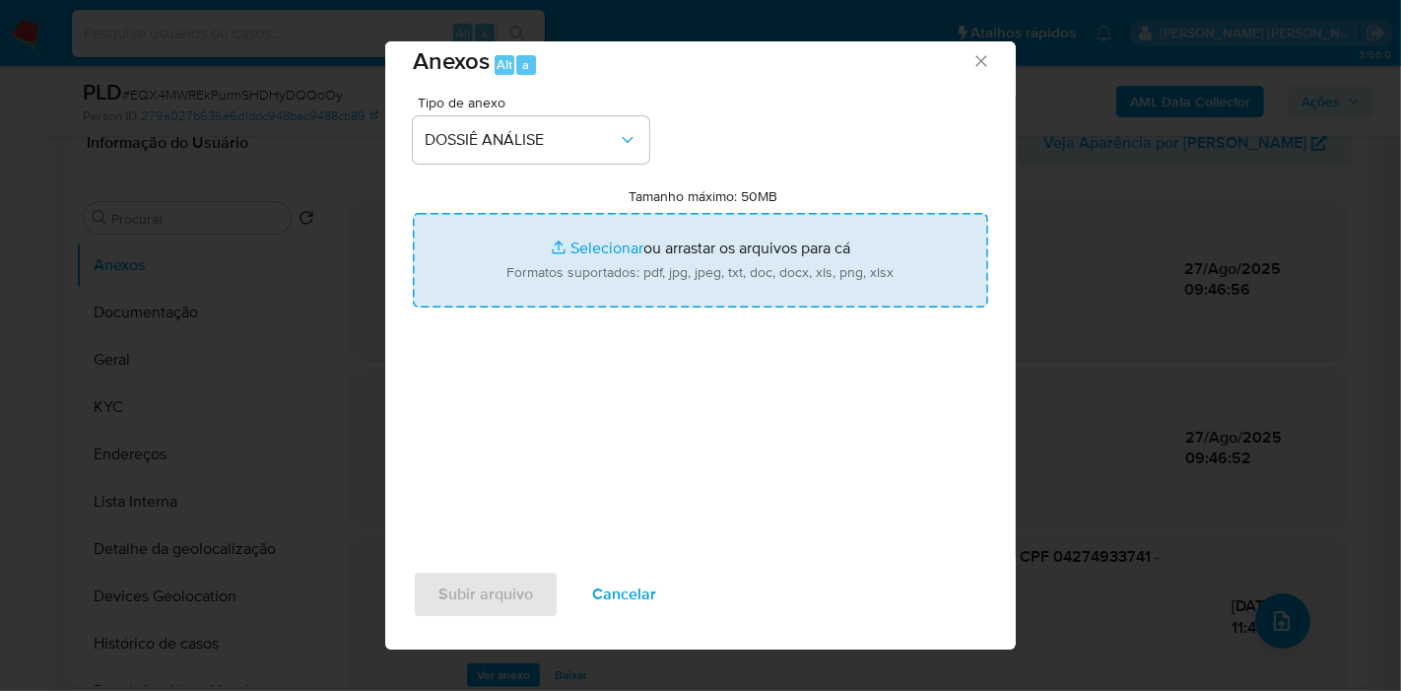
click at [684, 271] on input "Tamanho máximo: 50MB Selecionar arquivos" at bounding box center [700, 260] width 575 height 95
type input "C:\fakepath\3º SAR - XXX - CPF 04274933741 - MARCELO CUPERTINO GONCALVES.pdf"
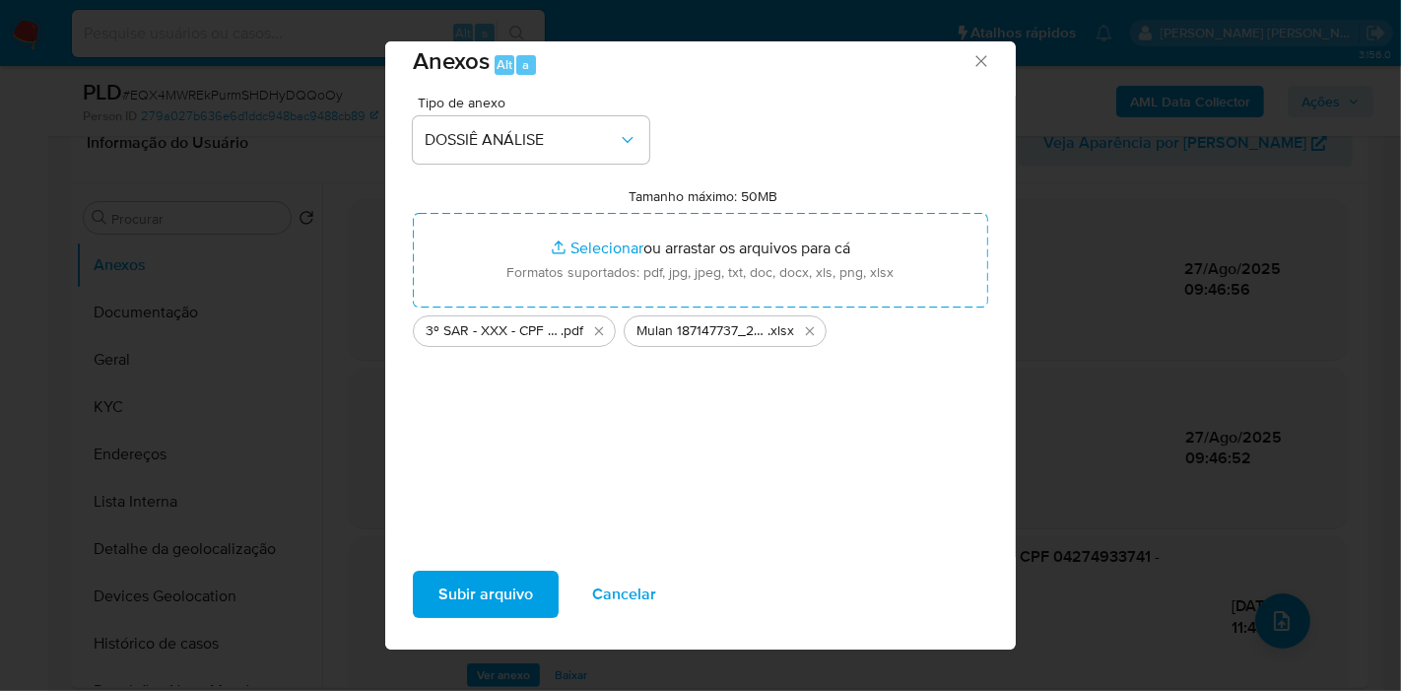
click at [503, 582] on span "Subir arquivo" at bounding box center [485, 593] width 95 height 43
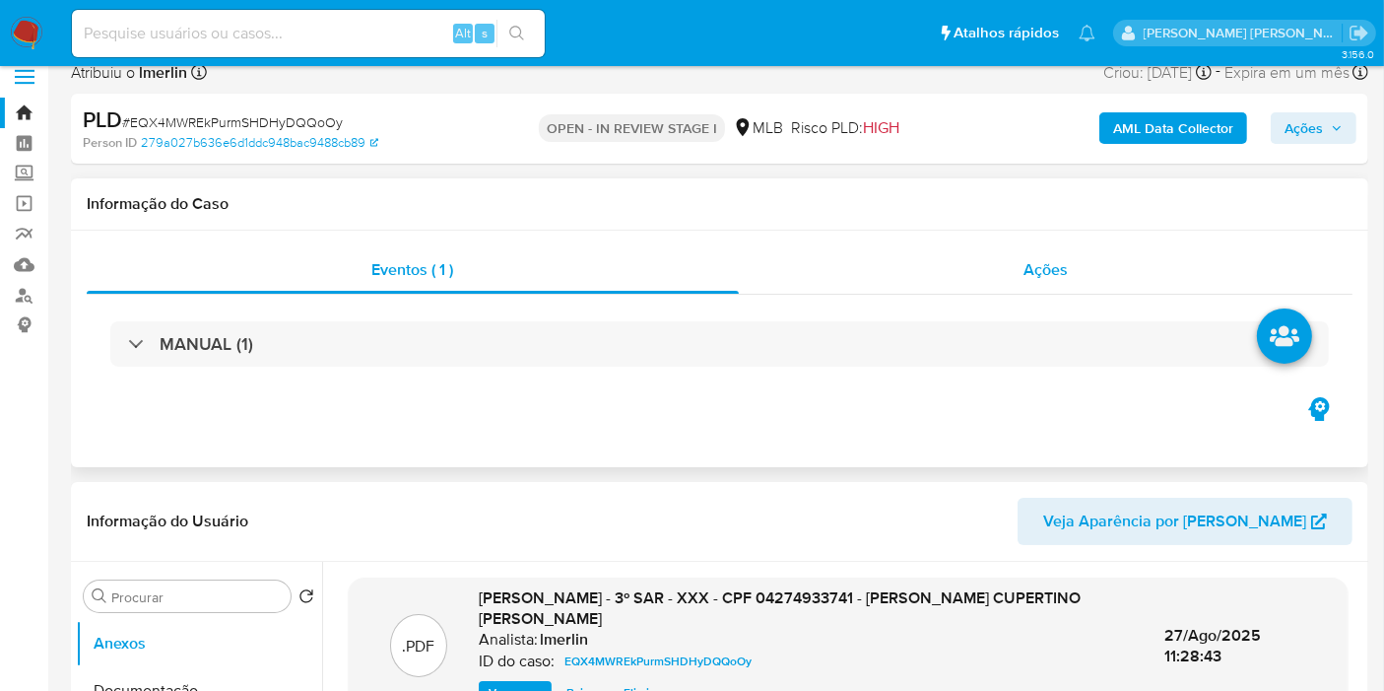
scroll to position [0, 0]
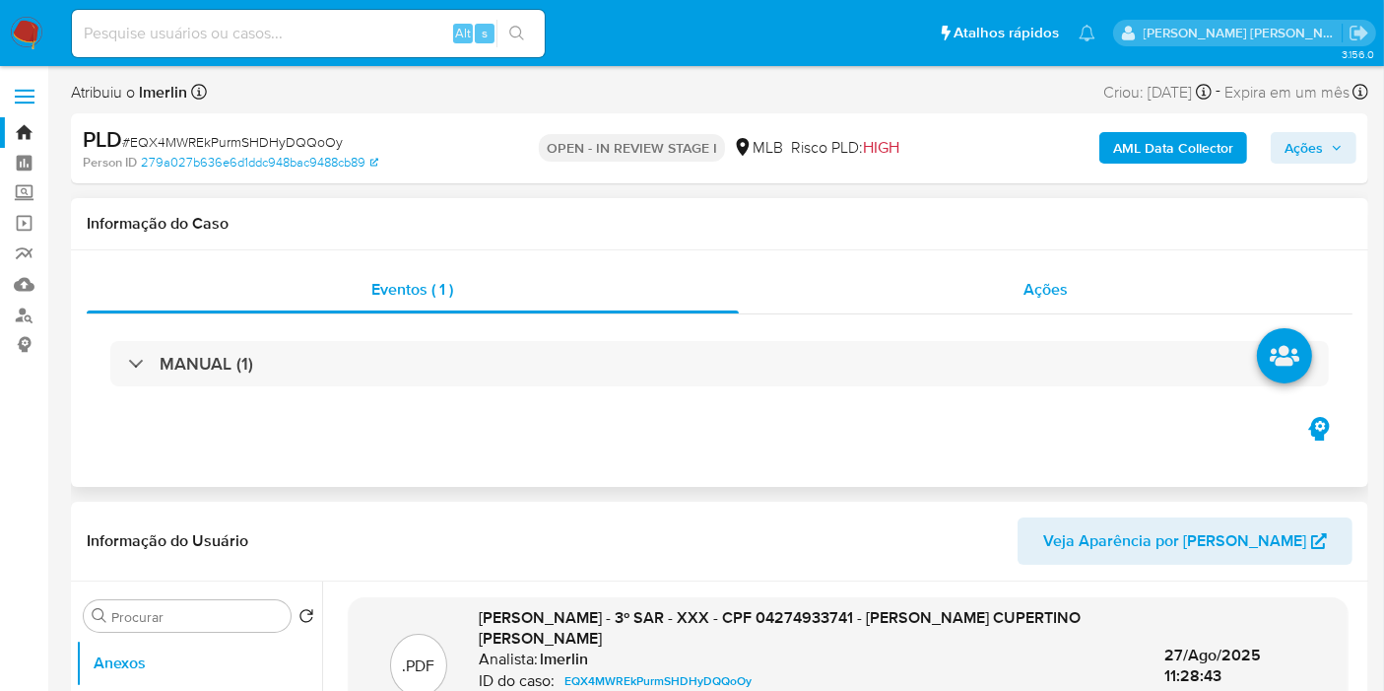
click at [1074, 297] on div "Ações" at bounding box center [1046, 289] width 615 height 47
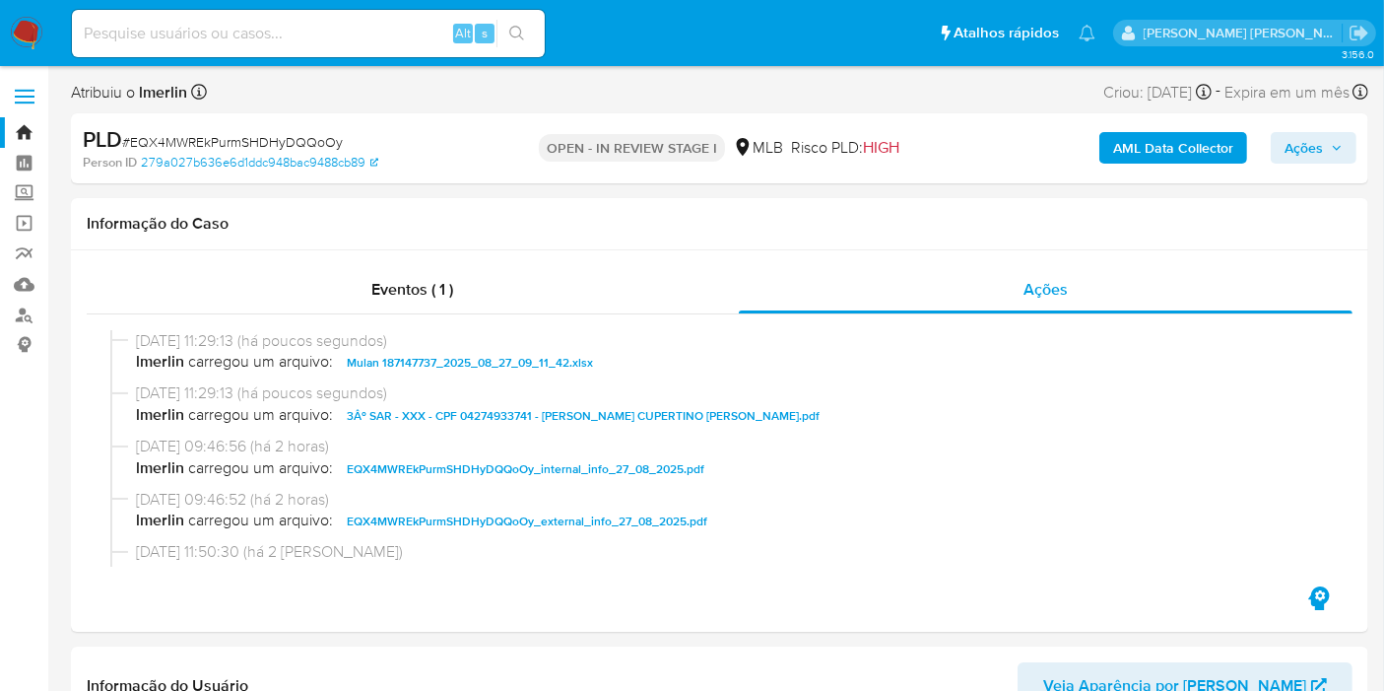
click at [1331, 153] on icon "button" at bounding box center [1337, 148] width 12 height 12
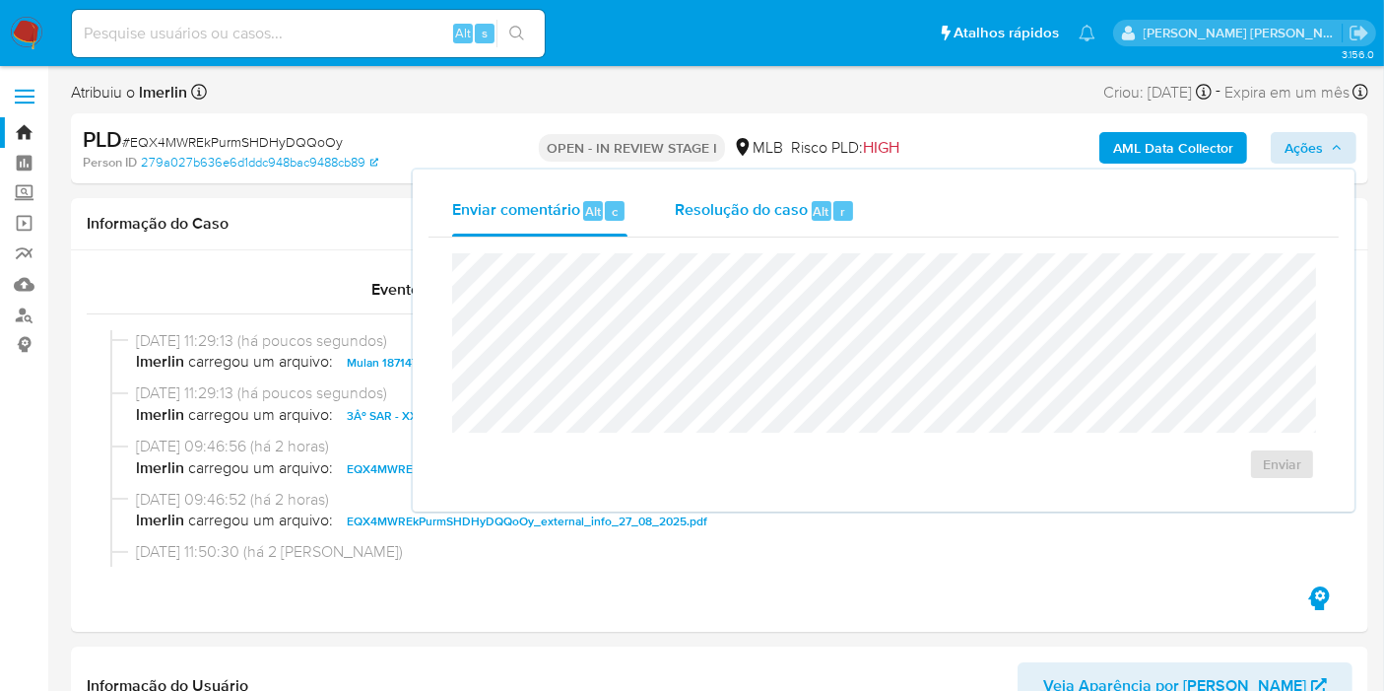
click at [812, 216] on div "Alt" at bounding box center [822, 211] width 20 height 20
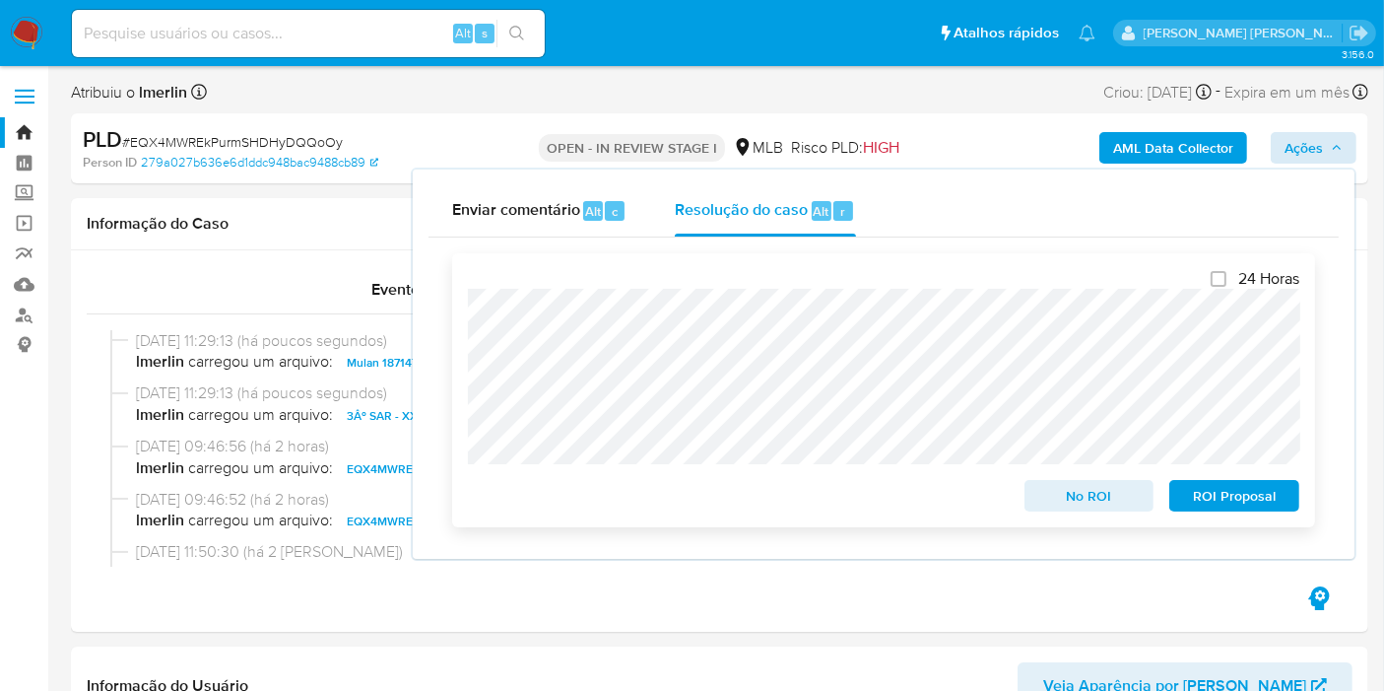
click at [1249, 494] on span "ROI Proposal" at bounding box center [1234, 496] width 102 height 28
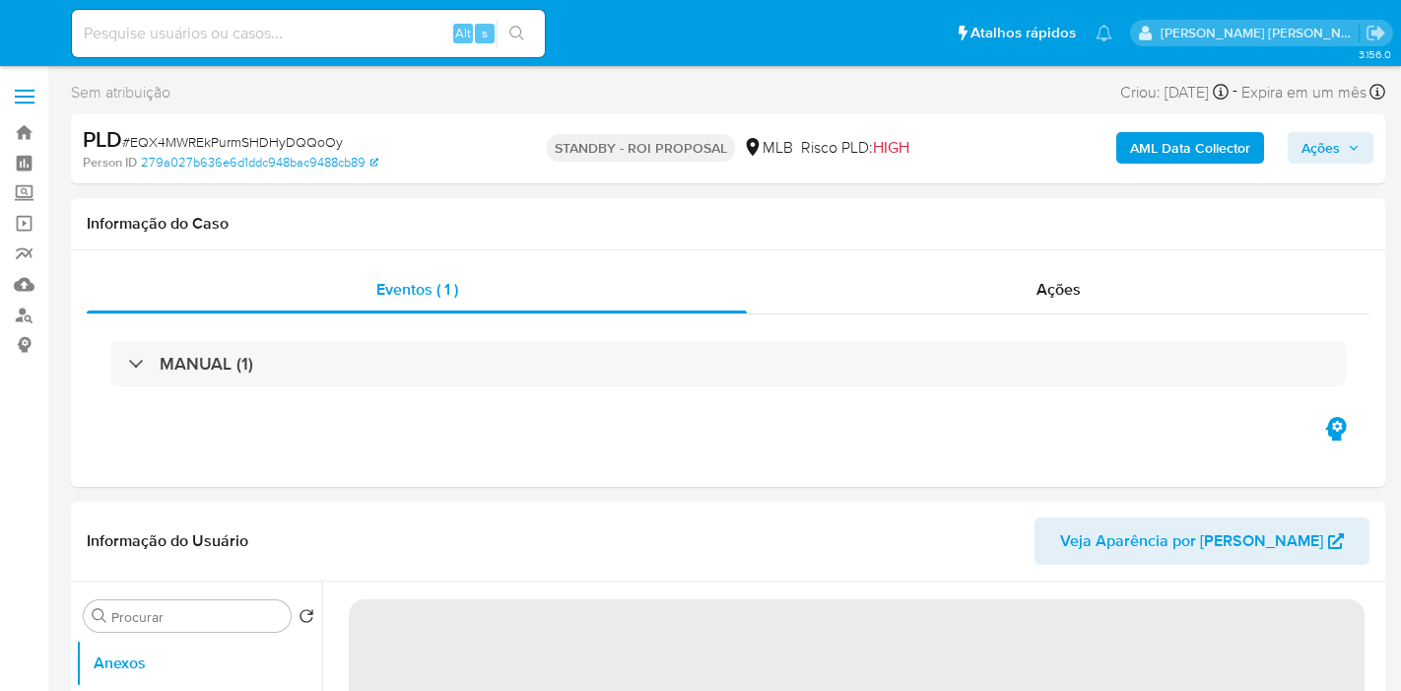
select select "10"
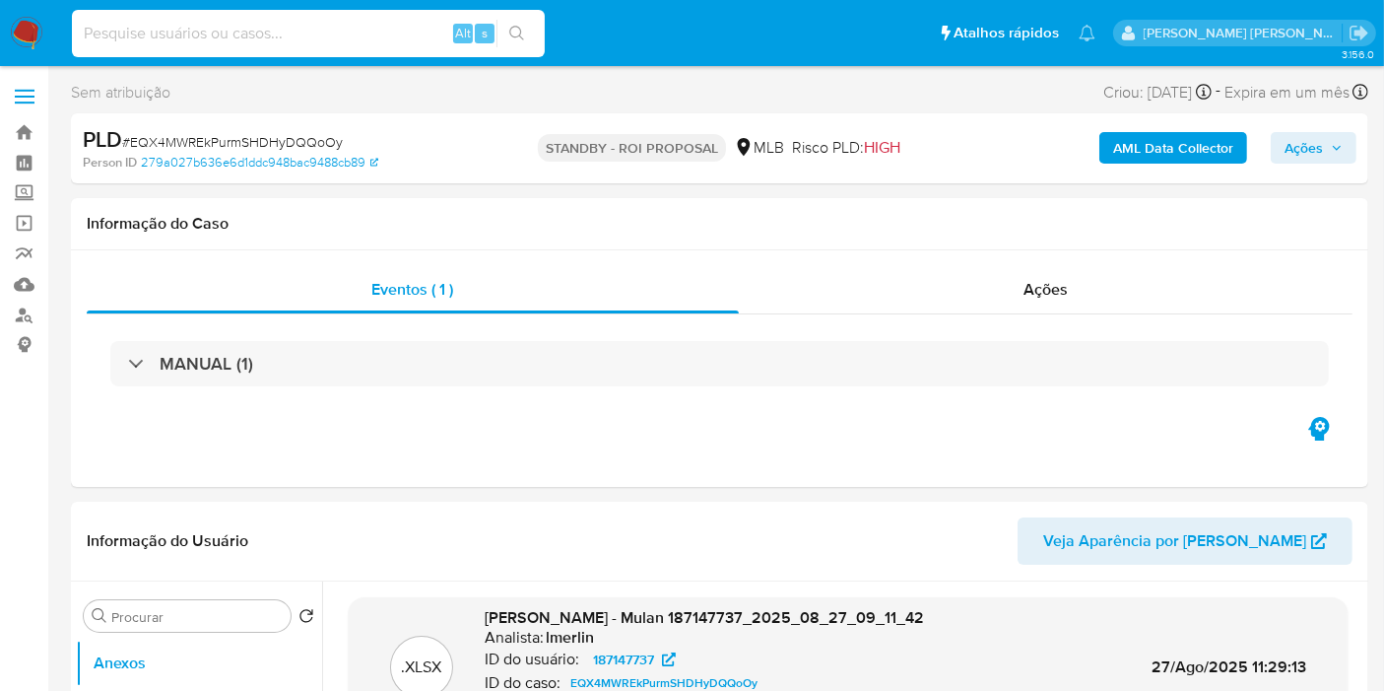
click at [314, 24] on input at bounding box center [308, 34] width 473 height 26
click at [327, 37] on input at bounding box center [308, 34] width 473 height 26
paste input "pj6UDKeVmgUqTLNh6BbQQXfP"
type input "pj6UDKeVmgUqTLNh6BbQQXfP"
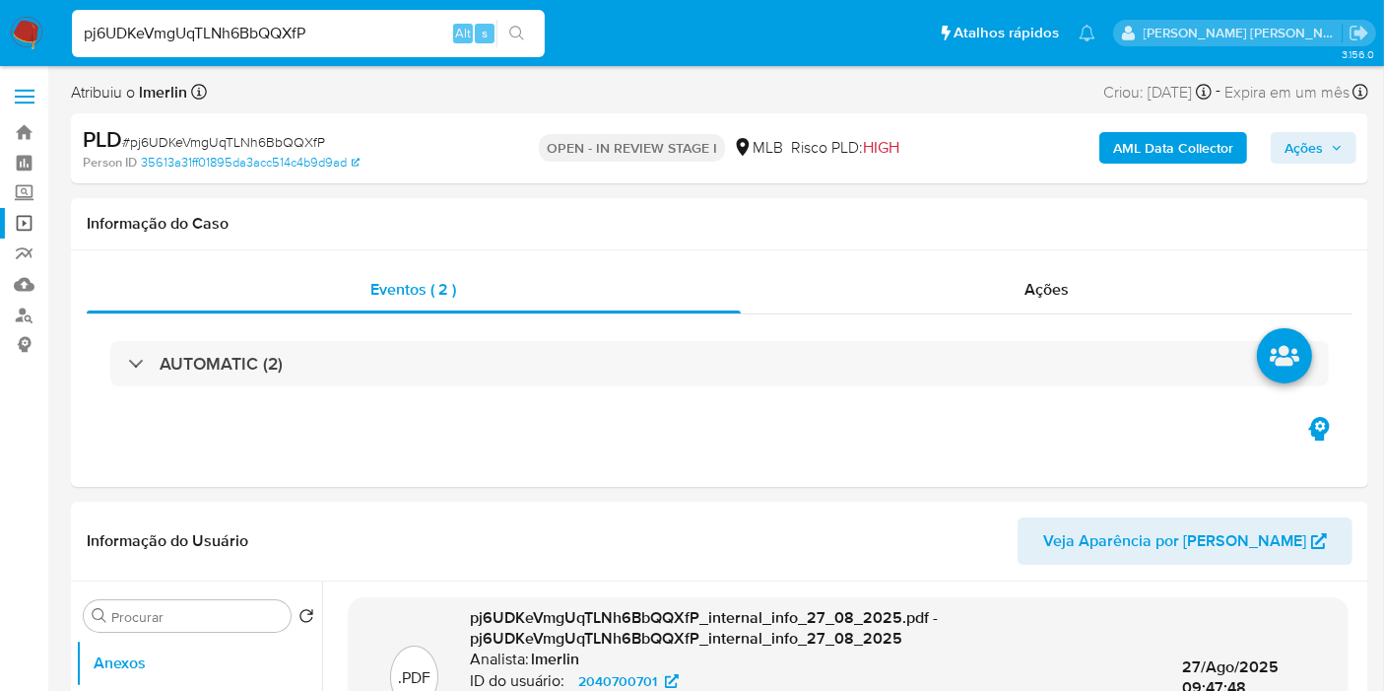
select select "10"
click at [16, 36] on img at bounding box center [26, 33] width 33 height 33
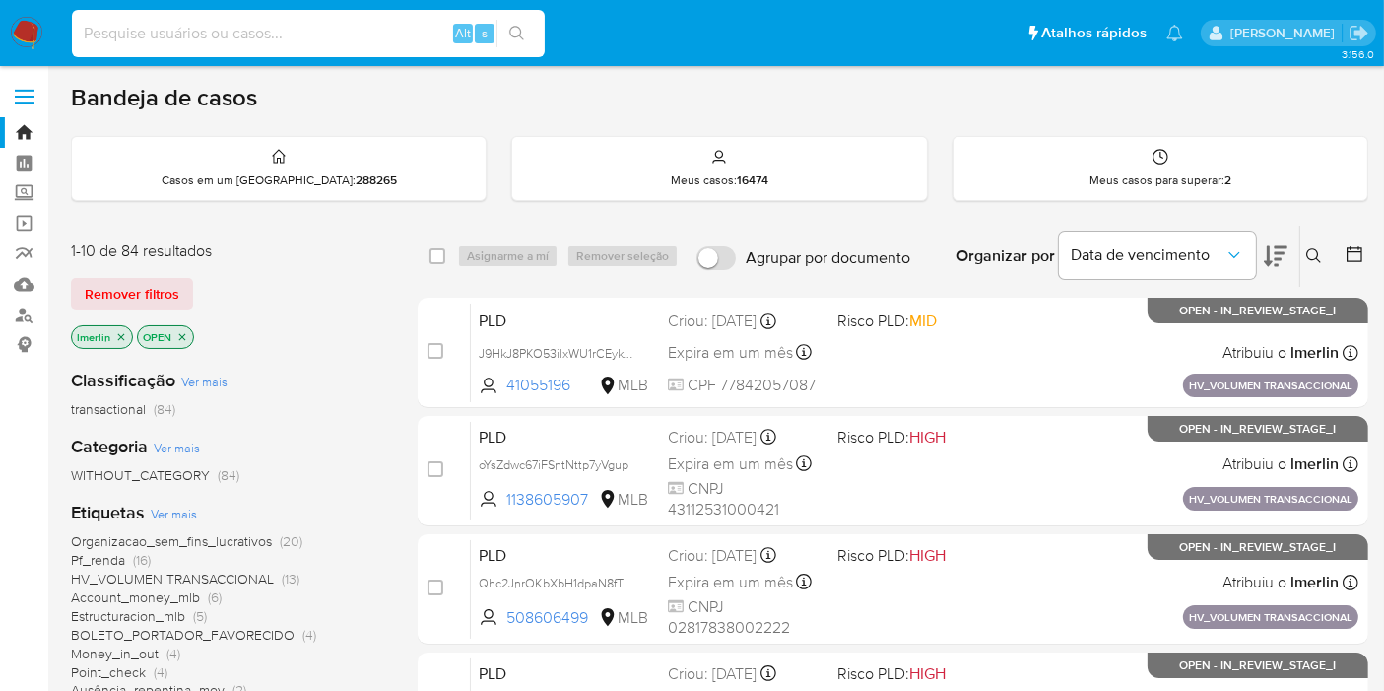
click at [431, 28] on input at bounding box center [308, 34] width 473 height 26
paste input "pj6UDKeVmgUqTLNh6BbQQXfP"
type input "pj6UDKeVmgUqTLNh6BbQQXfP"
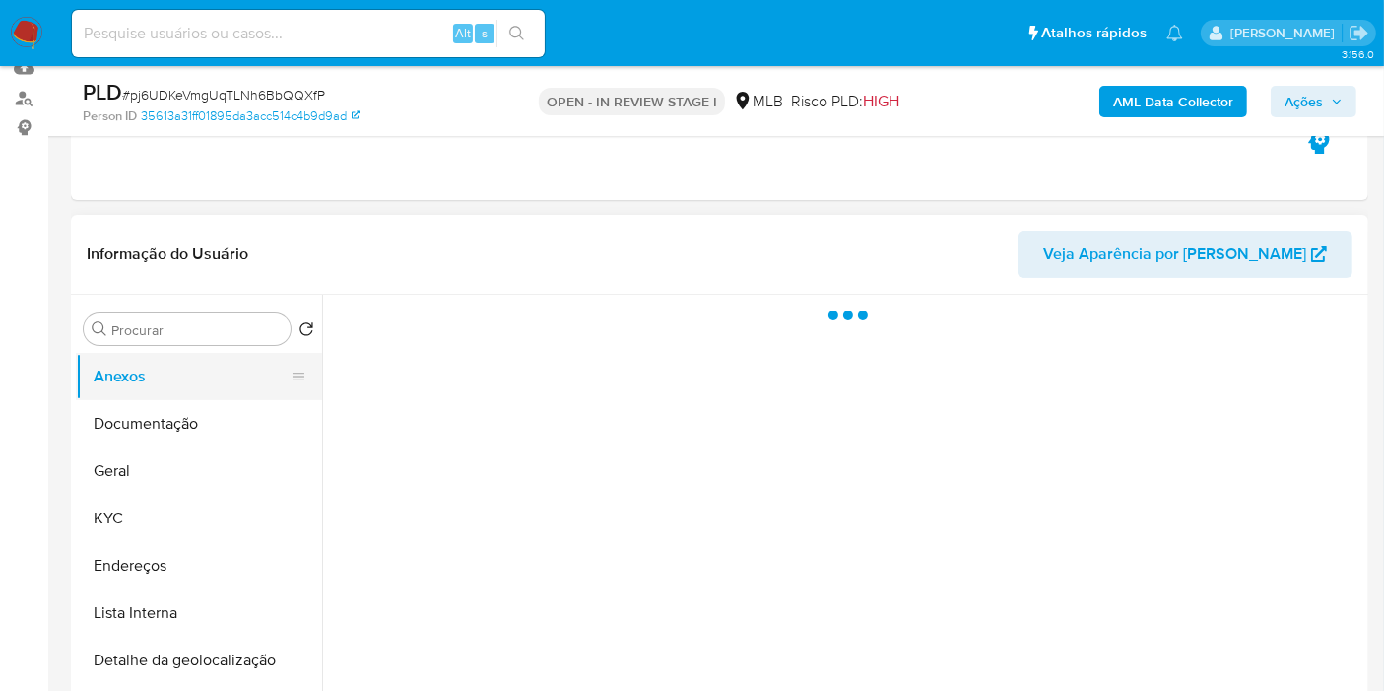
scroll to position [219, 0]
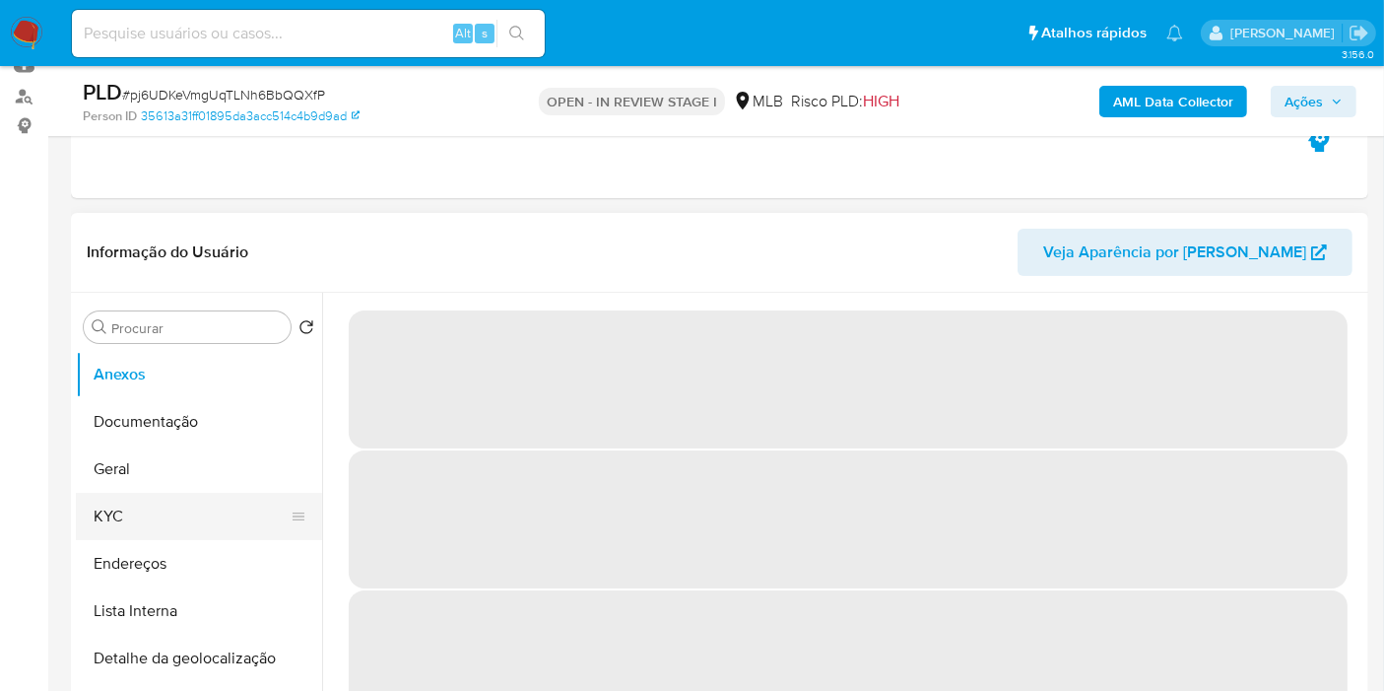
click at [189, 503] on button "KYC" at bounding box center [191, 516] width 231 height 47
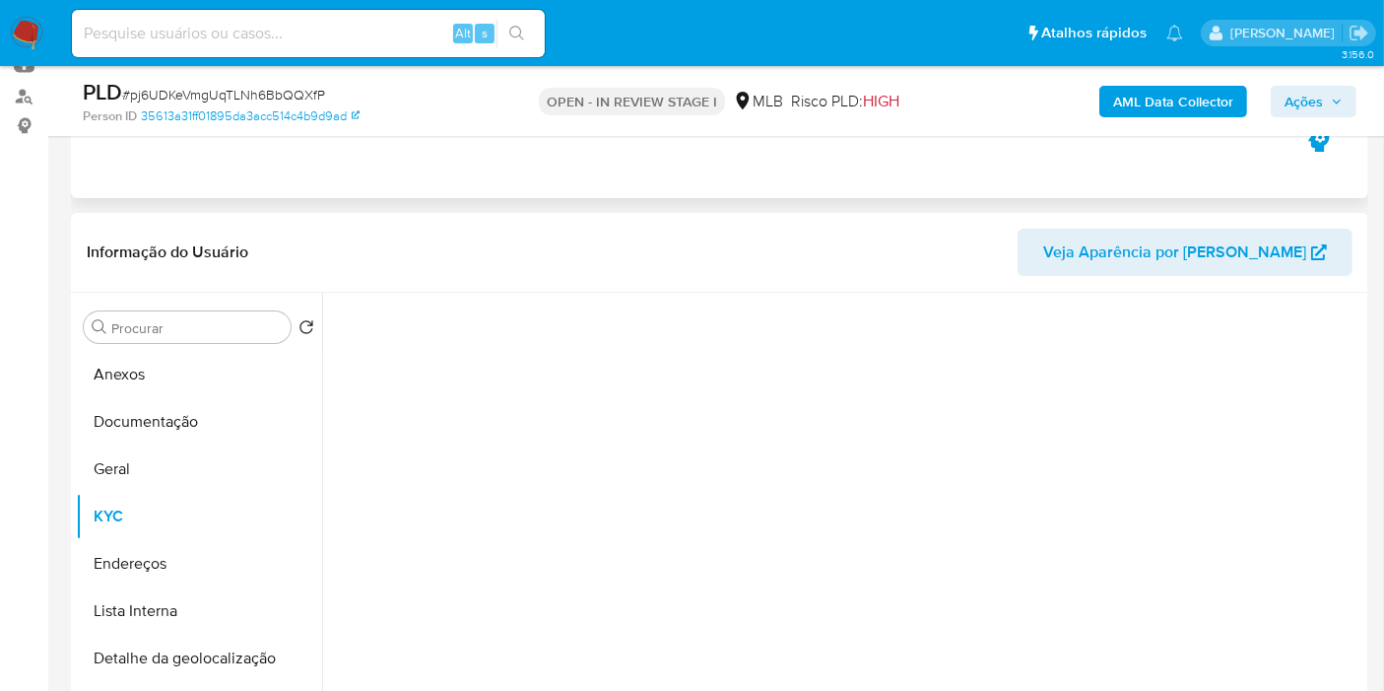
select select "10"
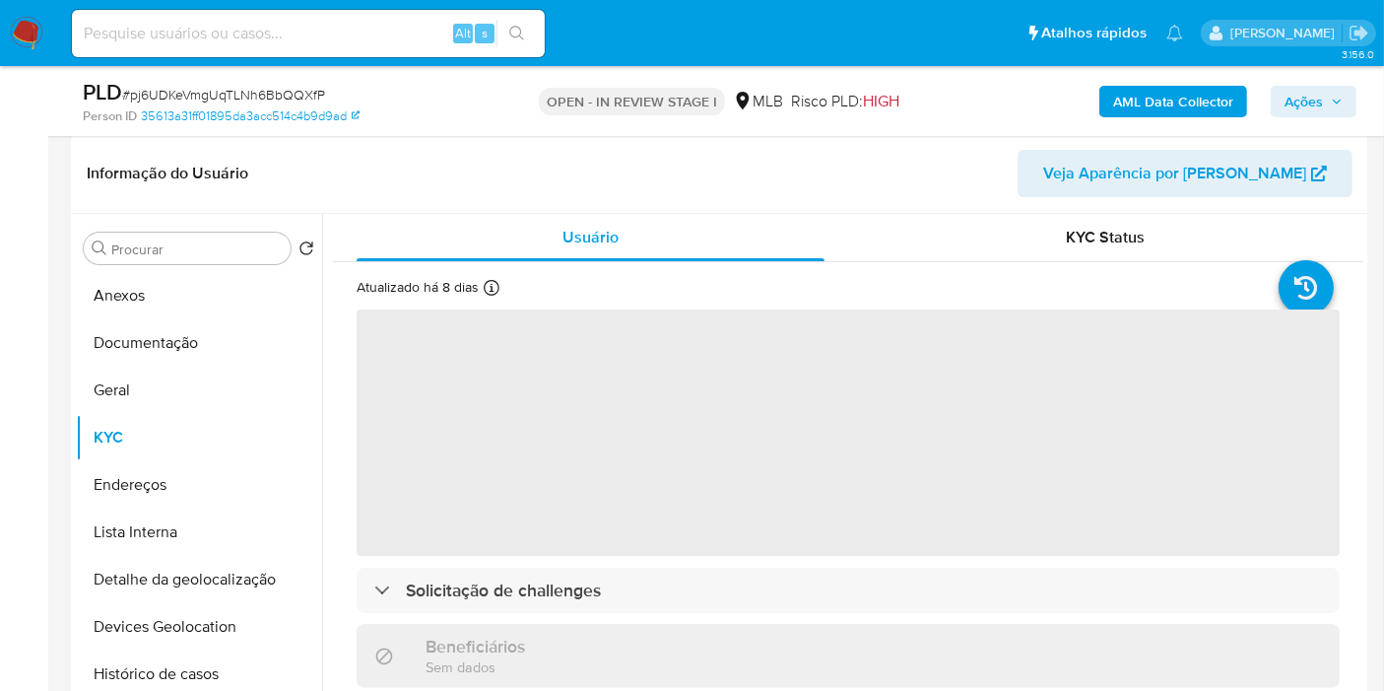
scroll to position [328, 0]
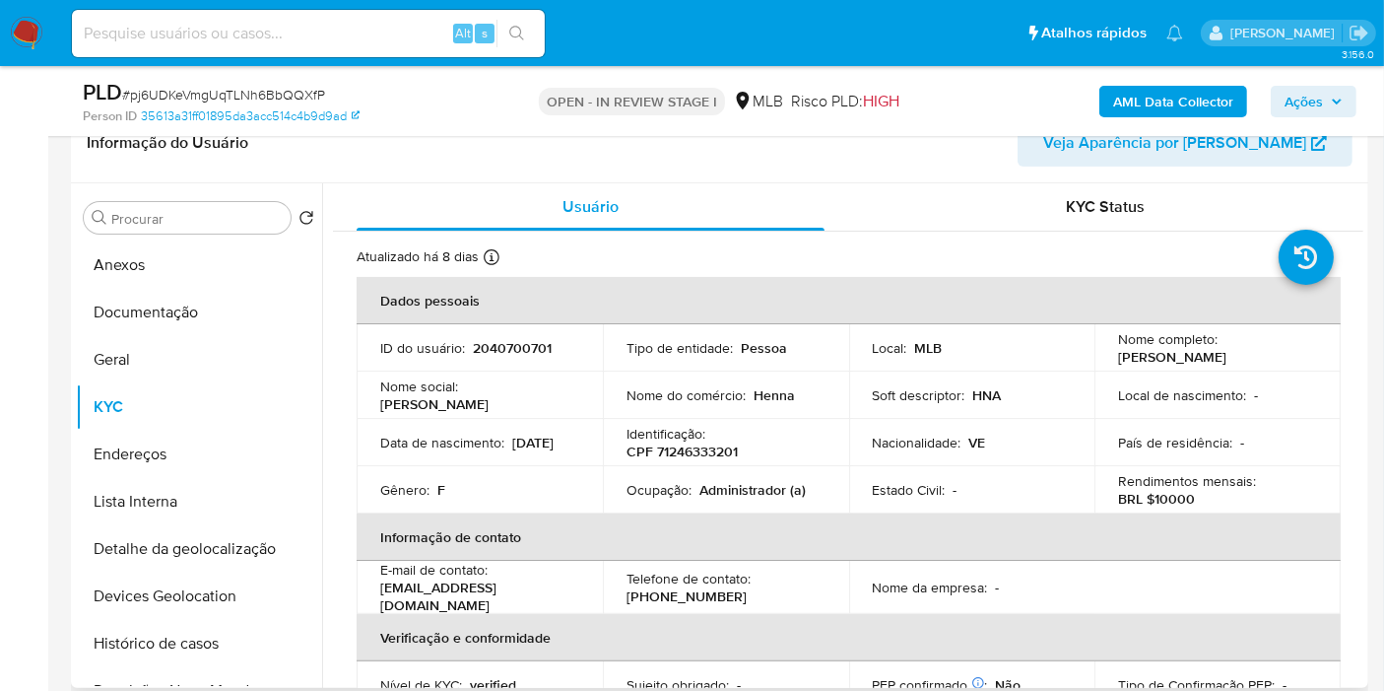
click at [700, 445] on p "CPF 71246333201" at bounding box center [682, 451] width 111 height 18
copy p "71246333201"
click at [218, 642] on button "Histórico de casos" at bounding box center [191, 643] width 231 height 47
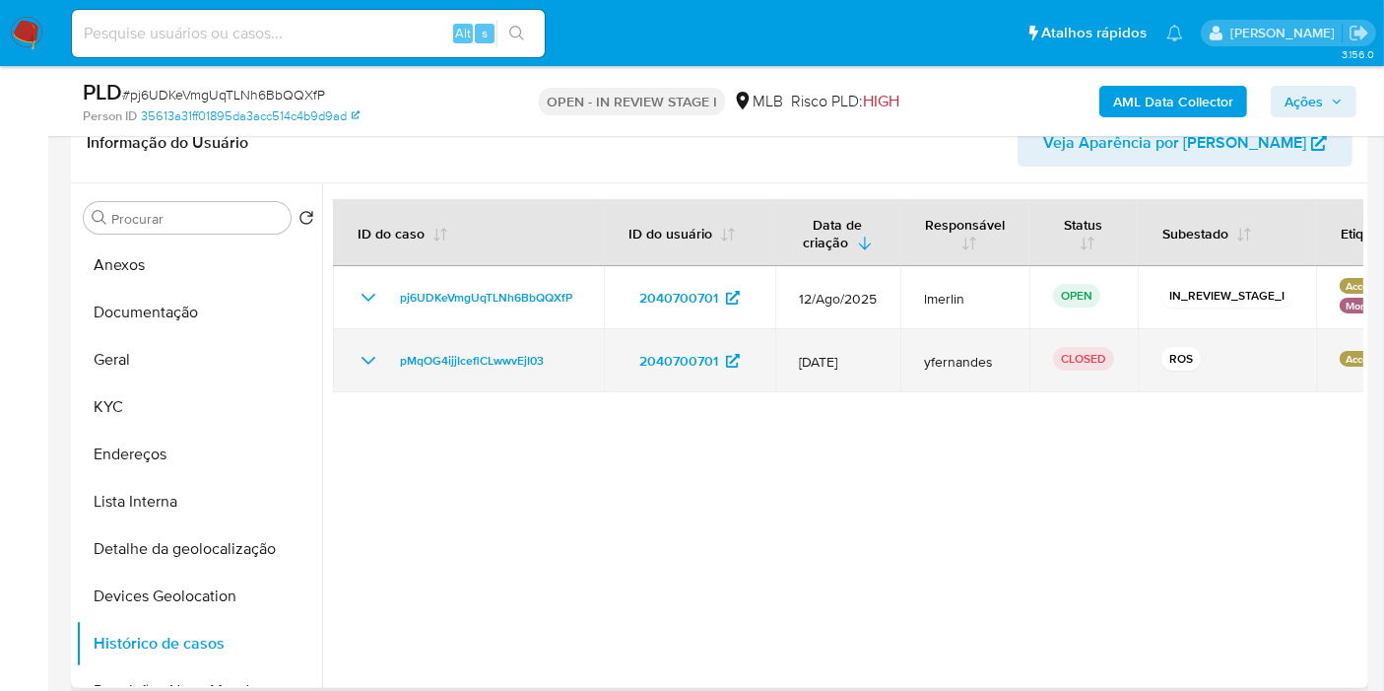
click at [364, 353] on icon "Mostrar/Ocultar" at bounding box center [369, 361] width 24 height 24
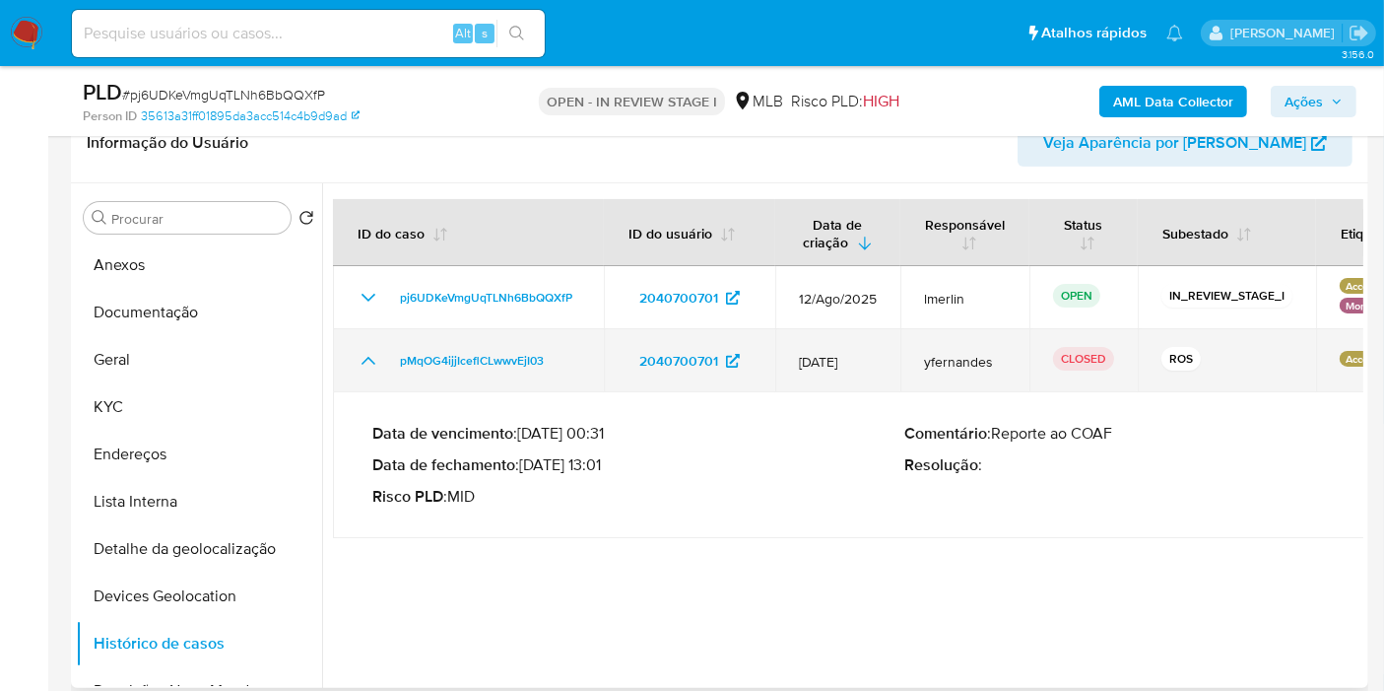
click at [364, 353] on icon "Mostrar/Ocultar" at bounding box center [369, 361] width 24 height 24
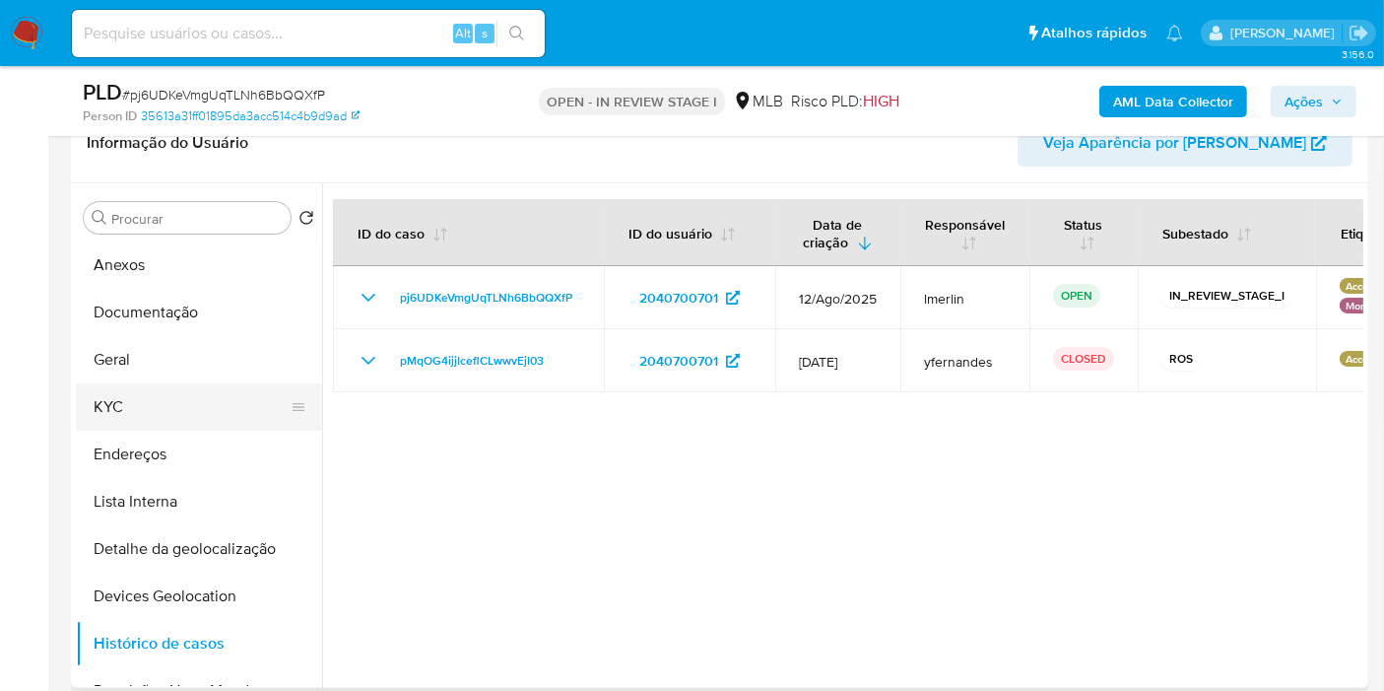
click at [220, 396] on button "KYC" at bounding box center [191, 406] width 231 height 47
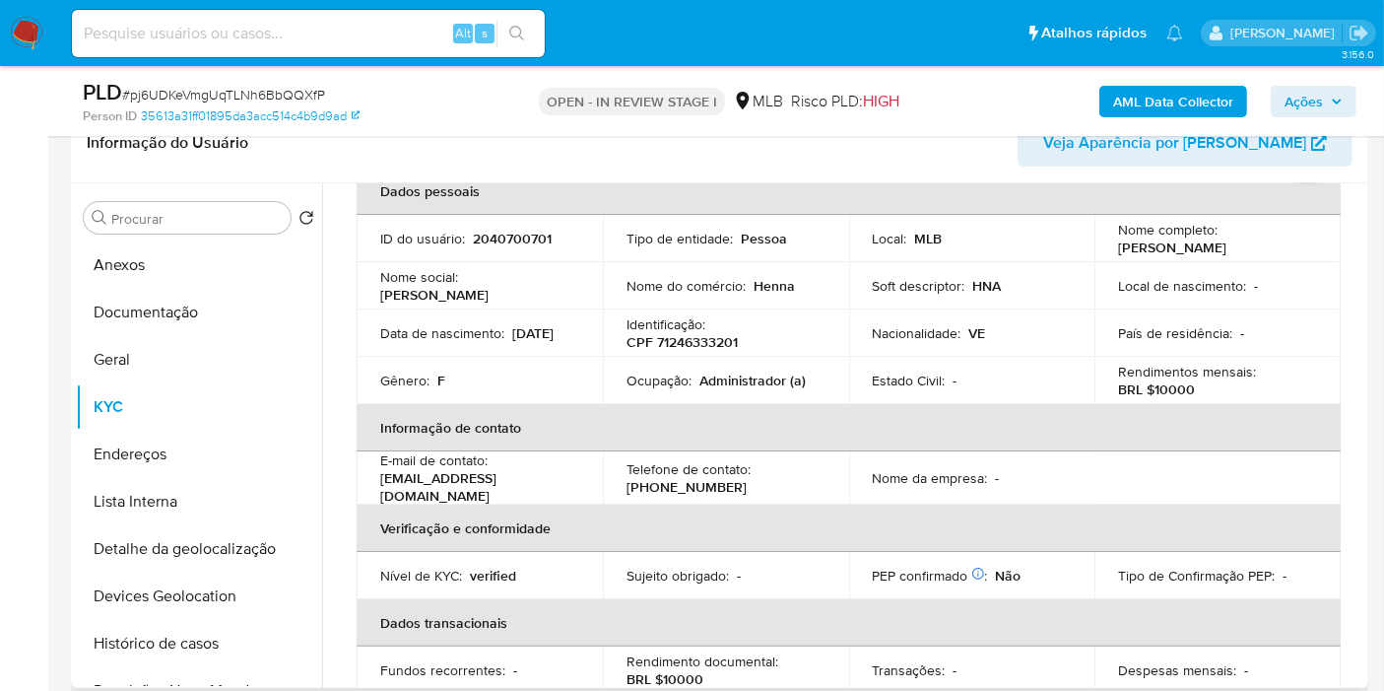
scroll to position [0, 0]
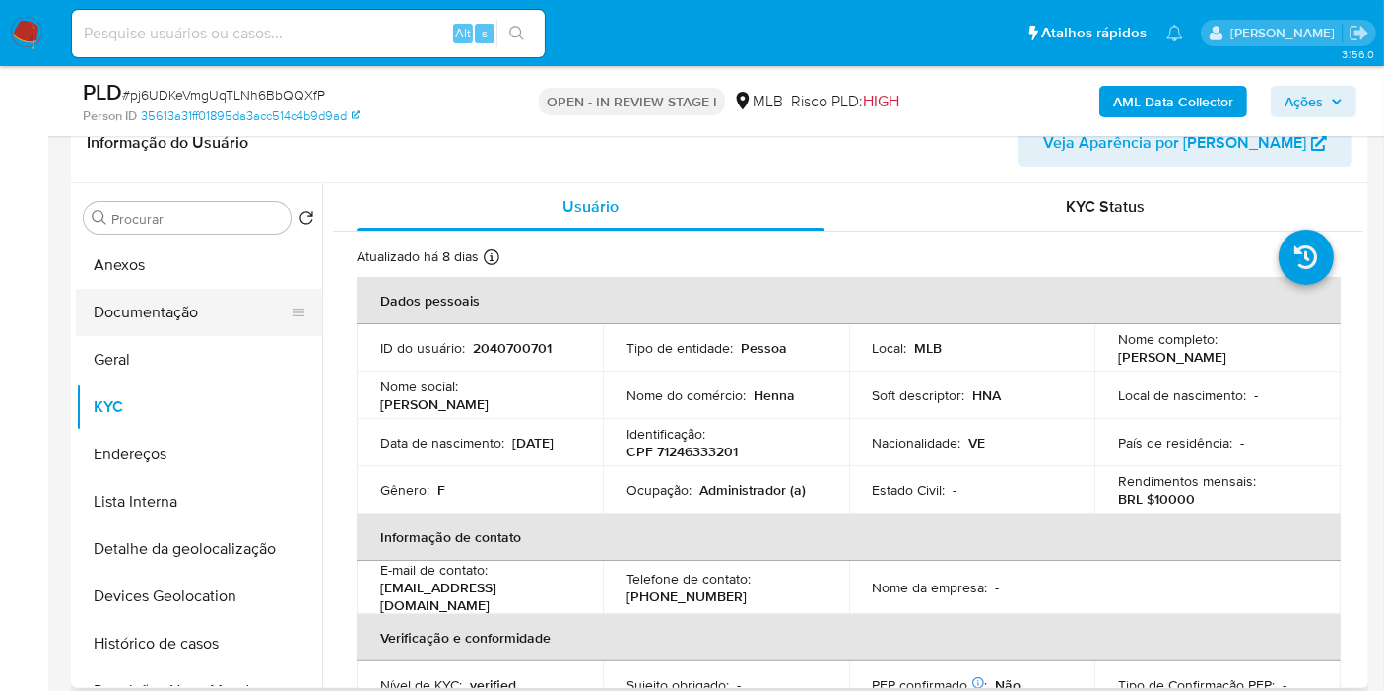
click at [261, 316] on button "Documentação" at bounding box center [191, 312] width 231 height 47
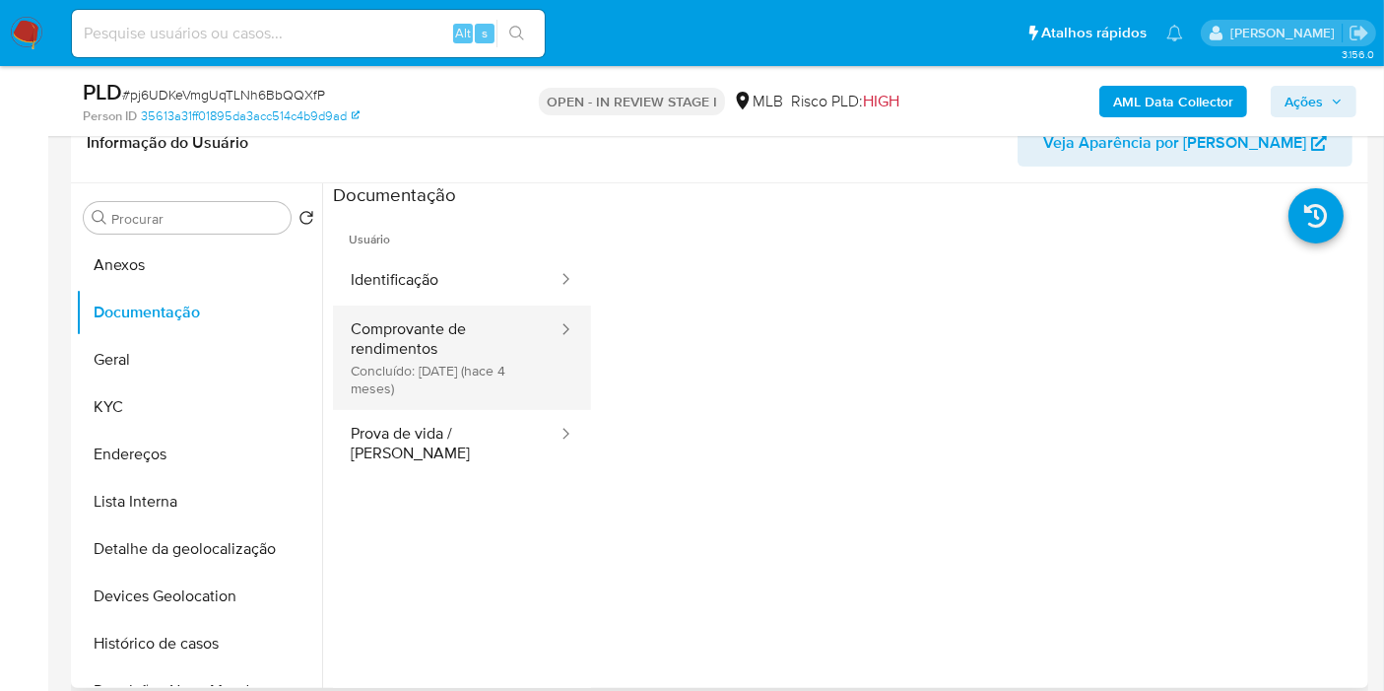
click at [439, 339] on button "Comprovante de rendimentos Concluído: [DATE] (hace 4 meses)" at bounding box center [446, 357] width 227 height 104
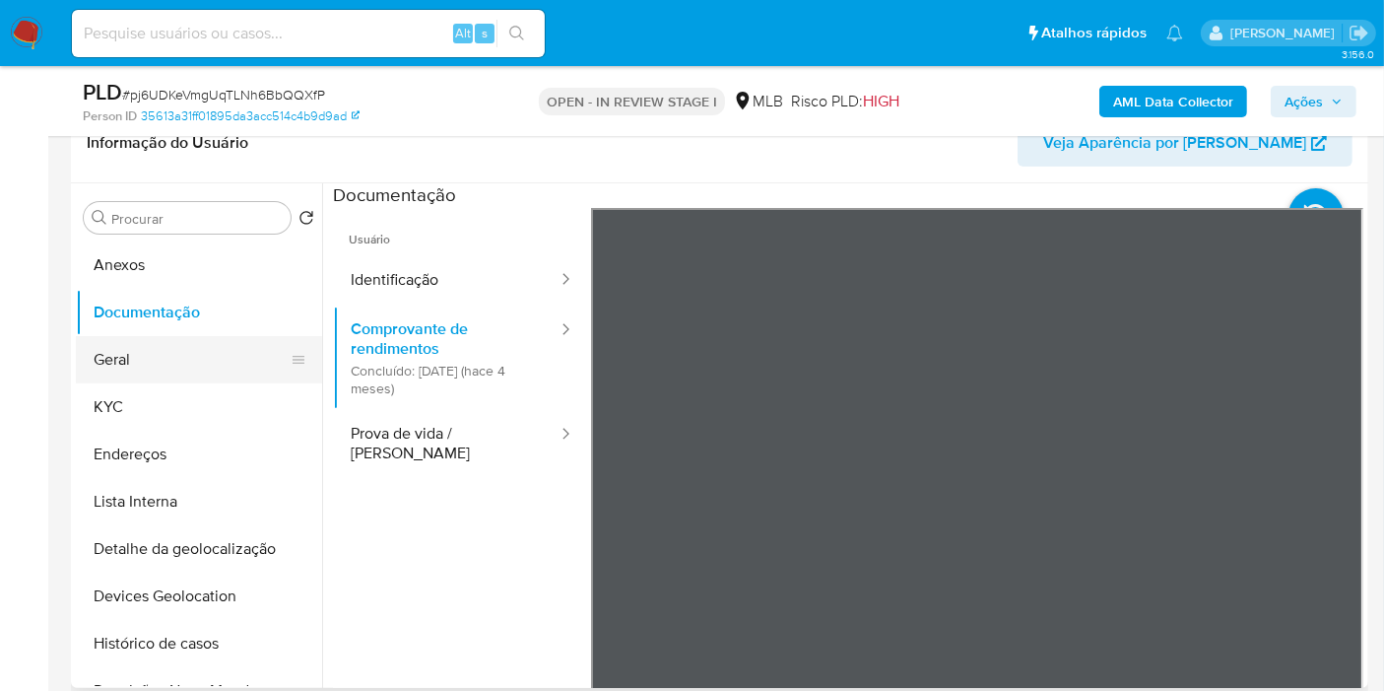
click at [194, 374] on button "Geral" at bounding box center [191, 359] width 231 height 47
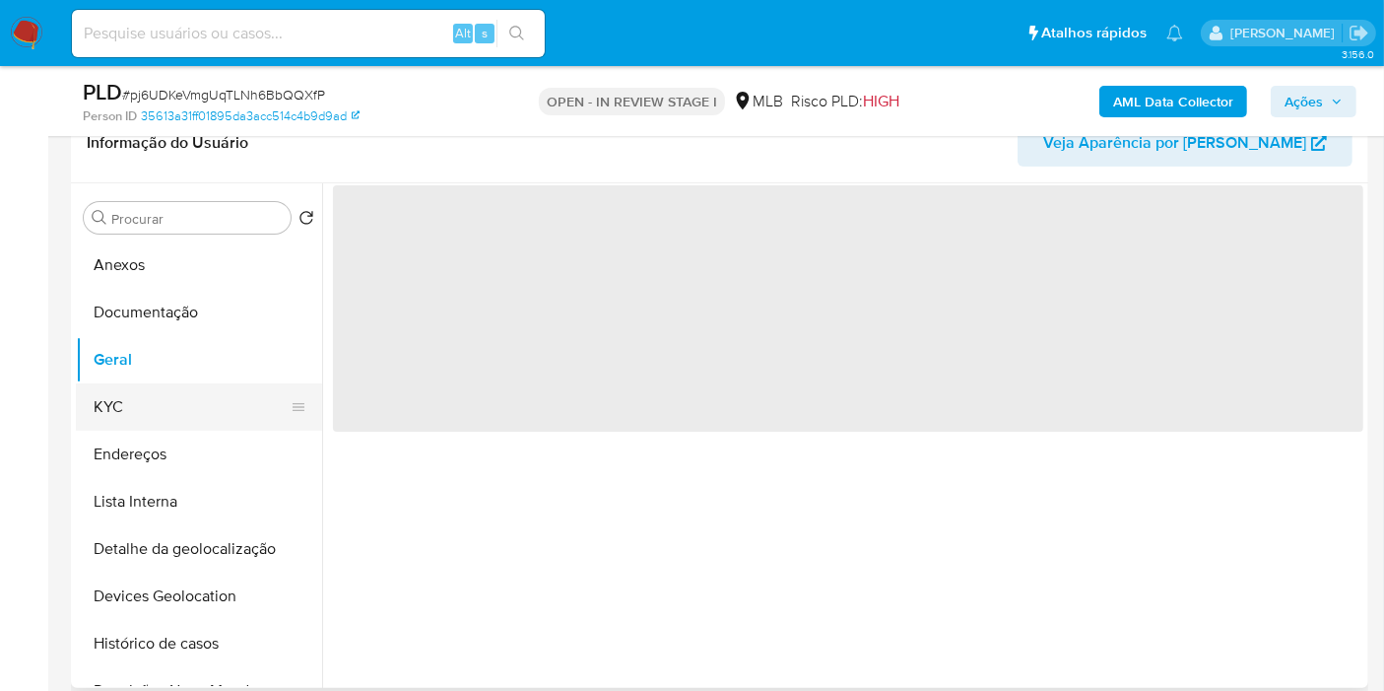
click at [182, 402] on button "KYC" at bounding box center [191, 406] width 231 height 47
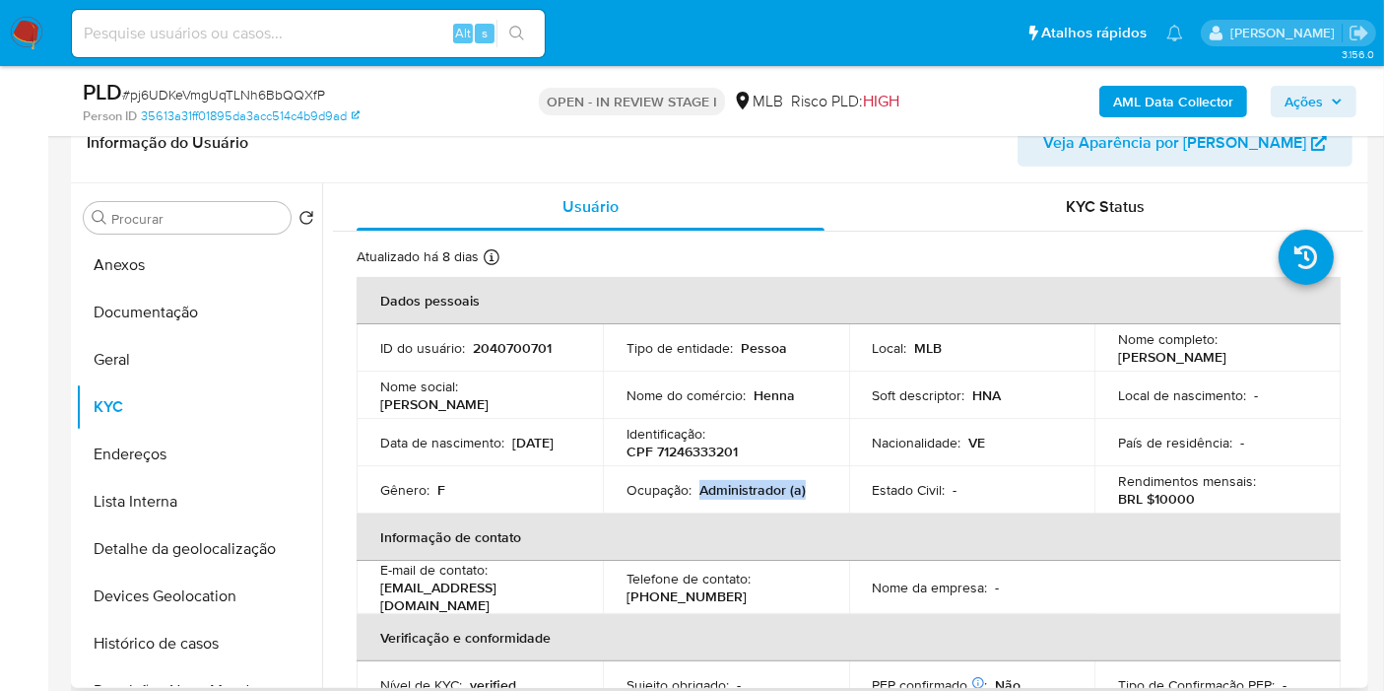
drag, startPoint x: 700, startPoint y: 491, endPoint x: 810, endPoint y: 491, distance: 109.4
click at [810, 491] on div "Ocupação : Administrador (a)" at bounding box center [726, 490] width 199 height 18
copy p "Administrador (a)"
click at [244, 307] on button "Documentação" at bounding box center [191, 312] width 231 height 47
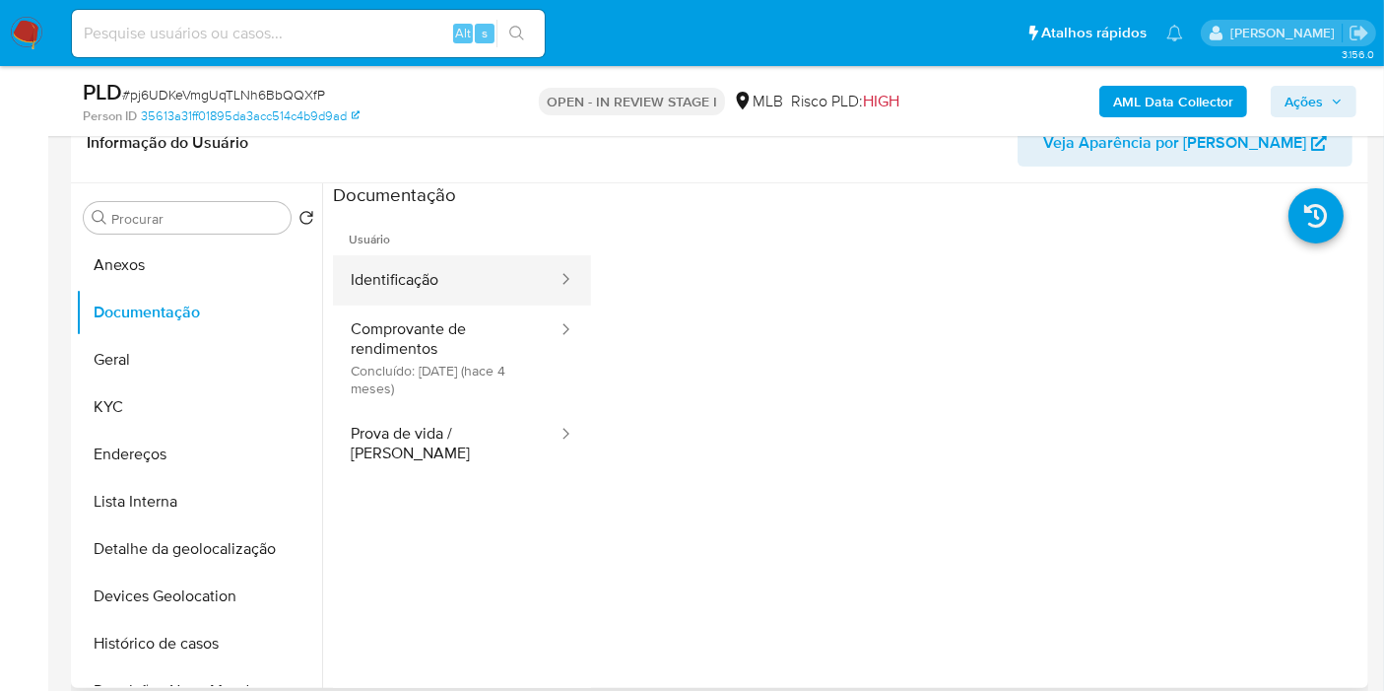
click at [473, 266] on button "Identificação" at bounding box center [446, 280] width 227 height 50
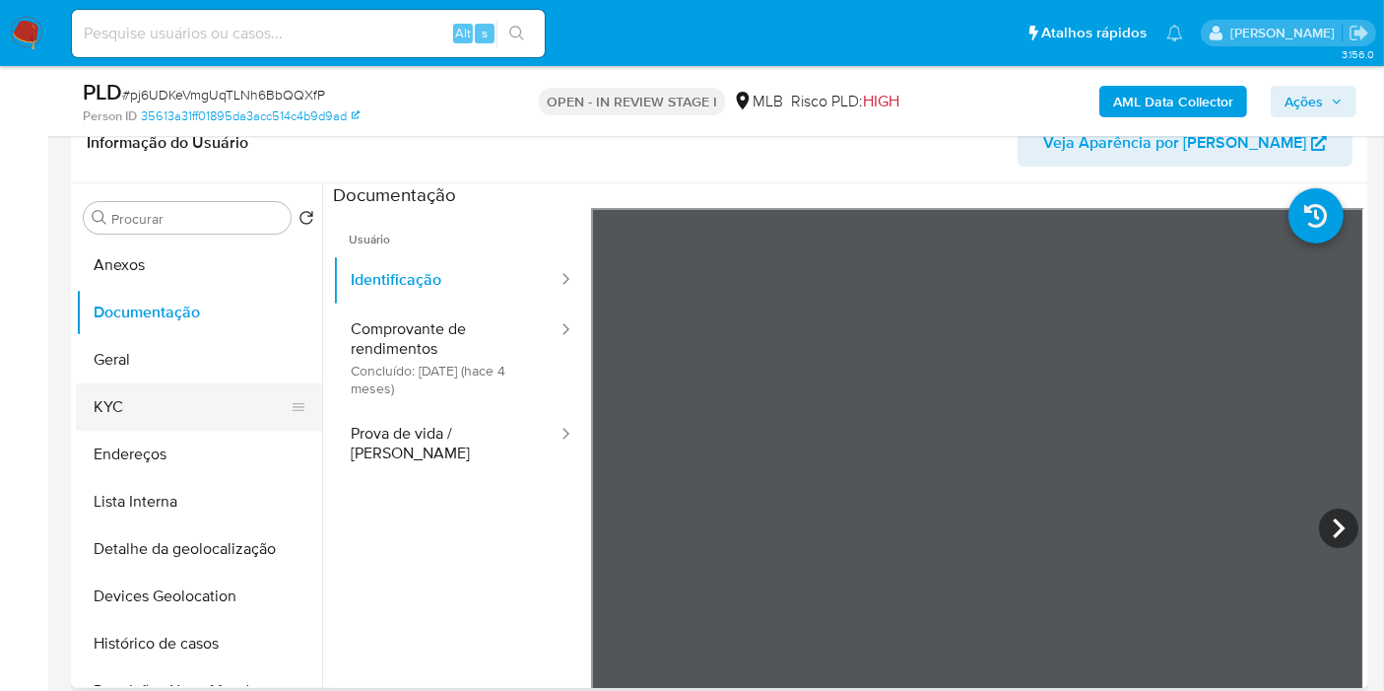
click at [138, 426] on button "KYC" at bounding box center [191, 406] width 231 height 47
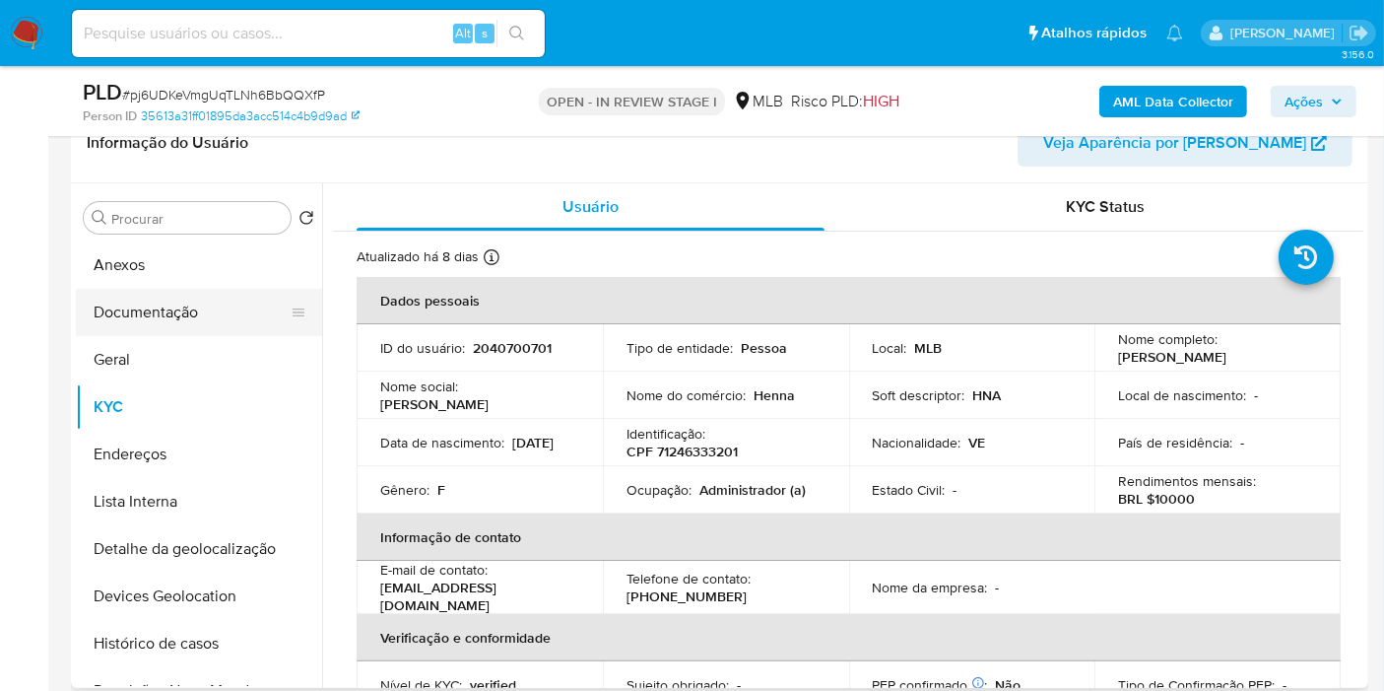
click at [232, 309] on button "Documentação" at bounding box center [191, 312] width 231 height 47
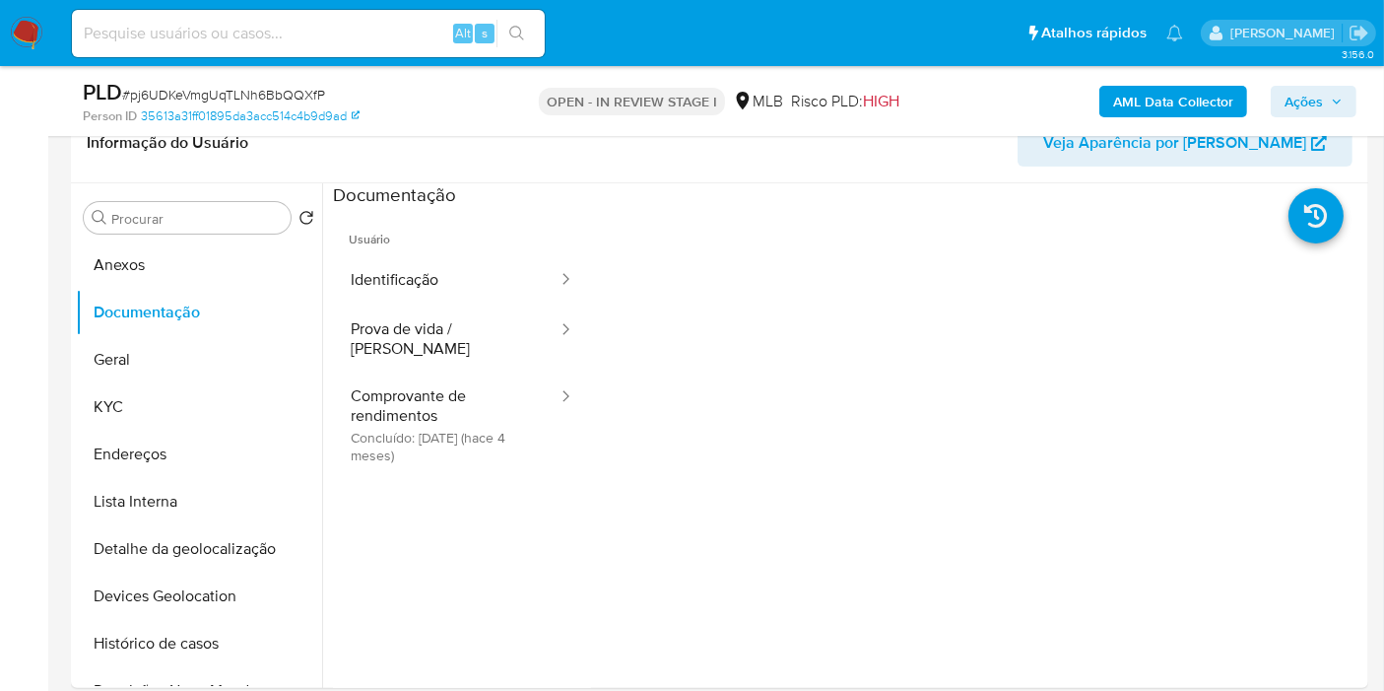
click at [467, 384] on button "Comprovante de rendimentos Concluído: [DATE] (hace 4 meses)" at bounding box center [446, 424] width 227 height 104
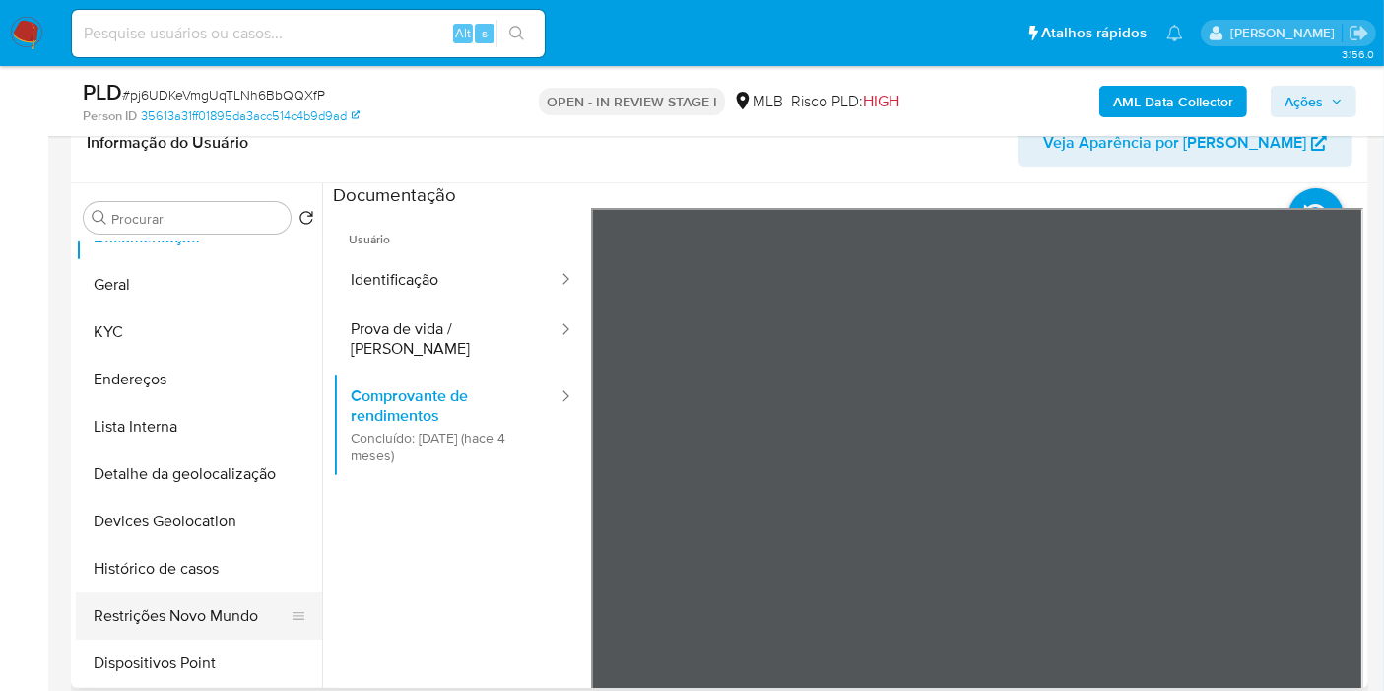
scroll to position [109, 0]
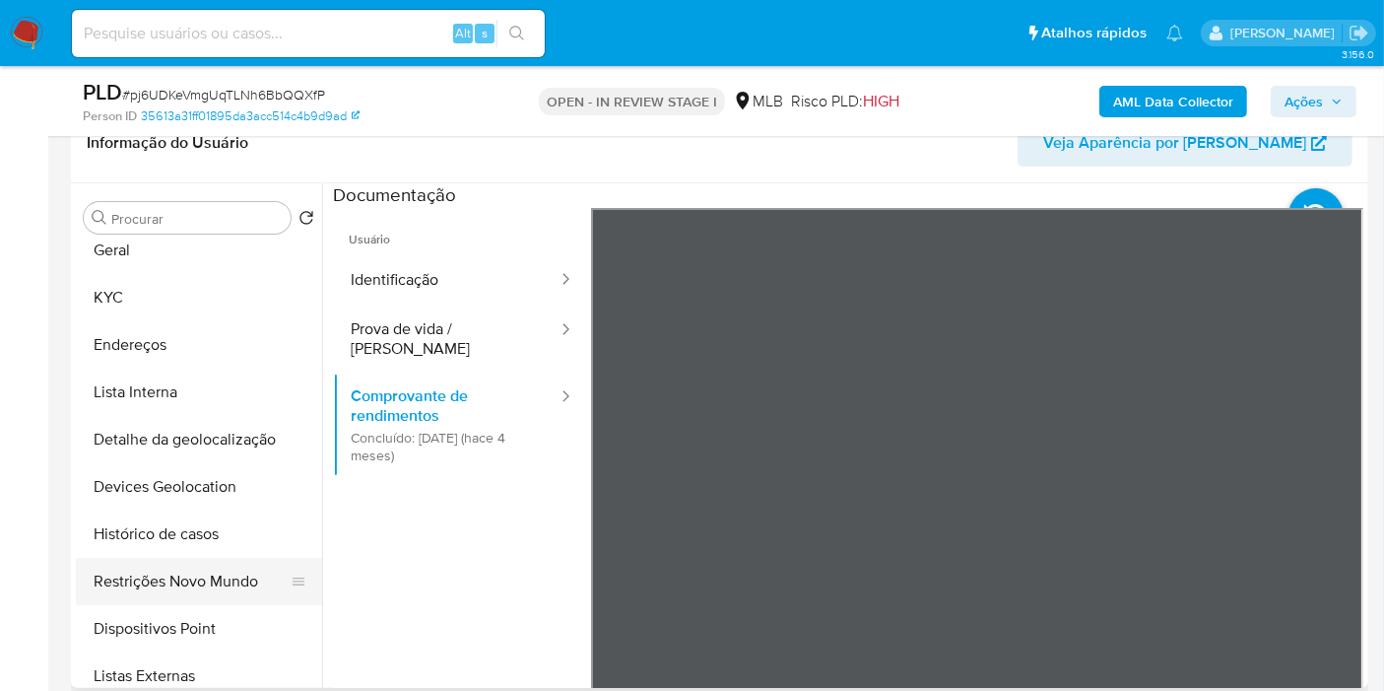
click at [229, 582] on button "Restrições Novo Mundo" at bounding box center [191, 581] width 231 height 47
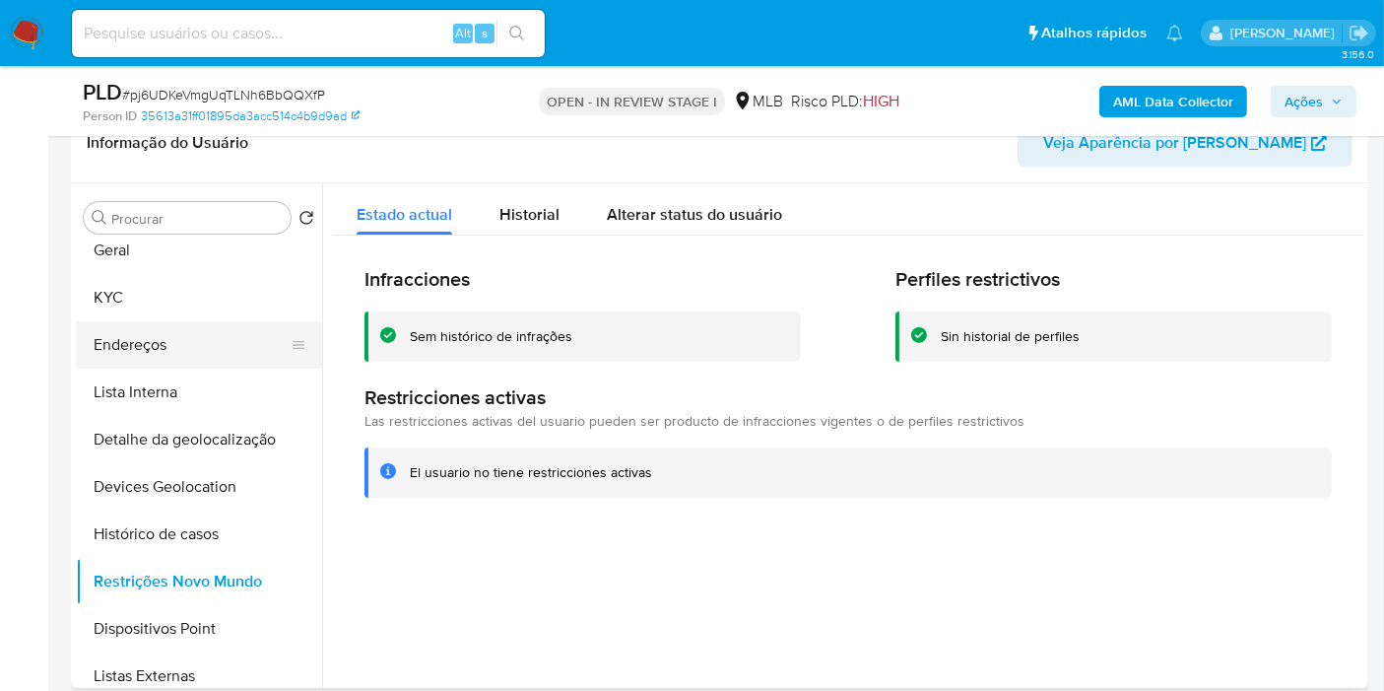
click at [199, 324] on button "Endereços" at bounding box center [191, 344] width 231 height 47
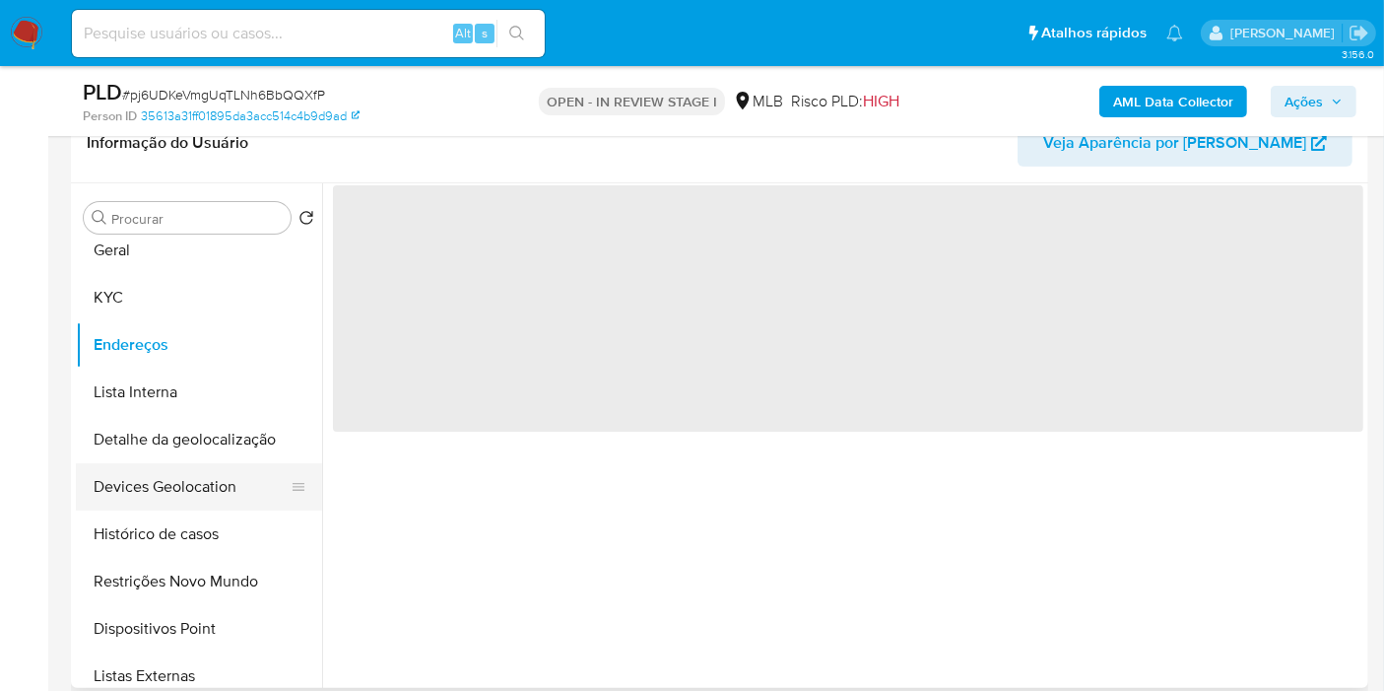
scroll to position [0, 0]
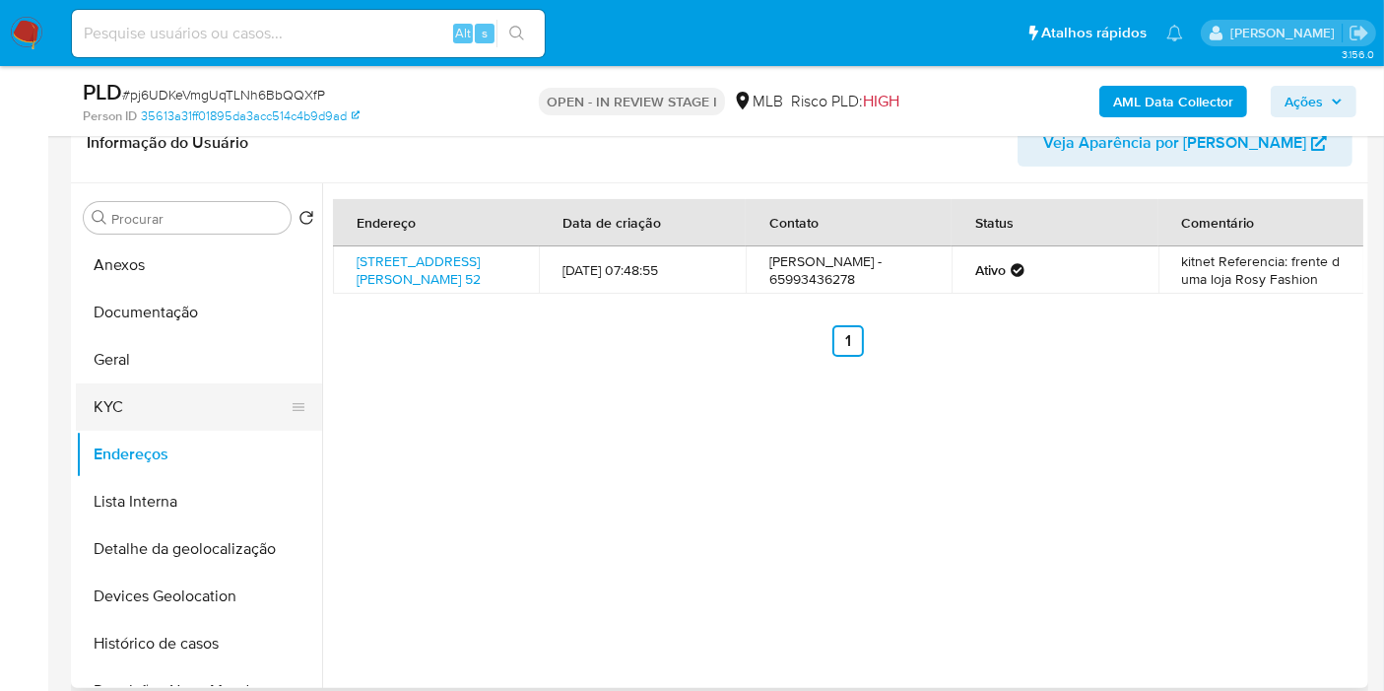
click at [193, 395] on button "KYC" at bounding box center [191, 406] width 231 height 47
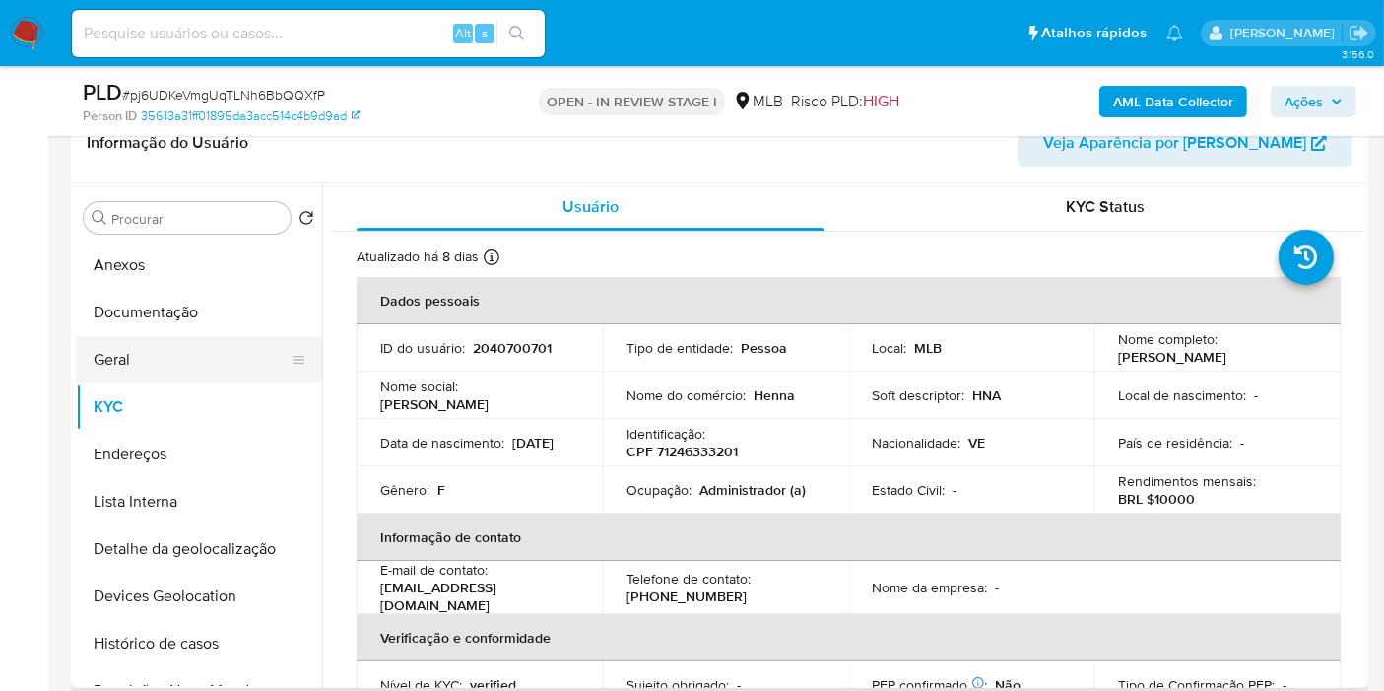
click at [177, 366] on button "Geral" at bounding box center [191, 359] width 231 height 47
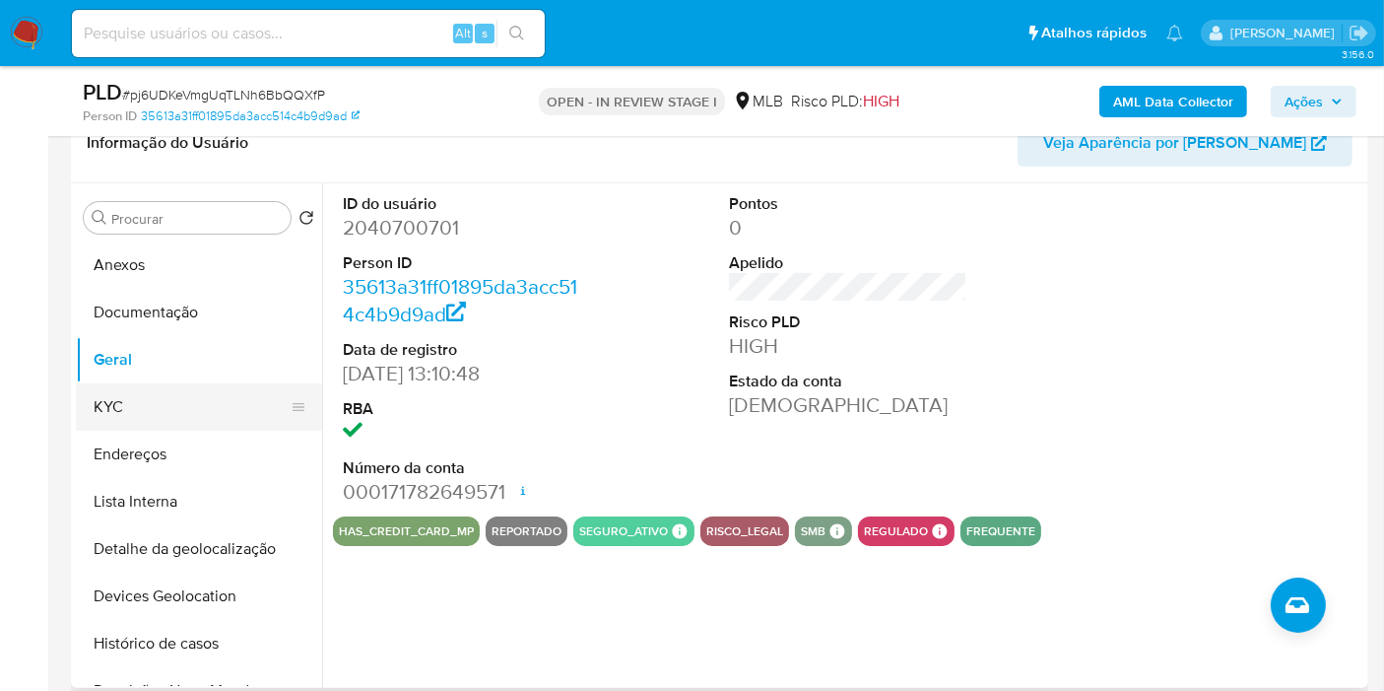
click at [115, 395] on button "KYC" at bounding box center [191, 406] width 231 height 47
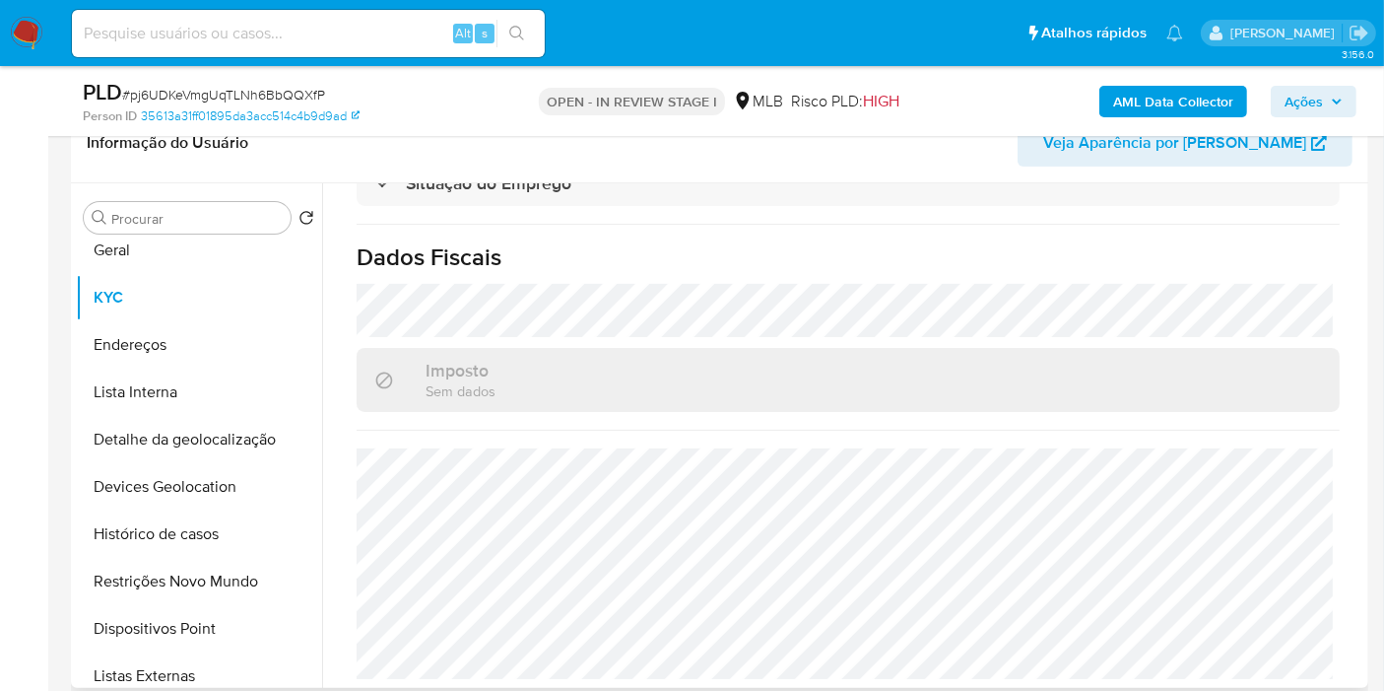
scroll to position [914, 0]
click at [218, 347] on button "Endereços" at bounding box center [191, 344] width 231 height 47
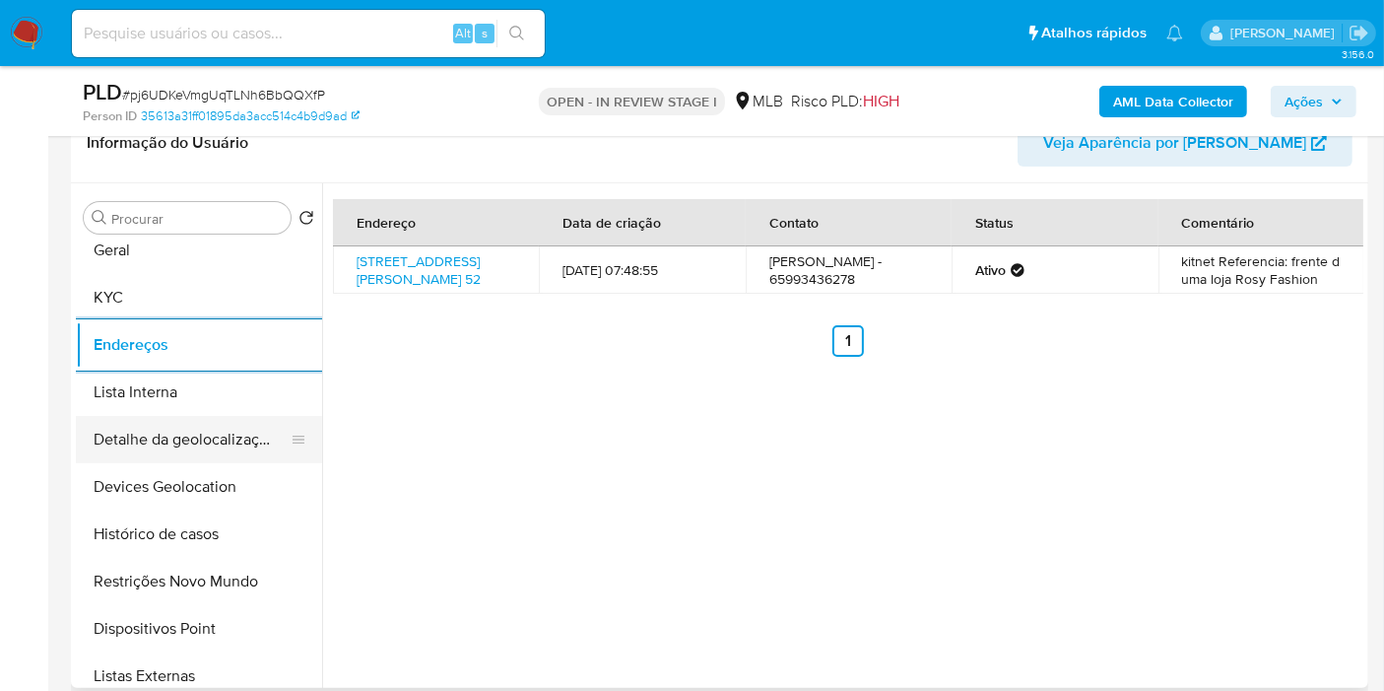
click at [152, 455] on button "Detalhe da geolocalização" at bounding box center [191, 439] width 231 height 47
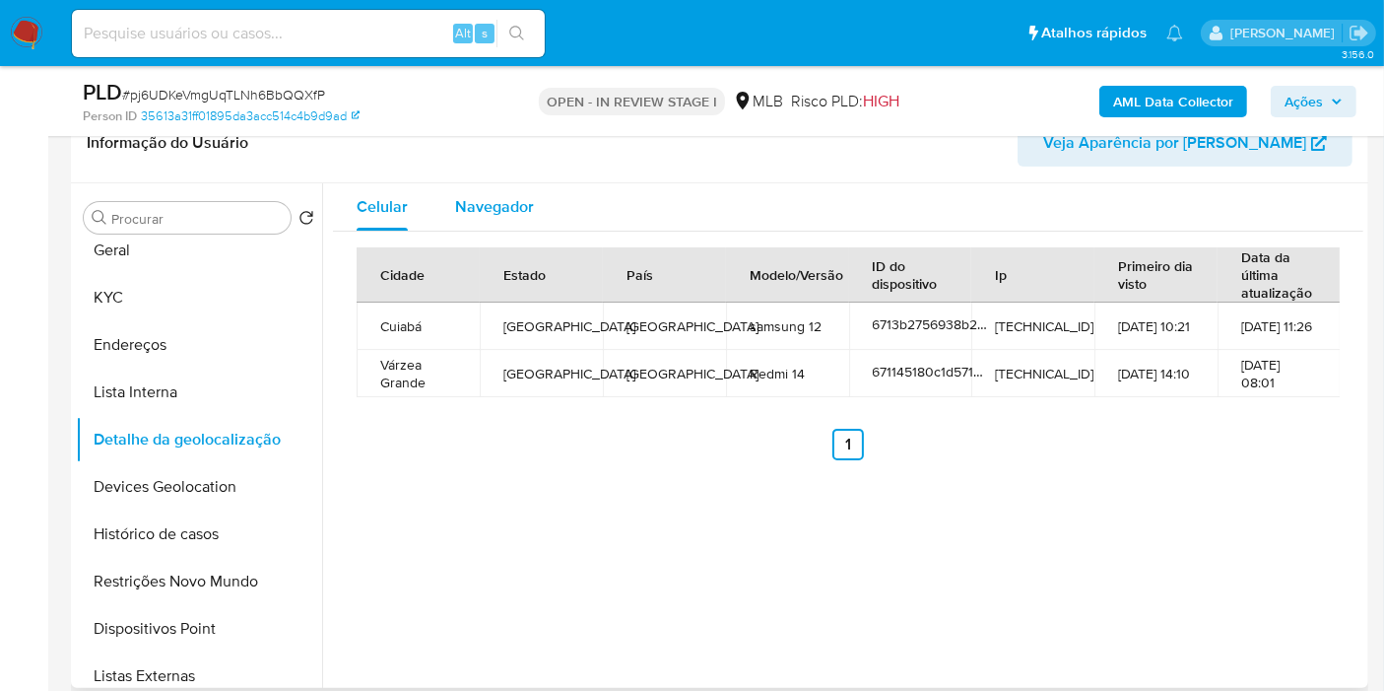
click at [488, 187] on div "Navegador" at bounding box center [494, 206] width 79 height 47
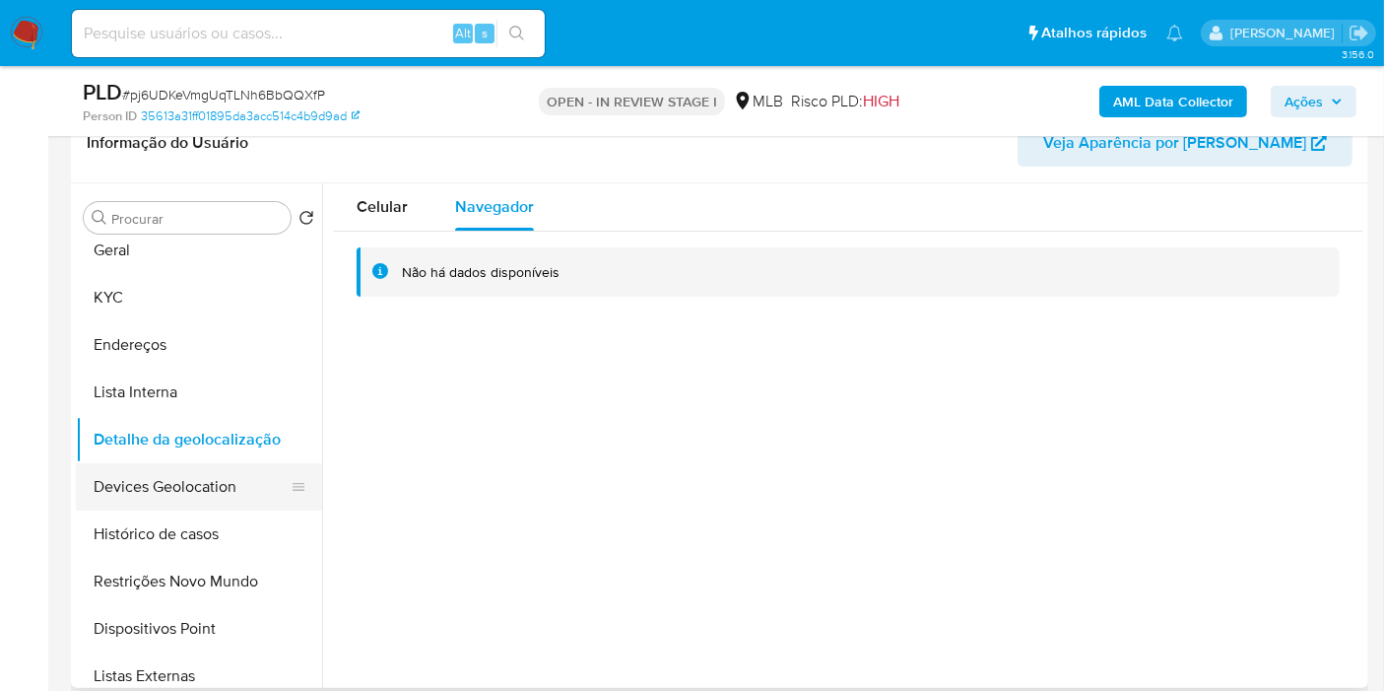
click at [185, 498] on button "Devices Geolocation" at bounding box center [191, 486] width 231 height 47
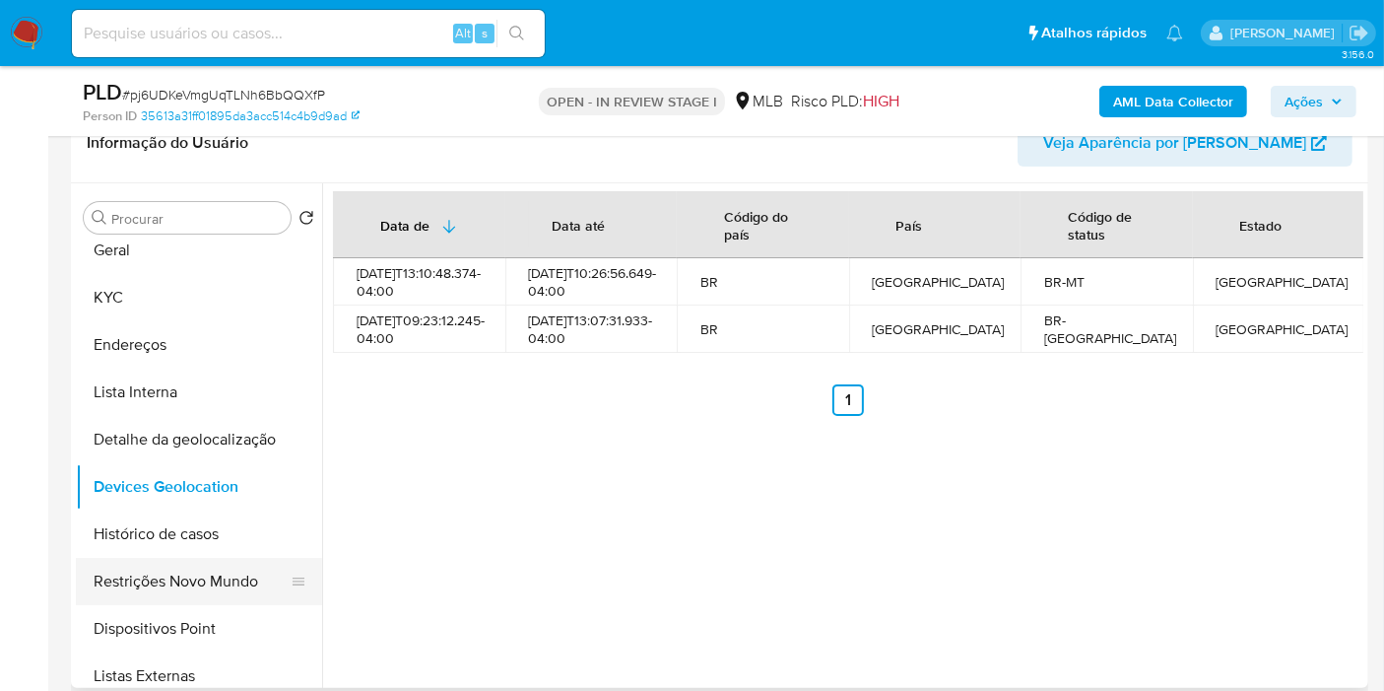
click at [176, 583] on button "Restrições Novo Mundo" at bounding box center [191, 581] width 231 height 47
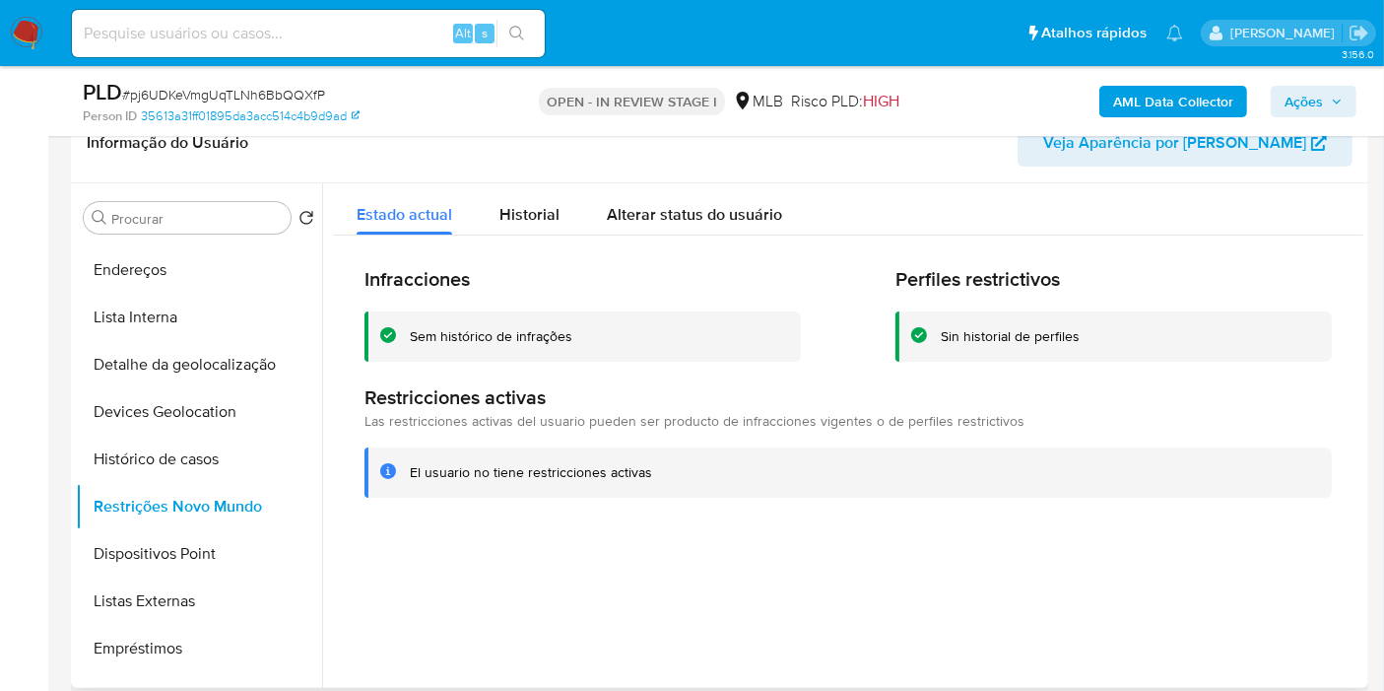
scroll to position [219, 0]
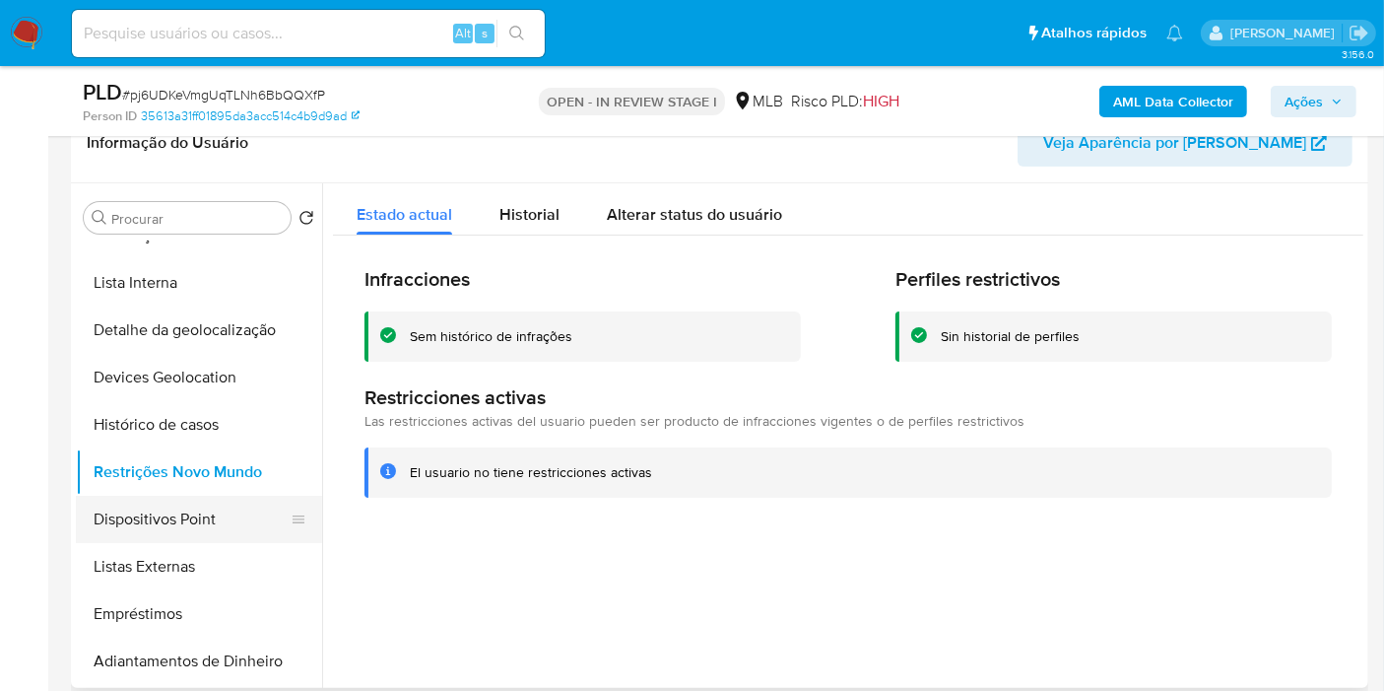
click at [241, 524] on button "Dispositivos Point" at bounding box center [191, 519] width 231 height 47
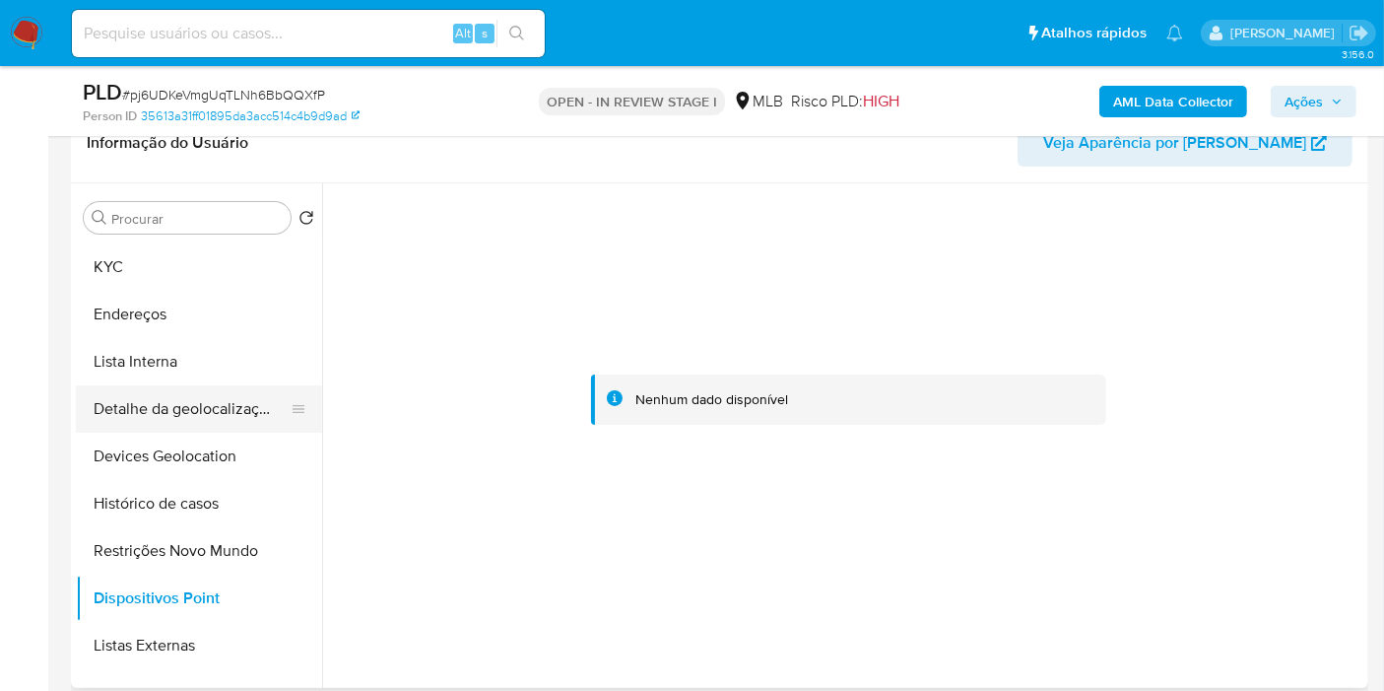
scroll to position [109, 0]
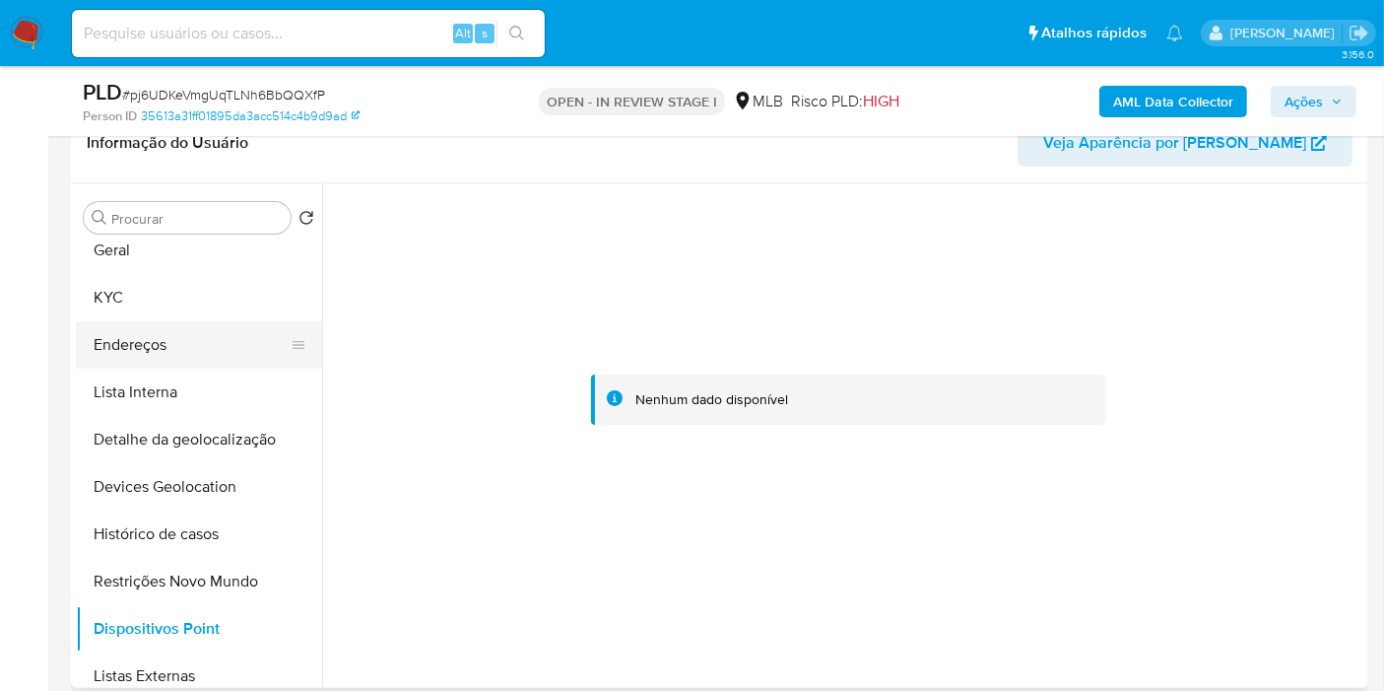
click at [194, 340] on button "Endereços" at bounding box center [191, 344] width 231 height 47
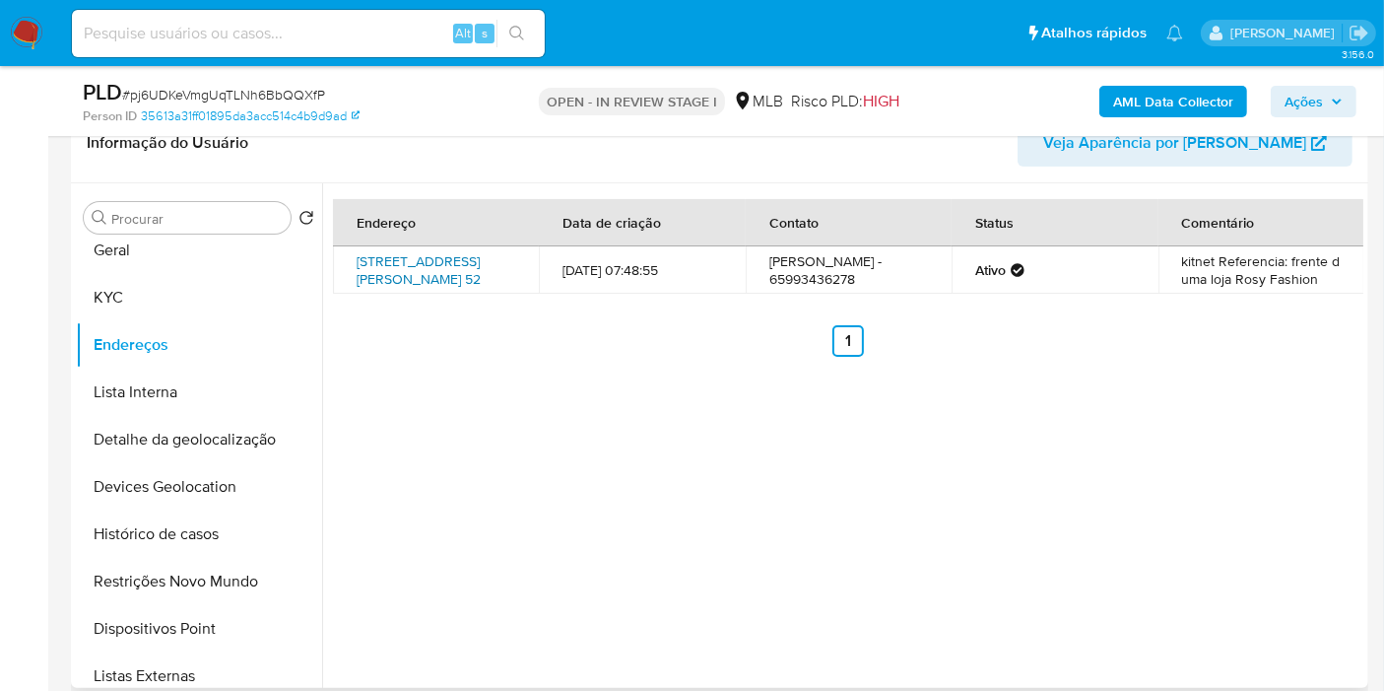
click at [424, 261] on link "Rua Jaime Veríssimo De Campos Júnior 52, Várzea Grande, Mato Grosso, 78115170, …" at bounding box center [419, 269] width 124 height 37
click at [166, 312] on button "KYC" at bounding box center [191, 297] width 231 height 47
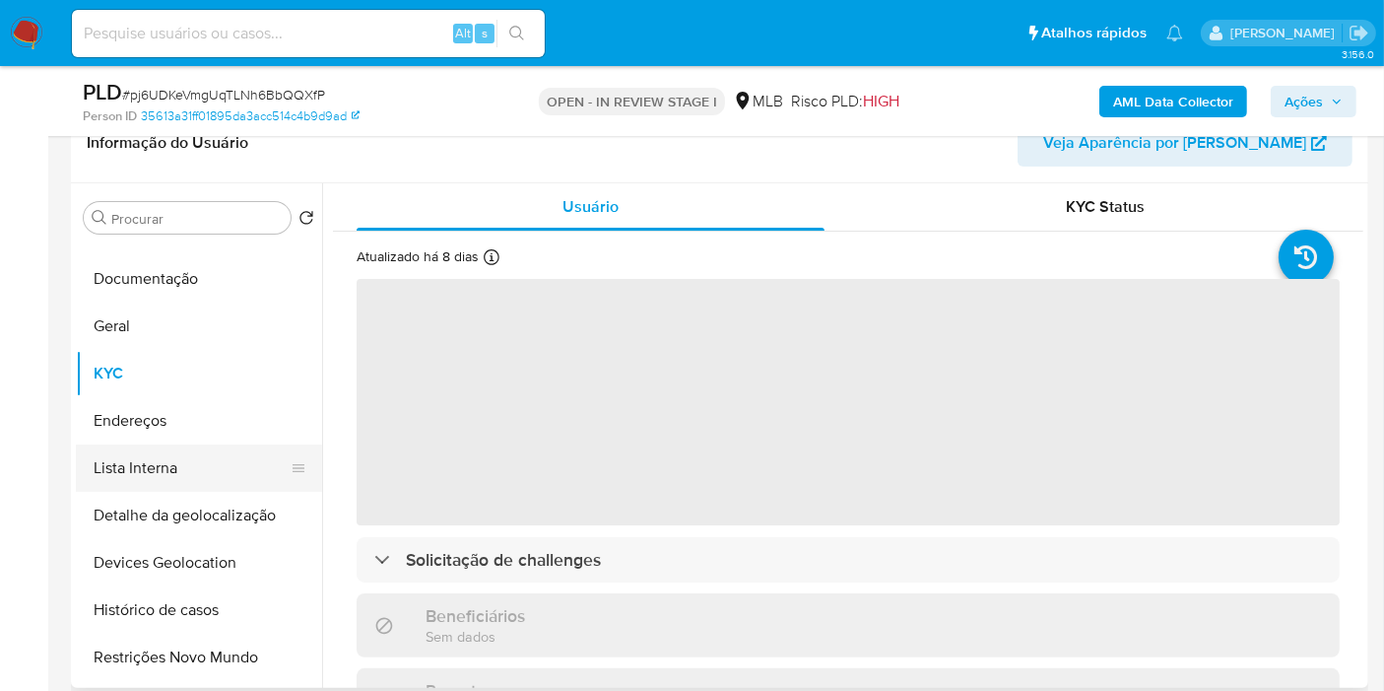
scroll to position [0, 0]
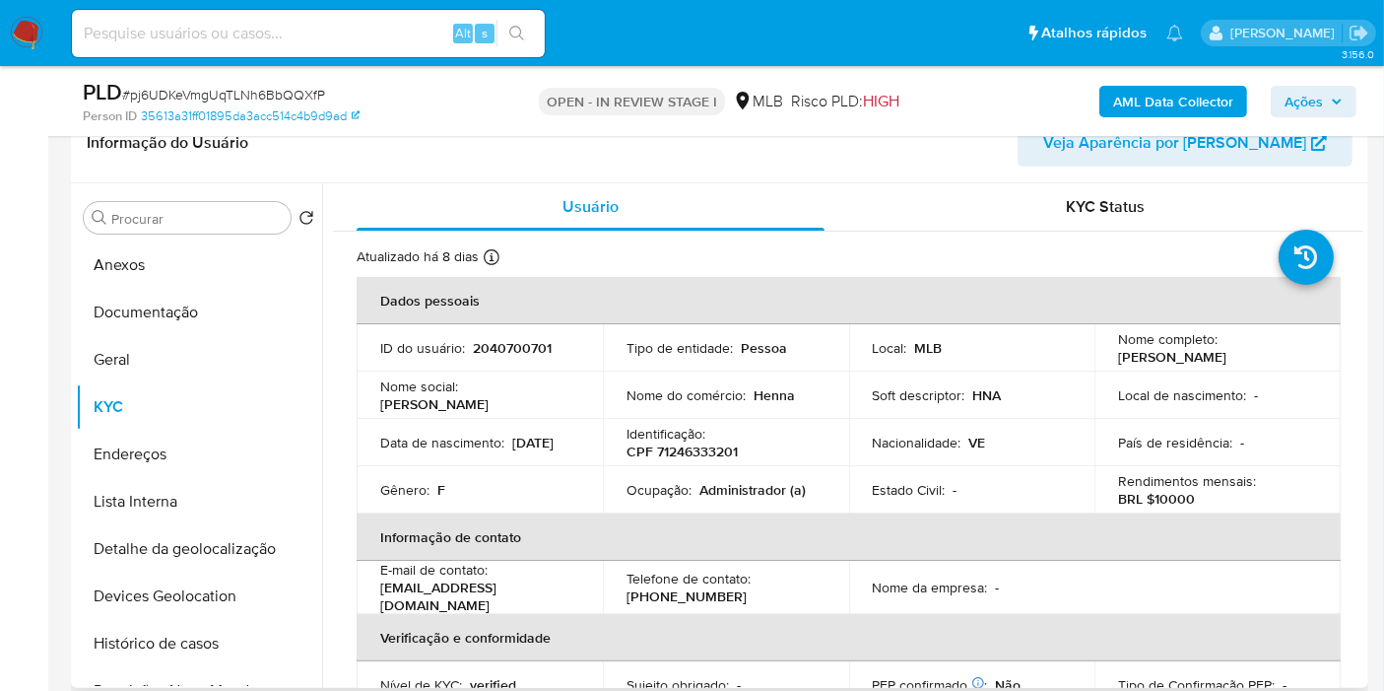
click at [646, 462] on td "Identificação : CPF 71246333201" at bounding box center [726, 442] width 246 height 47
click at [697, 442] on p "CPF 71246333201" at bounding box center [682, 451] width 111 height 18
copy p "71246333201"
click at [714, 452] on p "CPF 71246333201" at bounding box center [682, 451] width 111 height 18
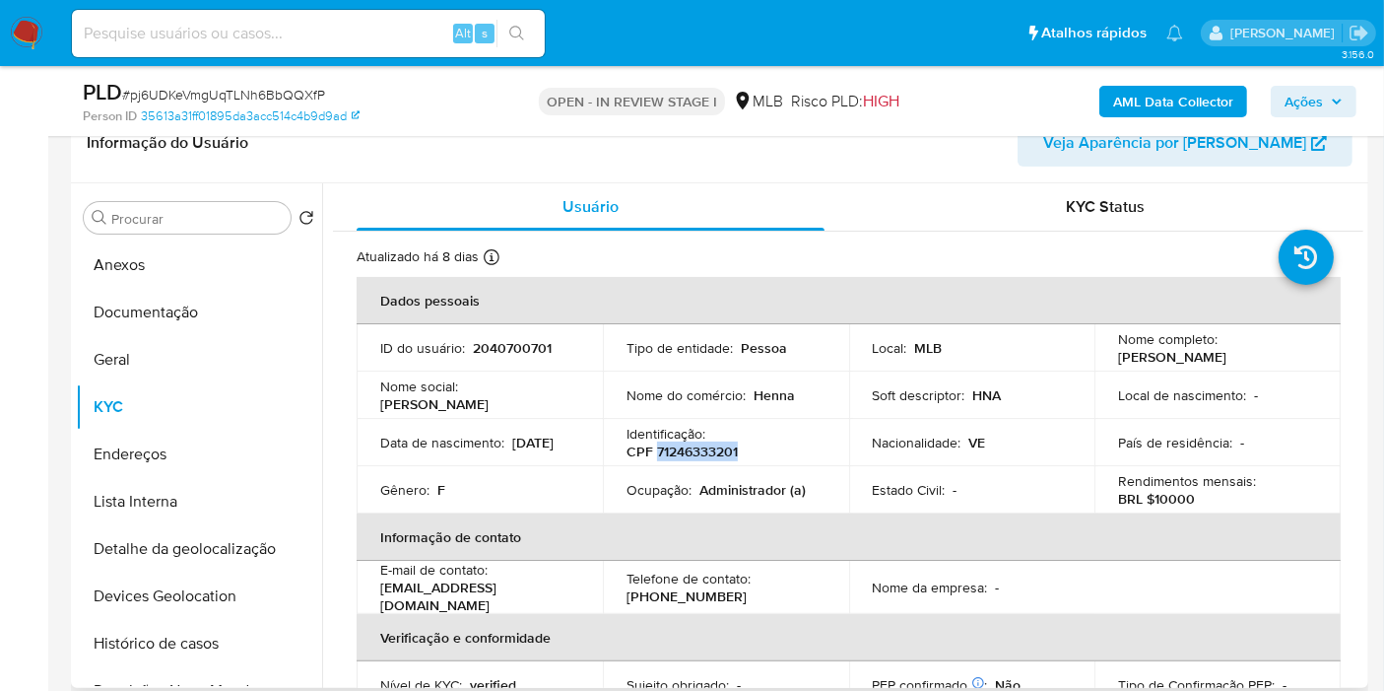
click at [714, 452] on p "CPF 71246333201" at bounding box center [682, 451] width 111 height 18
click at [203, 246] on button "Anexos" at bounding box center [191, 264] width 231 height 47
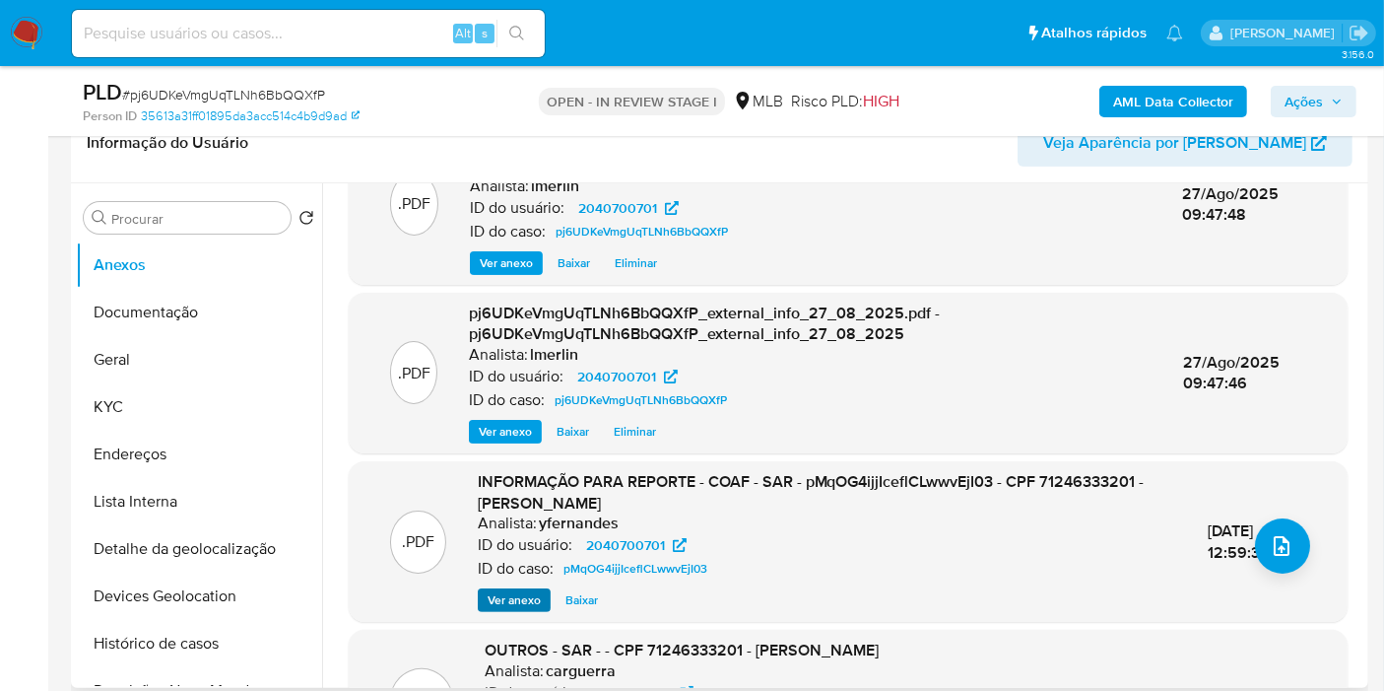
scroll to position [109, 0]
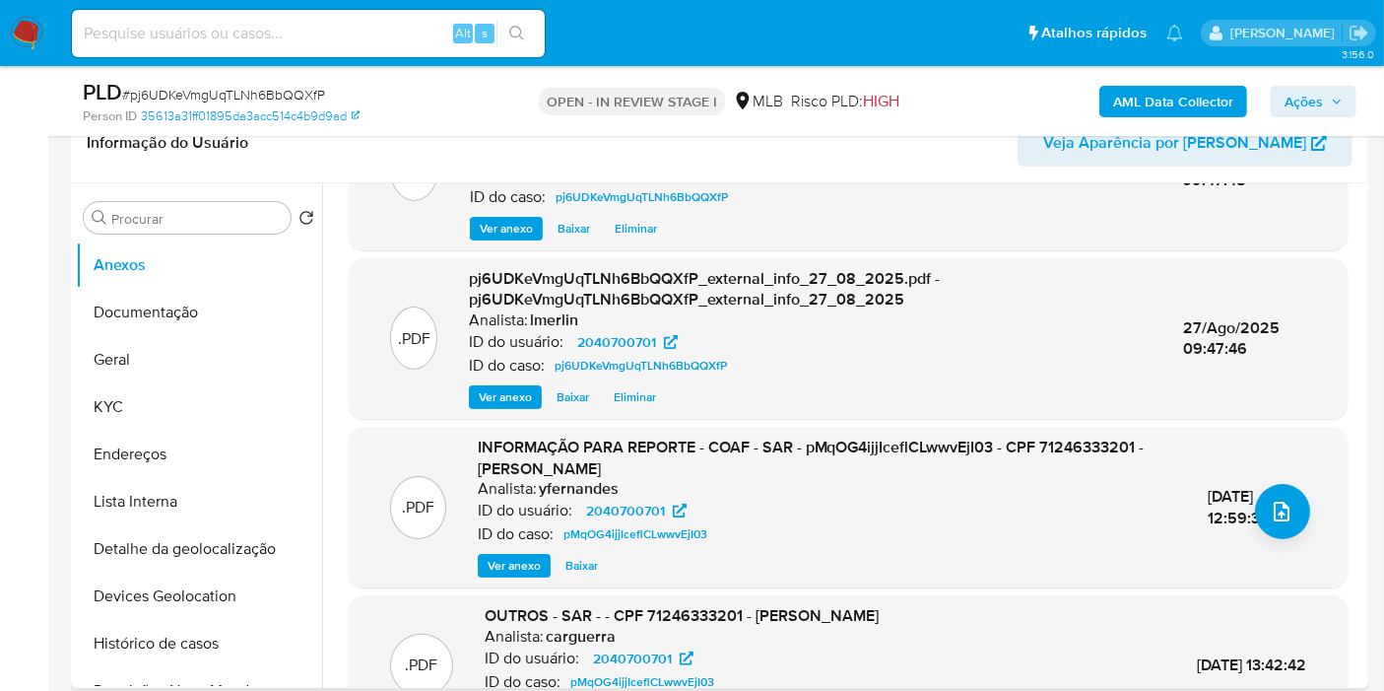
click at [495, 564] on span "Ver anexo" at bounding box center [514, 566] width 53 height 20
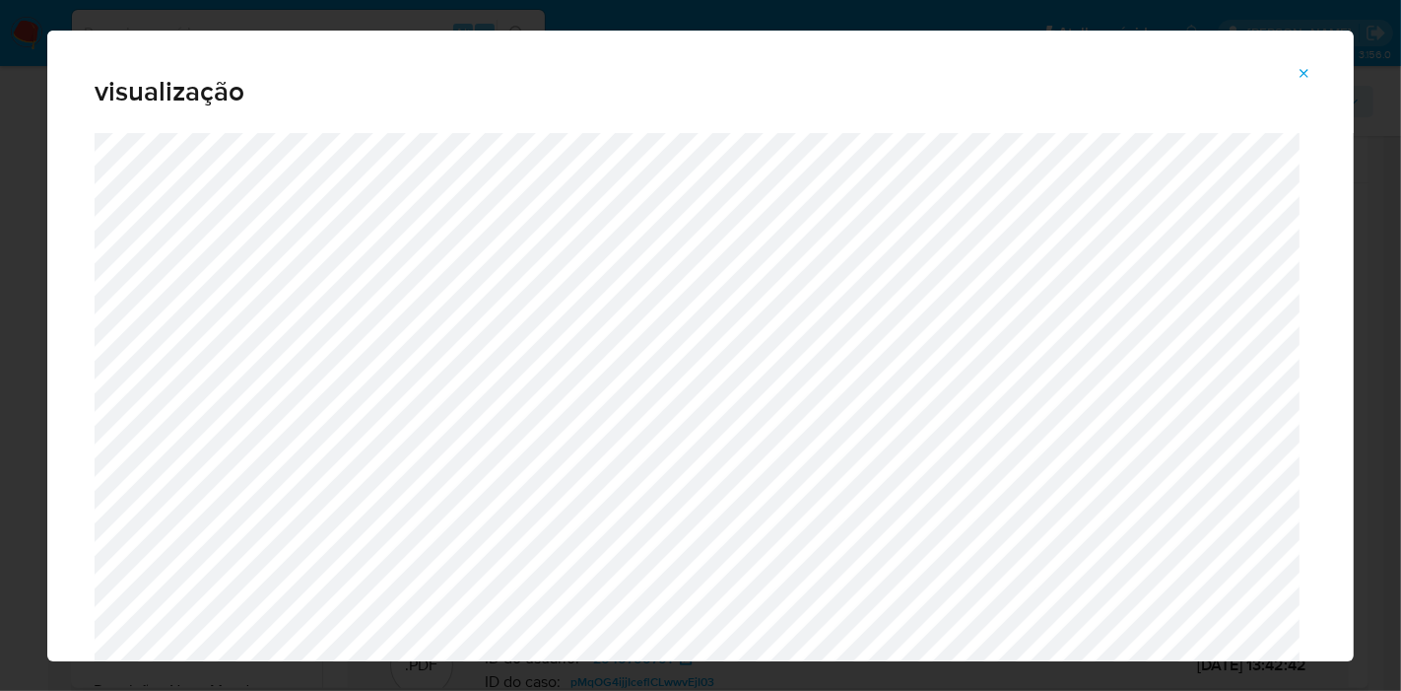
click at [1300, 77] on icon "Attachment preview" at bounding box center [1304, 74] width 16 height 16
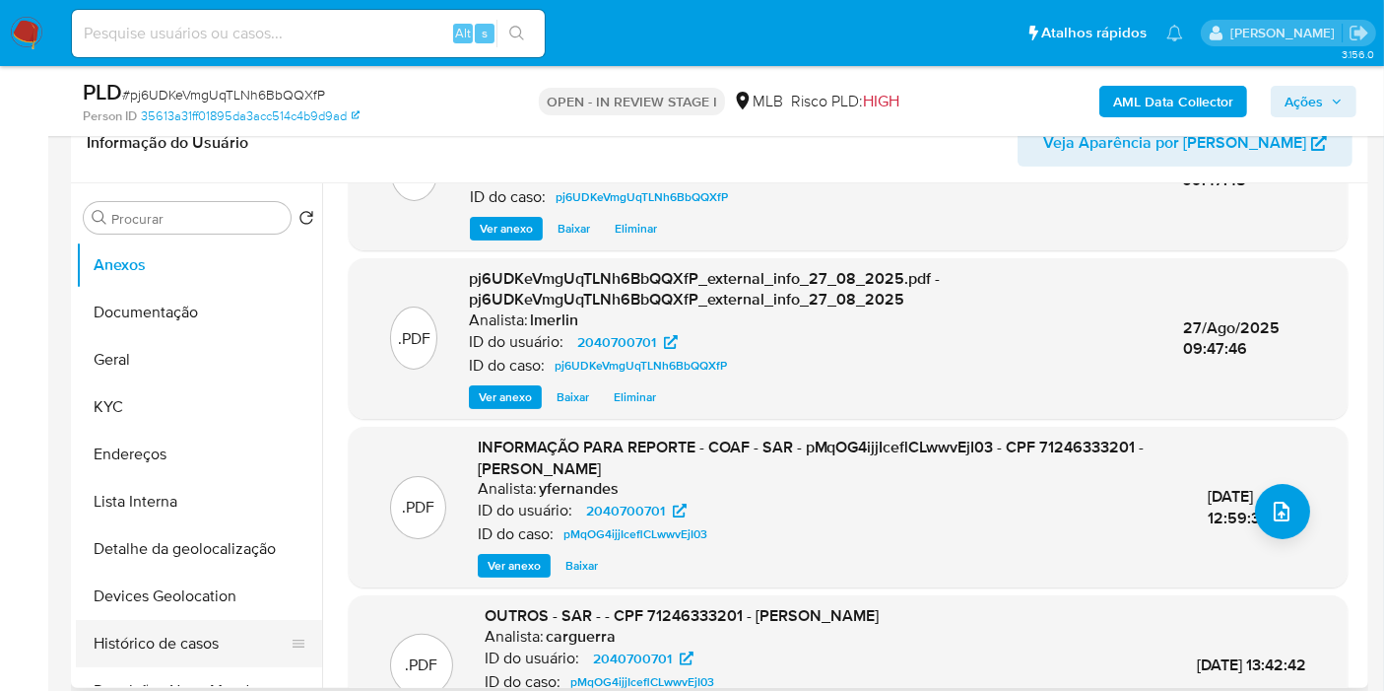
click at [193, 631] on button "Histórico de casos" at bounding box center [191, 643] width 231 height 47
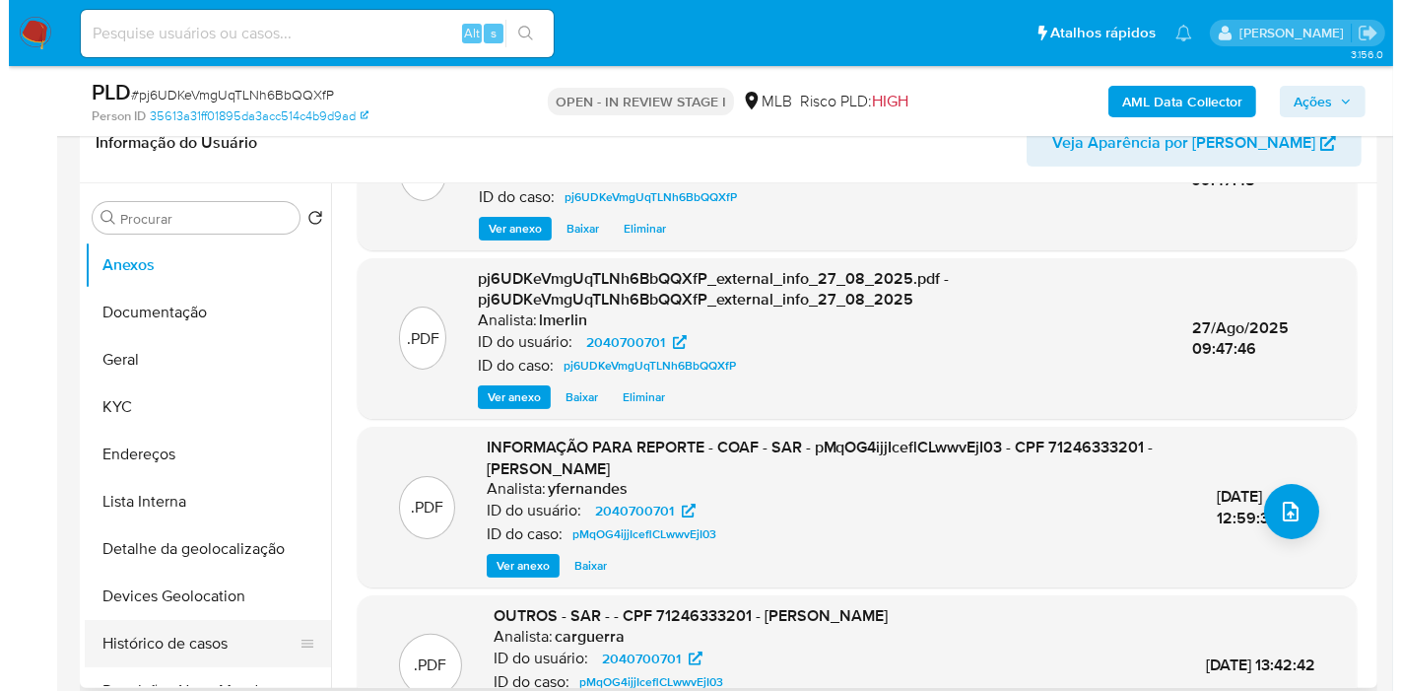
scroll to position [0, 0]
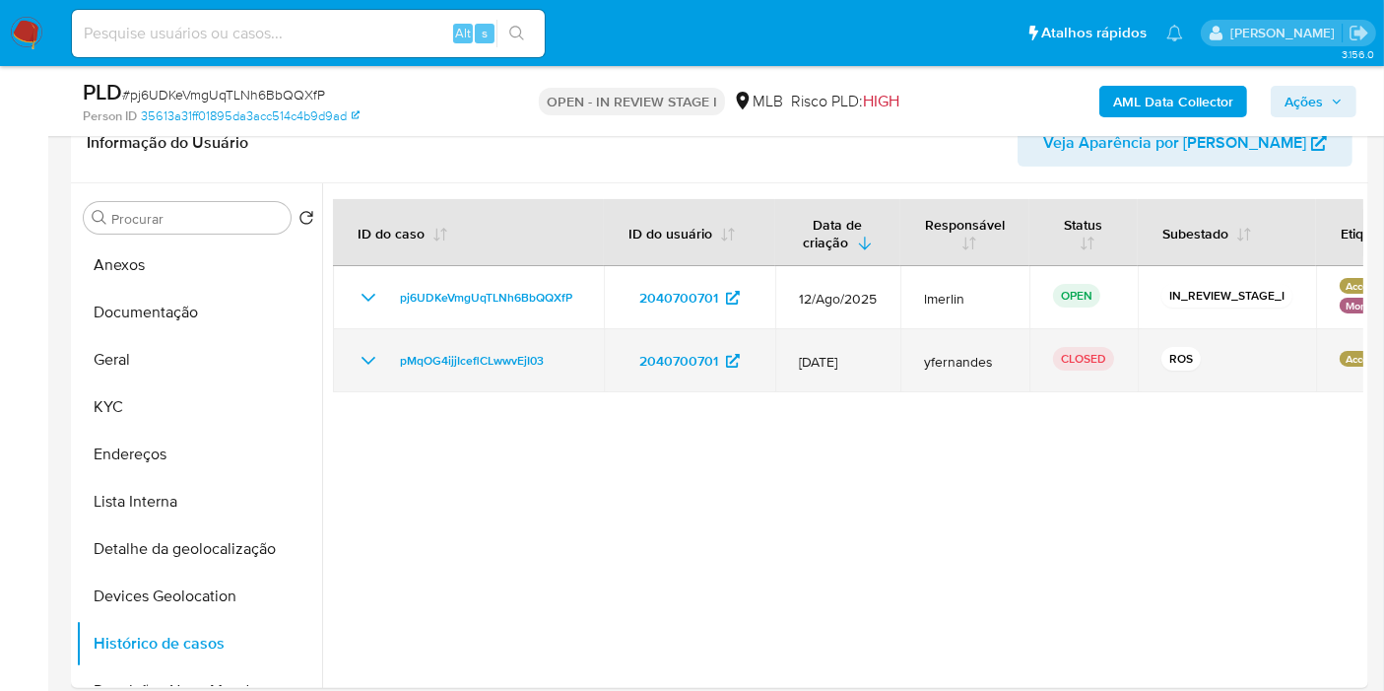
click at [363, 356] on icon "Mostrar/Ocultar" at bounding box center [369, 361] width 24 height 24
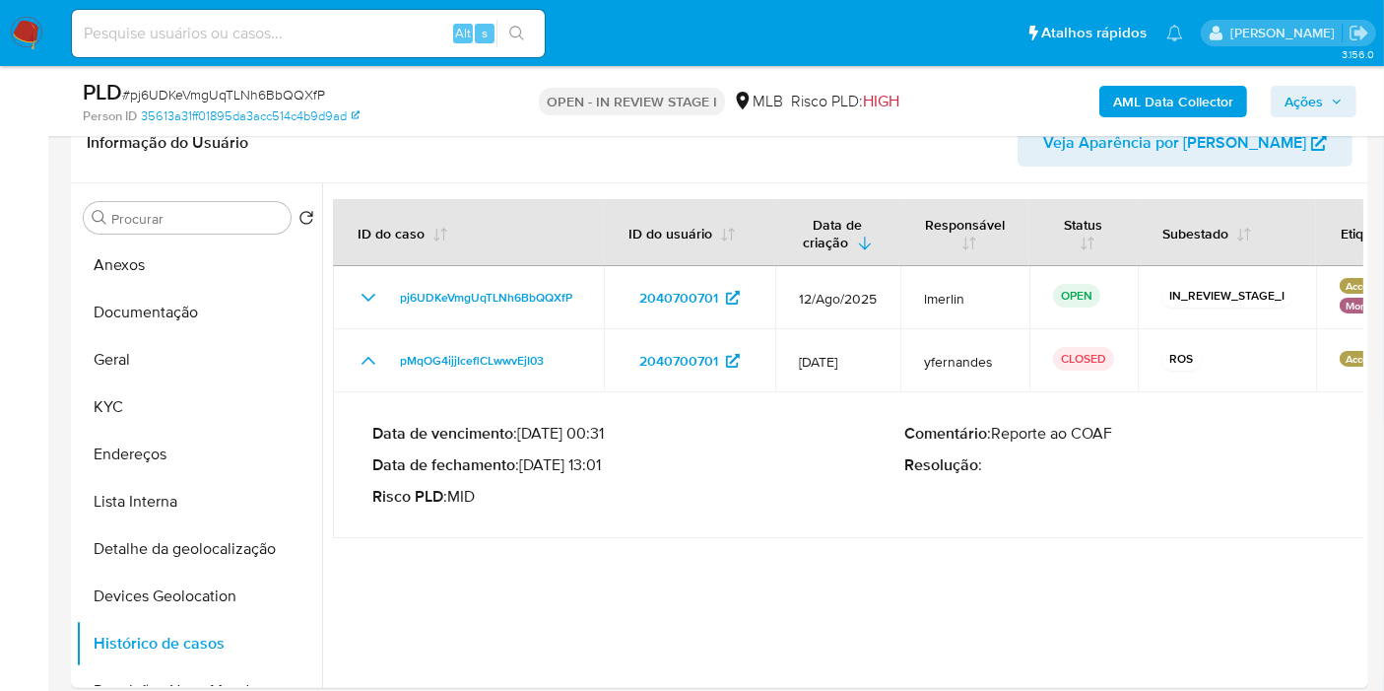
drag, startPoint x: 580, startPoint y: 475, endPoint x: 604, endPoint y: 474, distance: 23.7
click at [604, 474] on p "Data de fechamento : 30/01/2025 13:01" at bounding box center [638, 465] width 532 height 20
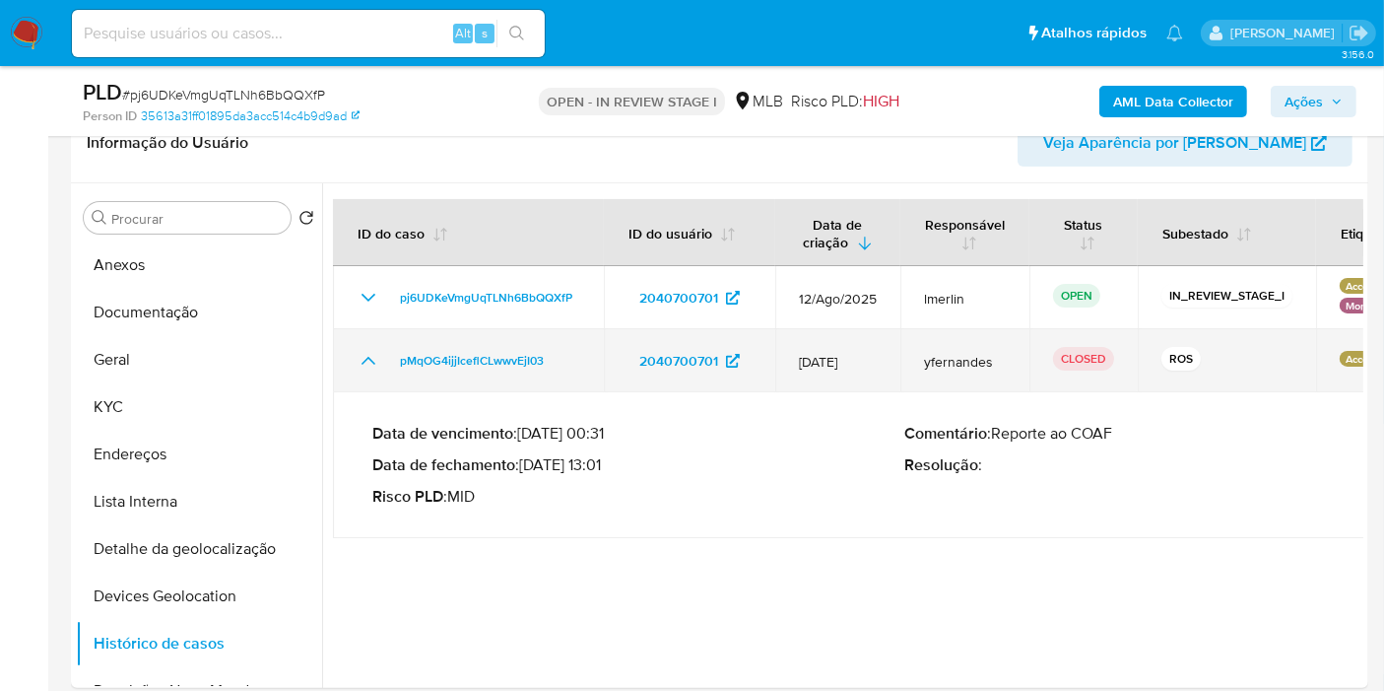
click at [375, 355] on icon "Mostrar/Ocultar" at bounding box center [369, 361] width 24 height 24
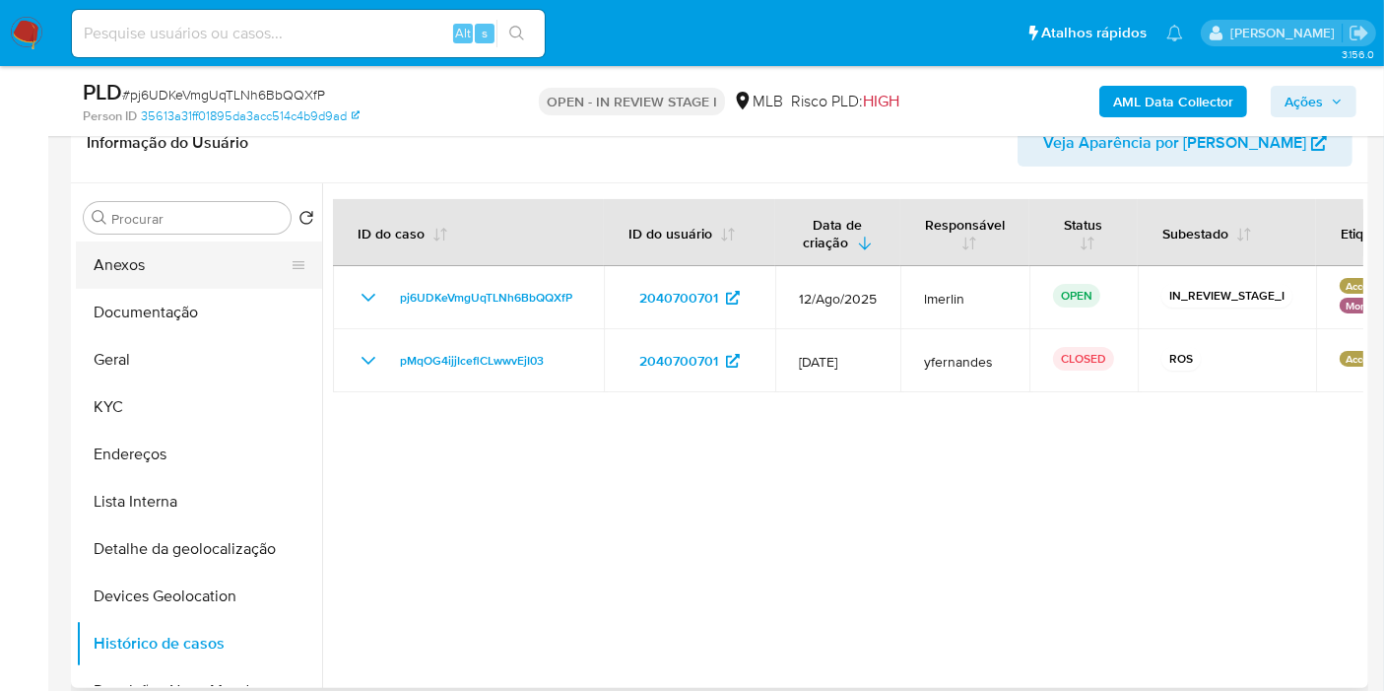
click at [182, 268] on button "Anexos" at bounding box center [191, 264] width 231 height 47
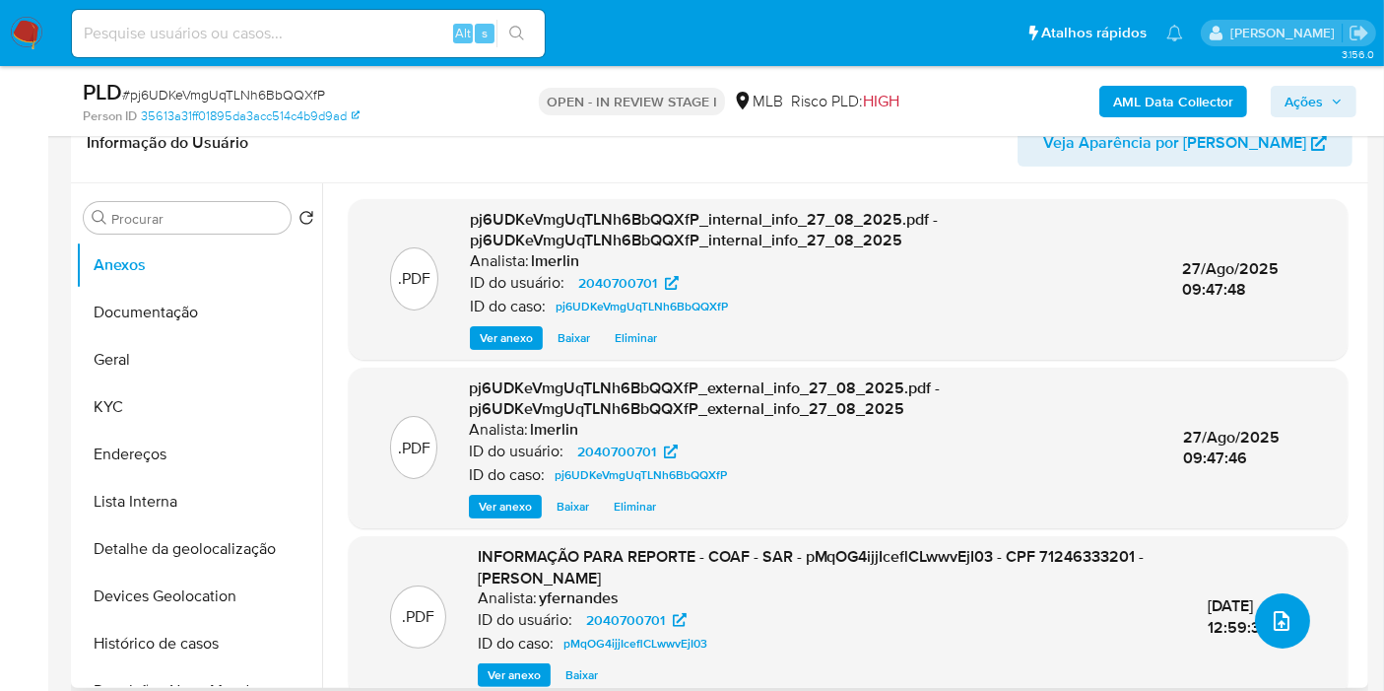
click at [1270, 626] on icon "upload-file" at bounding box center [1282, 621] width 24 height 24
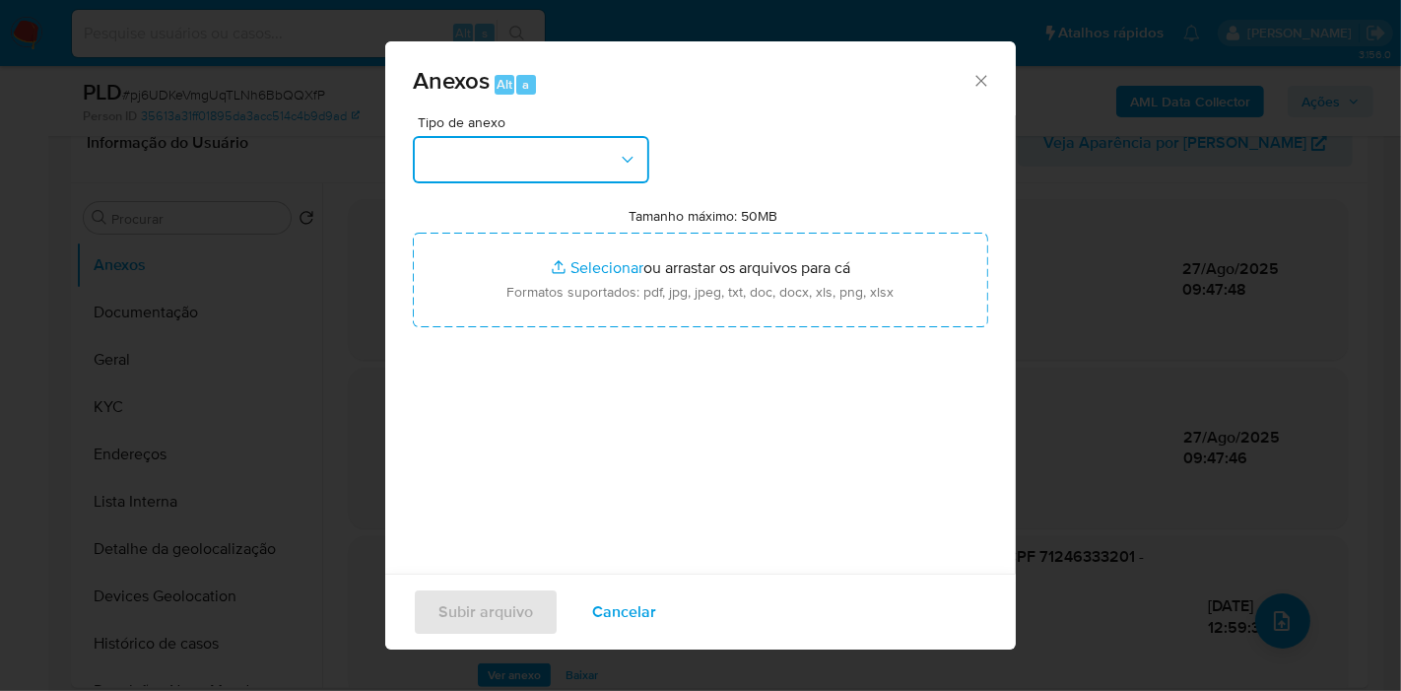
click at [602, 162] on button "button" at bounding box center [531, 159] width 236 height 47
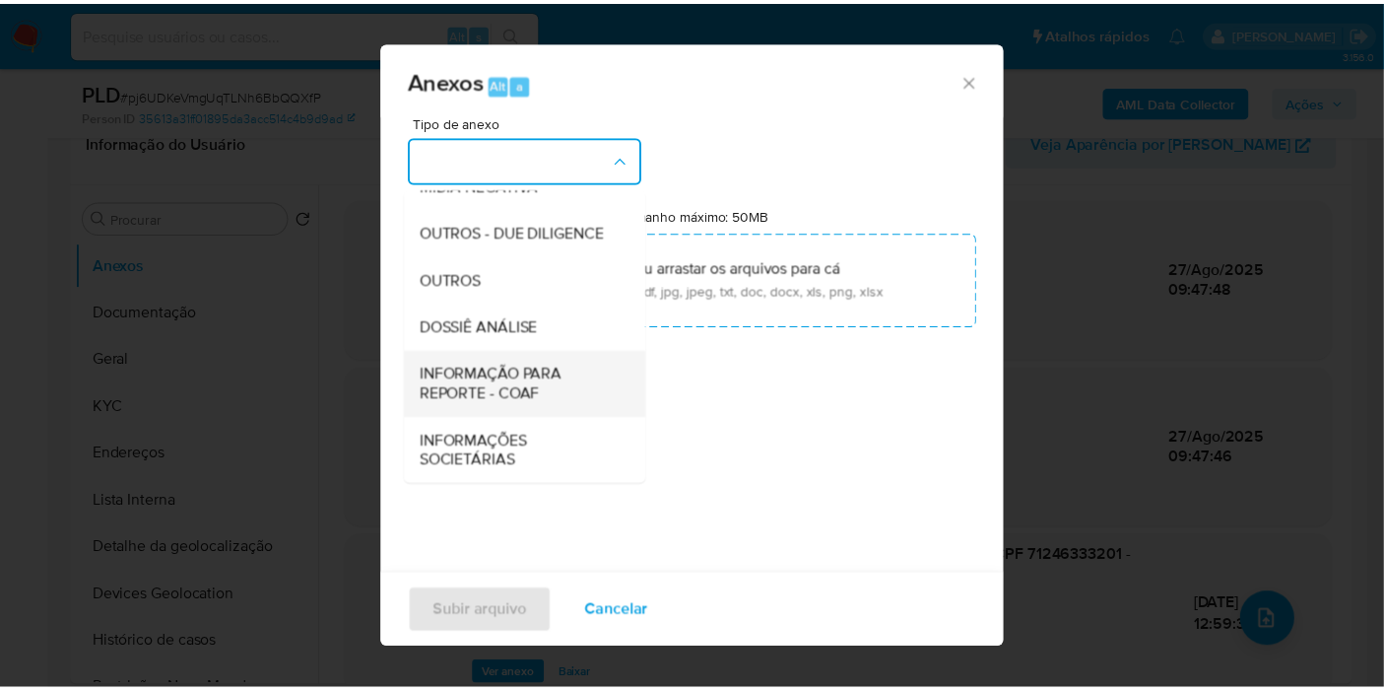
scroll to position [302, 0]
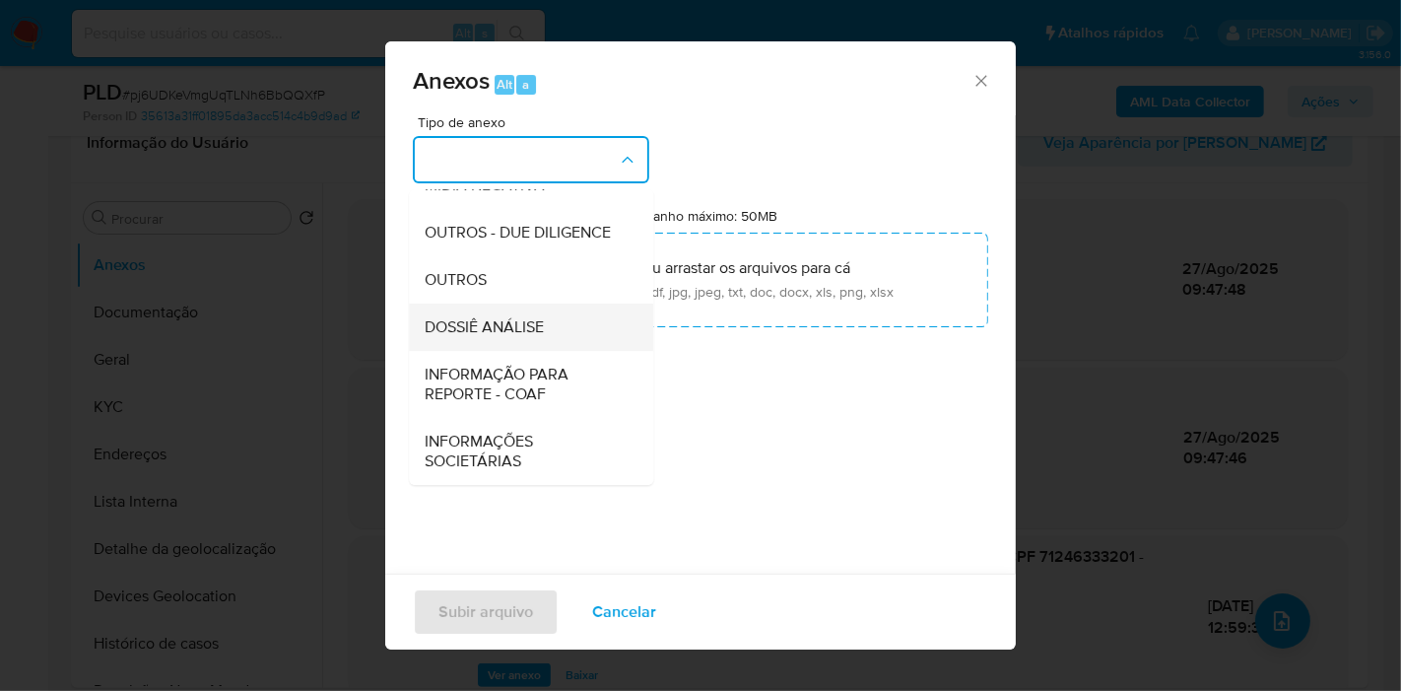
click at [531, 330] on span "DOSSIÊ ANÁLISE" at bounding box center [484, 327] width 119 height 20
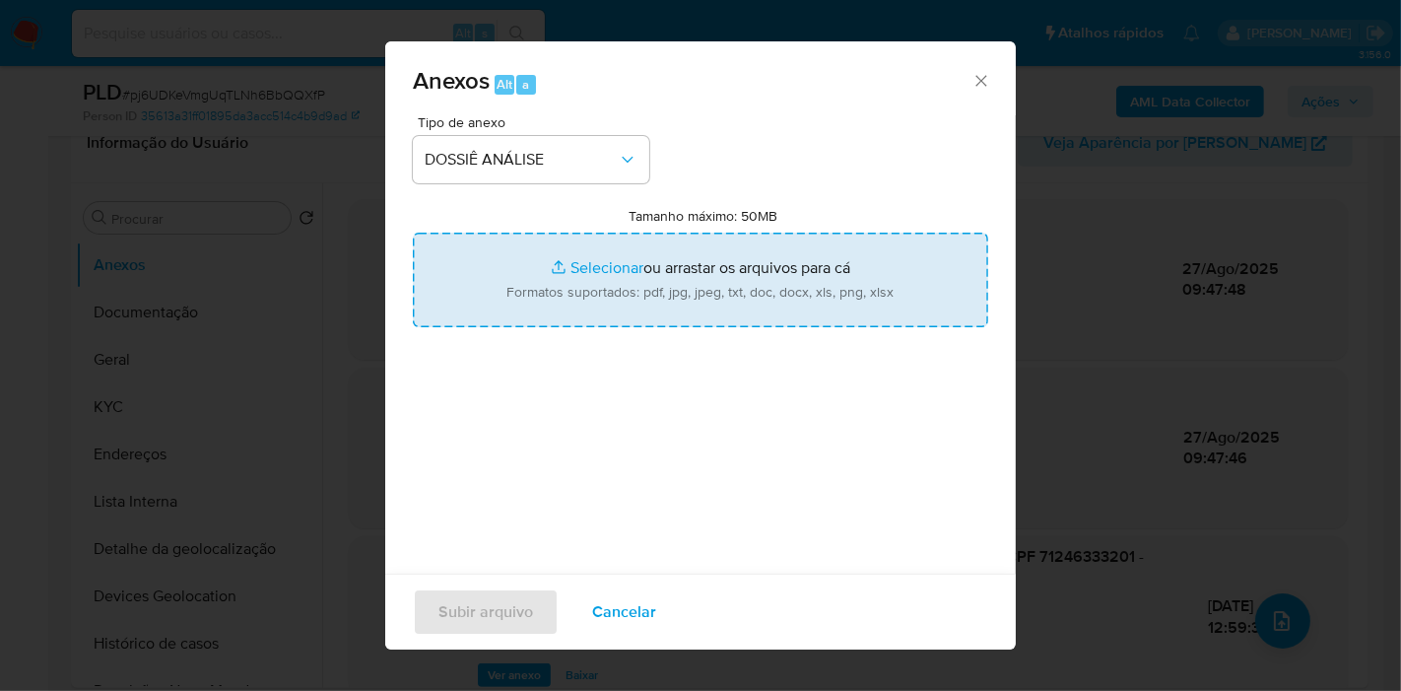
click at [572, 289] on input "Tamanho máximo: 50MB Selecionar arquivos" at bounding box center [700, 279] width 575 height 95
type input "C:\fakepath\2º SAR - XXX - CPF 71246333201 - IVANNA DADSHIRA ROJAS.pdf"
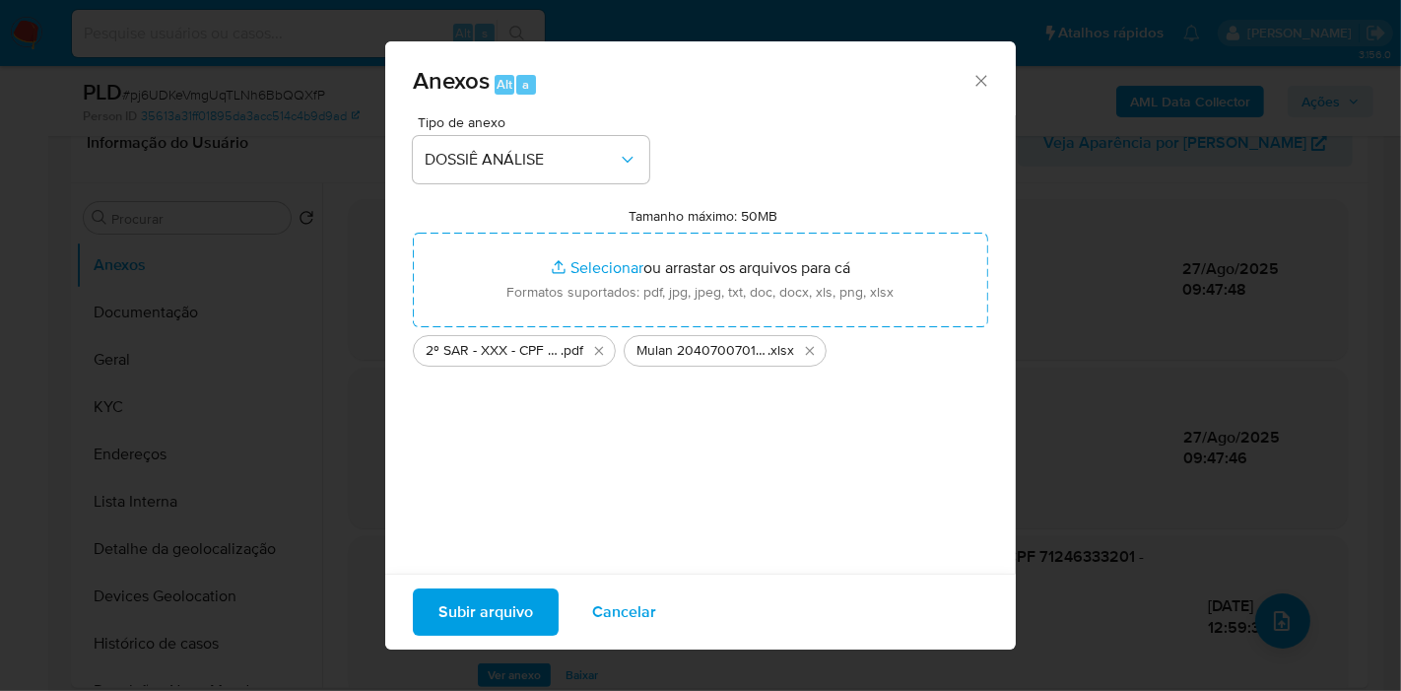
click at [498, 598] on span "Subir arquivo" at bounding box center [485, 611] width 95 height 43
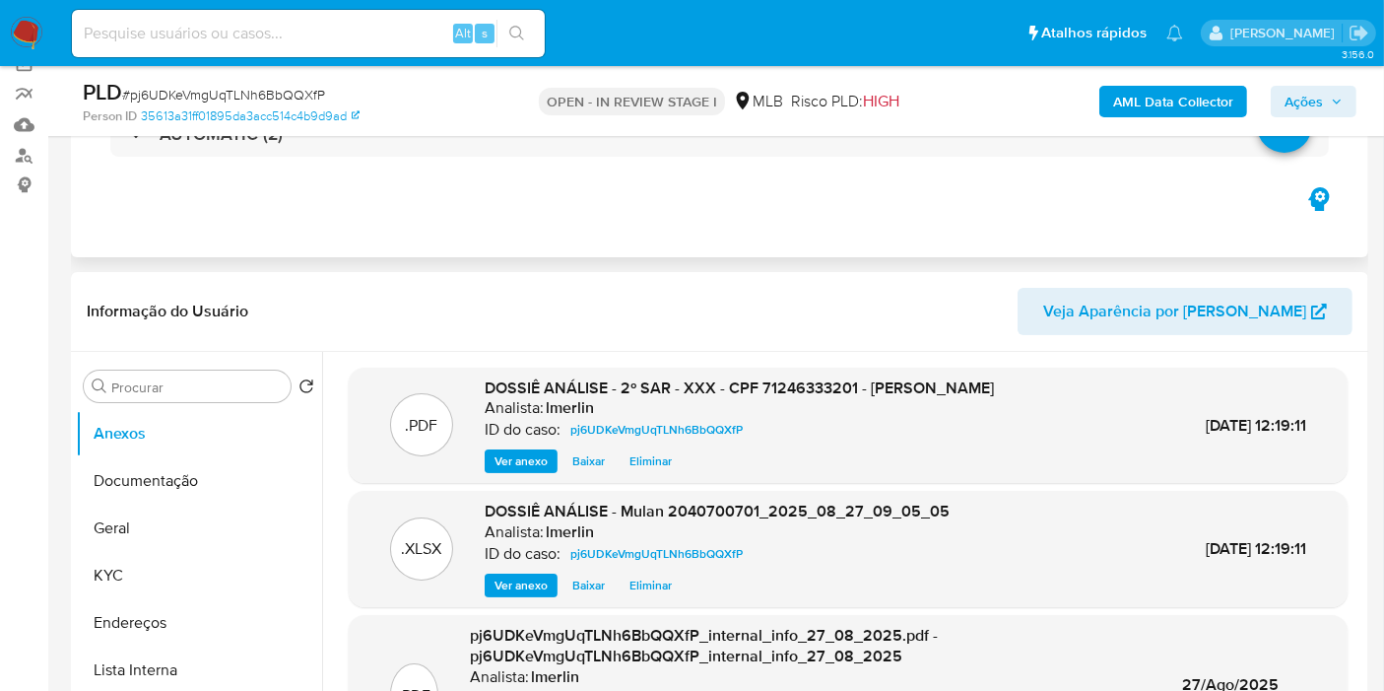
scroll to position [0, 0]
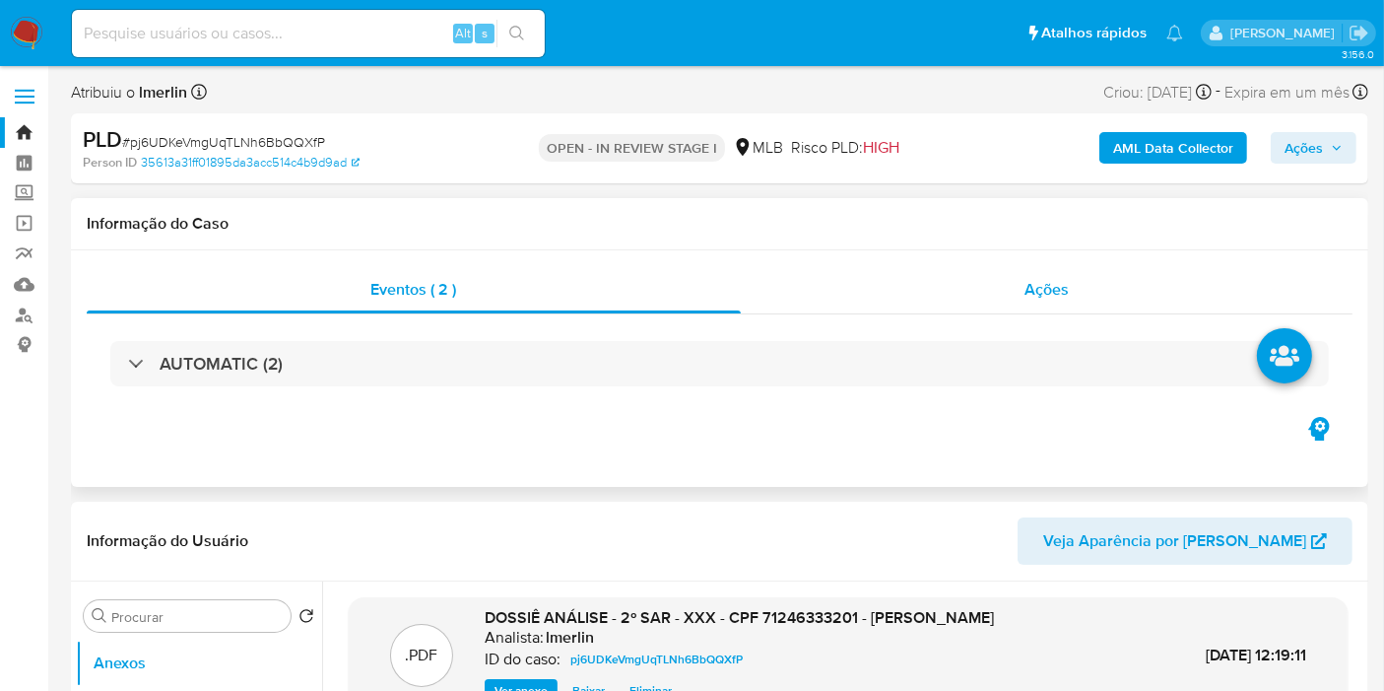
click at [1083, 294] on div "Ações" at bounding box center [1047, 289] width 613 height 47
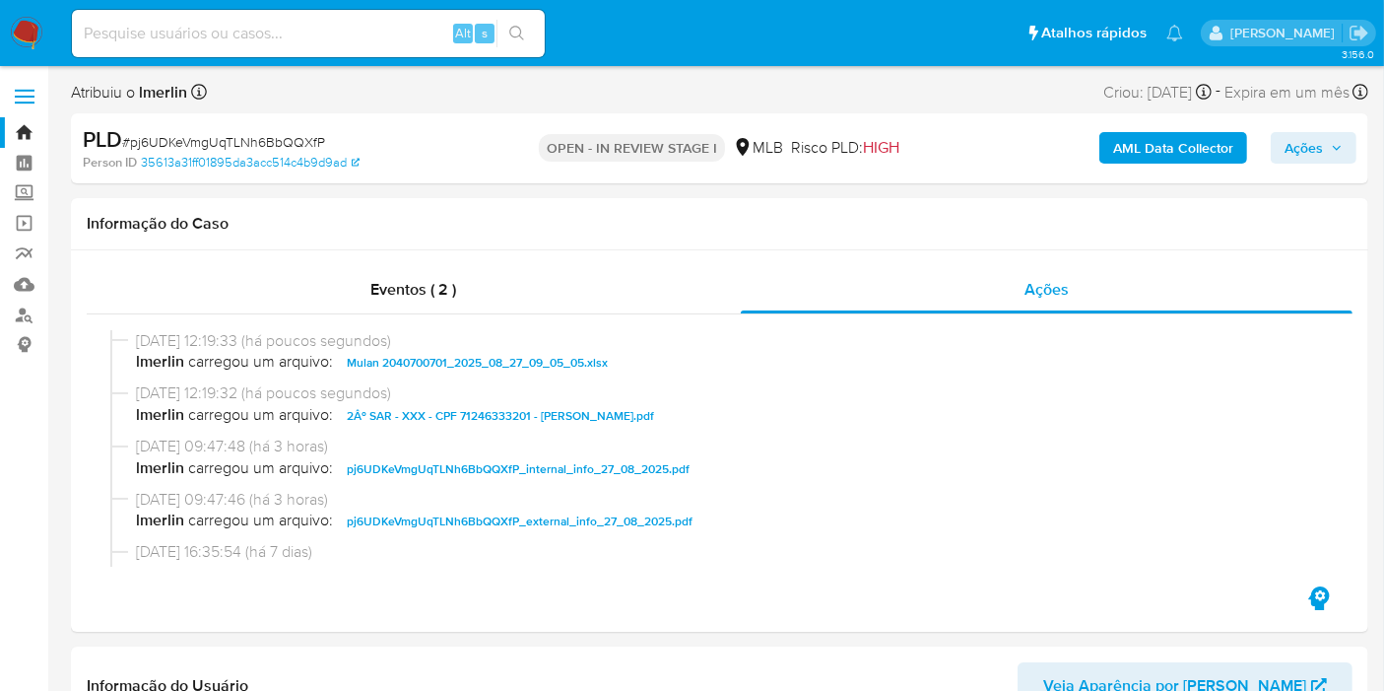
click at [1325, 147] on span "Ações" at bounding box center [1314, 148] width 58 height 28
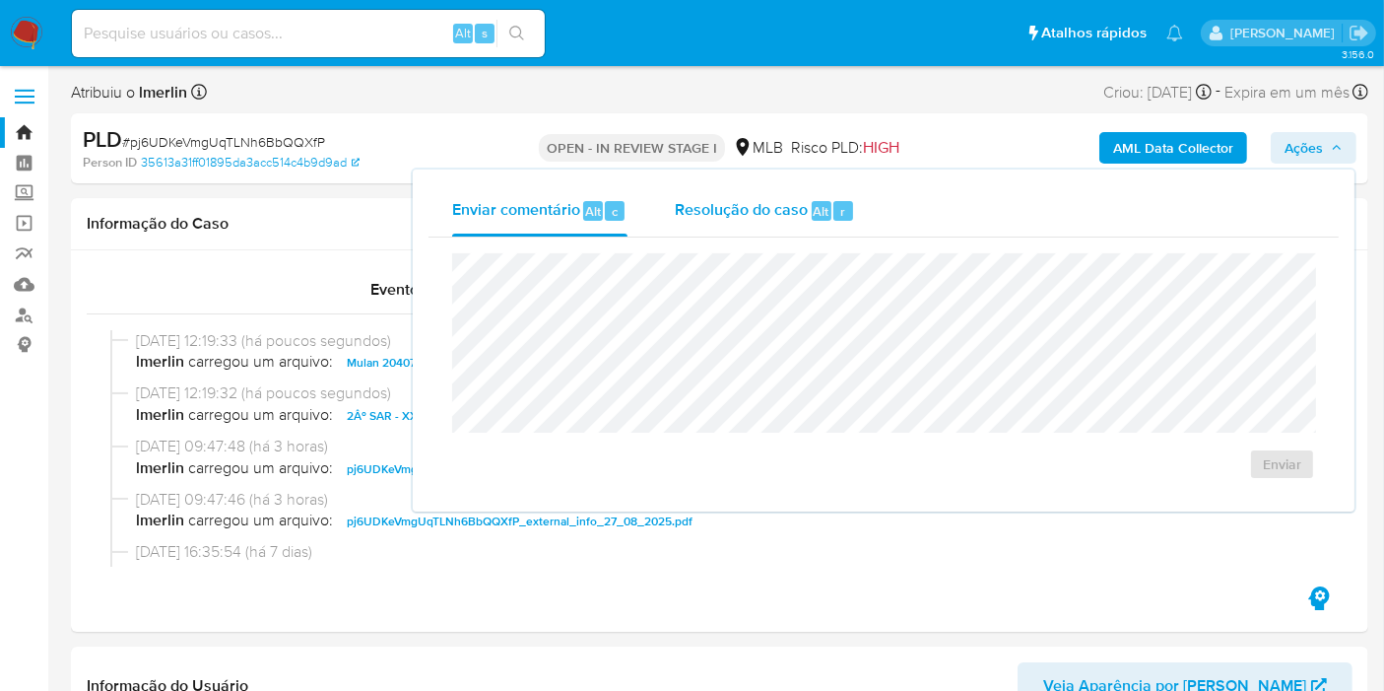
click at [770, 204] on span "Resolução do caso" at bounding box center [741, 210] width 133 height 23
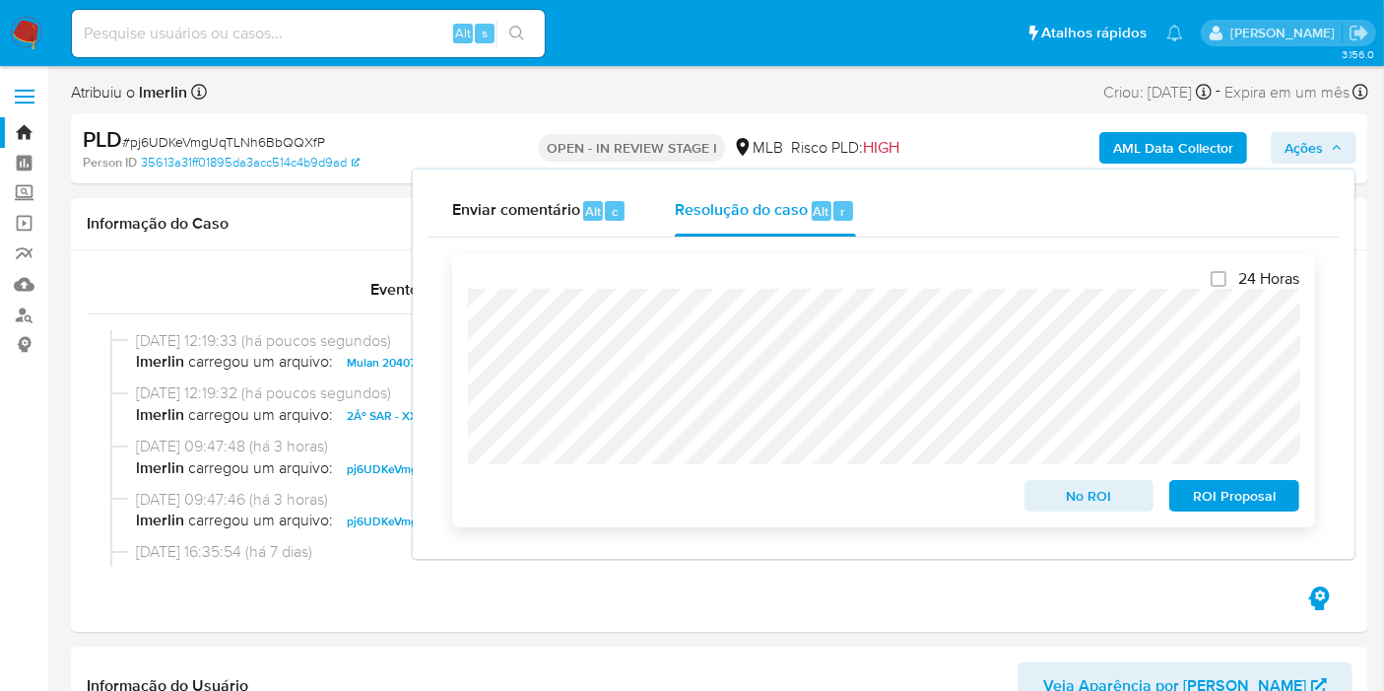
click at [1246, 507] on span "ROI Proposal" at bounding box center [1234, 496] width 102 height 28
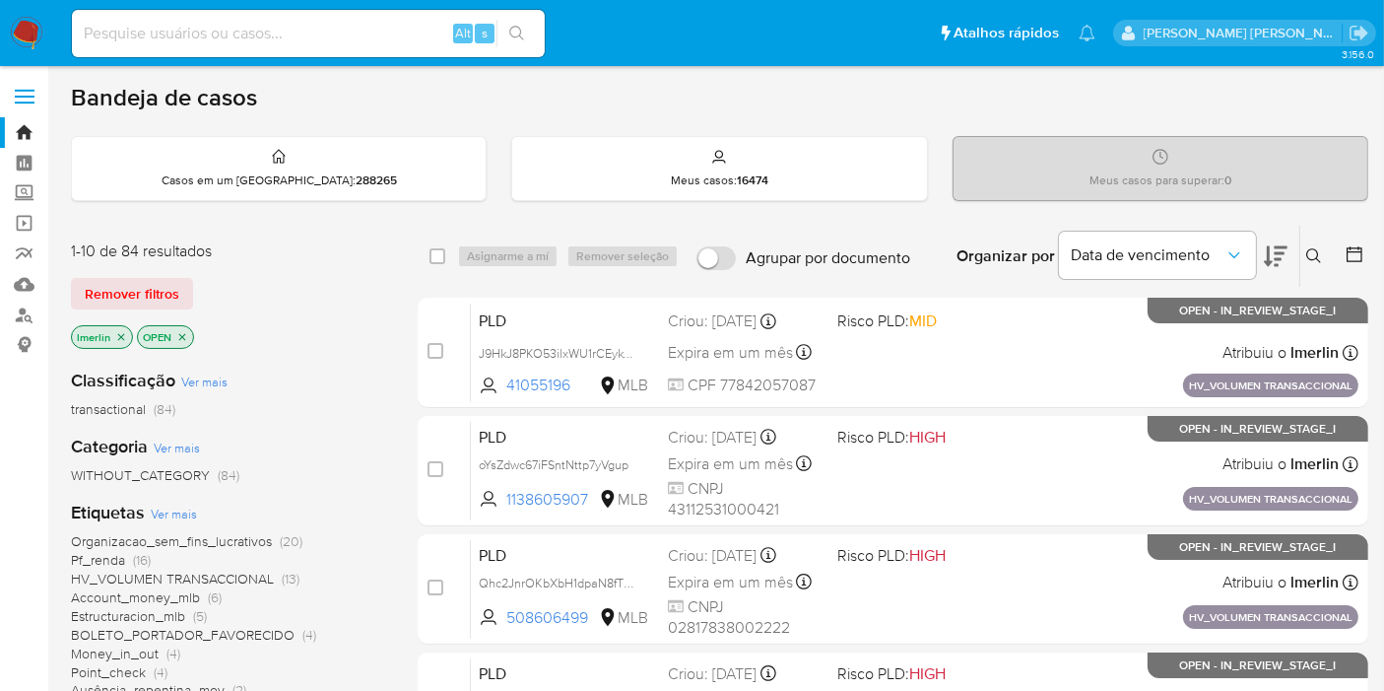
click at [337, 32] on input at bounding box center [308, 34] width 473 height 26
paste input "2394224439"
type input "2394224439"
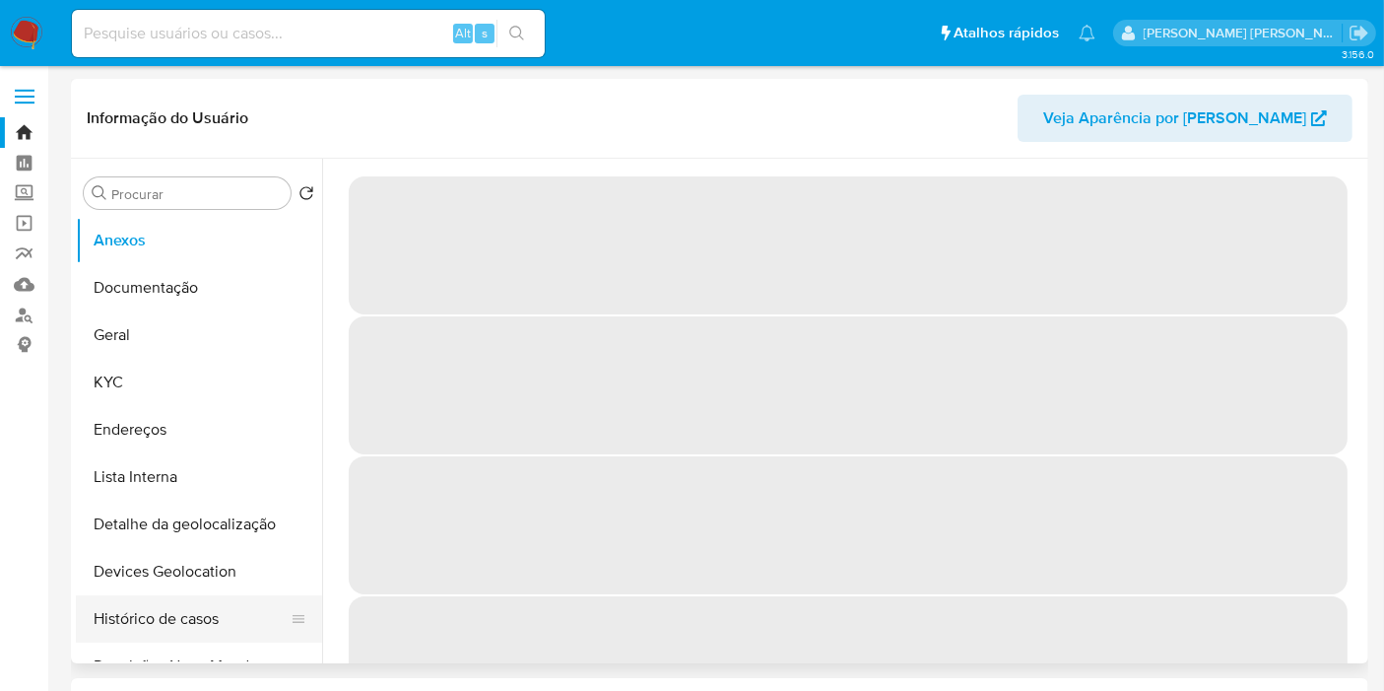
click at [172, 615] on button "Histórico de casos" at bounding box center [191, 618] width 231 height 47
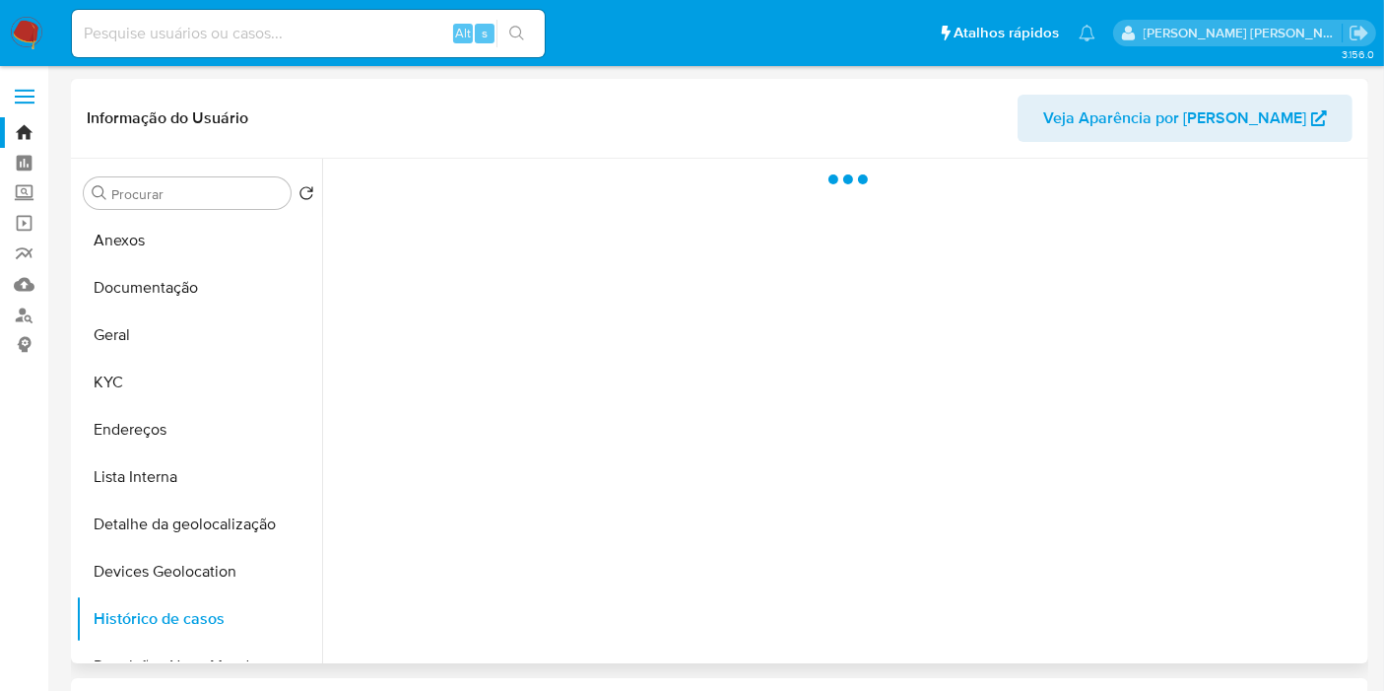
select select "10"
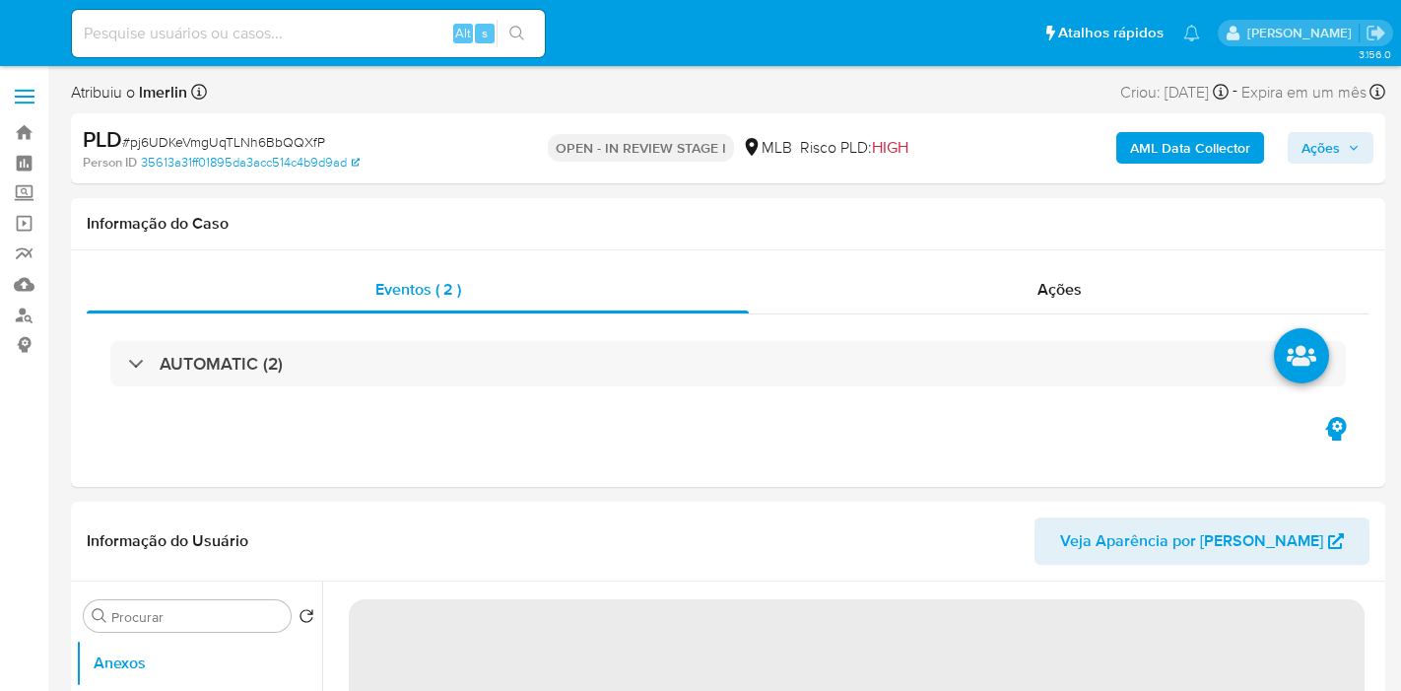
select select "10"
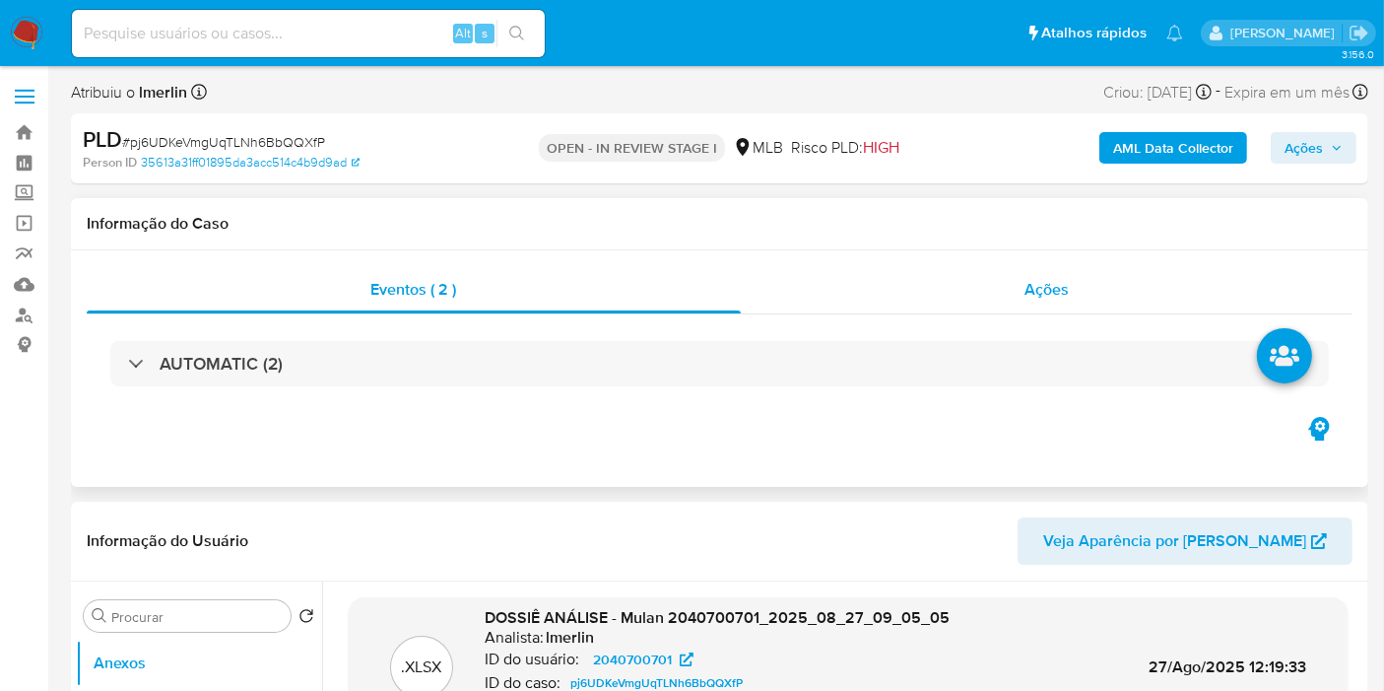
click at [1054, 286] on span "Ações" at bounding box center [1047, 289] width 44 height 23
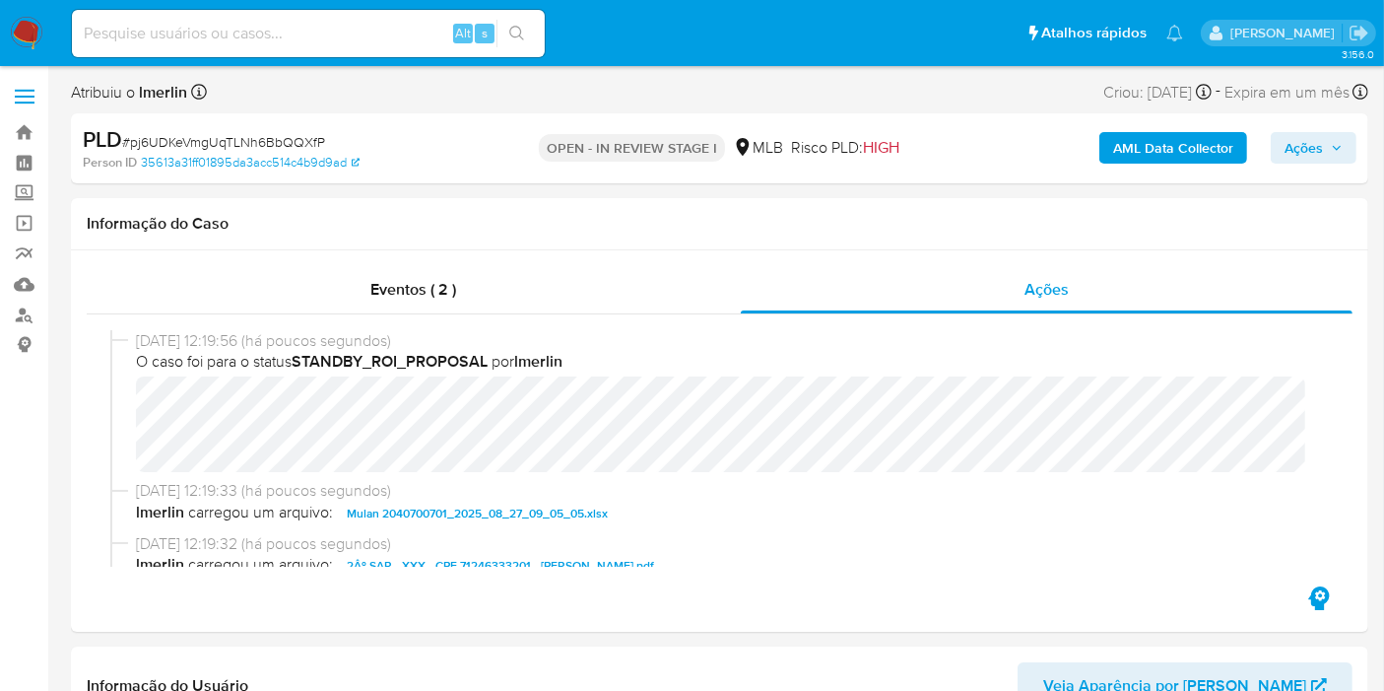
drag, startPoint x: 33, startPoint y: 32, endPoint x: 237, endPoint y: 193, distance: 260.2
click at [33, 33] on img at bounding box center [26, 33] width 33 height 33
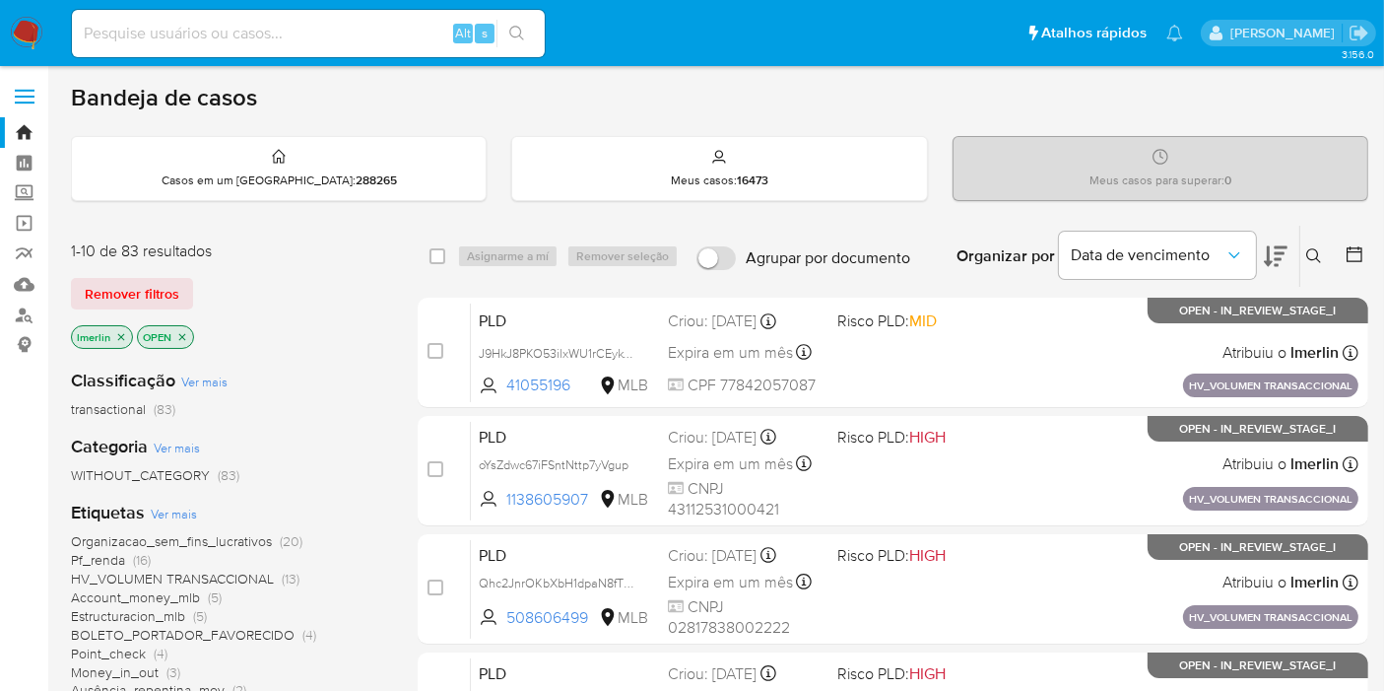
drag, startPoint x: 270, startPoint y: 342, endPoint x: 195, endPoint y: 336, distance: 75.1
click at [270, 342] on div "lmerlin OPEN" at bounding box center [228, 339] width 315 height 28
click at [125, 332] on icon "close-filter" at bounding box center [121, 337] width 12 height 12
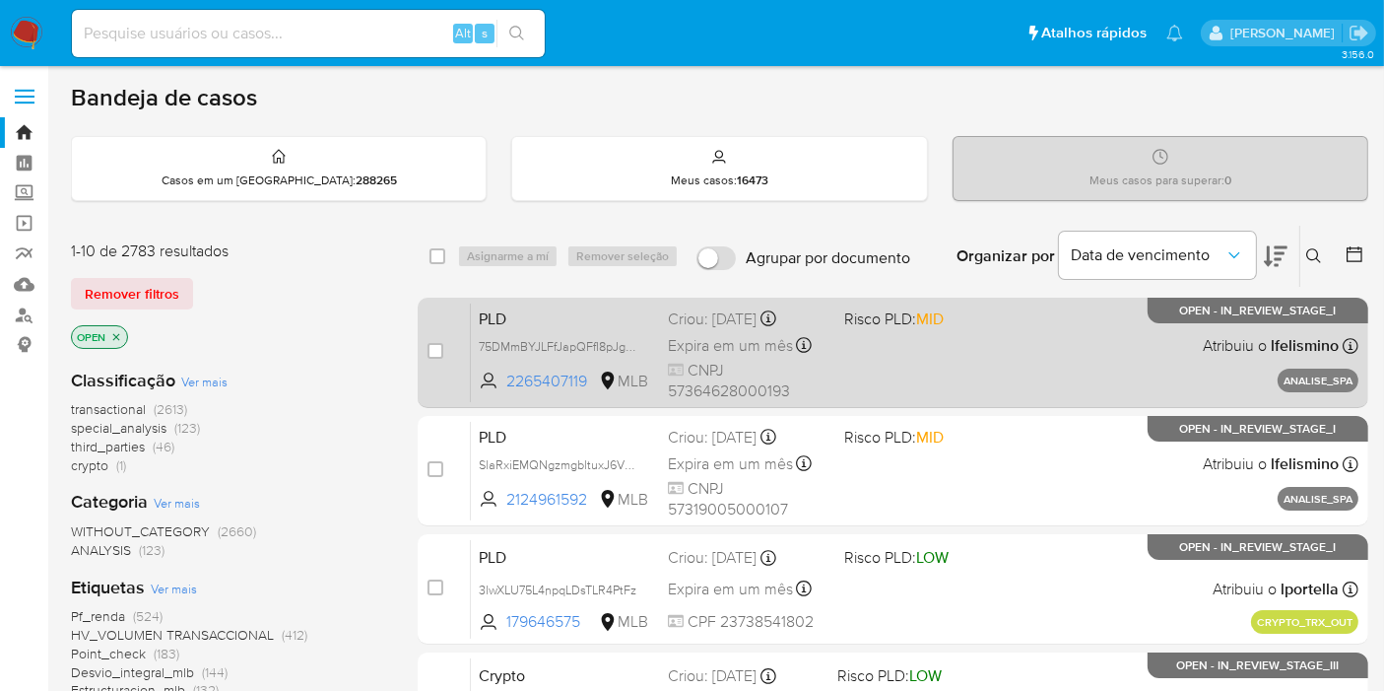
click at [557, 322] on span "PLD" at bounding box center [565, 317] width 173 height 26
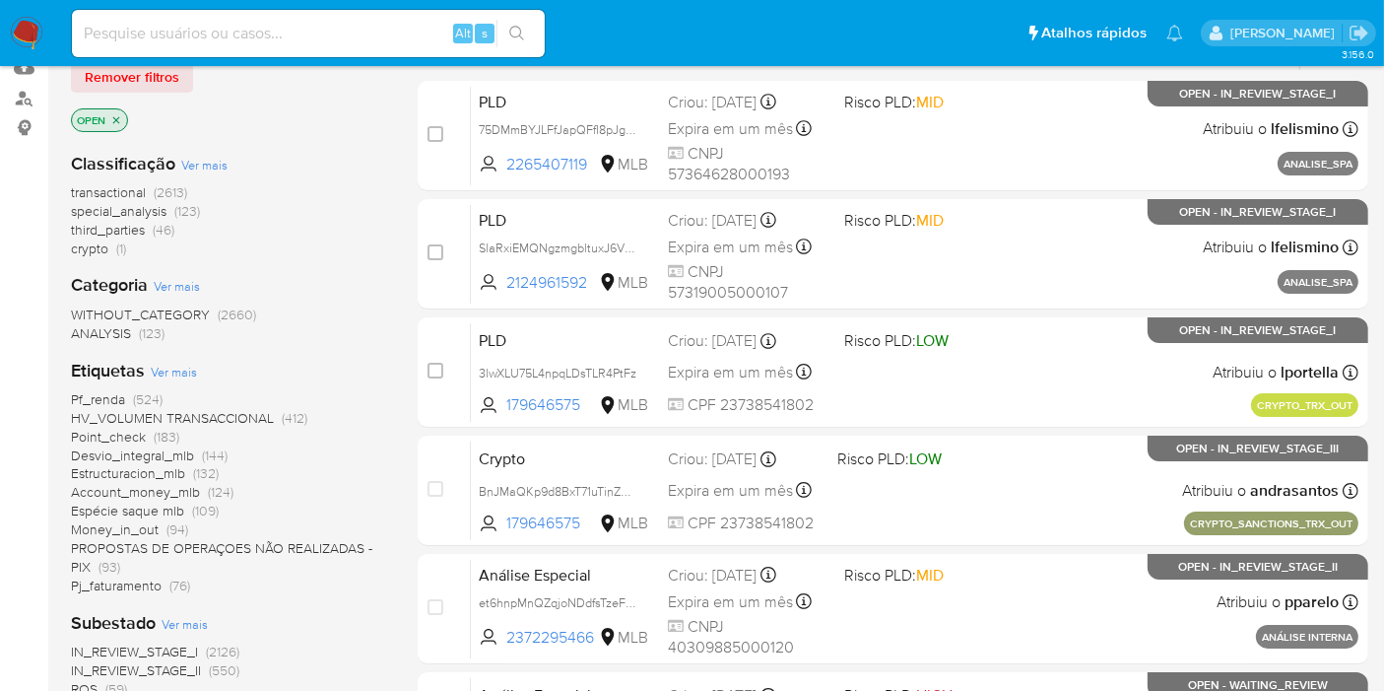
scroll to position [219, 0]
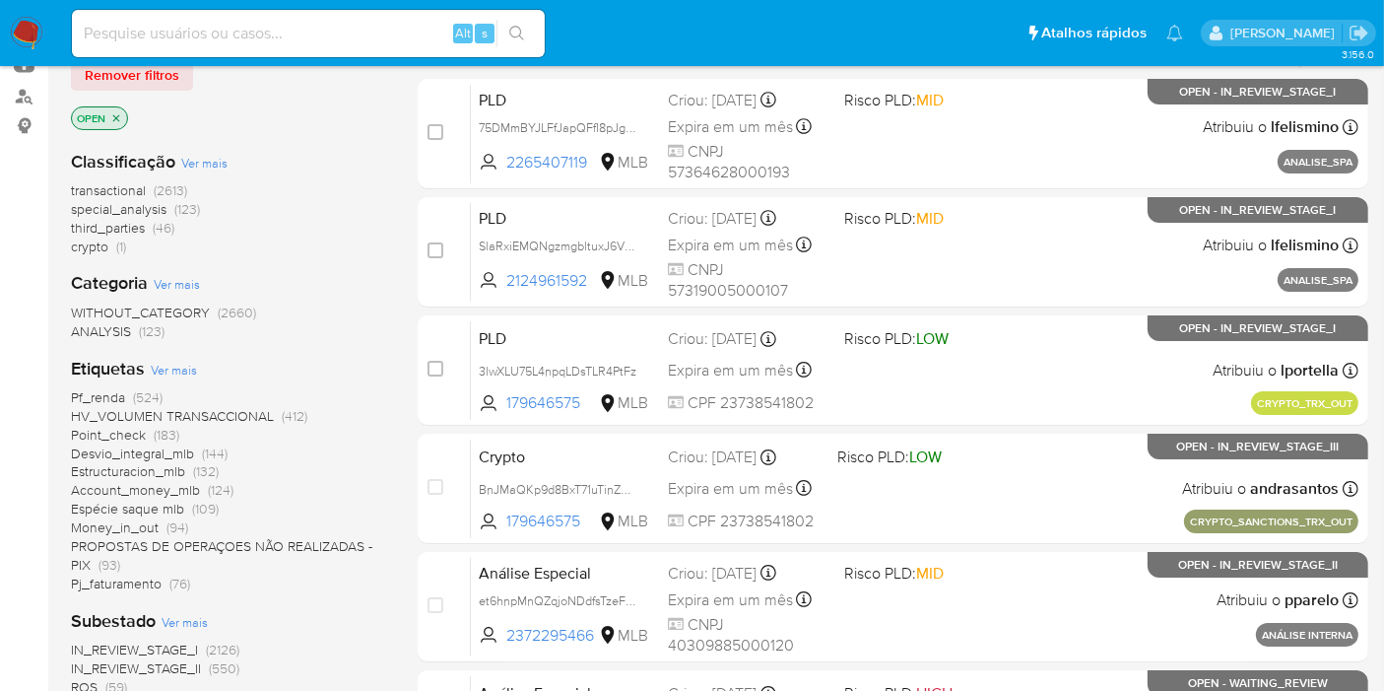
click at [118, 116] on icon "close-filter" at bounding box center [116, 118] width 12 height 12
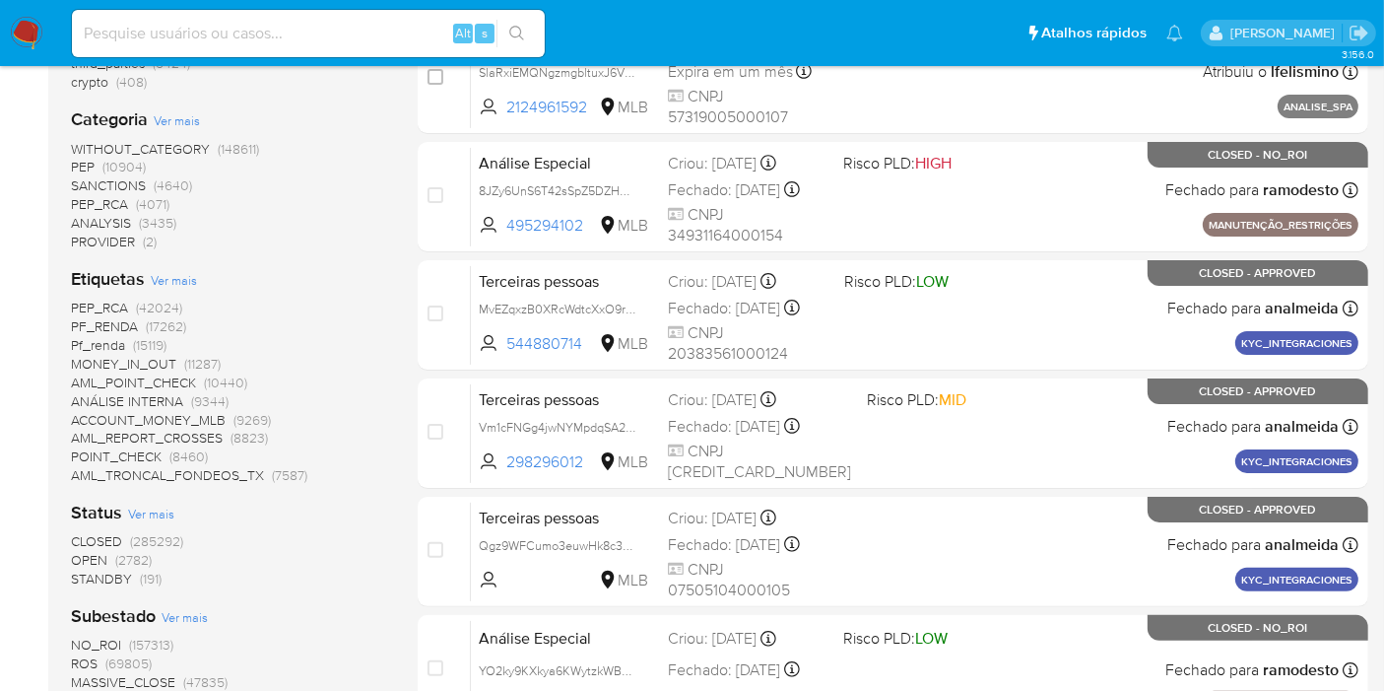
scroll to position [656, 0]
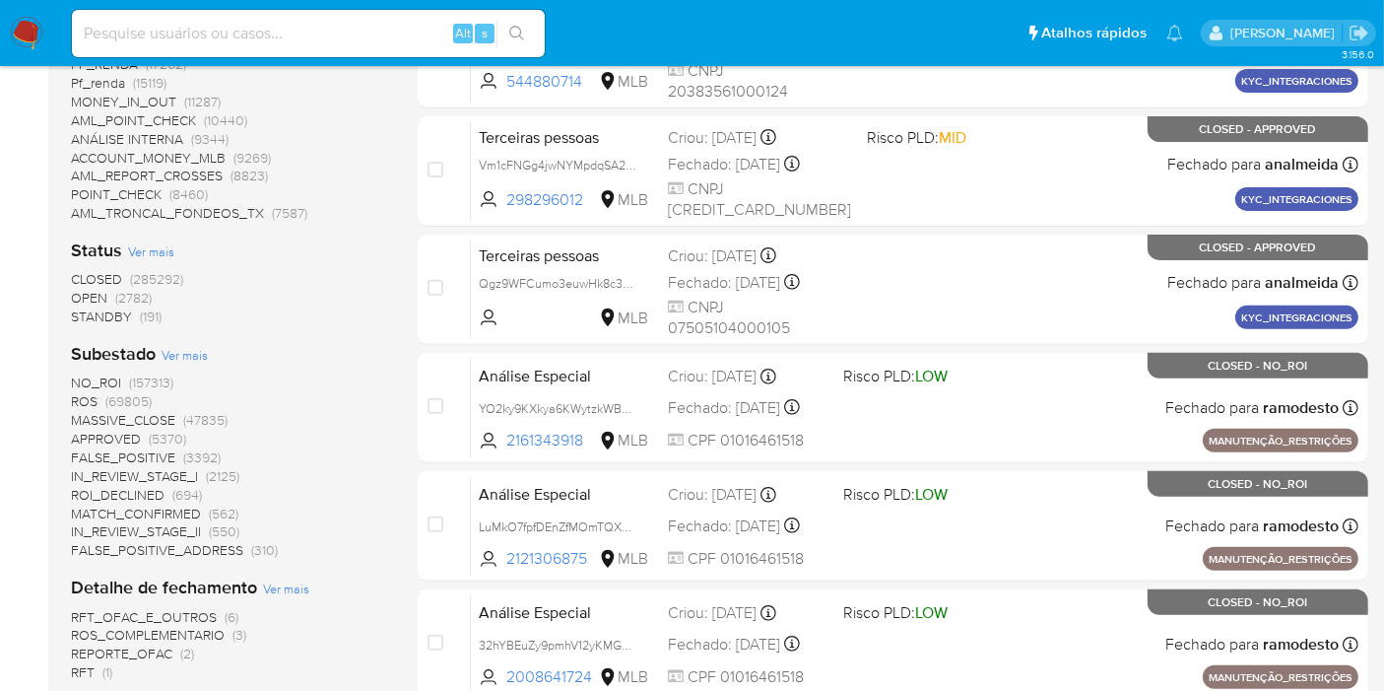
click at [143, 274] on span "(285292)" at bounding box center [156, 279] width 53 height 20
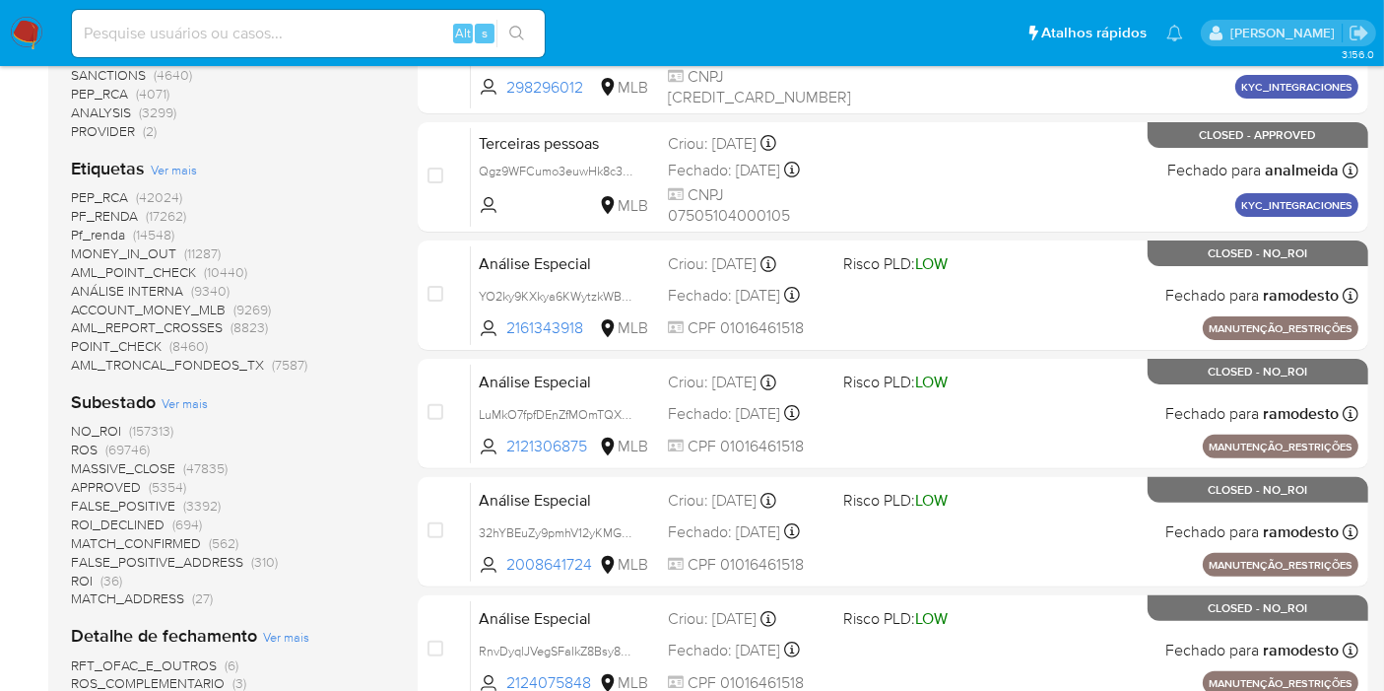
scroll to position [328, 0]
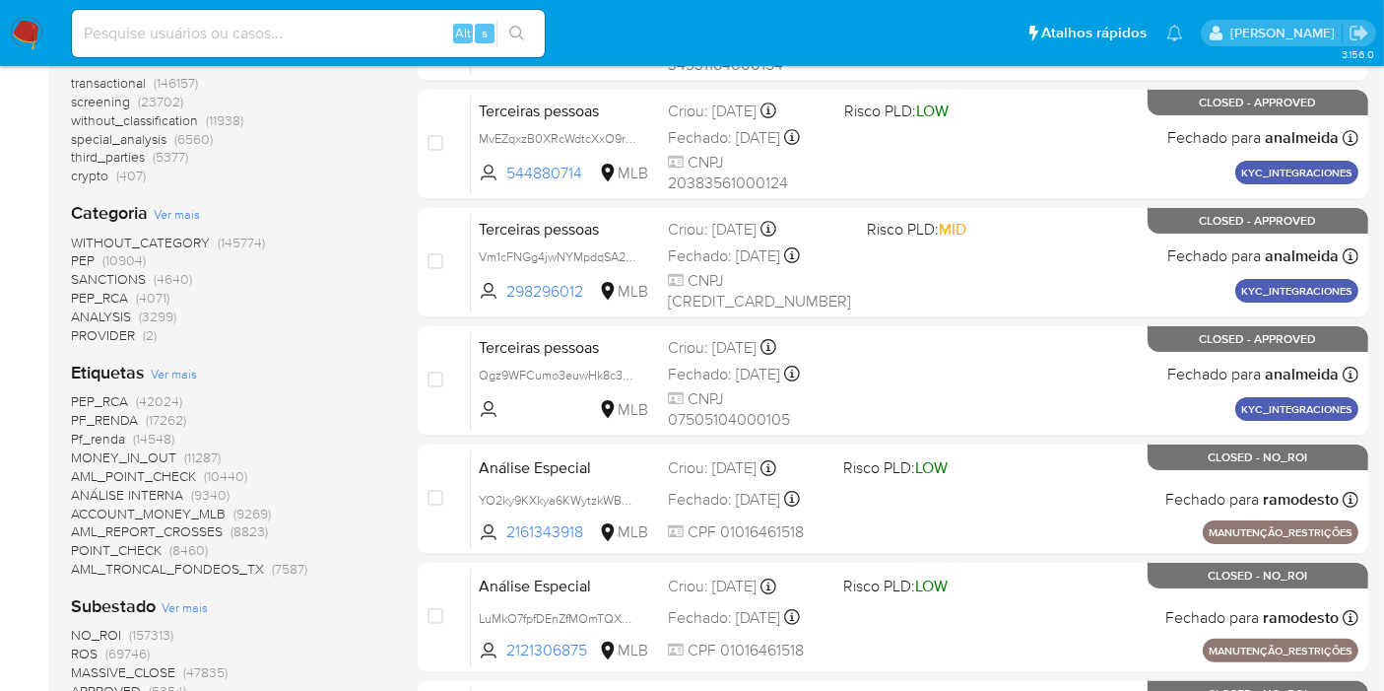
click at [178, 365] on span "Ver mais" at bounding box center [174, 374] width 46 height 18
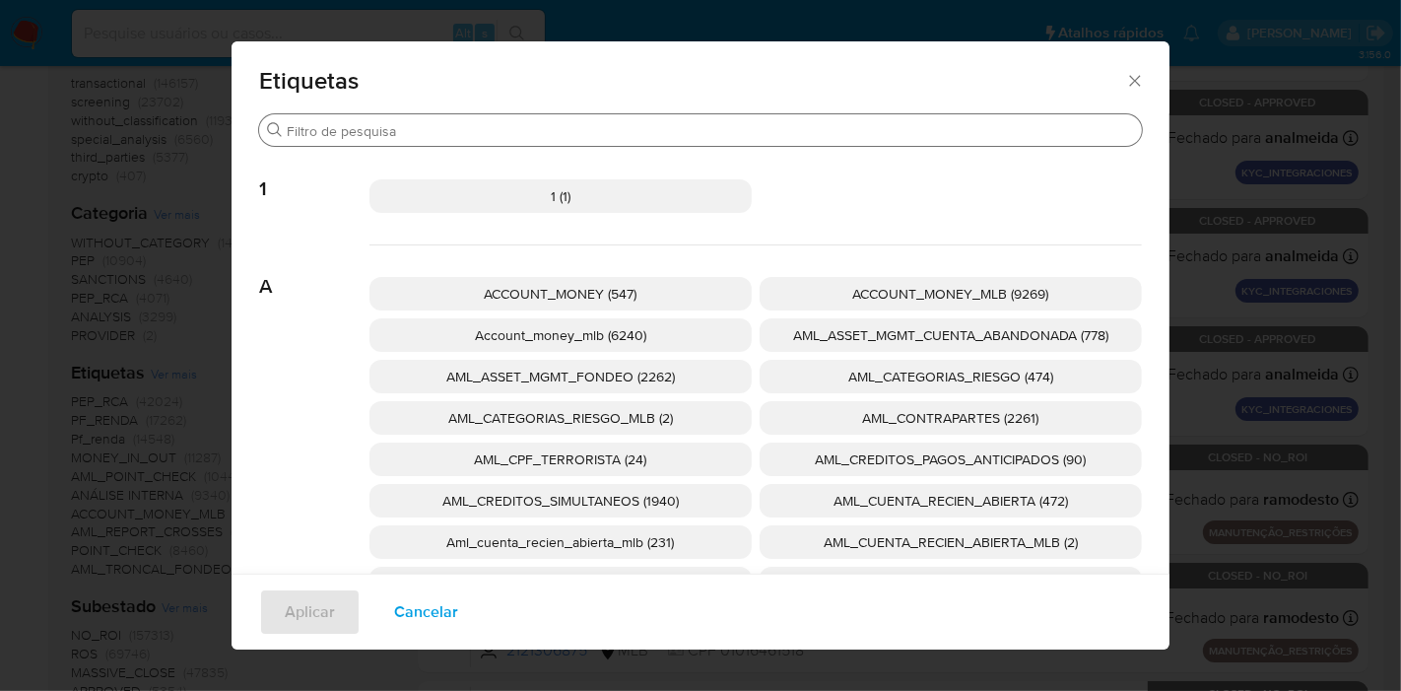
click at [614, 128] on input "Procurar" at bounding box center [710, 131] width 847 height 18
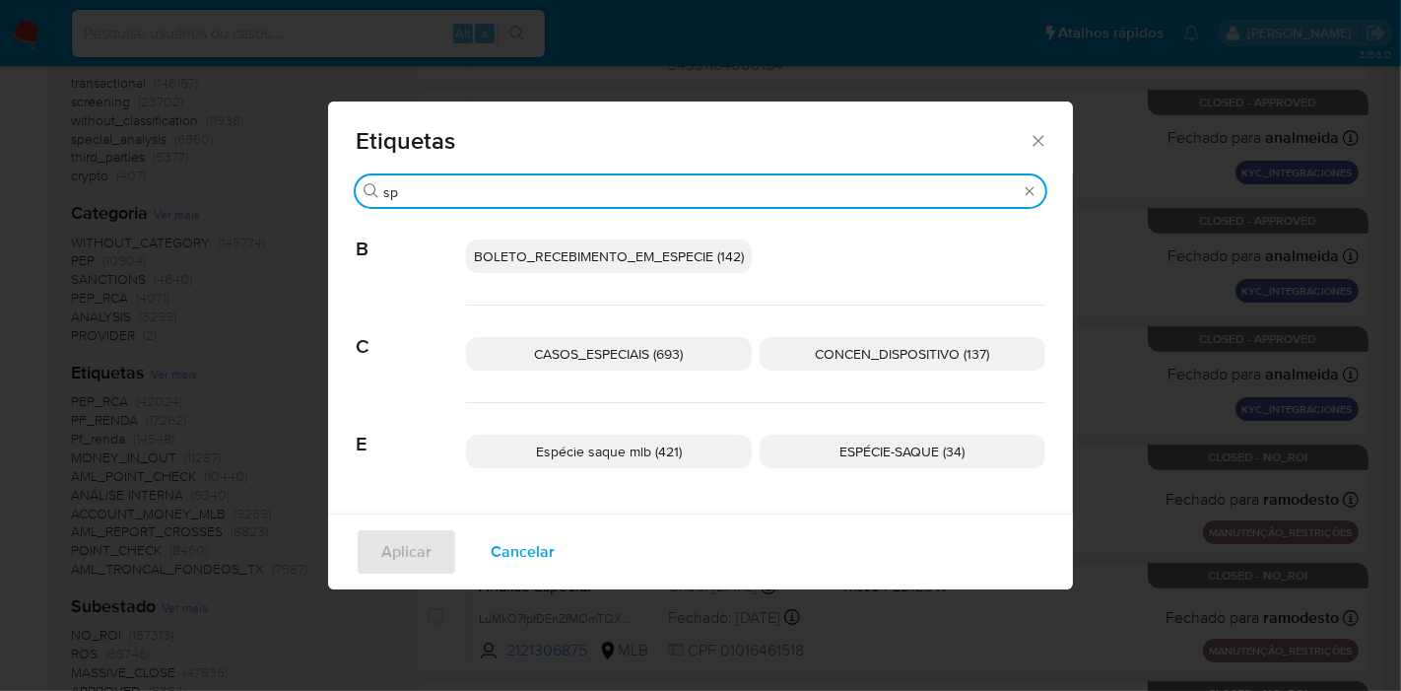
type input "s"
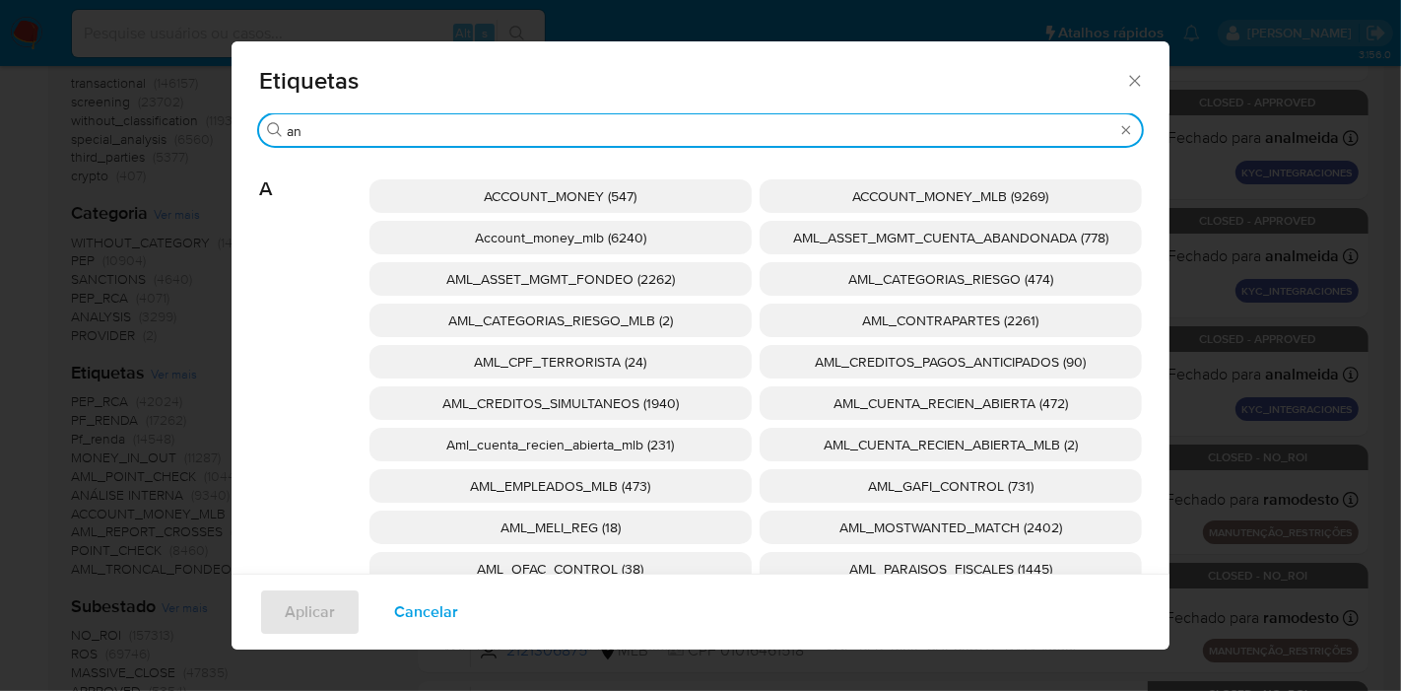
type input "a"
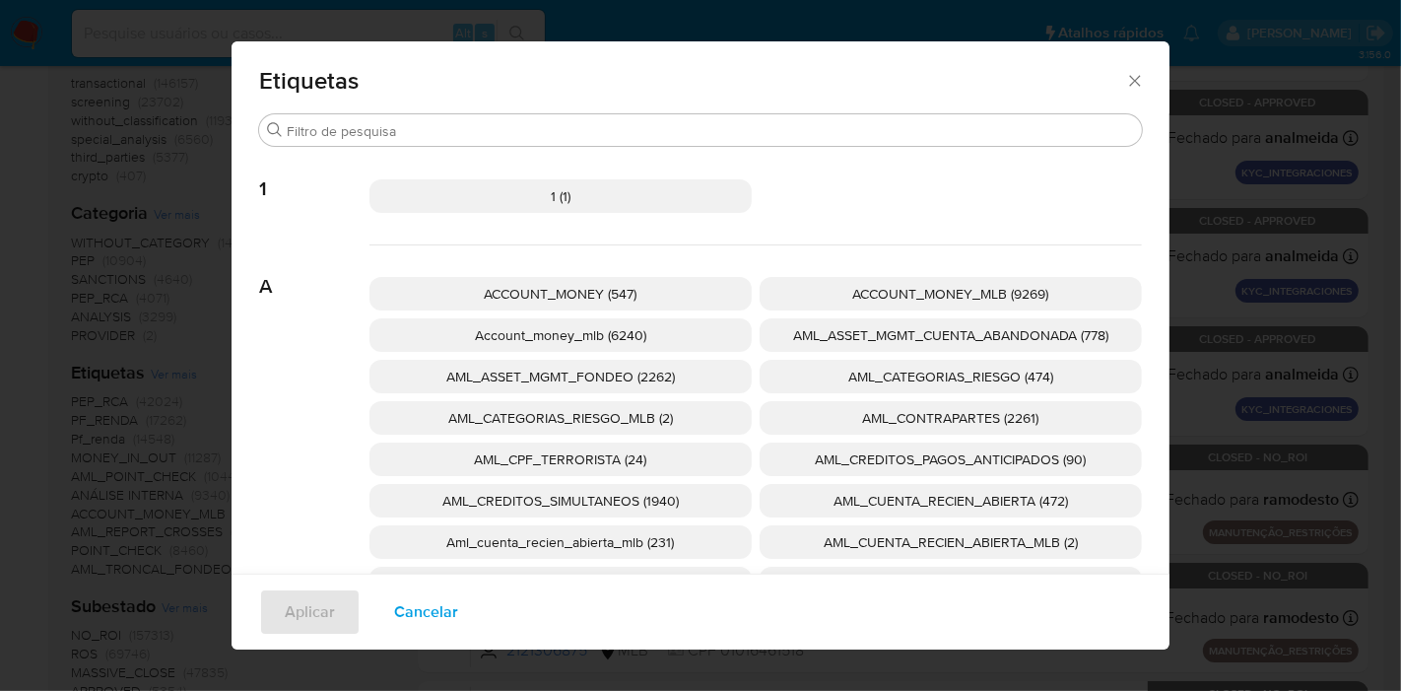
click at [425, 606] on span "Cancelar" at bounding box center [426, 611] width 64 height 43
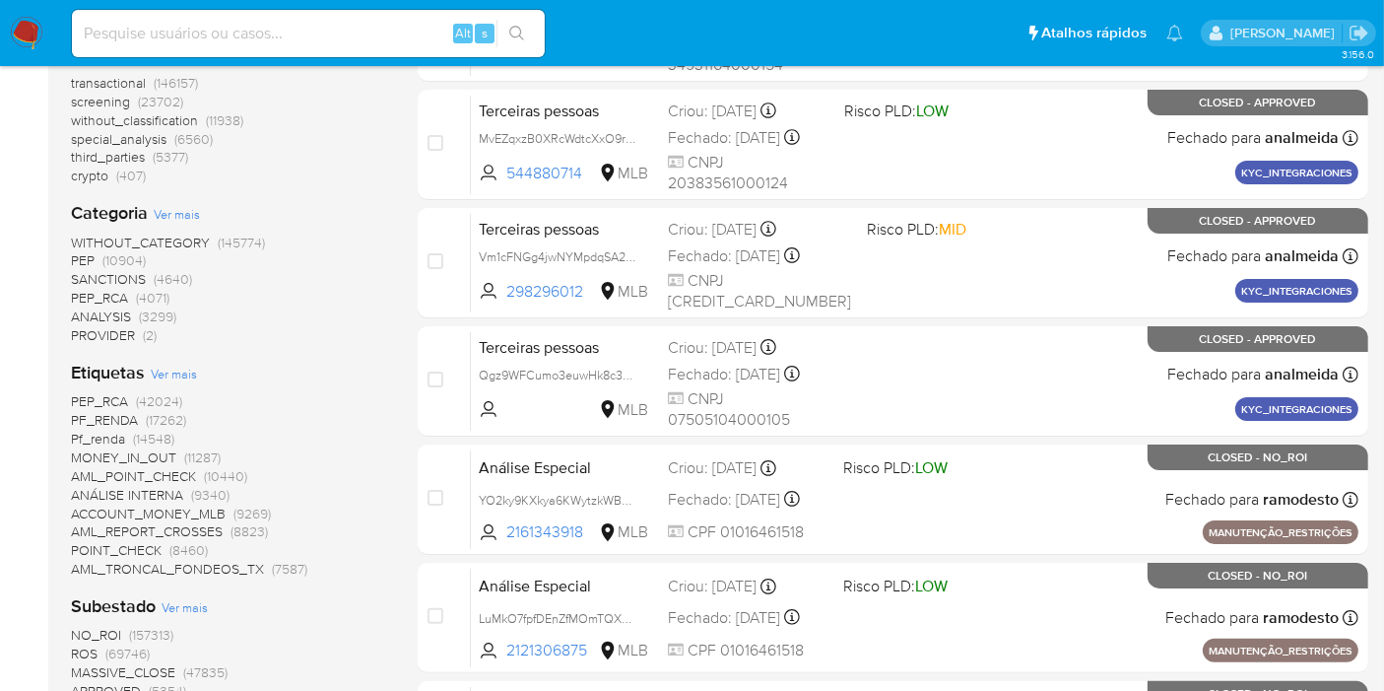
click at [172, 487] on span "ANÁLISE INTERNA" at bounding box center [127, 495] width 112 height 20
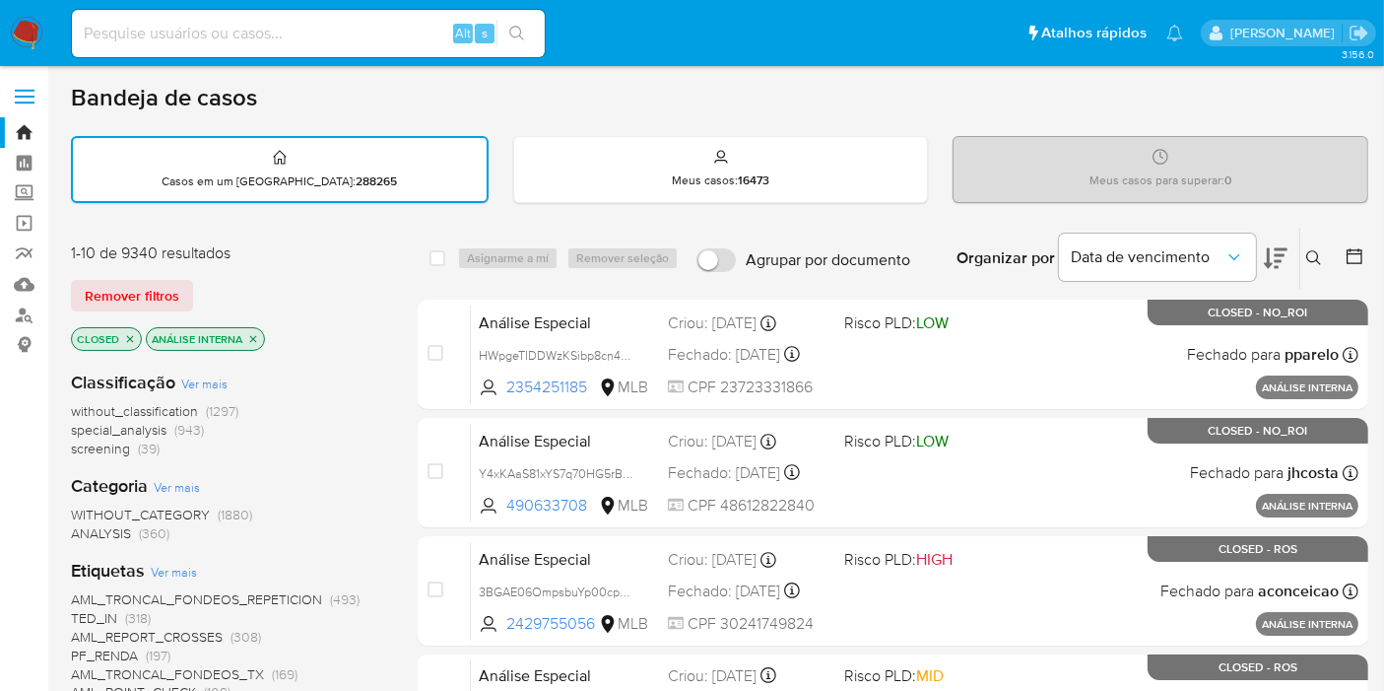
scroll to position [328, 0]
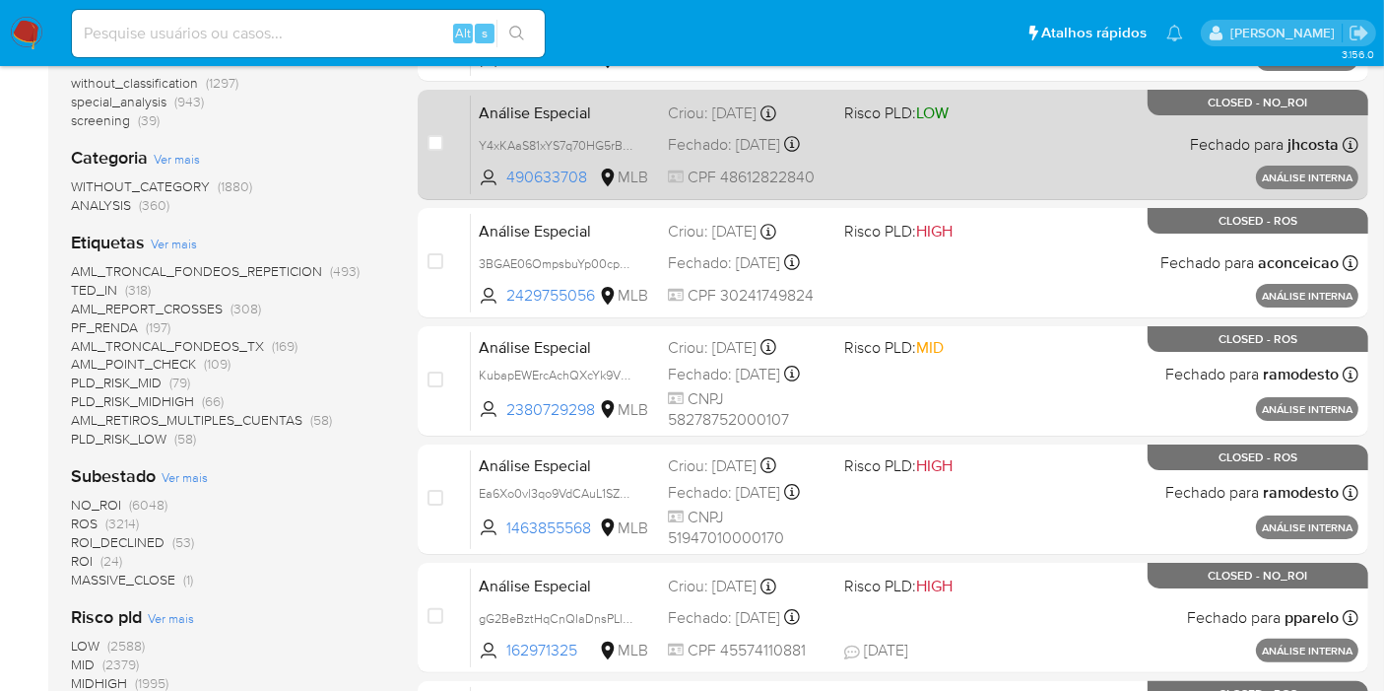
click at [589, 108] on span "Análise Especial" at bounding box center [565, 112] width 173 height 26
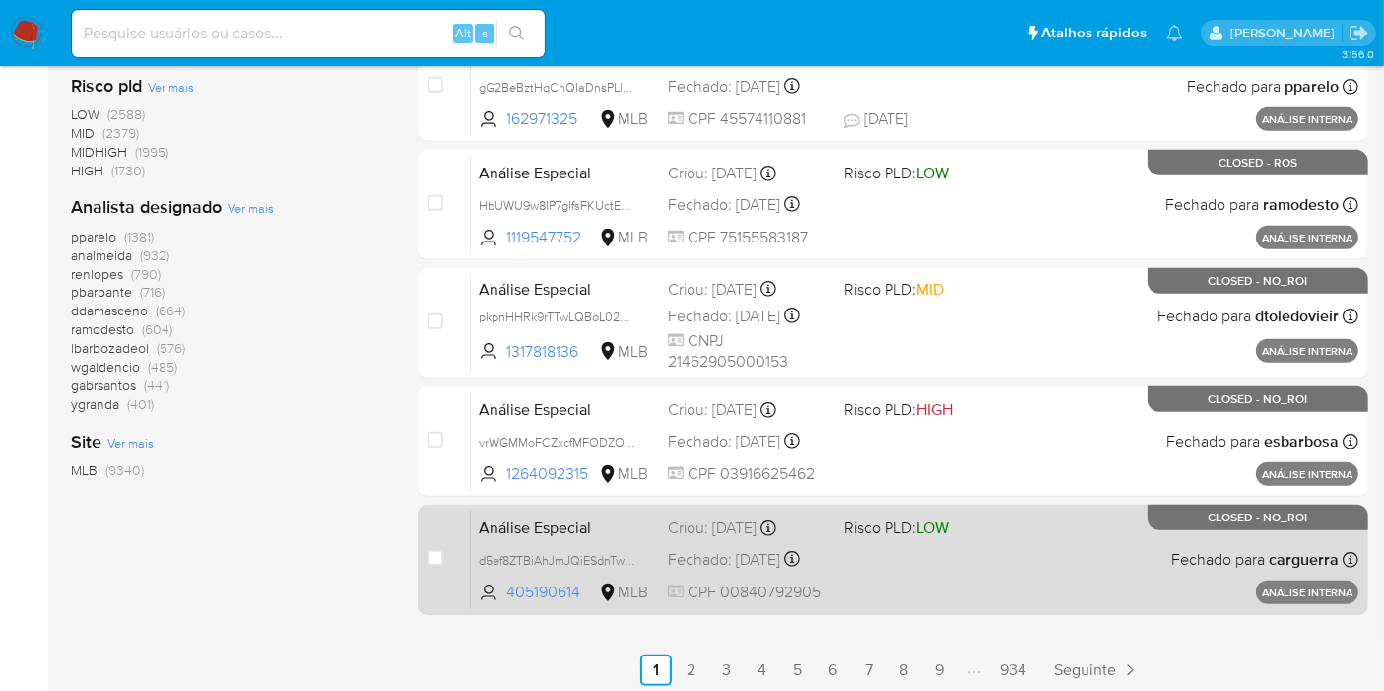
scroll to position [864, 0]
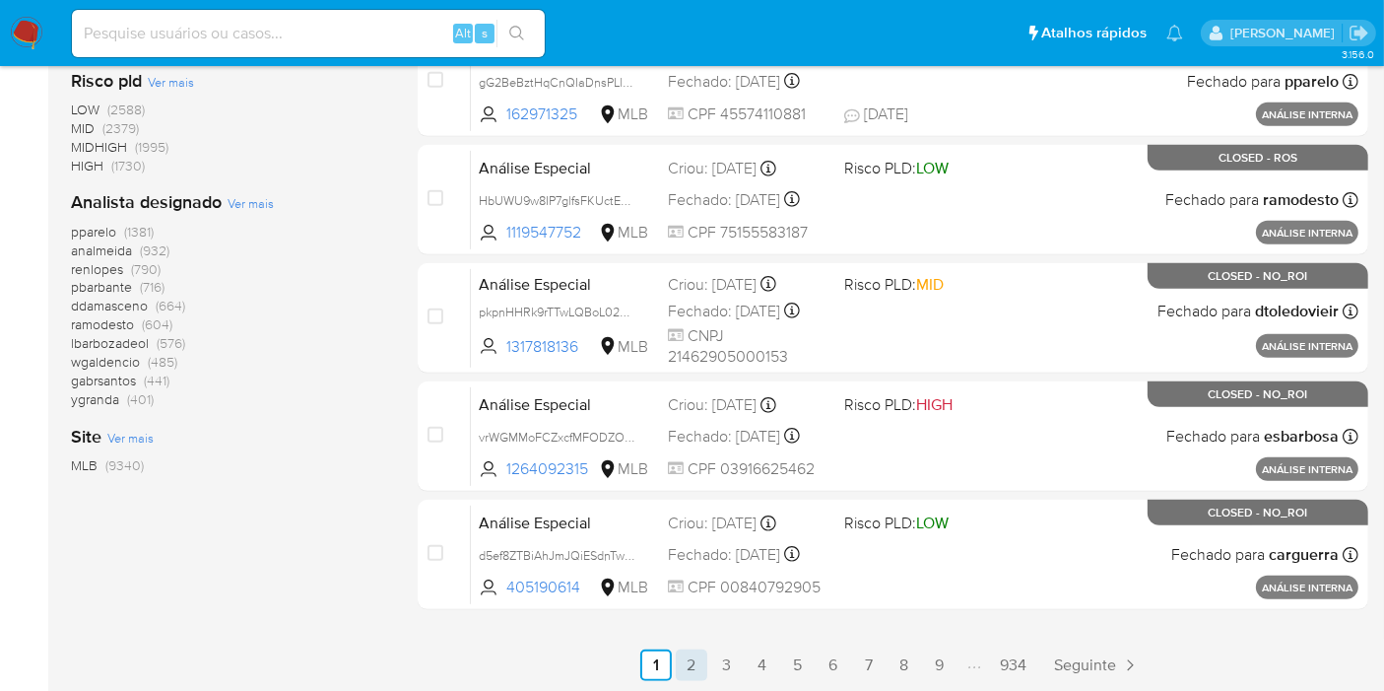
click at [697, 656] on link "2" at bounding box center [692, 665] width 32 height 32
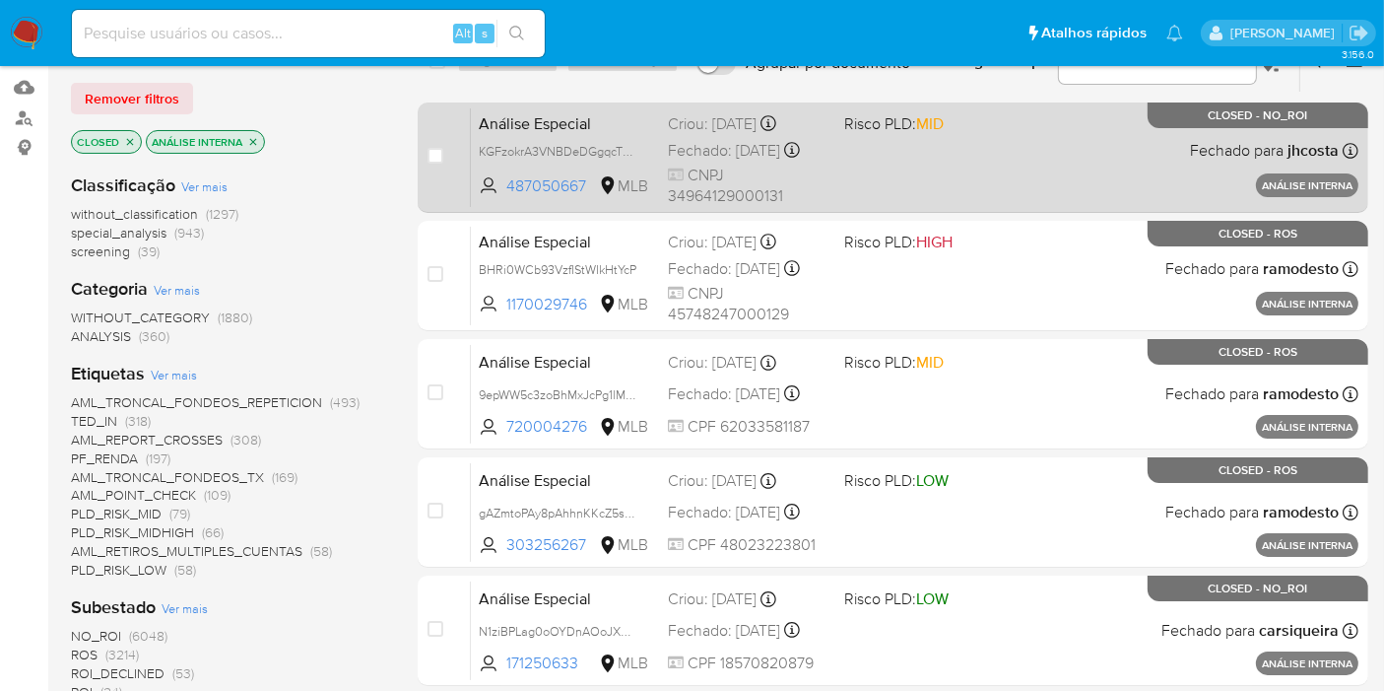
scroll to position [219, 0]
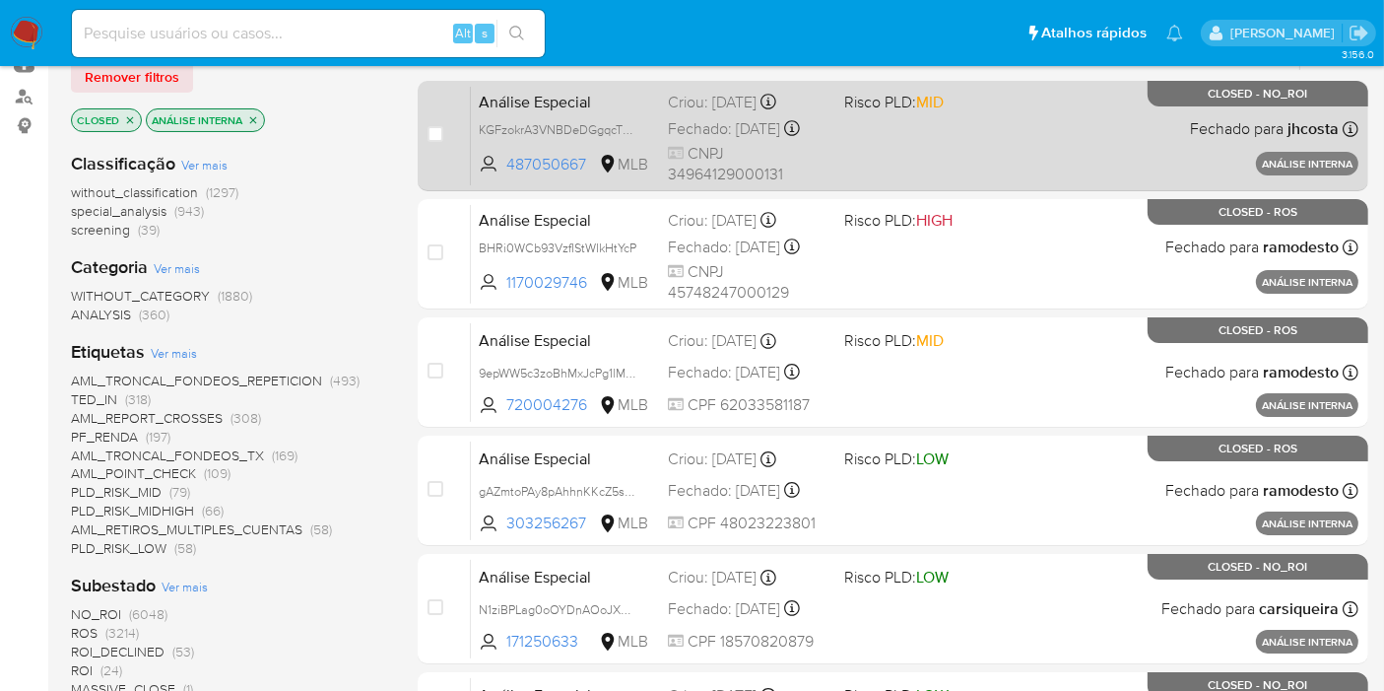
click at [554, 88] on span "Análise Especial" at bounding box center [565, 101] width 173 height 26
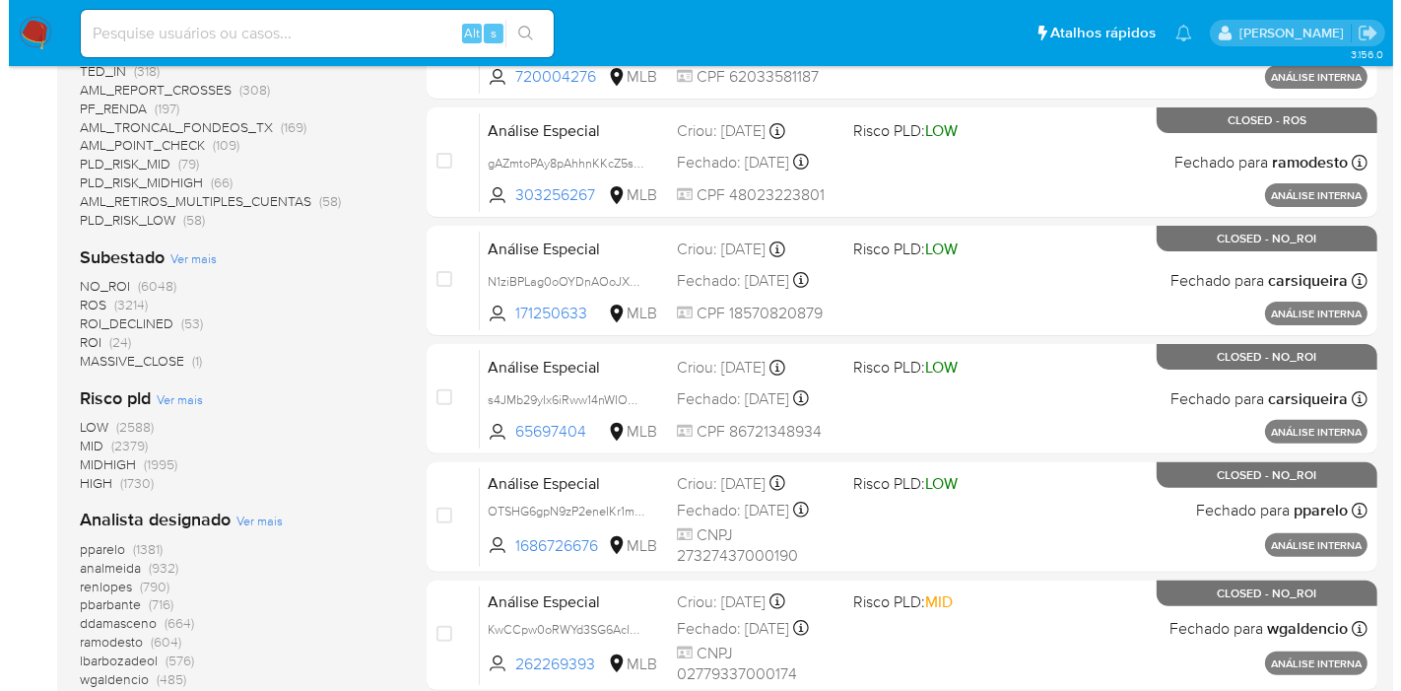
scroll to position [656, 0]
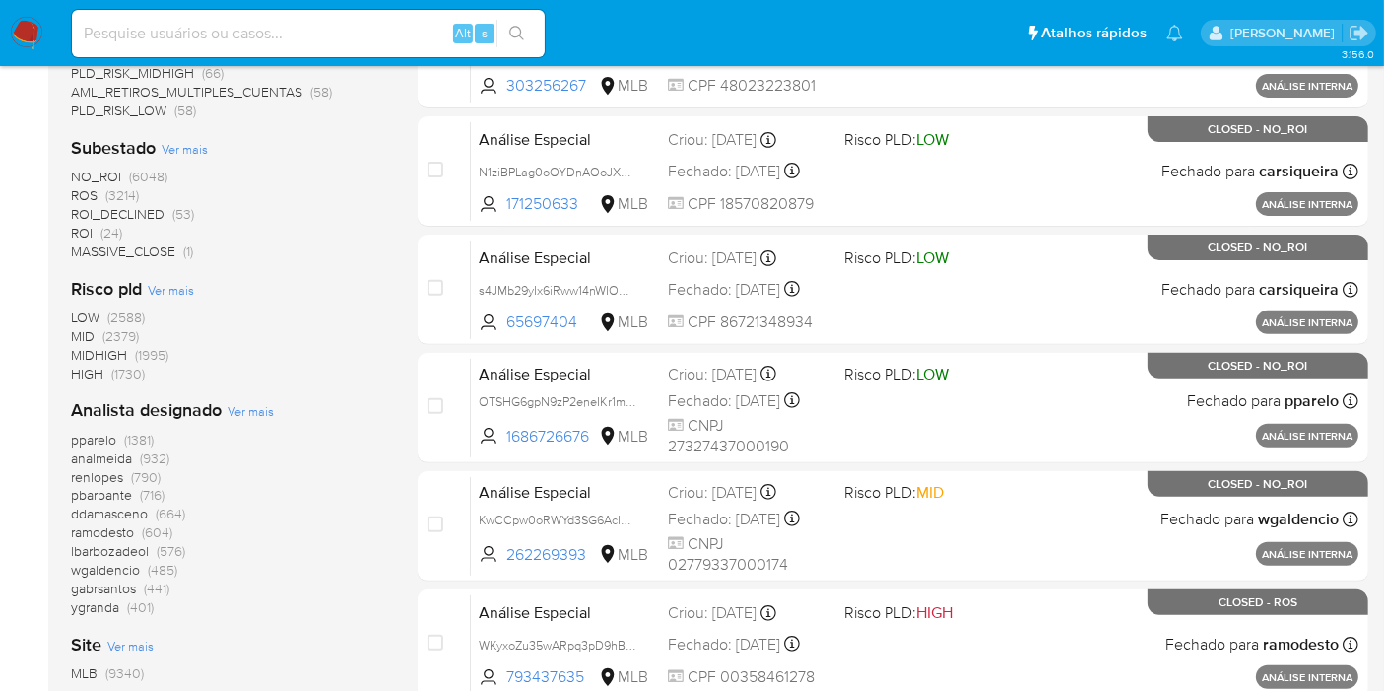
click at [251, 415] on span "Ver mais" at bounding box center [251, 411] width 46 height 18
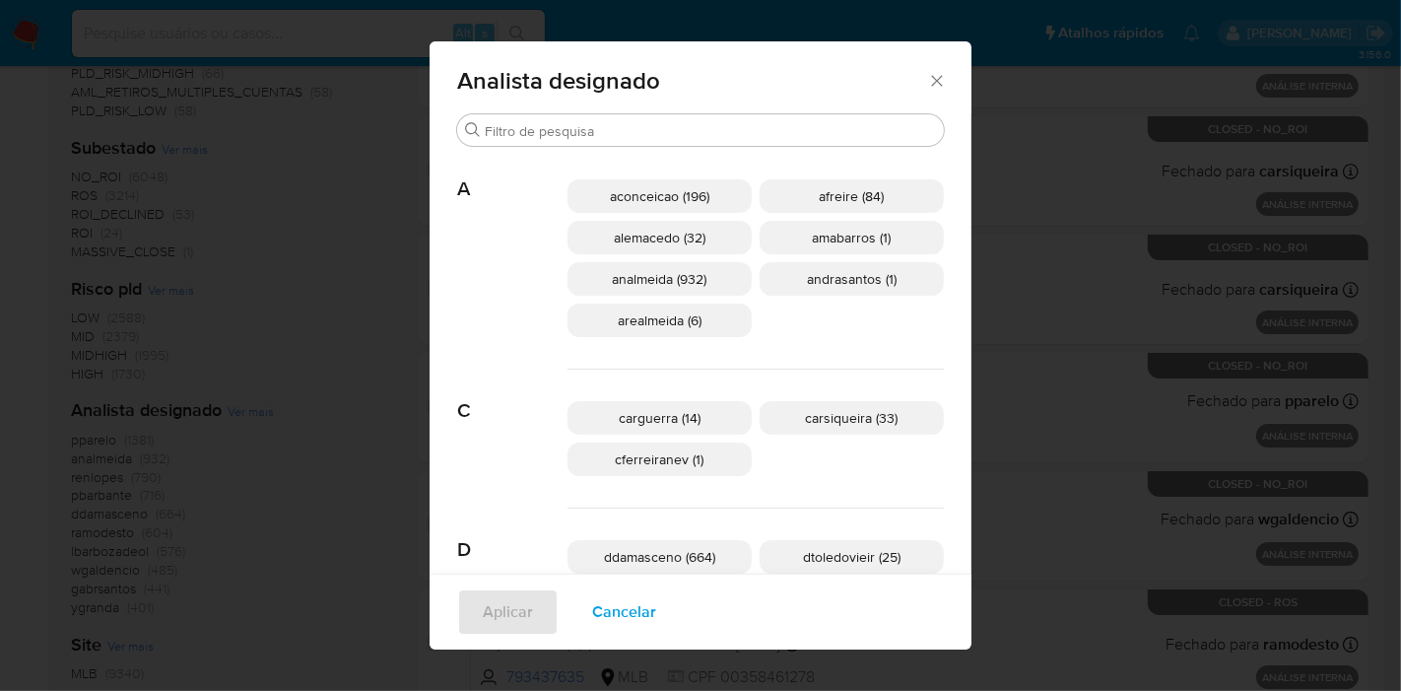
click at [629, 148] on div "aconceicao (196) afreire (84) alemacedo (32) amabarros (1) analmeida (932) andr…" at bounding box center [755, 259] width 376 height 222
click at [630, 136] on input "Procurar" at bounding box center [710, 131] width 451 height 18
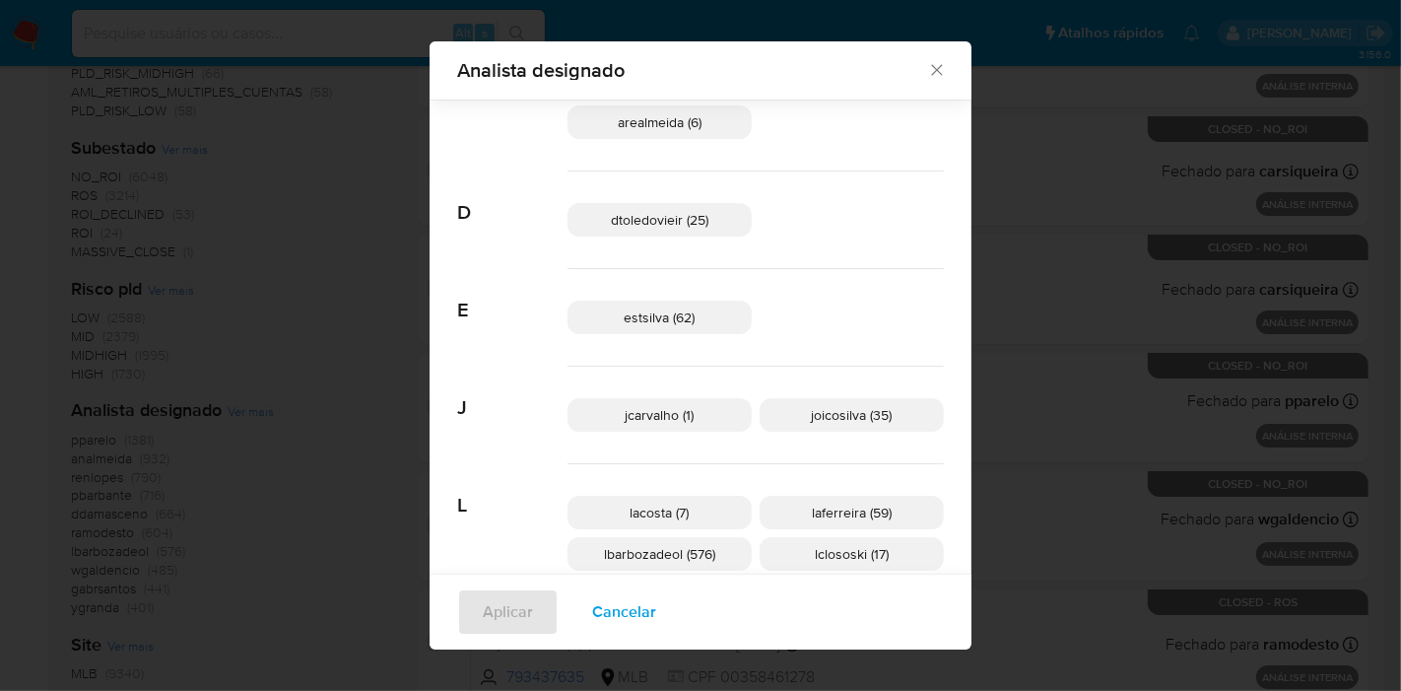
scroll to position [205, 0]
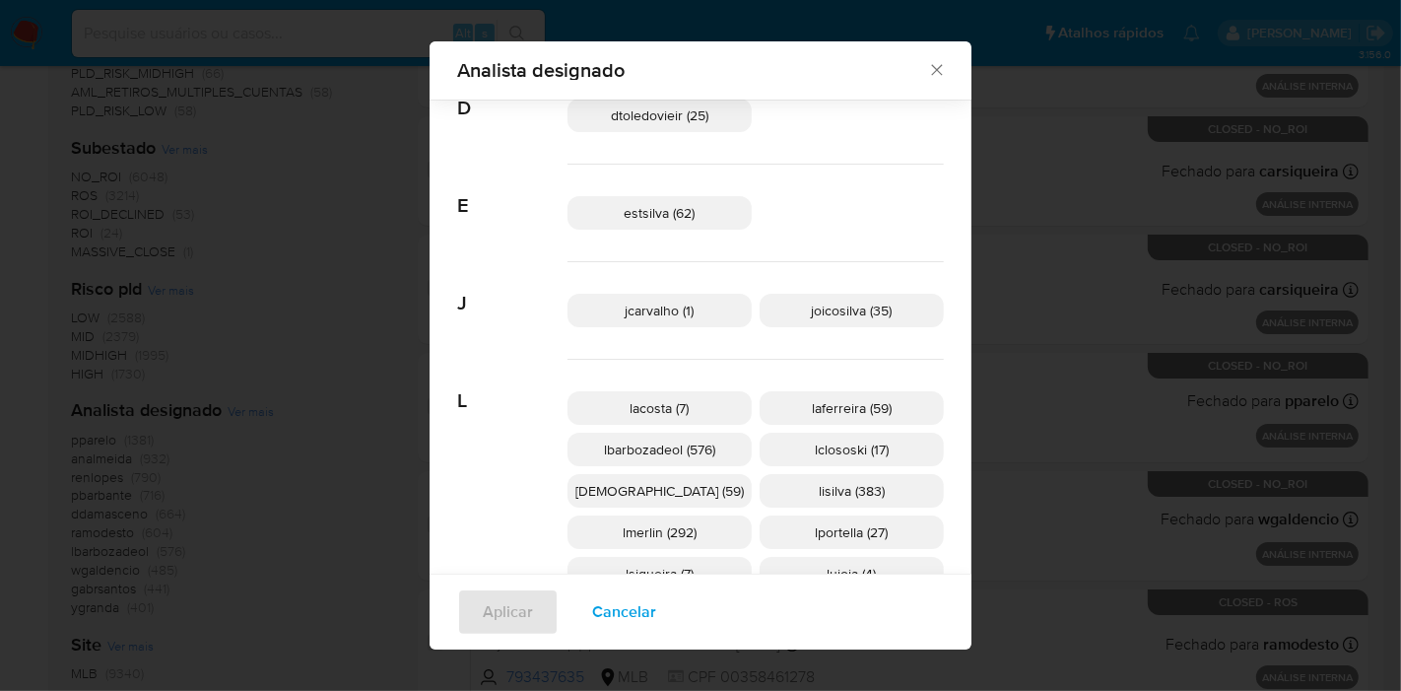
type input "l"
click at [650, 394] on p "lacosta (7)" at bounding box center [659, 407] width 184 height 33
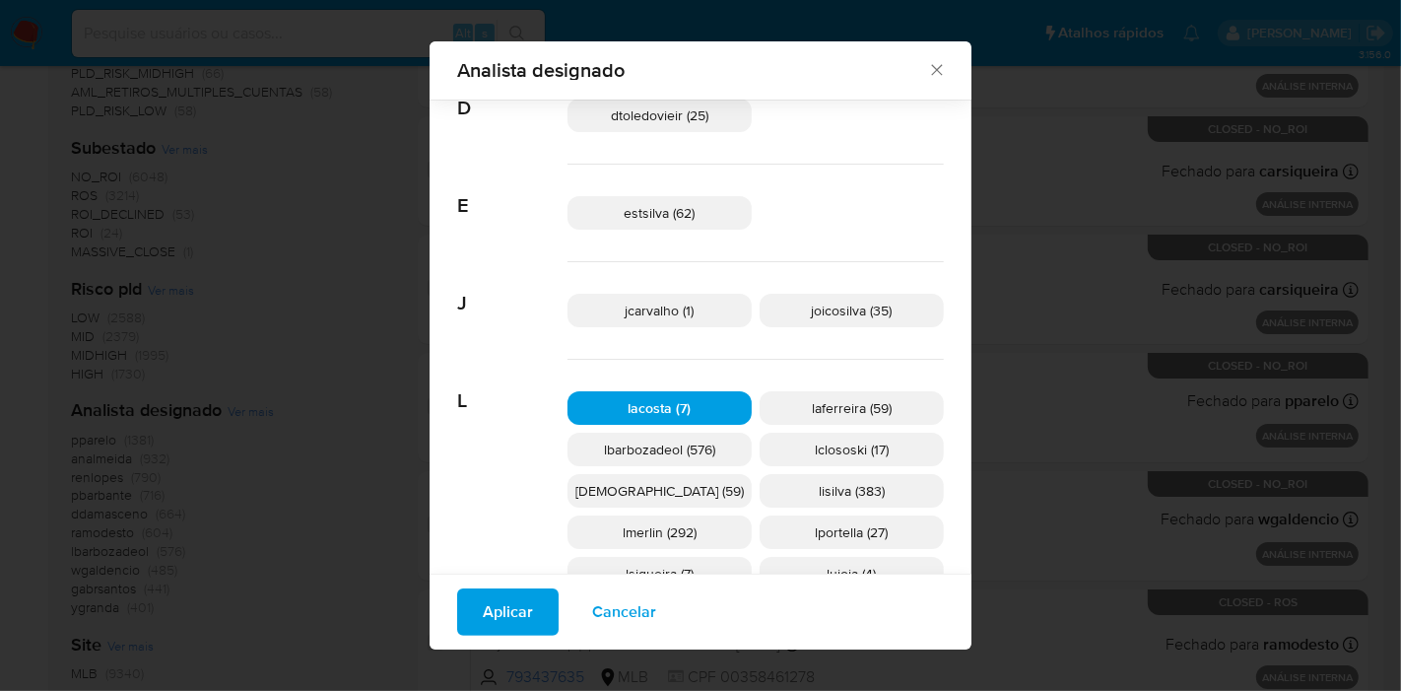
click at [533, 623] on span "Aplicar" at bounding box center [508, 611] width 50 height 43
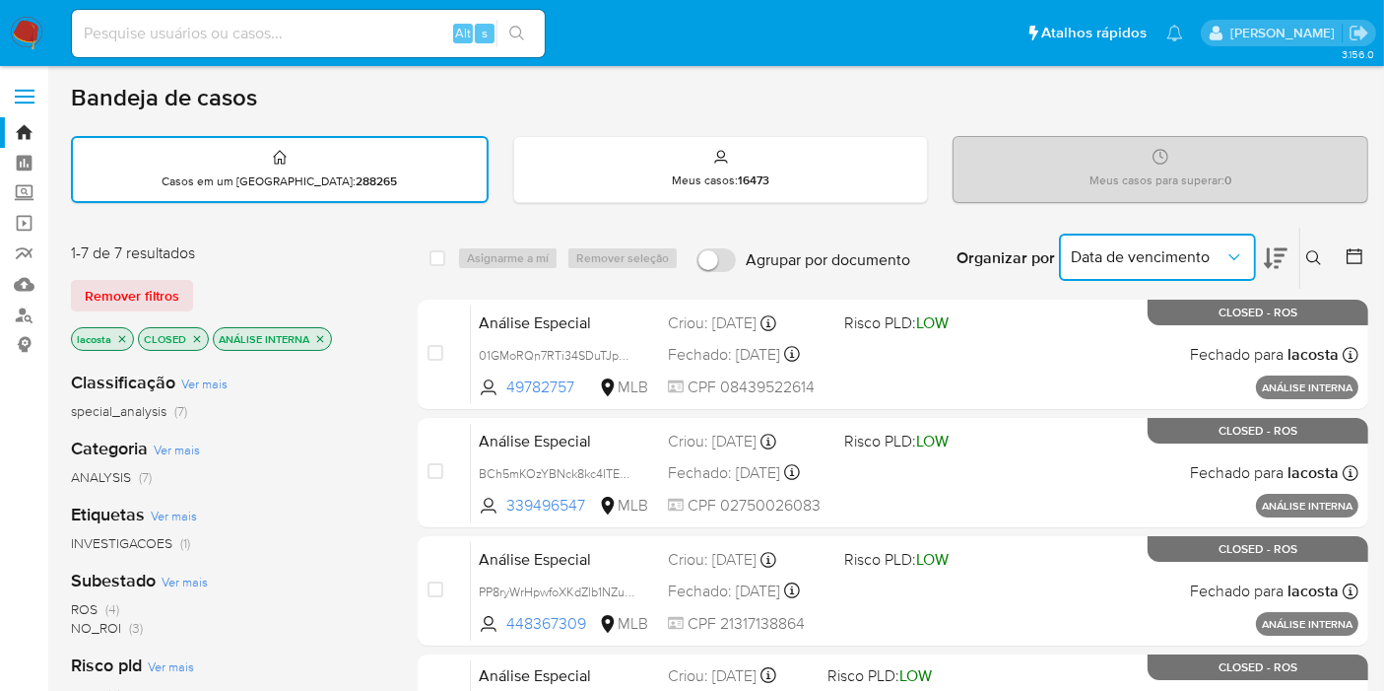
click at [1204, 255] on span "Data de vencimento" at bounding box center [1148, 257] width 154 height 20
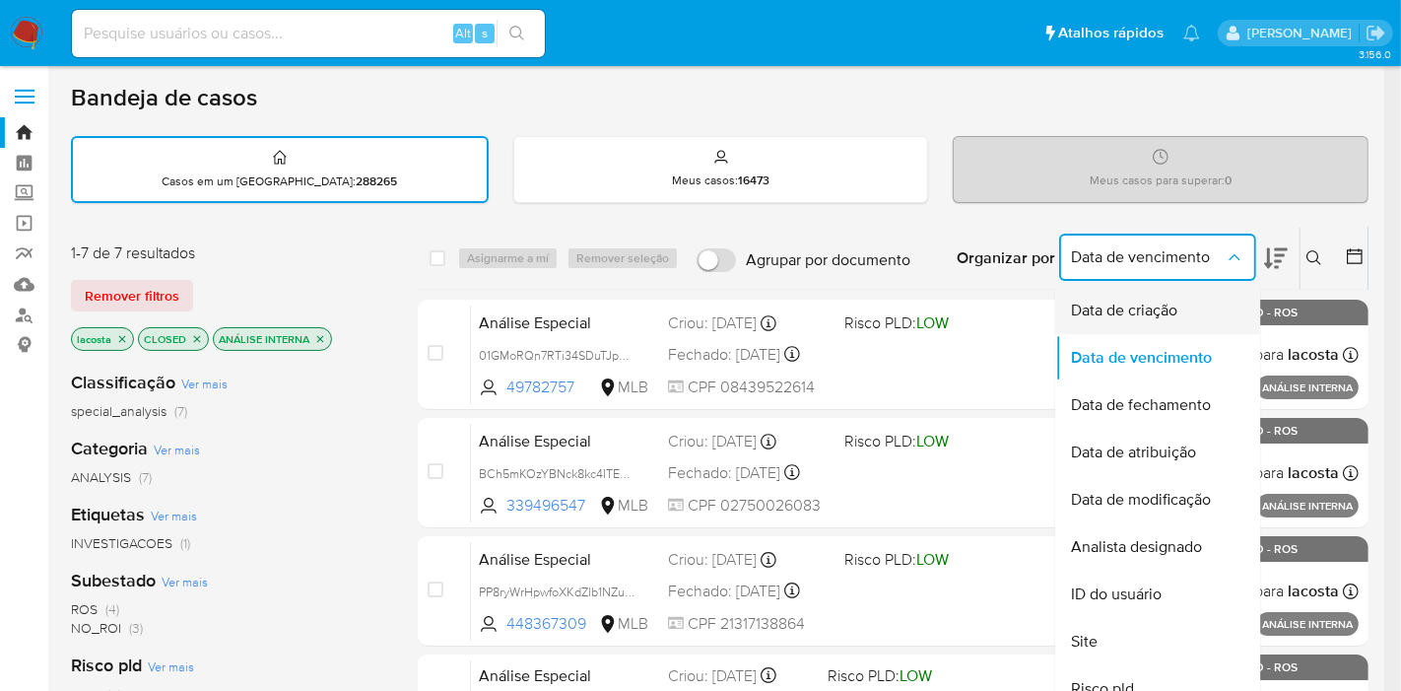
click at [1194, 319] on div "Data de criação" at bounding box center [1152, 310] width 162 height 47
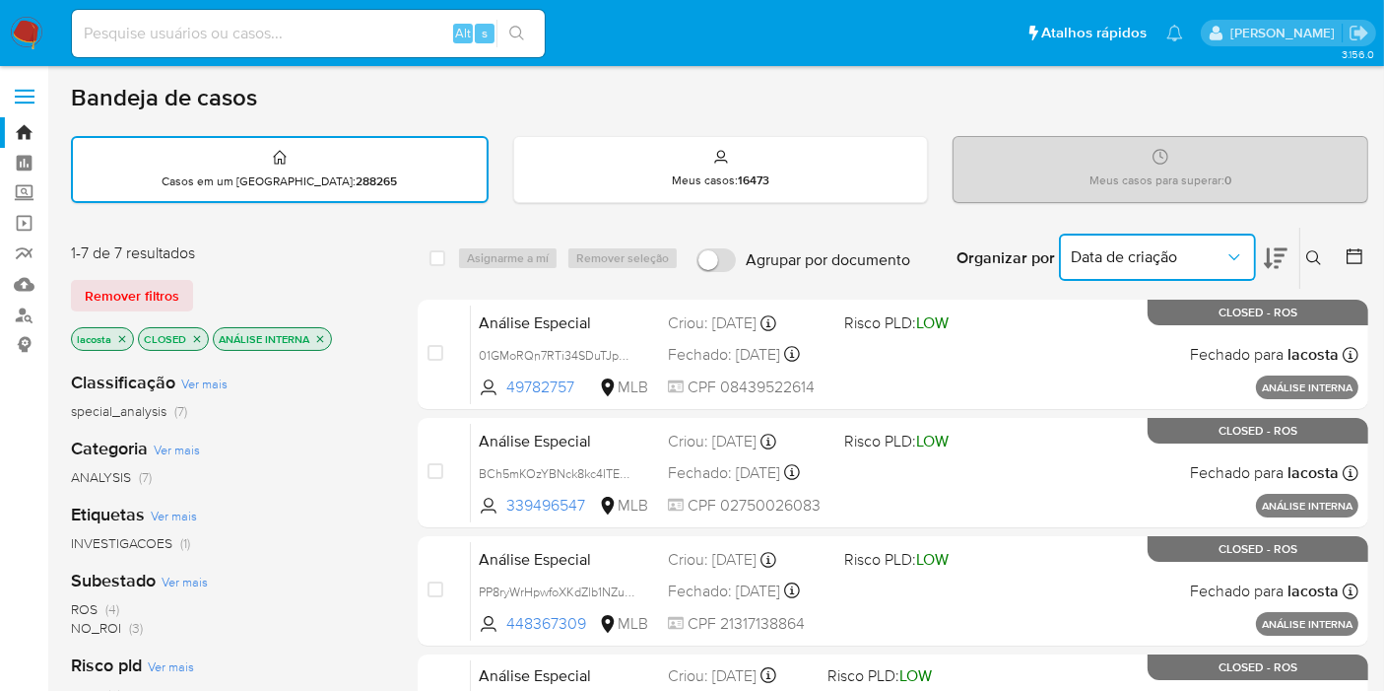
click at [1176, 247] on span "Data de criação" at bounding box center [1148, 257] width 154 height 20
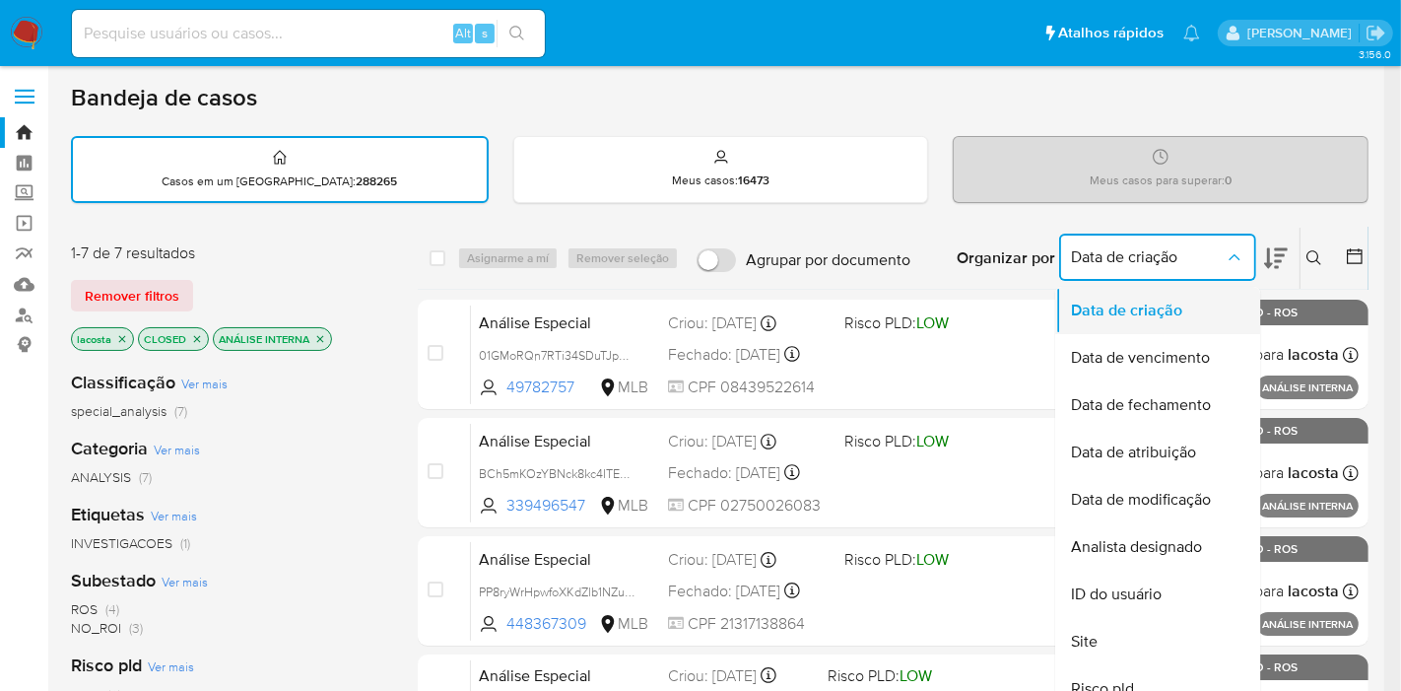
click at [1177, 300] on span "Data de criação" at bounding box center [1126, 310] width 111 height 20
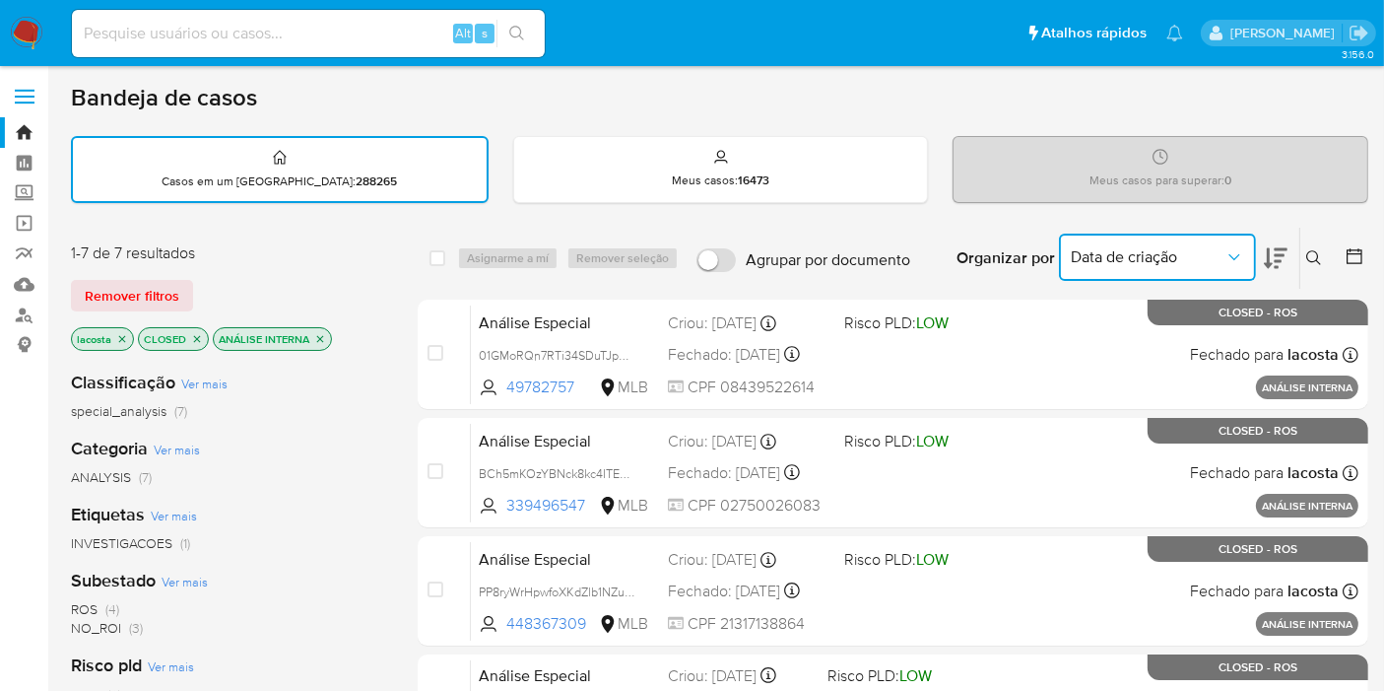
click at [1278, 253] on icon at bounding box center [1276, 258] width 24 height 21
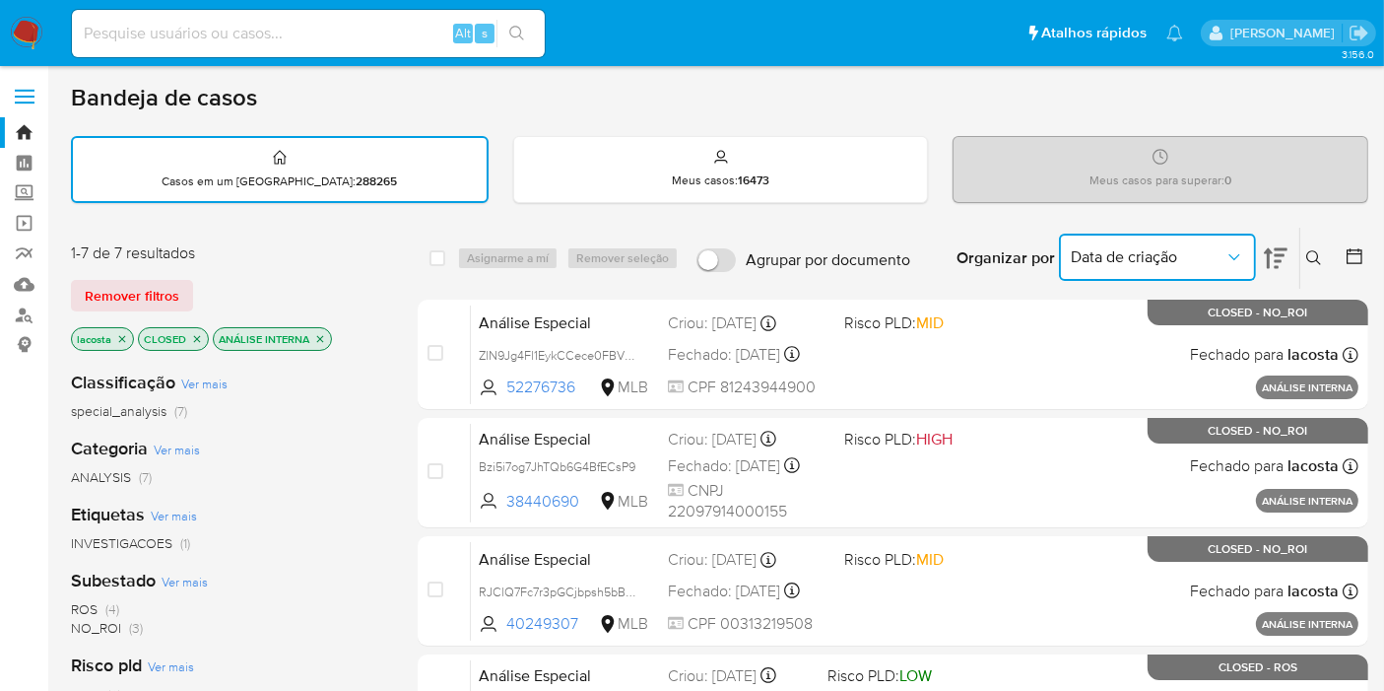
click at [1278, 254] on icon at bounding box center [1276, 258] width 24 height 21
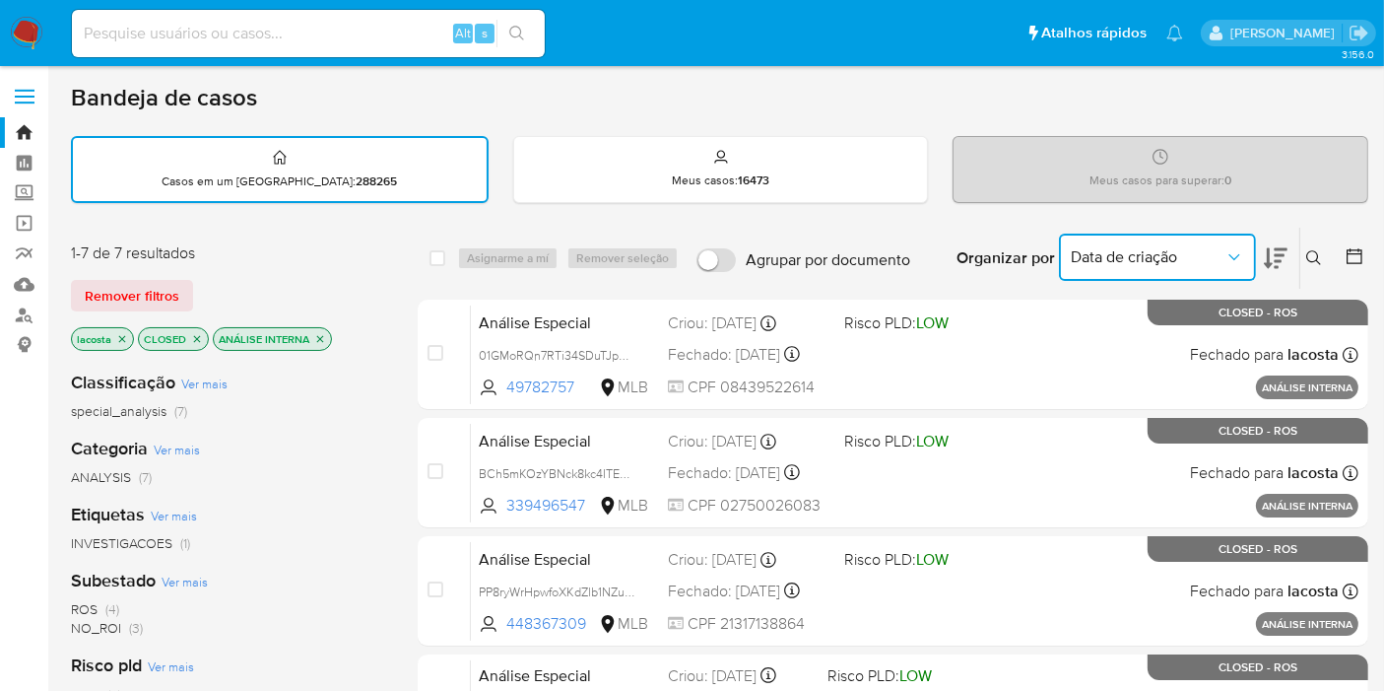
click at [315, 340] on icon "close-filter" at bounding box center [320, 339] width 12 height 12
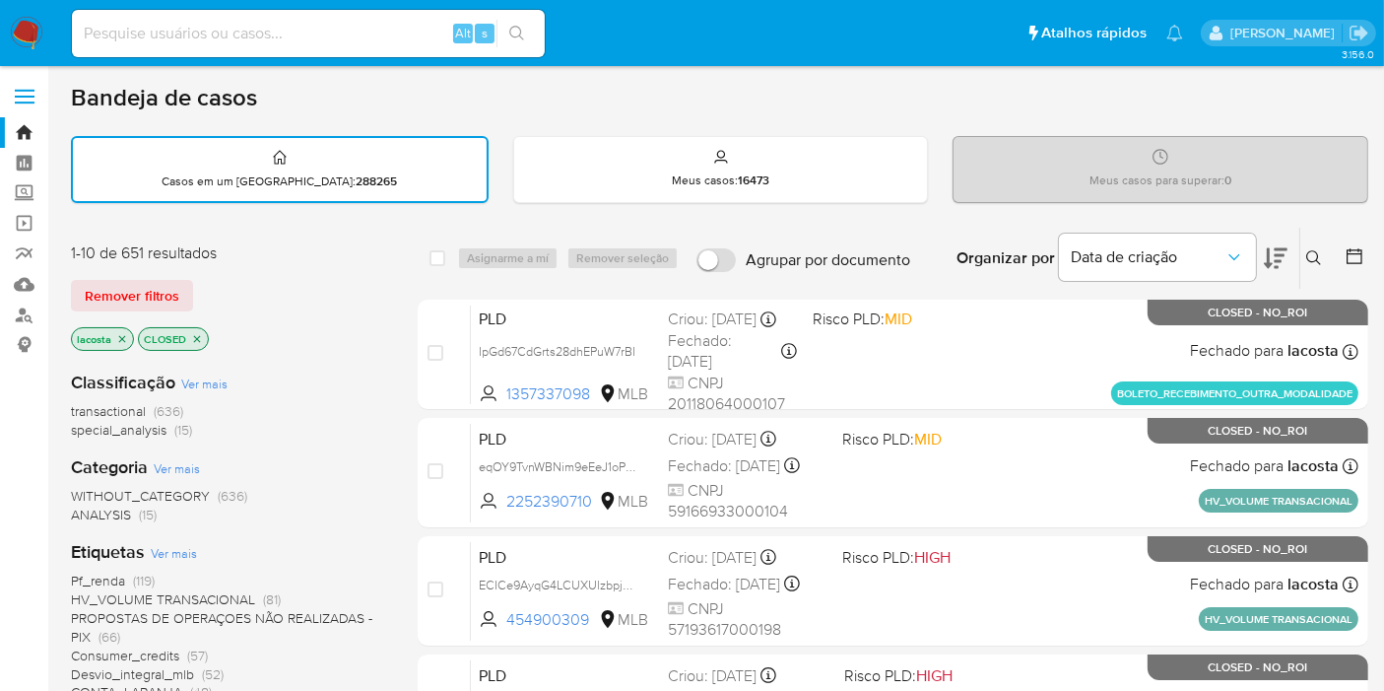
click at [131, 336] on p "lacosta" at bounding box center [102, 339] width 61 height 22
click at [123, 335] on icon "close-filter" at bounding box center [122, 339] width 12 height 12
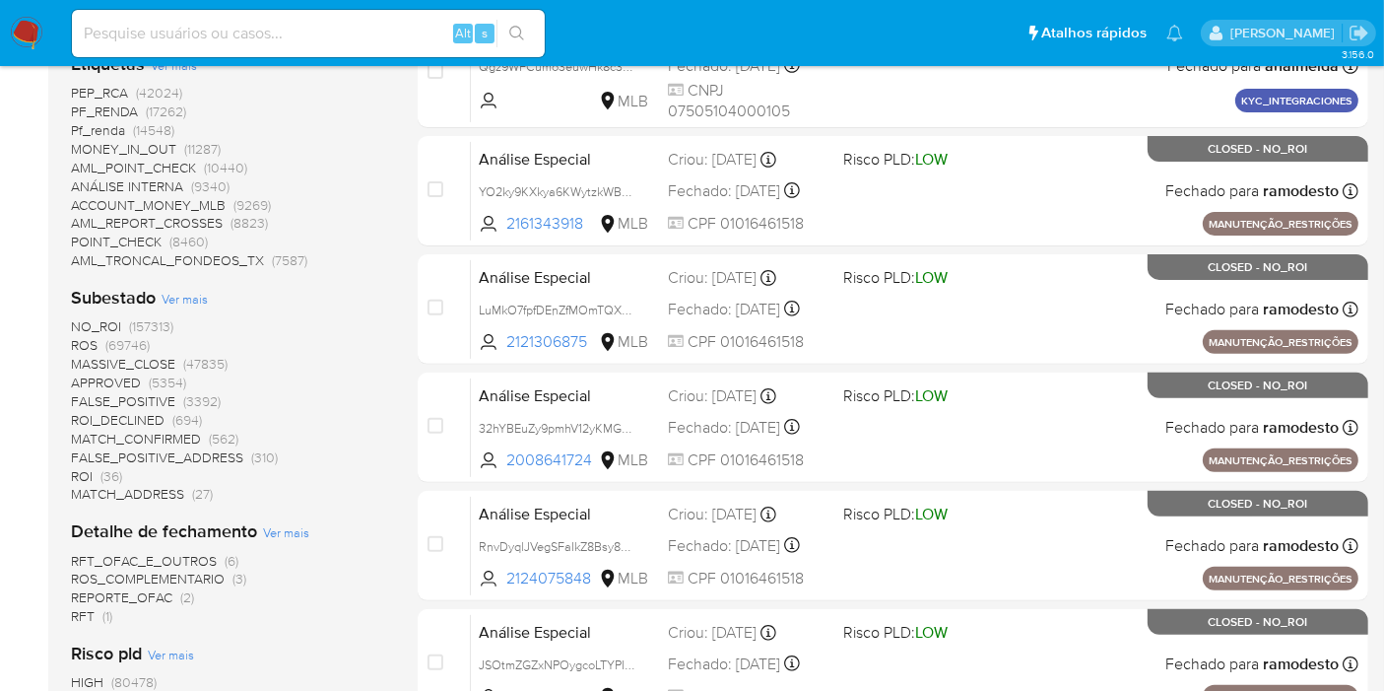
scroll to position [875, 0]
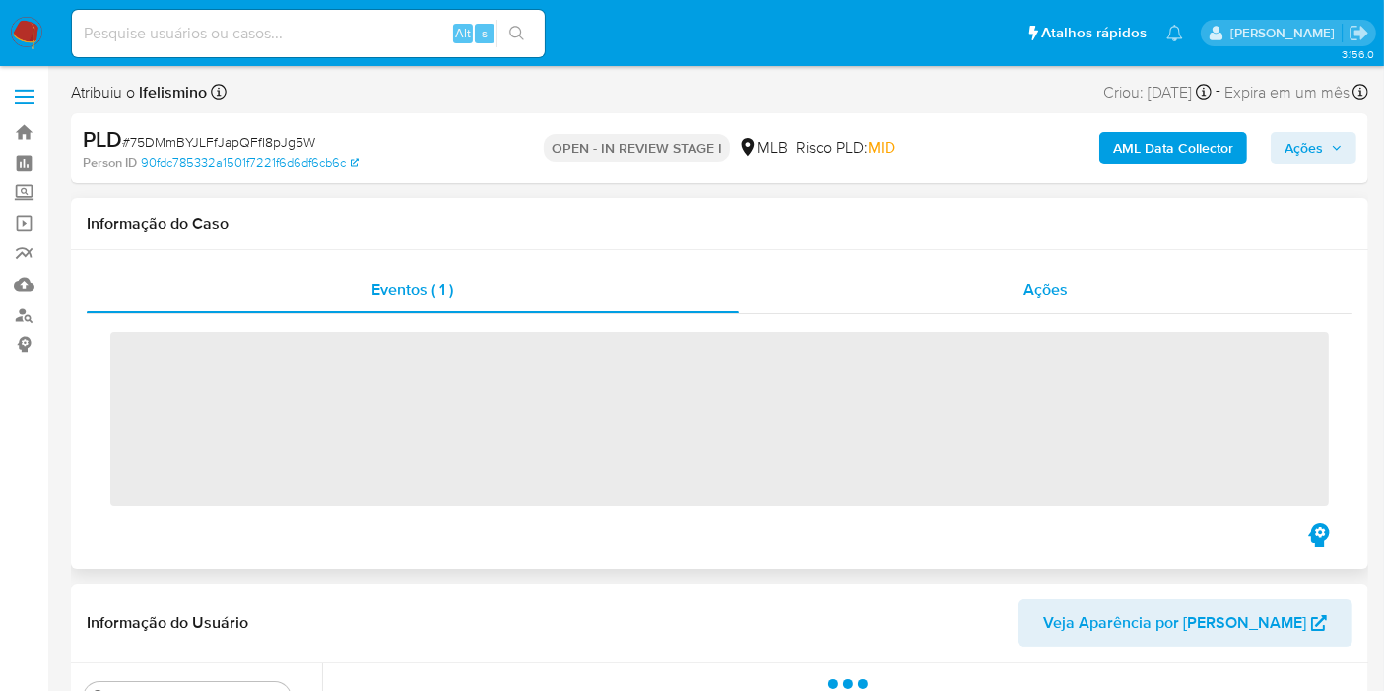
click at [1111, 290] on div "Ações" at bounding box center [1046, 289] width 615 height 47
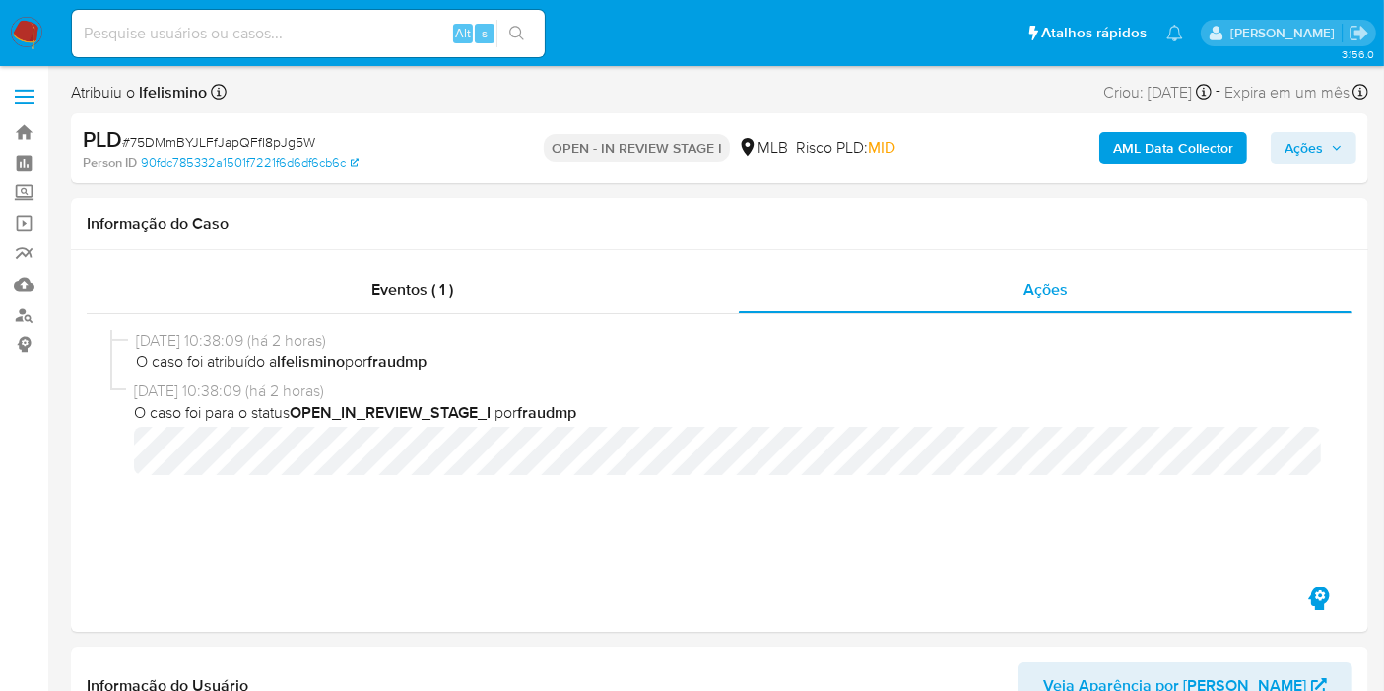
select select "10"
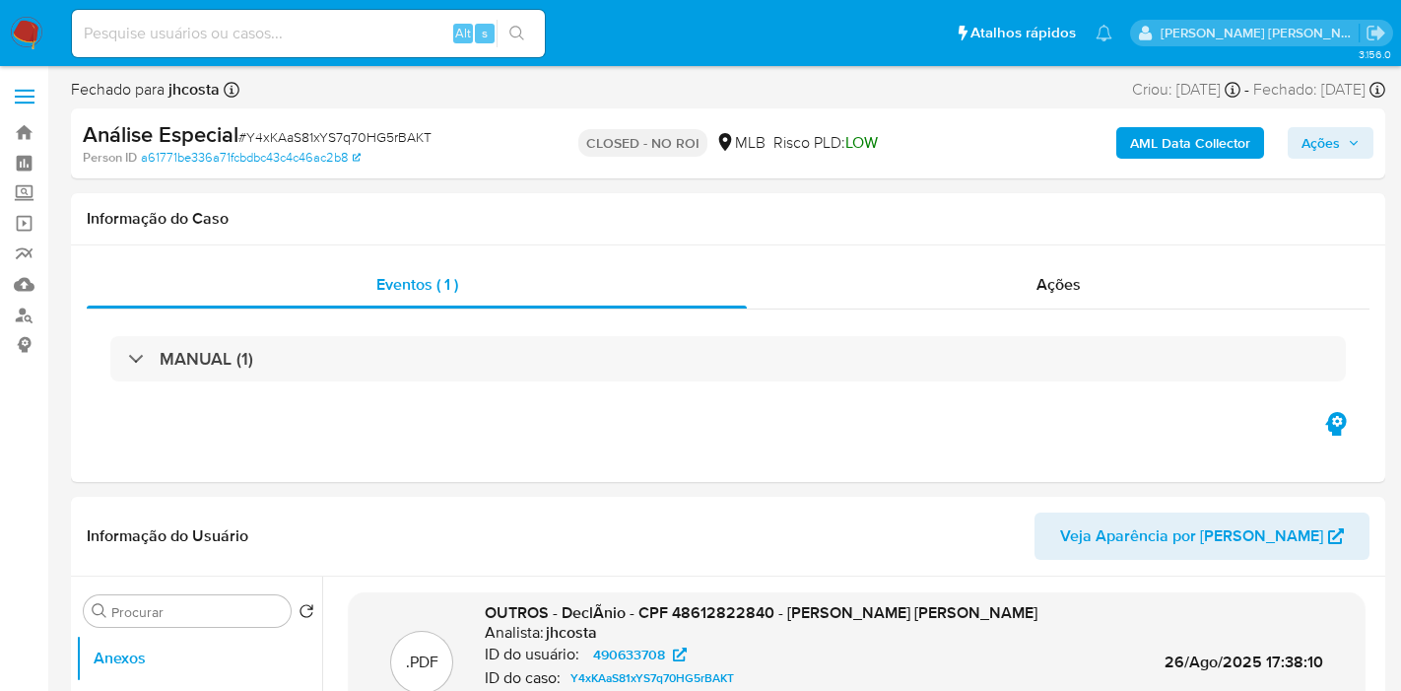
select select "10"
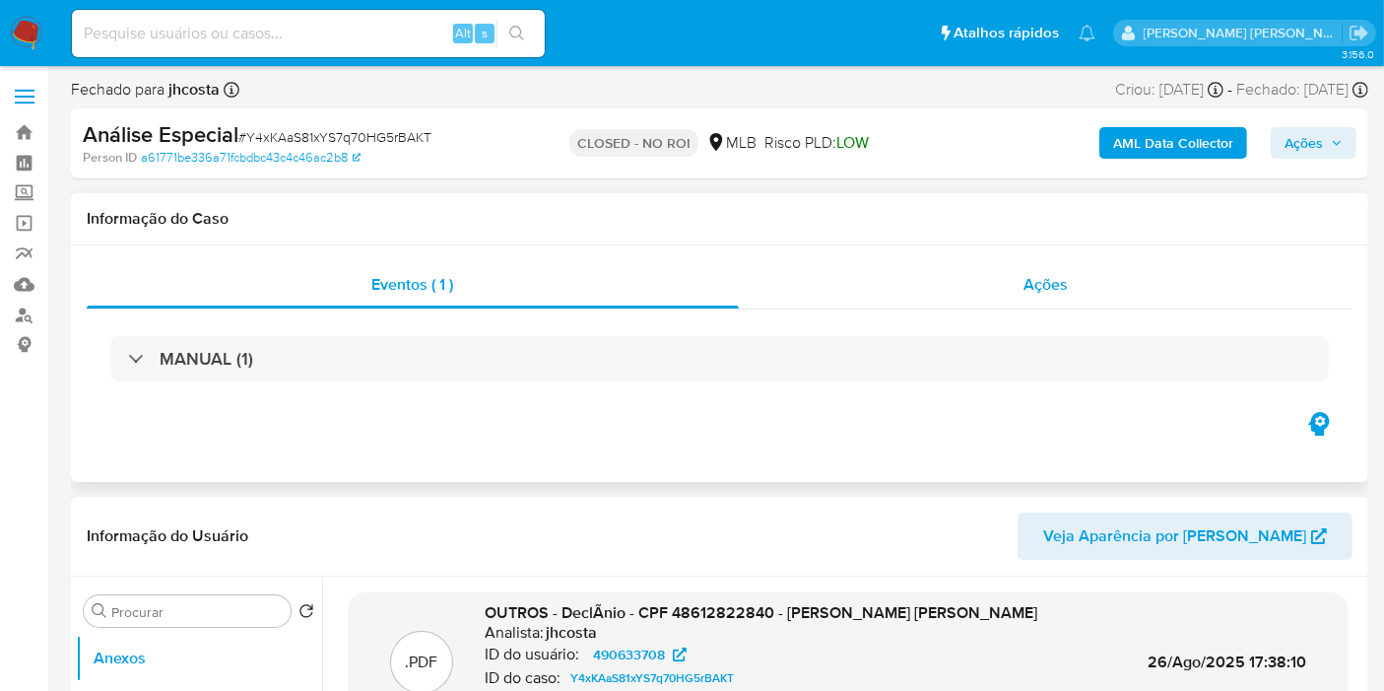
click at [931, 283] on div "Ações" at bounding box center [1046, 284] width 615 height 47
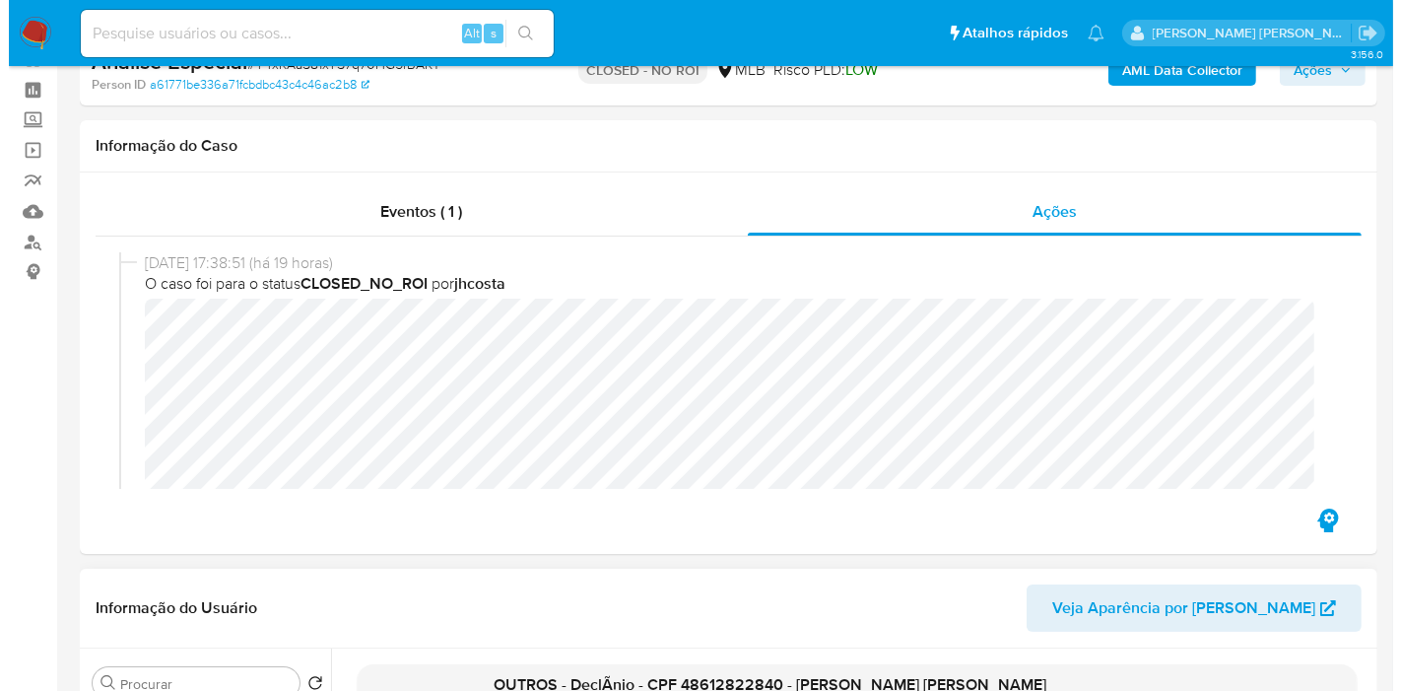
scroll to position [328, 0]
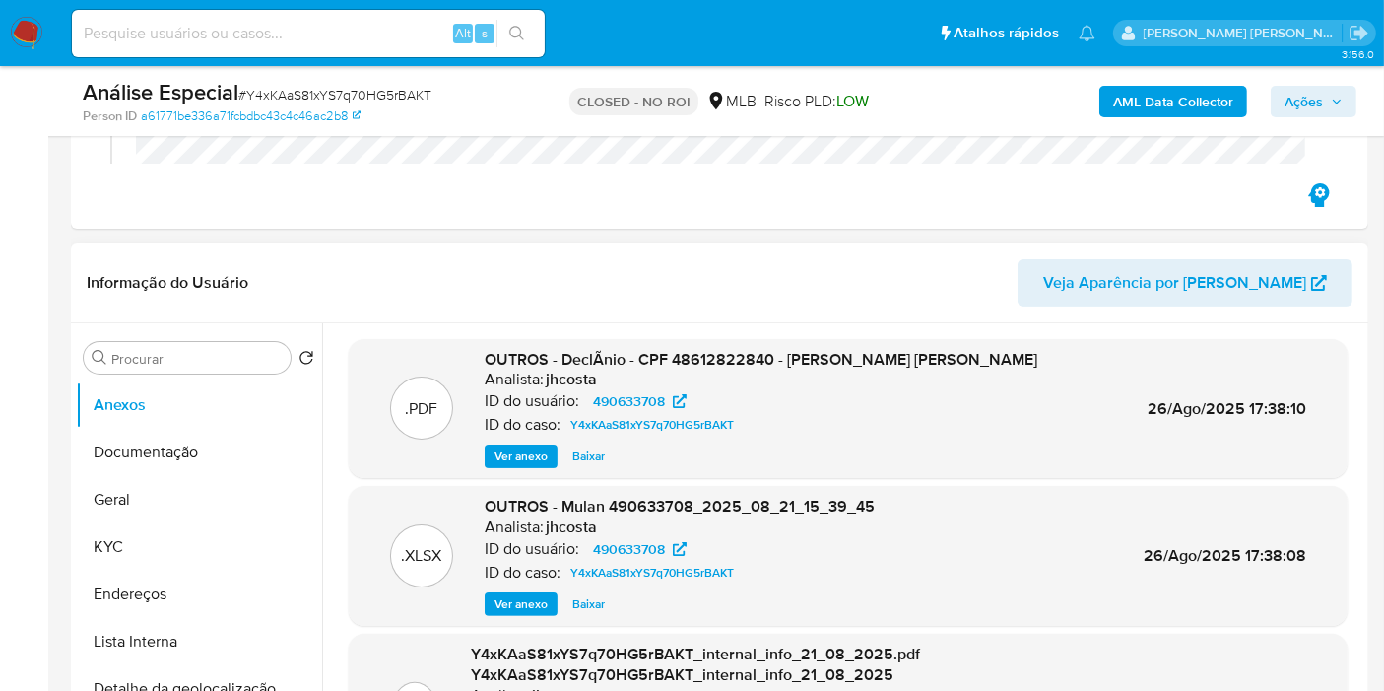
click at [523, 453] on span "Ver anexo" at bounding box center [521, 456] width 53 height 20
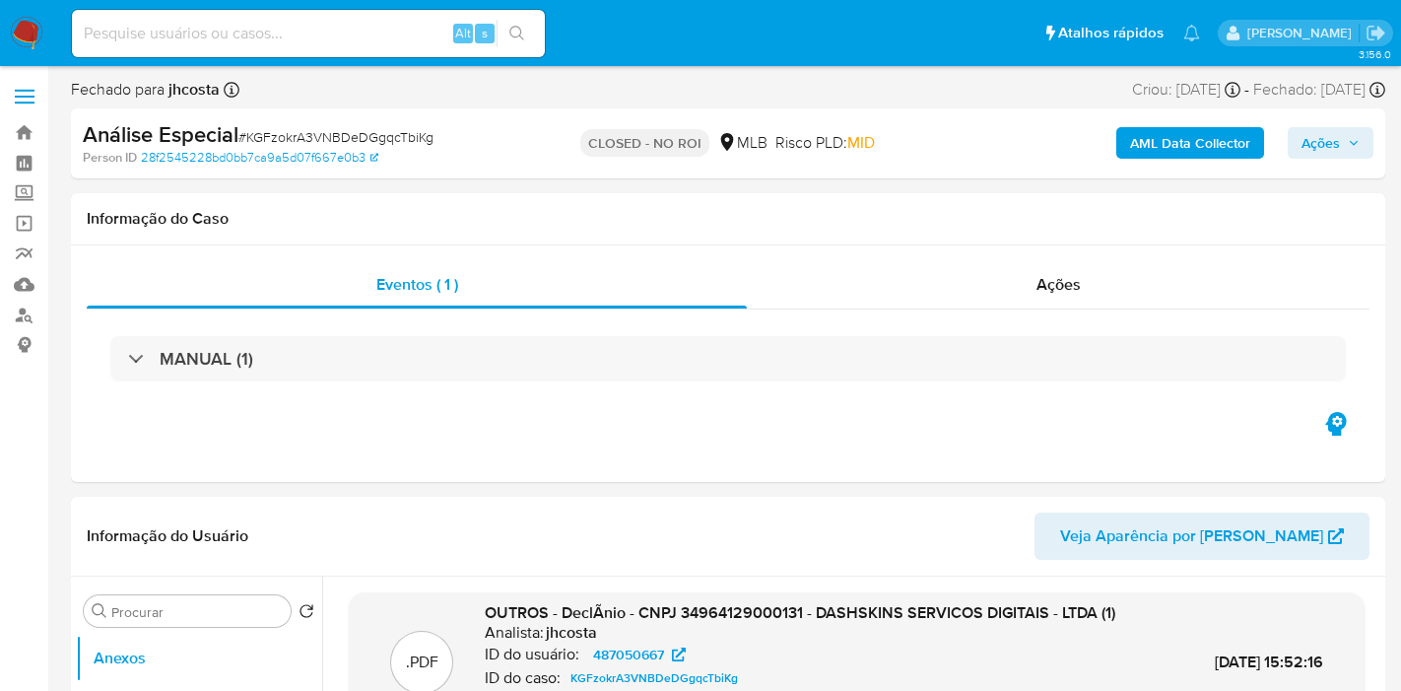
select select "10"
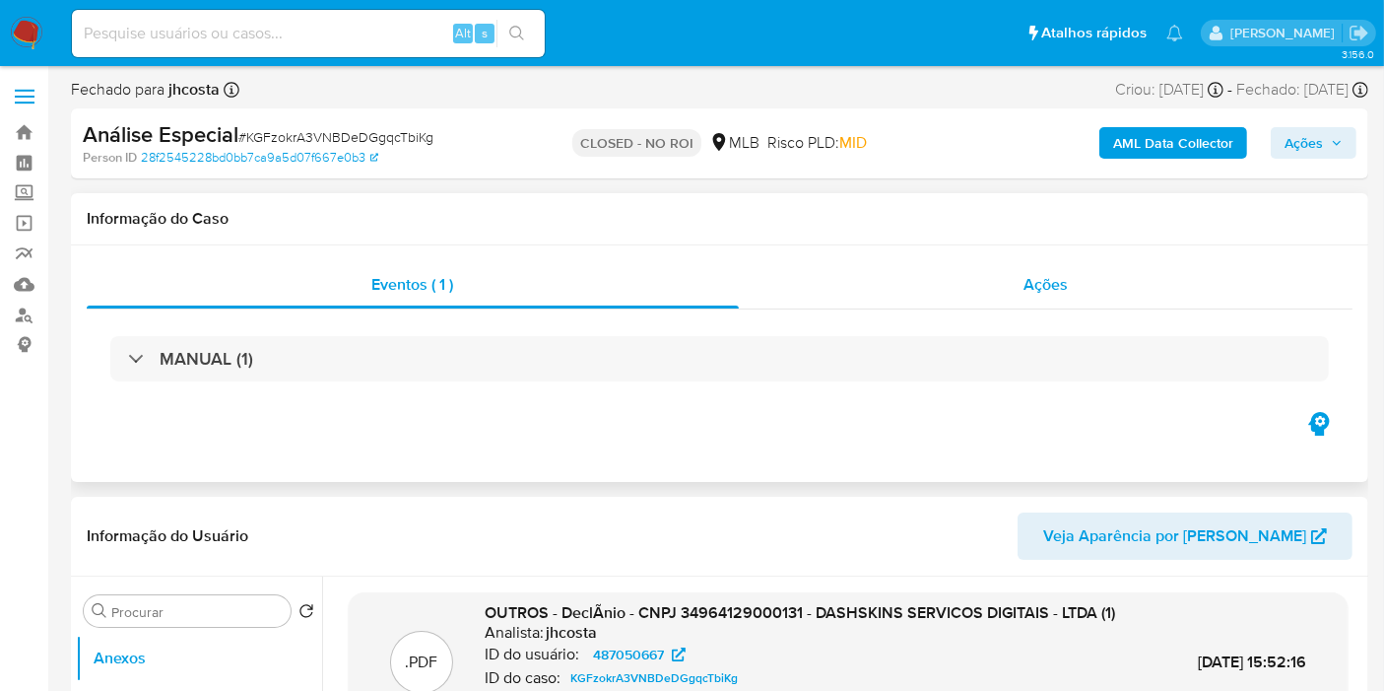
click at [1050, 274] on span "Ações" at bounding box center [1046, 284] width 44 height 23
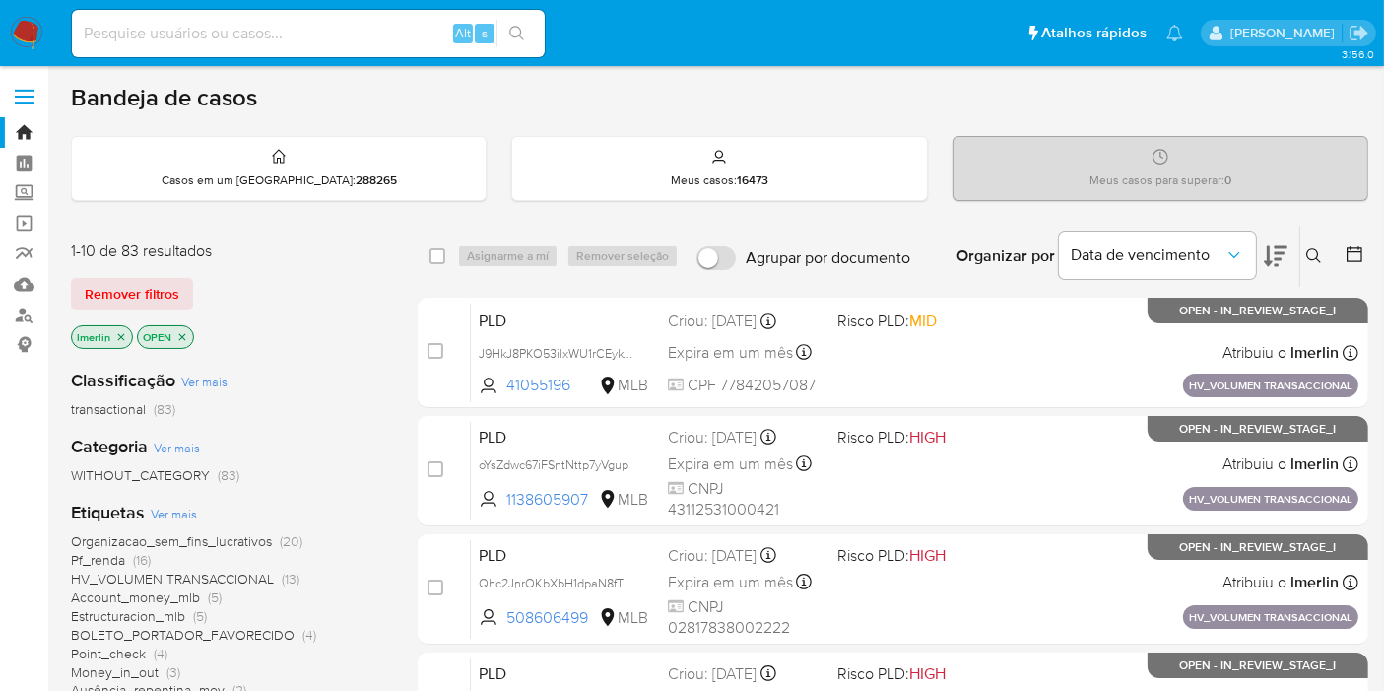
click at [409, 37] on input at bounding box center [308, 34] width 473 height 26
paste input "XwqbIjHwXpSxxbawyHZkfSqo"
type input "XwqbIjHwXpSxxbawyHZkfSqo"
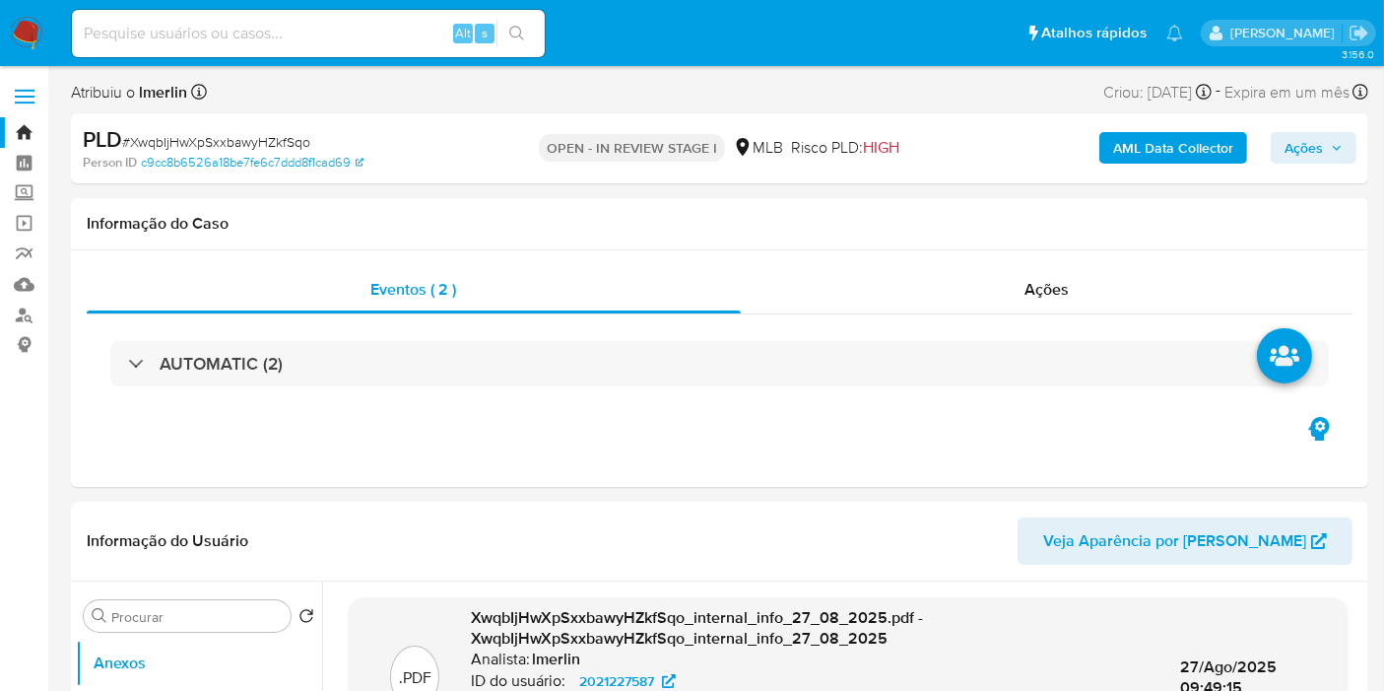
select select "10"
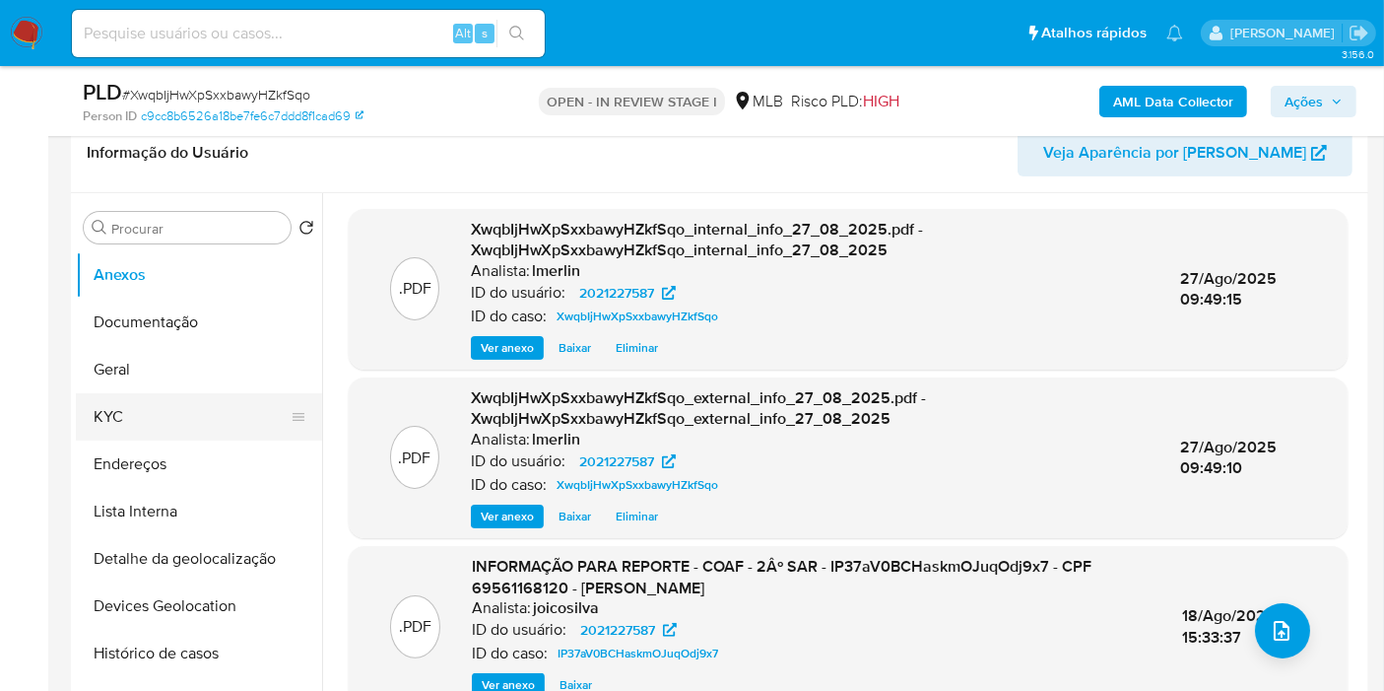
scroll to position [328, 0]
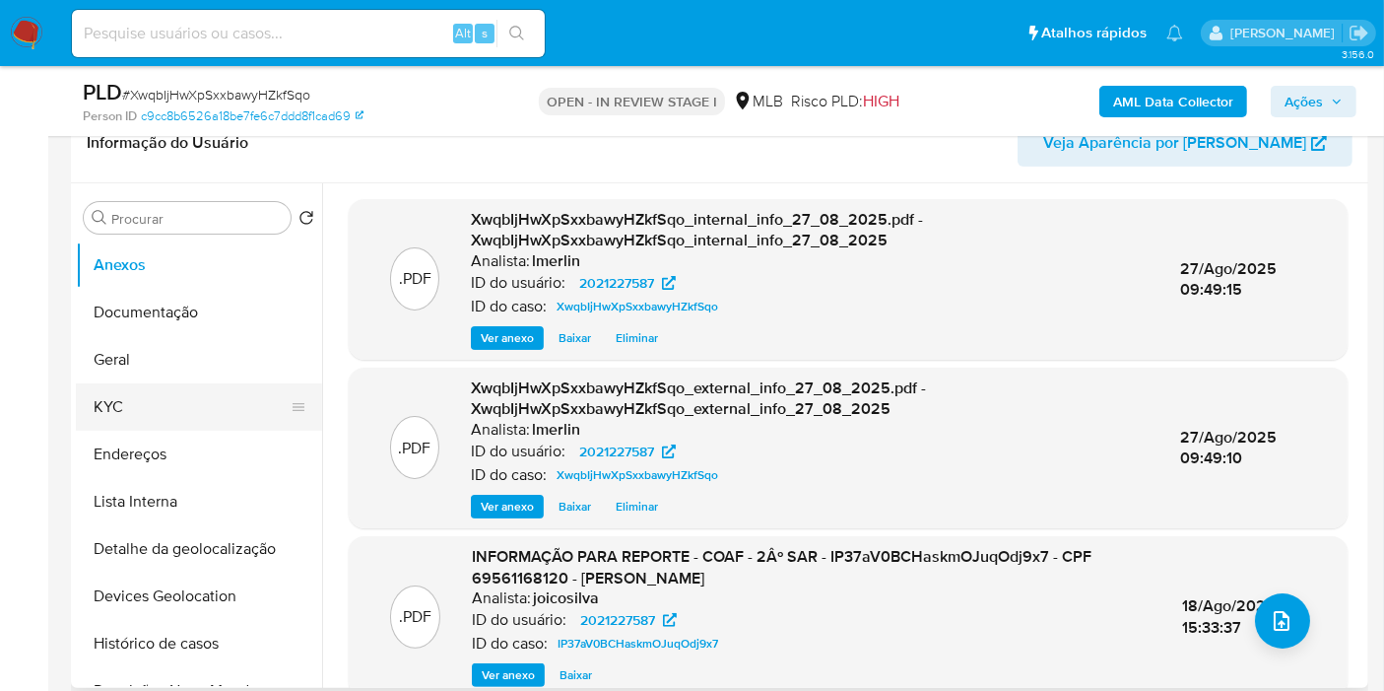
click at [185, 410] on button "KYC" at bounding box center [191, 406] width 231 height 47
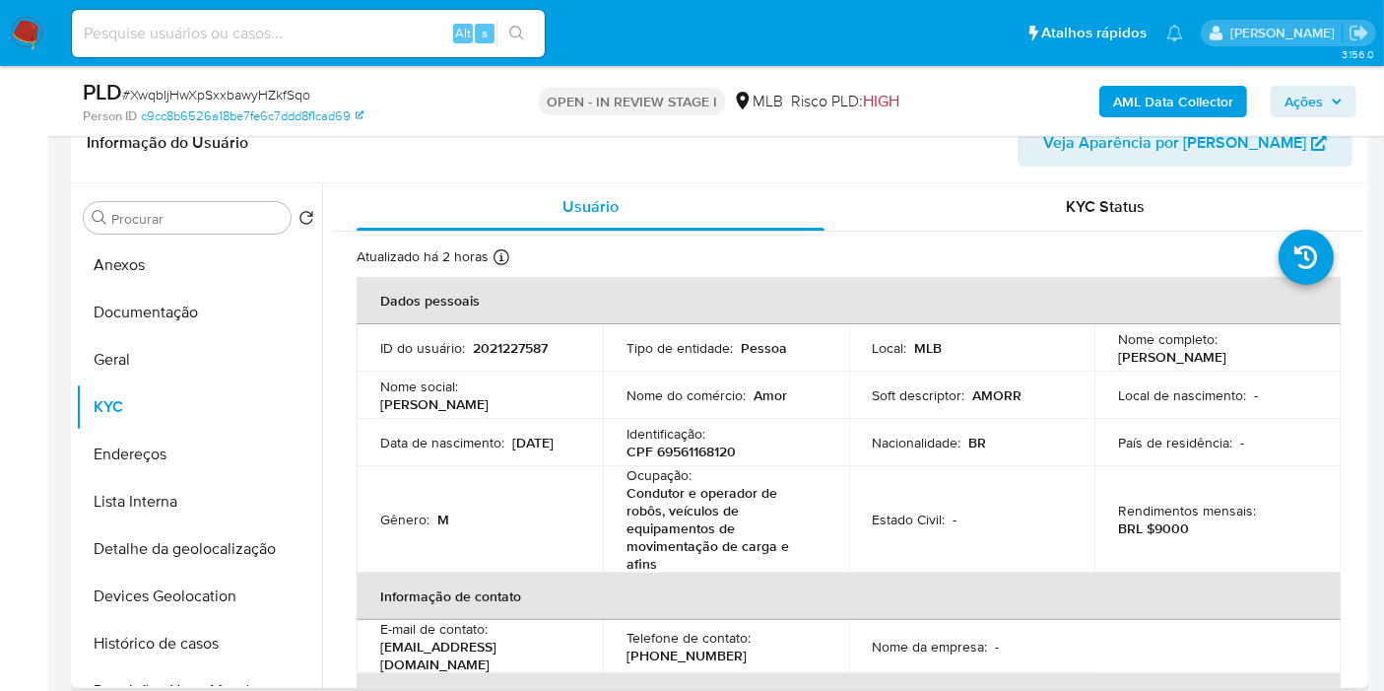
click at [720, 444] on p "CPF 69561168120" at bounding box center [681, 451] width 109 height 18
copy p "69561168120"
click at [216, 637] on button "Histórico de casos" at bounding box center [191, 643] width 231 height 47
